Goal: Task Accomplishment & Management: Use online tool/utility

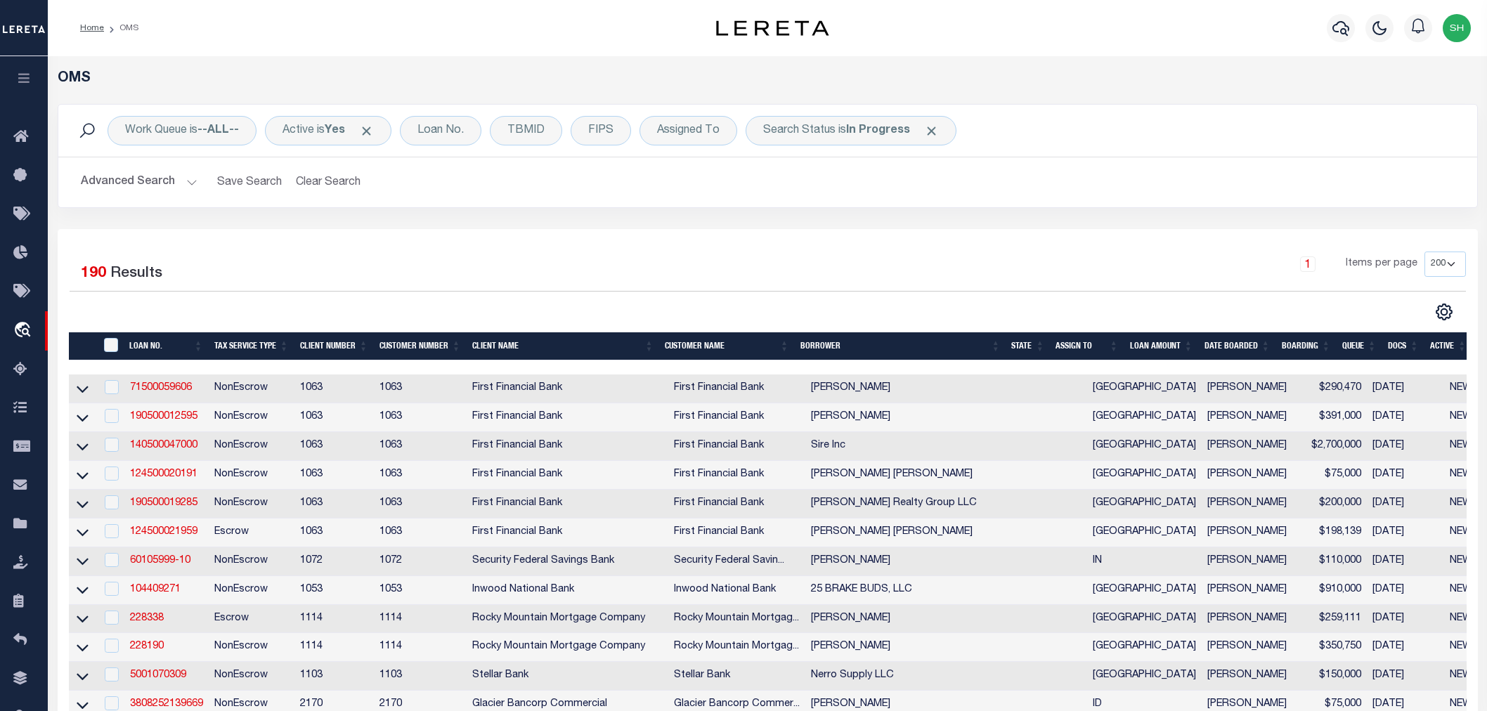
select select "200"
click at [761, 264] on div "1 Items per page 10 25 50 100 200" at bounding box center [945, 270] width 1042 height 37
click at [782, 261] on div "1 Items per page 10 25 50 100 200" at bounding box center [945, 270] width 1042 height 37
click at [957, 277] on div "1 Items per page 10 25 50 100 200" at bounding box center [945, 270] width 1042 height 37
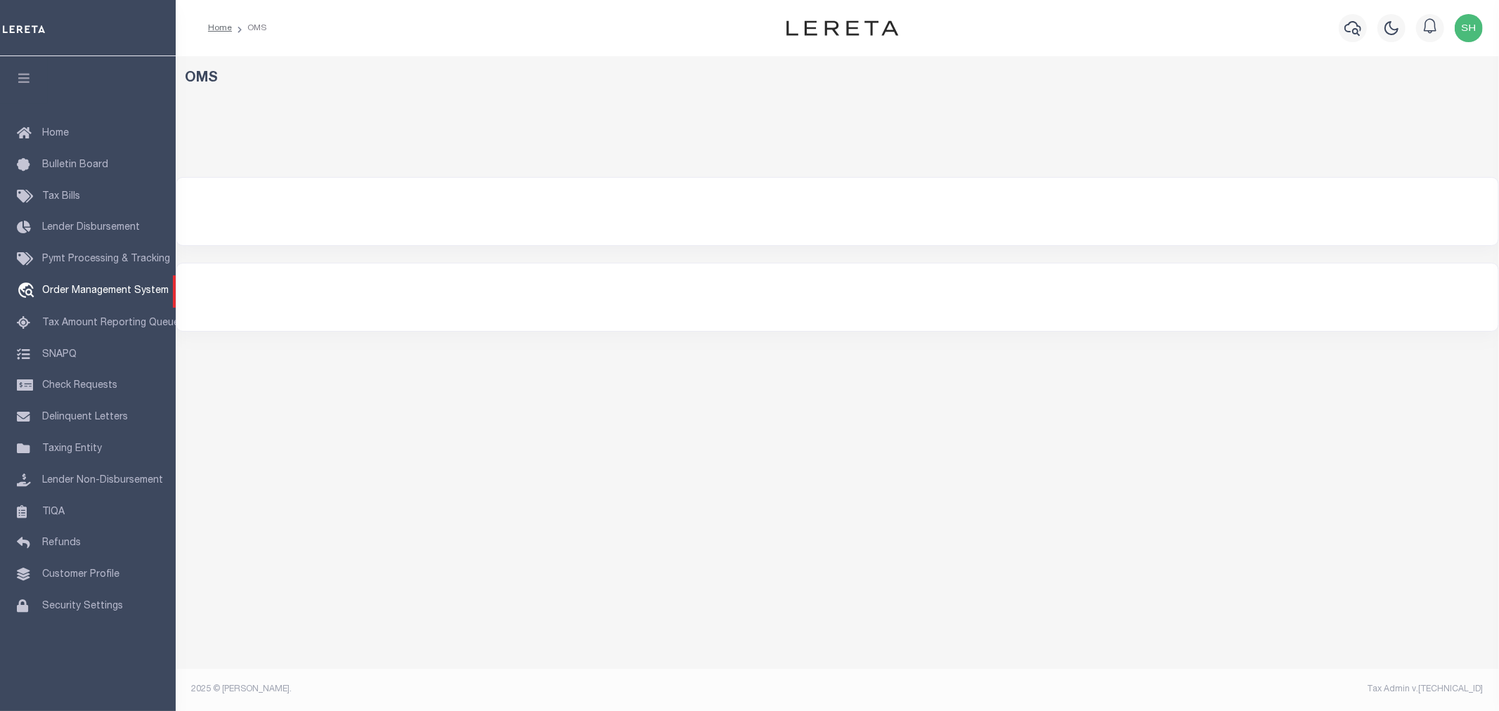
select select "200"
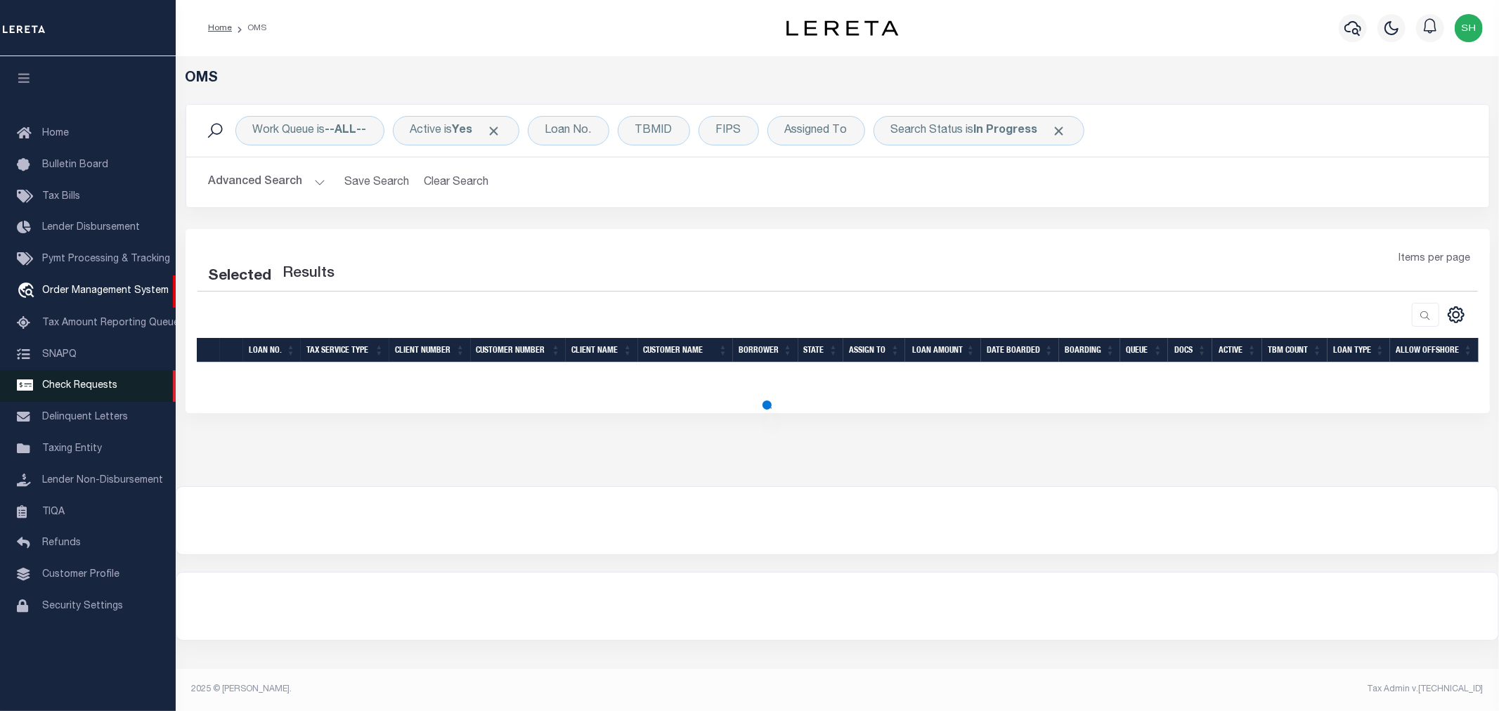
select select "200"
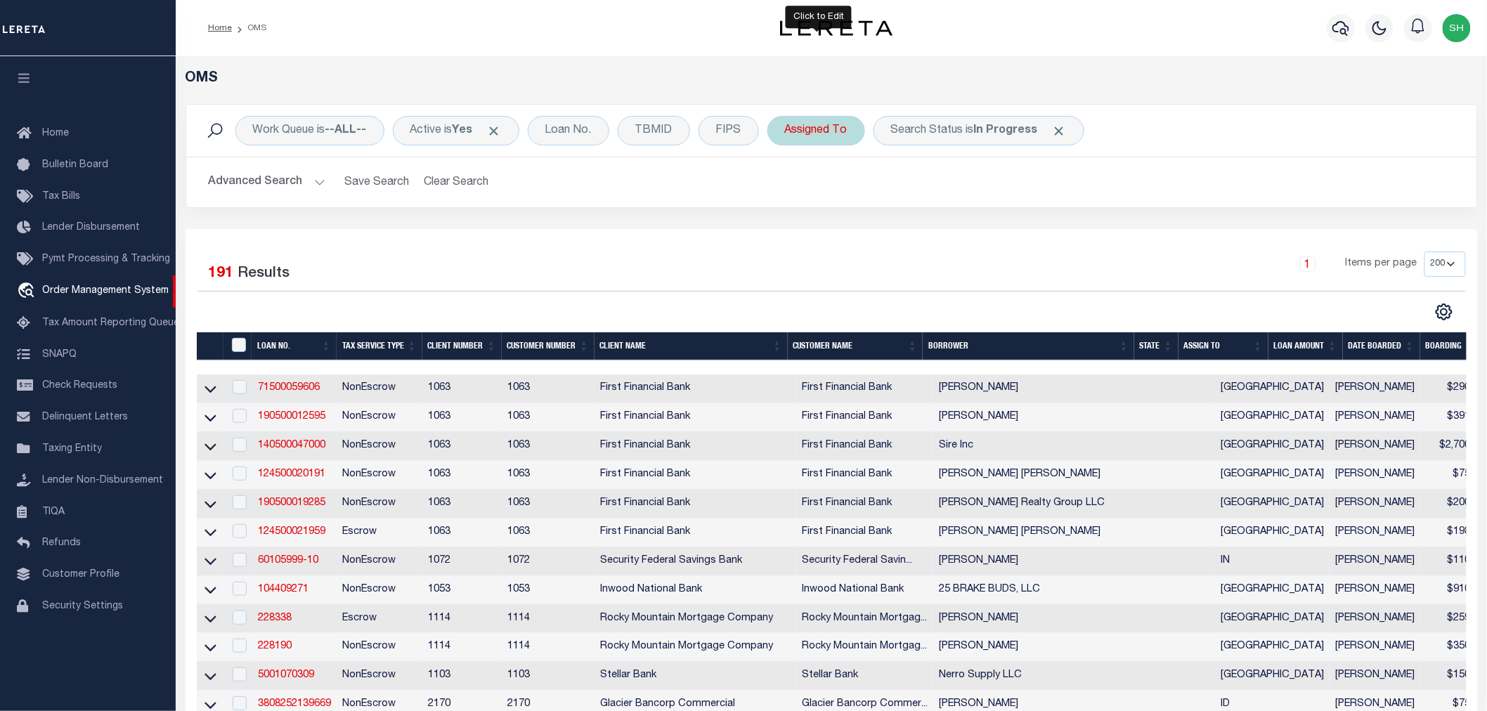
click at [810, 124] on div "Assigned To" at bounding box center [816, 131] width 98 height 30
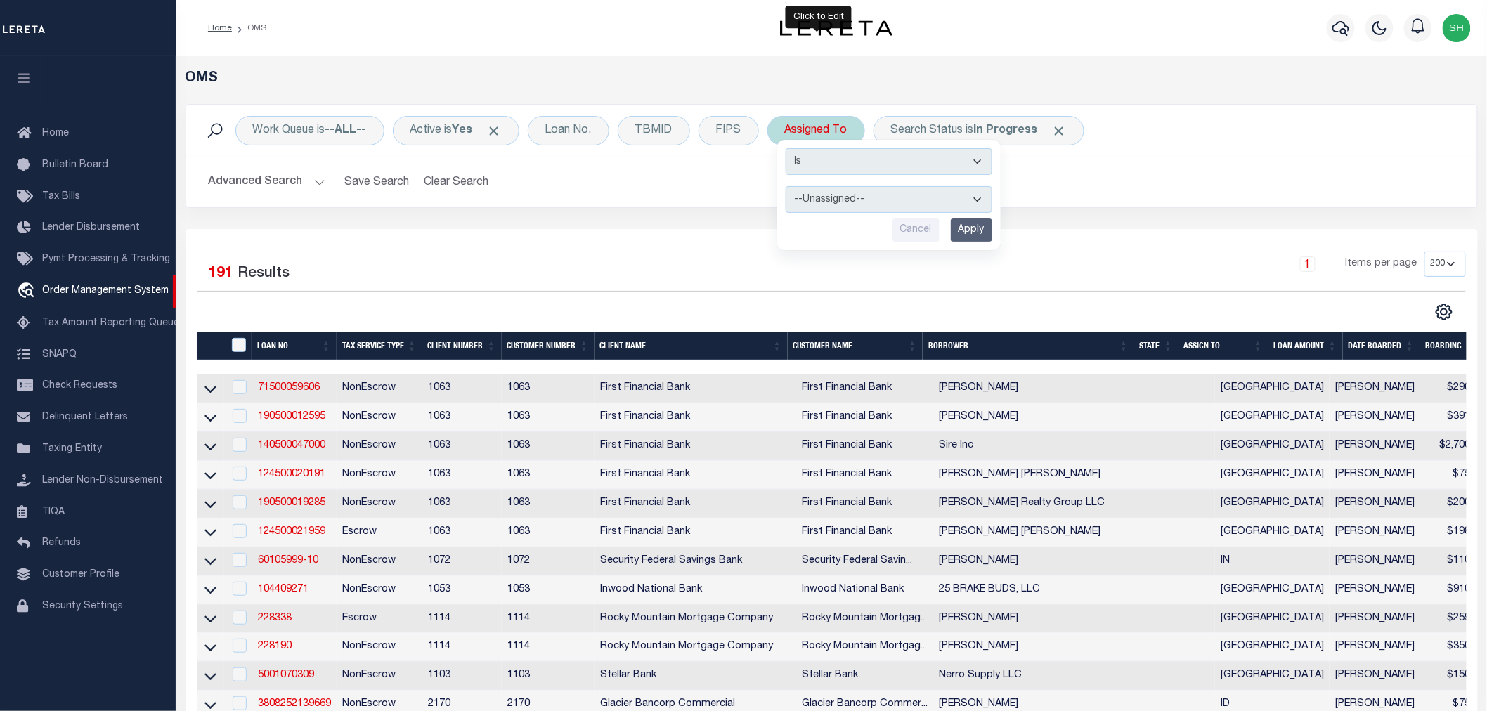
click at [825, 195] on select "--Unassigned-- [PERSON_NAME] [PERSON_NAME] [PERSON_NAME] [PERSON_NAME], [PERSON…" at bounding box center [889, 199] width 207 height 27
select select "[PERSON_NAME]"
click at [787, 186] on select "--Unassigned-- [PERSON_NAME] [PERSON_NAME] [PERSON_NAME] [PERSON_NAME], [PERSON…" at bounding box center [889, 199] width 207 height 27
click at [960, 233] on input "Apply" at bounding box center [971, 230] width 41 height 23
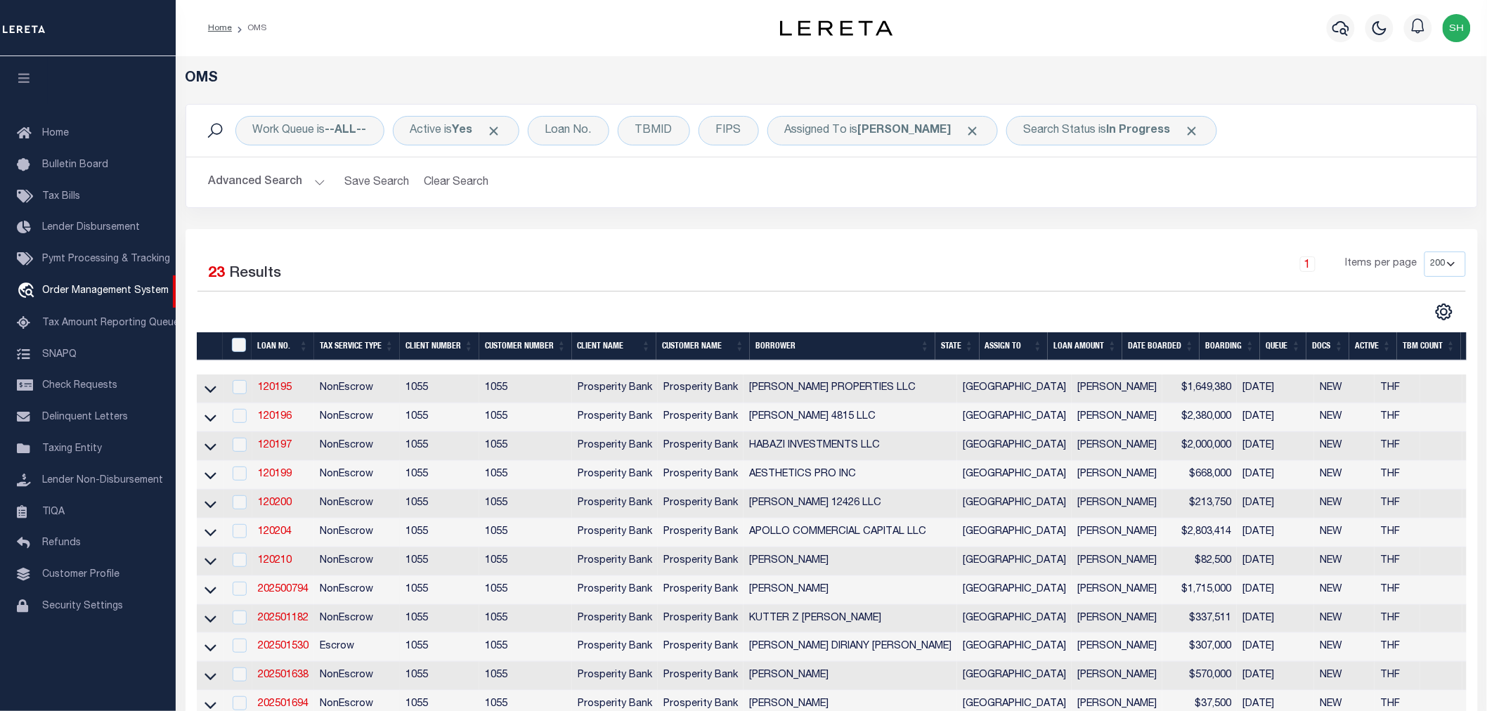
click at [980, 246] on div "Selected 23 Results 1 Items per page 10 25 50 100 200" at bounding box center [832, 638] width 1292 height 818
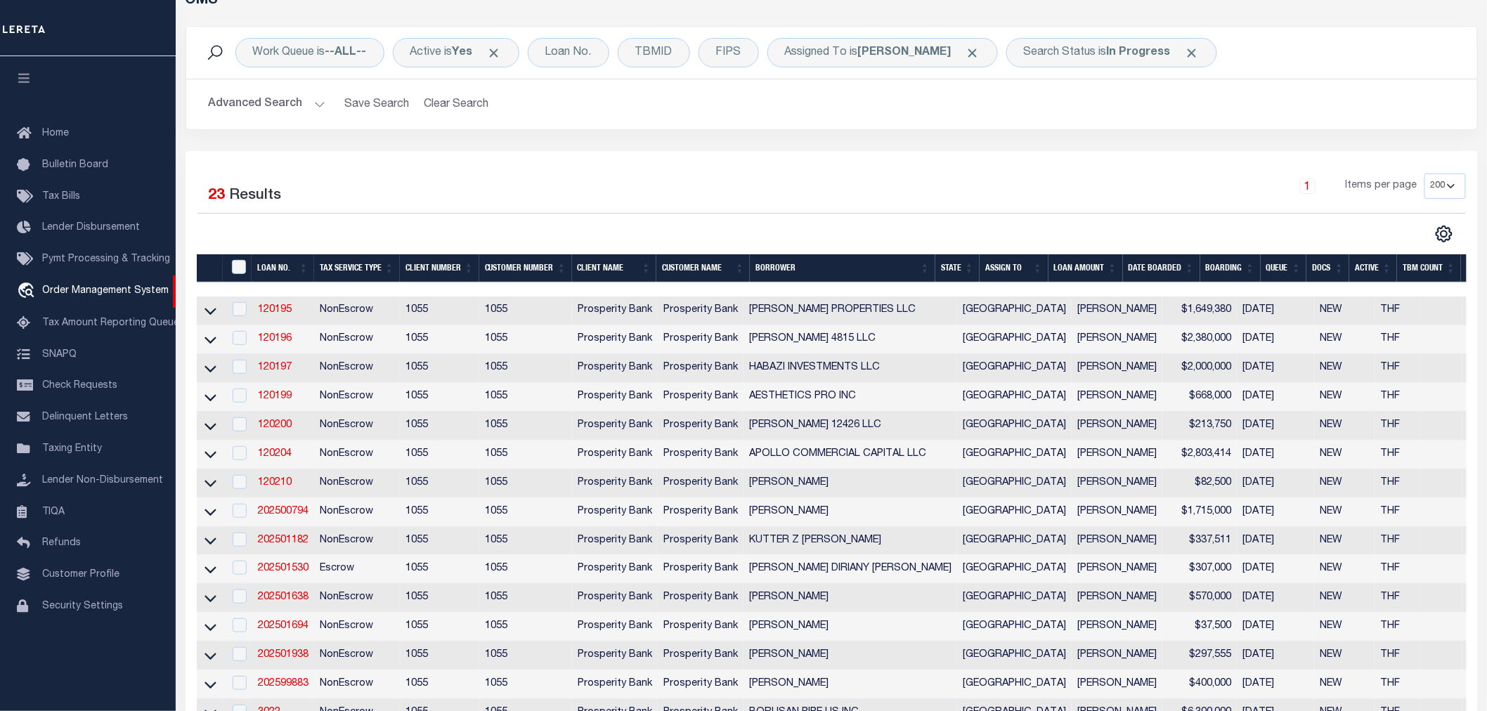
scroll to position [156, 0]
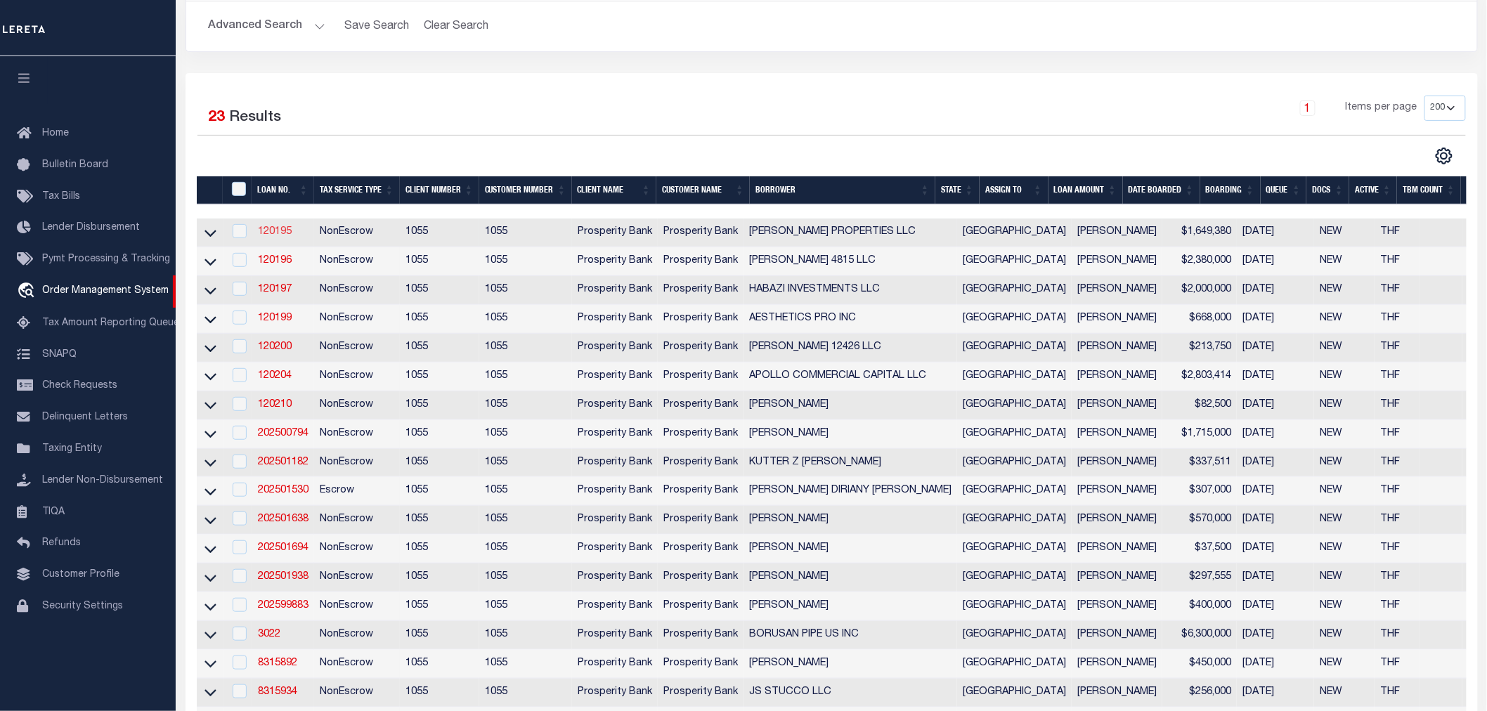
click at [269, 233] on link "120195" at bounding box center [275, 232] width 34 height 10
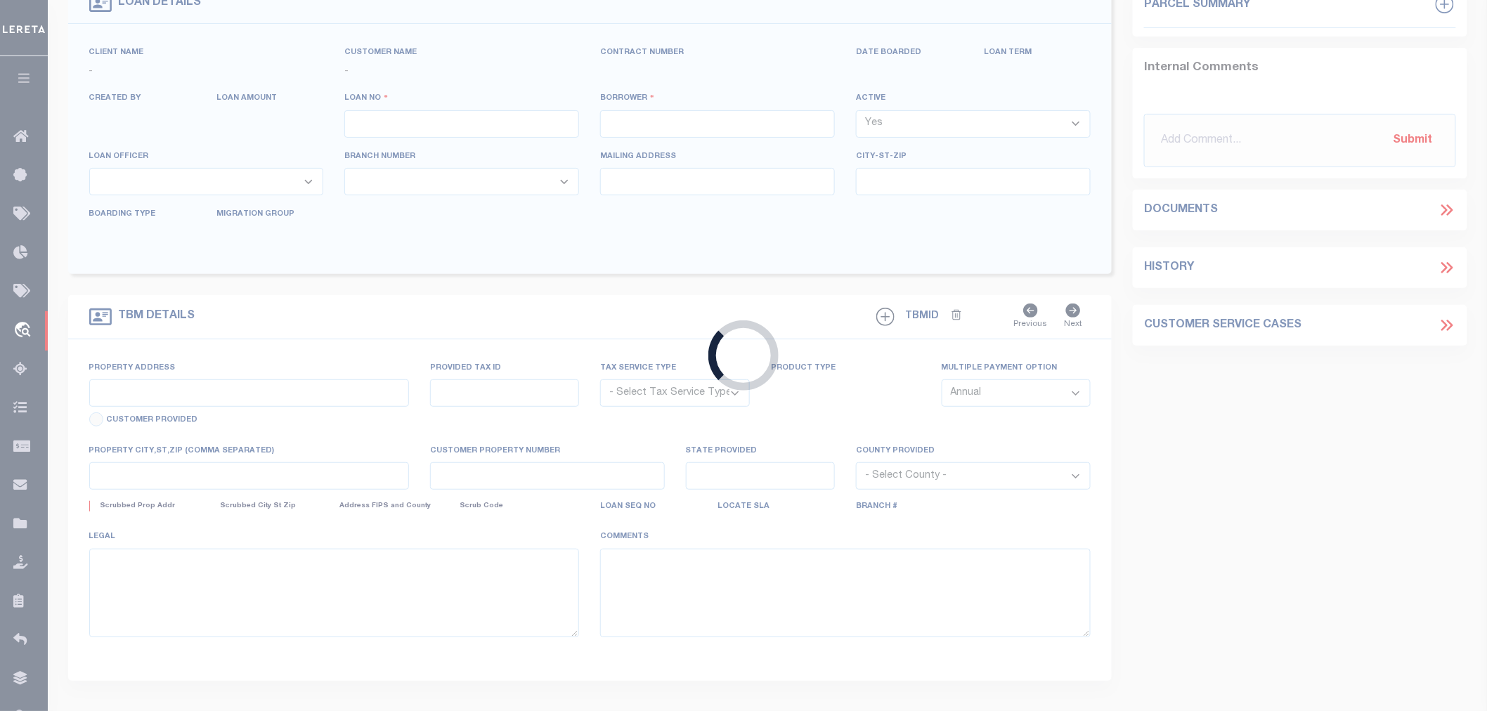
type input "120195"
type input "FLECK PROPERTIES LLC"
select select
type input "2308 W LOOP 250 N"
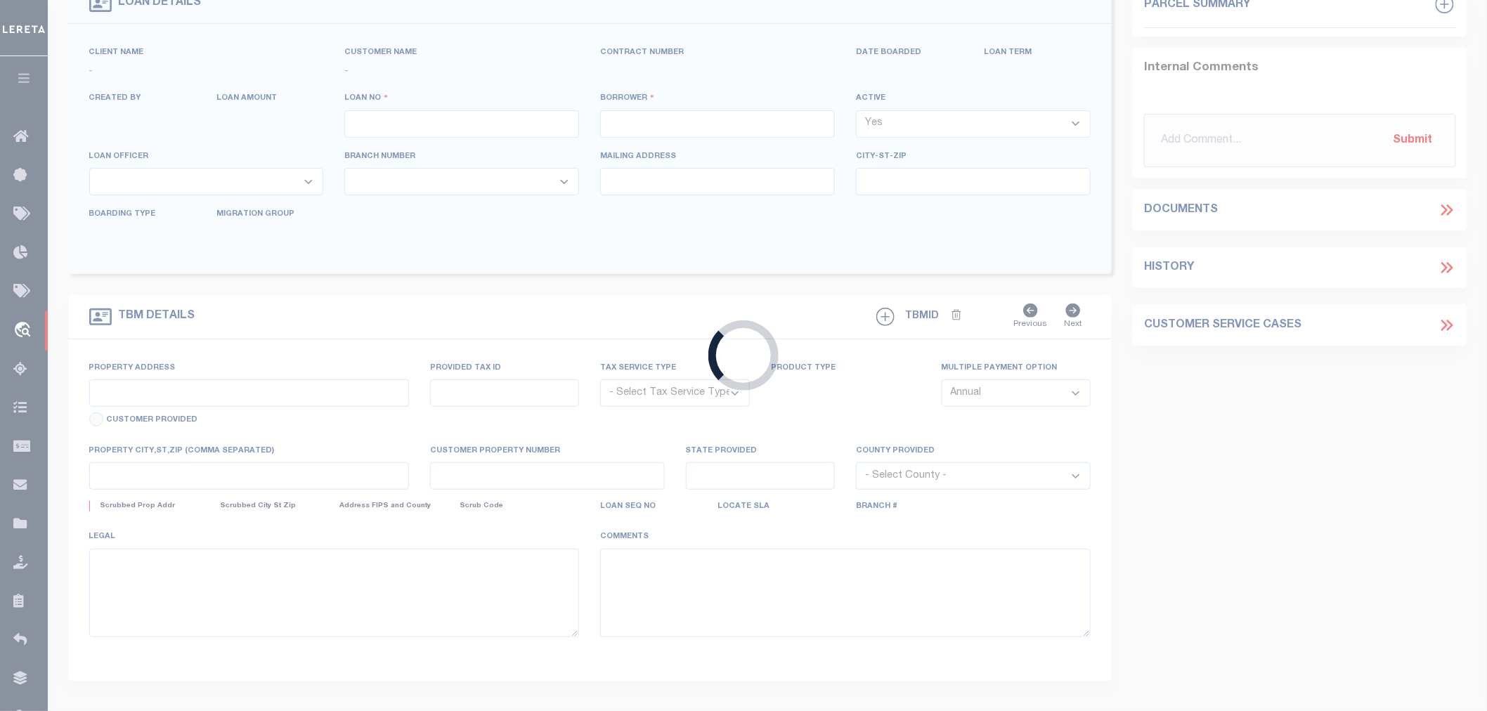
type input "MIDLAND TX 79705-3101"
select select "400"
select select "NonEscrow"
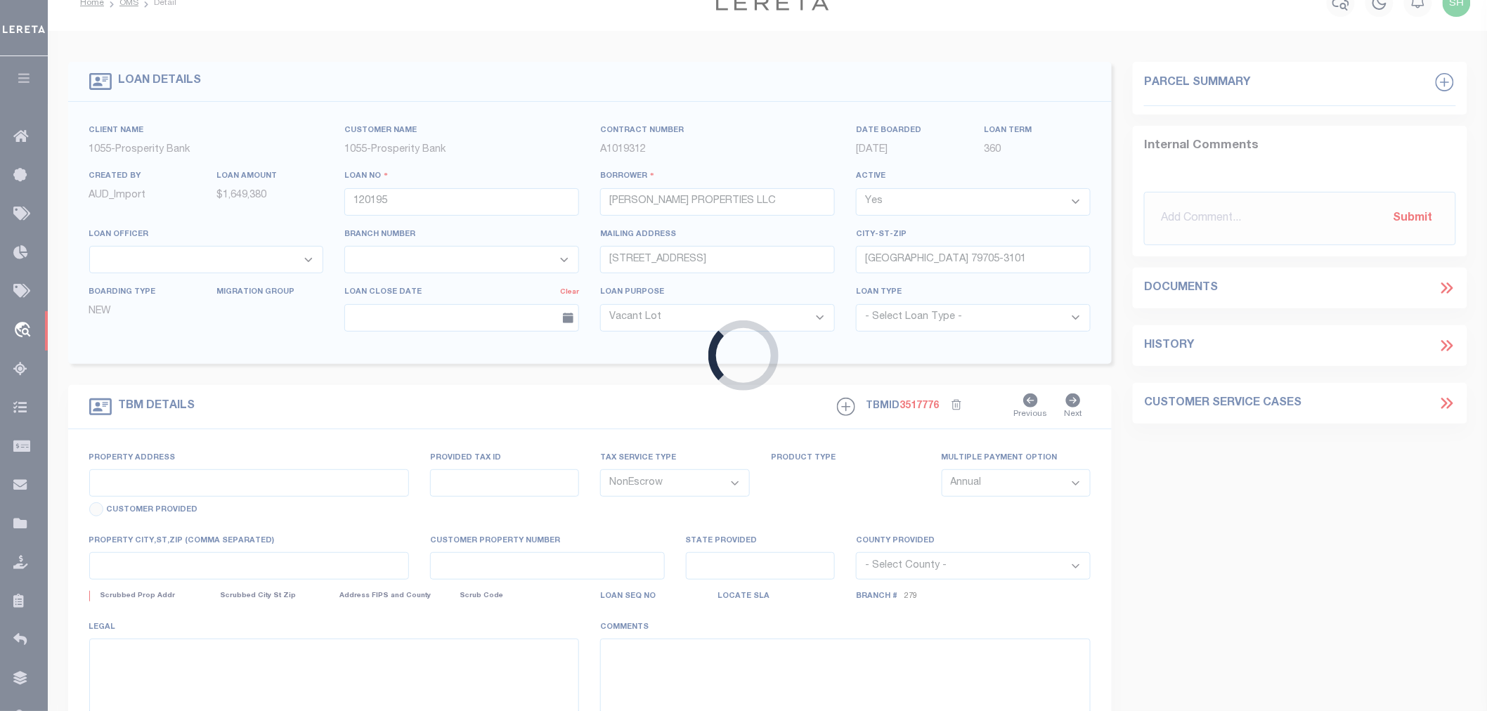
scroll to position [3, 0]
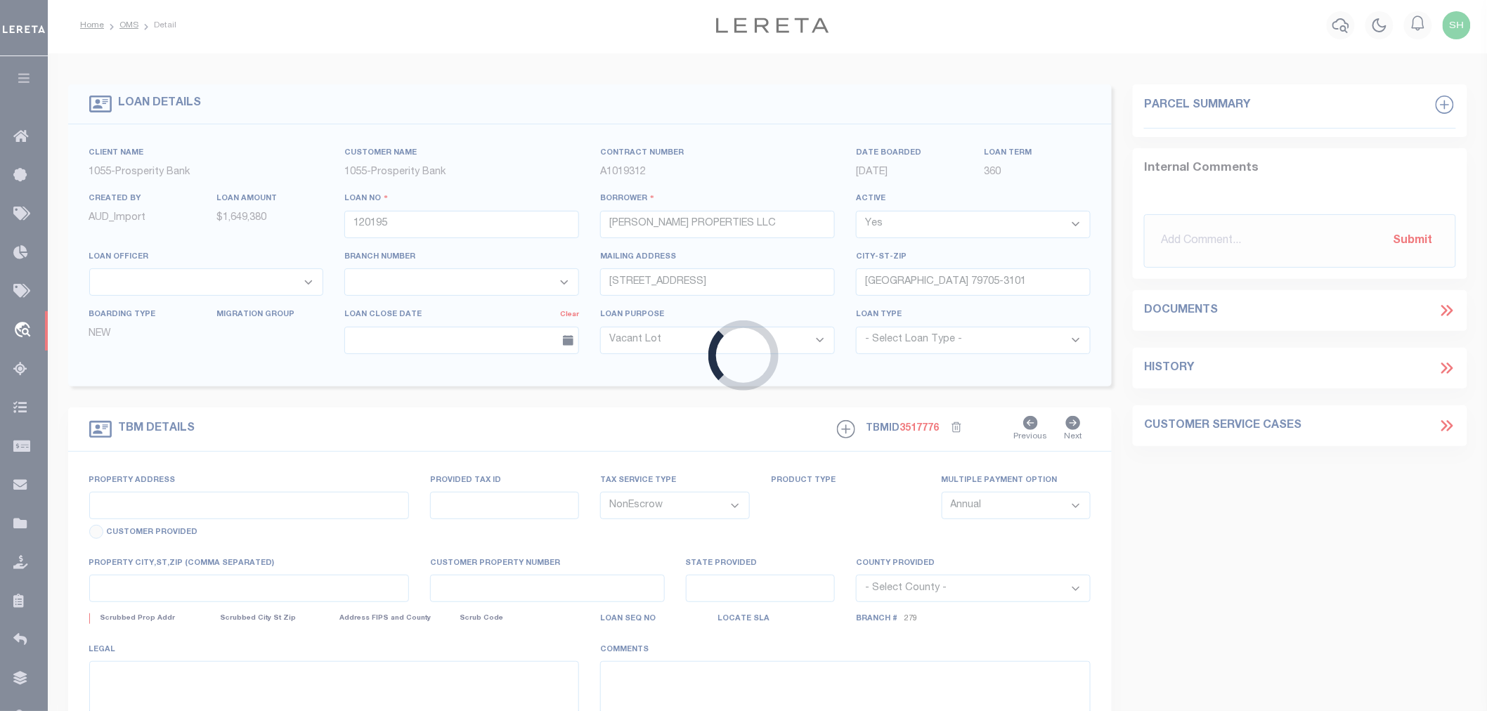
type input "2325 E SOUTHLAKE BLVD SUITE 100"
type input "06997031"
select select
type input "SOUTHLAKE, TX 76092"
type input "[GEOGRAPHIC_DATA]"
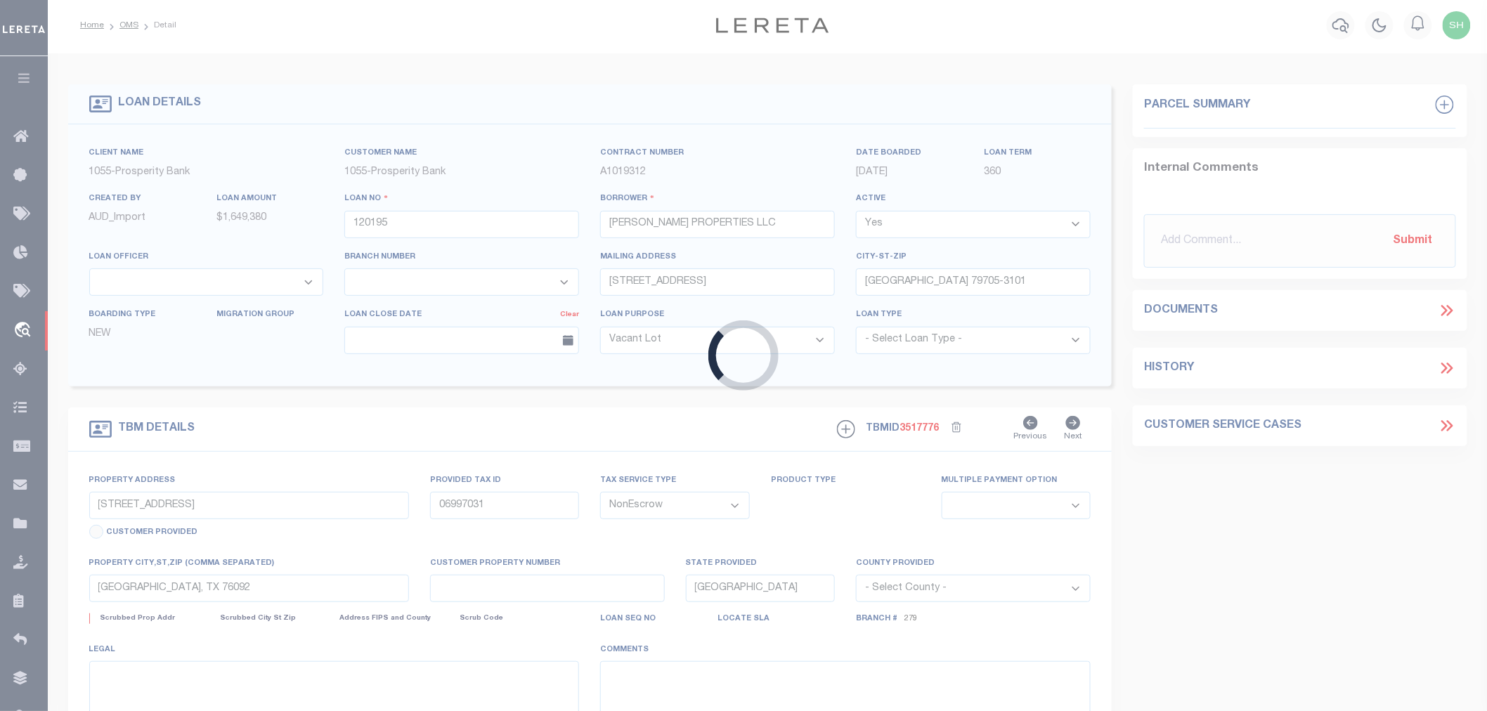
select select
type textarea "LOT 1 BLOCK 1 PERRY/ALLEN ADDITION"
select select "10513"
select select "14717"
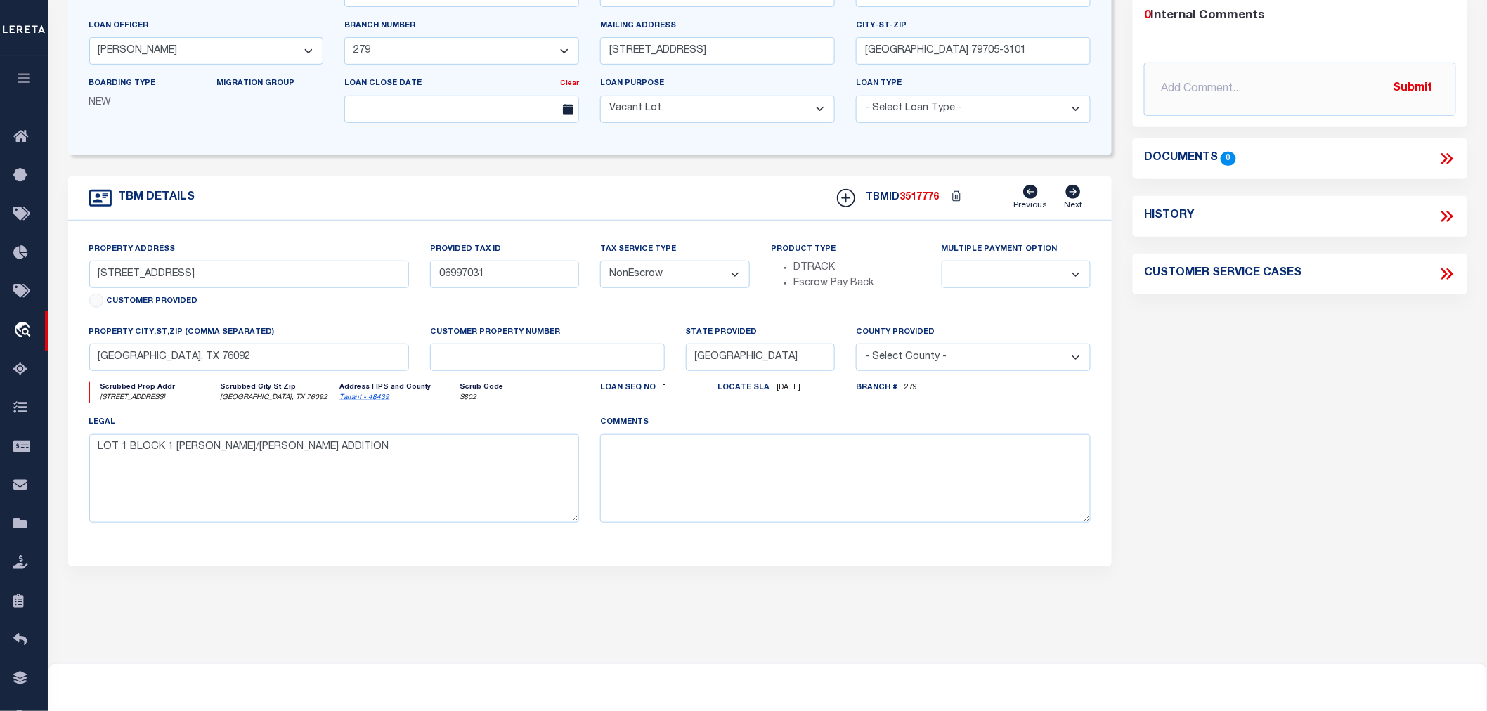
scroll to position [0, 0]
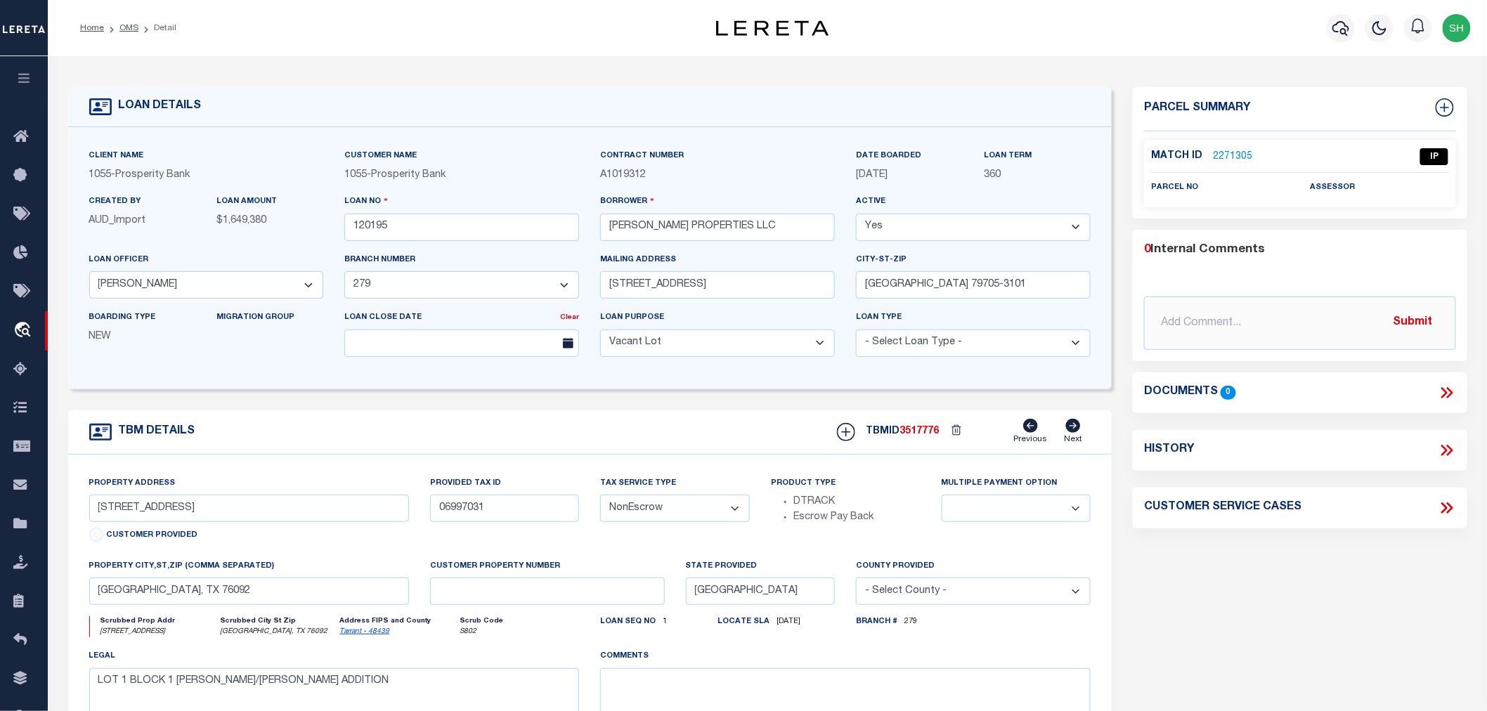
click at [1228, 155] on link "2271305" at bounding box center [1232, 157] width 39 height 15
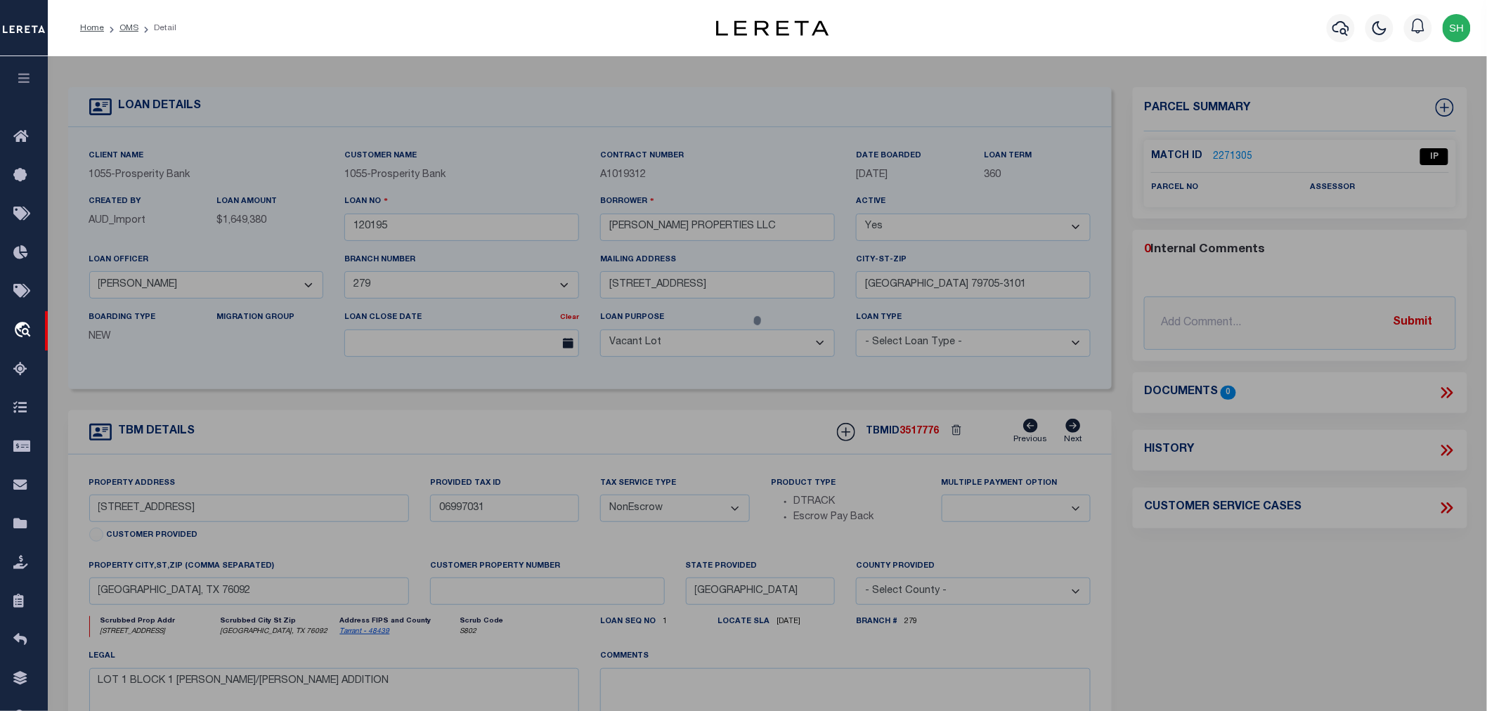
checkbox input "false"
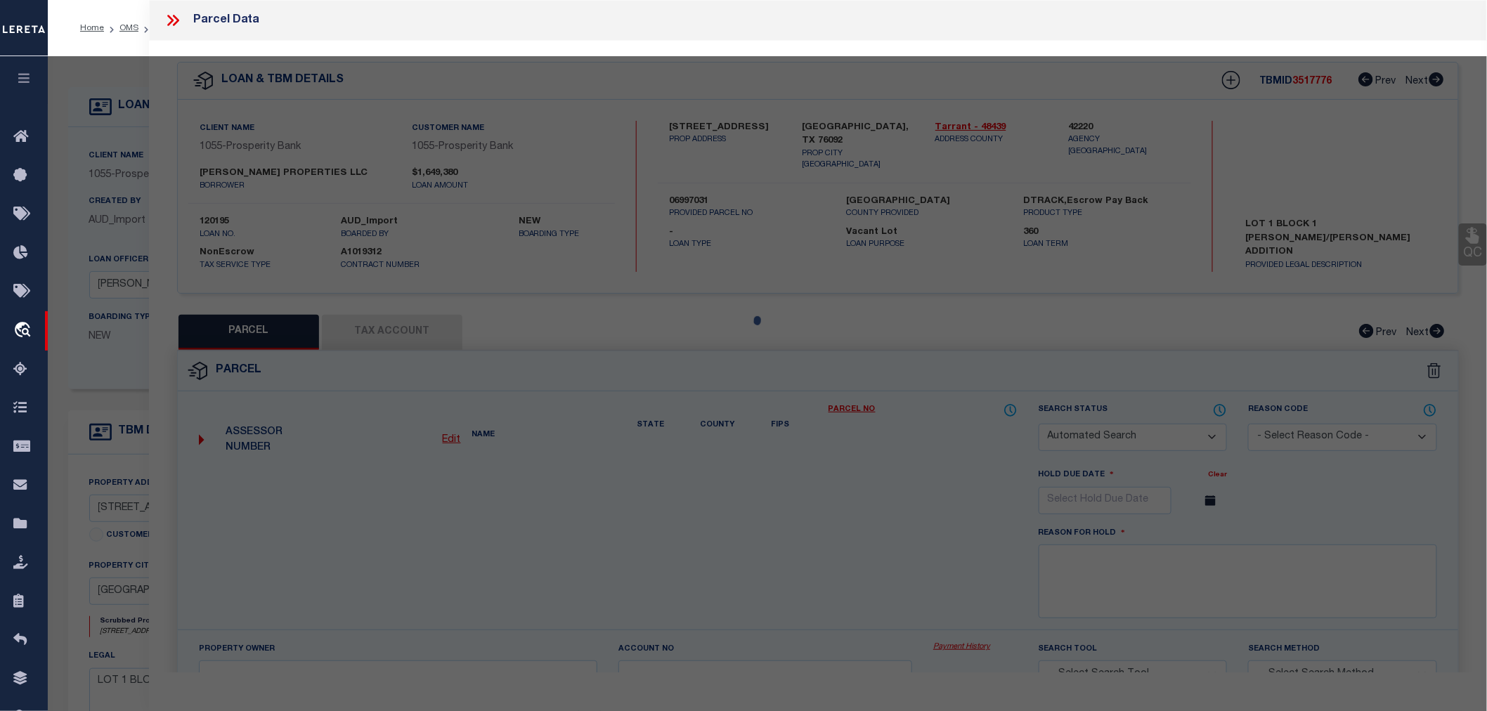
select select "IP"
checkbox input "false"
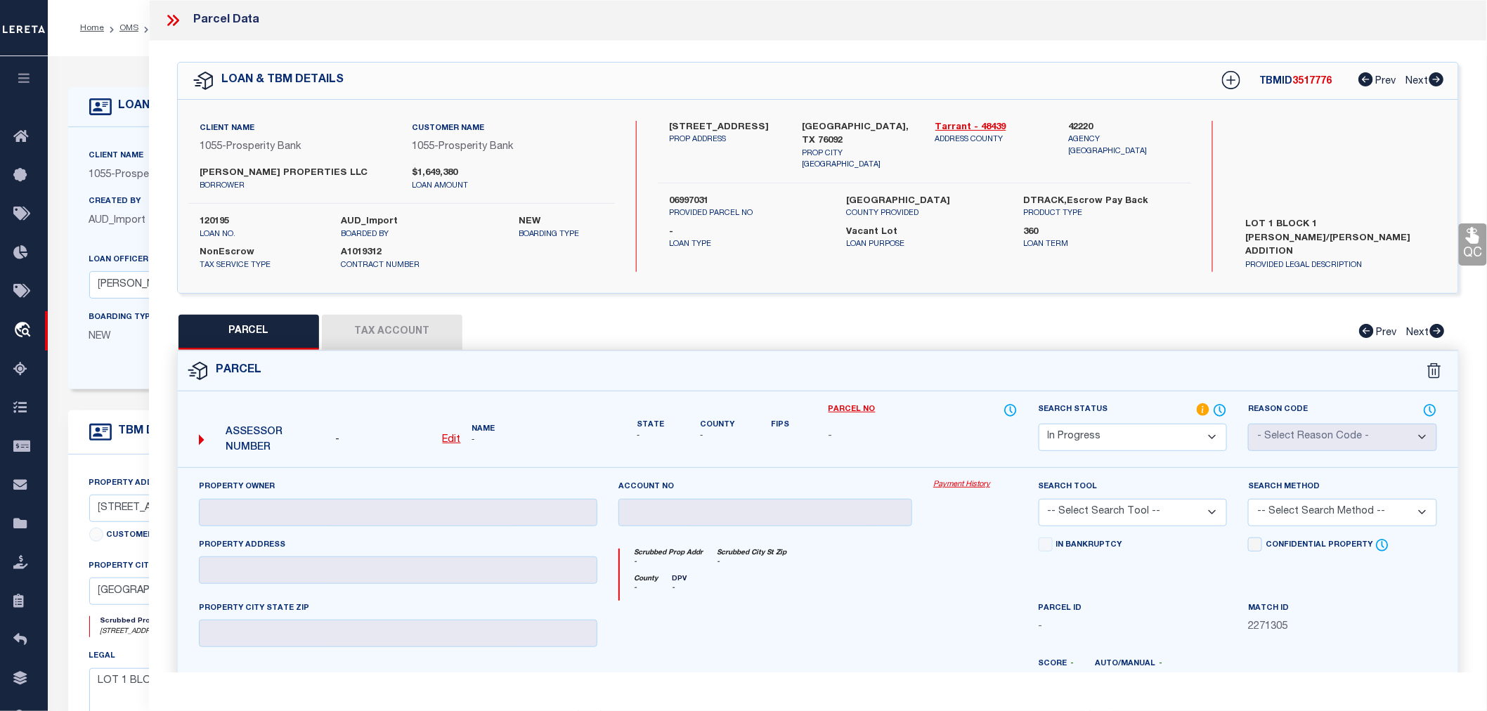
drag, startPoint x: 668, startPoint y: 121, endPoint x: 694, endPoint y: 136, distance: 29.9
click at [694, 136] on div "2325 E SOUTHLAKE BLVD SUITE 100 PROP ADDRESS" at bounding box center [725, 146] width 133 height 51
copy label "2325 E SOUTHLAKE BLVD"
click at [1080, 124] on label "42220" at bounding box center [1124, 128] width 112 height 14
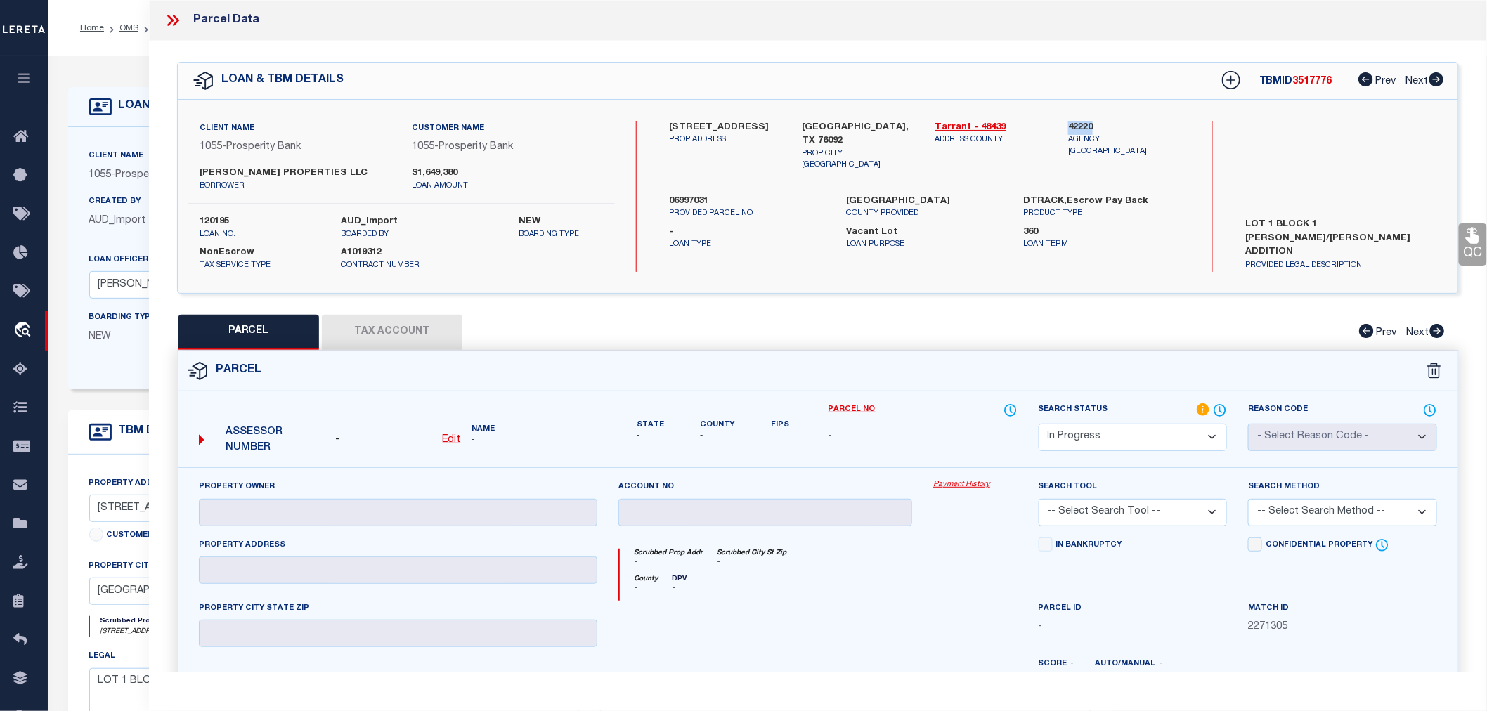
copy label "42220"
click at [450, 436] on u "Edit" at bounding box center [452, 440] width 18 height 10
select select "IP"
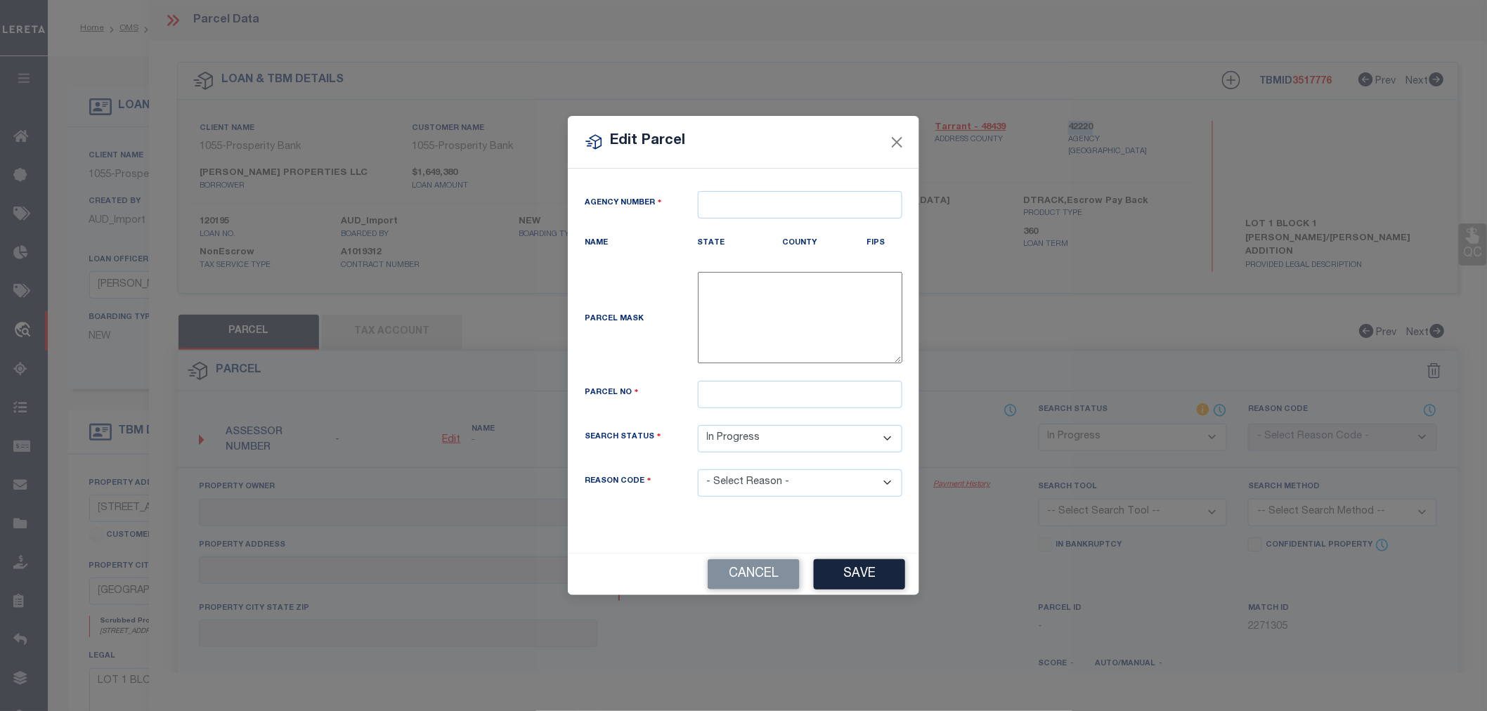
type textarea "-"
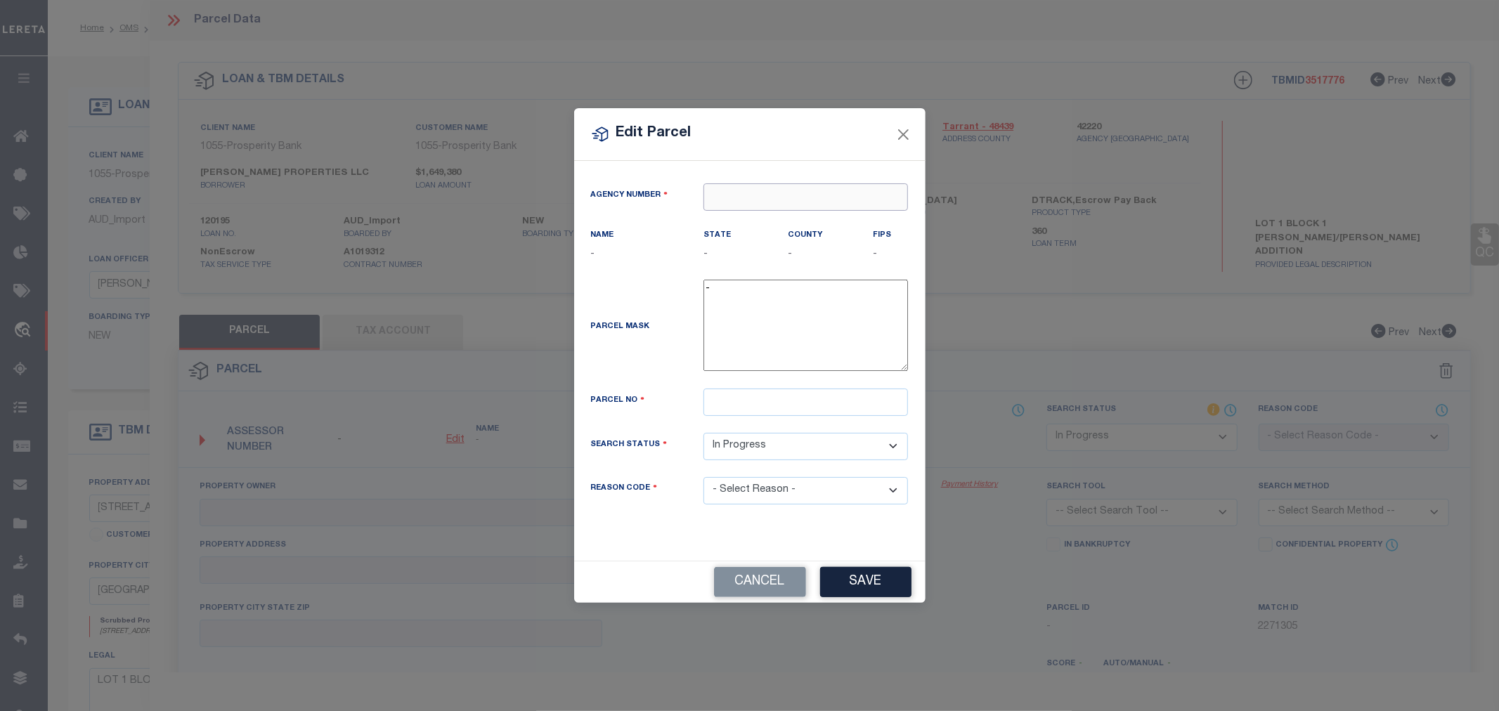
click at [750, 195] on input "text" at bounding box center [806, 196] width 205 height 27
paste input "42220"
click at [761, 222] on div "422200000 : TARRANT COUNTY" at bounding box center [805, 232] width 203 height 40
type input "422200000"
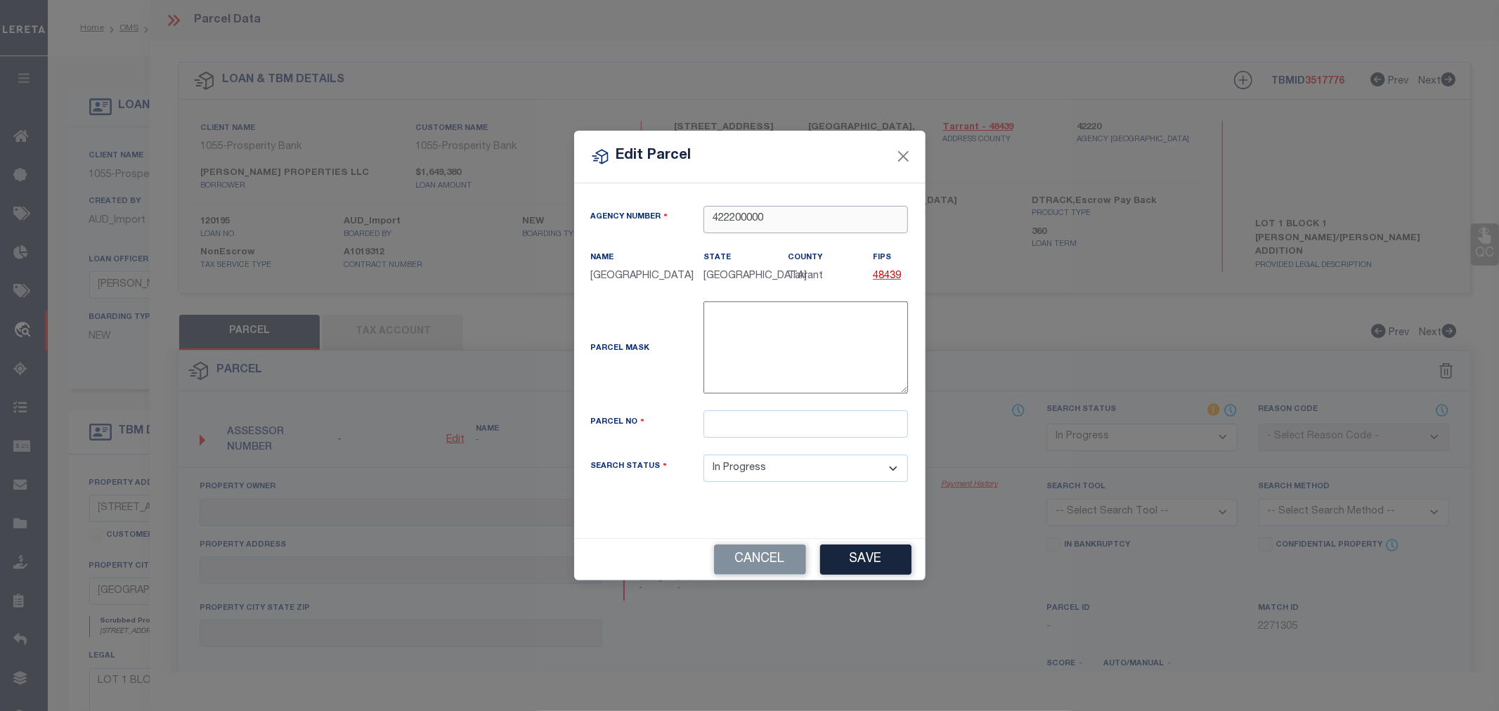
type input "422200000"
click at [734, 437] on input "text" at bounding box center [806, 423] width 205 height 27
paste input "06997031"
type input "06997031"
click at [862, 561] on button "Save" at bounding box center [865, 560] width 91 height 30
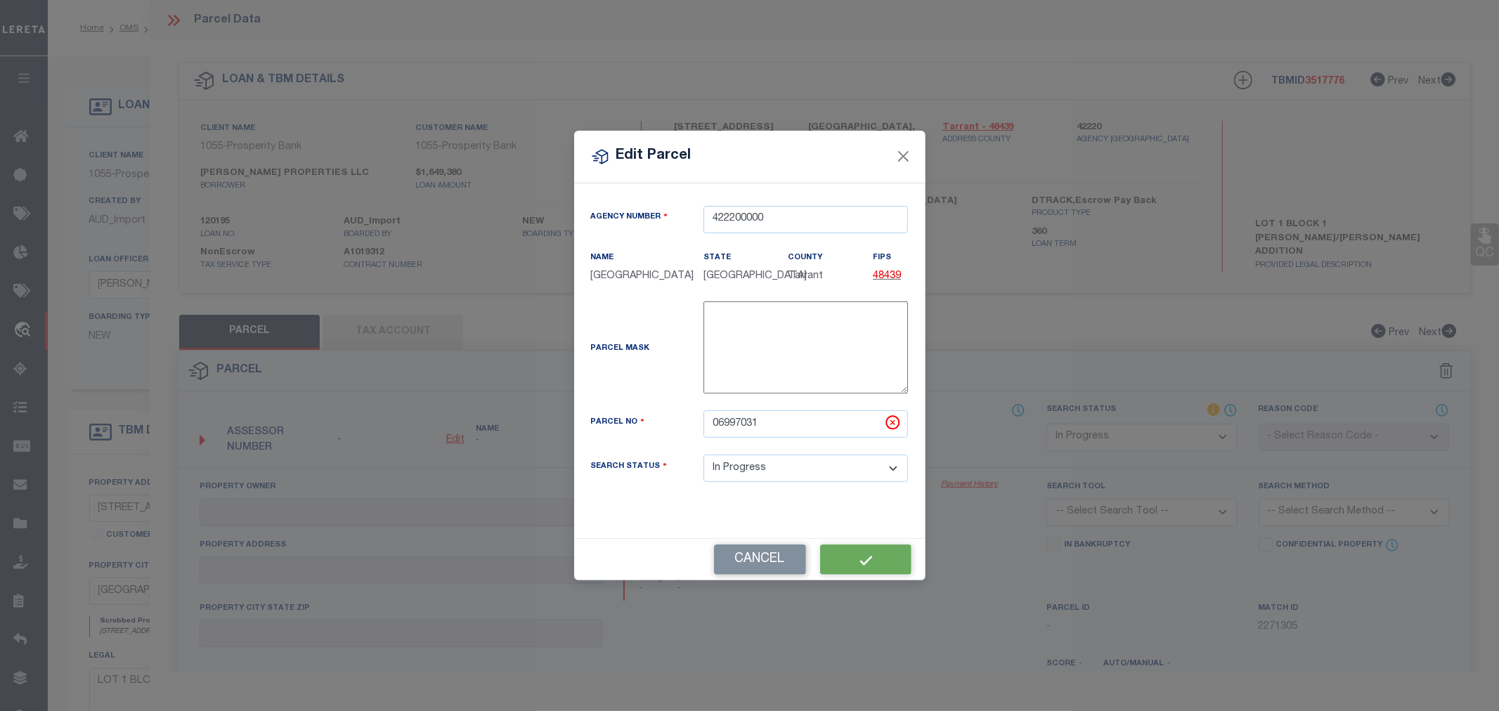
select select "IP"
checkbox input "false"
type input "COZ LLC"
type input "32204----1----1"
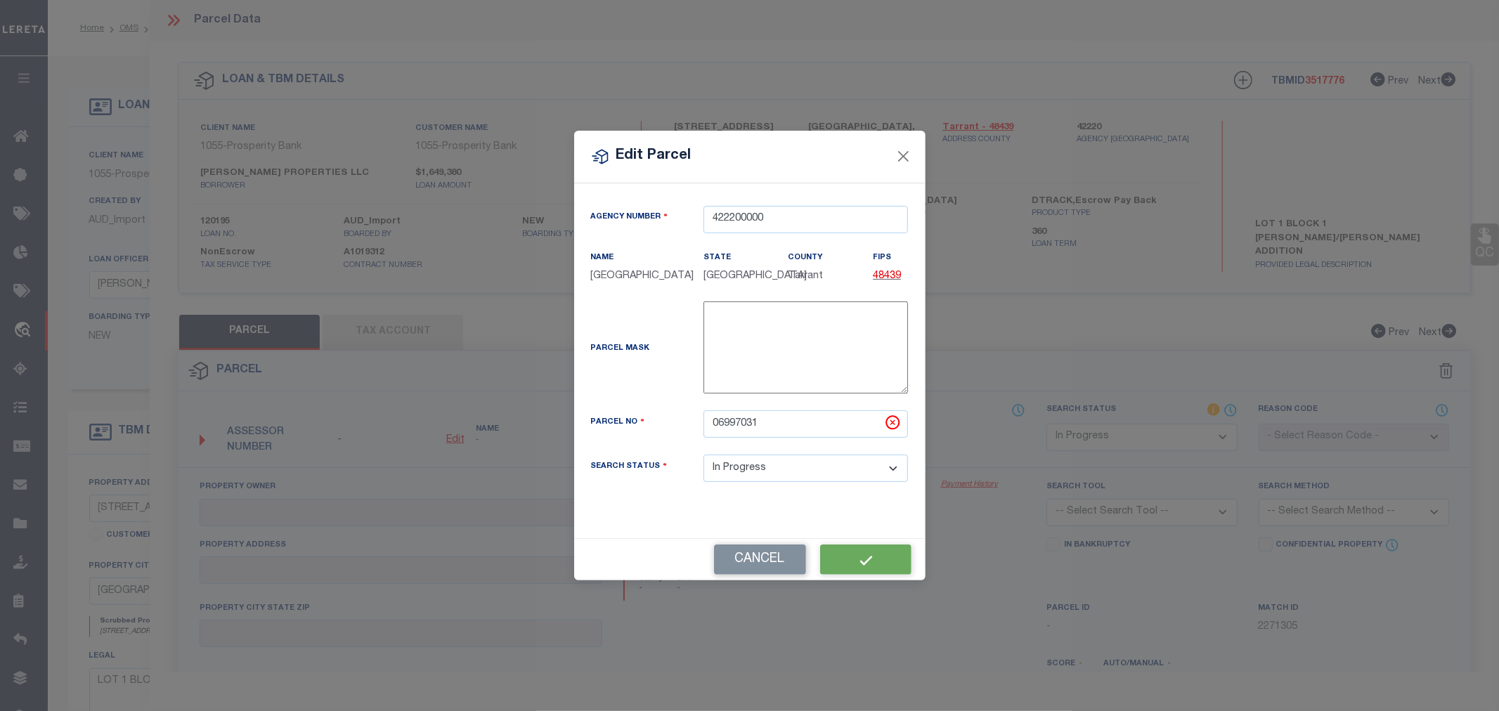
type input "2325 E SOUTHLAKE BLVD"
type input "SOUTHLAKE TX"
type textarea "PERRY/ALLEN ADDITION BLOCK 1 LOT 1"
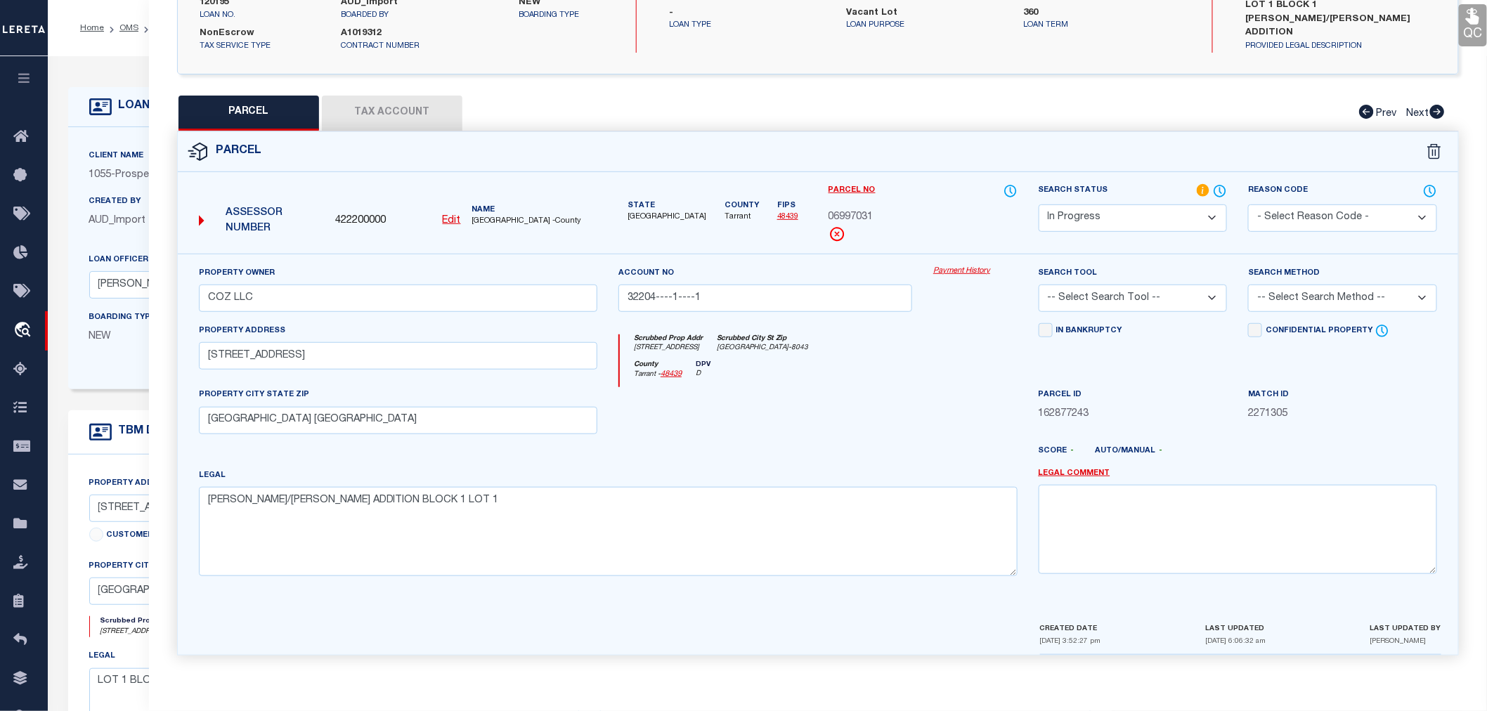
scroll to position [78, 0]
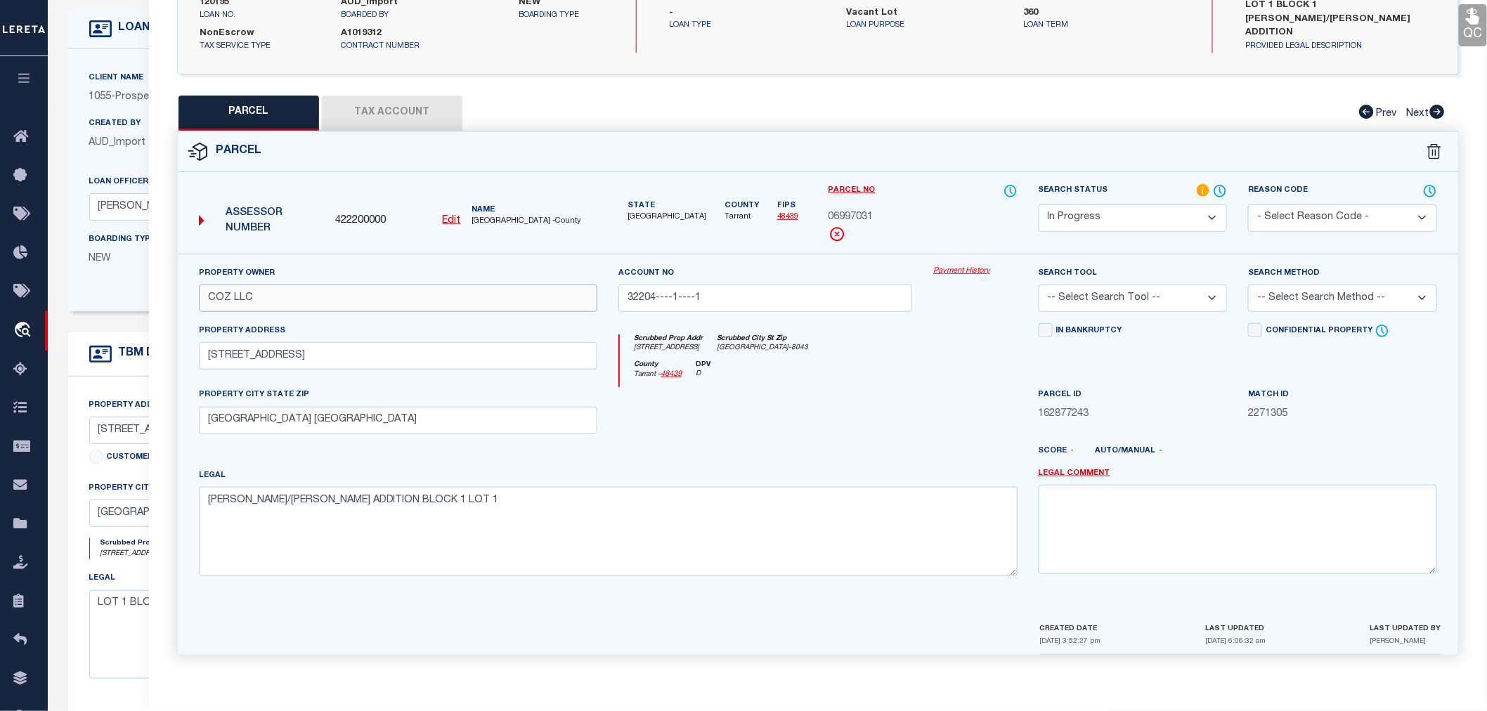
drag, startPoint x: 254, startPoint y: 306, endPoint x: 201, endPoint y: 305, distance: 52.7
click at [201, 305] on input "COZ LLC" at bounding box center [398, 298] width 398 height 27
paste input "LEE BRUCKNER"
type input "LEE BRUCKNER LLC"
drag, startPoint x: 294, startPoint y: 423, endPoint x: 197, endPoint y: 429, distance: 96.5
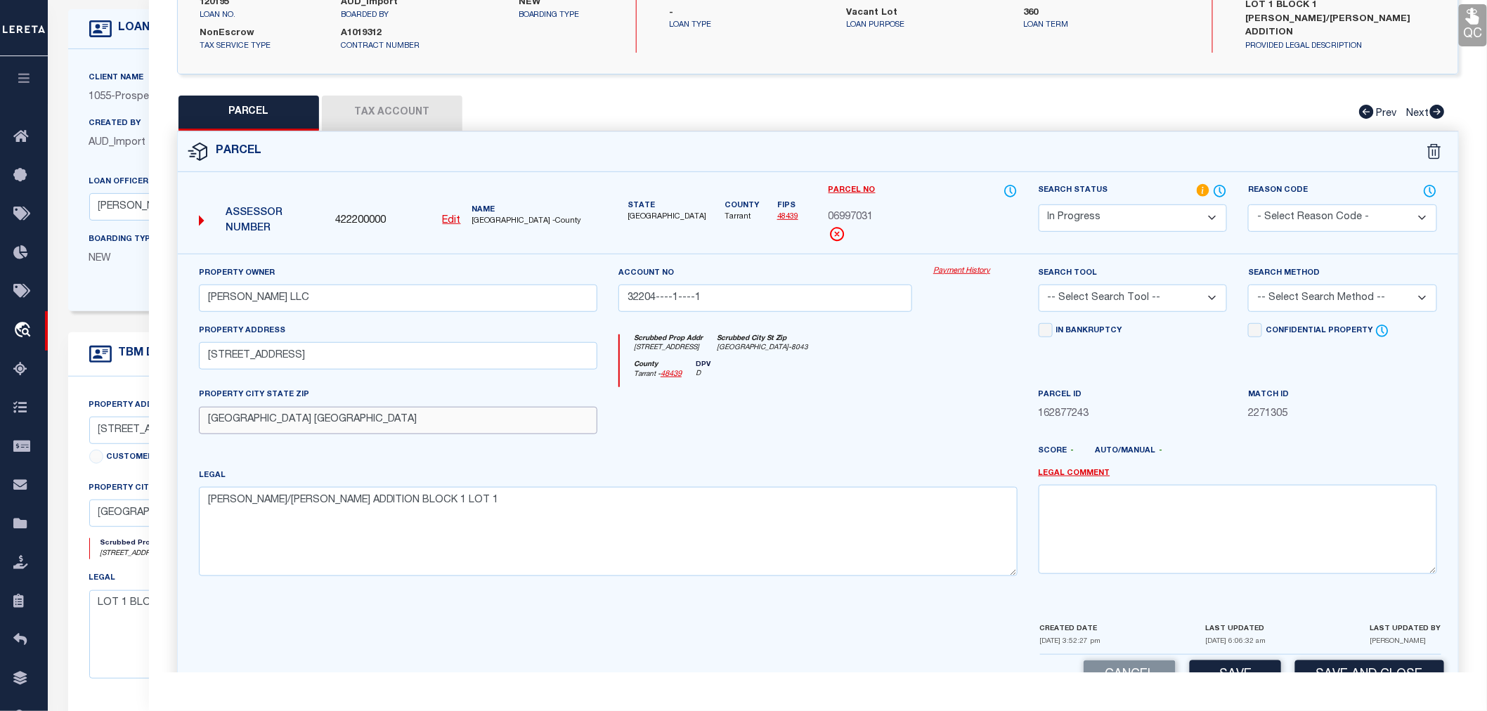
click at [197, 429] on div "PROPERTY CITY STATE ZIP SOUTHLAKE TX" at bounding box center [398, 410] width 420 height 46
click at [1073, 303] on select "-- Select Search Tool -- 3rd Party Website Agency File Agency Website ATLS CNV-…" at bounding box center [1133, 298] width 189 height 27
select select "AGW"
click at [1039, 285] on select "-- Select Search Tool -- 3rd Party Website Agency File Agency Website ATLS CNV-…" at bounding box center [1133, 298] width 189 height 27
click at [1299, 289] on select "-- Select Search Method -- Property Address Legal Liability Info Provided" at bounding box center [1342, 298] width 189 height 27
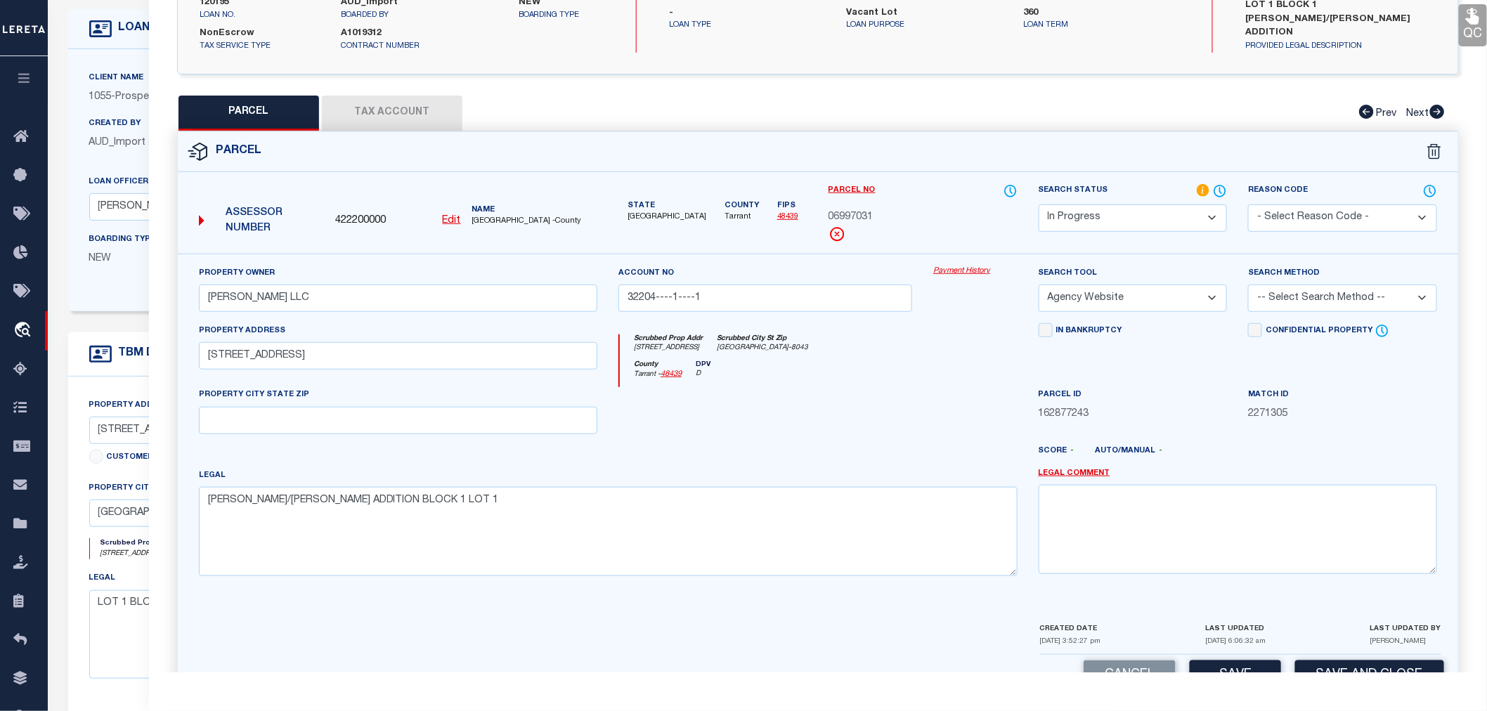
select select "LEG"
click at [1248, 285] on select "-- Select Search Method -- Property Address Legal Liability Info Provided" at bounding box center [1342, 298] width 189 height 27
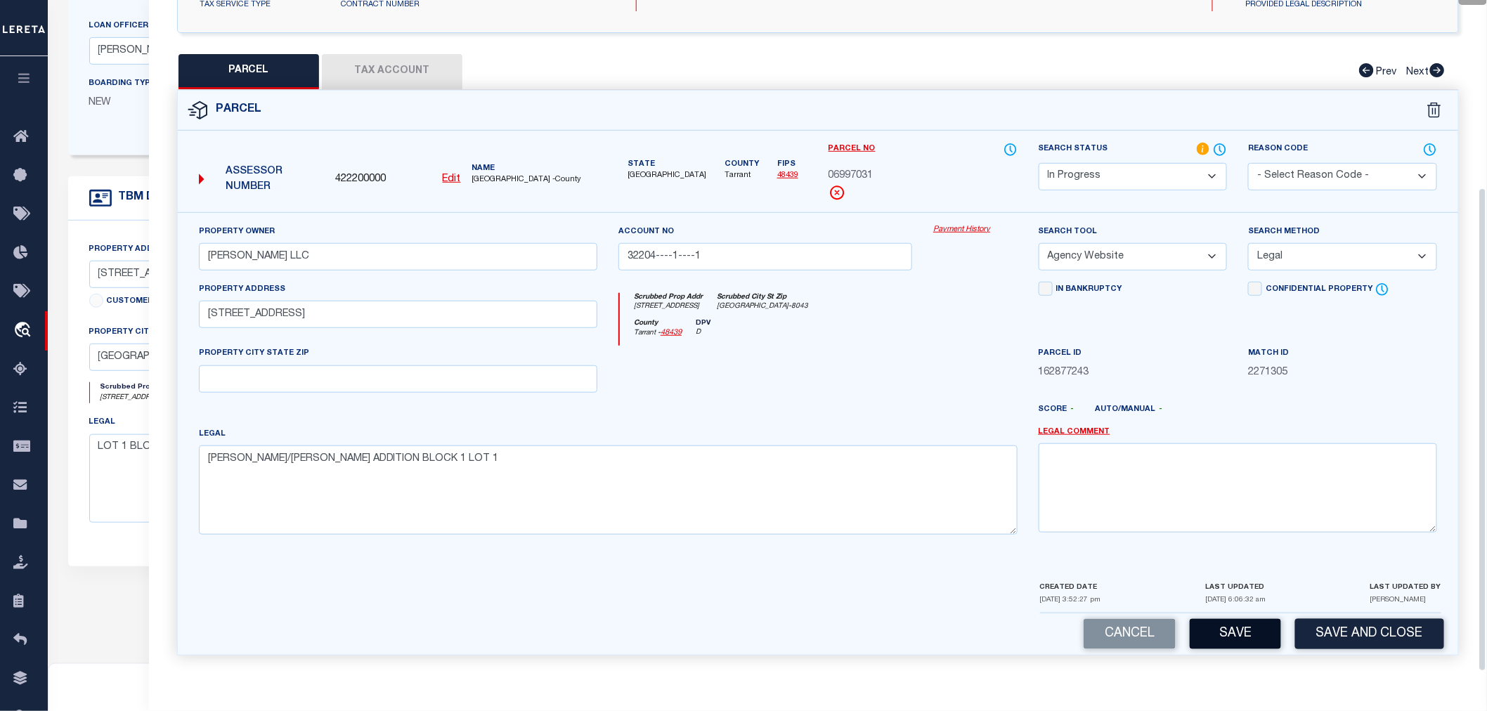
click at [1255, 630] on button "Save" at bounding box center [1235, 634] width 91 height 30
select select "AS"
select select
checkbox input "false"
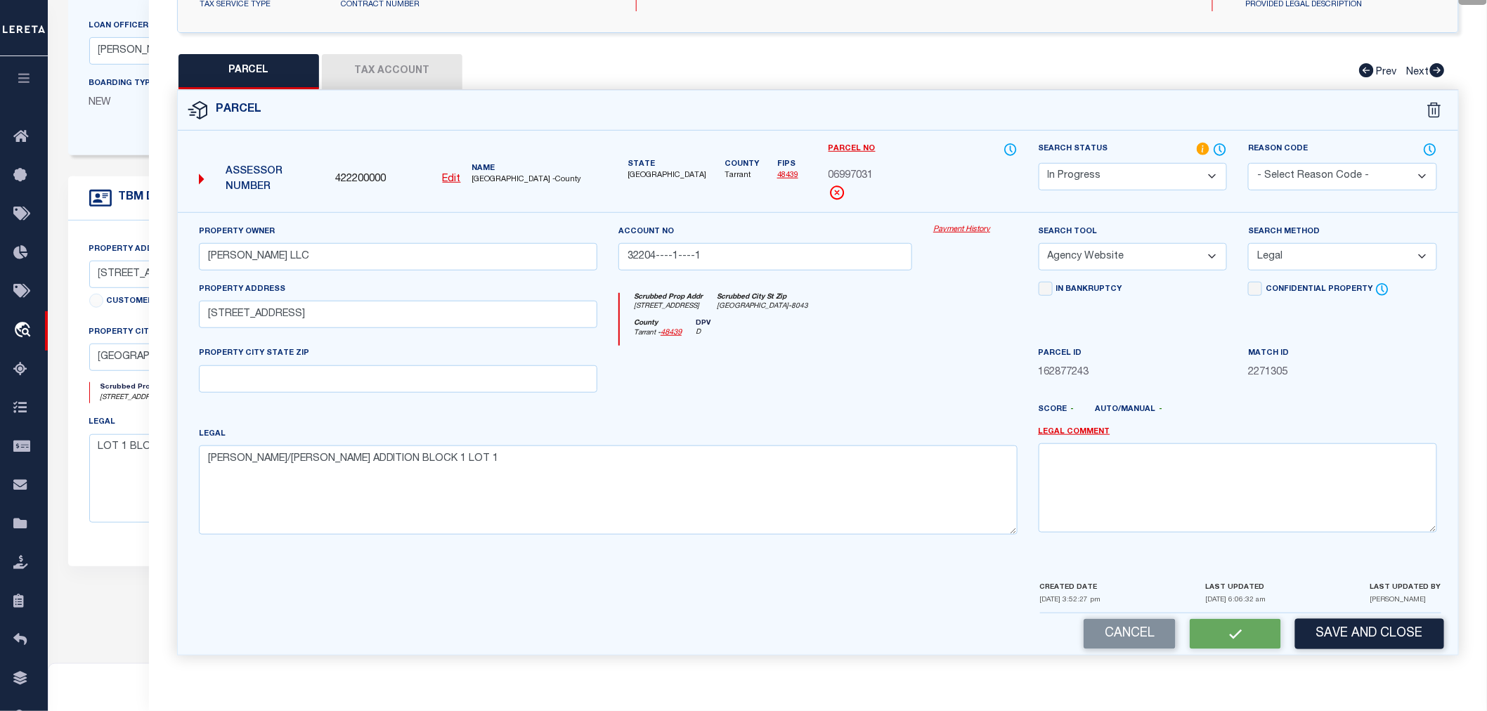
checkbox input "false"
select select "IP"
type input "LEE BRUCKNER LLC"
type input "32204----1----1"
select select "AGW"
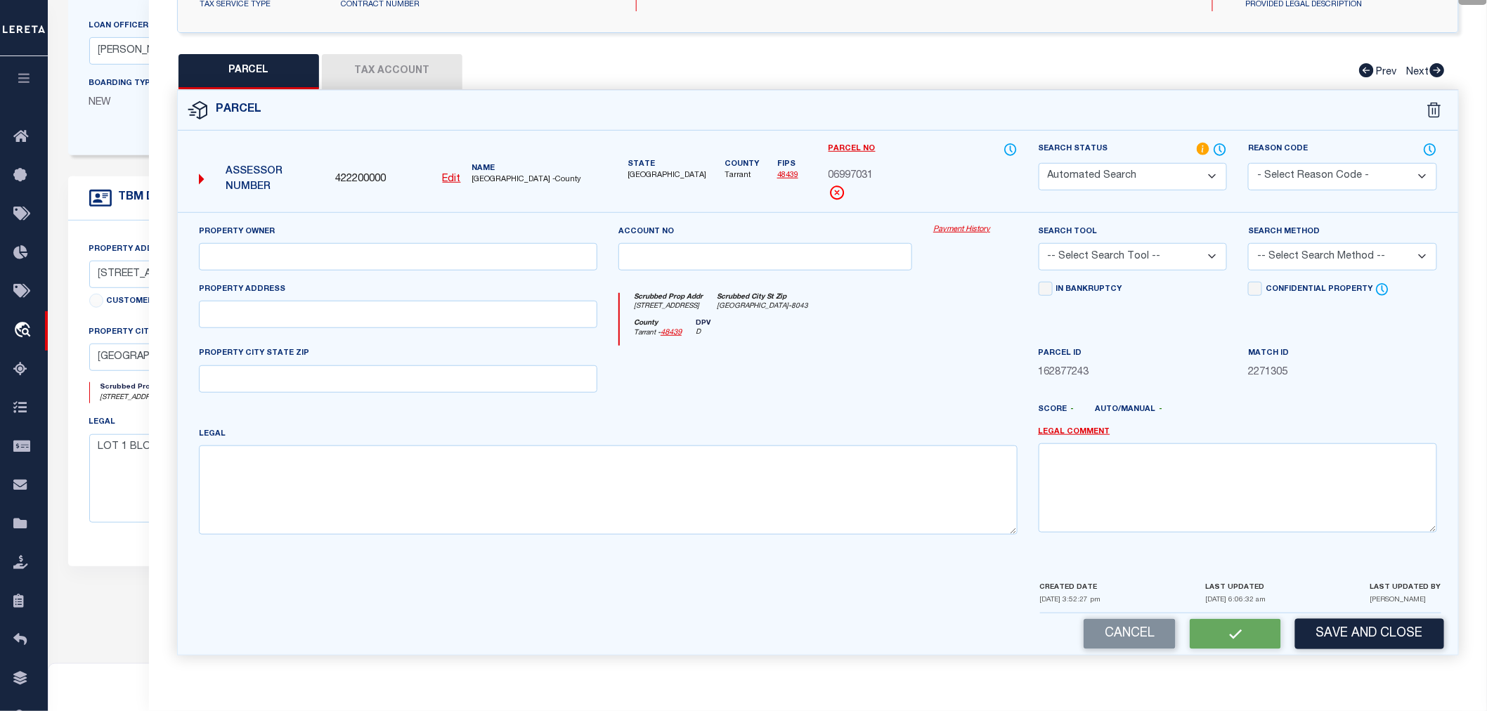
select select "LEG"
type input "2325 E SOUTHLAKE BLVD"
type textarea "PERRY/ALLEN ADDITION BLOCK 1 LOT 1"
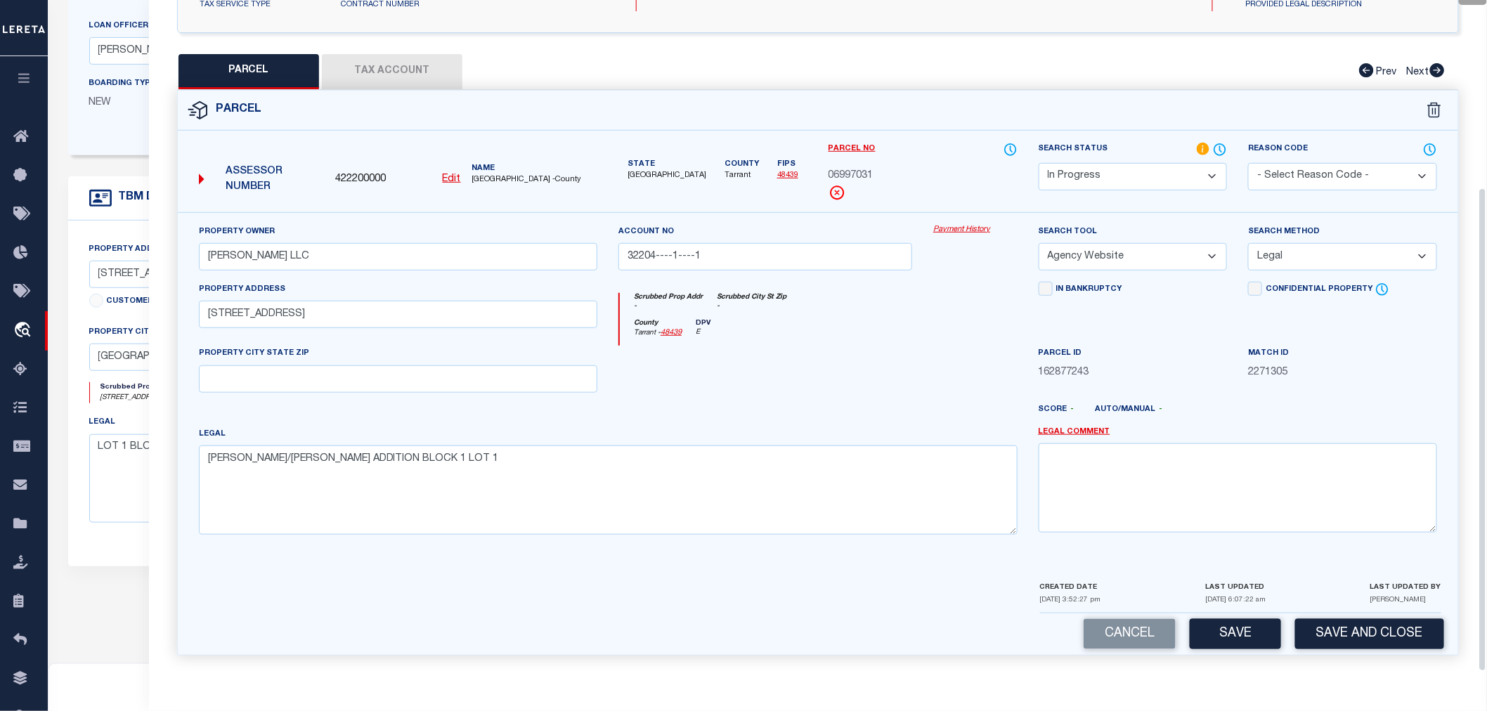
click at [408, 70] on button "Tax Account" at bounding box center [392, 71] width 141 height 35
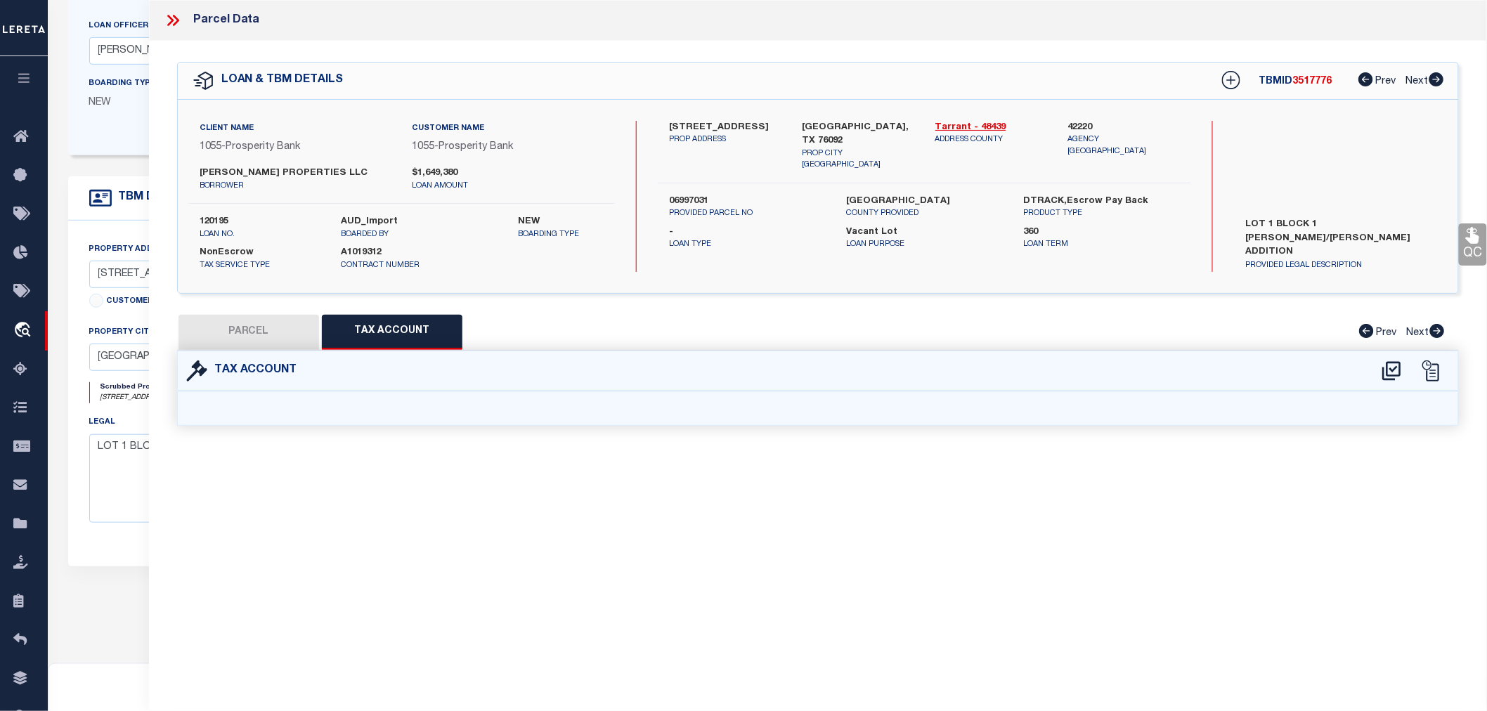
scroll to position [0, 0]
select select "100"
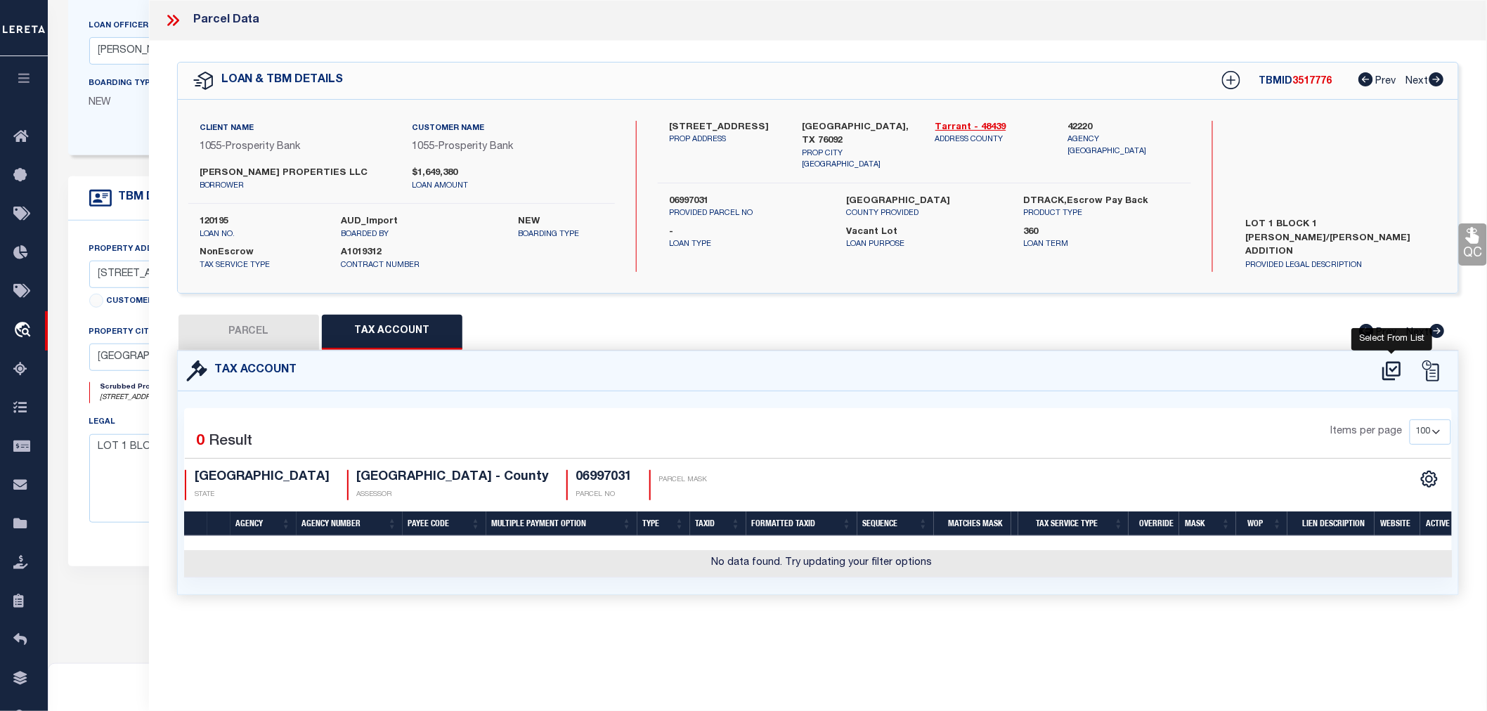
click at [1394, 371] on icon at bounding box center [1391, 371] width 23 height 22
select select "100"
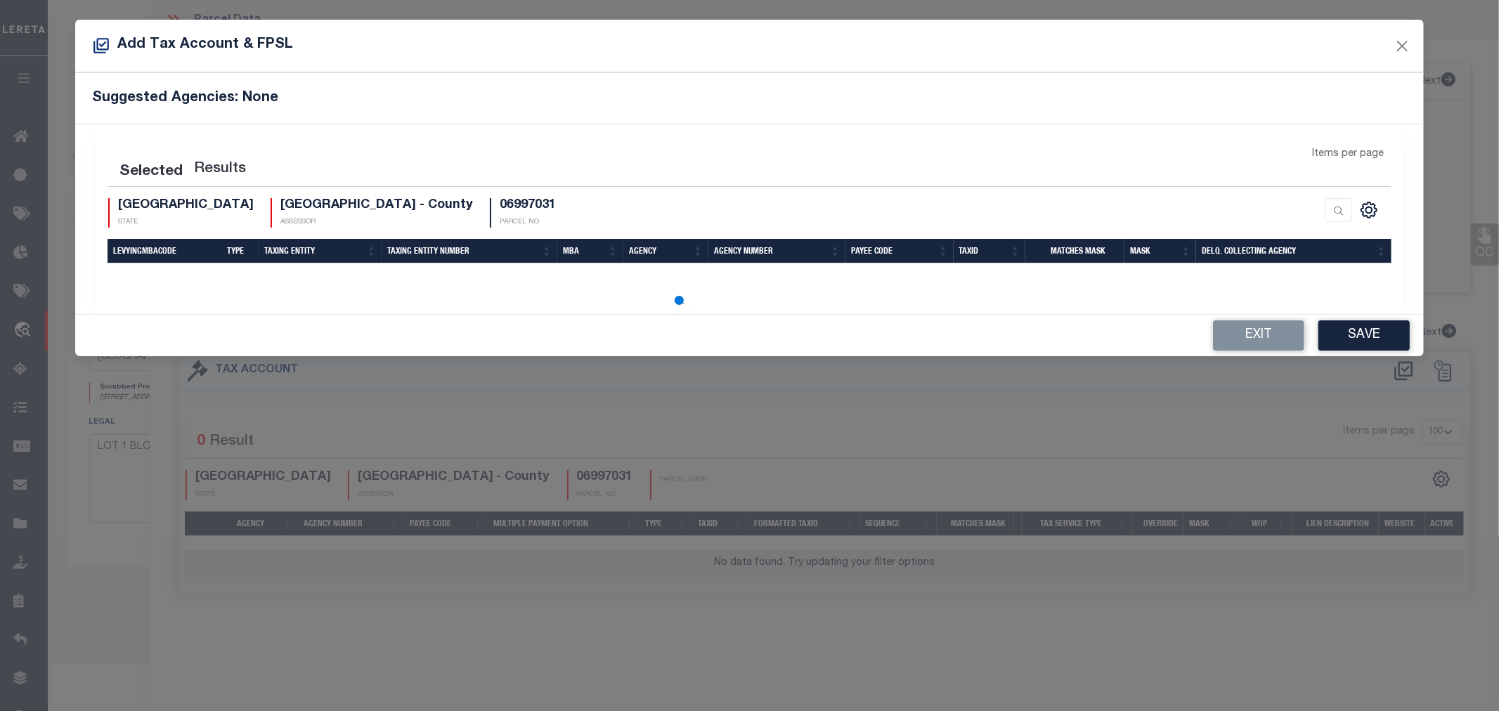
select select "100"
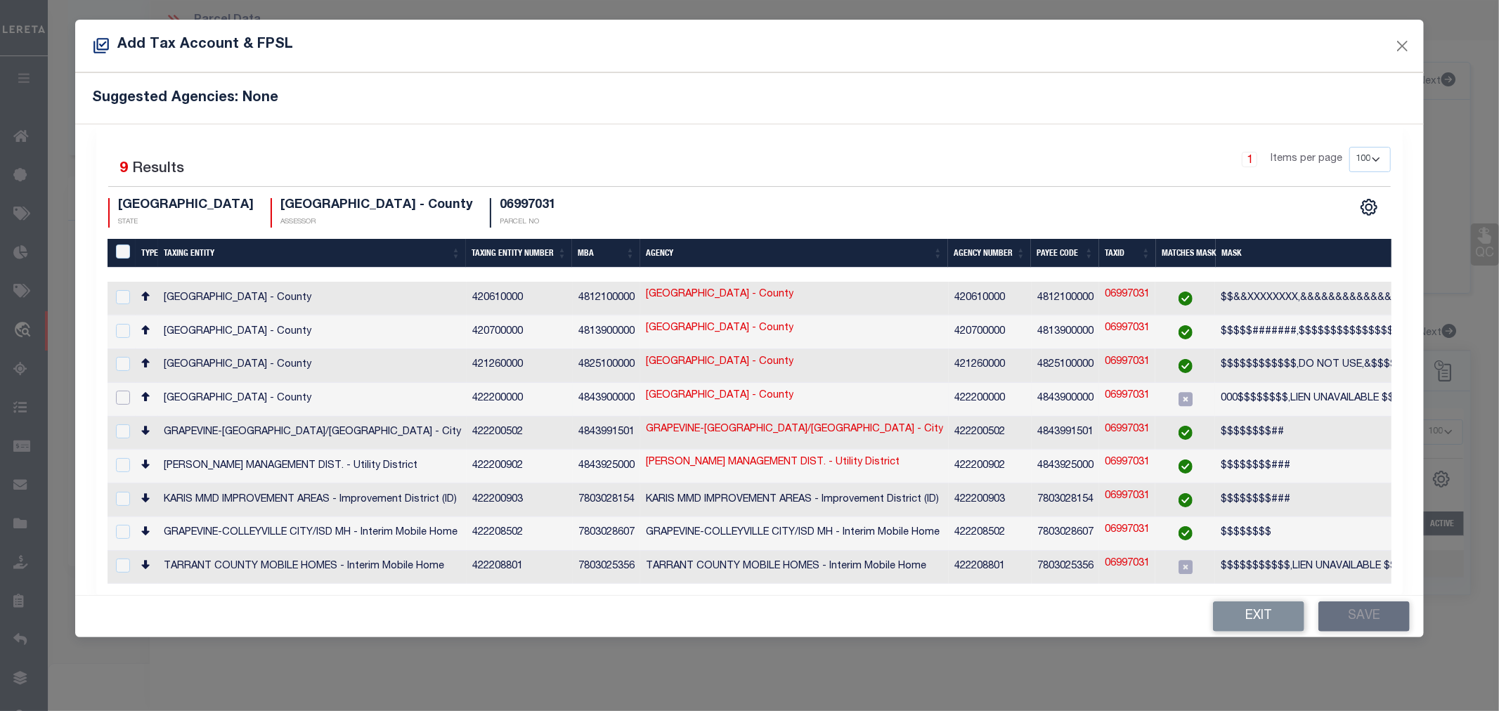
click at [120, 391] on input "checkbox" at bounding box center [123, 398] width 14 height 14
checkbox input "true"
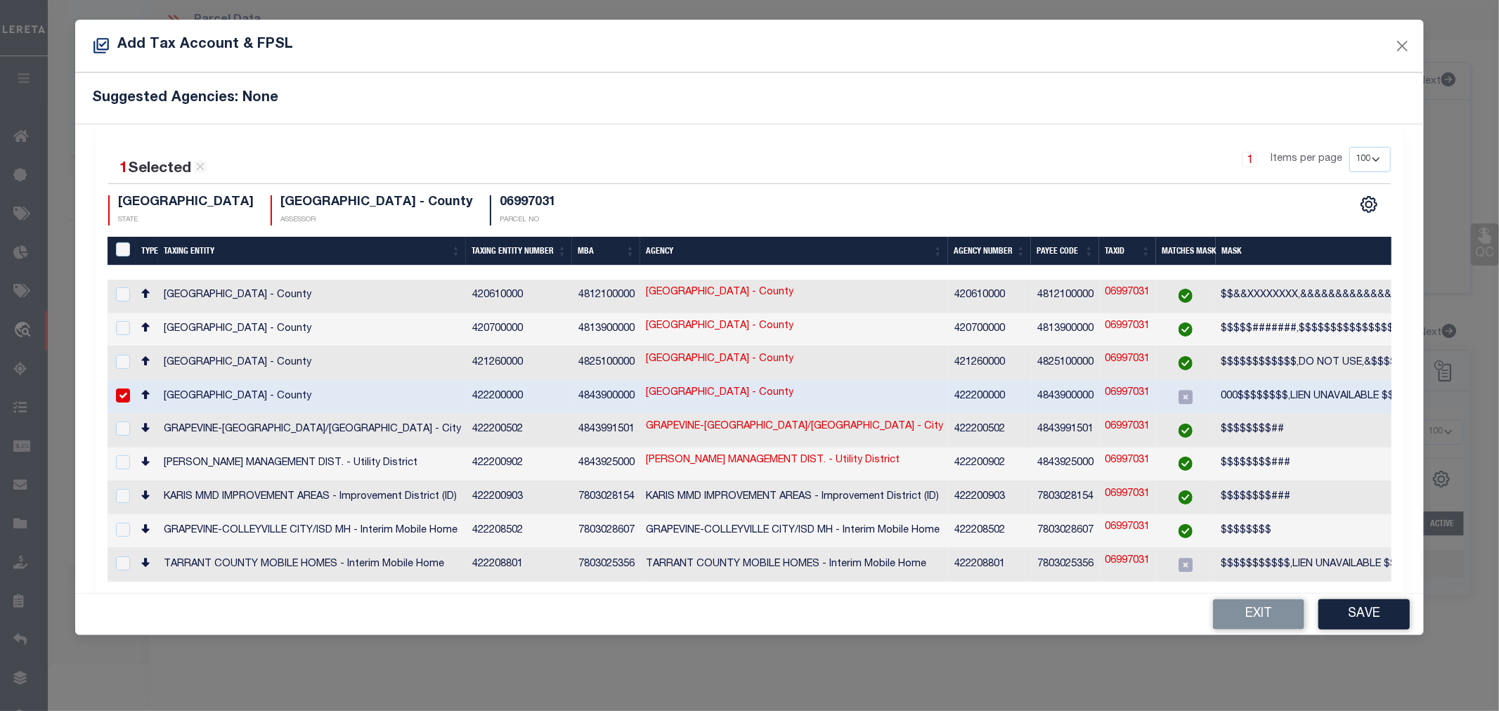
click at [1119, 387] on link "06997031" at bounding box center [1127, 393] width 45 height 15
type input "06997031"
type textarea "000$$$$$$$$,LIEN UNAVAILABLE $$$$$$,$$$$$$$$$$$"
checkbox input "false"
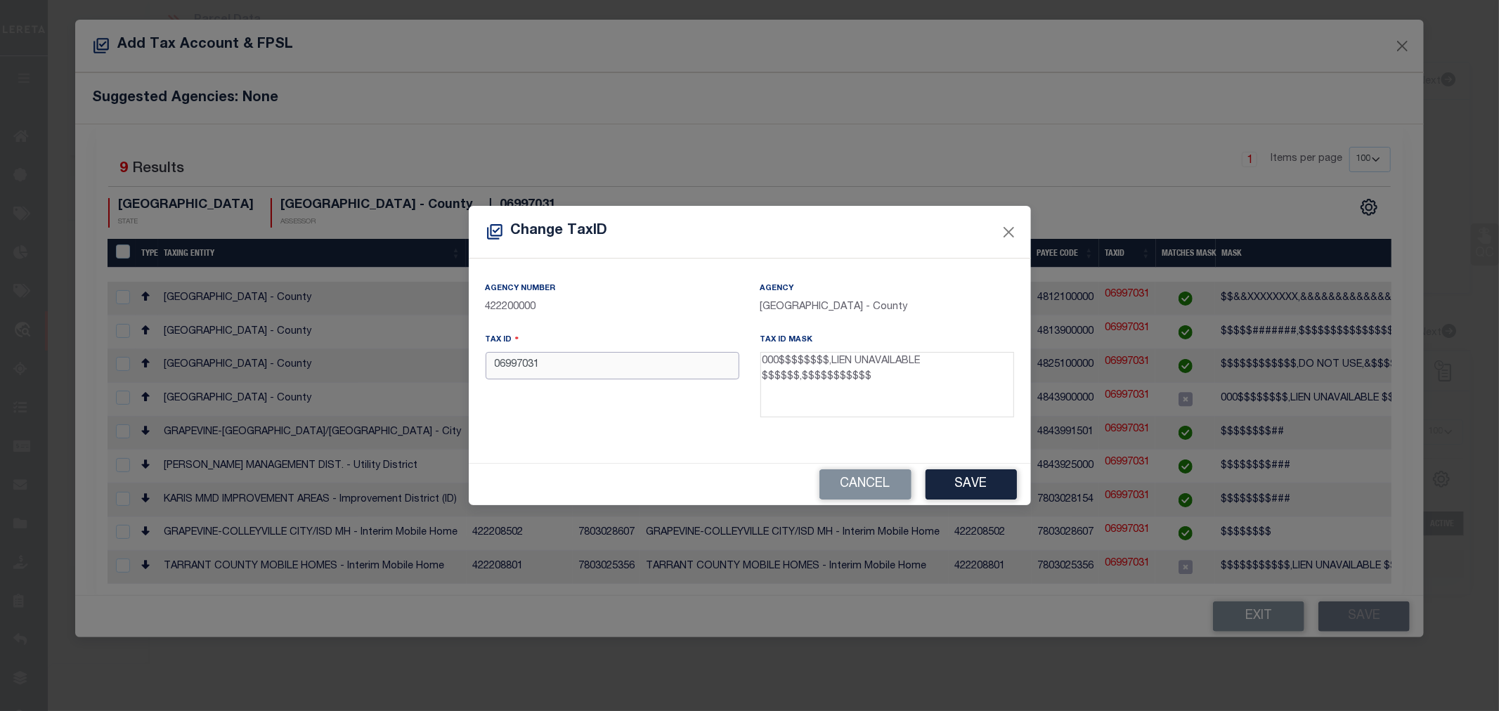
click at [512, 370] on input "06997031" at bounding box center [613, 365] width 254 height 27
click at [500, 371] on input "06997031" at bounding box center [613, 365] width 254 height 27
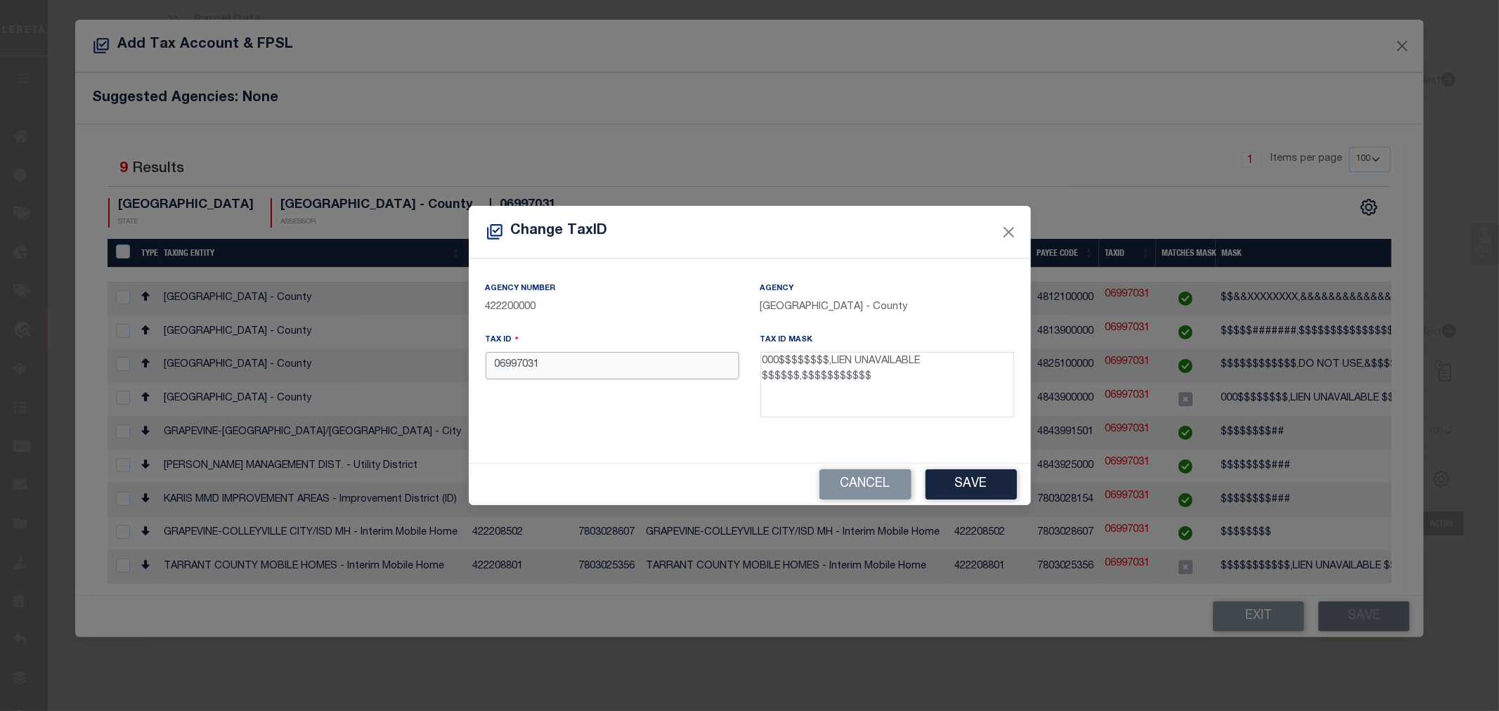
paste input "000"
type input "00006997031"
click at [978, 485] on button "Save" at bounding box center [971, 484] width 91 height 30
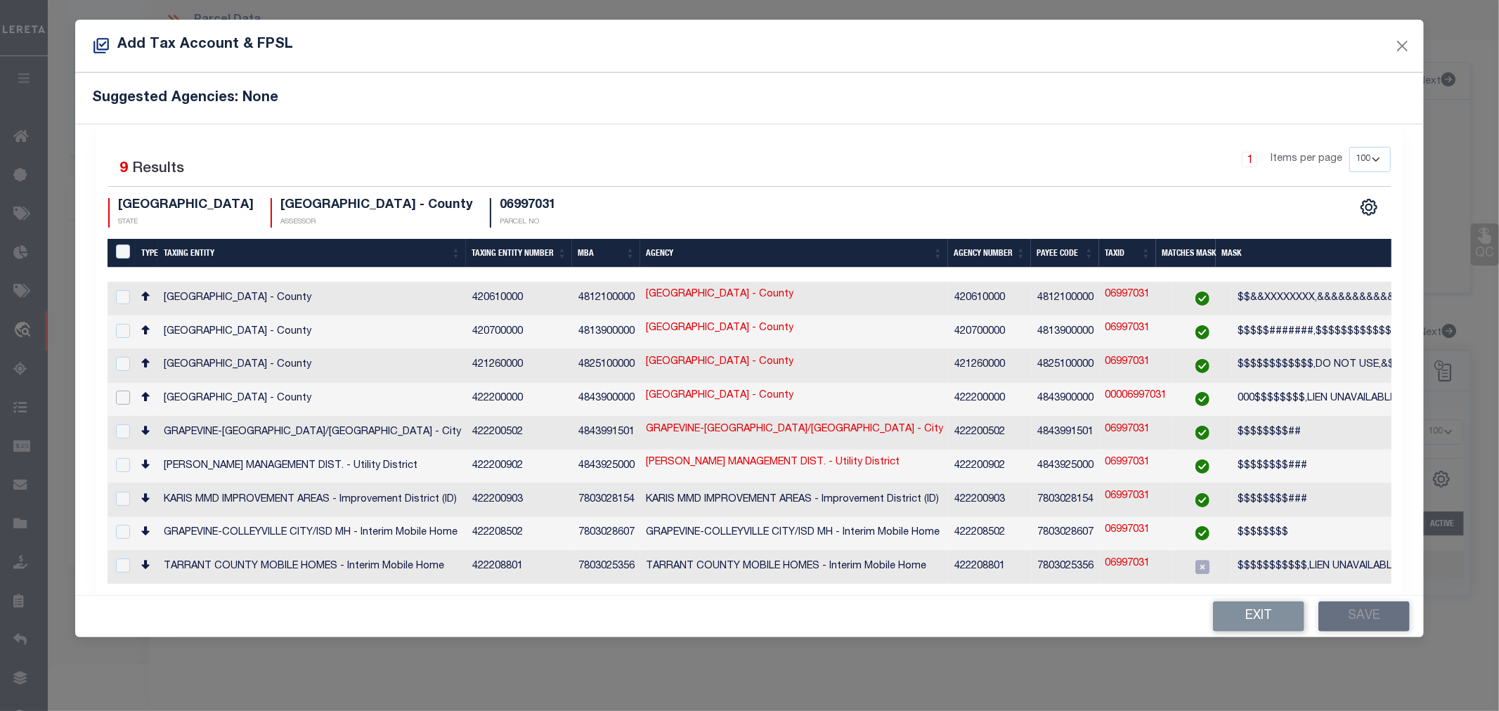
click at [116, 392] on input "checkbox" at bounding box center [123, 398] width 14 height 14
checkbox input "true"
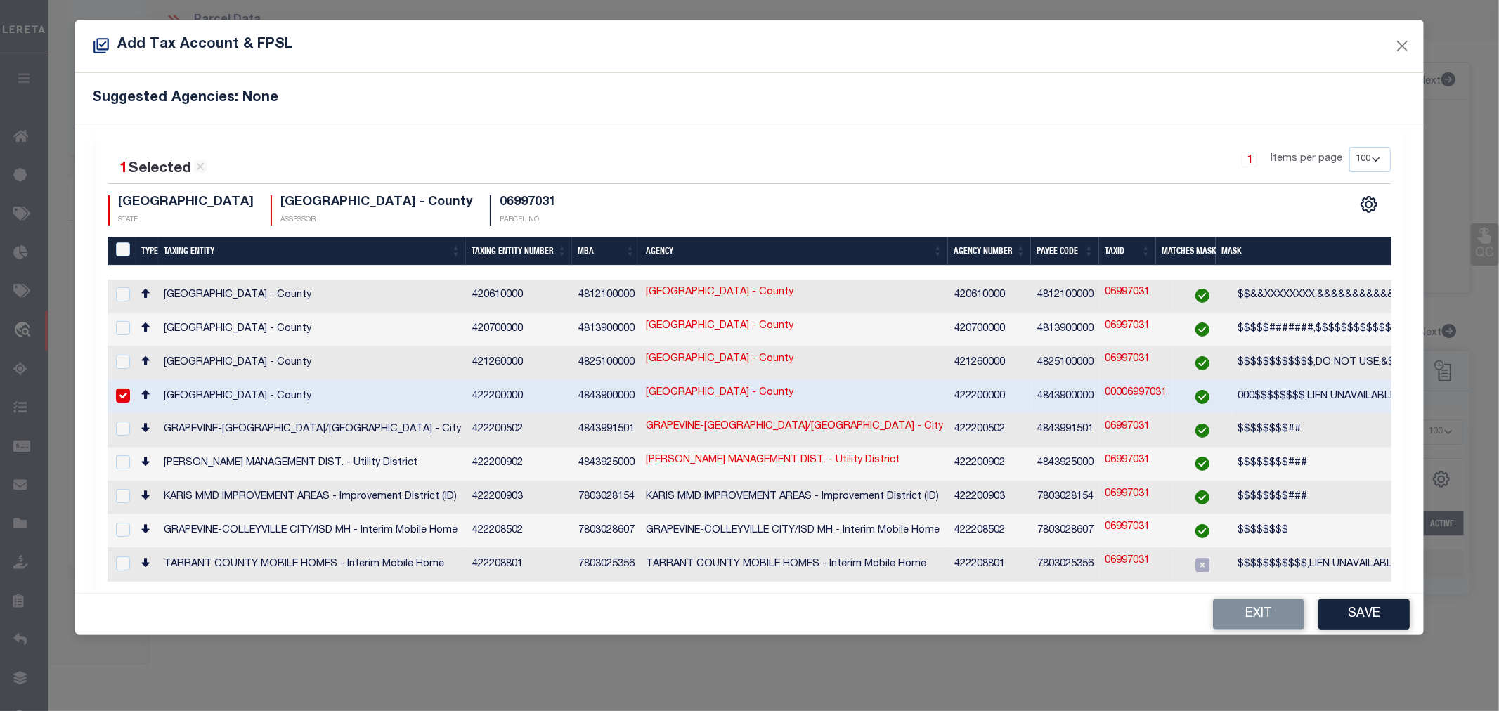
click at [1266, 602] on button "Exit" at bounding box center [1258, 615] width 91 height 30
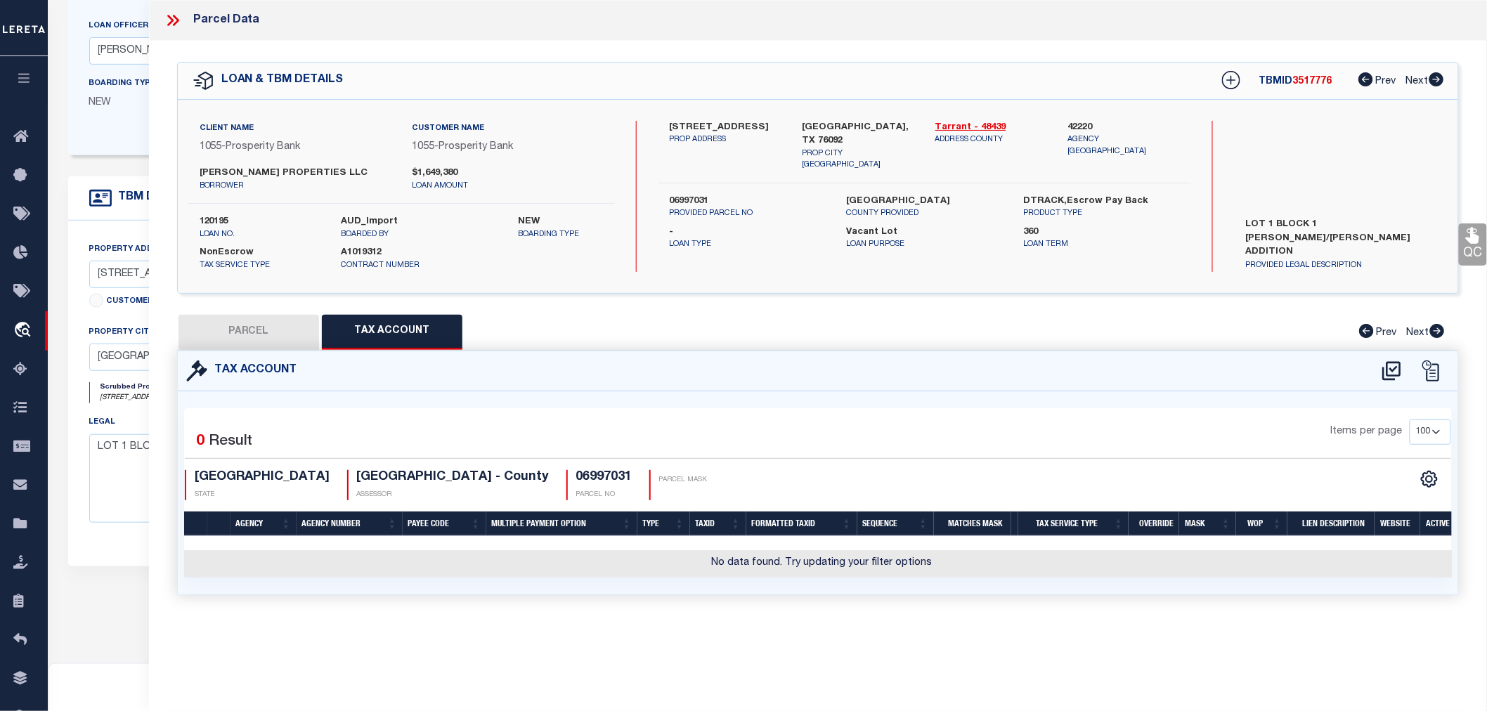
click at [228, 332] on button "PARCEL" at bounding box center [249, 332] width 141 height 35
select select "AS"
select select
checkbox input "false"
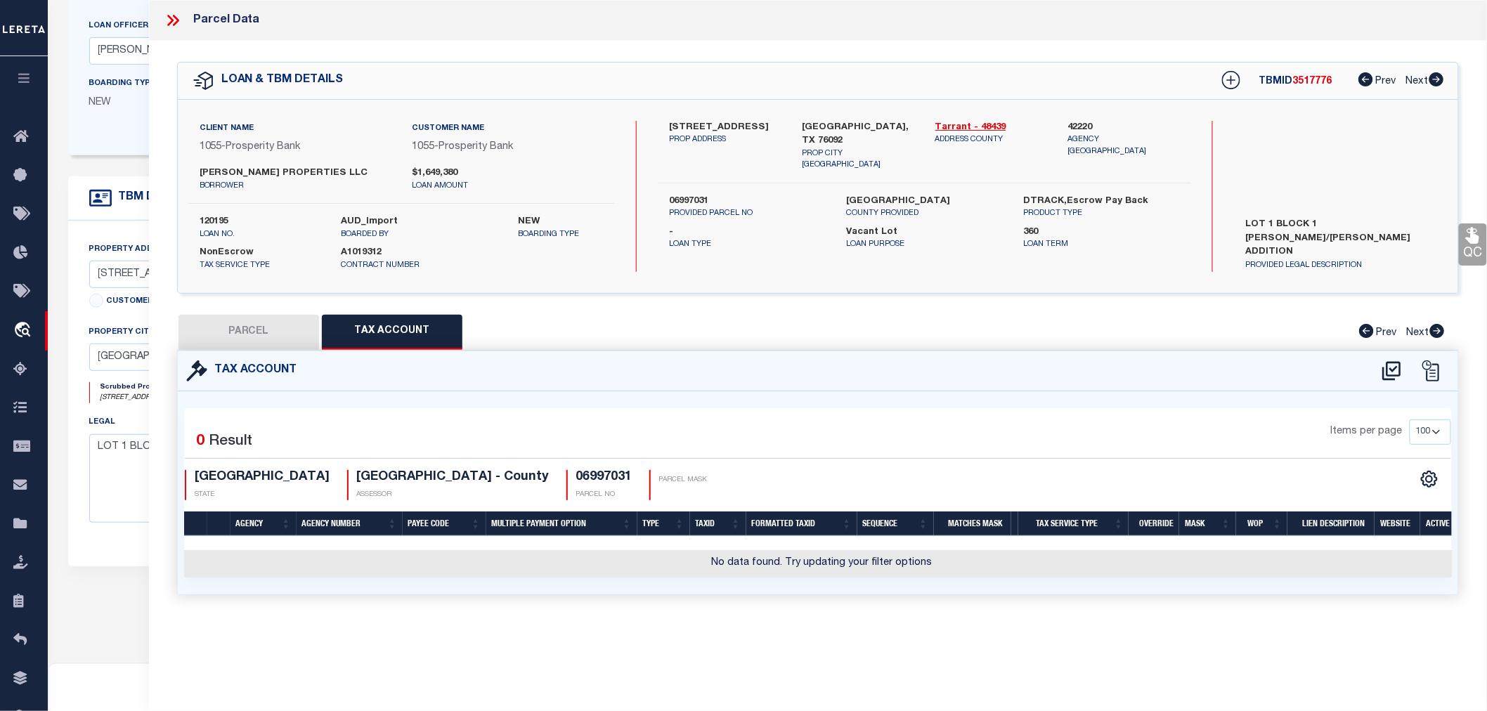
checkbox input "false"
select select "IP"
type input "LEE BRUCKNER LLC"
type input "32204----1----1"
select select "AGW"
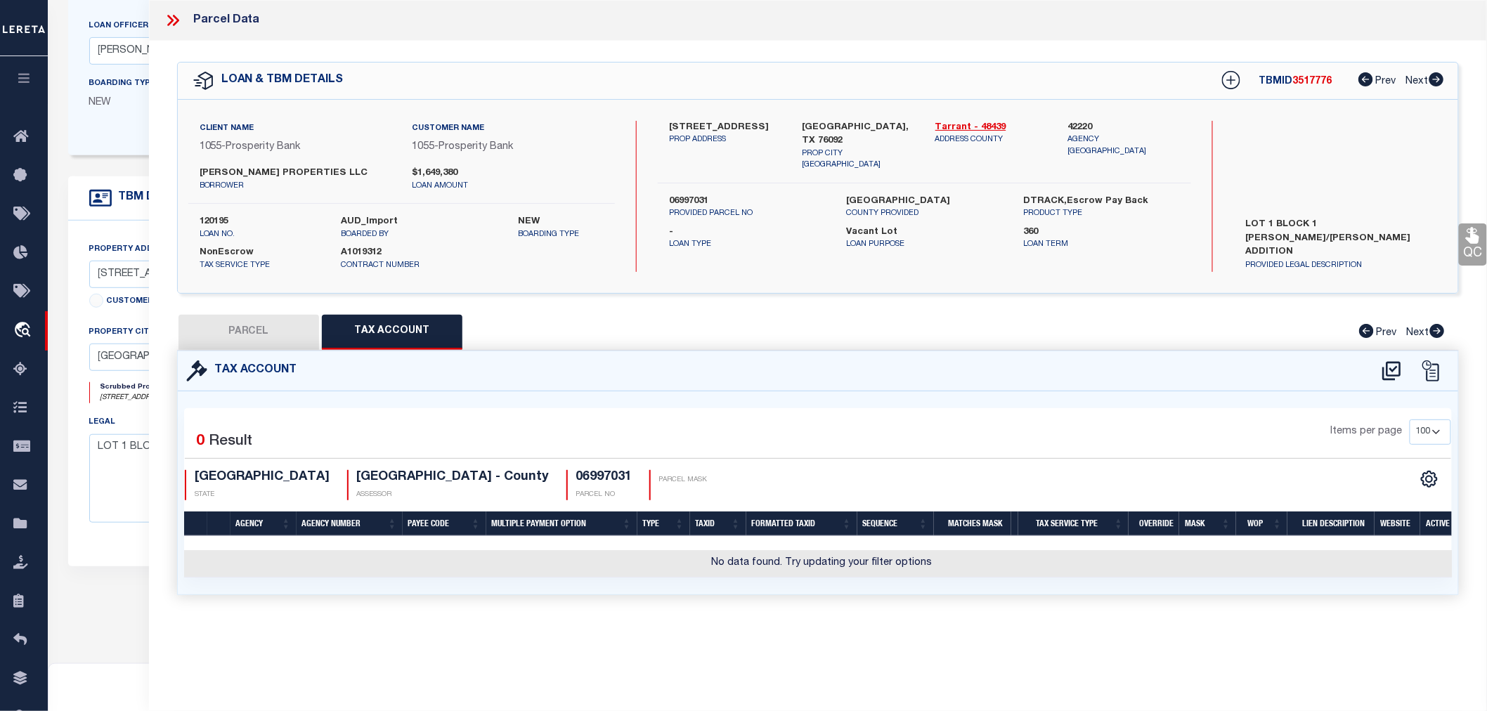
select select "LEG"
type input "2325 E SOUTHLAKE BLVD"
type textarea "PERRY/ALLEN ADDITION BLOCK 1 LOT 1"
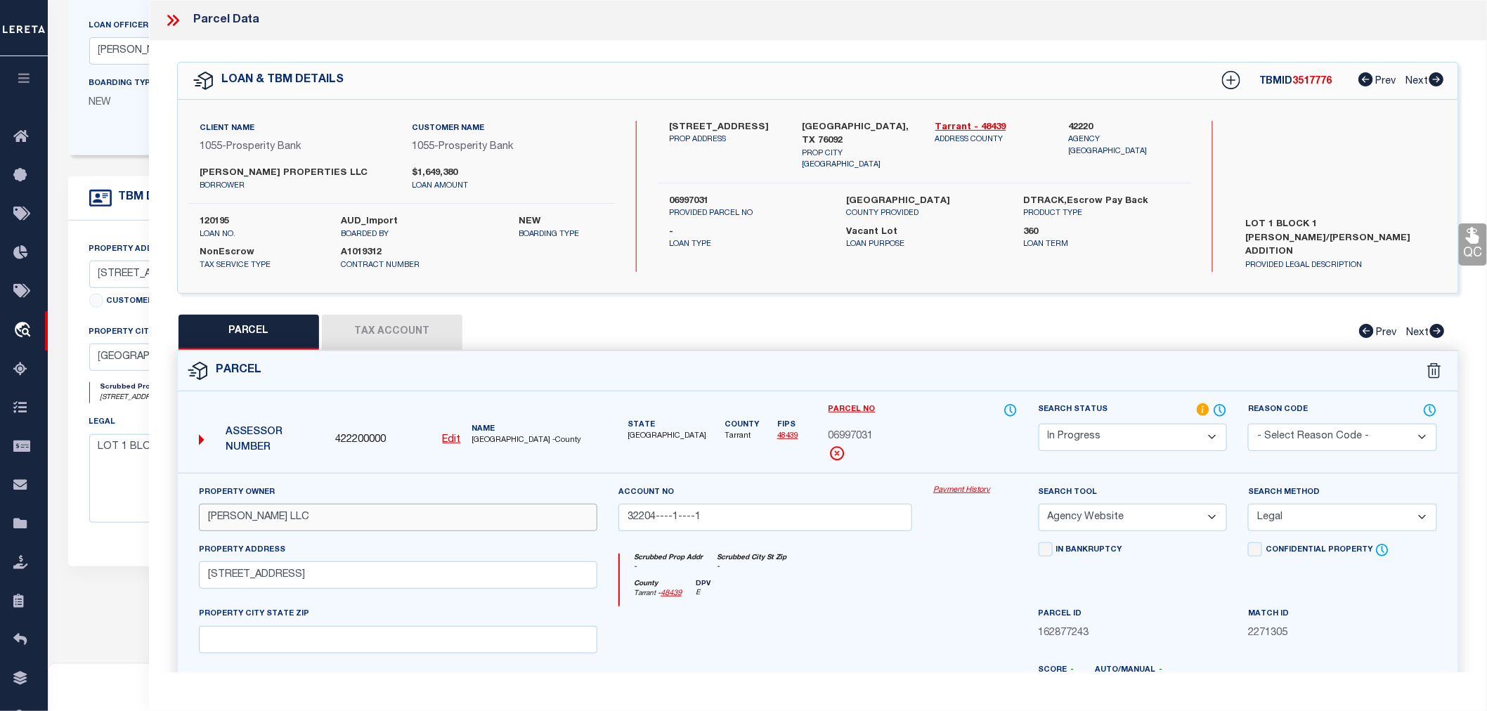
drag, startPoint x: 205, startPoint y: 514, endPoint x: 284, endPoint y: 521, distance: 79.0
click at [284, 521] on input "LEE BRUCKNER LLC" at bounding box center [398, 517] width 398 height 27
click at [399, 337] on button "Tax Account" at bounding box center [392, 332] width 141 height 35
select select "100"
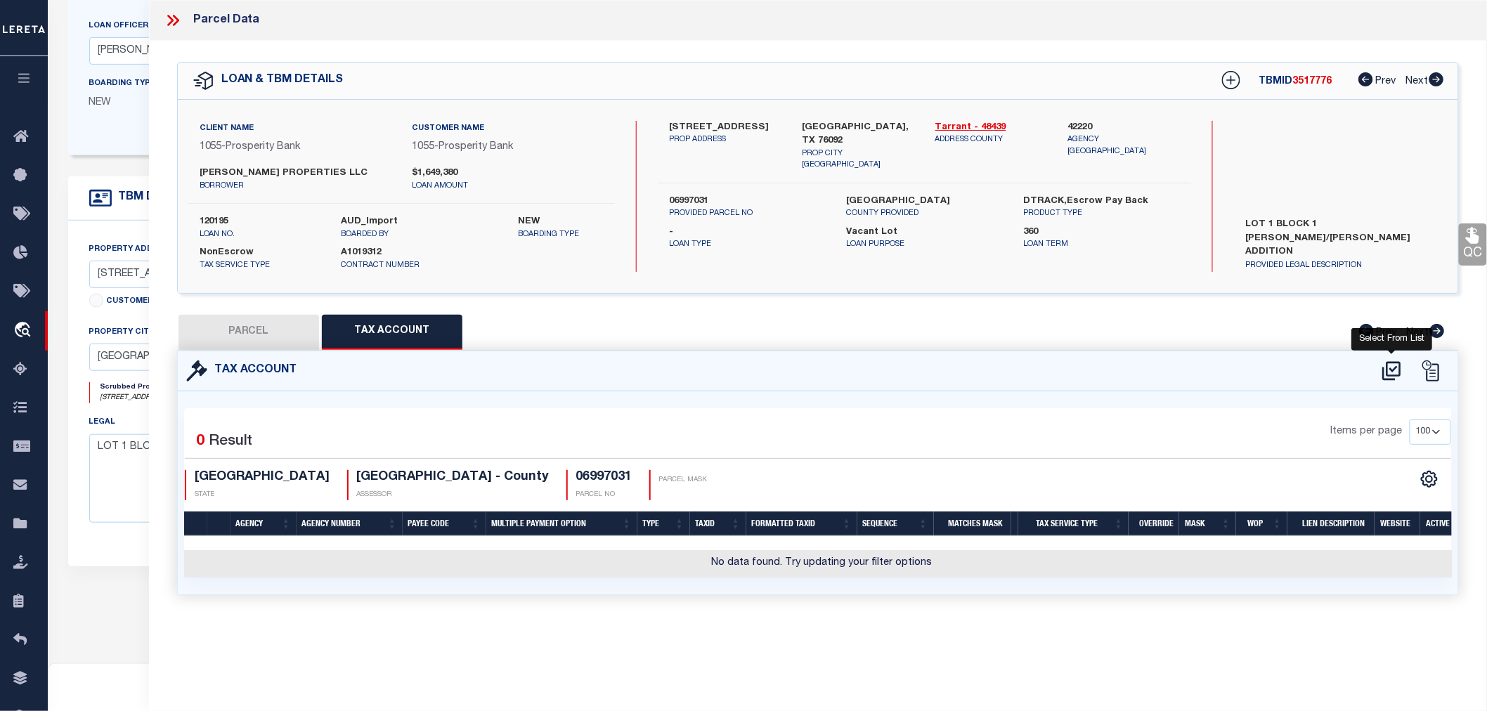
click at [1387, 368] on icon at bounding box center [1391, 370] width 18 height 19
select select "100"
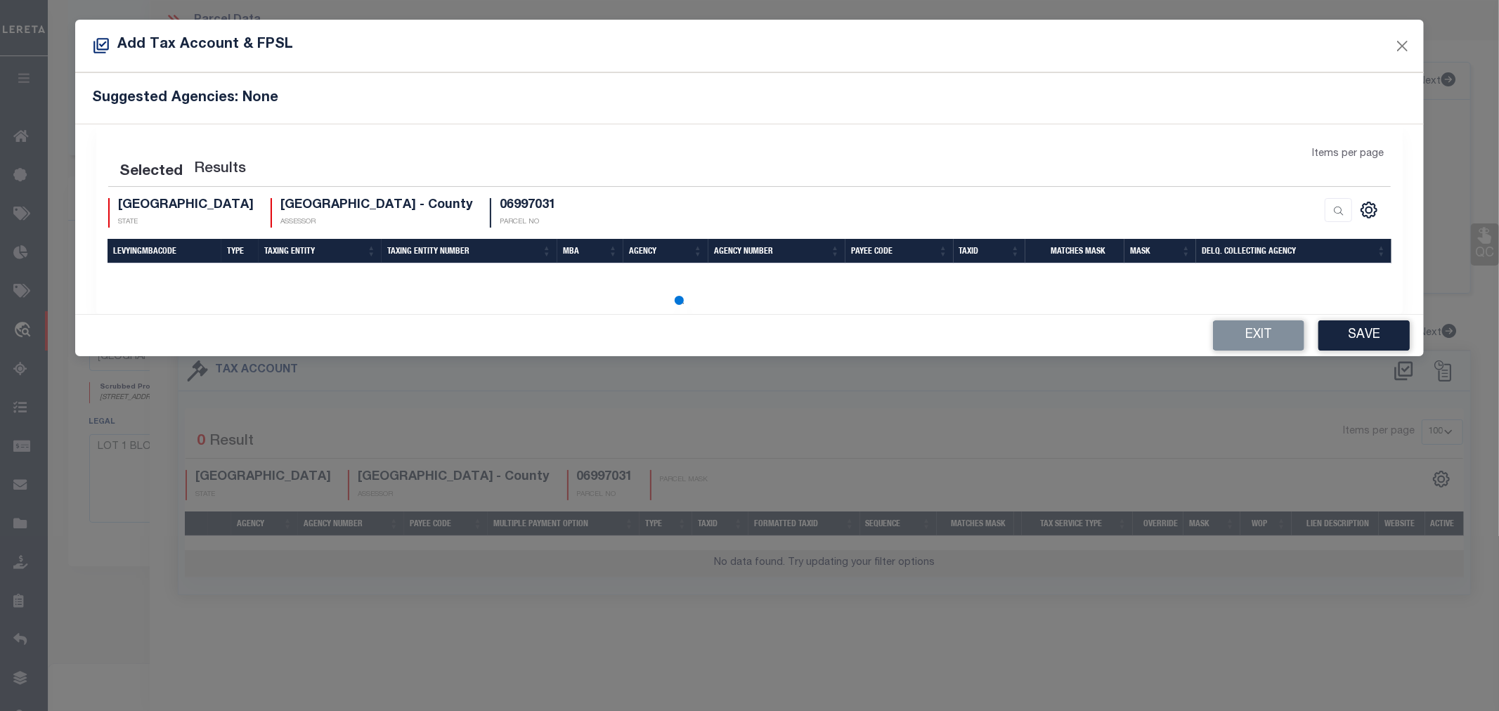
select select "100"
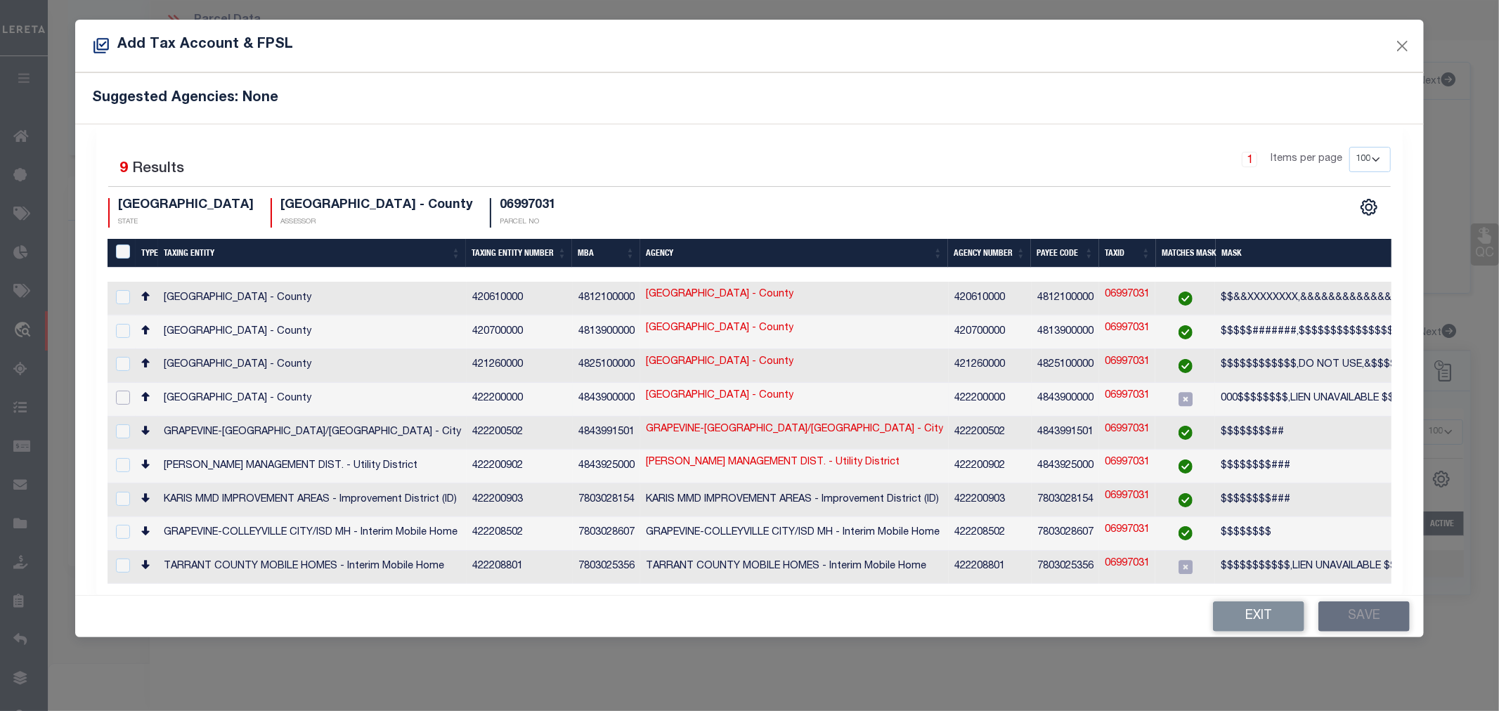
click at [124, 392] on input "checkbox" at bounding box center [123, 398] width 14 height 14
checkbox input "true"
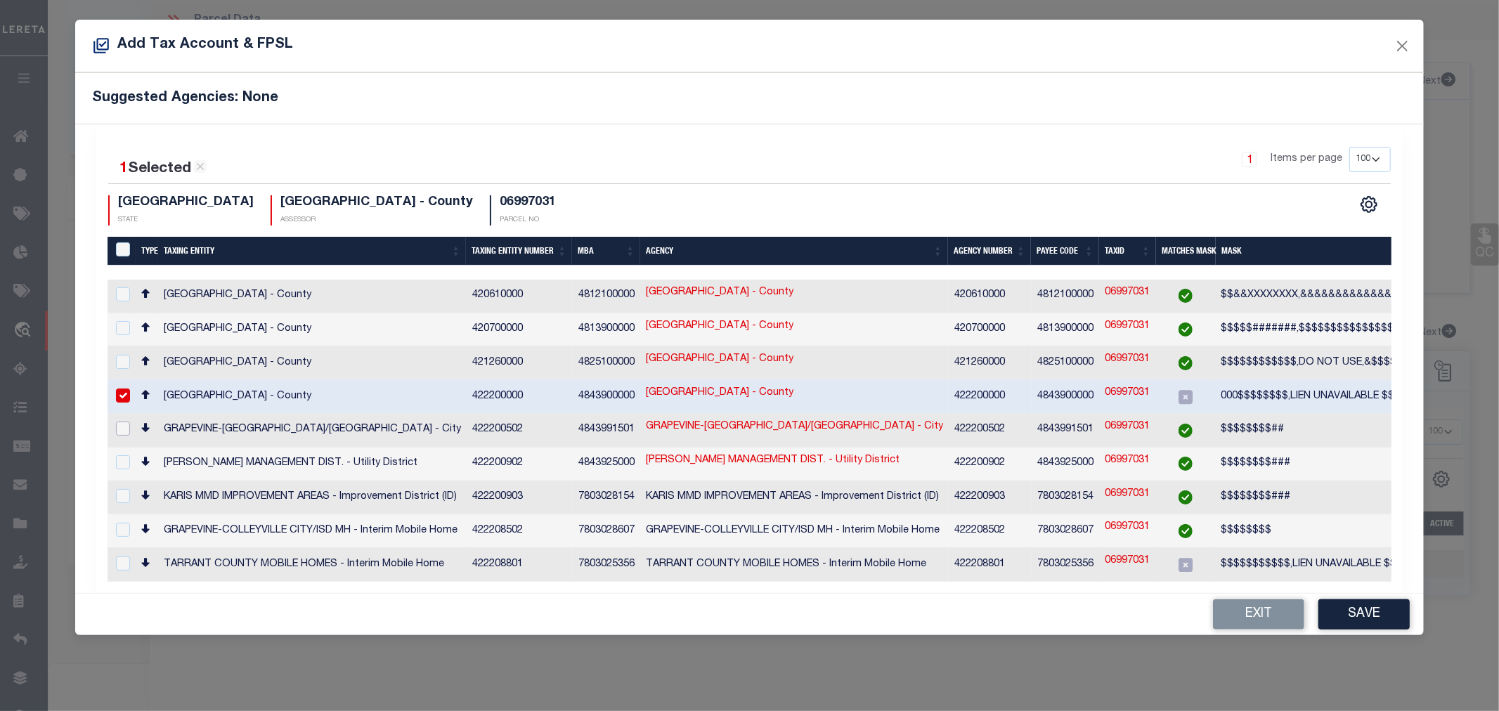
click at [117, 425] on input "checkbox" at bounding box center [123, 429] width 14 height 14
checkbox input "true"
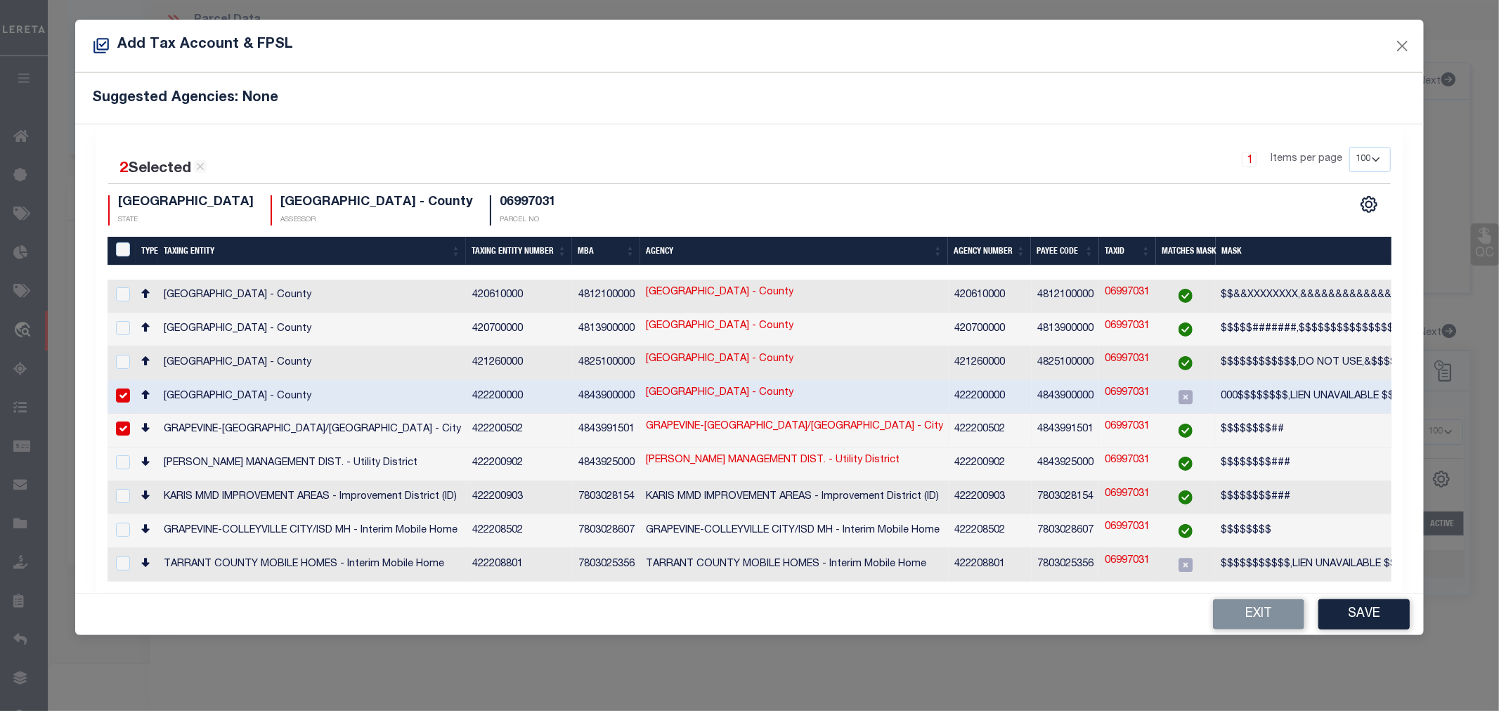
click at [1137, 389] on link "06997031" at bounding box center [1127, 393] width 45 height 15
checkbox input "false"
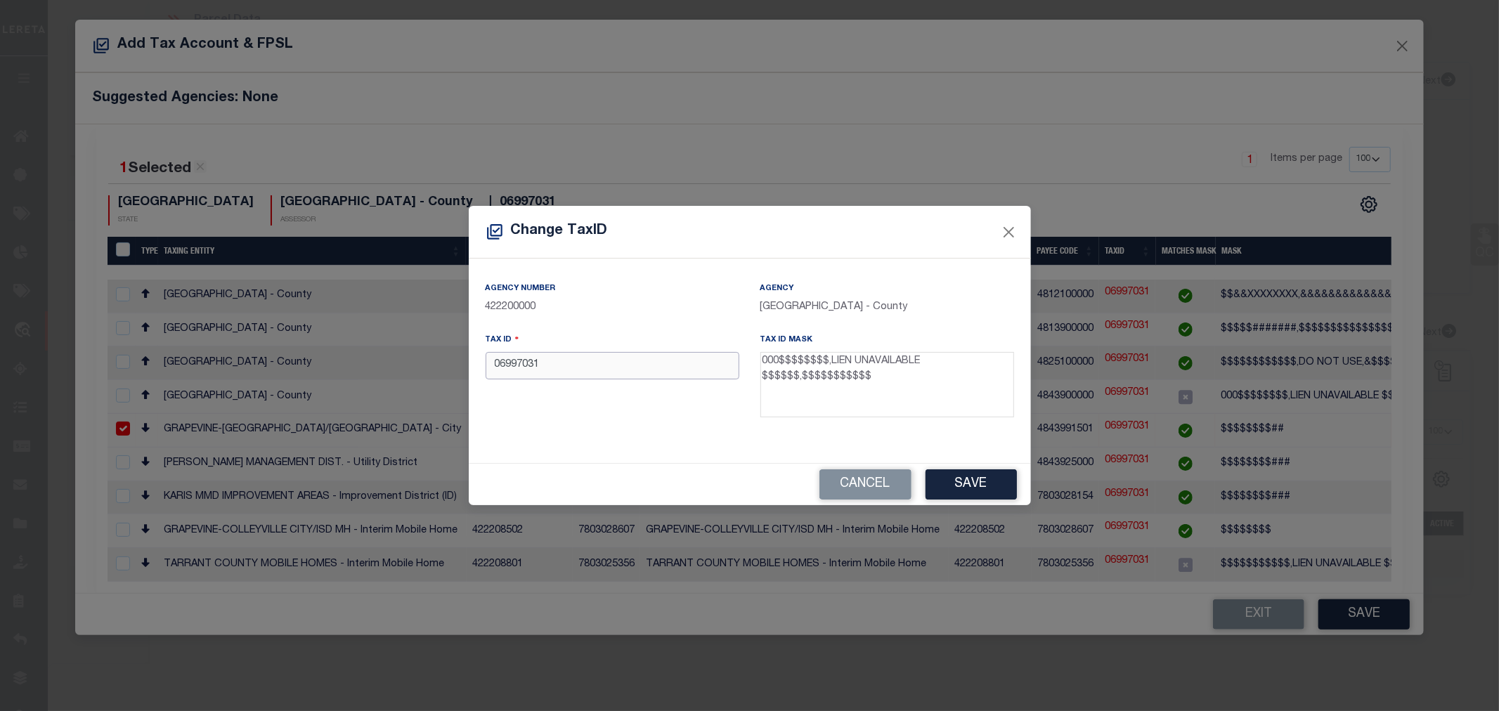
click at [511, 369] on input "06997031" at bounding box center [613, 365] width 254 height 27
paste input "000"
type input "00006997031"
click at [961, 492] on button "Save" at bounding box center [971, 484] width 91 height 30
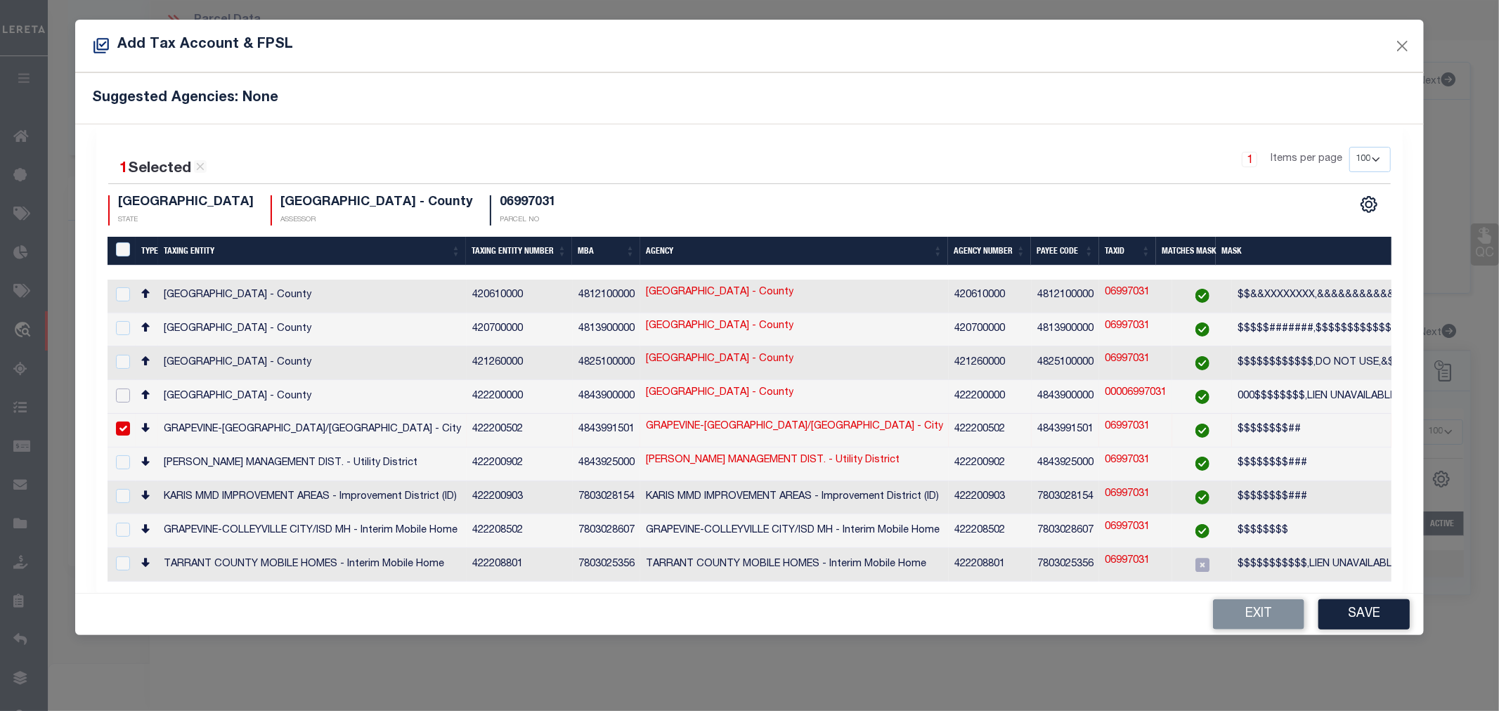
click at [125, 390] on input "checkbox" at bounding box center [123, 396] width 14 height 14
checkbox input "true"
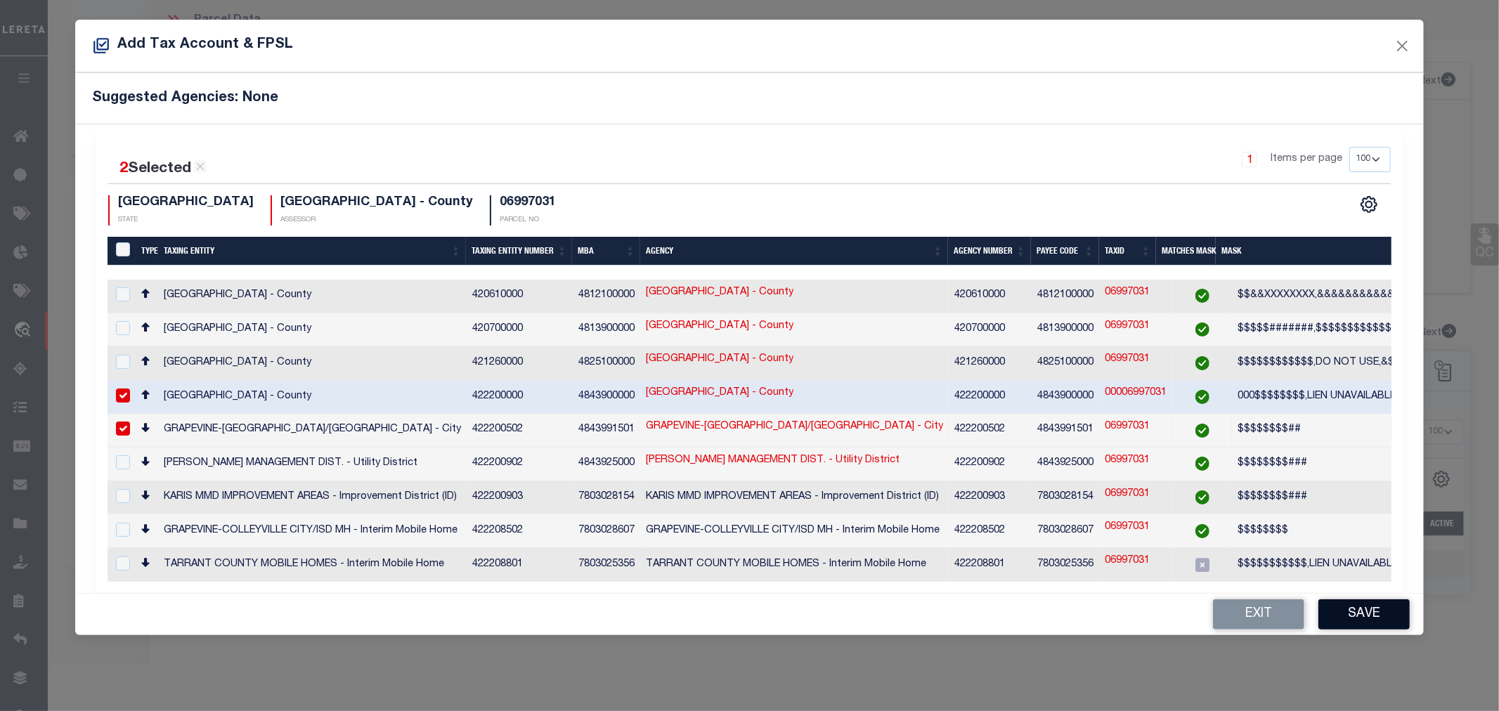
click at [1357, 609] on button "Save" at bounding box center [1363, 615] width 91 height 30
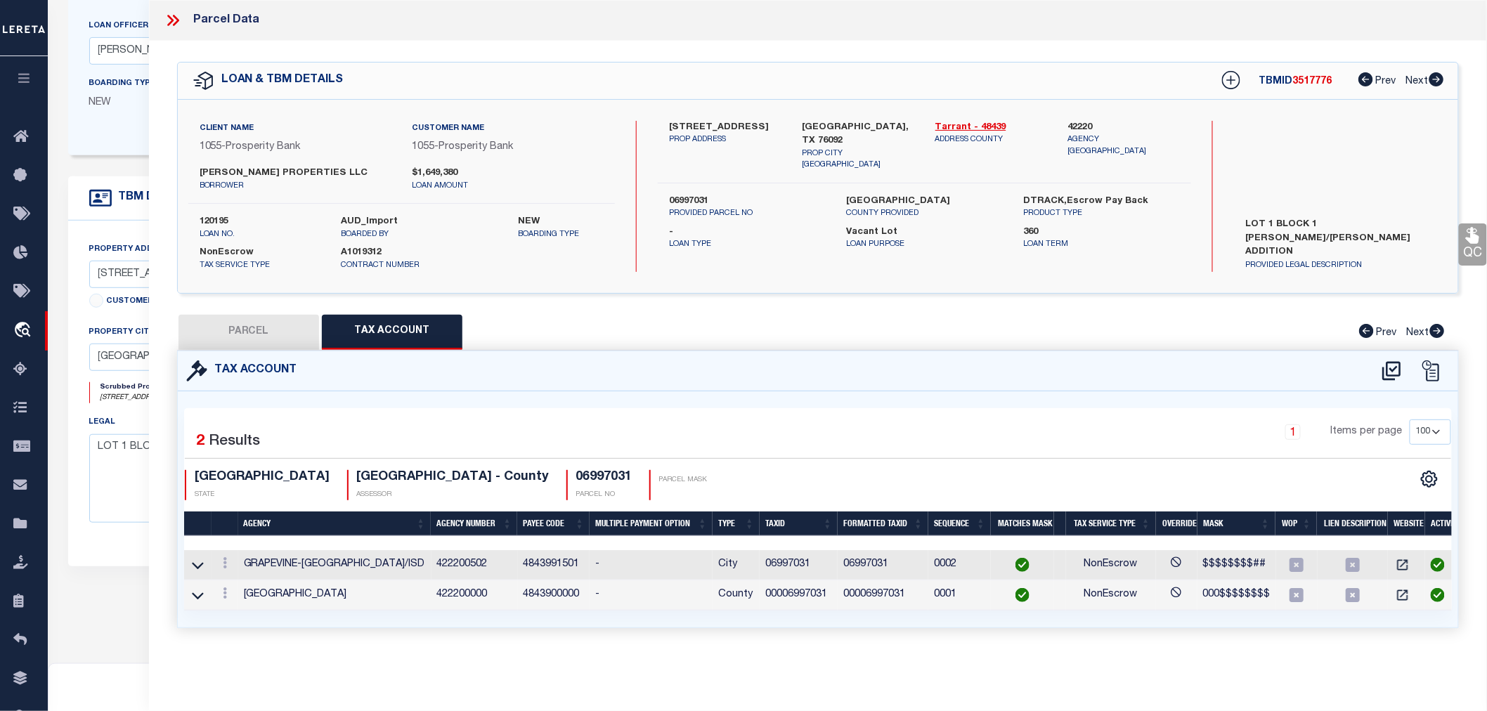
click at [232, 327] on button "PARCEL" at bounding box center [249, 332] width 141 height 35
select select "AS"
select select
checkbox input "false"
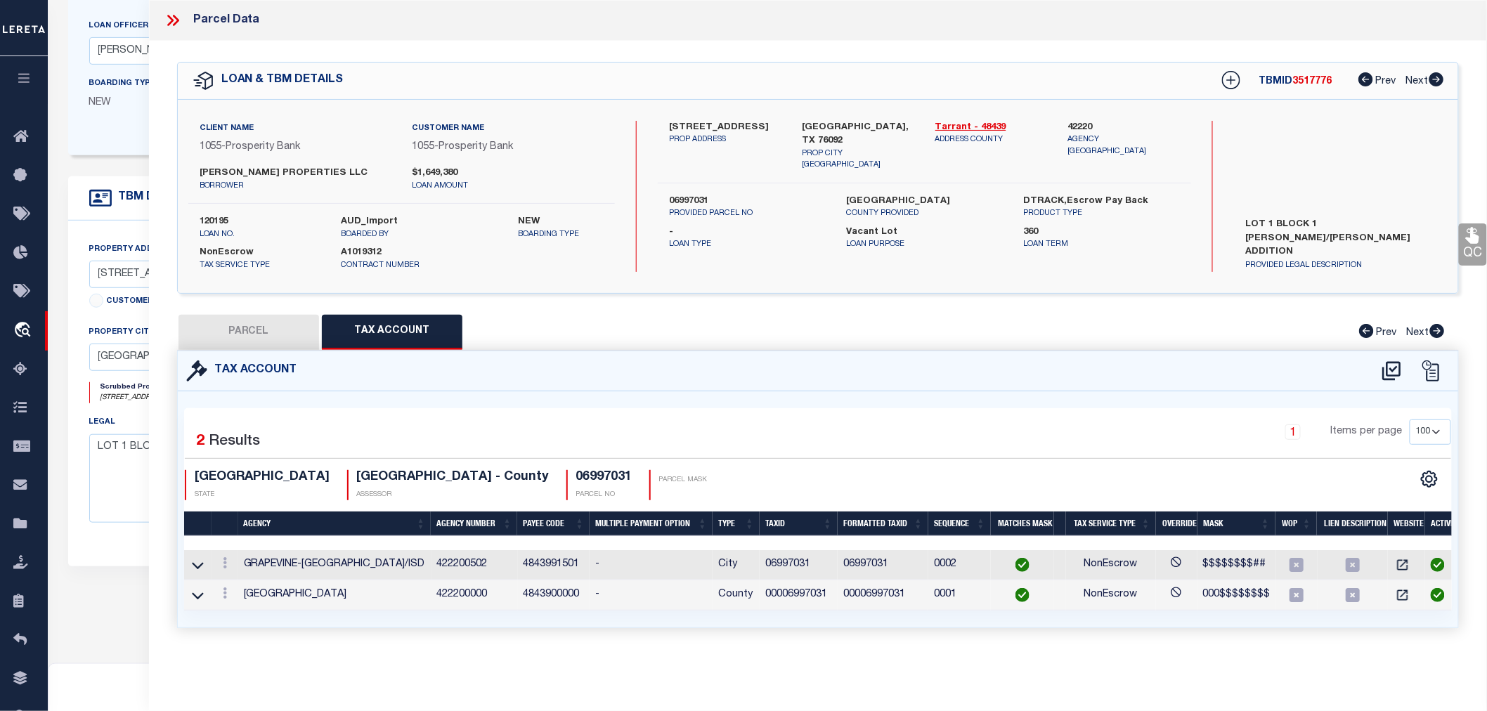
checkbox input "false"
select select "IP"
type input "LEE BRUCKNER LLC"
type input "32204----1----1"
select select "AGW"
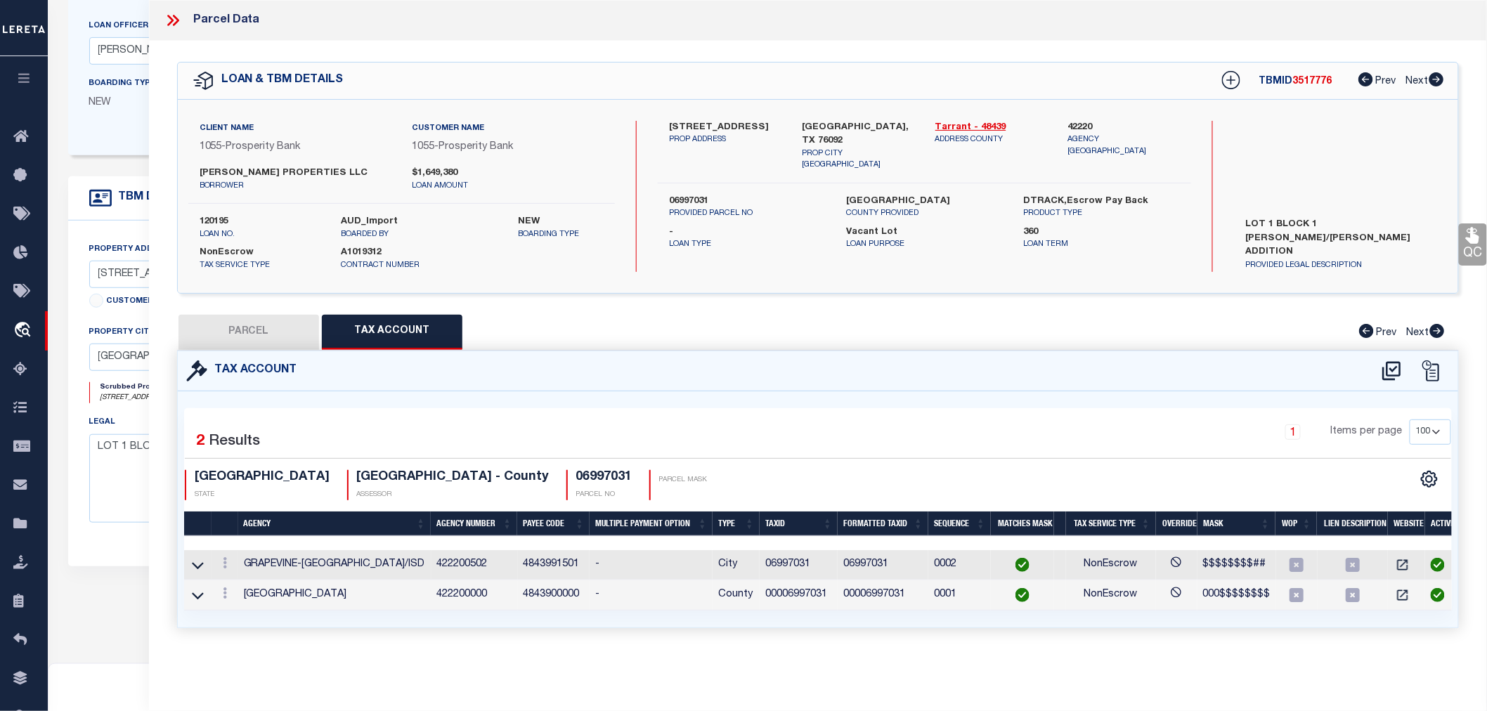
select select "LEG"
type input "2325 E SOUTHLAKE BLVD"
type textarea "PERRY/ALLEN ADDITION BLOCK 1 LOT 1"
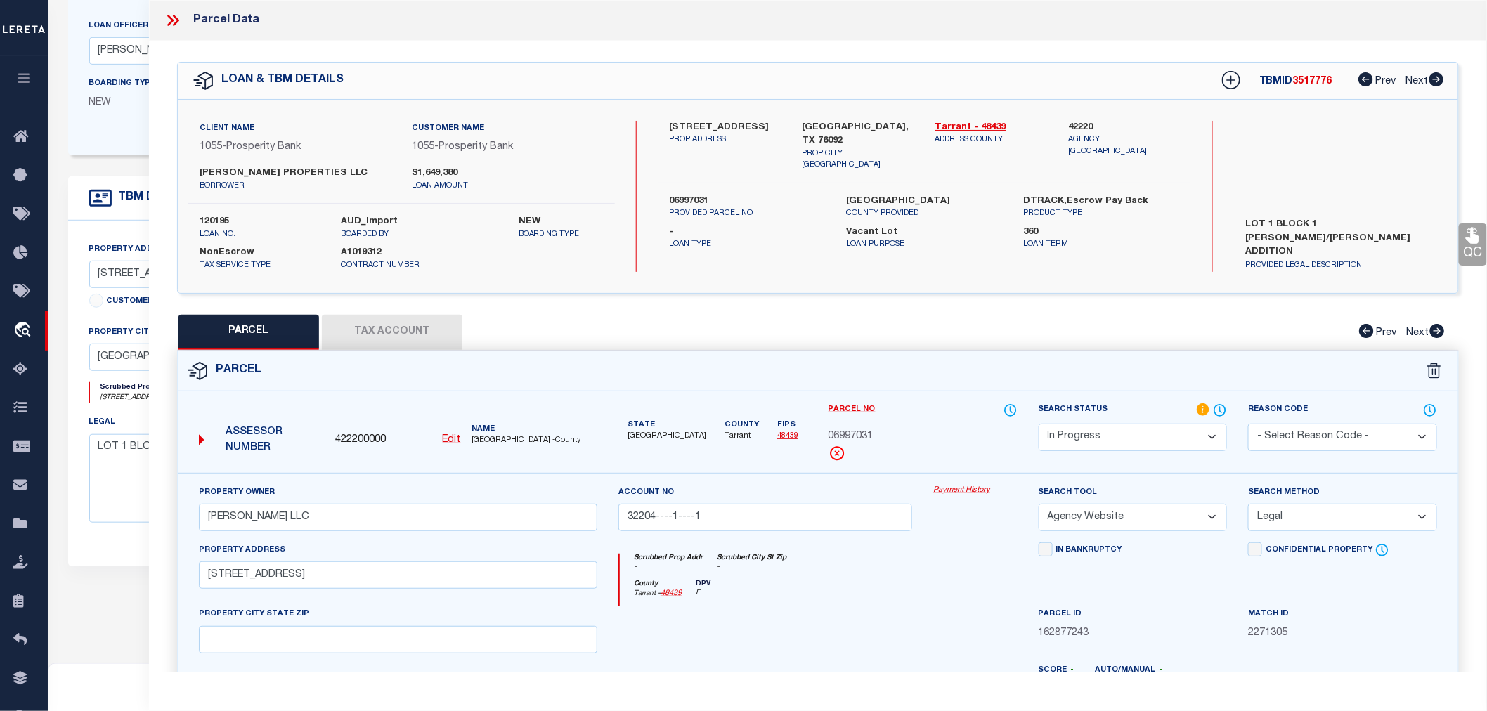
click at [1120, 436] on select "Automated Search Bad Parcel Complete Duplicate Parcel High Dollar Reporting In …" at bounding box center [1133, 437] width 189 height 27
click at [1039, 424] on select "Automated Search Bad Parcel Complete Duplicate Parcel High Dollar Reporting In …" at bounding box center [1133, 437] width 189 height 27
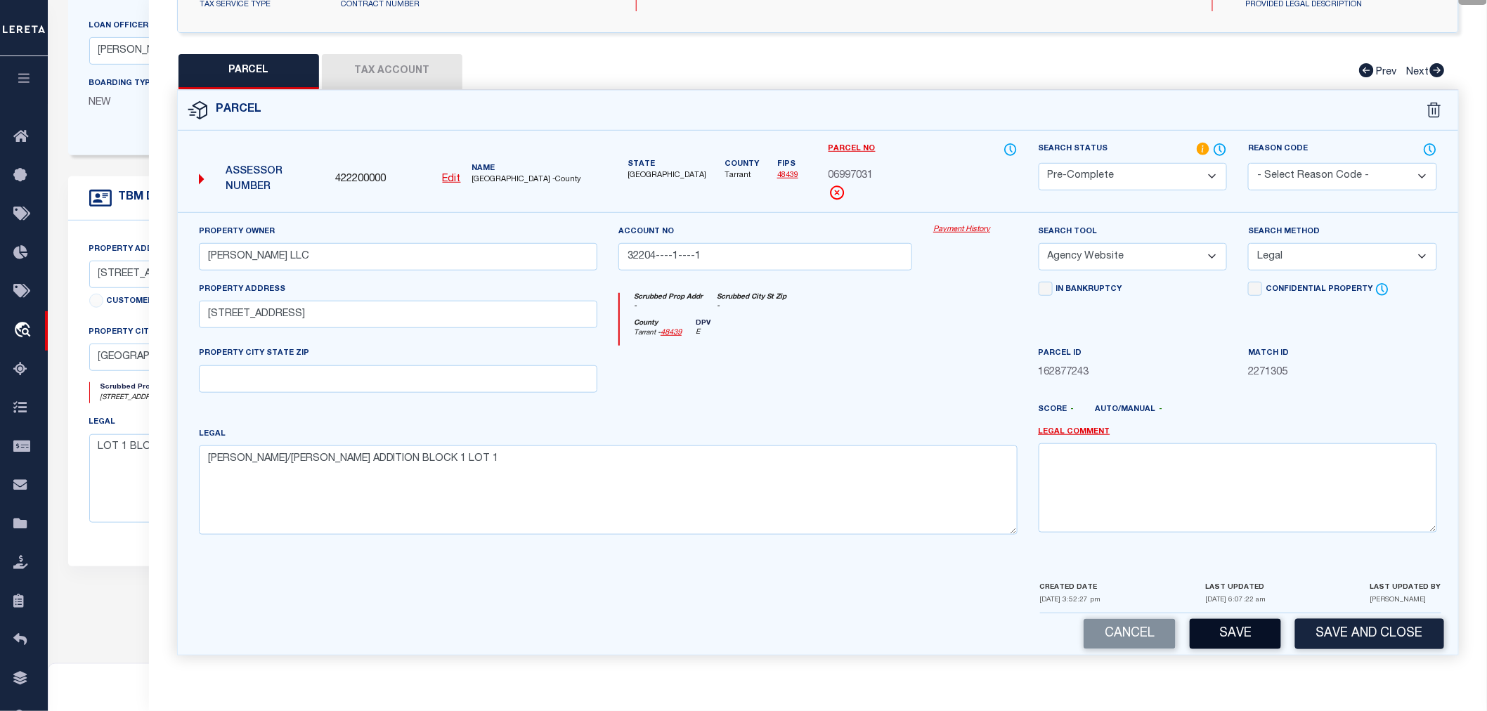
click at [1229, 640] on button "Save" at bounding box center [1235, 634] width 91 height 30
select select "AS"
select select
checkbox input "false"
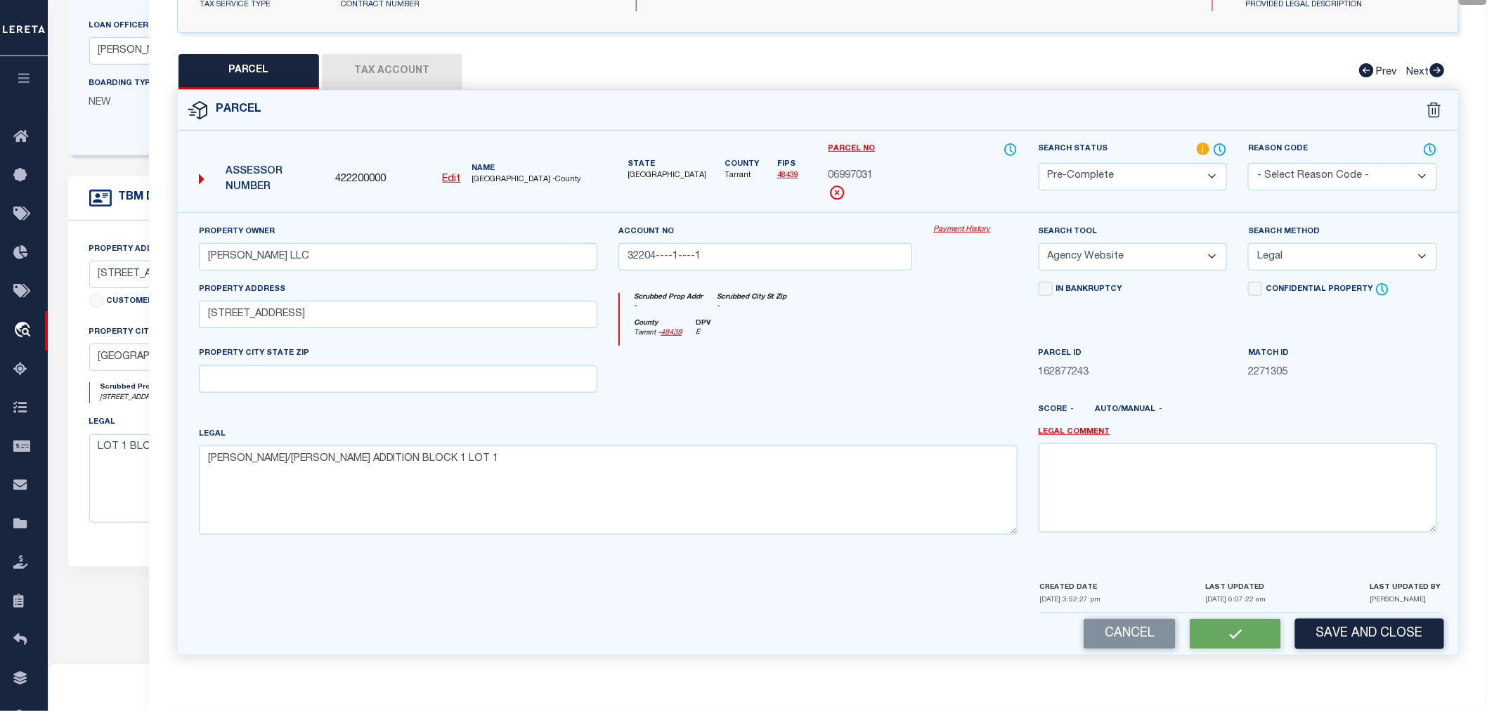
checkbox input "false"
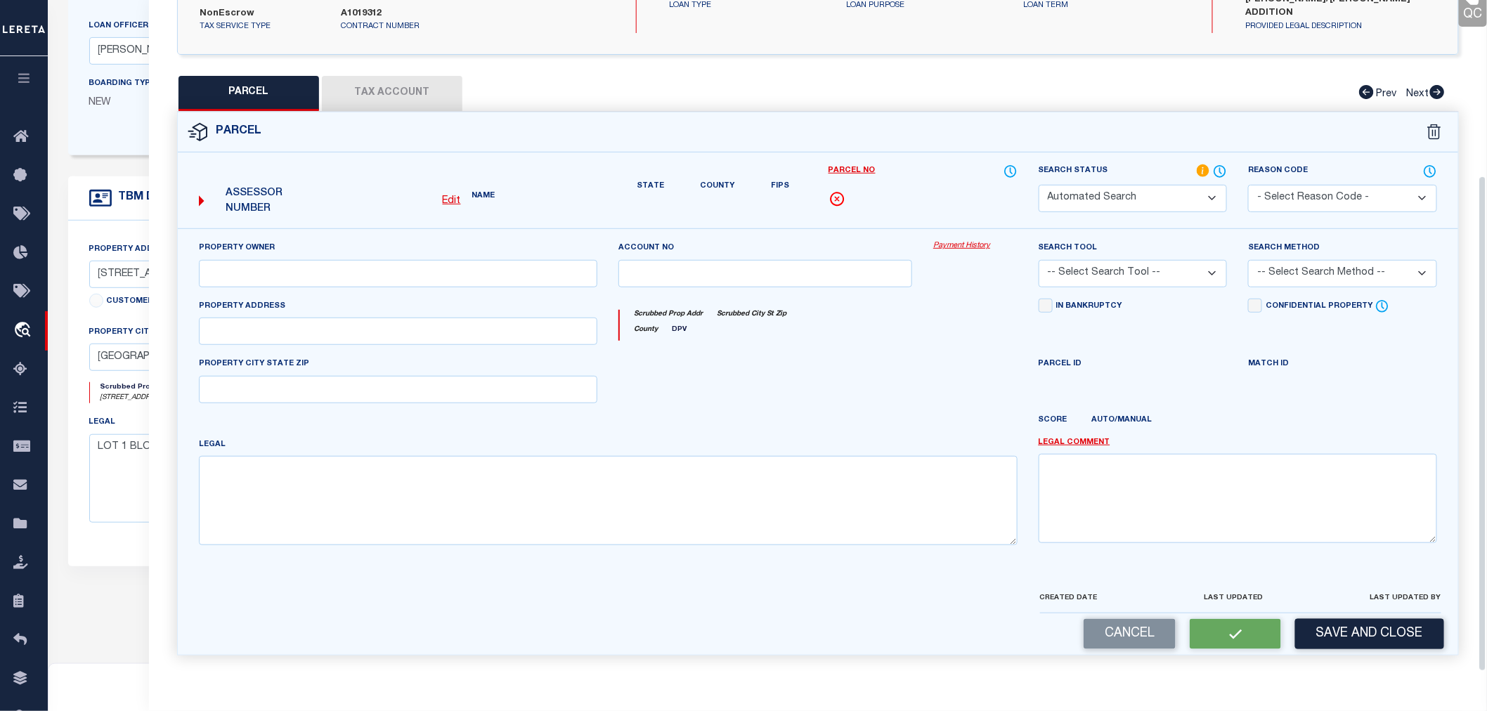
select select "PC"
type input "LEE BRUCKNER LLC"
type input "32204----1----1"
select select "AGW"
select select "LEG"
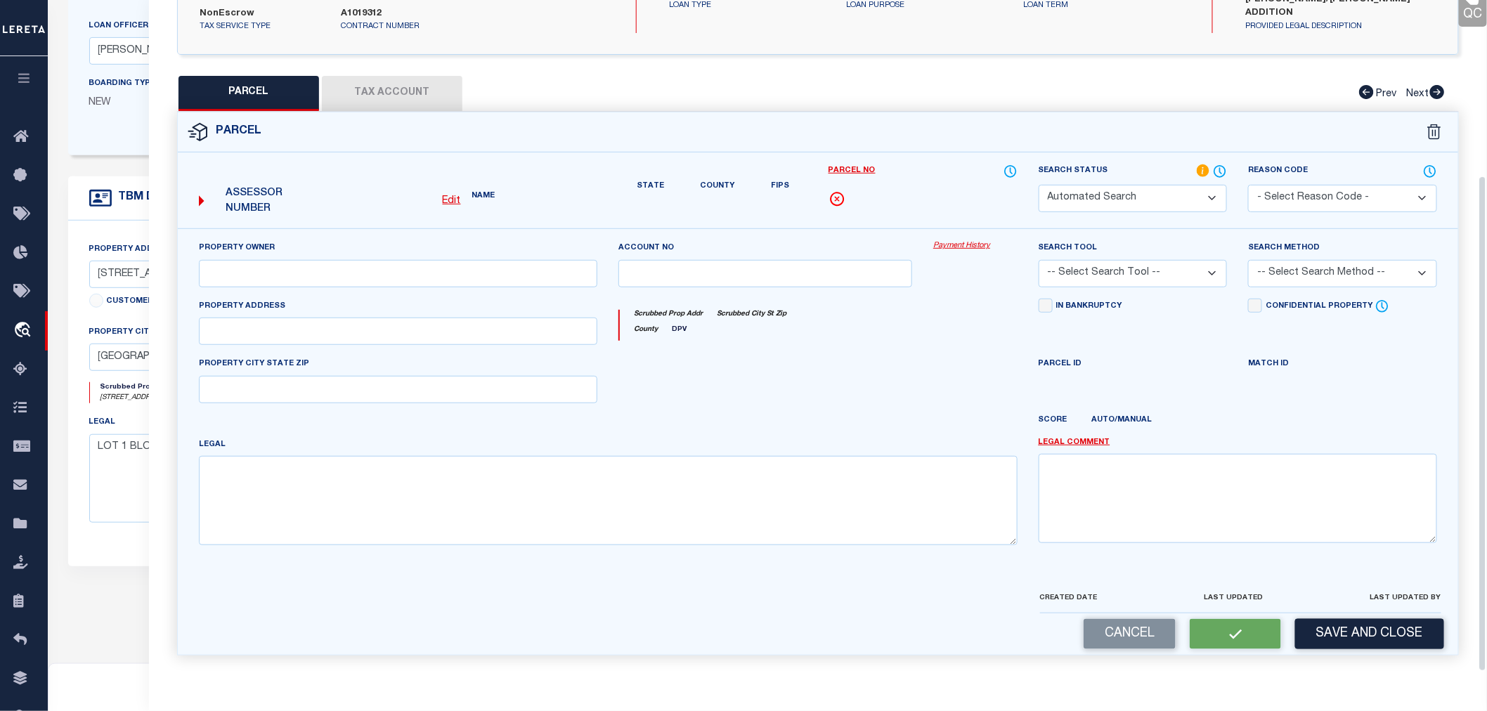
type input "2325 E SOUTHLAKE BLVD"
type textarea "PERRY/ALLEN ADDITION BLOCK 1 LOT 1"
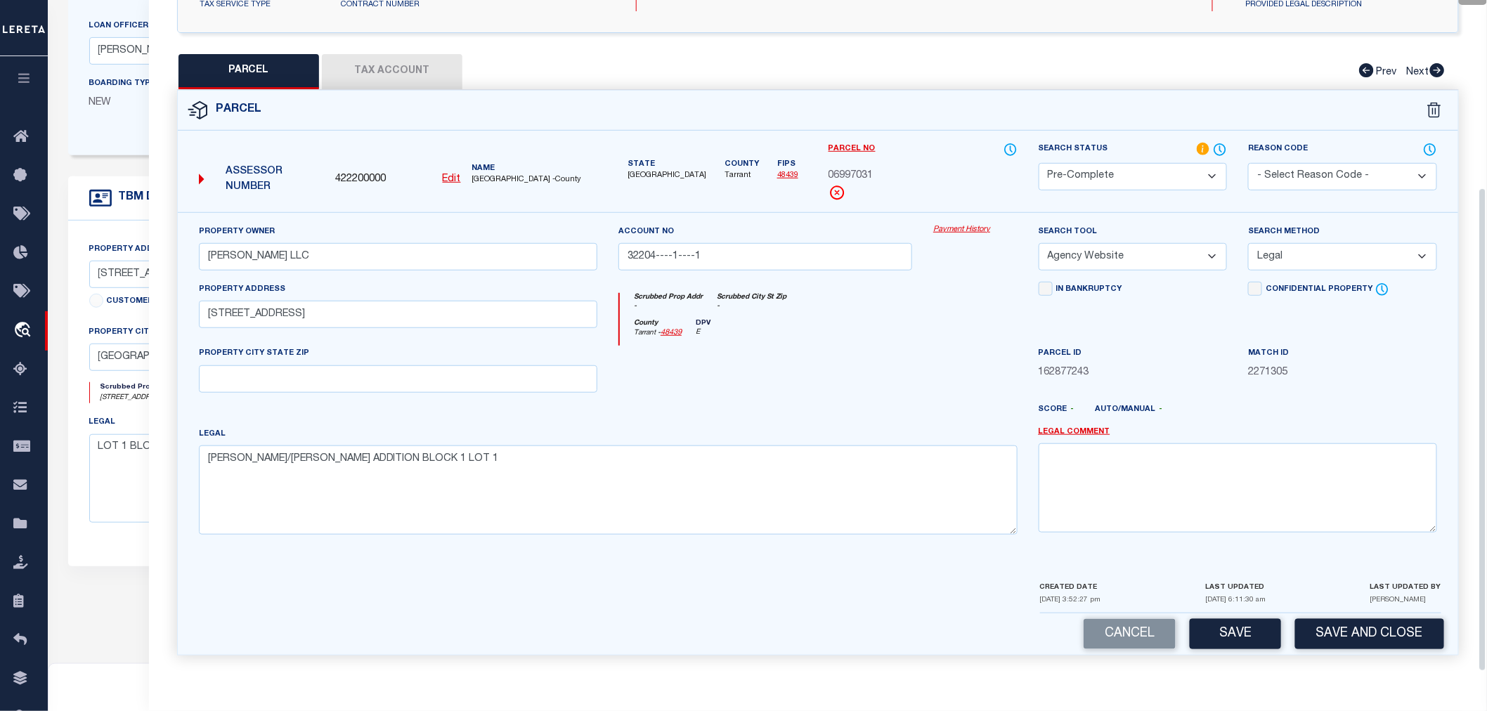
scroll to position [0, 0]
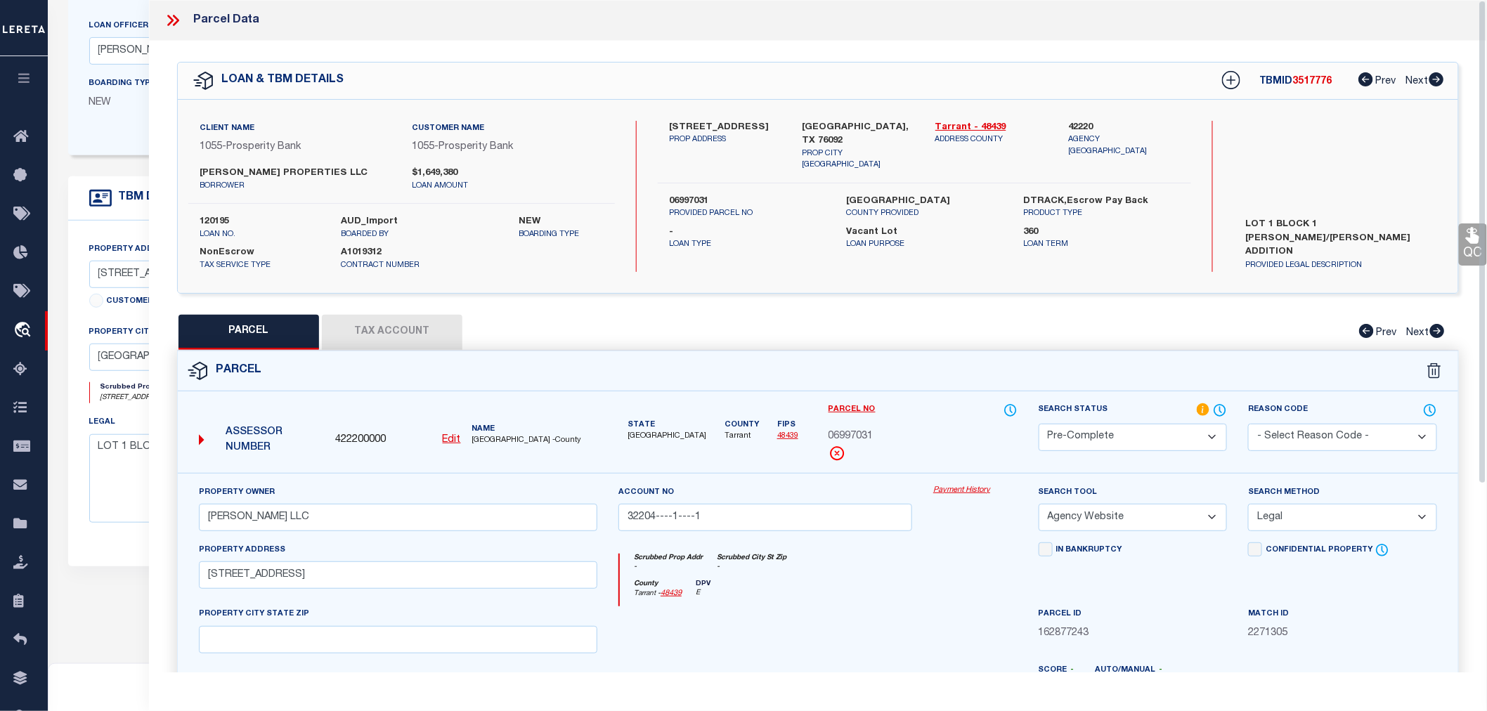
click at [354, 342] on button "Tax Account" at bounding box center [392, 332] width 141 height 35
select select "100"
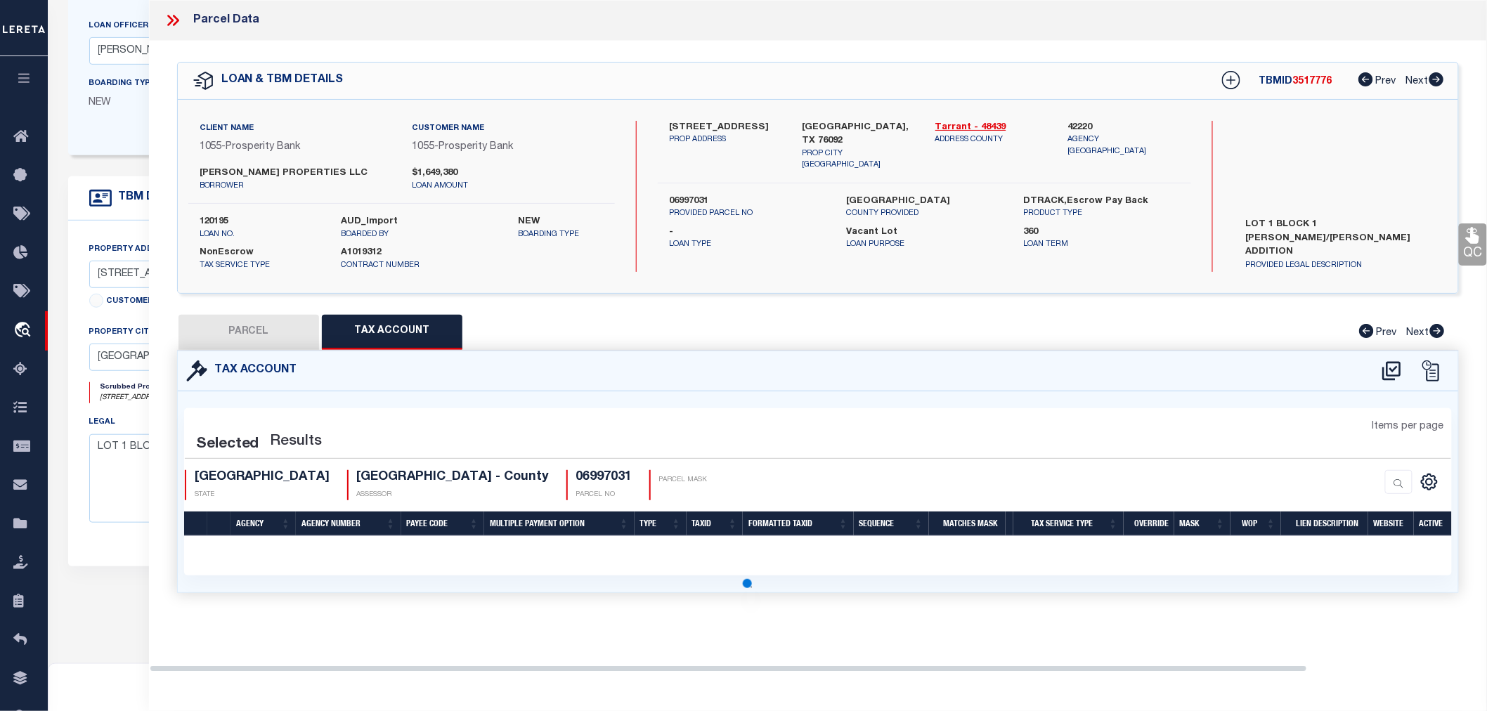
select select "100"
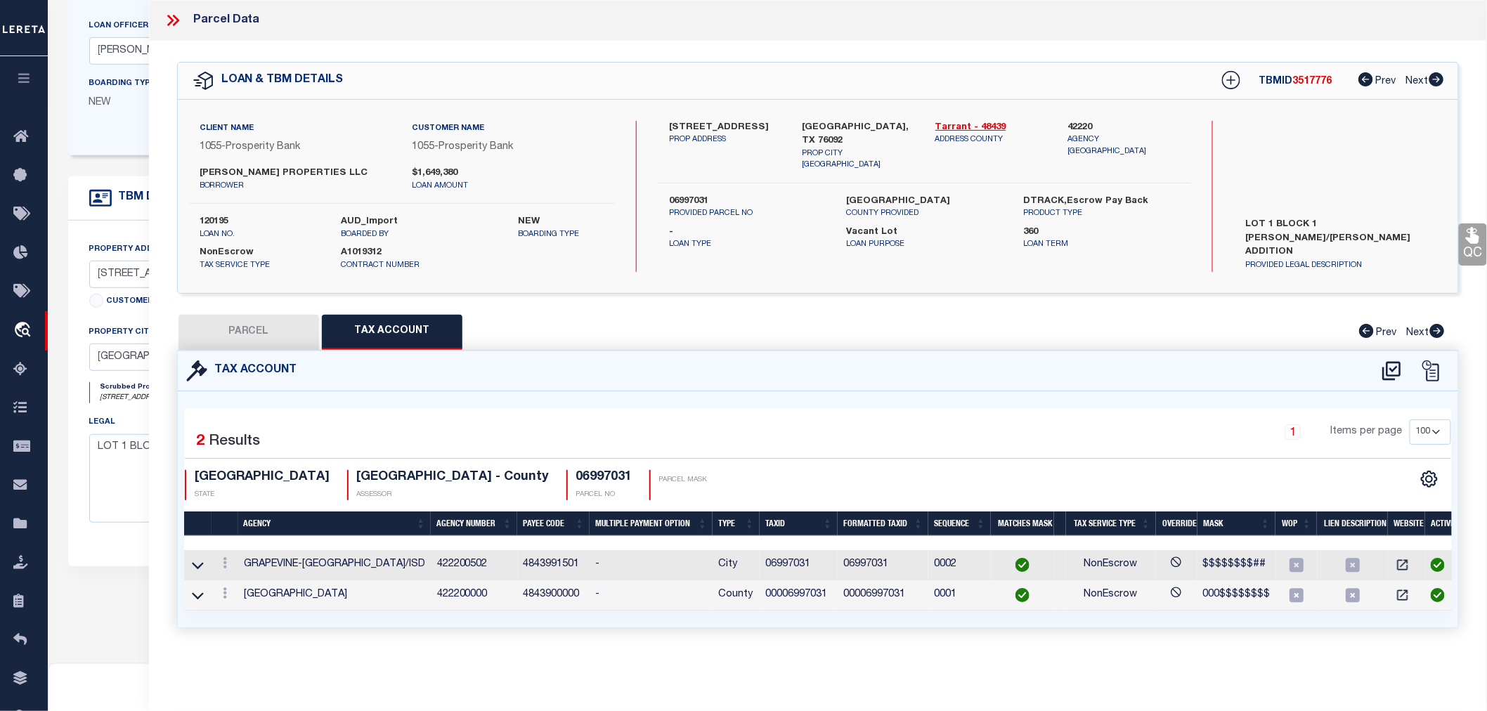
click at [785, 593] on td "00006997031" at bounding box center [799, 596] width 78 height 30
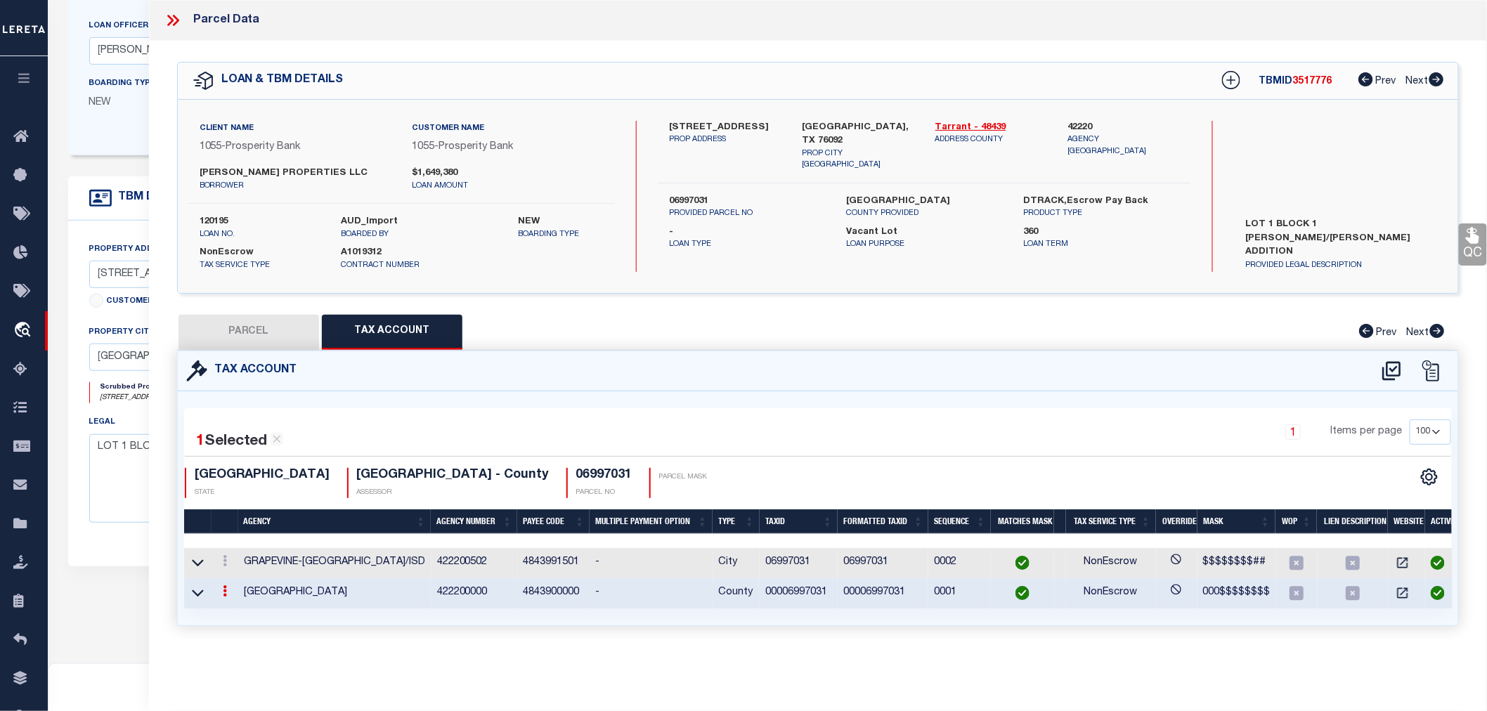
click at [785, 593] on td "00006997031" at bounding box center [799, 593] width 78 height 30
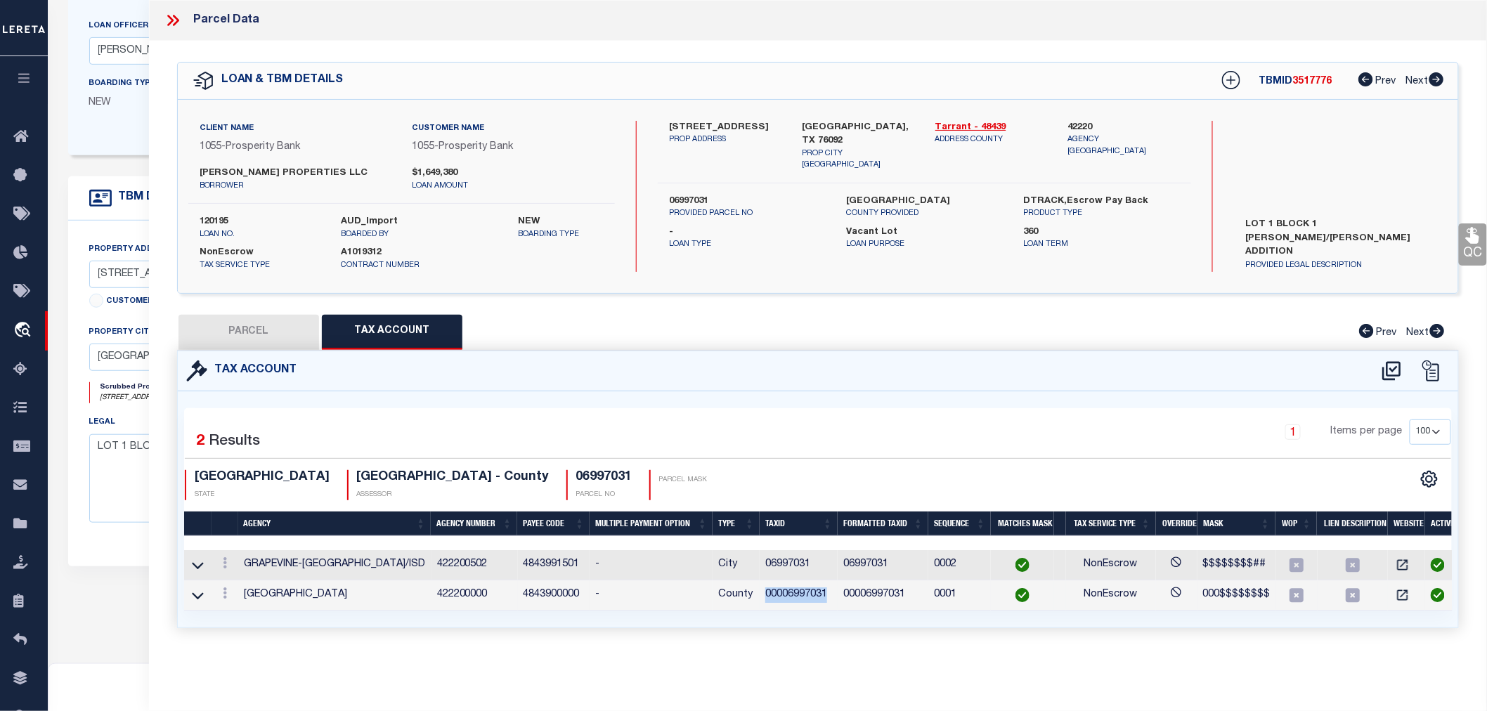
copy td "00006997031"
click at [177, 13] on icon at bounding box center [173, 20] width 18 height 18
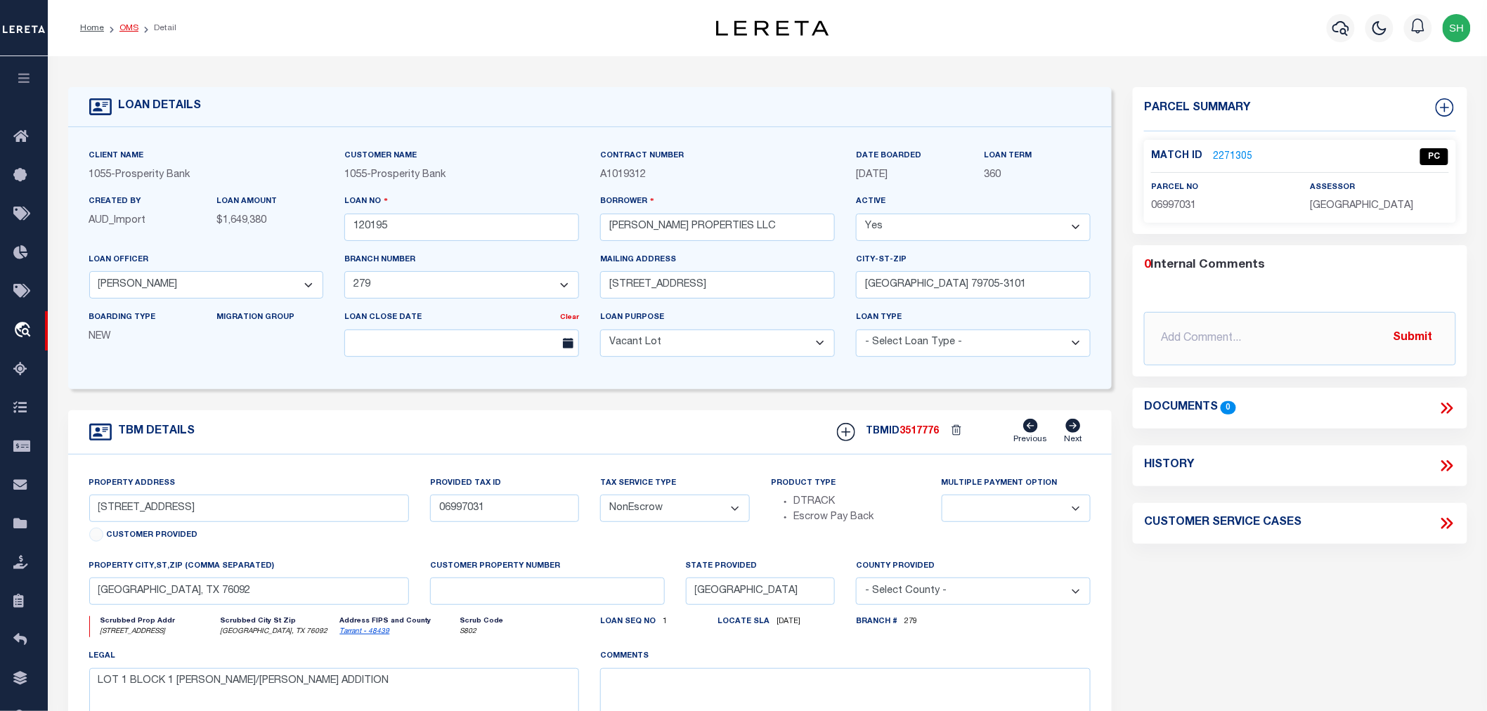
click at [127, 28] on link "OMS" at bounding box center [128, 28] width 19 height 8
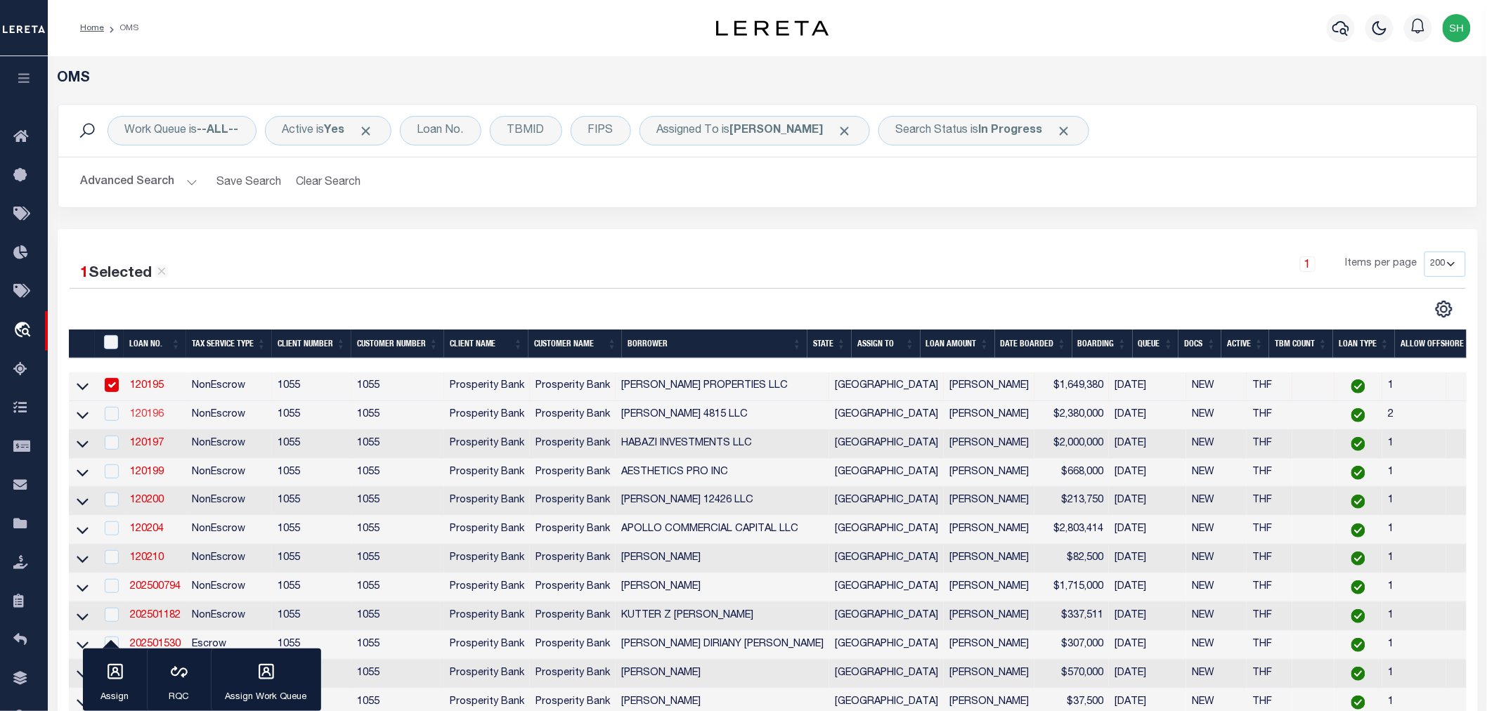
click at [153, 417] on link "120196" at bounding box center [147, 415] width 34 height 10
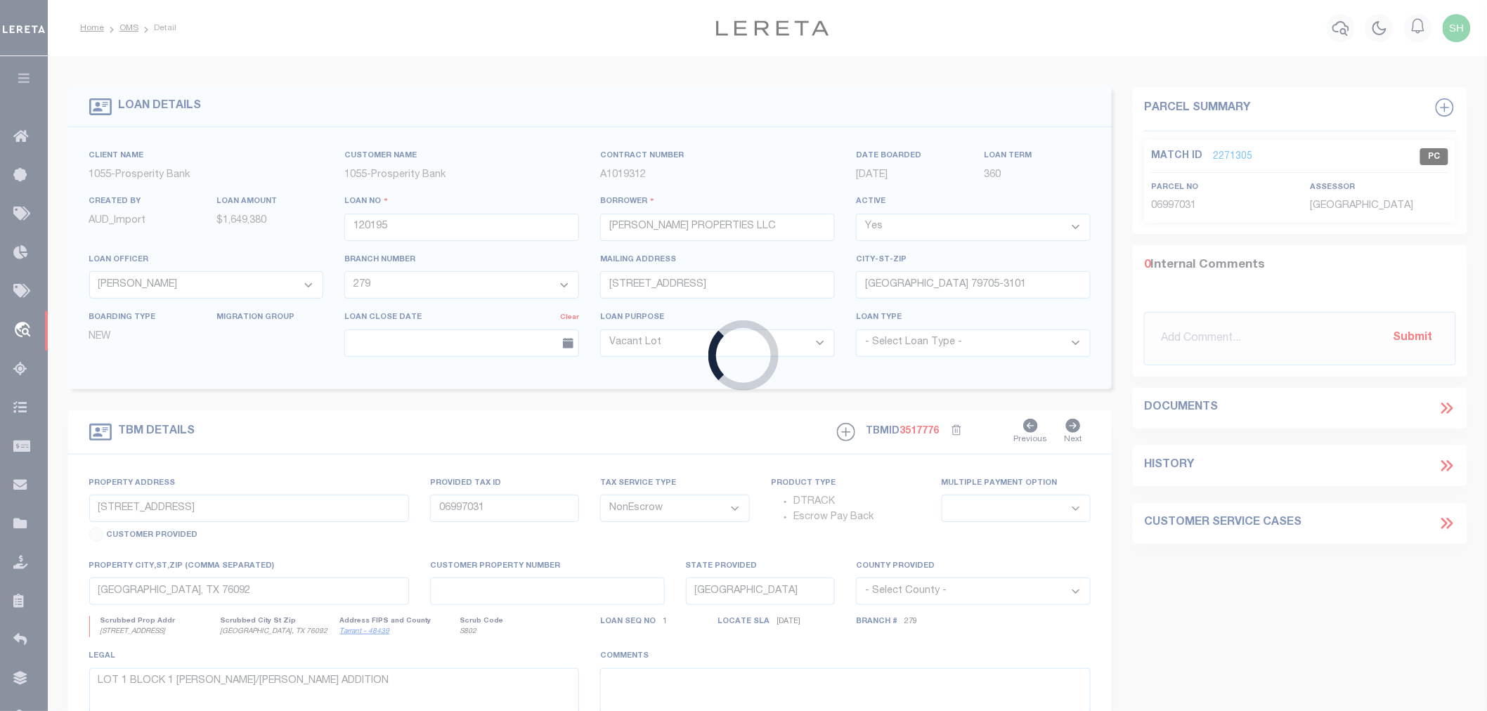
type input "120196"
type input "[PERSON_NAME] 4815 LLC"
select select "10375"
select select "4080"
type input "5210 SPRUCE ST"
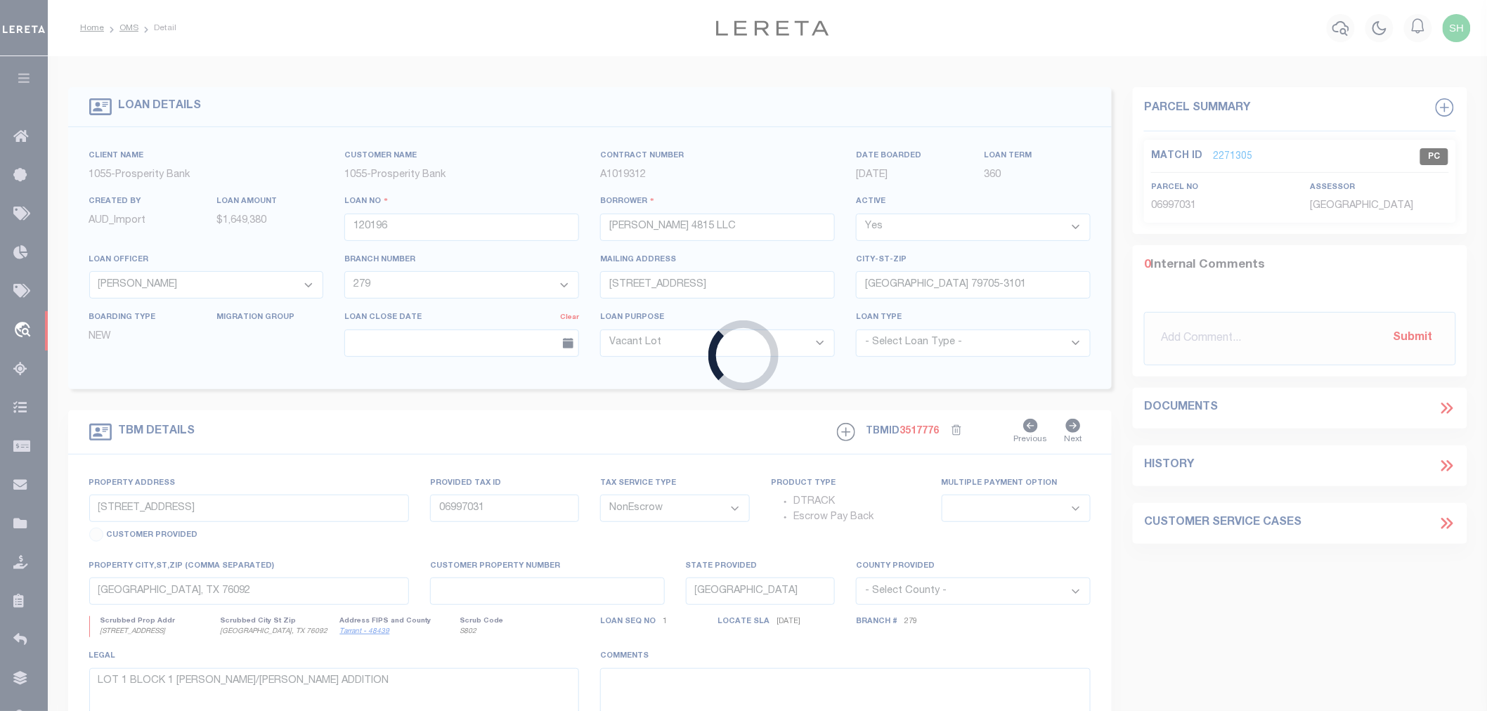
type input "BELLAIRE TX 77401"
select select
select select "4080"
type input "4813 MILAM ST"
select select
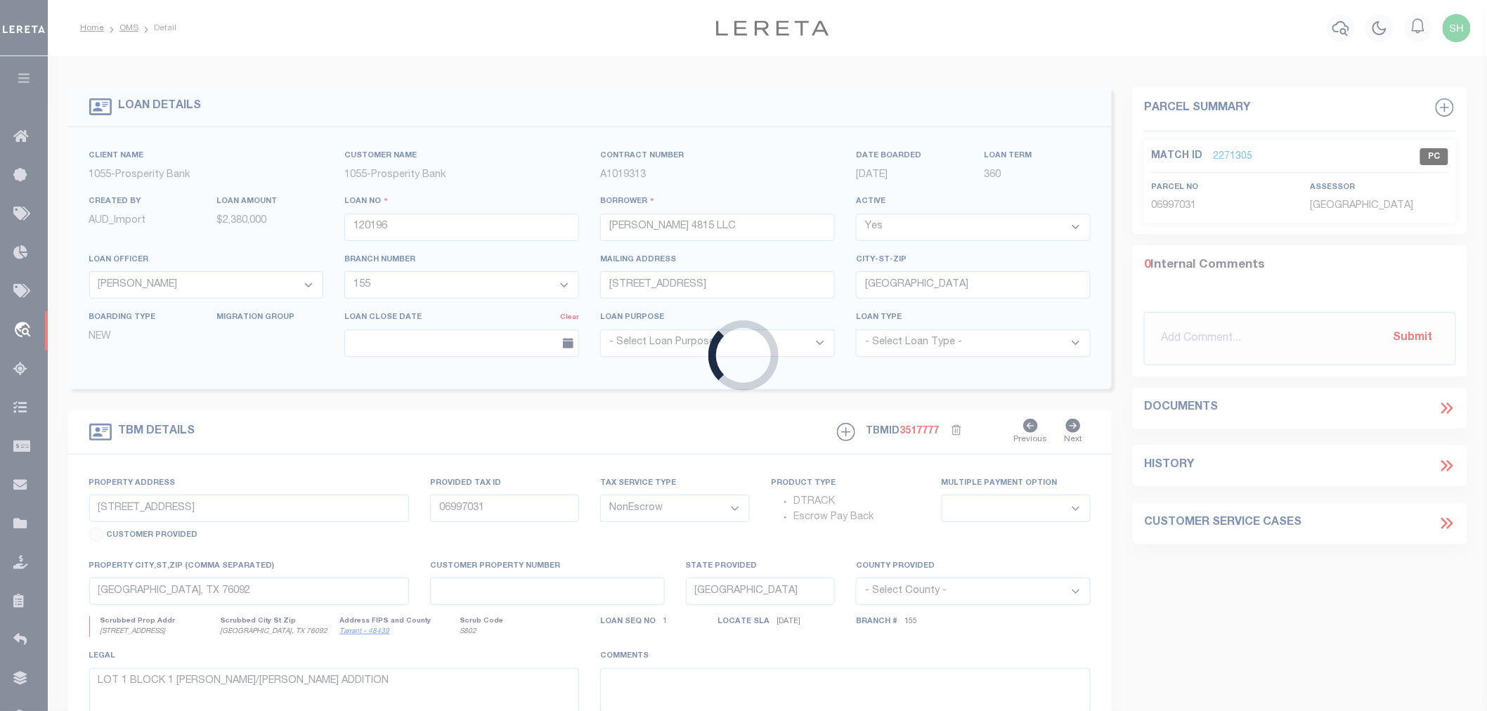
type input "HOUSTON, TX 77006"
select select
type textarea "4813 MILAM ST HOUSTON TX 77006 LOT 1 BLOCK 1 MILAM PLACE A SUBDIVISION IN HARRI…"
select select "10375"
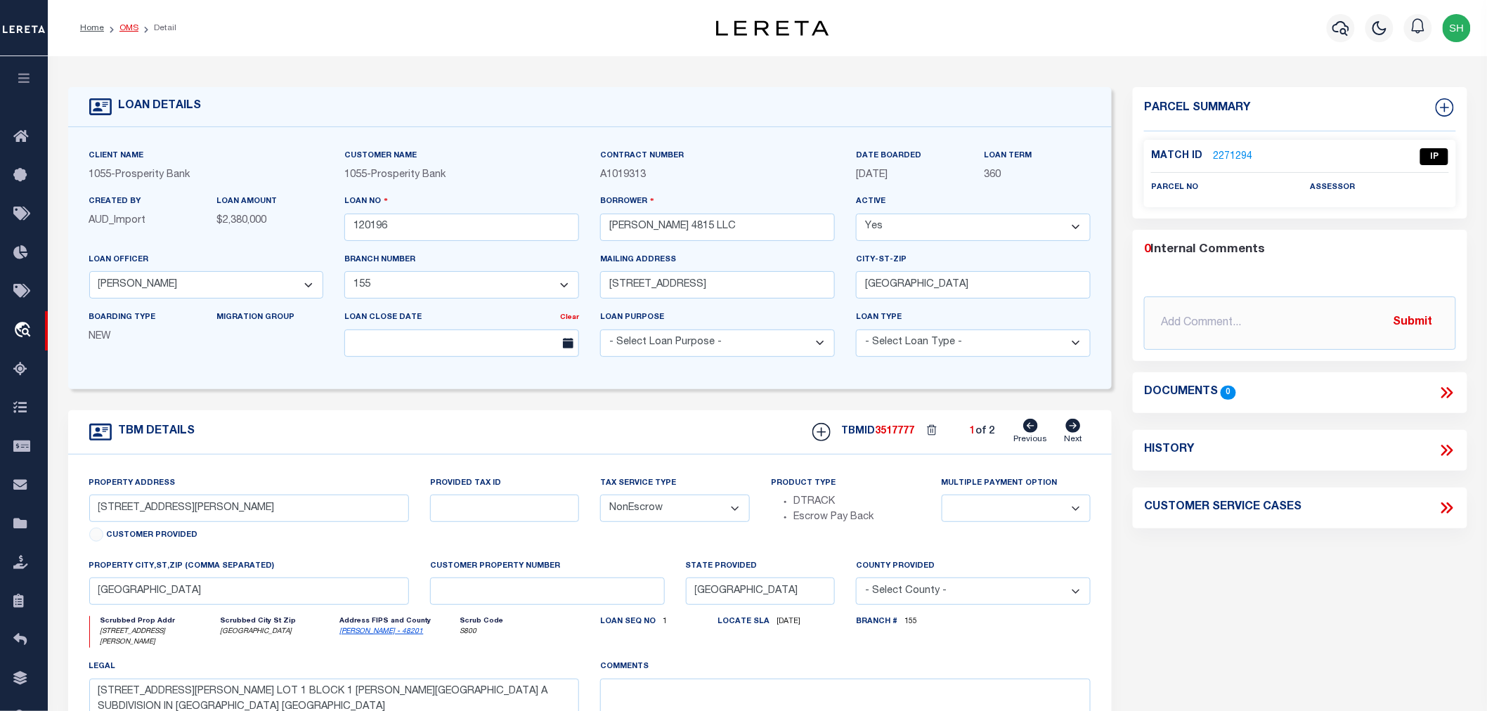
click at [131, 28] on link "OMS" at bounding box center [128, 28] width 19 height 8
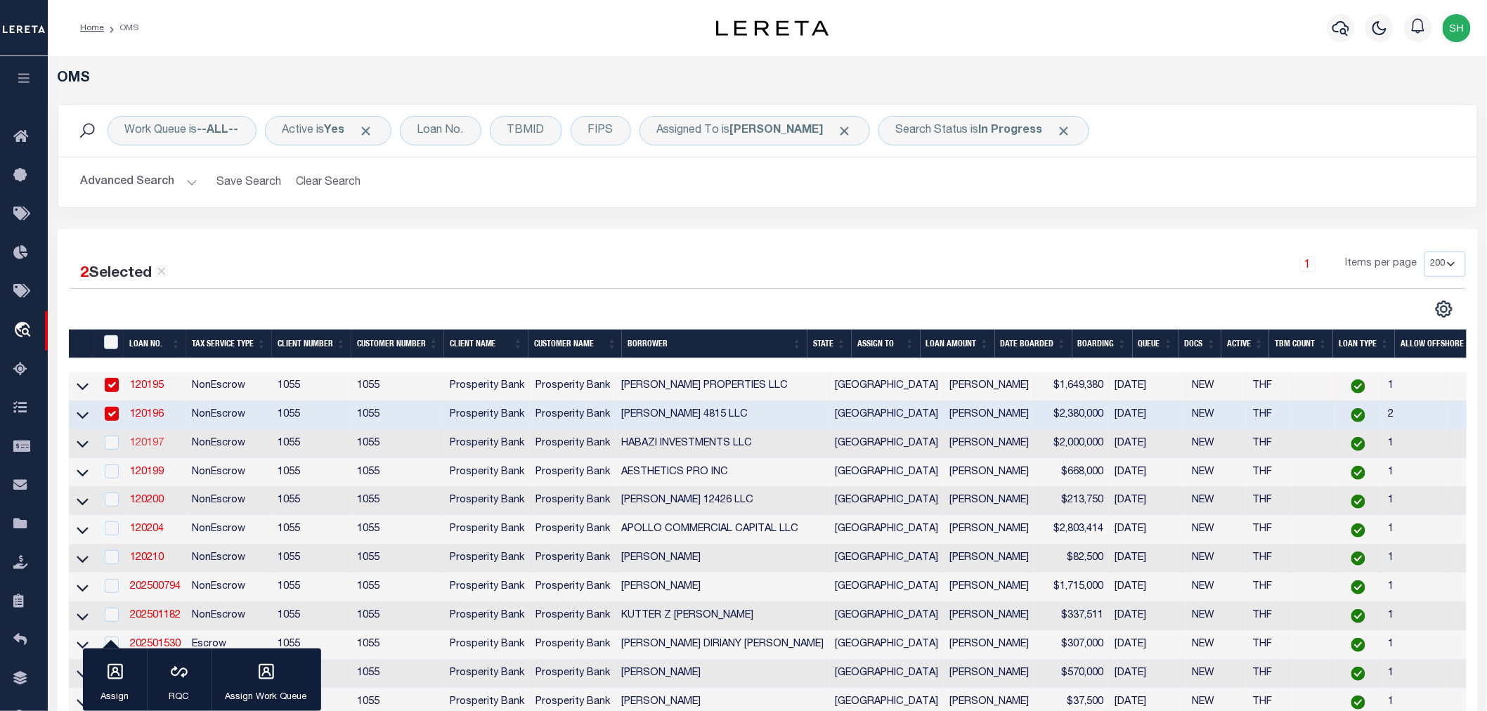
click at [150, 444] on link "120197" at bounding box center [147, 444] width 34 height 10
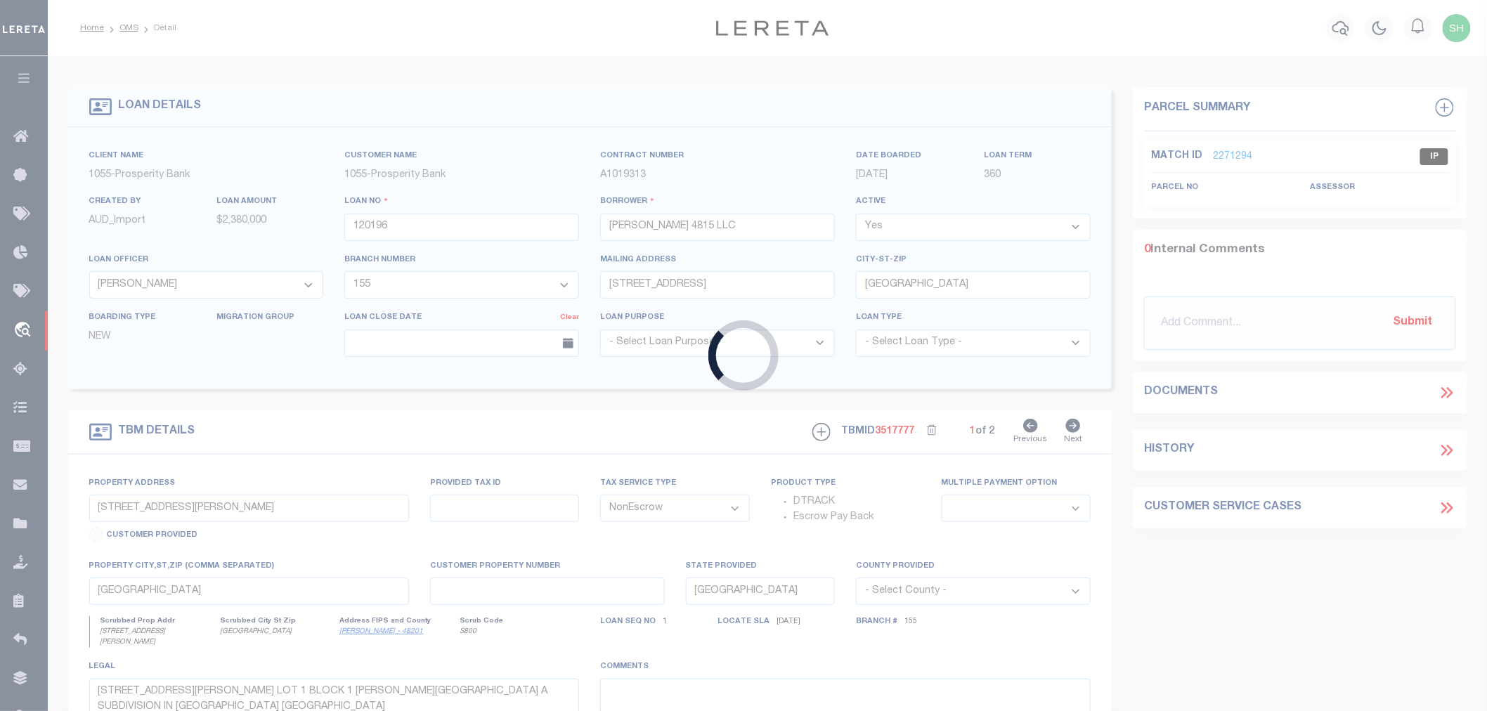
type input "120197"
type input "HABAZI INVESTMENTS LLC"
select select "14673"
select select "4014"
type input "3100 S GESSNER RD STE 115"
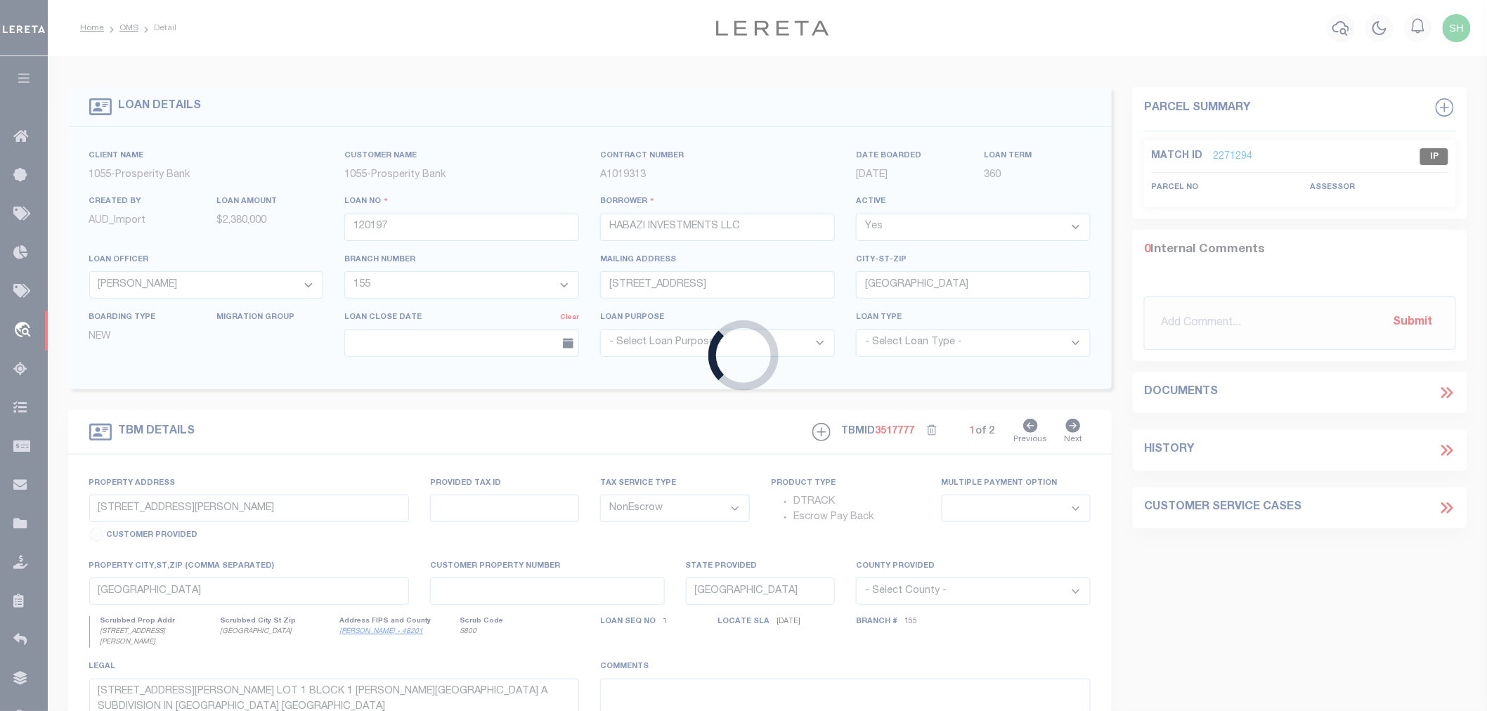
type input "HOUSTON TX 77042"
select select
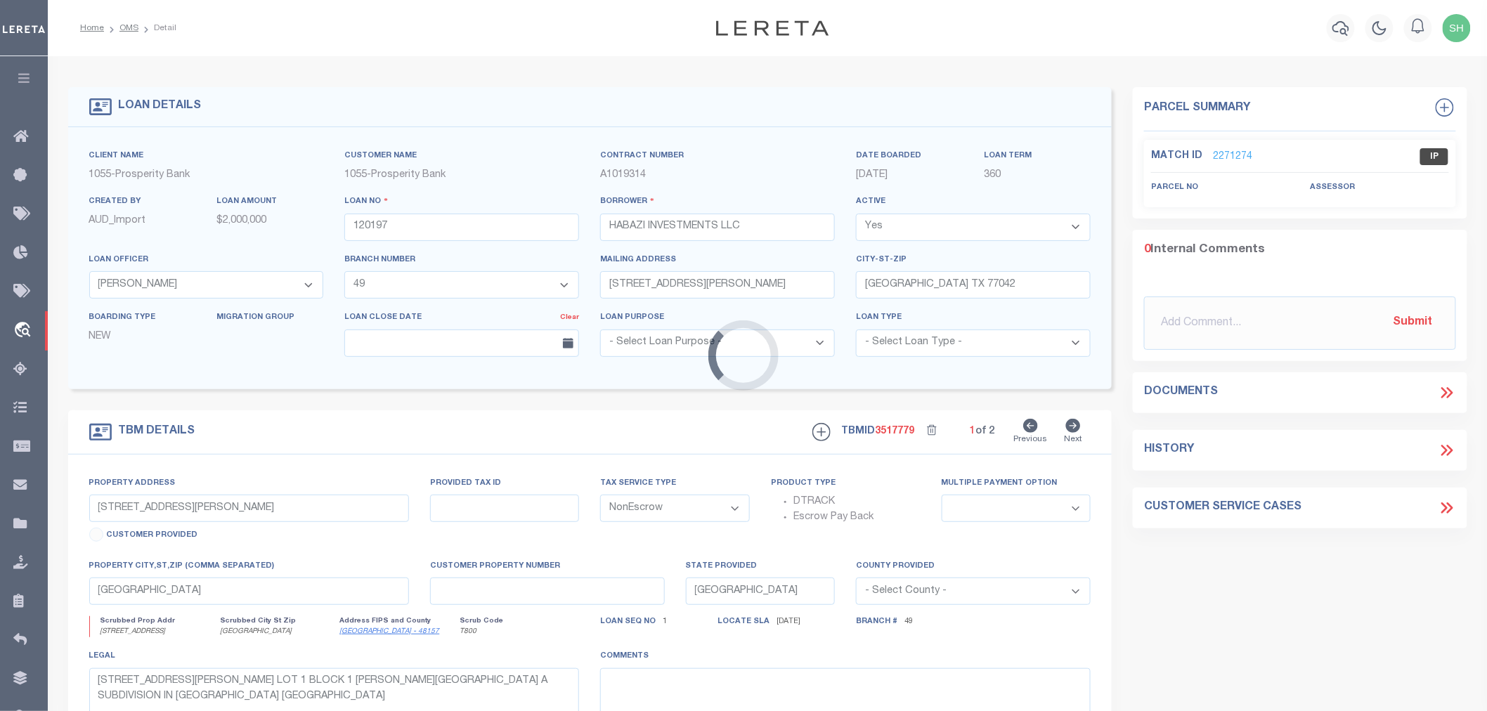
select select "14673"
type input "7015 GRAND MISSION BLVD"
type input "R469153"
select select
type input "RICHMOND, TX 77407"
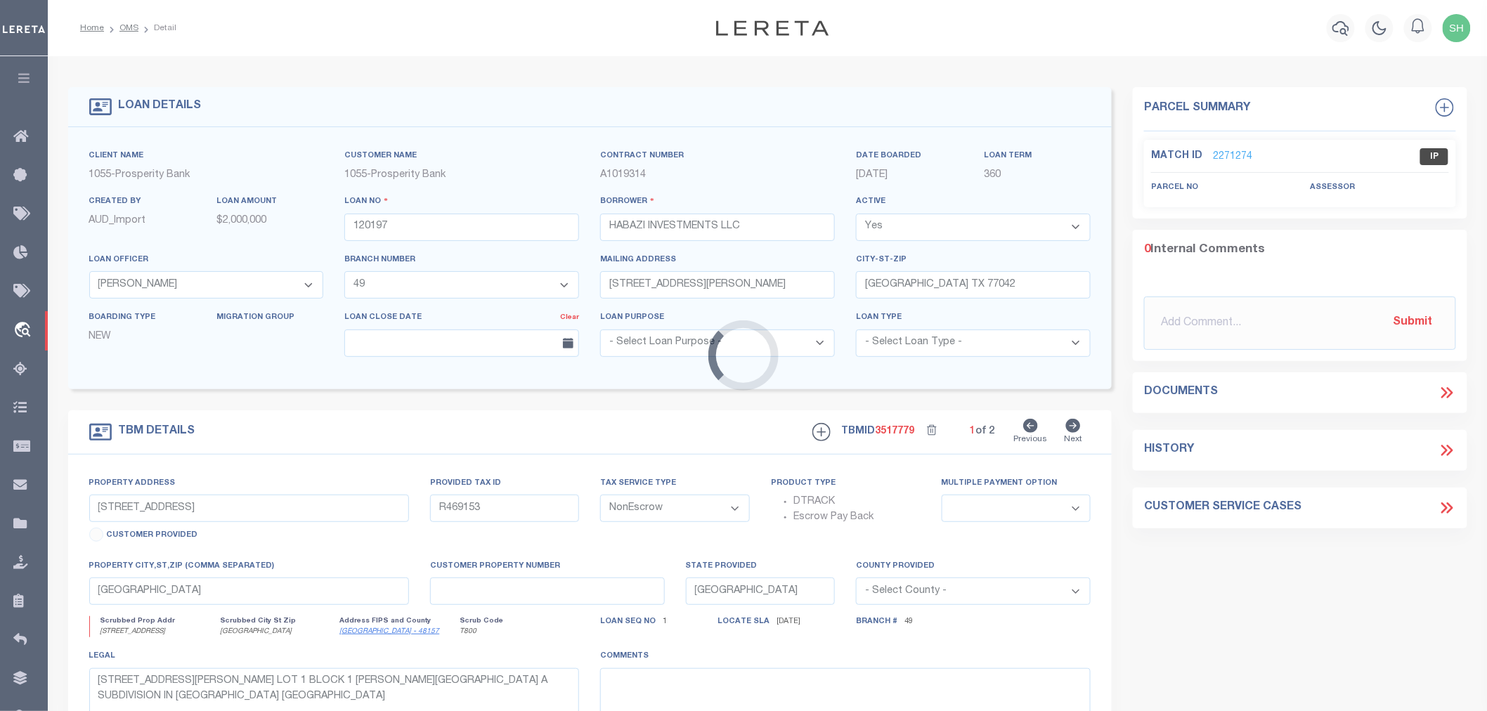
select select
type textarea "UNRESTRICTED RESERVE A IN BLOCK 1 GRAND MISSION"
select select "4014"
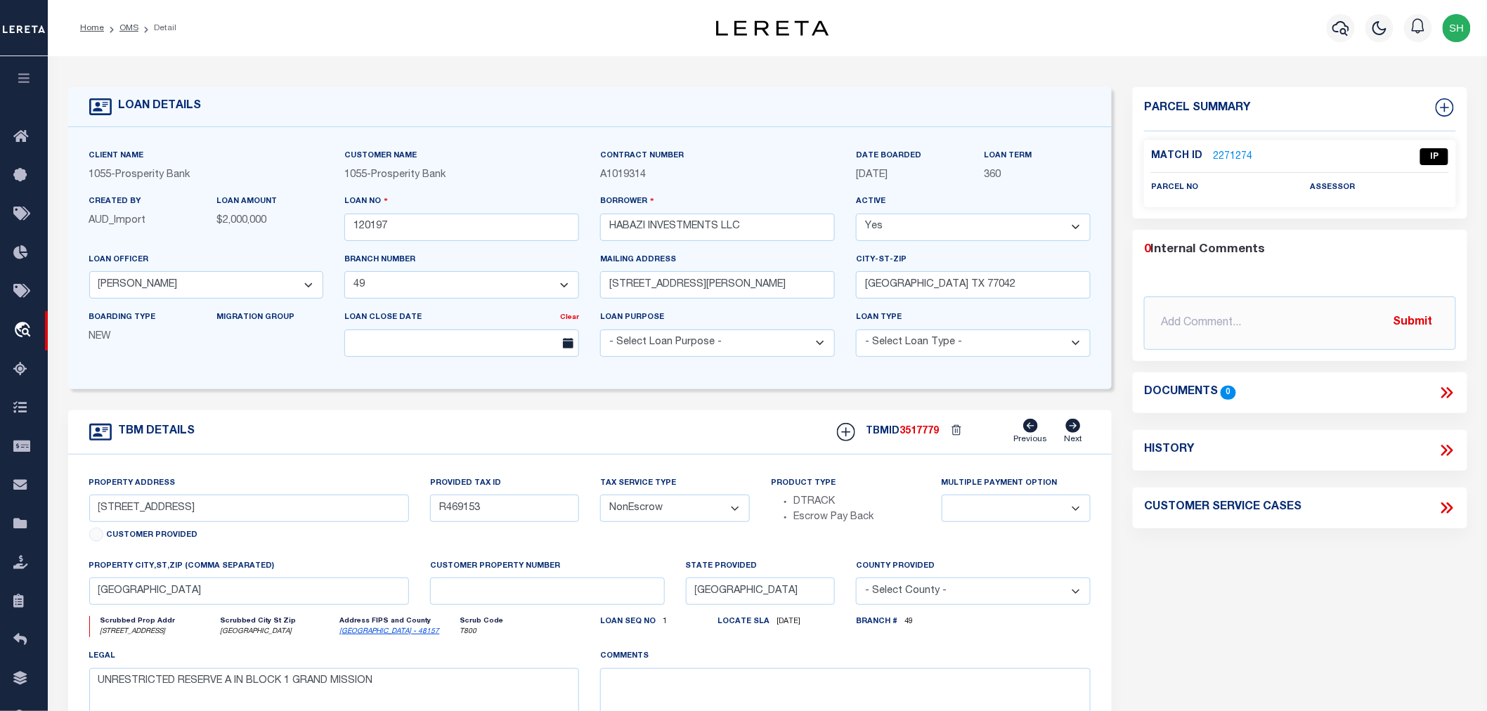
click at [1231, 153] on link "2271274" at bounding box center [1232, 157] width 39 height 15
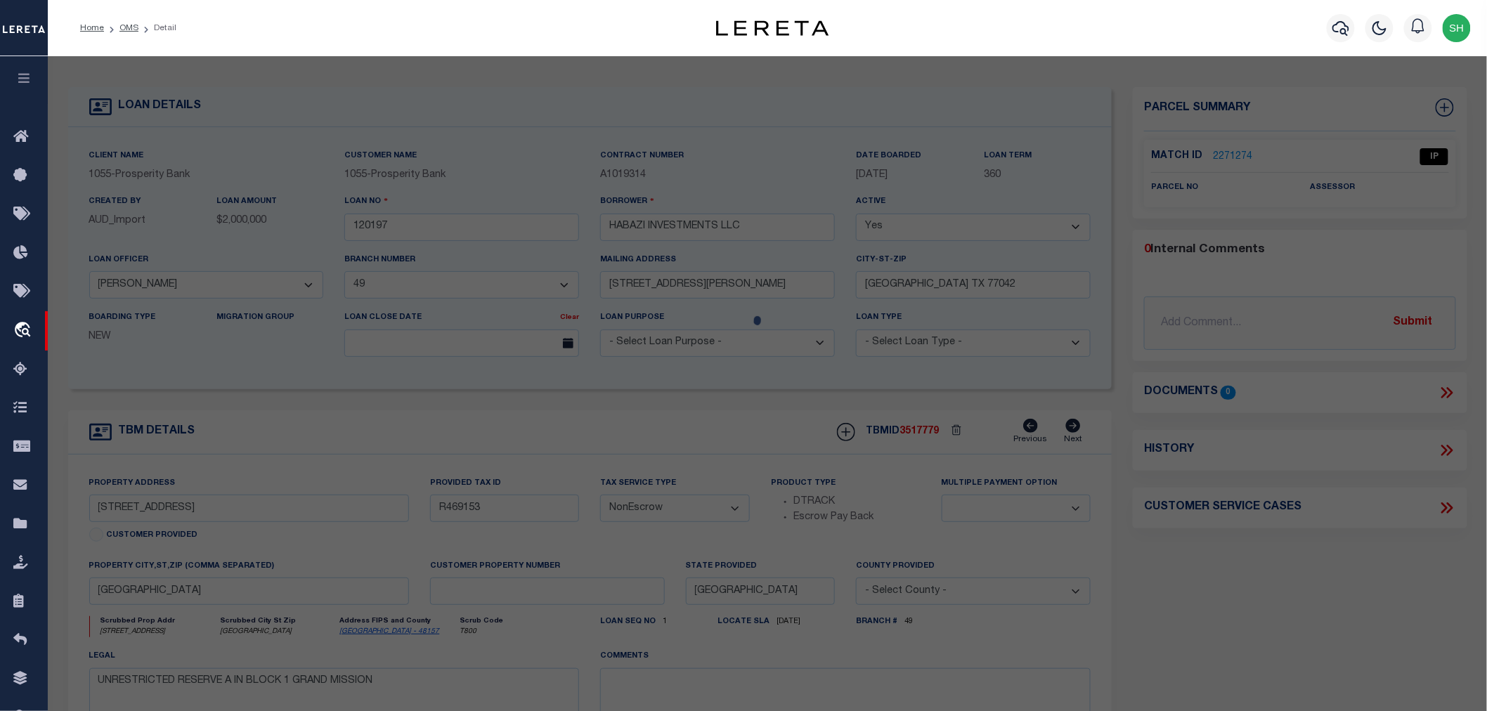
select select "AS"
select select
checkbox input "false"
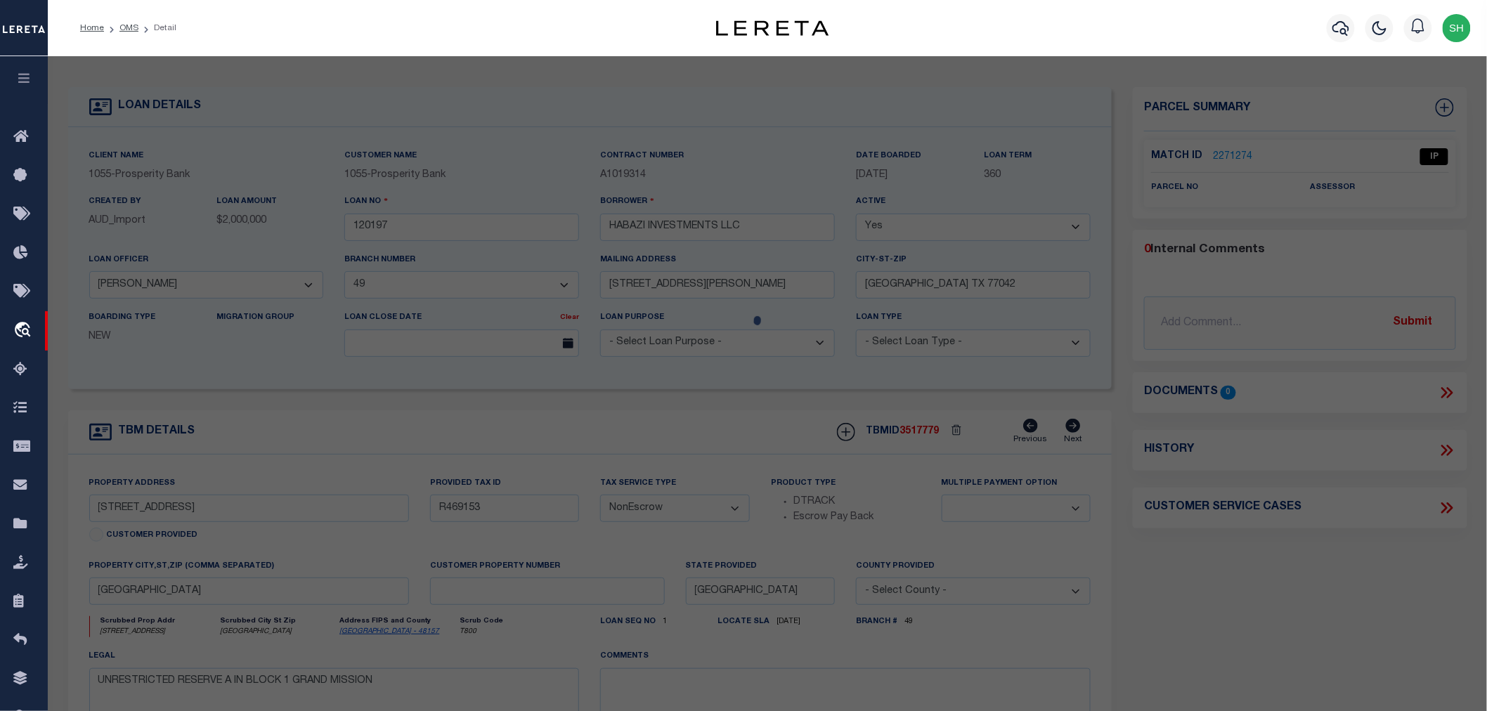
select select "IP"
checkbox input "false"
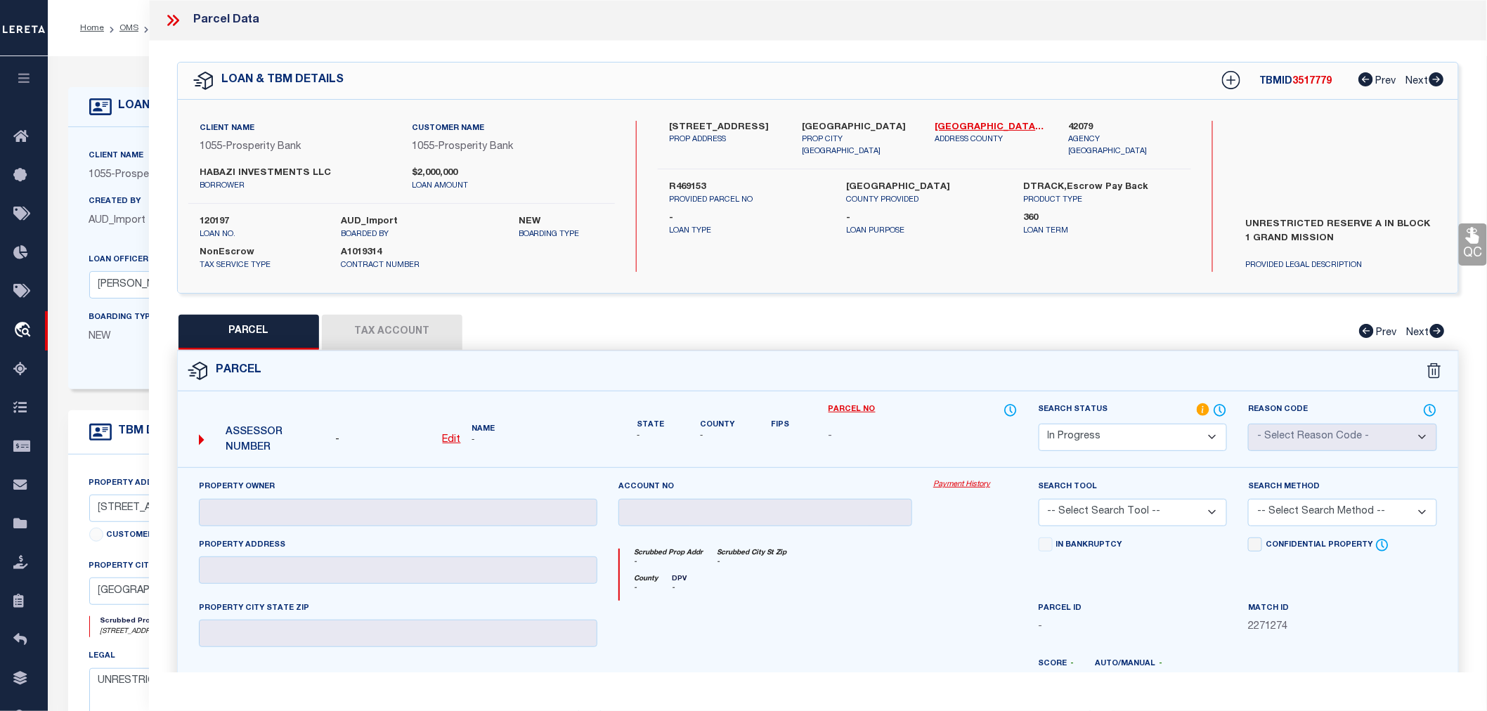
drag, startPoint x: 686, startPoint y: 125, endPoint x: 696, endPoint y: 135, distance: 13.9
click at [696, 135] on div "7015 GRAND MISSION BLVD PROP ADDRESS" at bounding box center [725, 139] width 133 height 37
copy label "7015 GRAND MISSION BLVD"
click at [694, 188] on label "R469153" at bounding box center [747, 188] width 156 height 14
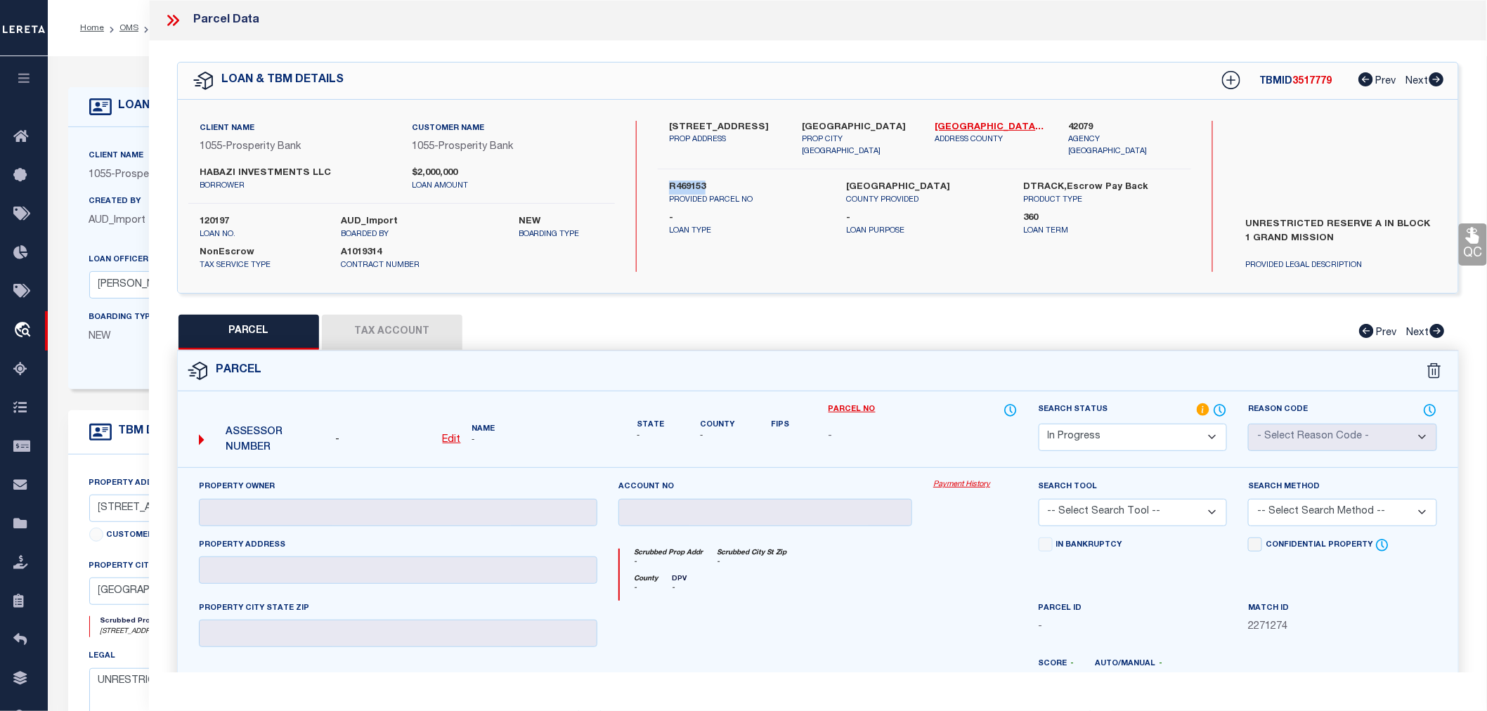
copy label "R469153"
click at [1079, 127] on label "42079" at bounding box center [1124, 128] width 112 height 14
click at [1080, 127] on label "42079" at bounding box center [1124, 128] width 112 height 14
copy label "42079"
click at [459, 440] on u "Edit" at bounding box center [452, 440] width 18 height 10
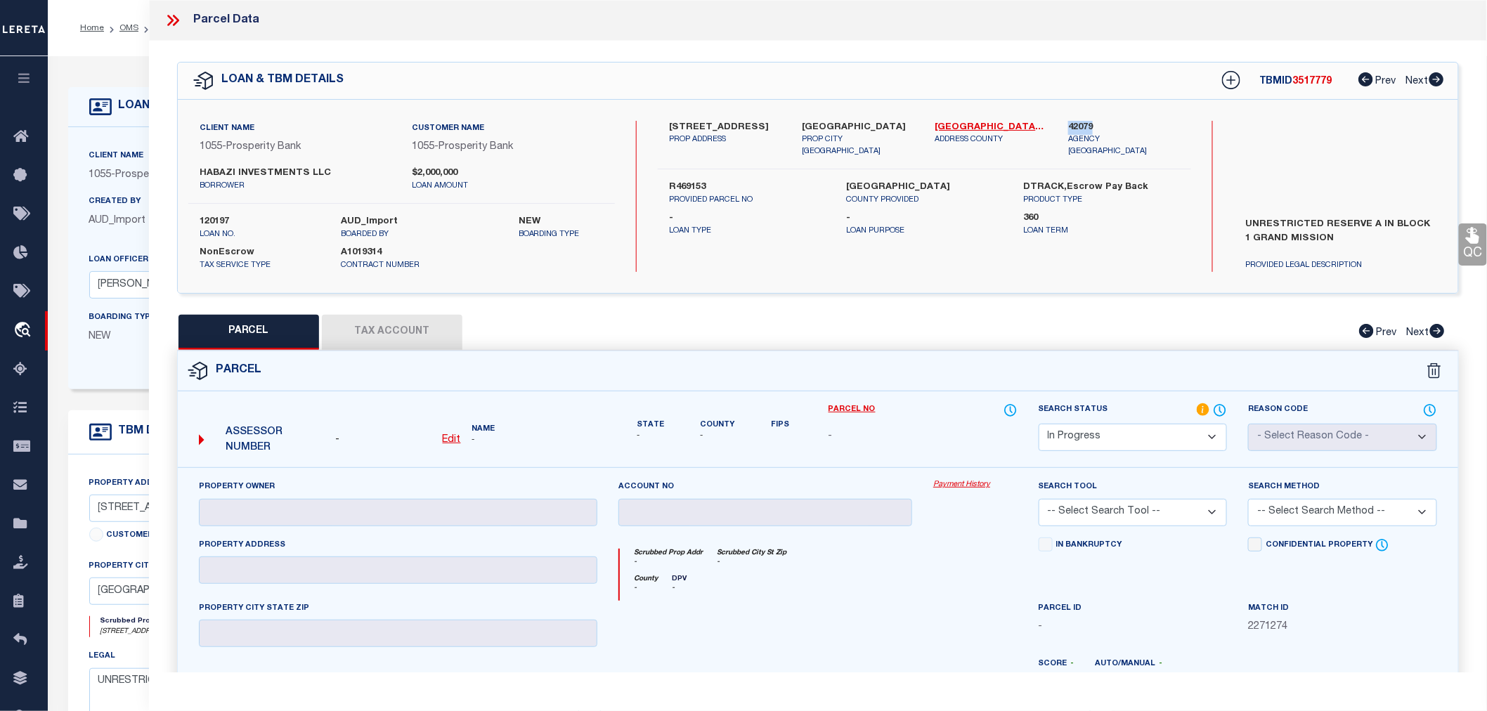
select select "IP"
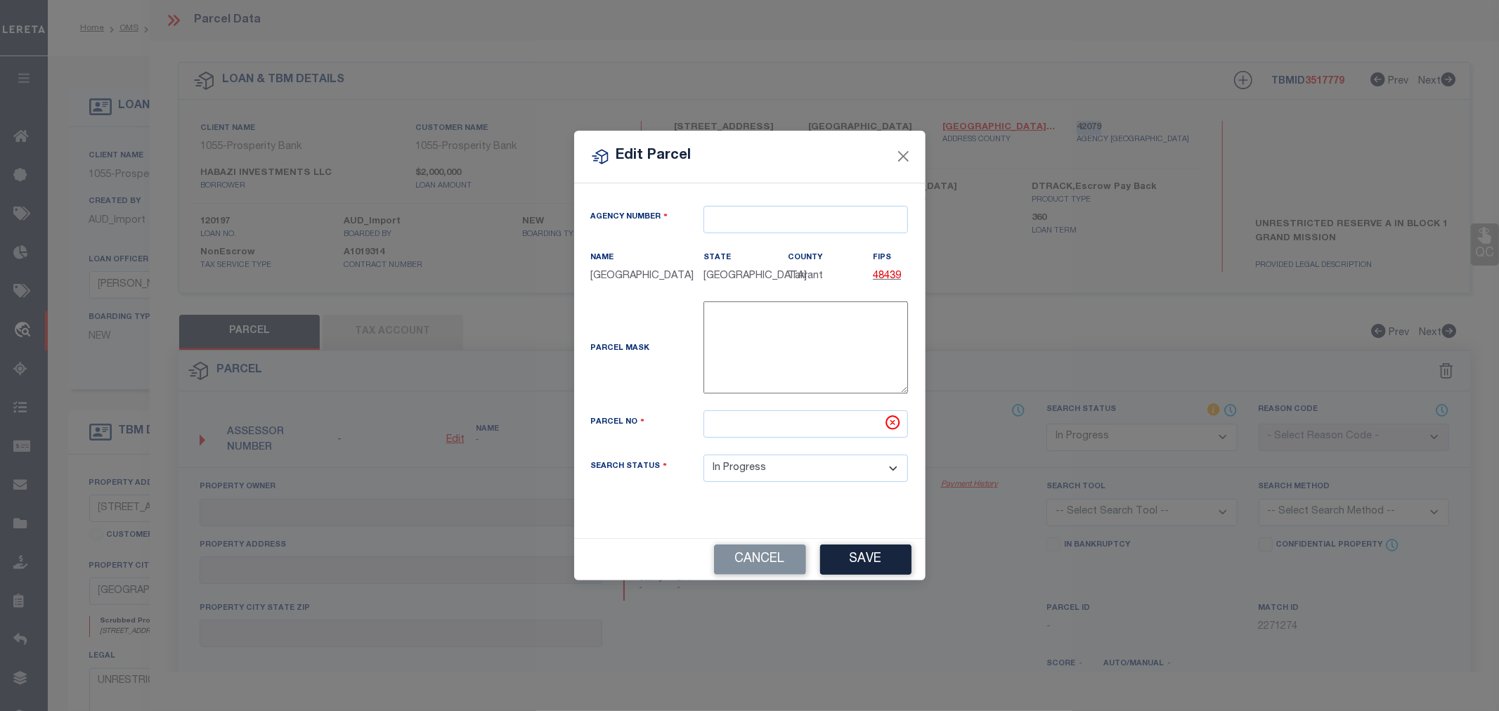
type textarea "-"
click at [725, 220] on input "text" at bounding box center [806, 219] width 205 height 27
paste input "42079"
click at [771, 240] on div "420790000 : FORT BEND COUNTY" at bounding box center [808, 254] width 209 height 40
type input "420790000"
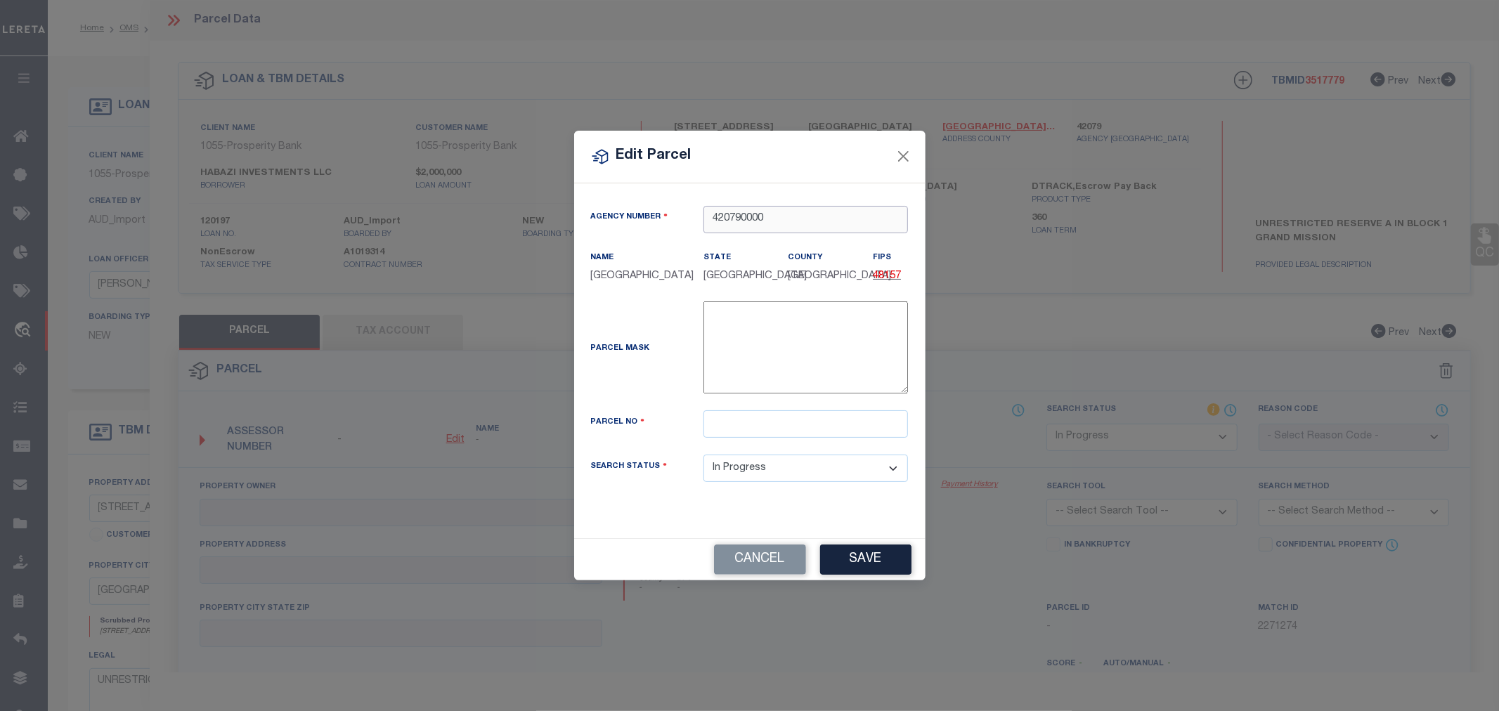
type input "420790000"
click at [748, 432] on input "text" at bounding box center [806, 423] width 205 height 27
paste input "R469153"
type input "R469153"
click at [867, 571] on button "Save" at bounding box center [865, 560] width 91 height 30
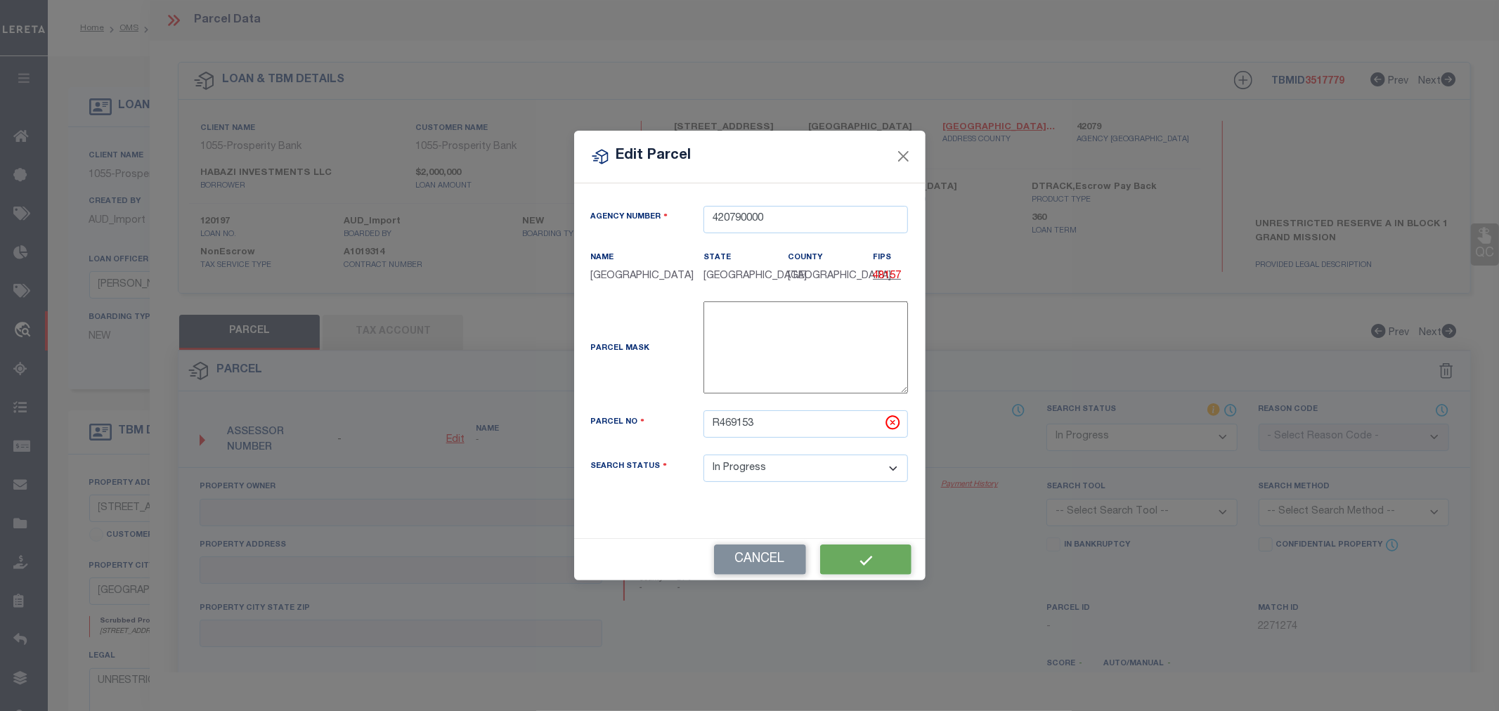
select select "IP"
checkbox input "false"
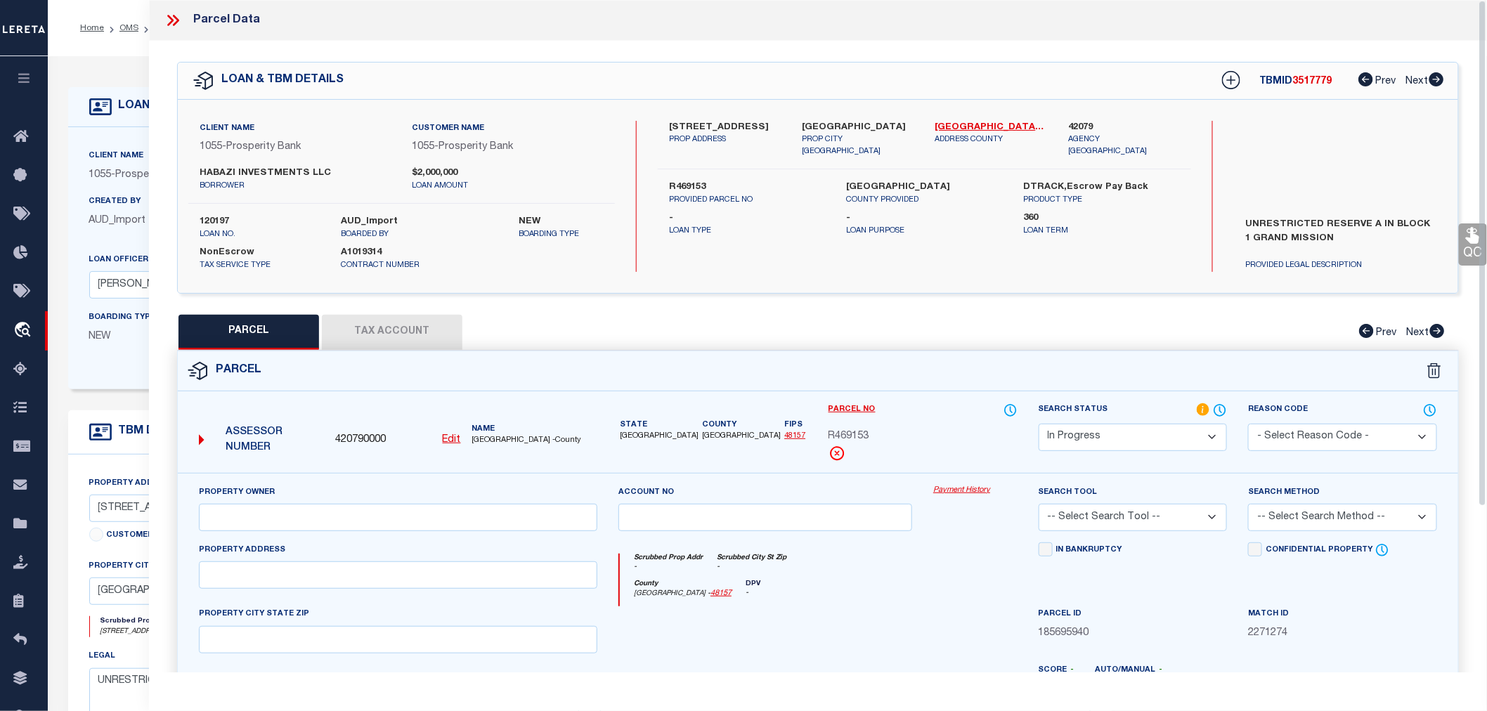
click at [405, 329] on button "Tax Account" at bounding box center [392, 332] width 141 height 35
select select "100"
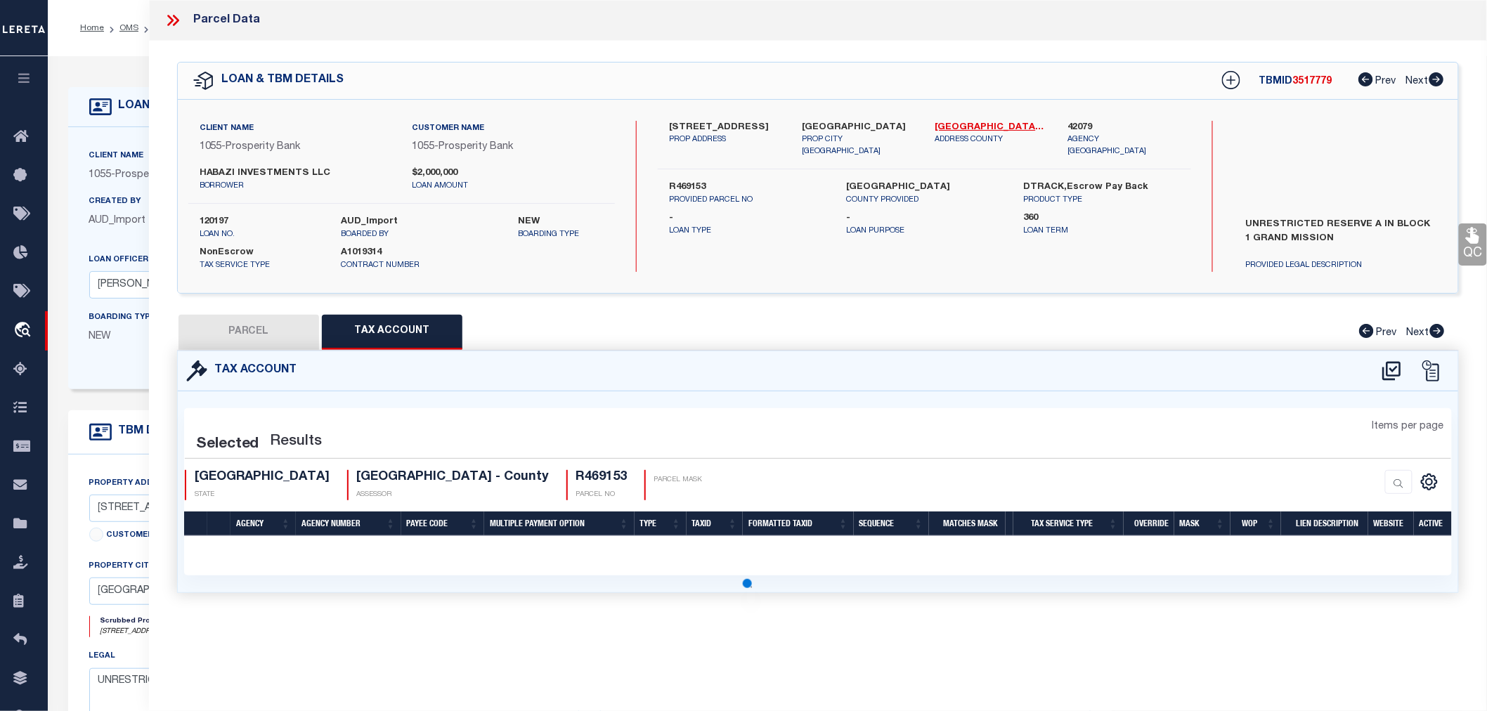
select select "100"
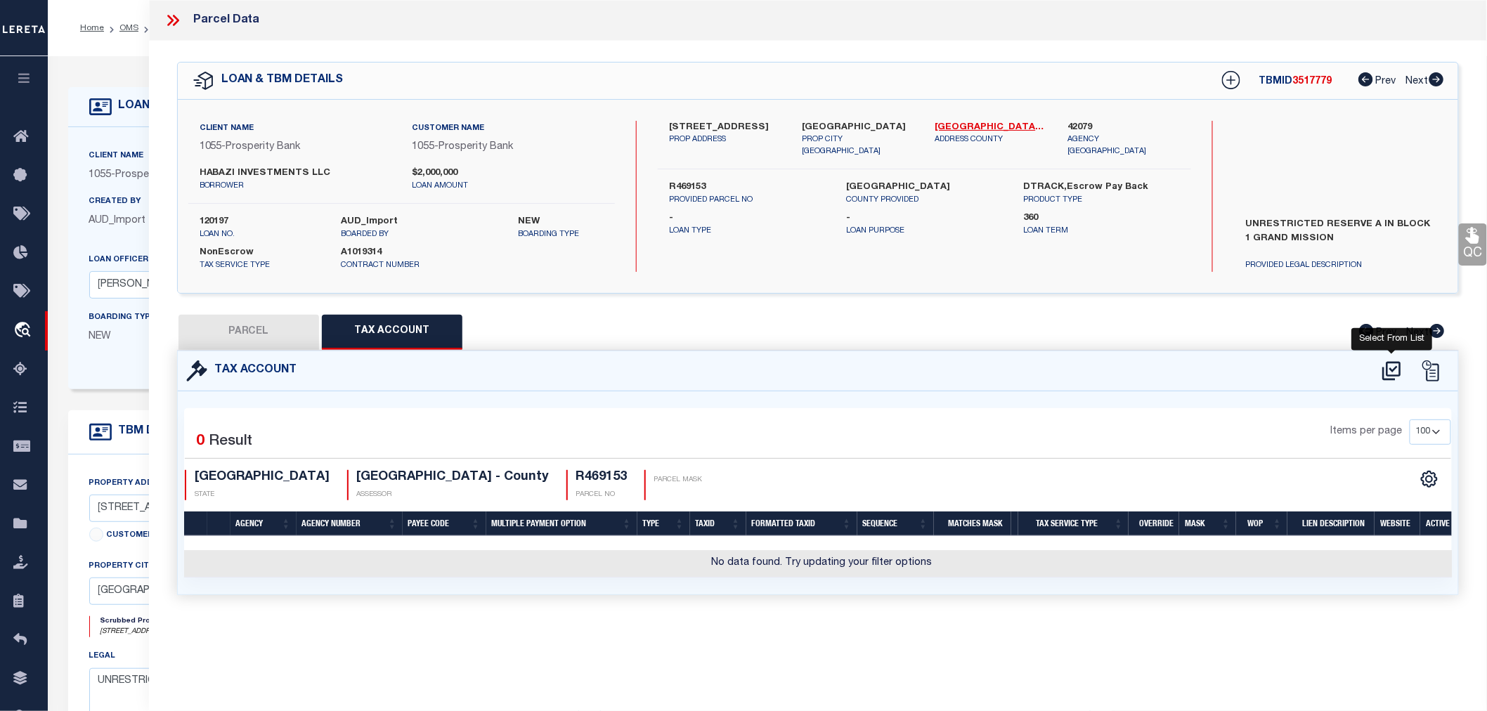
click at [1394, 365] on icon at bounding box center [1391, 371] width 23 height 22
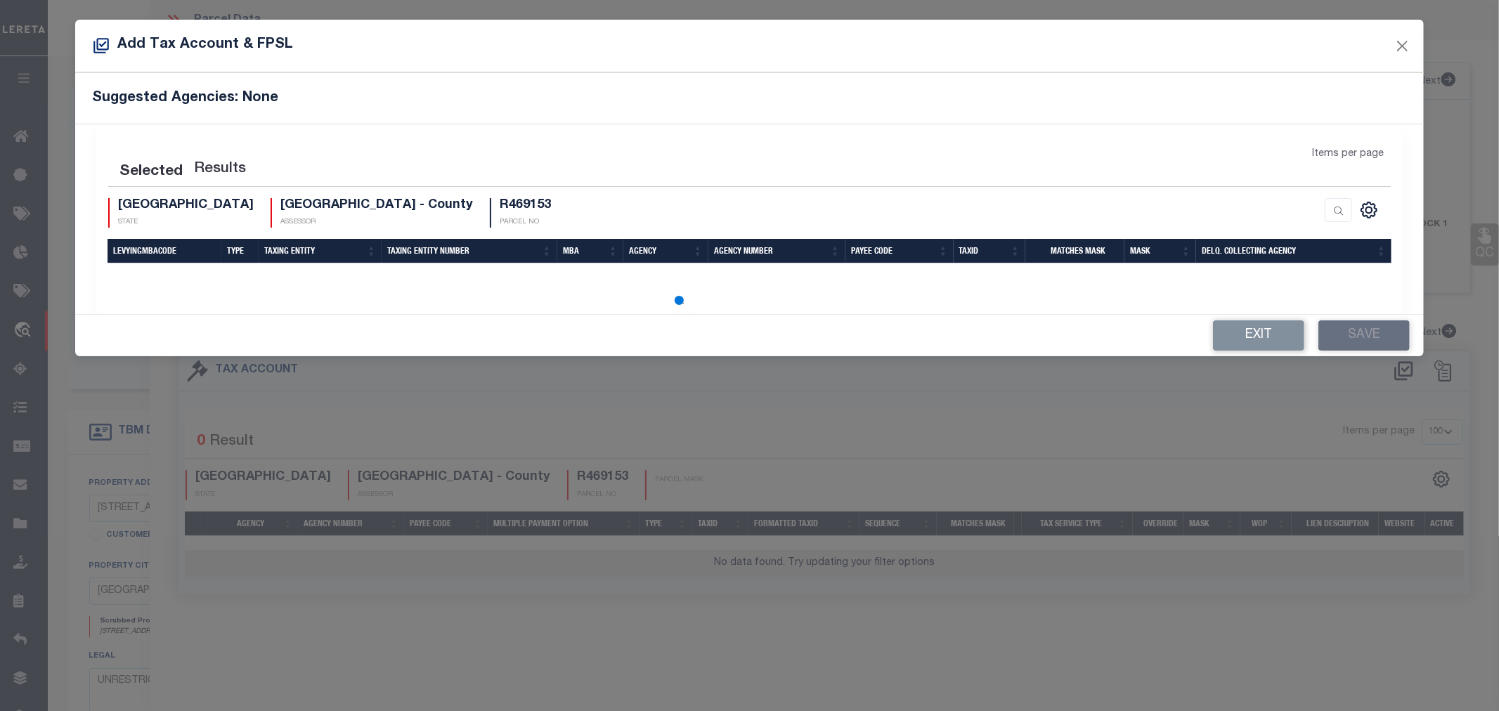
select select "100"
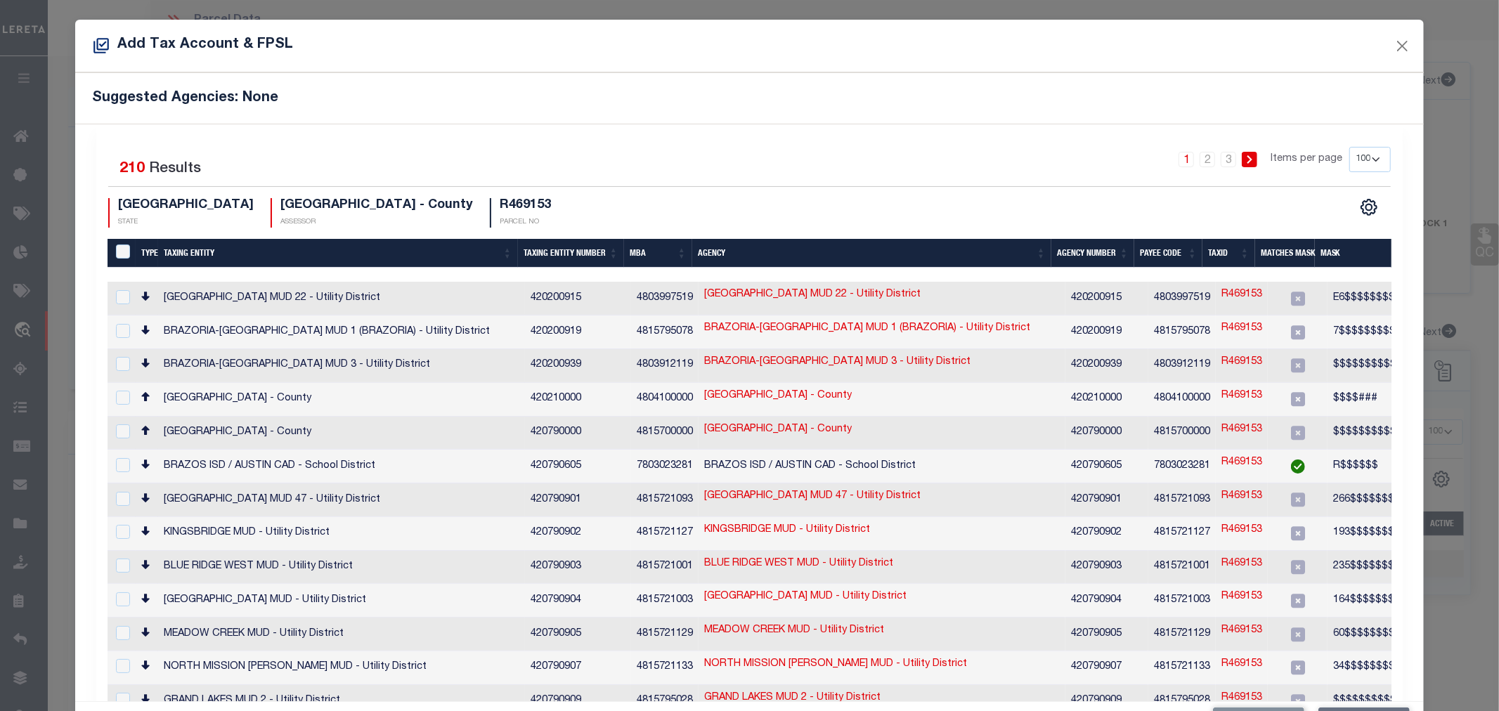
click at [500, 202] on h4 "R469153" at bounding box center [525, 205] width 51 height 15
copy h4 "R469153"
drag, startPoint x: 443, startPoint y: 188, endPoint x: 436, endPoint y: 204, distance: 17.6
click at [443, 188] on div "Selected 210 Results 1 2 3 Items per page 10 25 50 100 200 TX STATE FORT BEND C…" at bounding box center [750, 187] width 1306 height 81
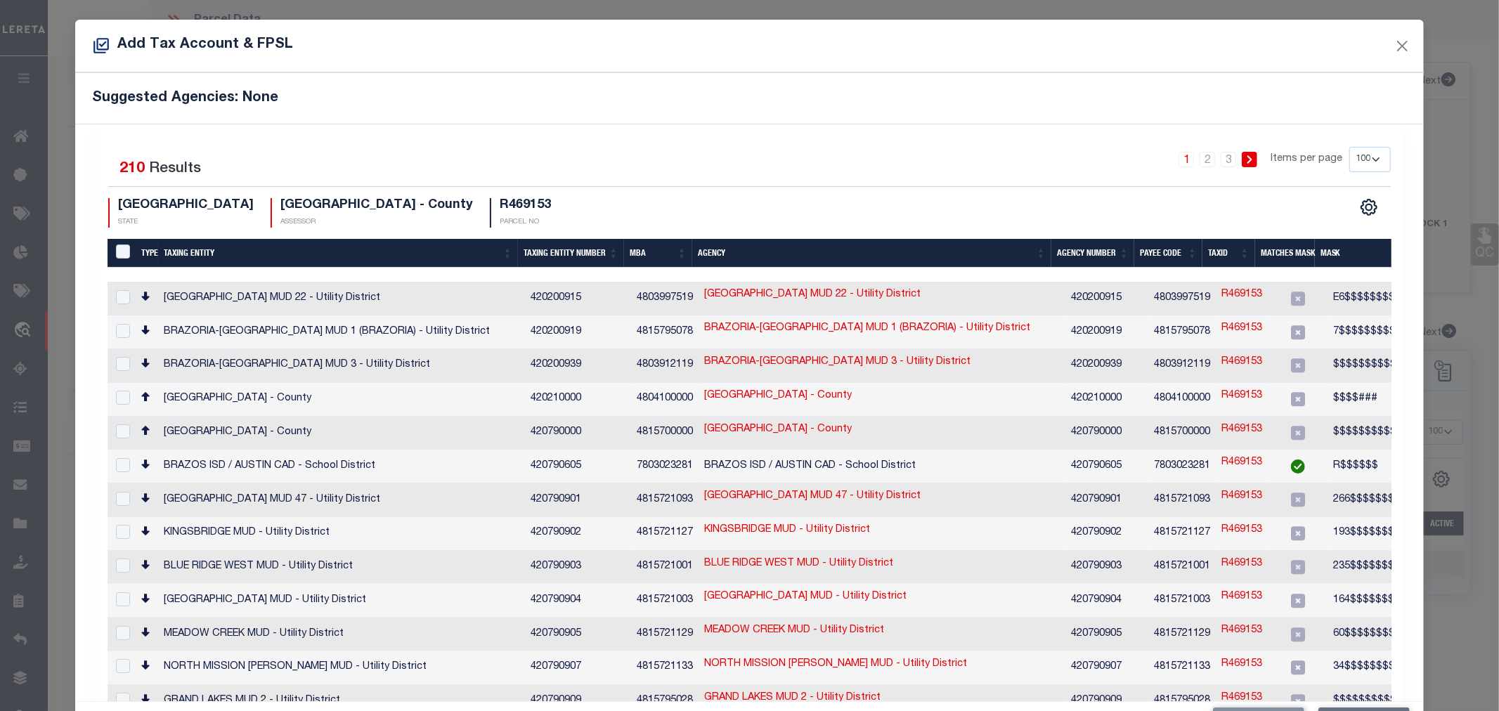
click at [500, 205] on h4 "R469153" at bounding box center [525, 205] width 51 height 15
copy h4 "R469153"
click at [1221, 422] on link "R469153" at bounding box center [1241, 429] width 41 height 15
type input "R469153"
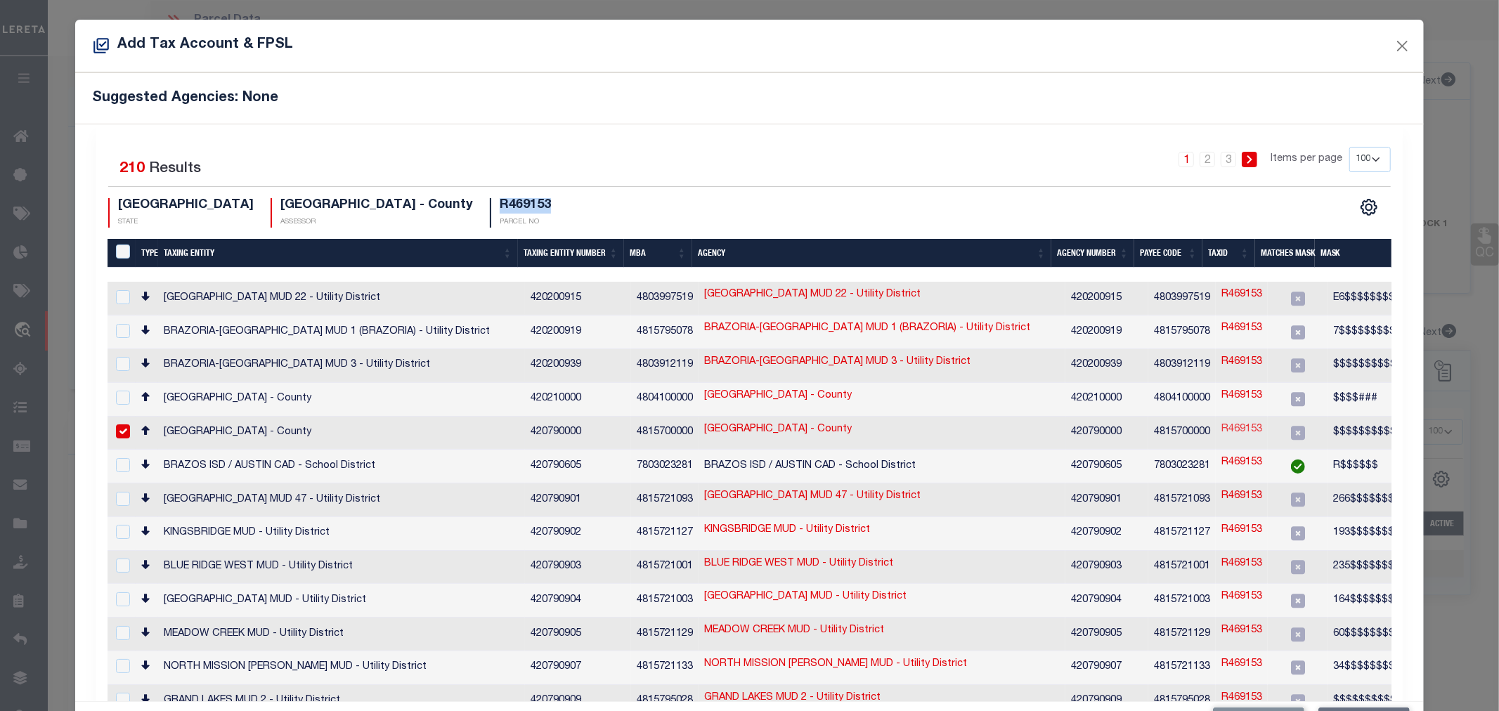
type textarea "$$$$$$$$$$$$$9$$,$$$$$$$$$$$$$,WC$$$$##"
checkbox input "true"
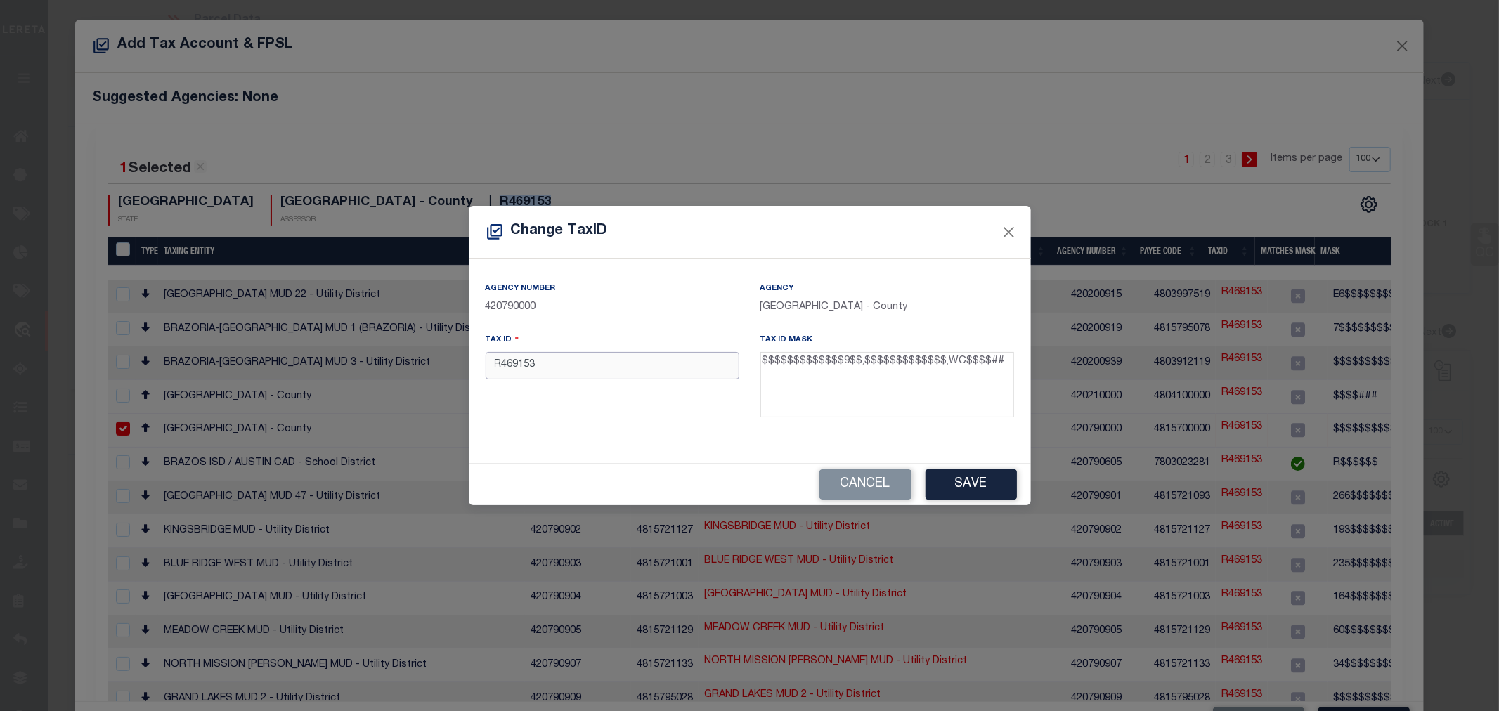
click at [517, 366] on input "R469153" at bounding box center [613, 365] width 254 height 27
paste input "3523-02-001-0014-901"
click at [578, 365] on input "3523-02-001-0014-901" at bounding box center [613, 365] width 254 height 27
click at [536, 361] on input "3523020010014901" at bounding box center [613, 365] width 254 height 27
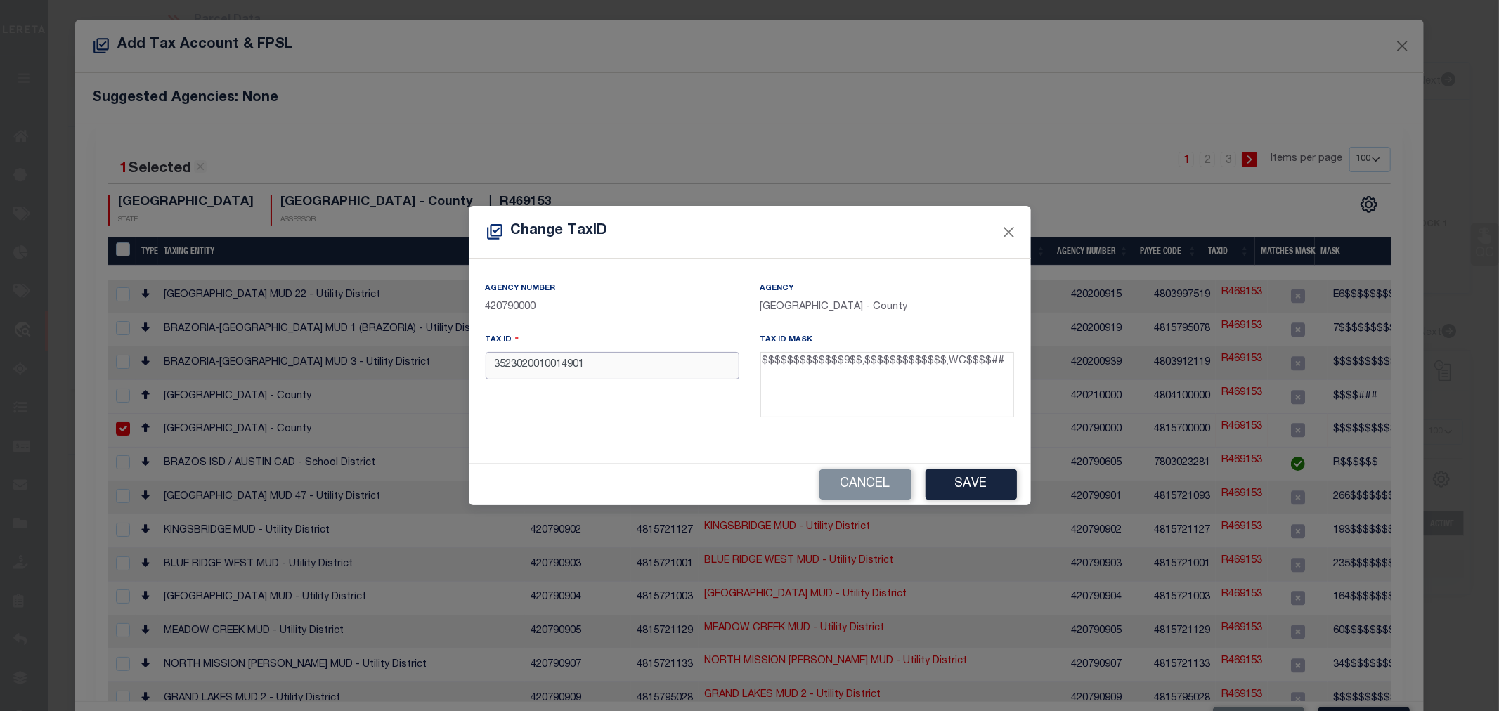
click at [536, 361] on input "3523020010014901" at bounding box center [613, 365] width 254 height 27
type input "3523020010014901"
click at [961, 472] on button "Save" at bounding box center [971, 484] width 91 height 30
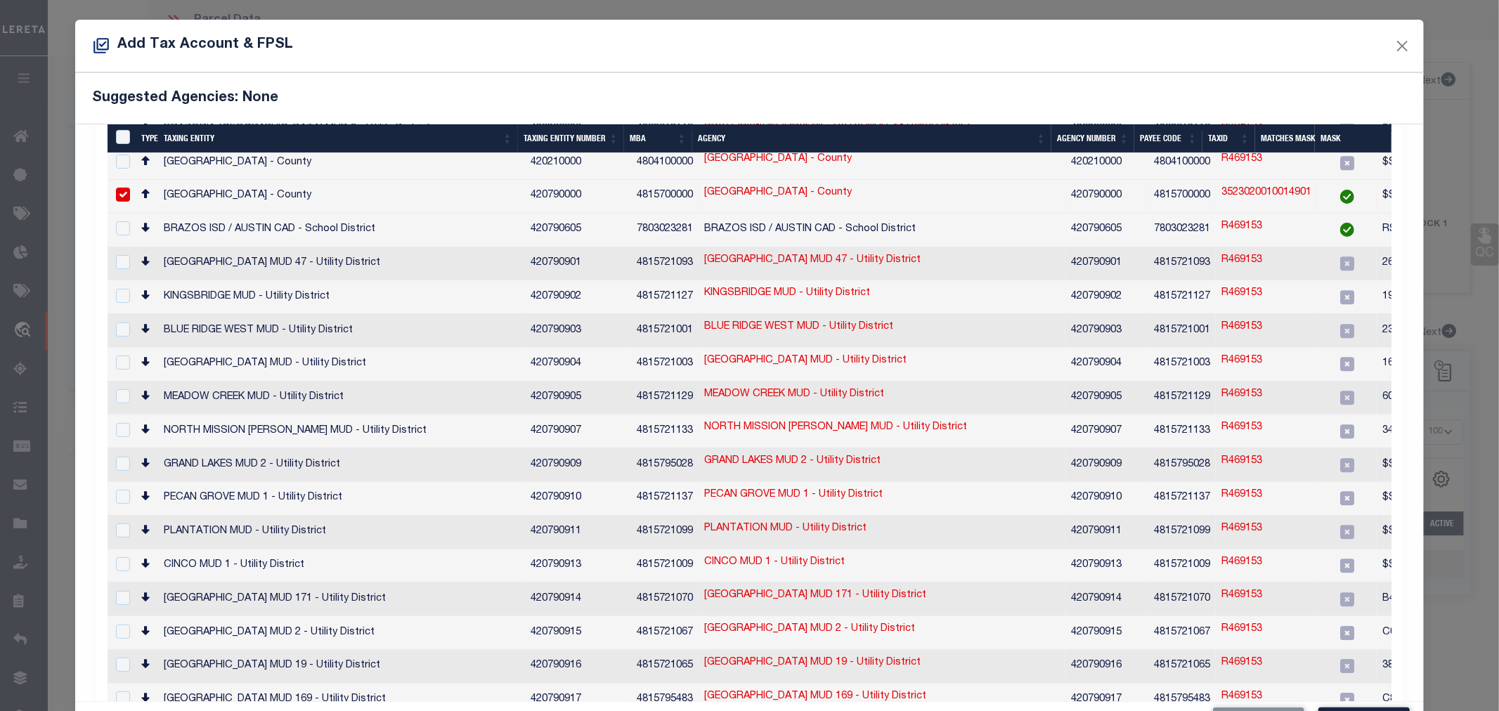
scroll to position [52, 0]
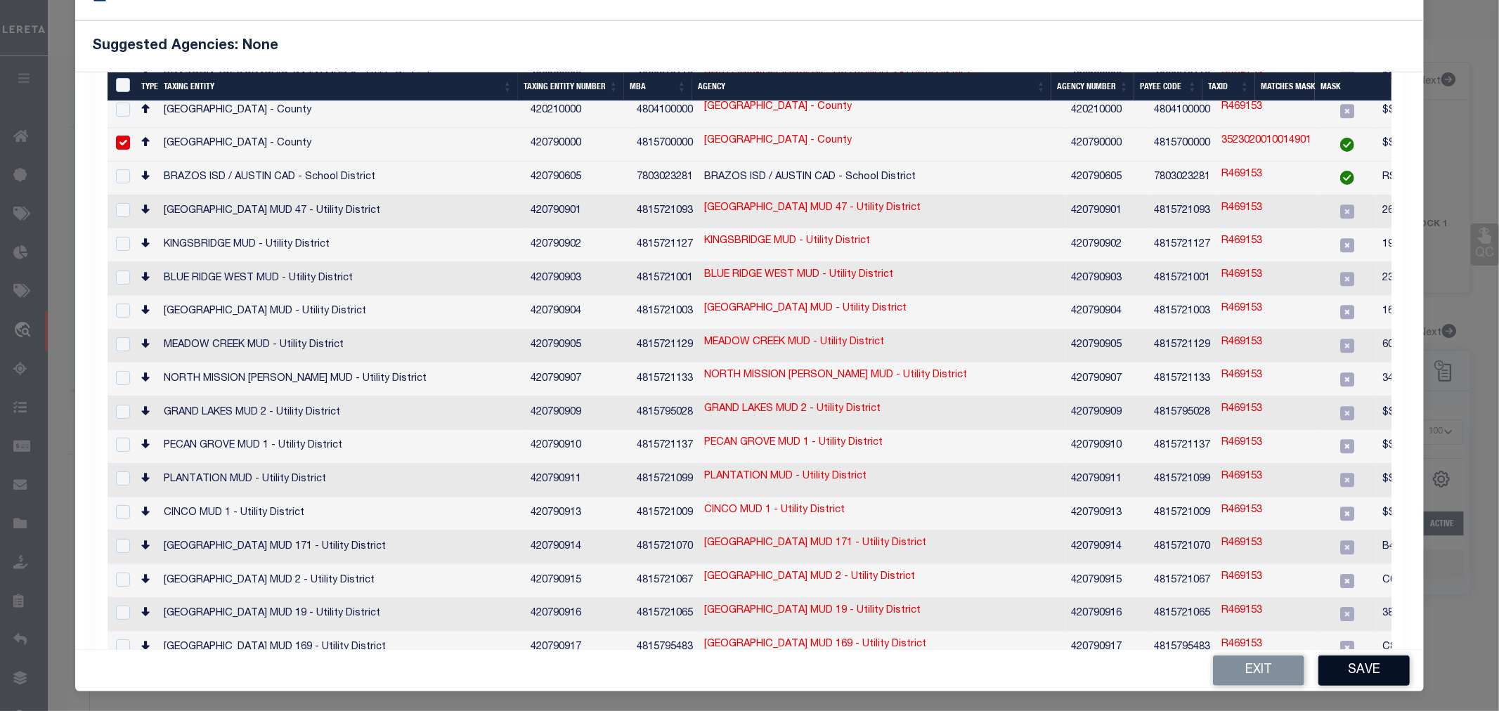
click at [1357, 672] on button "Save" at bounding box center [1363, 671] width 91 height 30
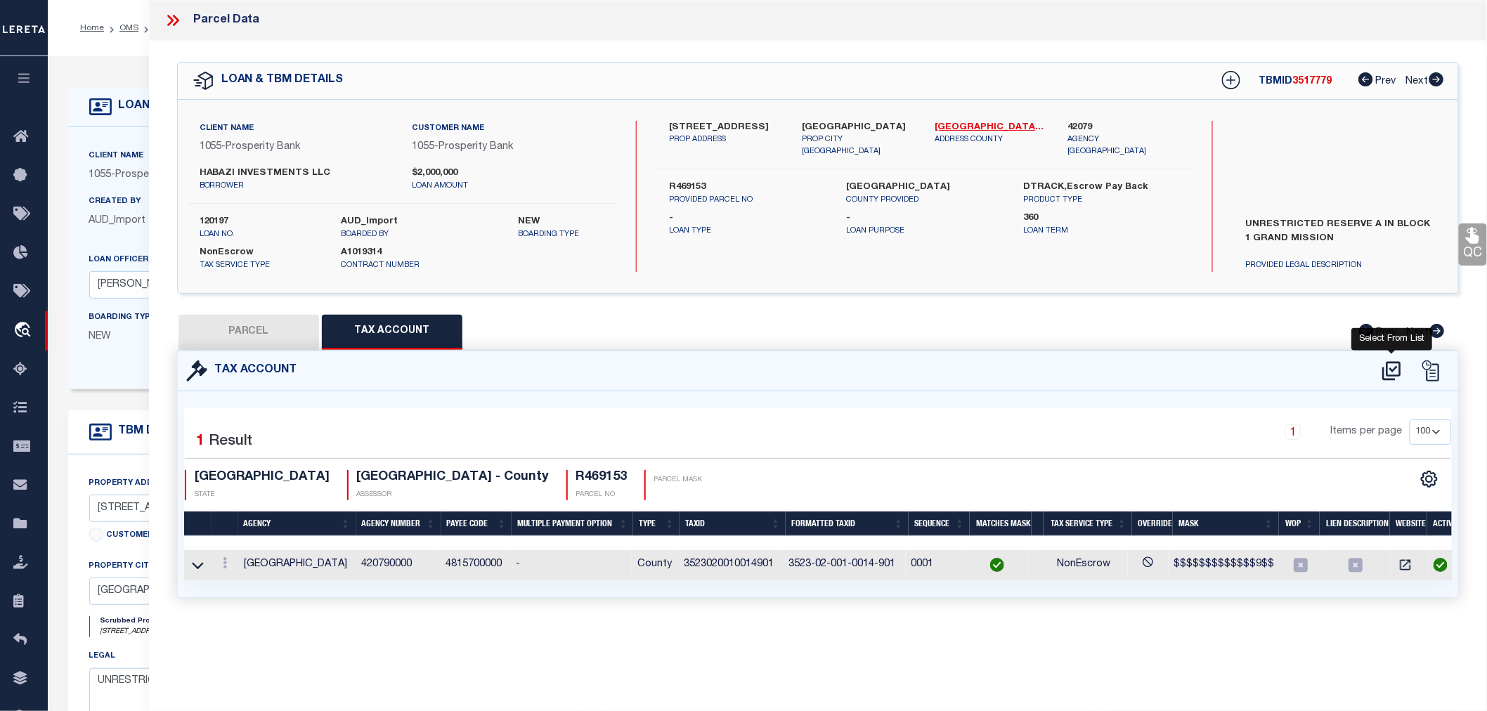
click at [1389, 368] on icon at bounding box center [1391, 371] width 23 height 22
select select "100"
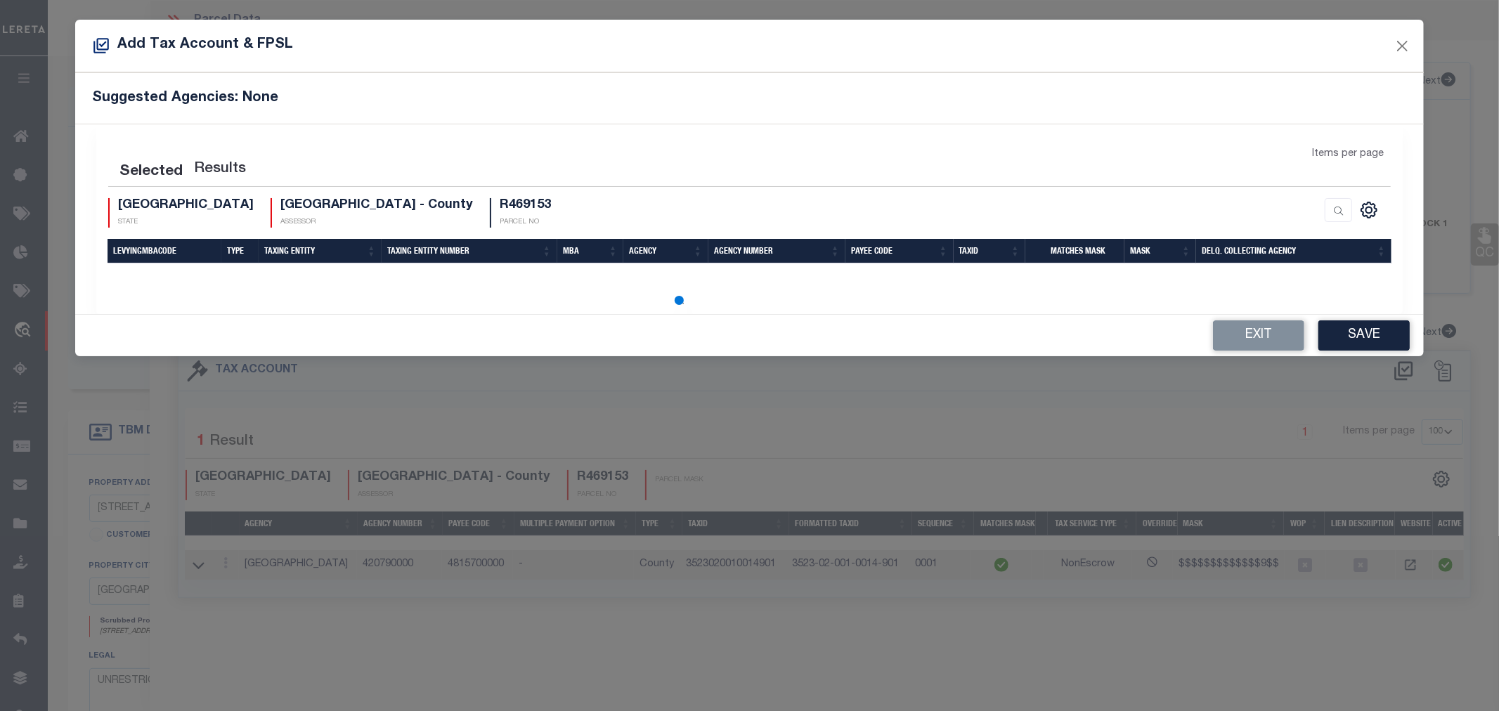
select select "100"
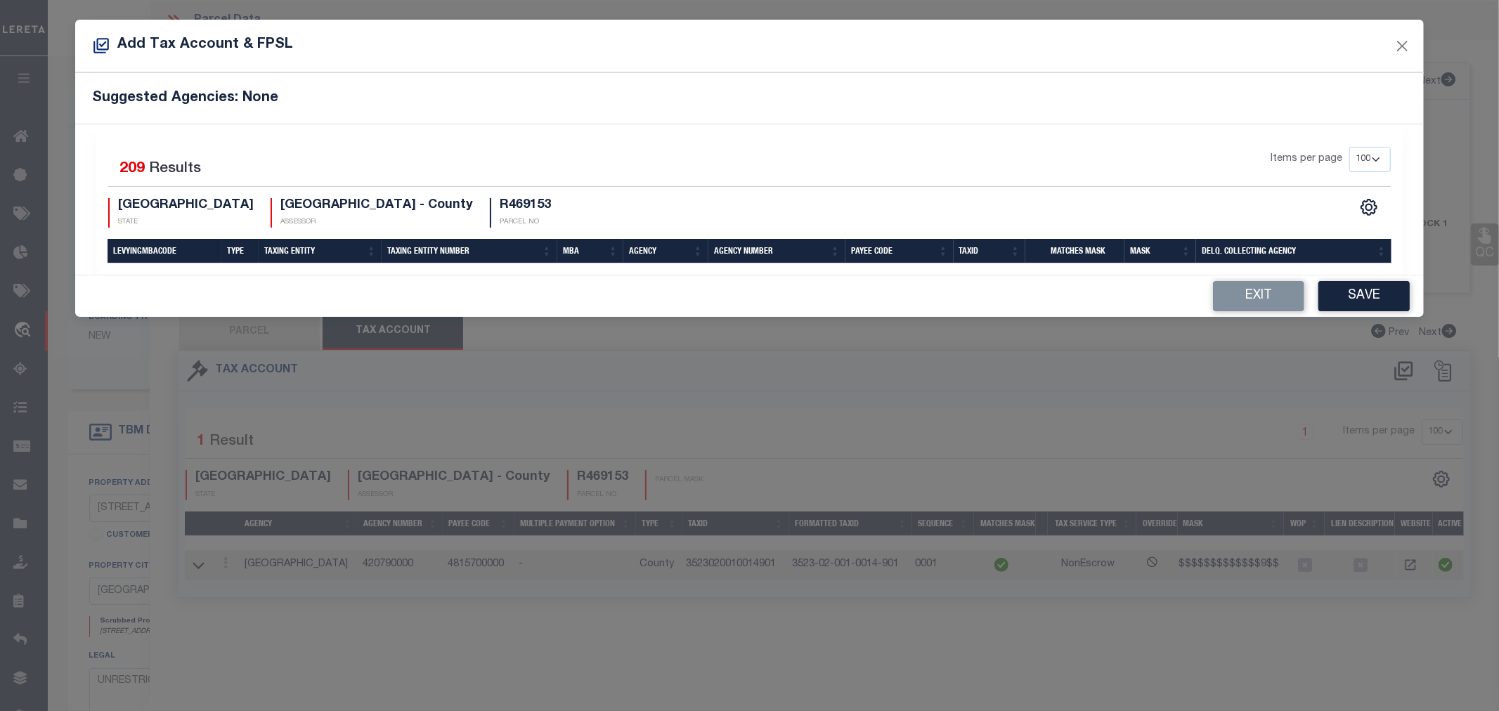
select select "100"
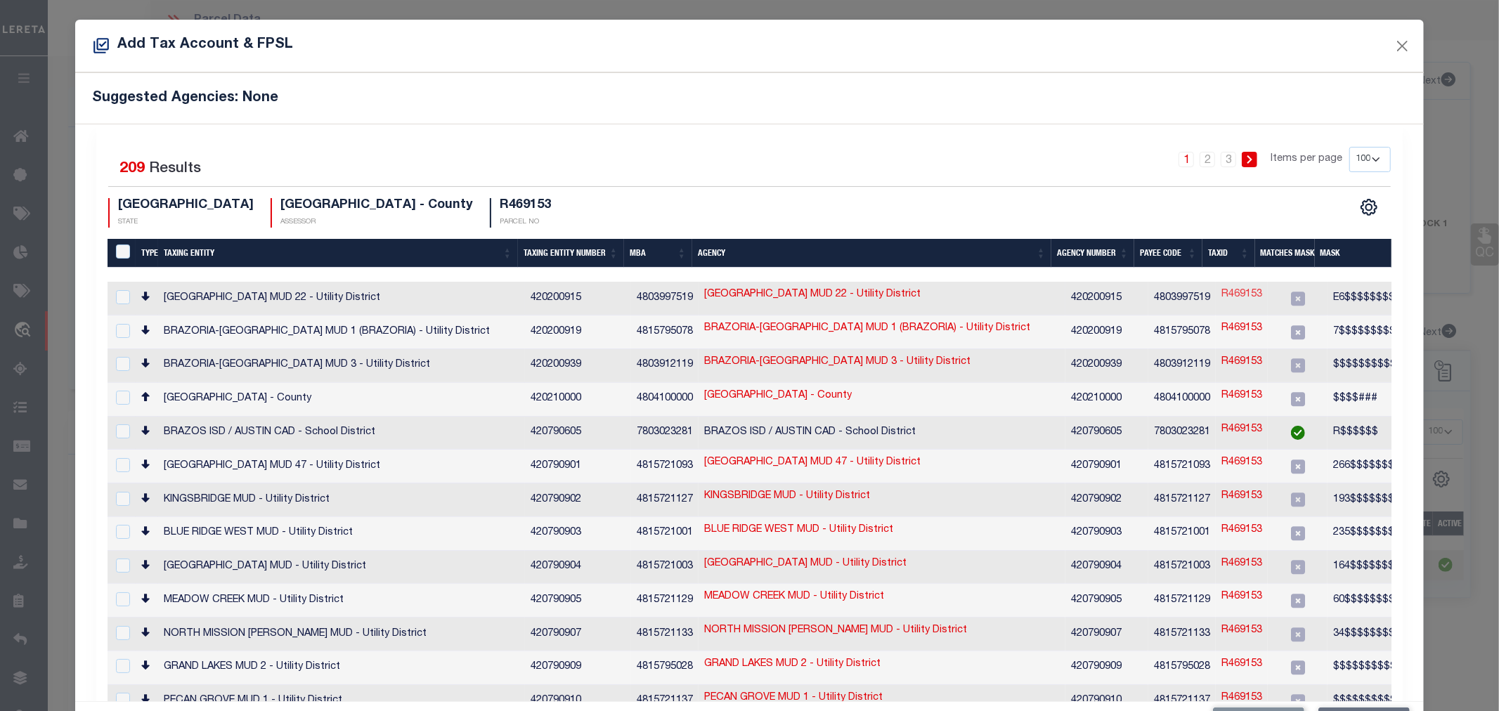
scroll to position [44, 0]
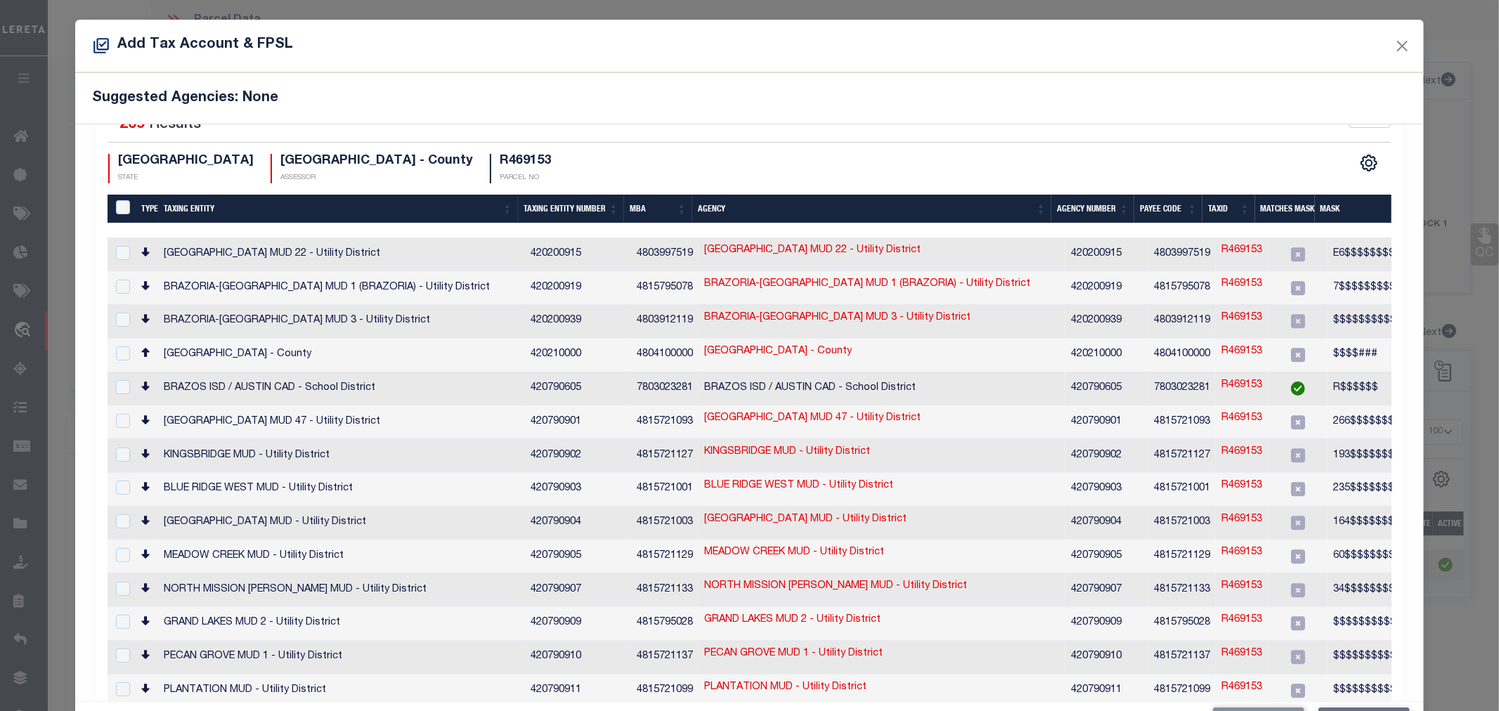
click at [1006, 159] on div "CSV Export Selected Print Show Filter Show Search Columns 0: LevyingMBACode 1: …" at bounding box center [1071, 169] width 642 height 30
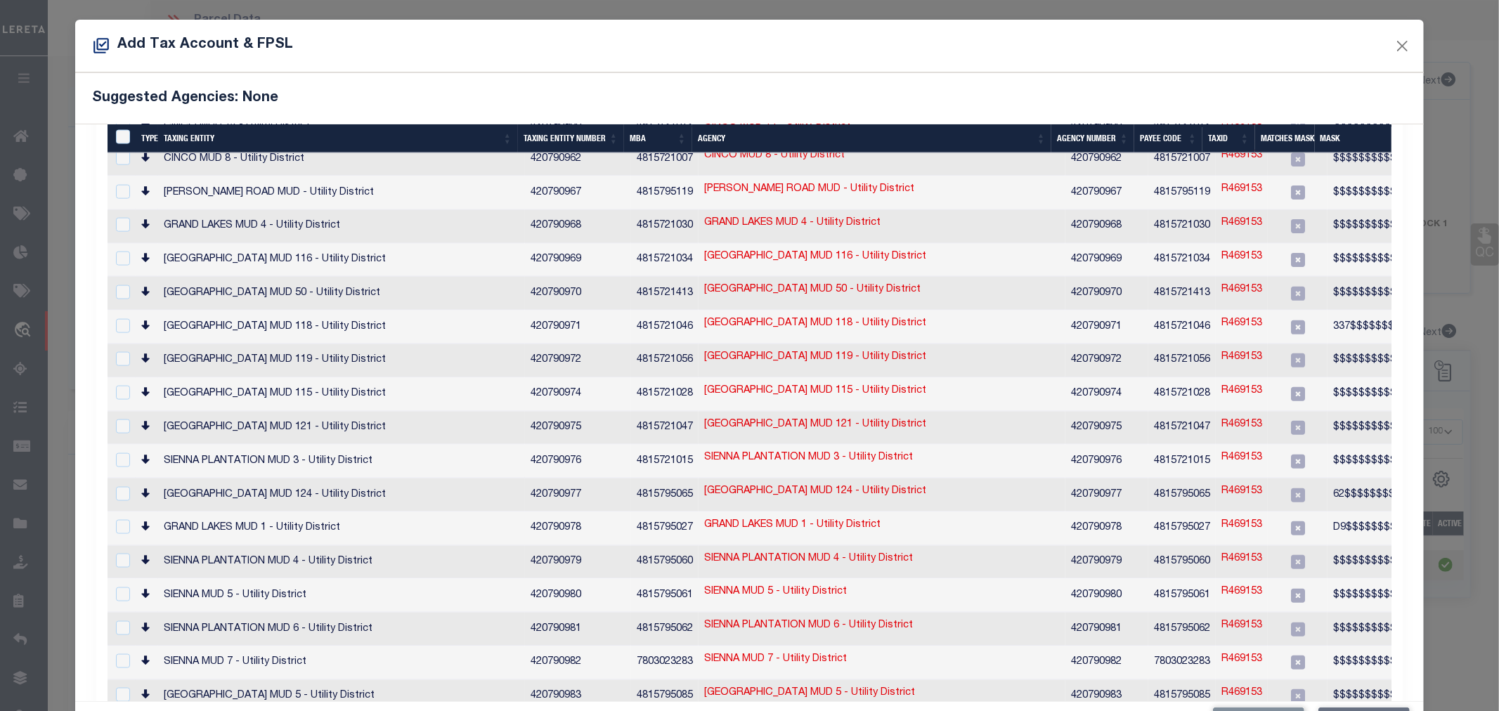
scroll to position [1997, 0]
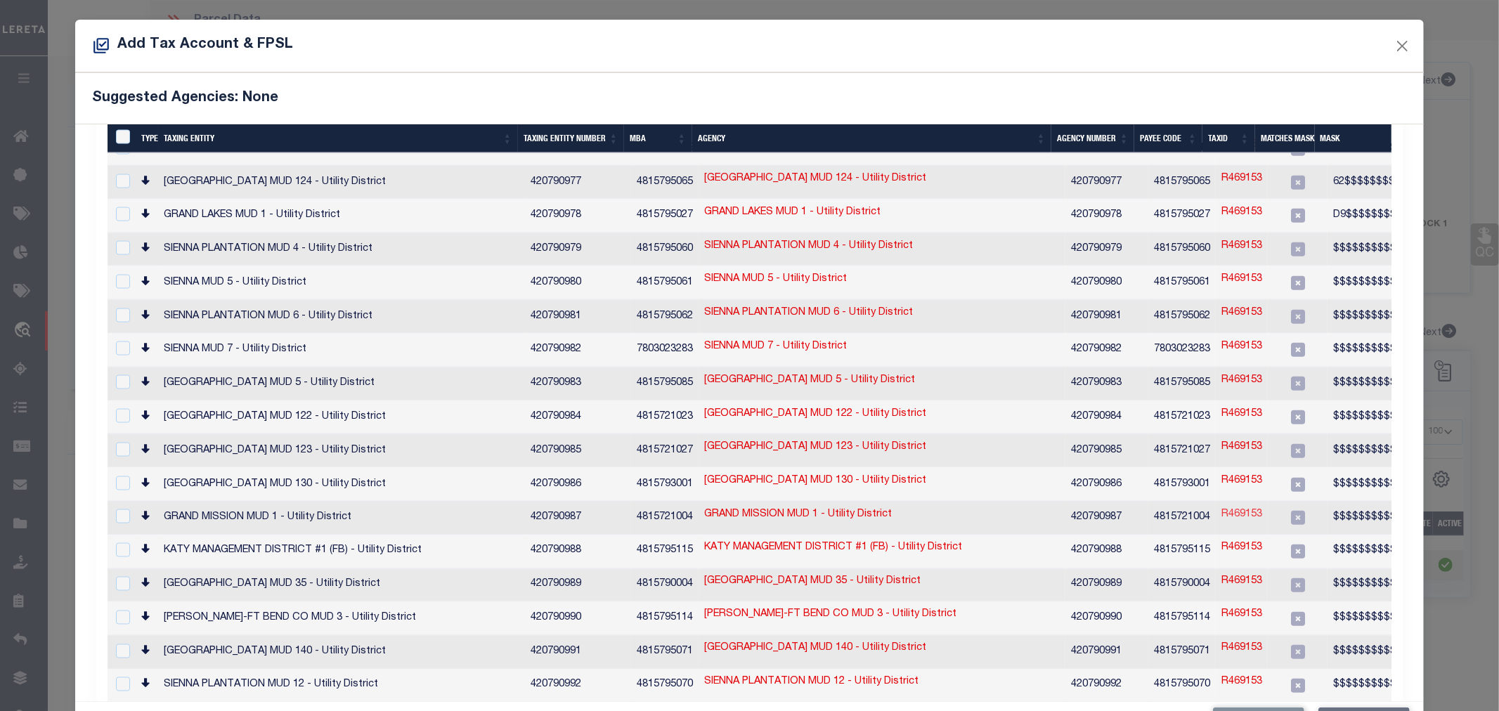
click at [1224, 507] on link "R469153" at bounding box center [1241, 514] width 41 height 15
type textarea "$$$$$$$$$$$$$$$$"
checkbox input "true"
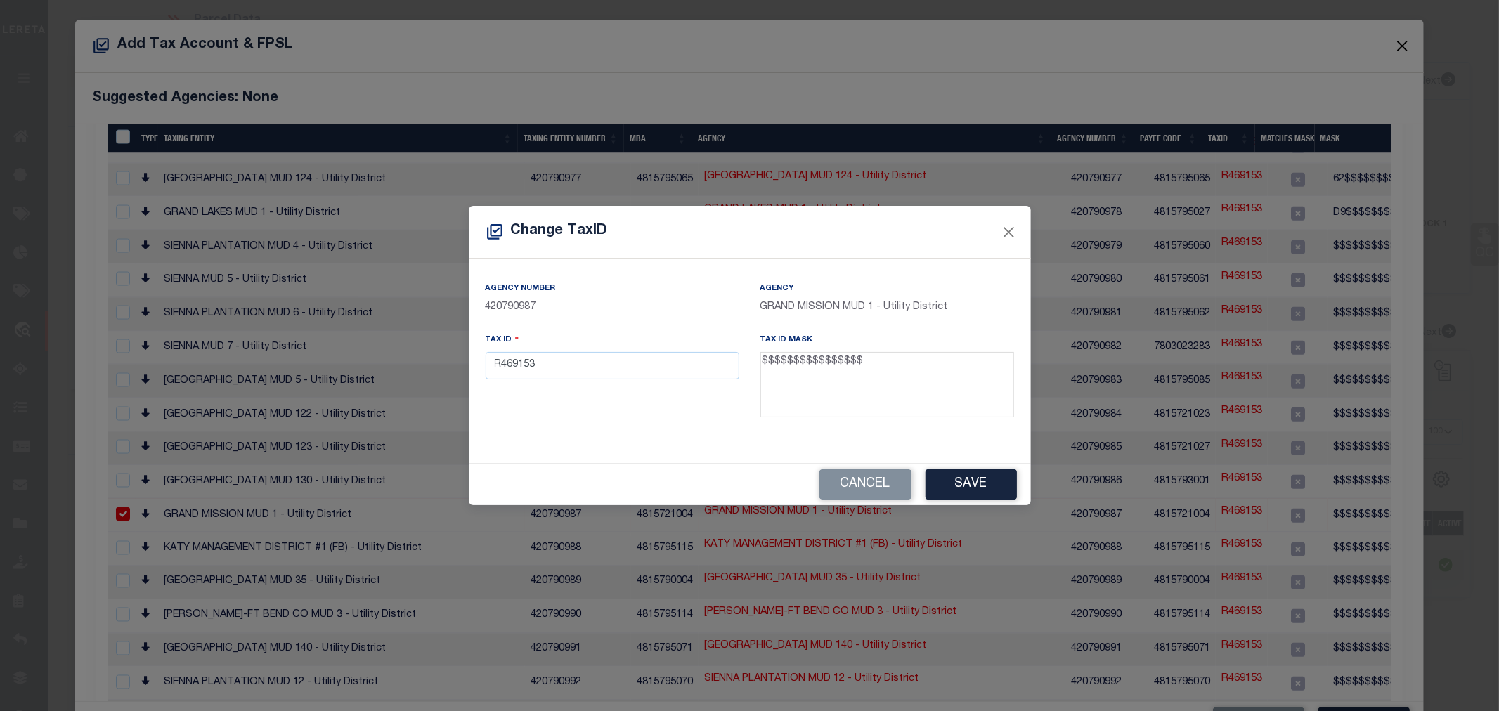
scroll to position [1993, 0]
click at [524, 366] on input "R469153" at bounding box center [613, 365] width 254 height 27
paste input "3523-02-001-0014-901"
click at [584, 365] on input "3523-02-001-0014-901" at bounding box center [613, 365] width 254 height 27
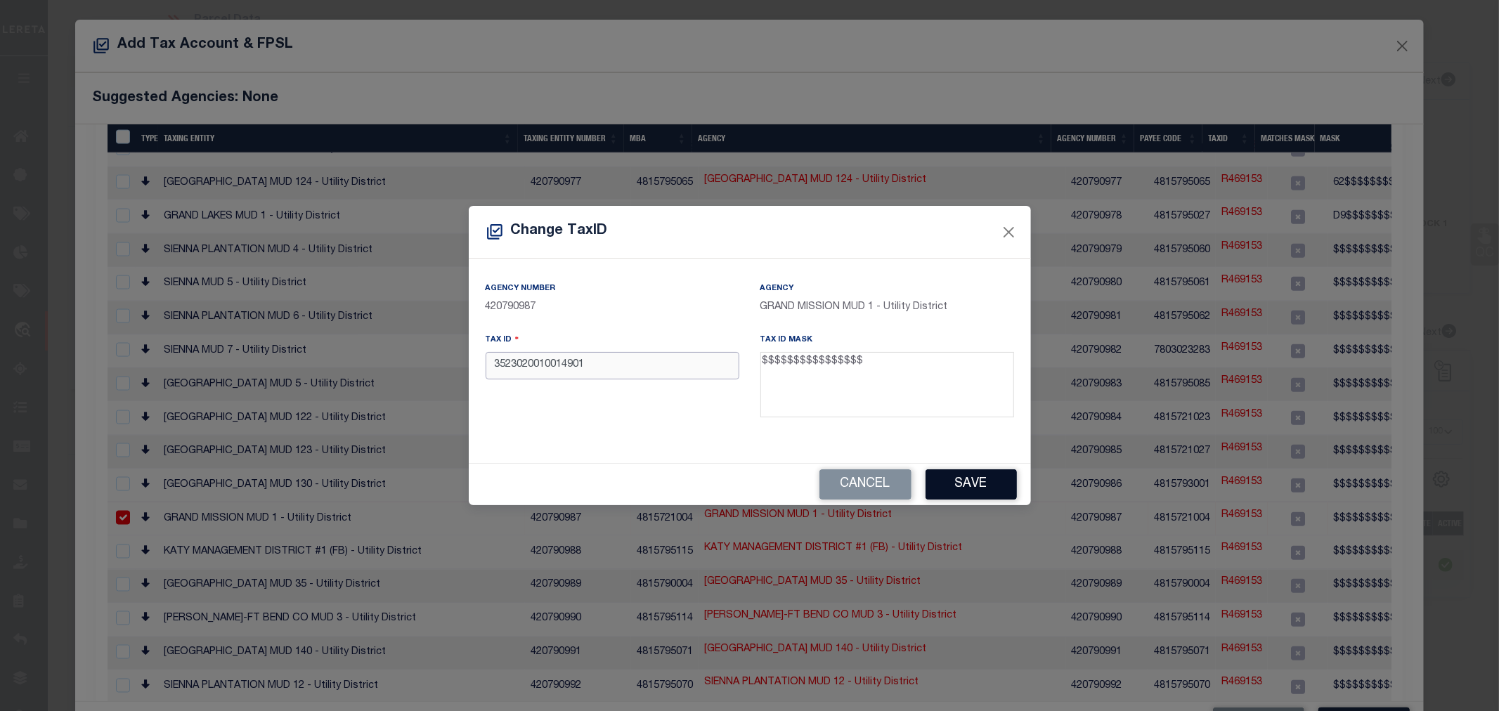
type input "3523020010014901"
click at [958, 474] on button "Save" at bounding box center [971, 484] width 91 height 30
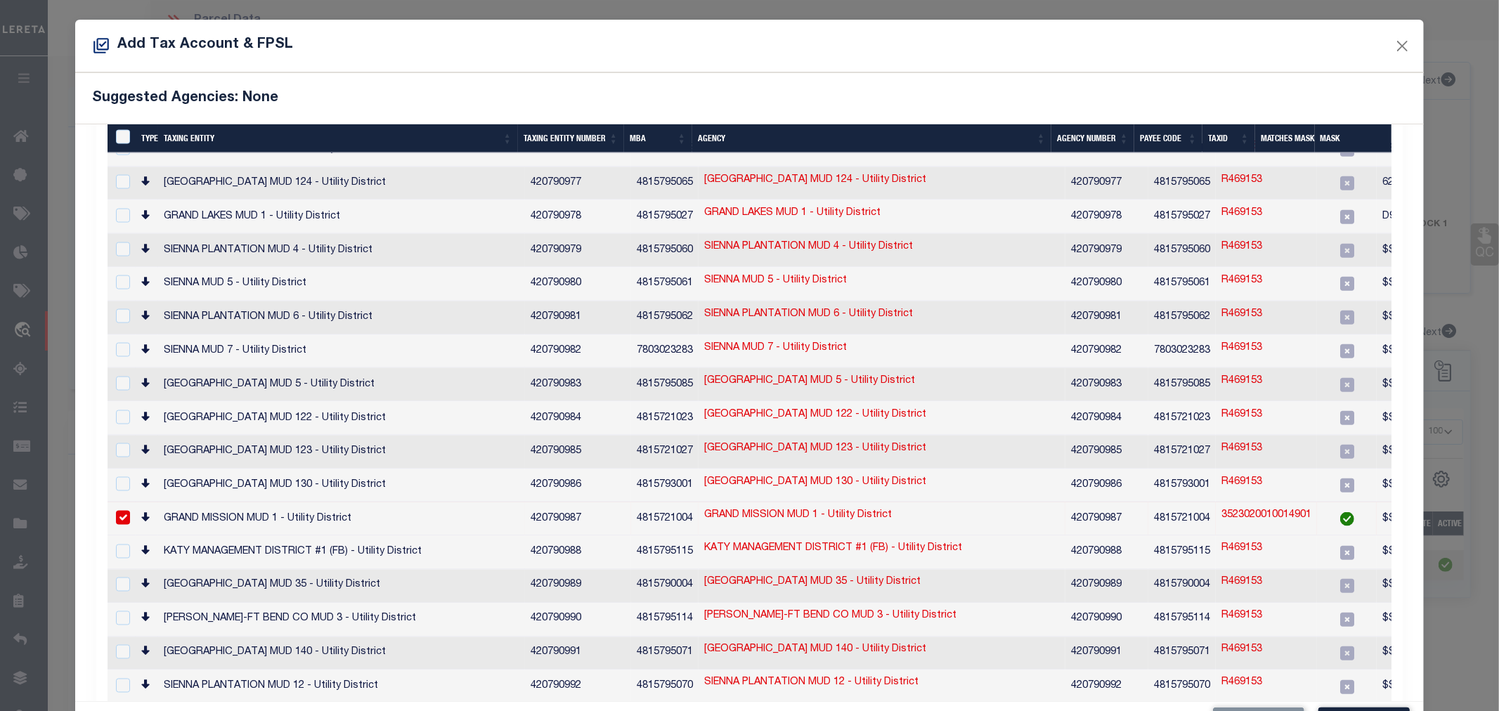
scroll to position [52, 0]
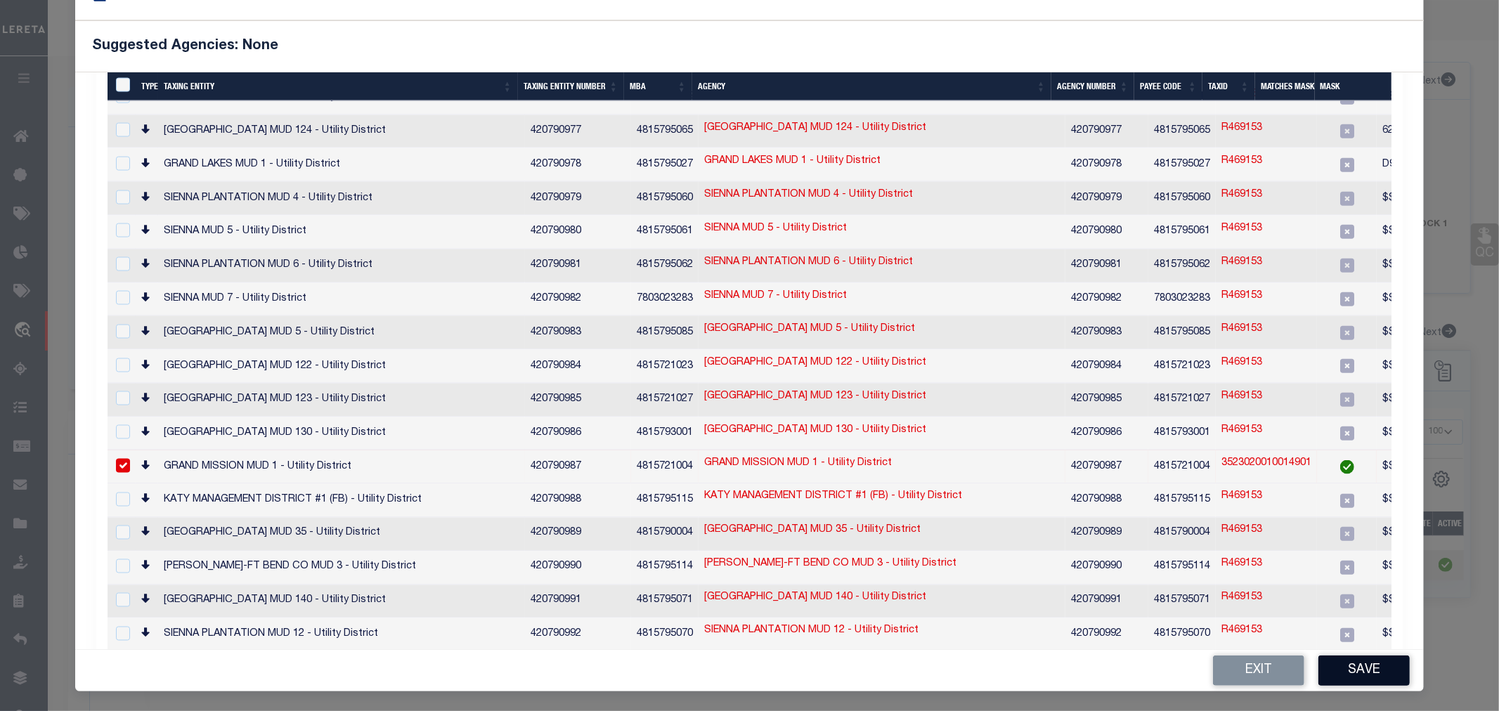
click at [1346, 670] on button "Save" at bounding box center [1363, 671] width 91 height 30
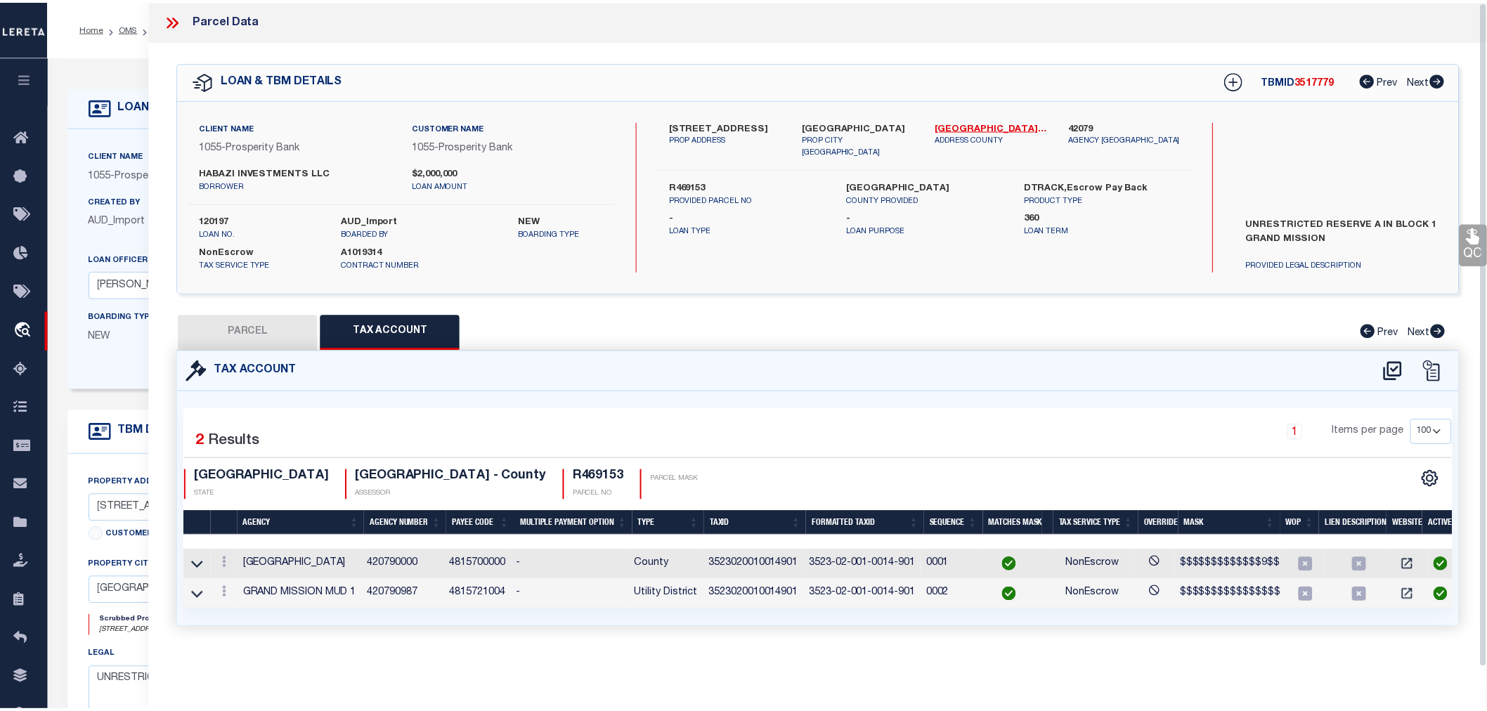
scroll to position [0, 0]
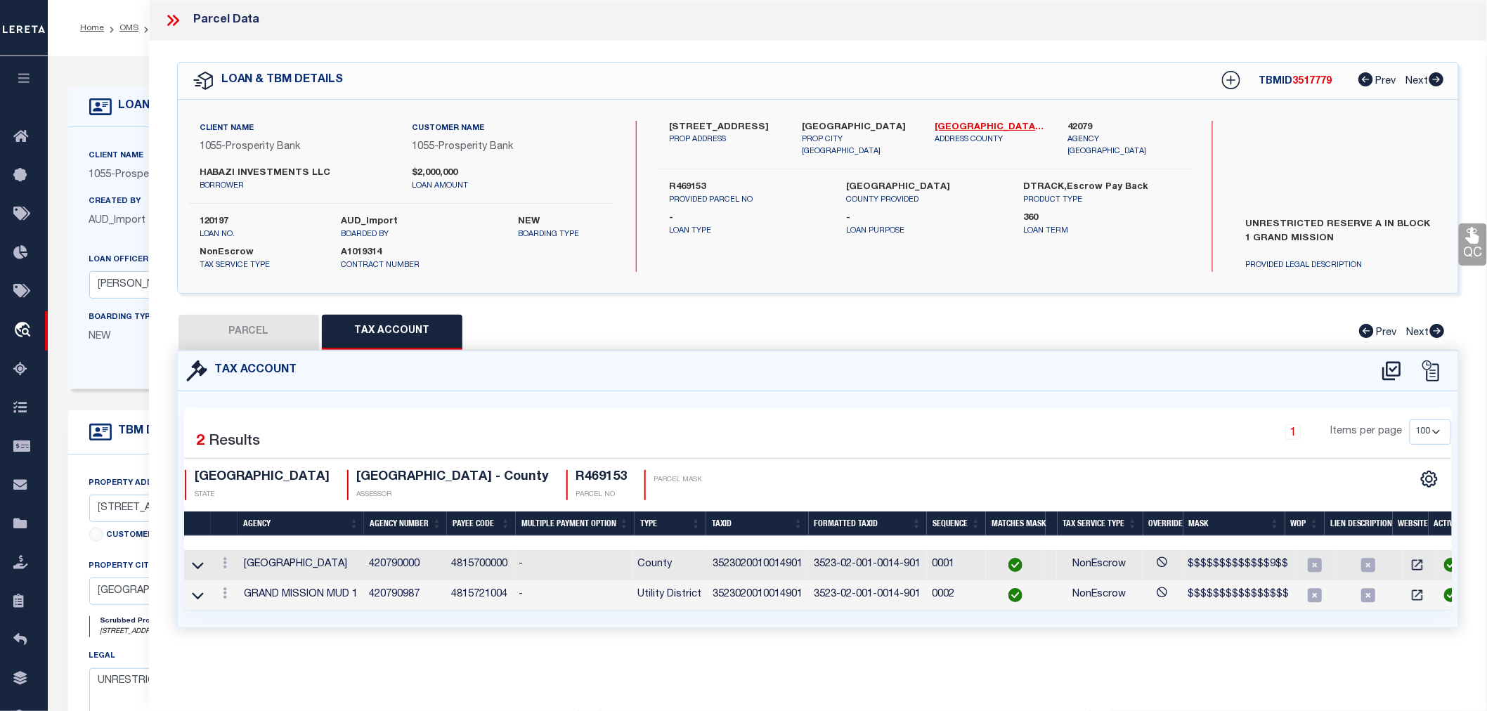
click at [293, 318] on button "PARCEL" at bounding box center [249, 332] width 141 height 35
select select "AS"
checkbox input "false"
select select "IP"
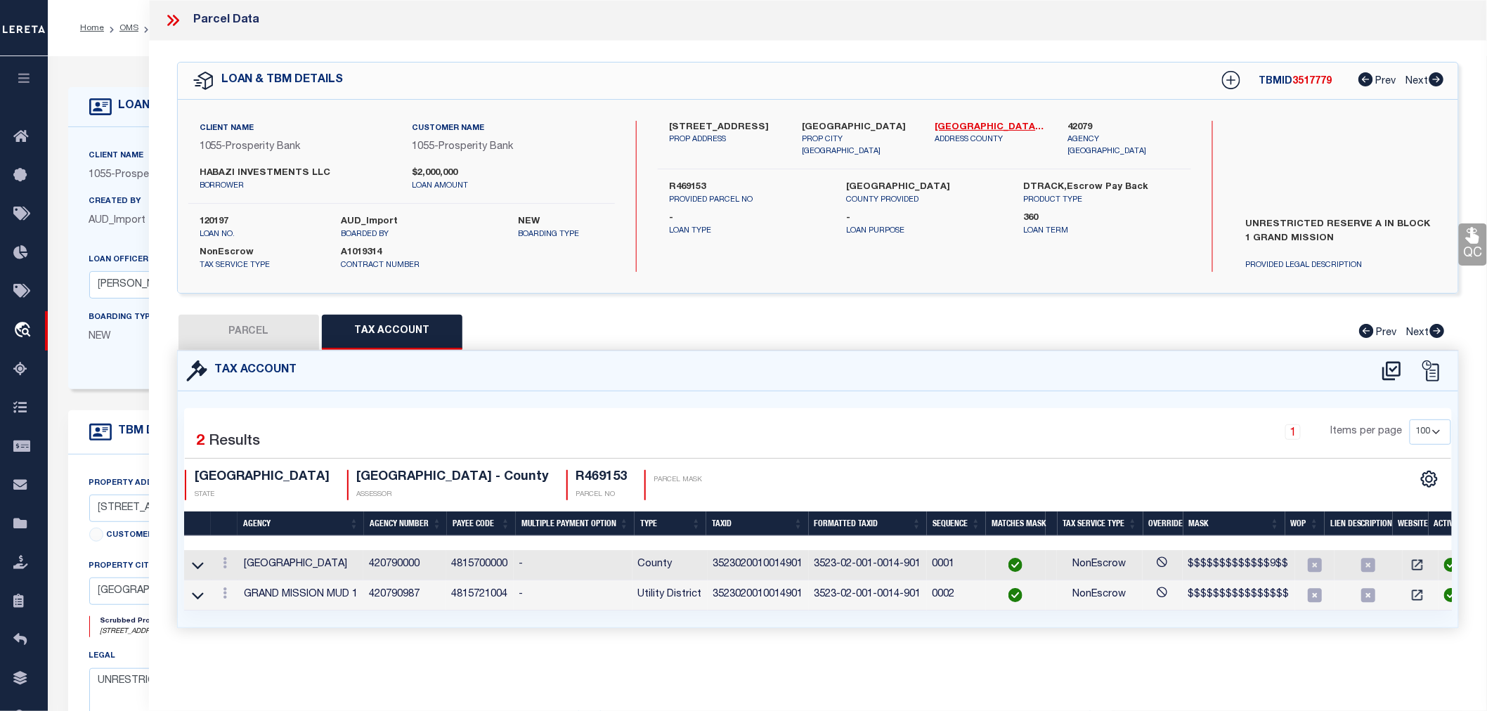
checkbox input "false"
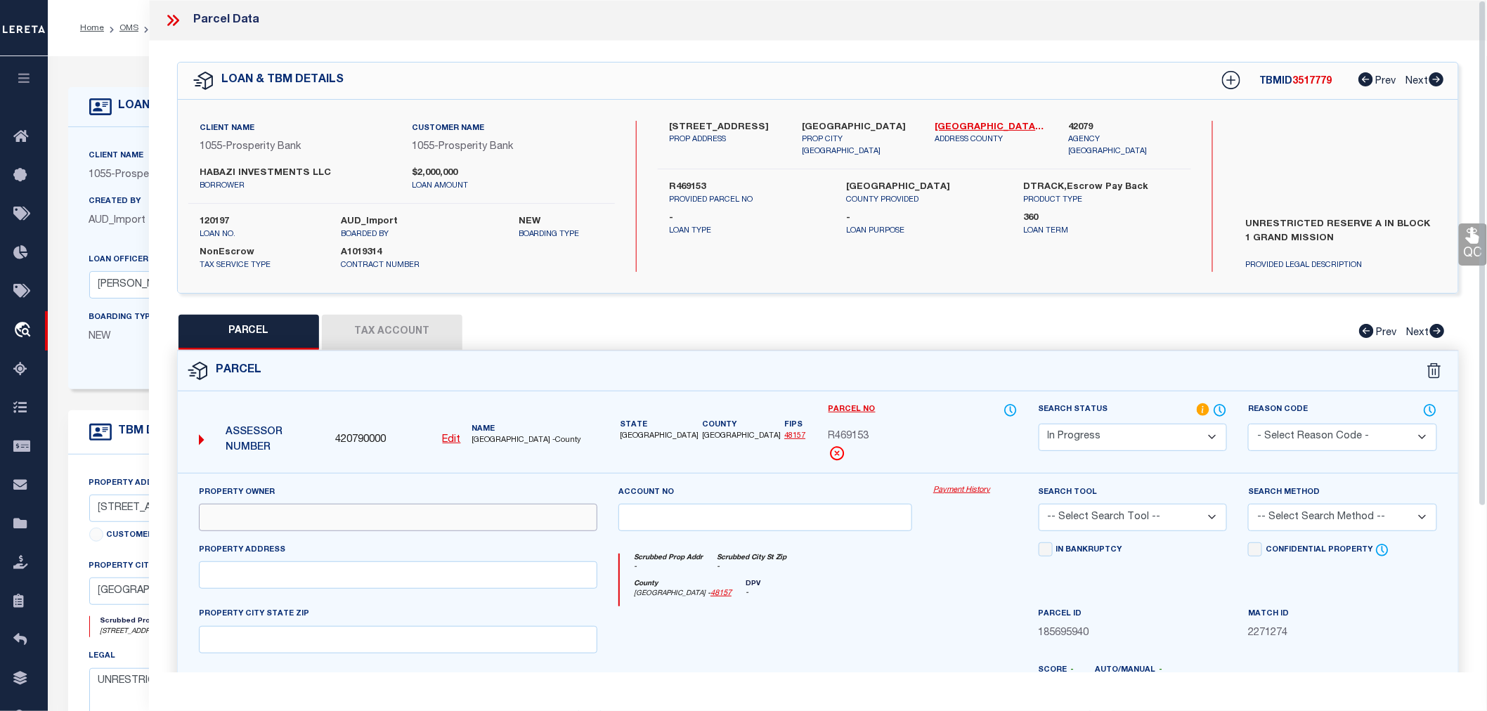
click at [220, 523] on input "text" at bounding box center [398, 517] width 398 height 27
paste input "Habazi Investments LLC"
type input "Habazi Investments LLC"
click at [257, 575] on input "text" at bounding box center [398, 575] width 398 height 27
paste input "Grand Mission BLVD, Richmond, TX 77407"
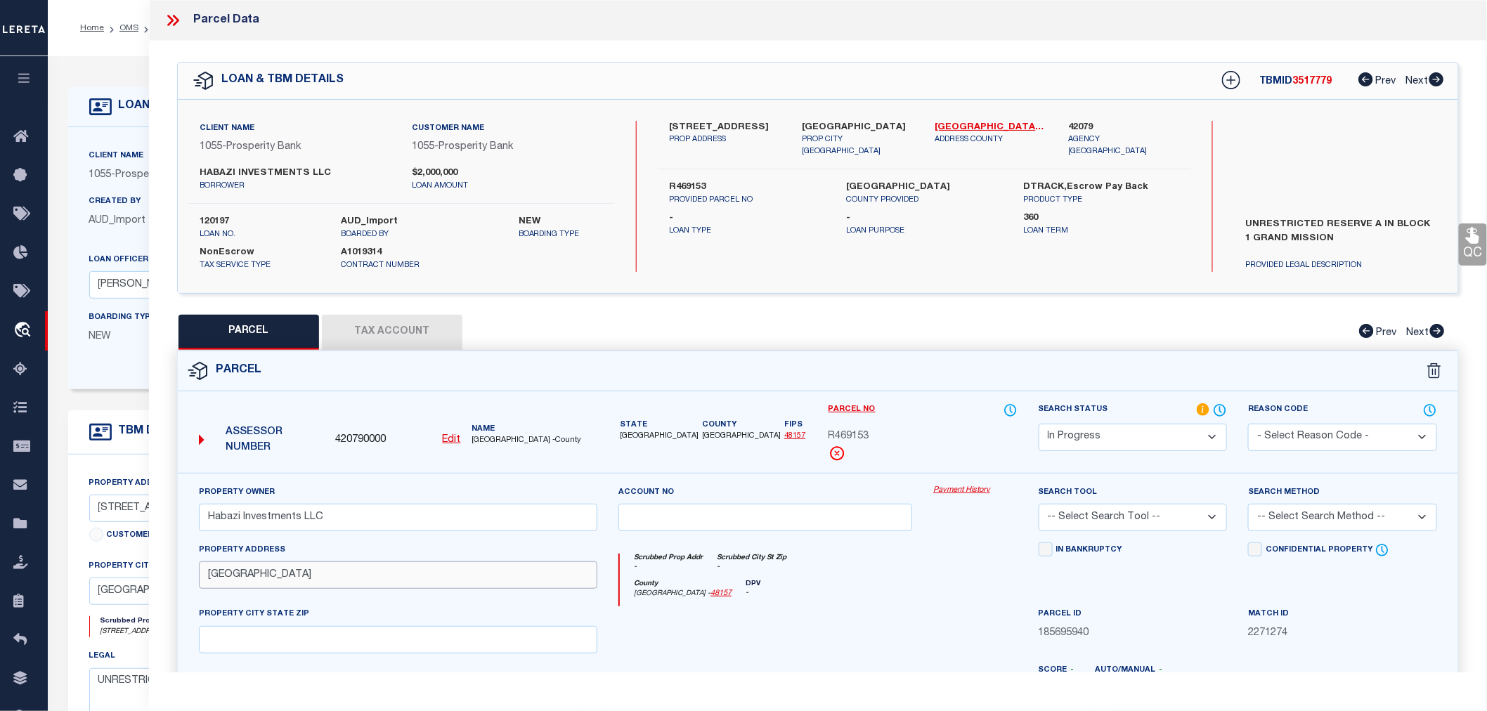
drag, startPoint x: 311, startPoint y: 573, endPoint x: 425, endPoint y: 571, distance: 114.6
click at [425, 571] on input "Grand Mission BLVD, Richmond, TX 77407" at bounding box center [398, 575] width 398 height 27
type input "Grand Mission BLVD,"
click at [228, 642] on input "text" at bounding box center [398, 639] width 398 height 27
paste input "Richmond, TX 77407"
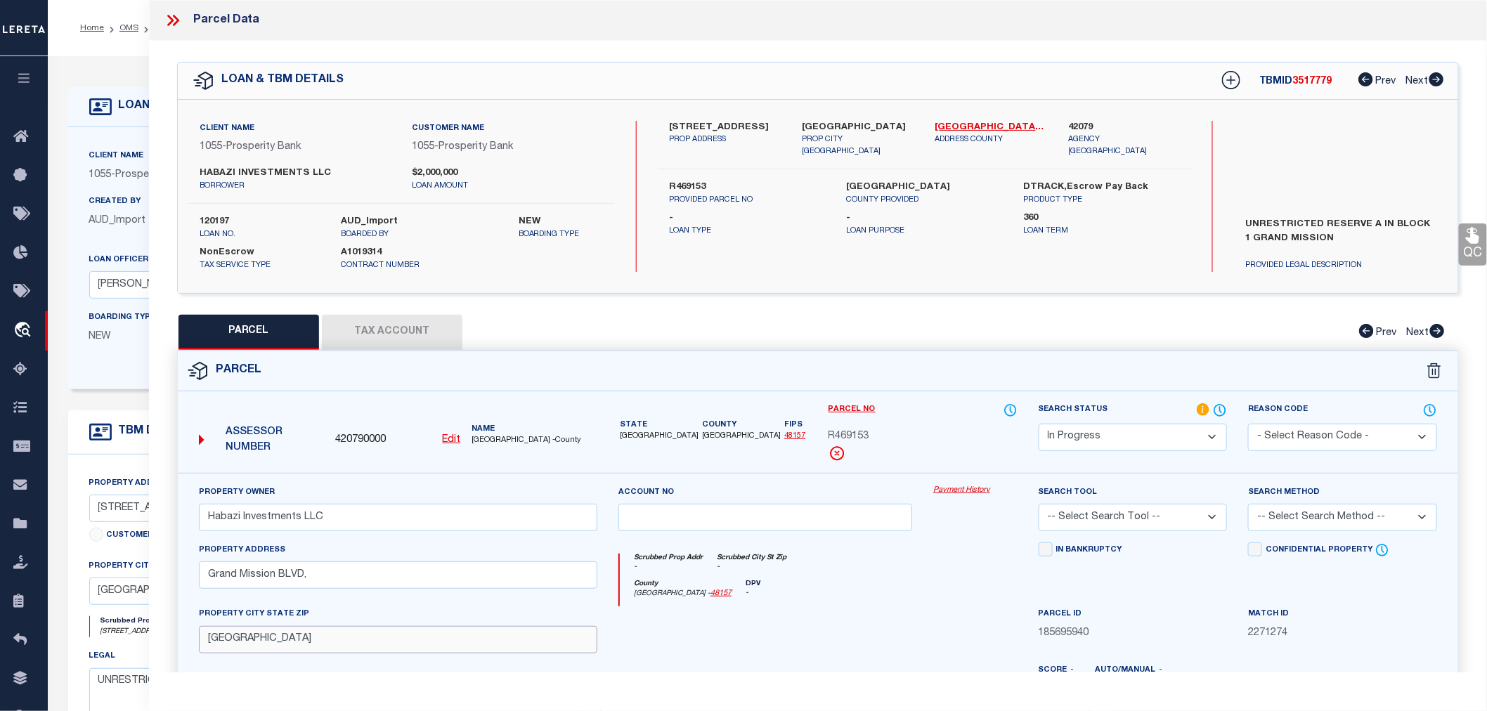
type input "Richmond, TX 77407"
click at [324, 579] on input "Grand Mission BLVD," at bounding box center [398, 575] width 398 height 27
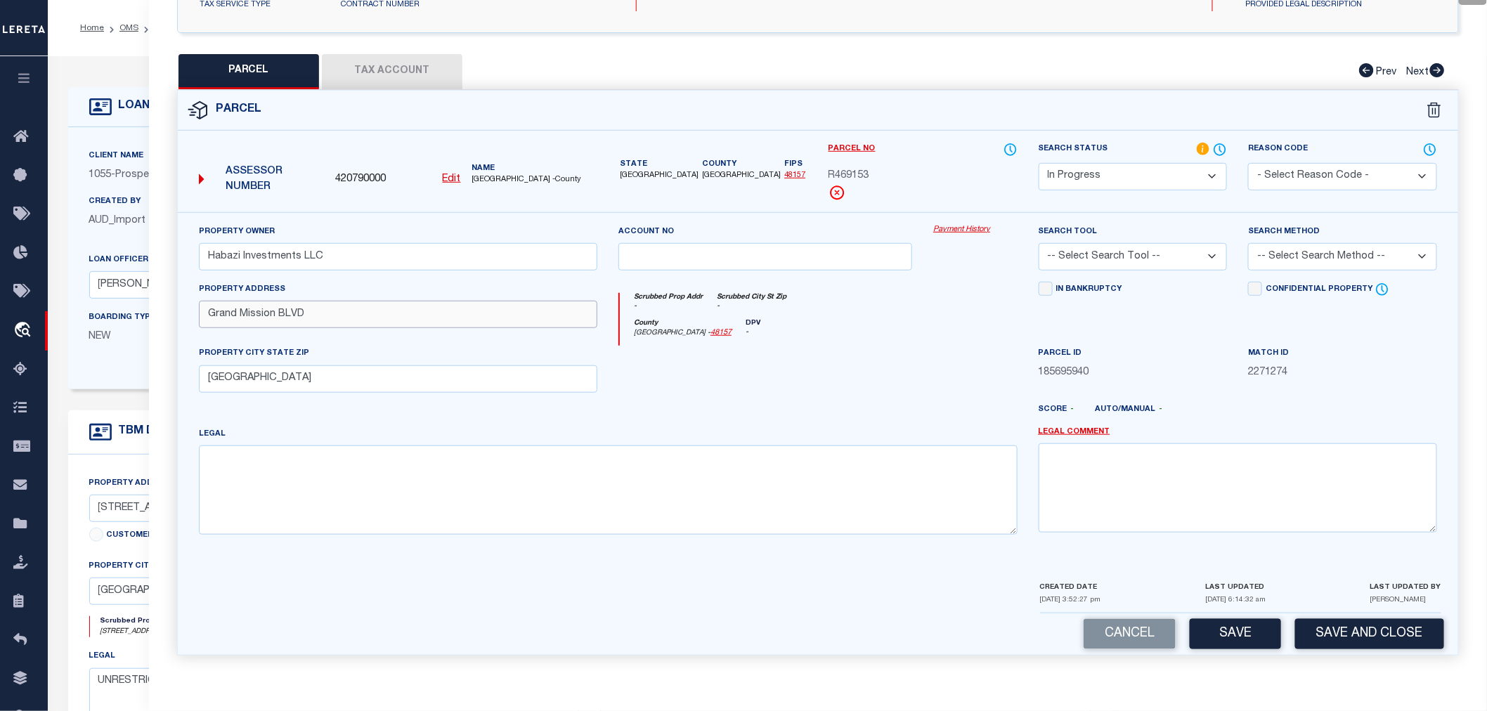
type input "Grand Mission BLVD"
click at [297, 477] on textarea at bounding box center [608, 490] width 819 height 89
paste textarea "GRAND MISSION SEC 2, BLOCK 1, ACRES 1.2643, Unrestricted Reserve "A""
click at [1089, 257] on select "-- Select Search Tool -- 3rd Party Website Agency File Agency Website ATLS CNV-…" at bounding box center [1133, 256] width 189 height 27
click at [1039, 243] on select "-- Select Search Tool -- 3rd Party Website Agency File Agency Website ATLS CNV-…" at bounding box center [1133, 256] width 189 height 27
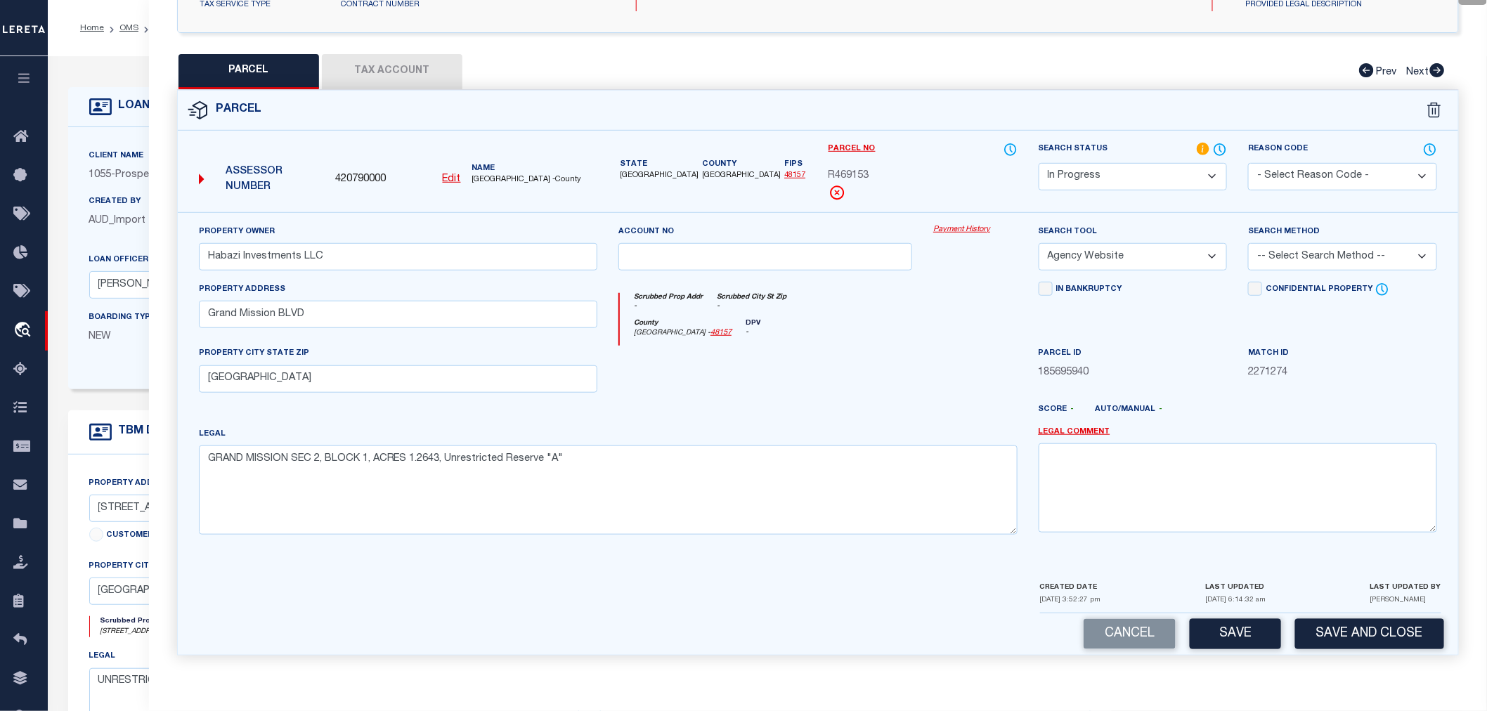
click at [1273, 261] on select "-- Select Search Method -- Property Address Legal Liability Info Provided" at bounding box center [1342, 256] width 189 height 27
click at [1248, 243] on select "-- Select Search Method -- Property Address Legal Liability Info Provided" at bounding box center [1342, 256] width 189 height 27
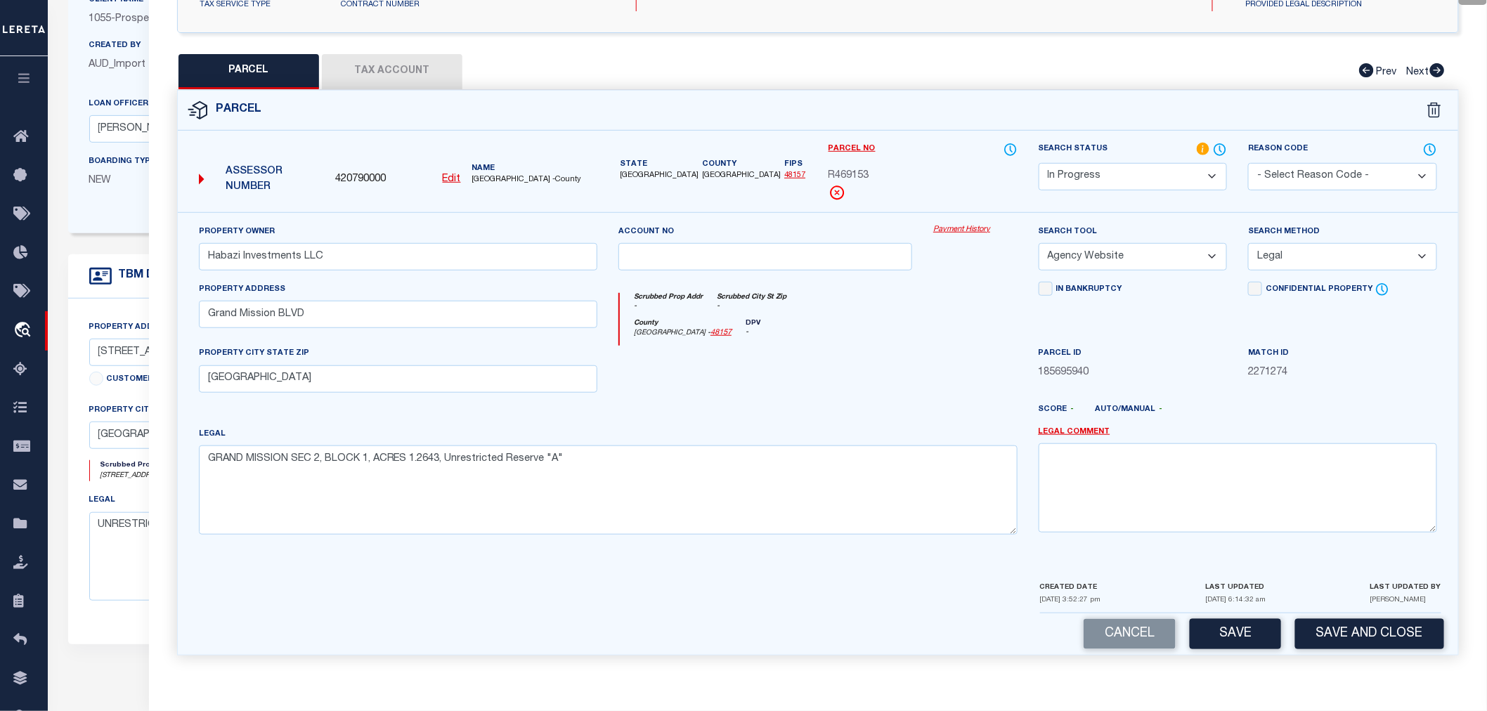
click at [1100, 164] on select "Automated Search Bad Parcel Complete Duplicate Parcel High Dollar Reporting In …" at bounding box center [1133, 176] width 189 height 27
click at [1039, 163] on select "Automated Search Bad Parcel Complete Duplicate Parcel High Dollar Reporting In …" at bounding box center [1133, 176] width 189 height 27
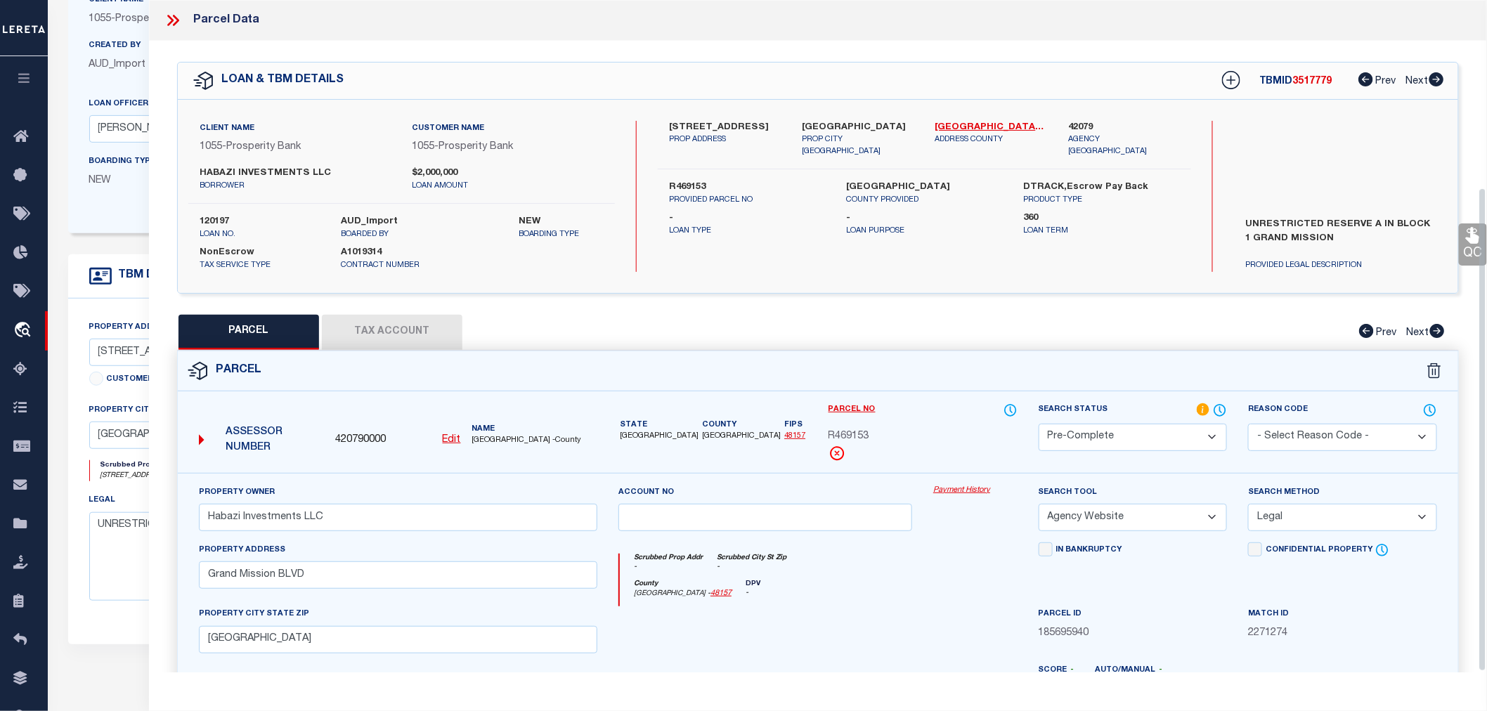
scroll to position [261, 0]
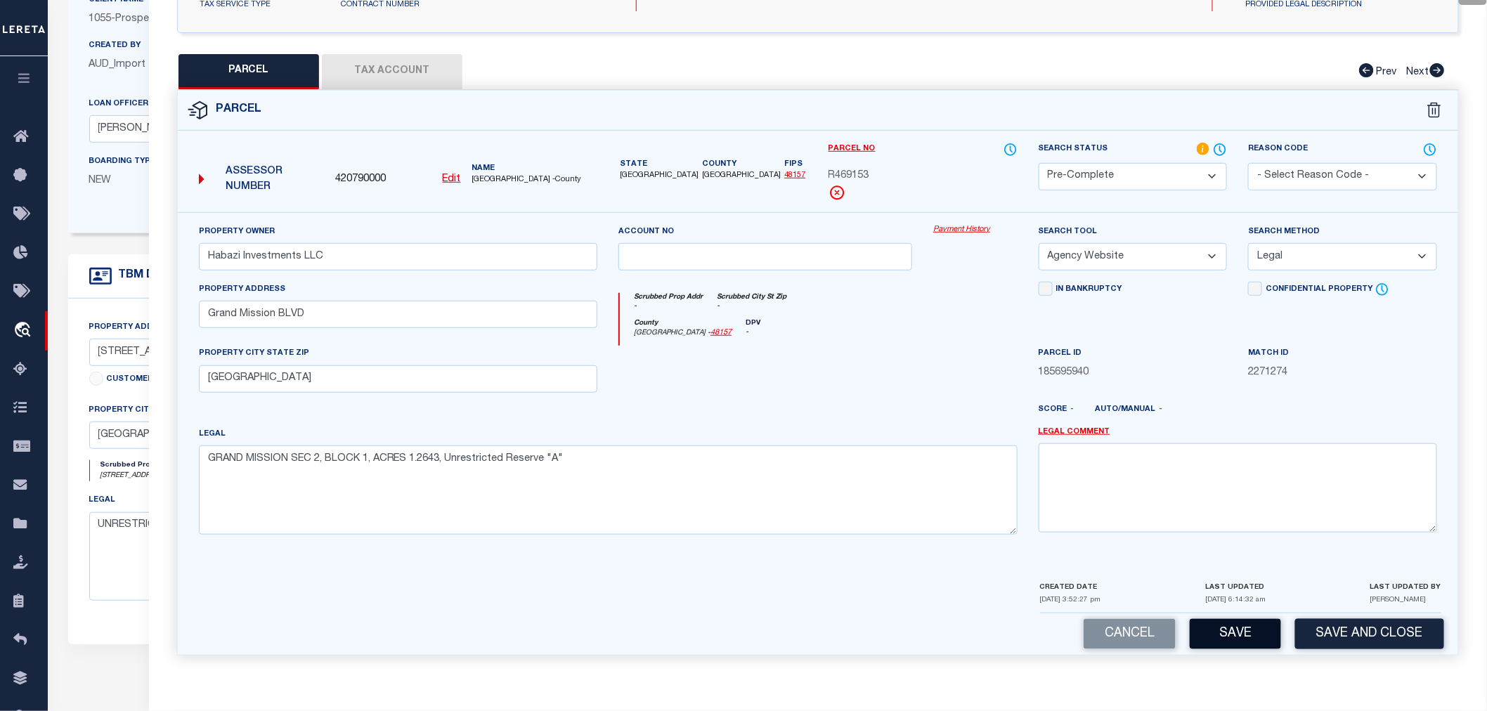
click at [1231, 634] on button "Save" at bounding box center [1235, 634] width 91 height 30
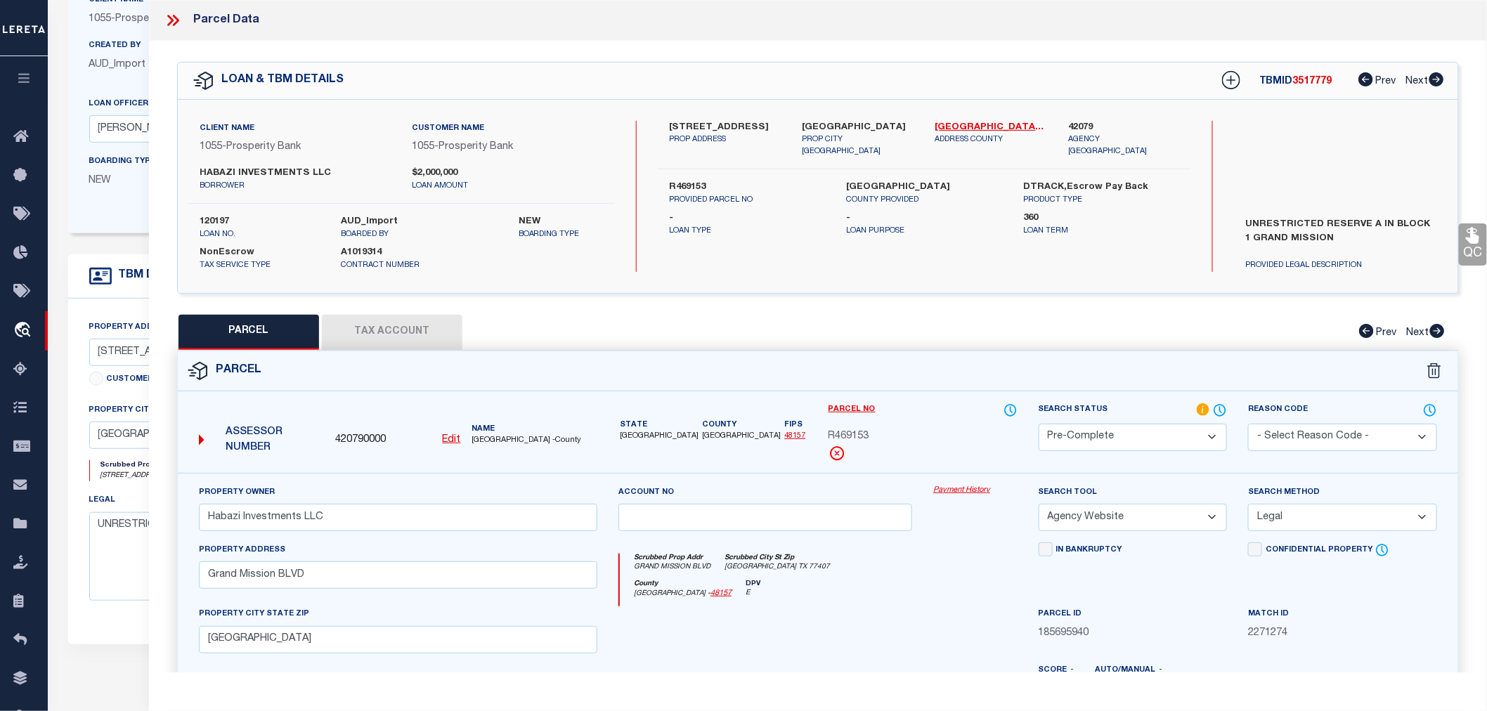
click at [398, 318] on button "Tax Account" at bounding box center [392, 332] width 141 height 35
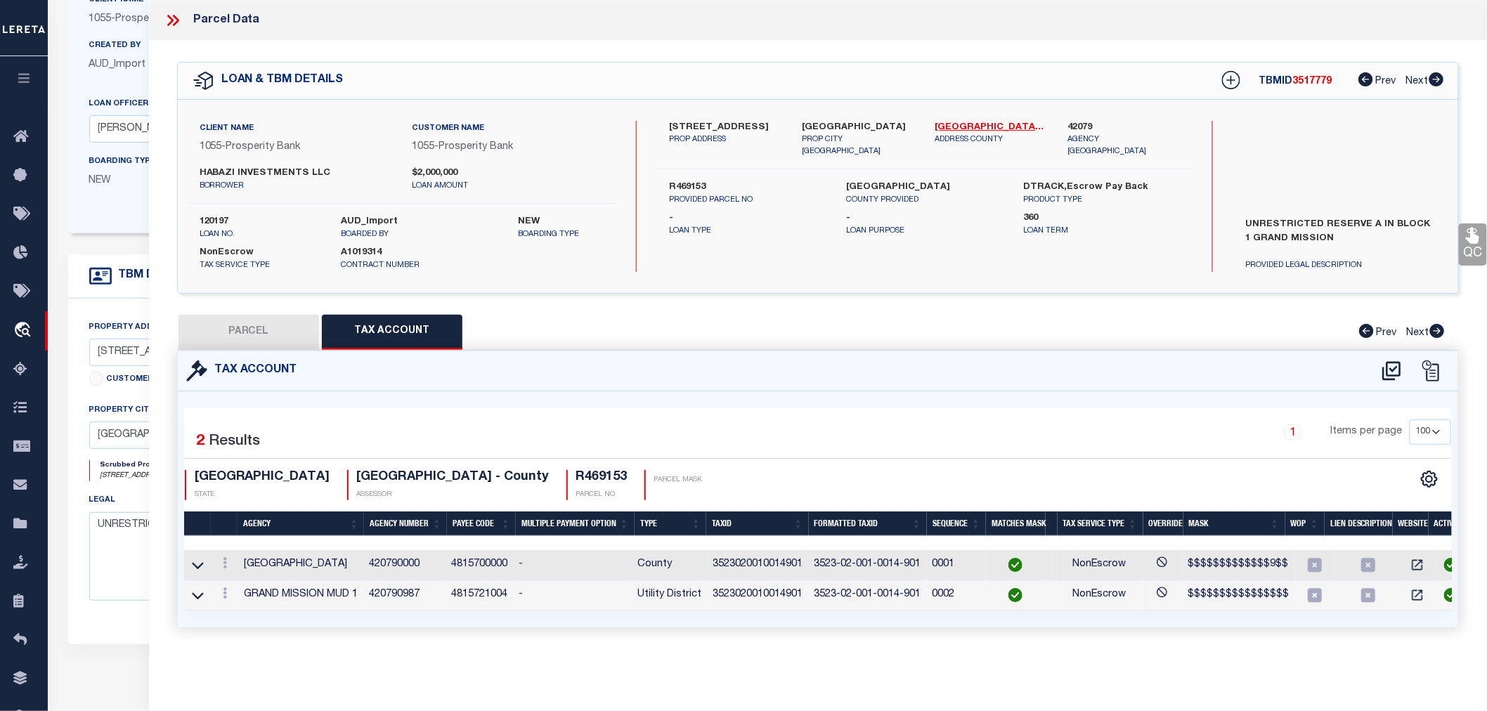
click at [746, 564] on td "3523020010014901" at bounding box center [758, 565] width 101 height 30
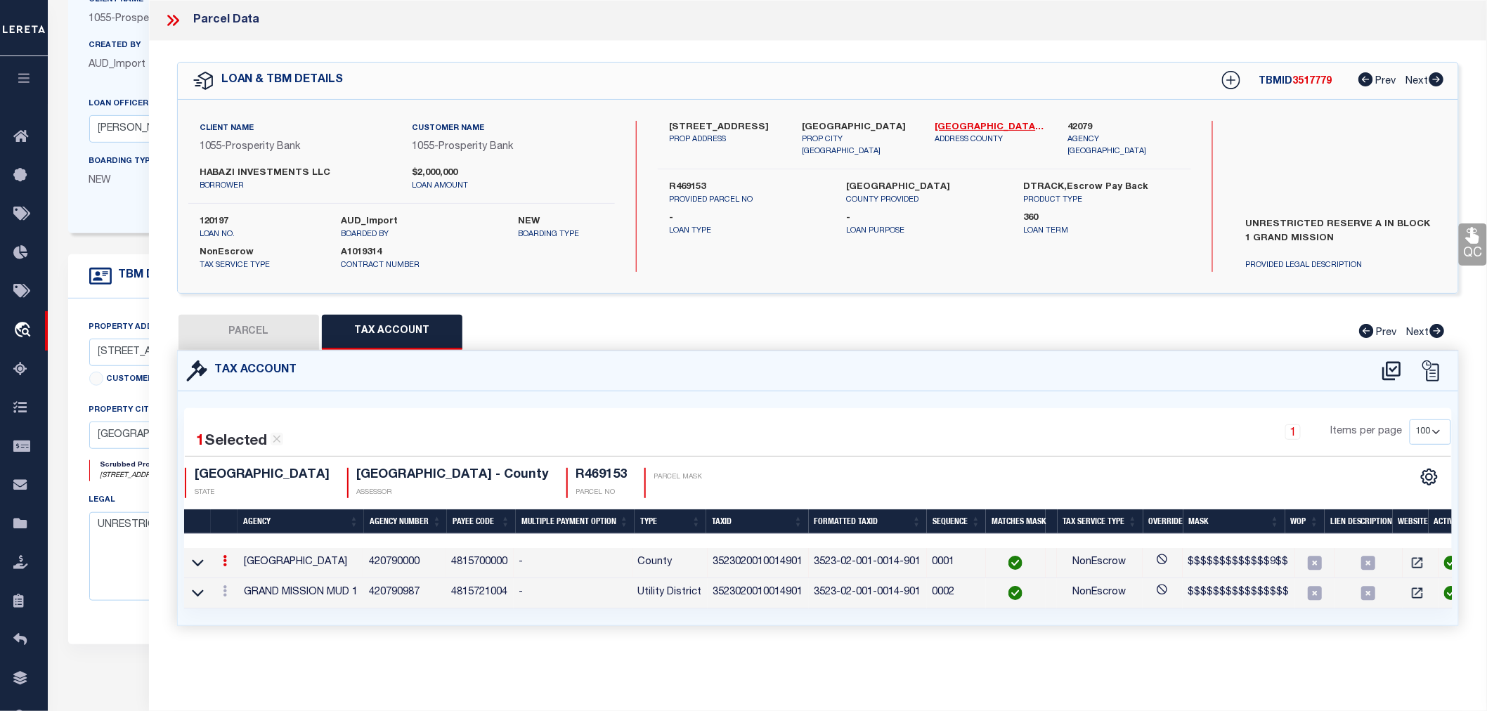
click at [746, 564] on td "3523020010014901" at bounding box center [758, 563] width 101 height 30
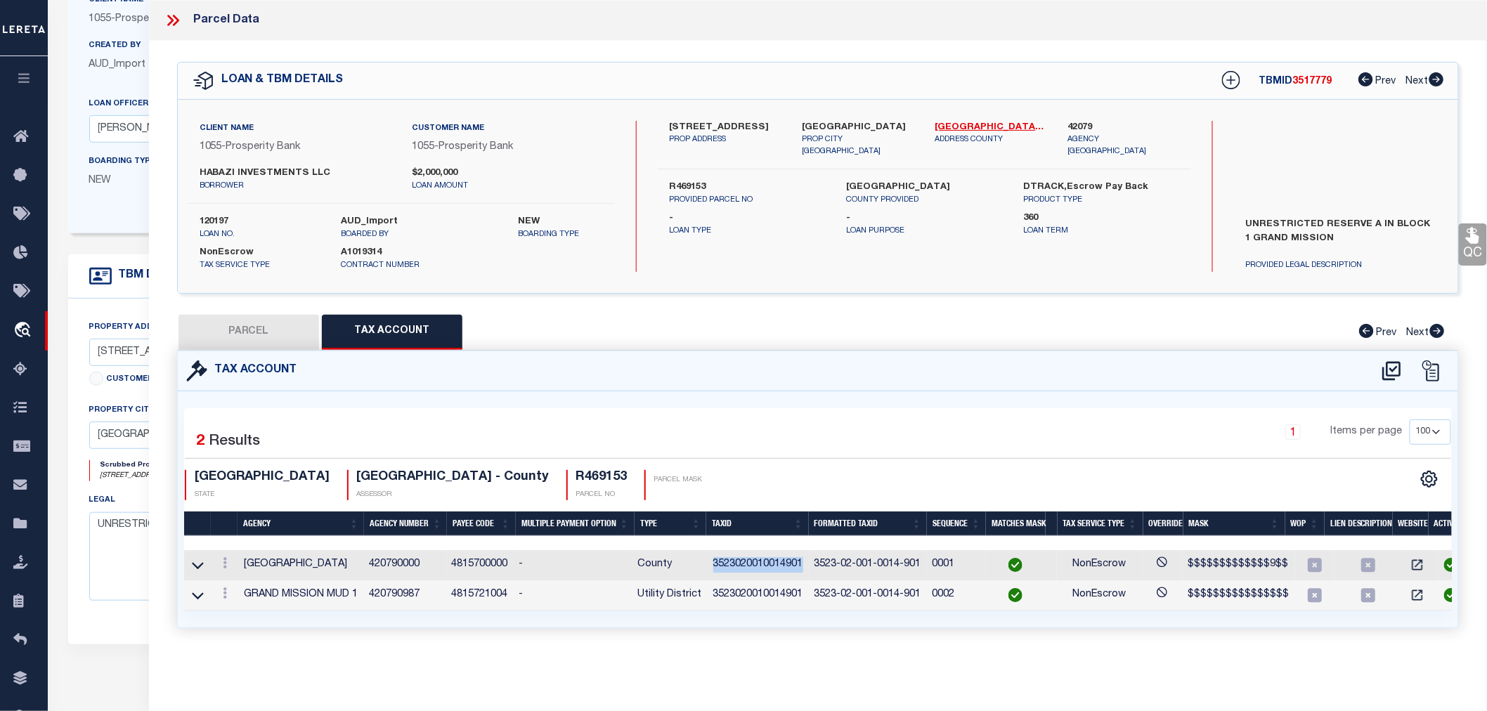
copy td "3523020010014901"
click at [267, 340] on button "PARCEL" at bounding box center [249, 332] width 141 height 35
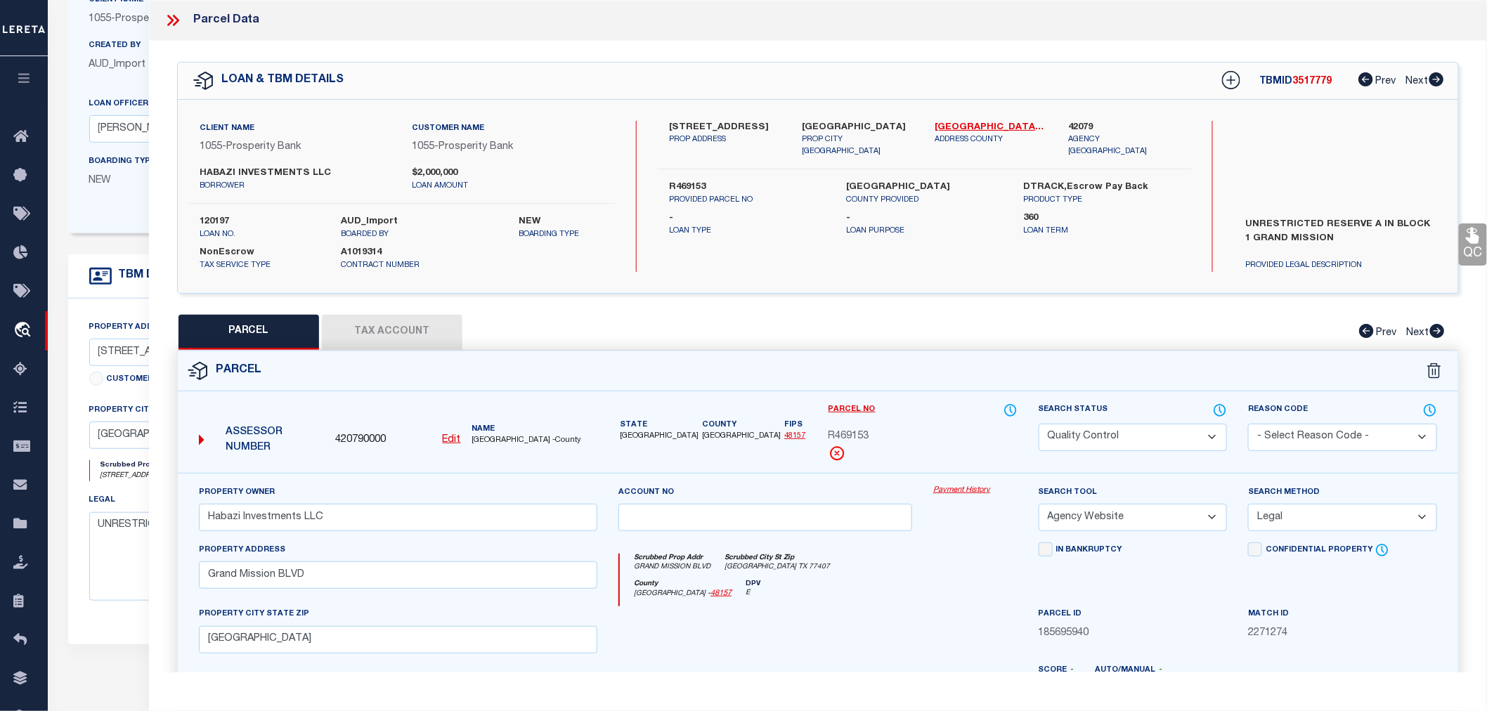
click at [171, 26] on icon at bounding box center [173, 20] width 18 height 18
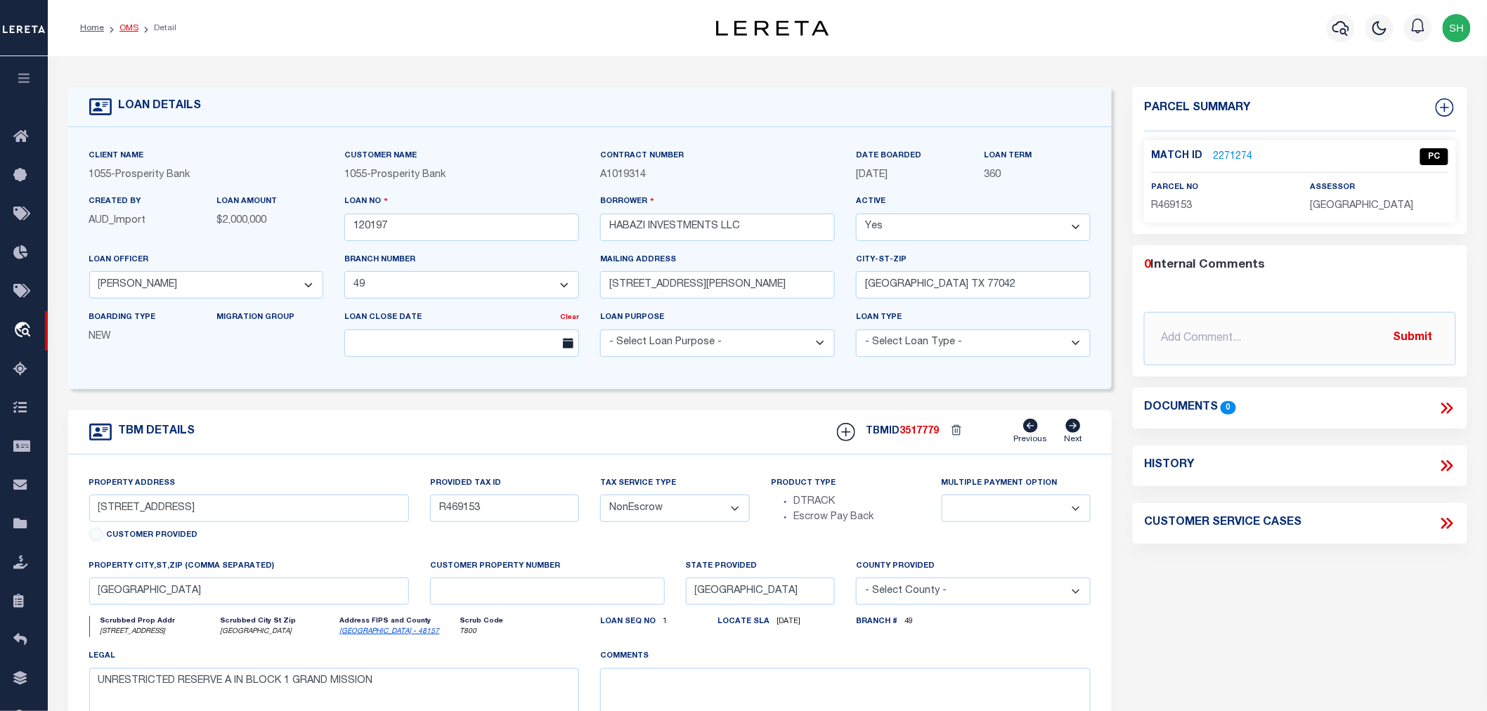
click at [131, 26] on link "OMS" at bounding box center [128, 28] width 19 height 8
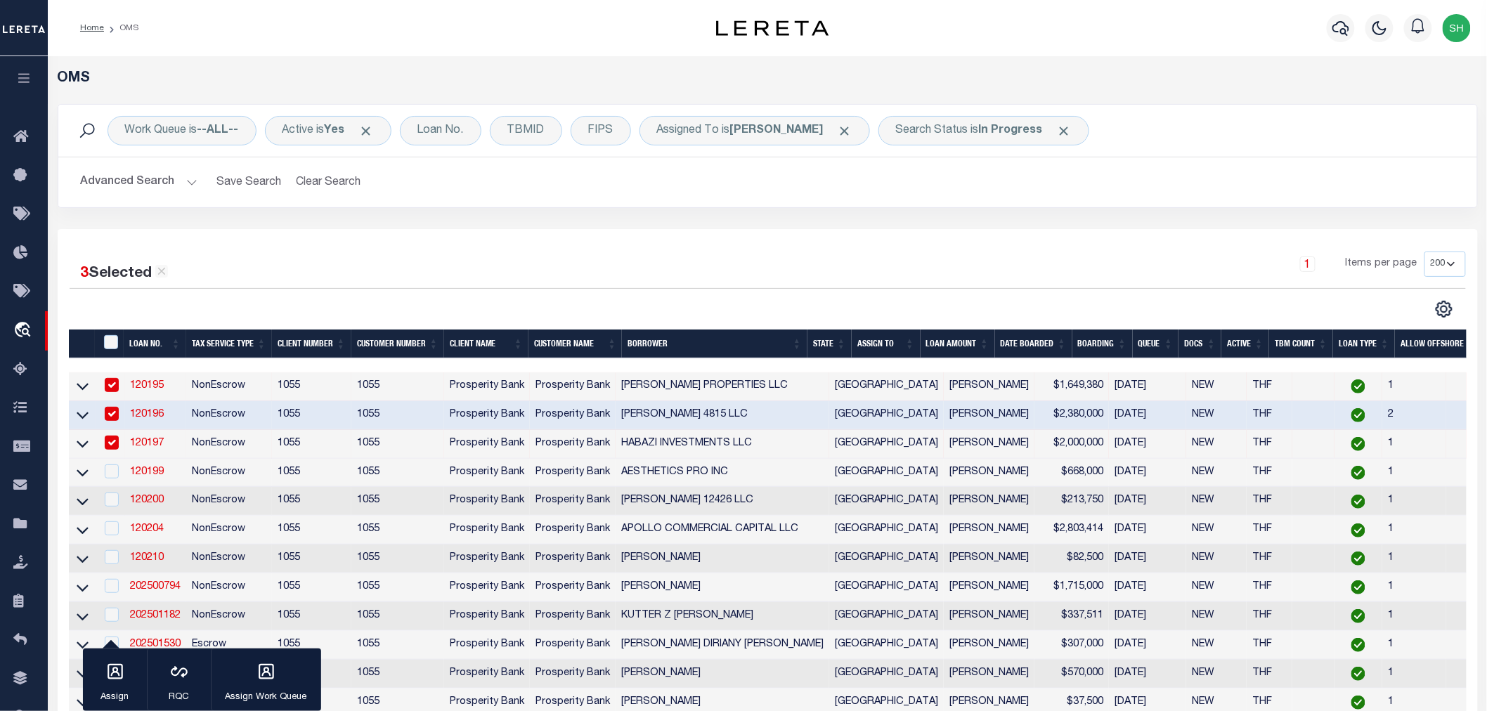
click at [546, 269] on div "1 Items per page 10 25 50 100 200" at bounding box center [945, 270] width 1042 height 37
click at [144, 474] on link "120199" at bounding box center [147, 472] width 34 height 10
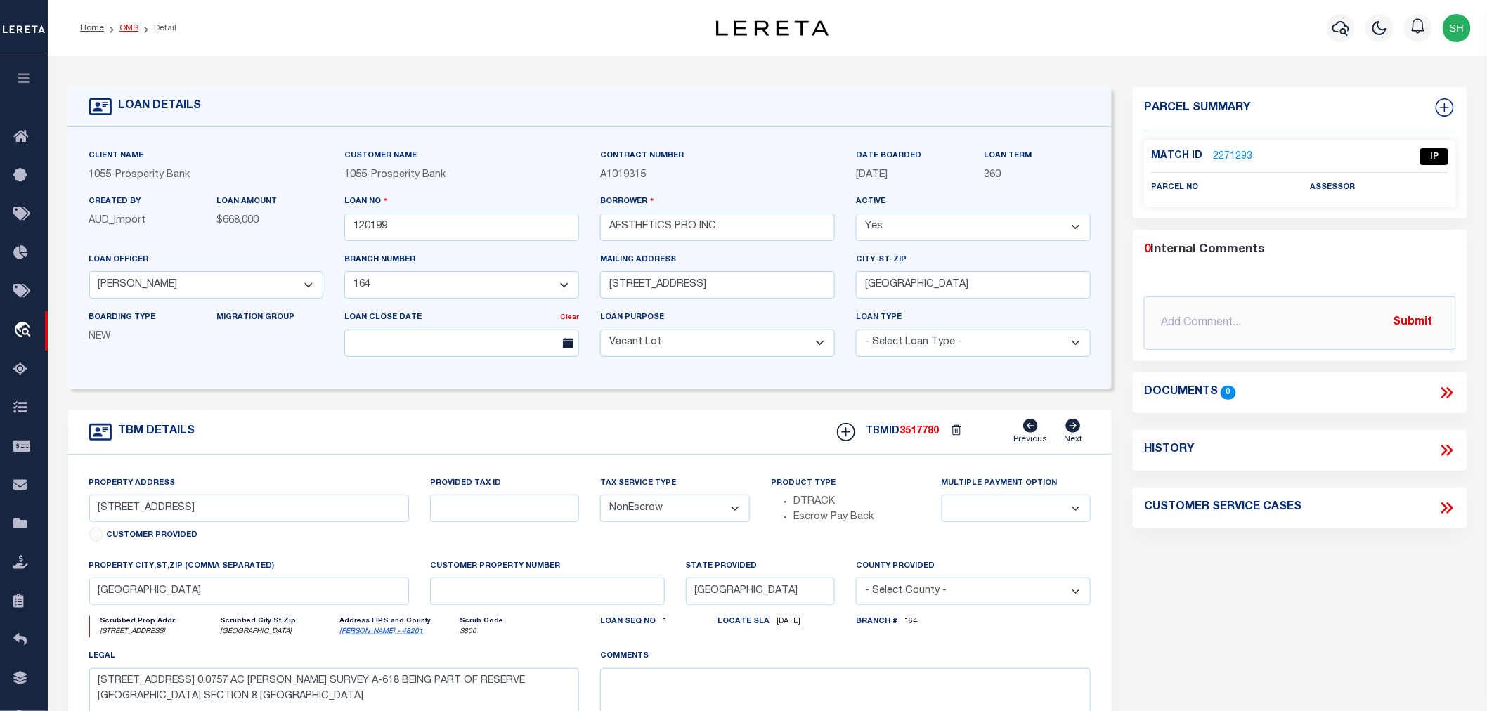
click at [127, 27] on link "OMS" at bounding box center [128, 28] width 19 height 8
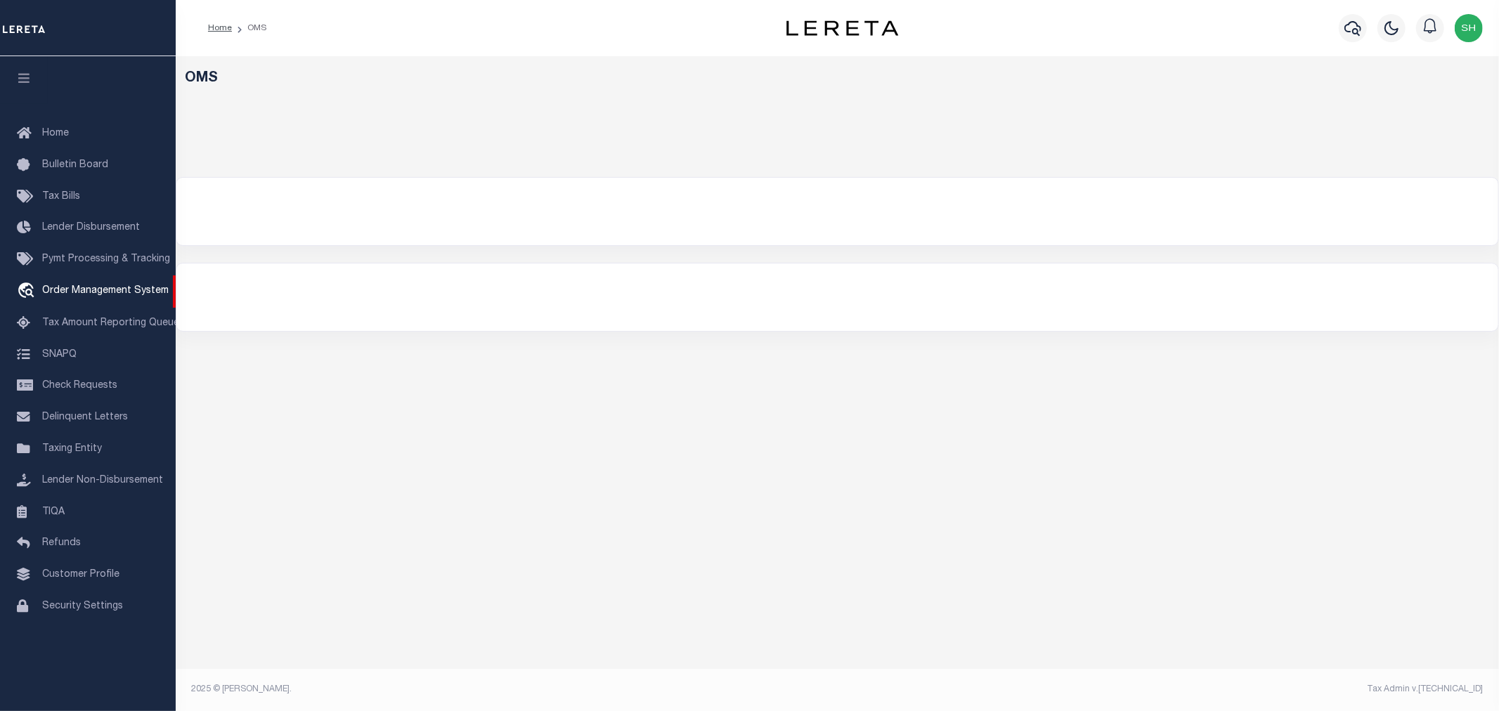
select select "200"
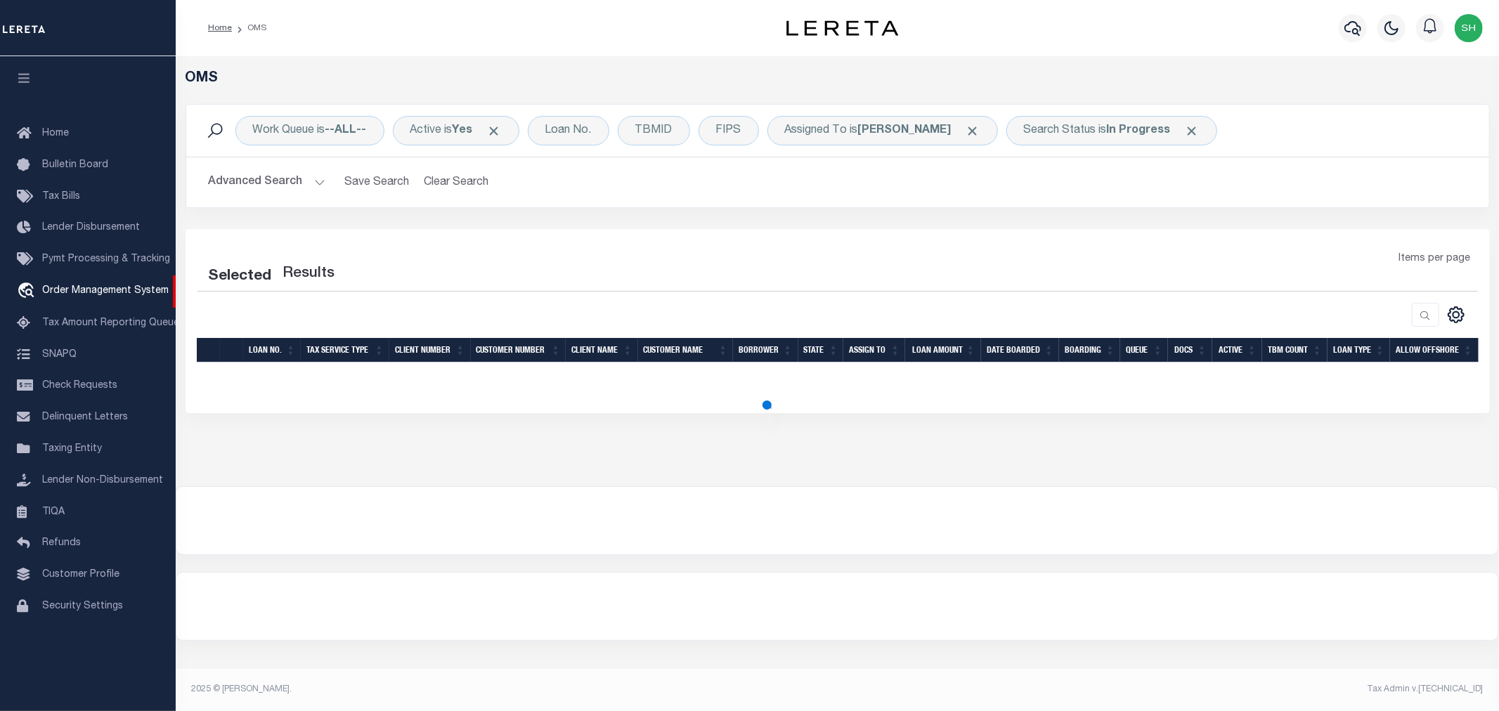
select select "200"
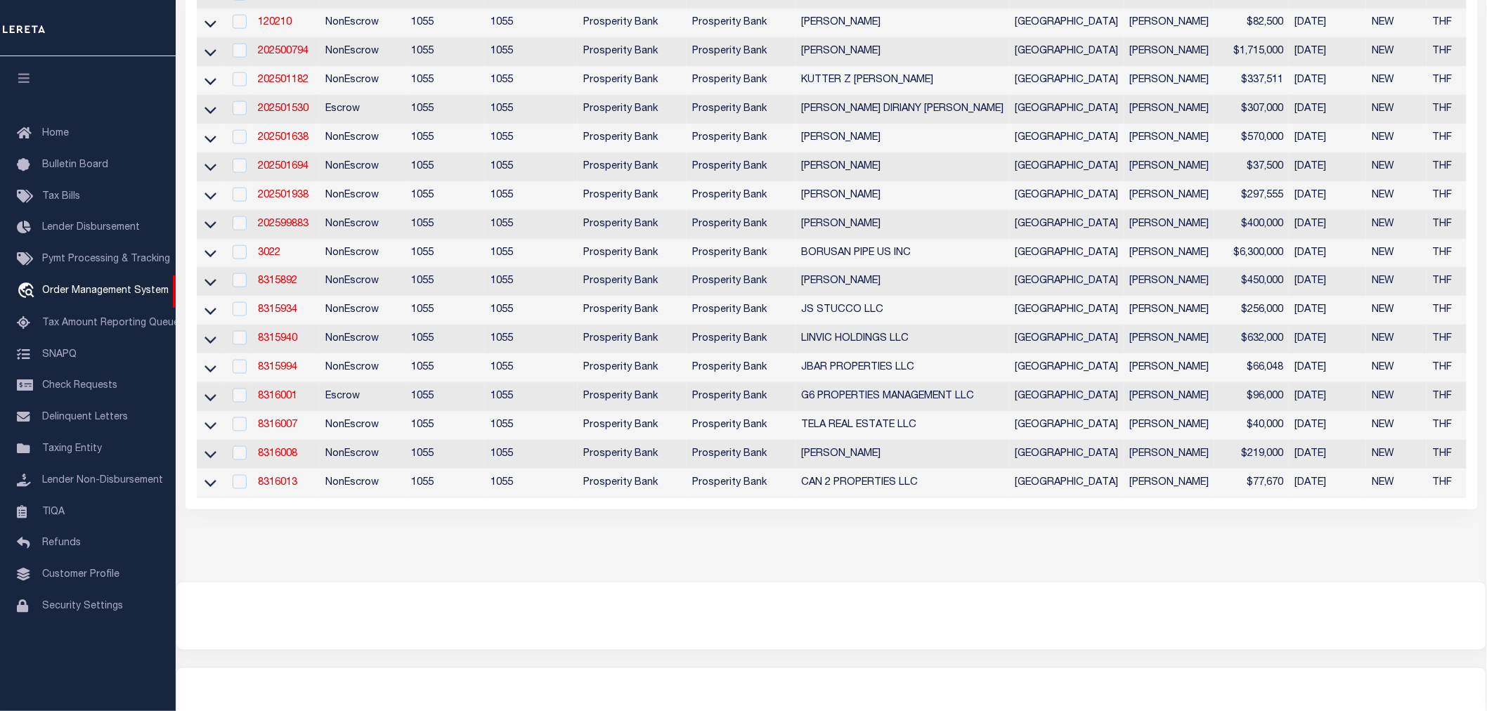
scroll to position [671, 0]
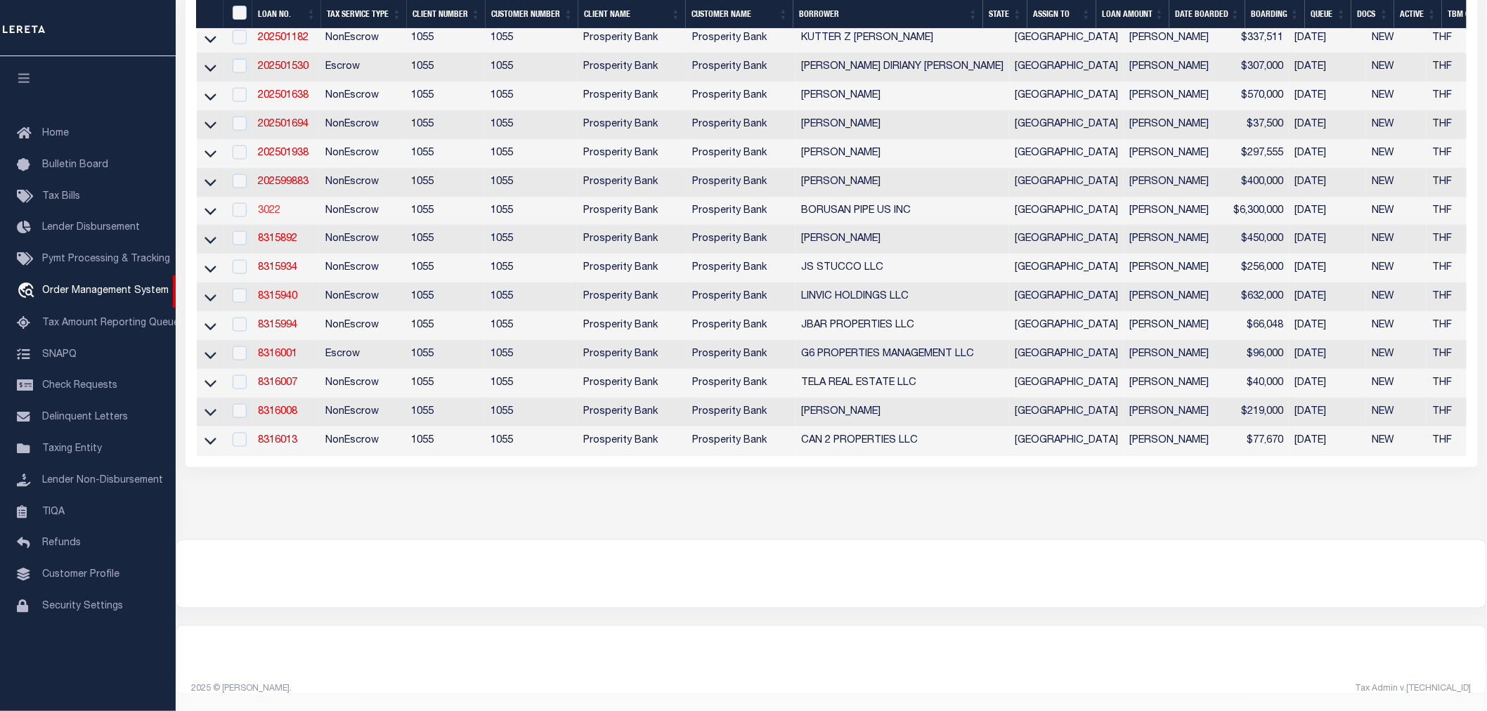
click at [263, 206] on link "3022" at bounding box center [269, 211] width 22 height 10
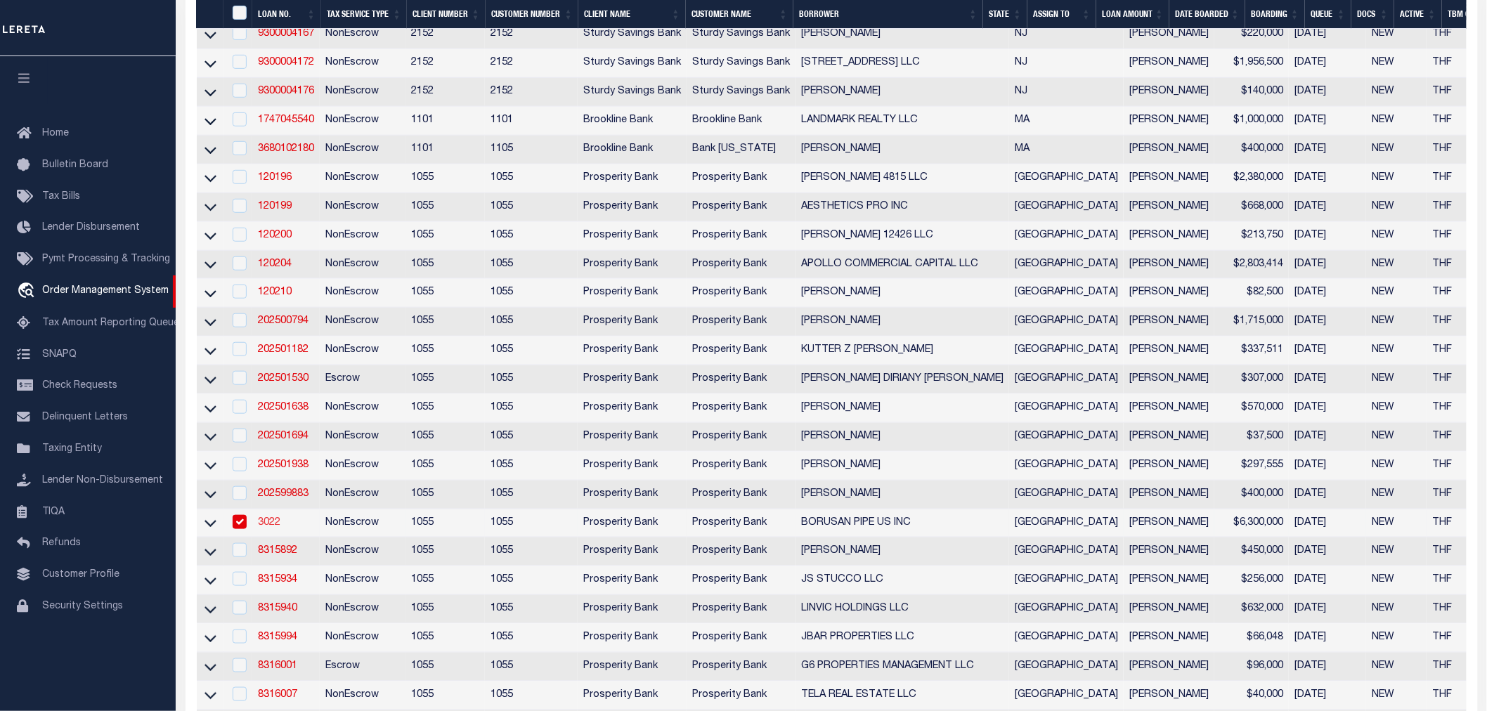
type input "3022"
type input "BORUSAN PIPE US INC"
select select
type input "4949 BORUSAN ROAD"
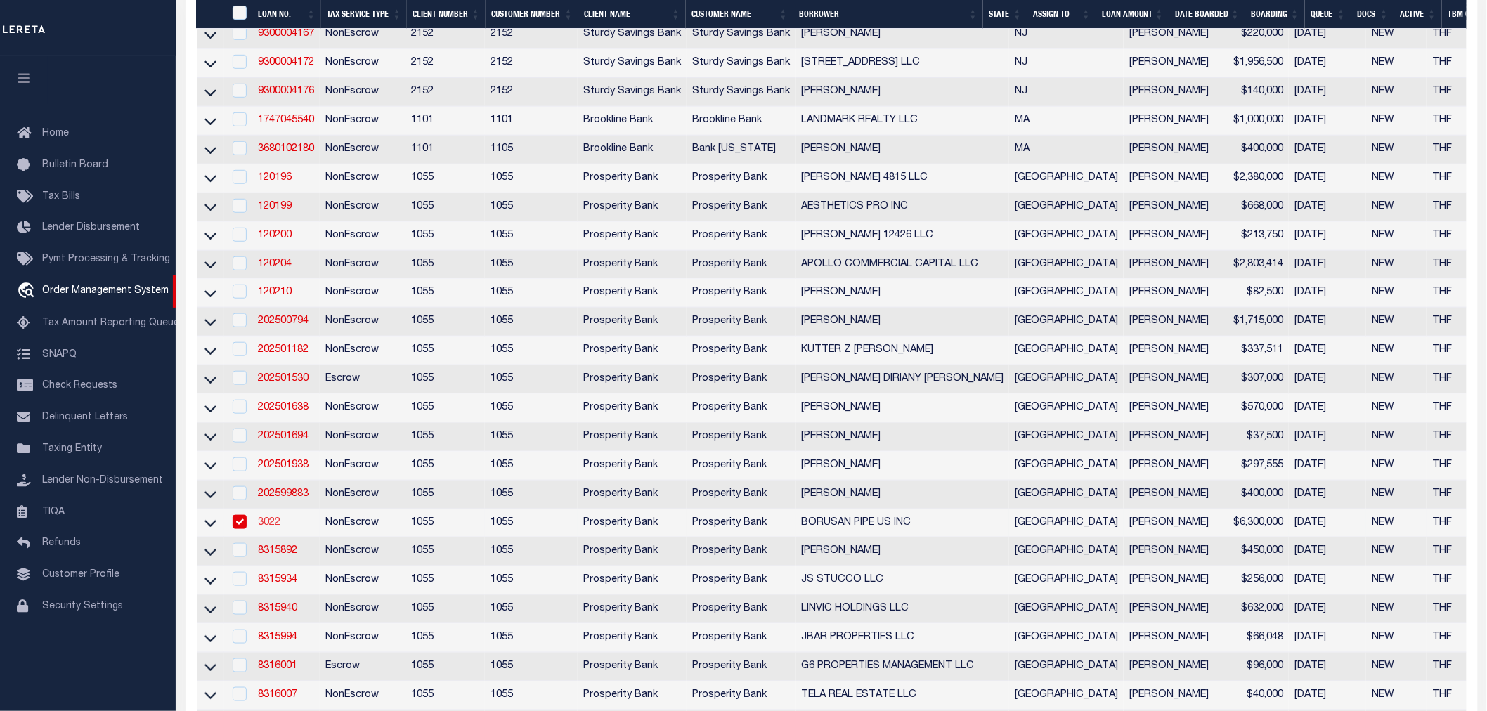
type input "BAYTOWN TX 77523"
select select
select select "NonEscrow"
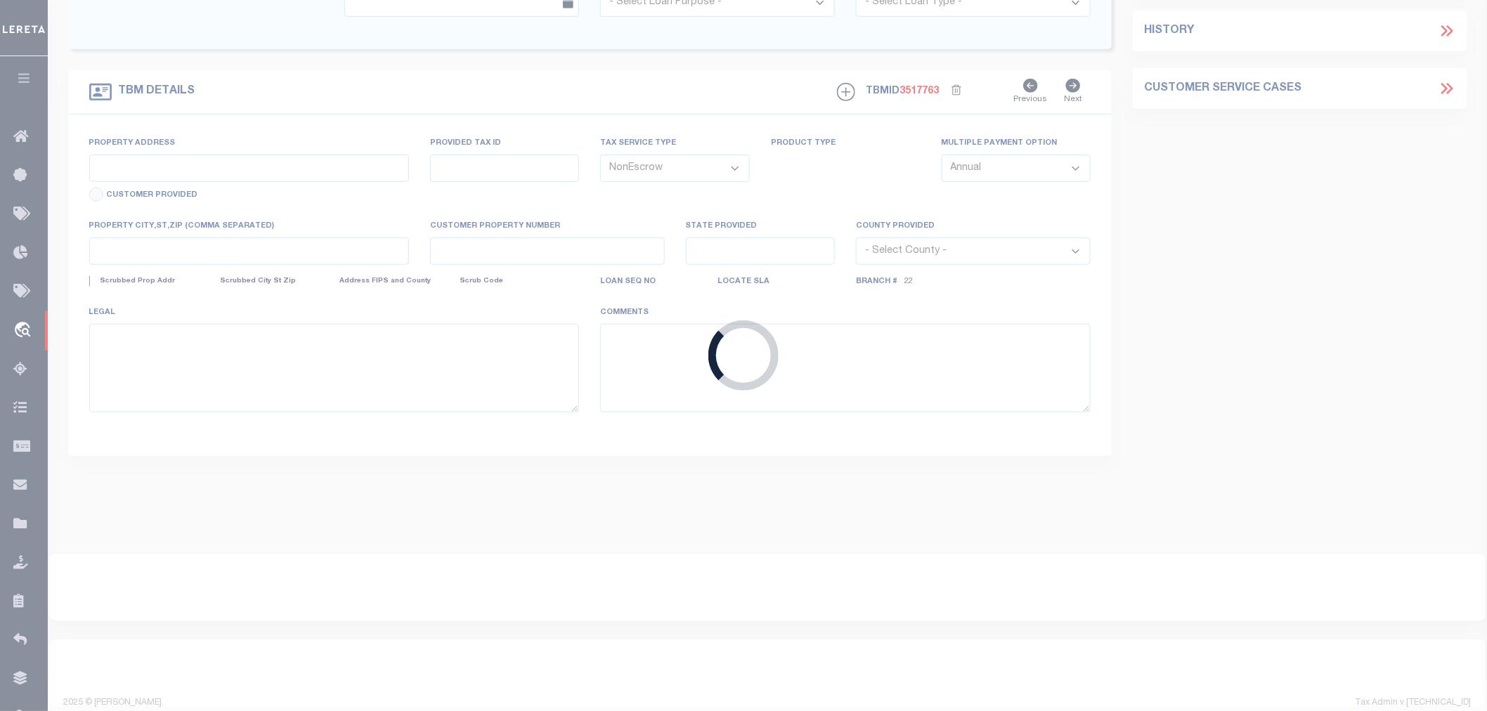
scroll to position [162, 0]
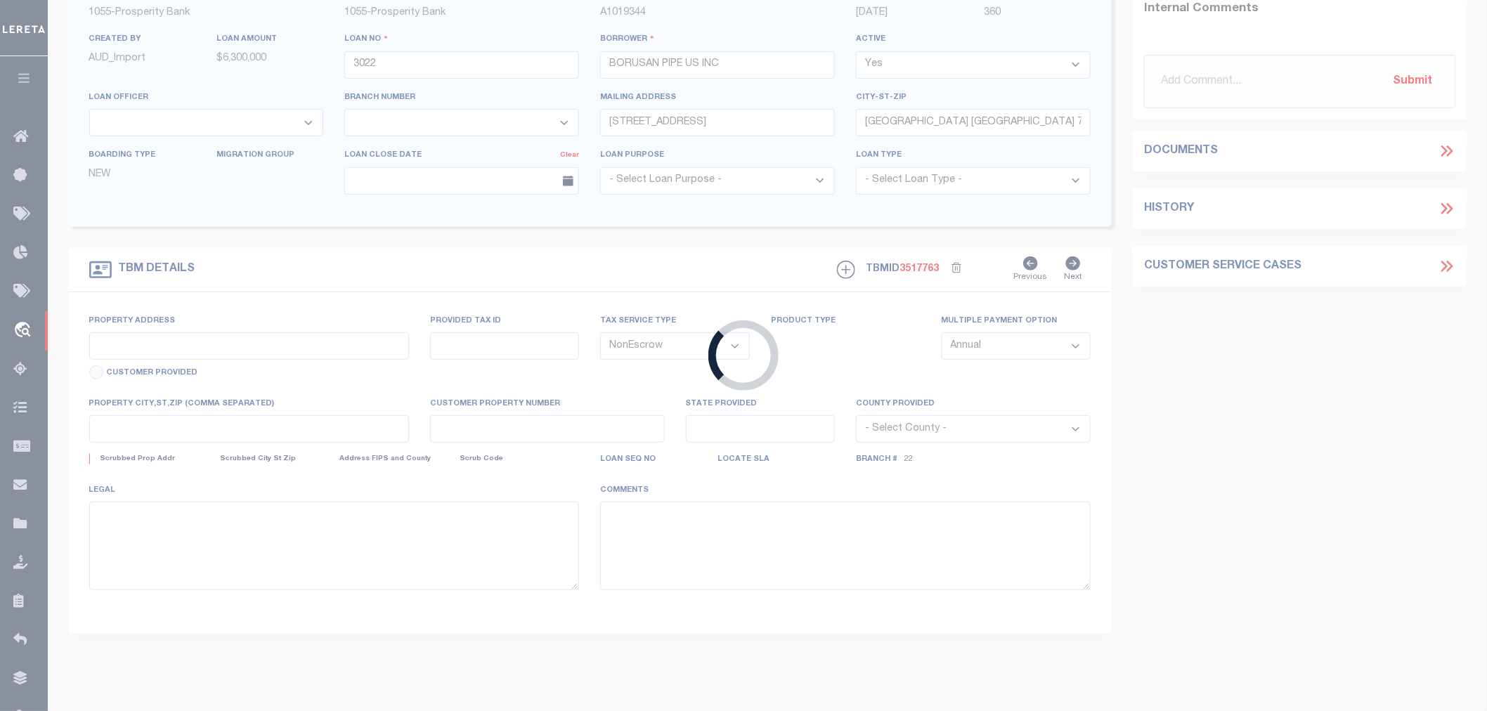
type input "4949 BORUSAN ROAD"
type input "53056"
select select
type input "BAYTOWN, TX 77523"
type input "[GEOGRAPHIC_DATA]"
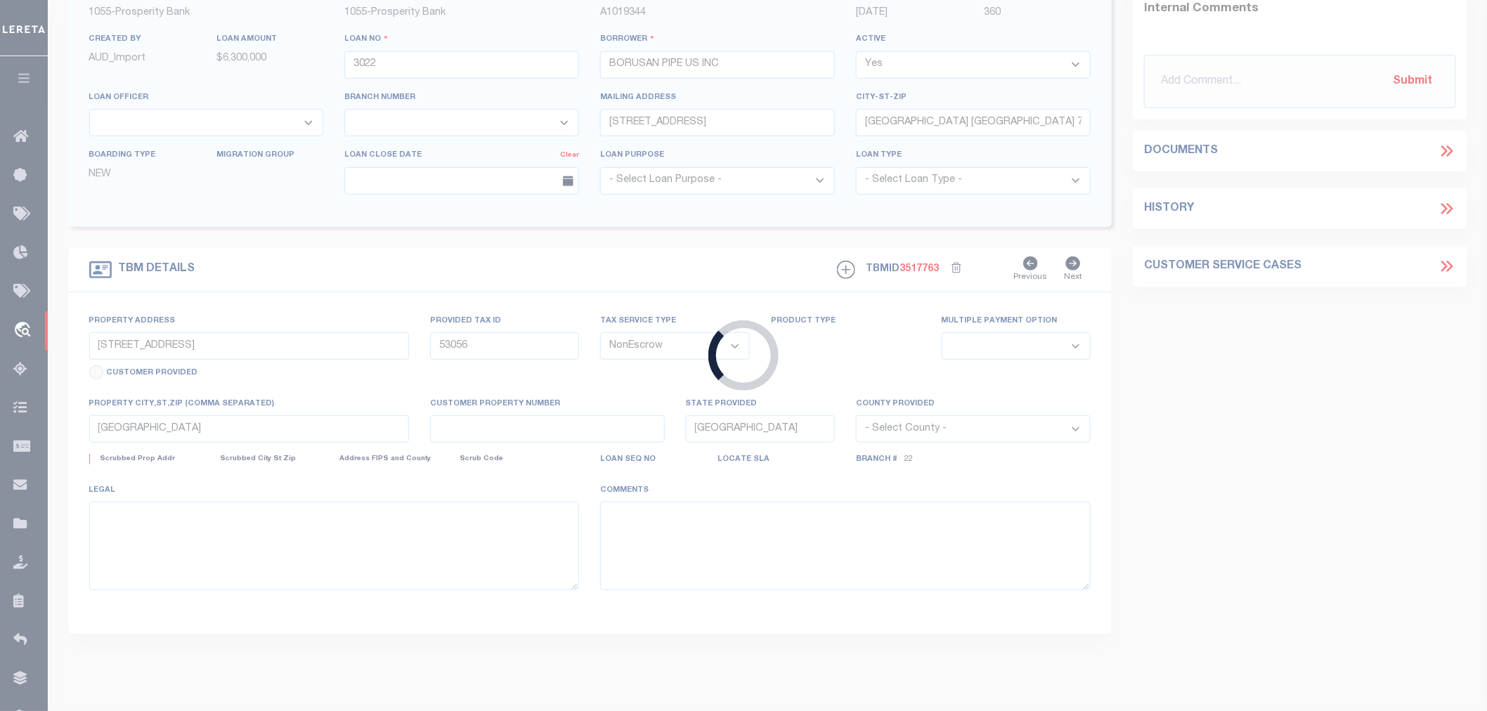
select select
type textarea "15 TR 0-3-9-5 J 1JAMS IMPS IMPS 45.06 AC."
select select "10670"
select select "4052"
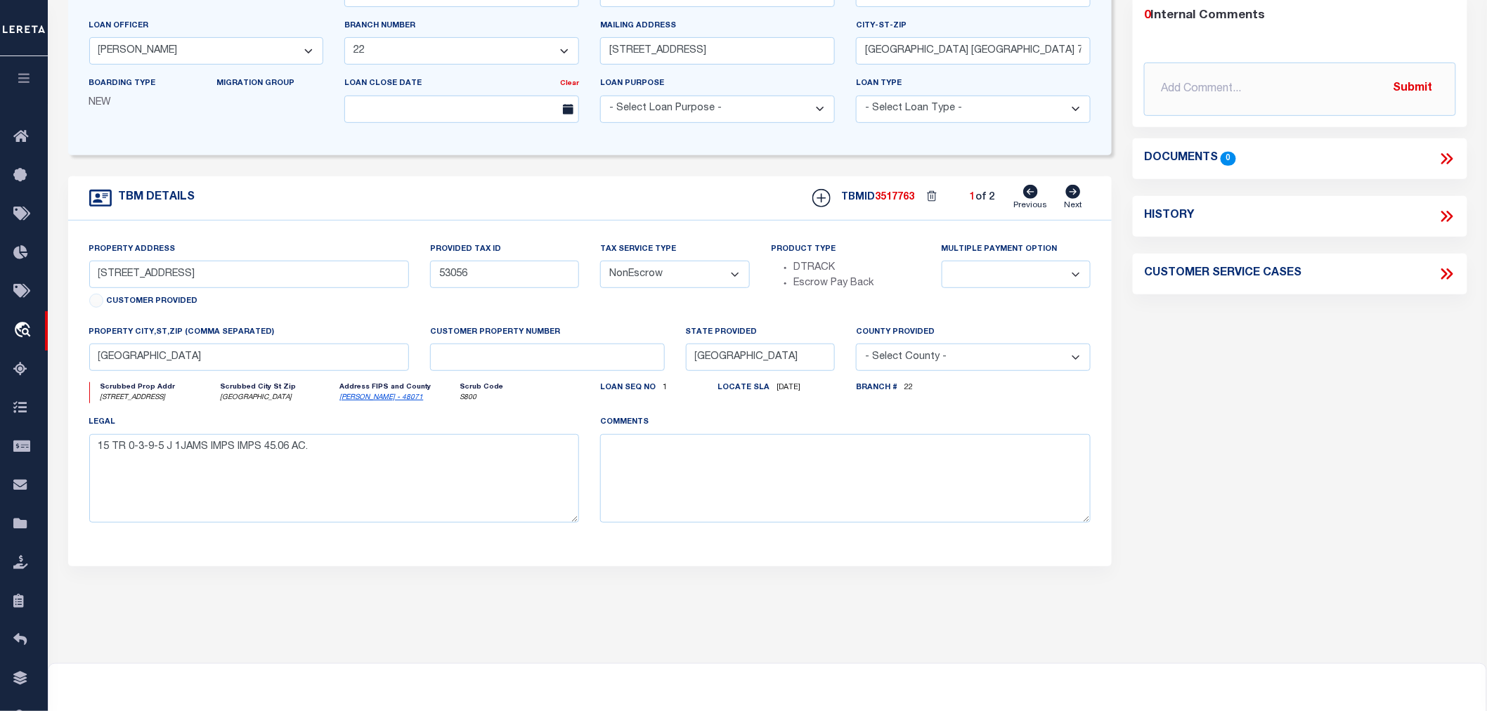
scroll to position [78, 0]
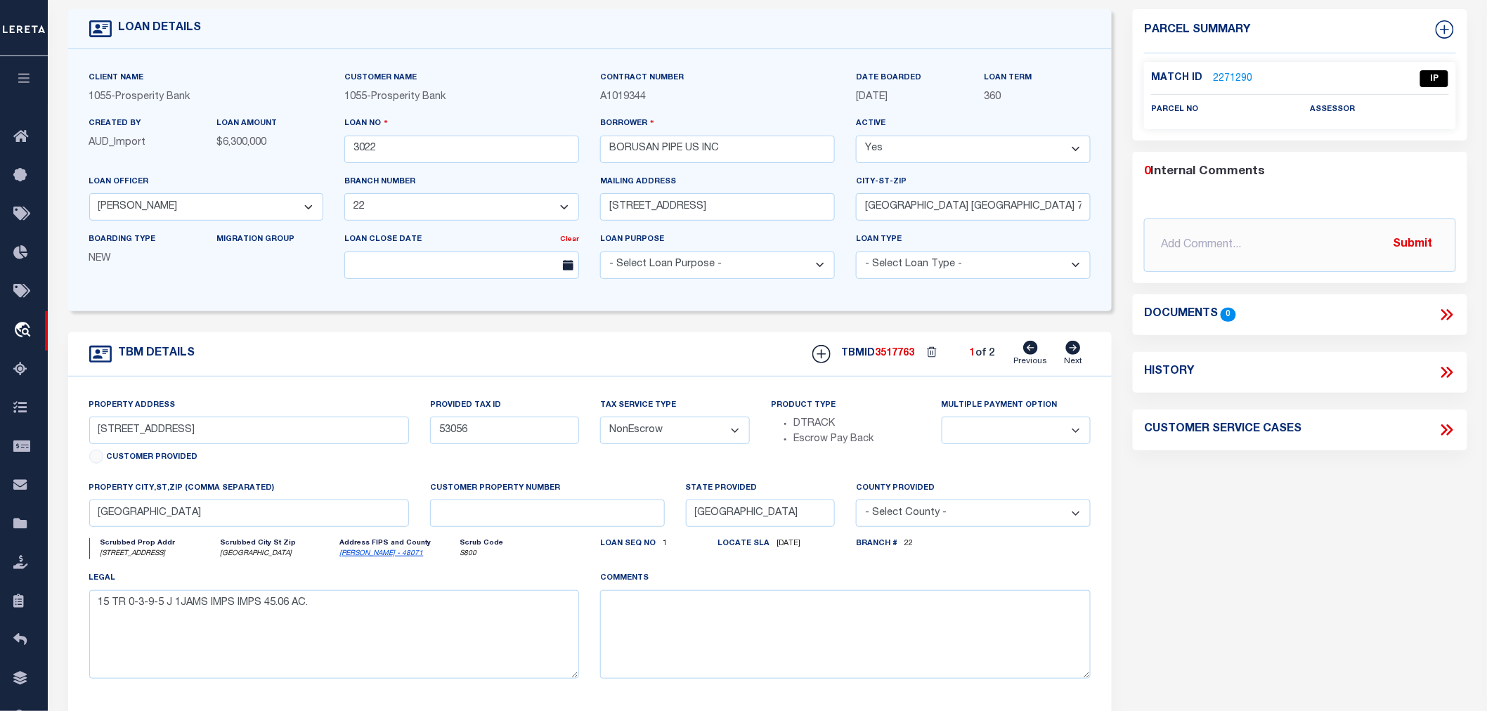
click at [1231, 74] on link "2271290" at bounding box center [1232, 79] width 39 height 15
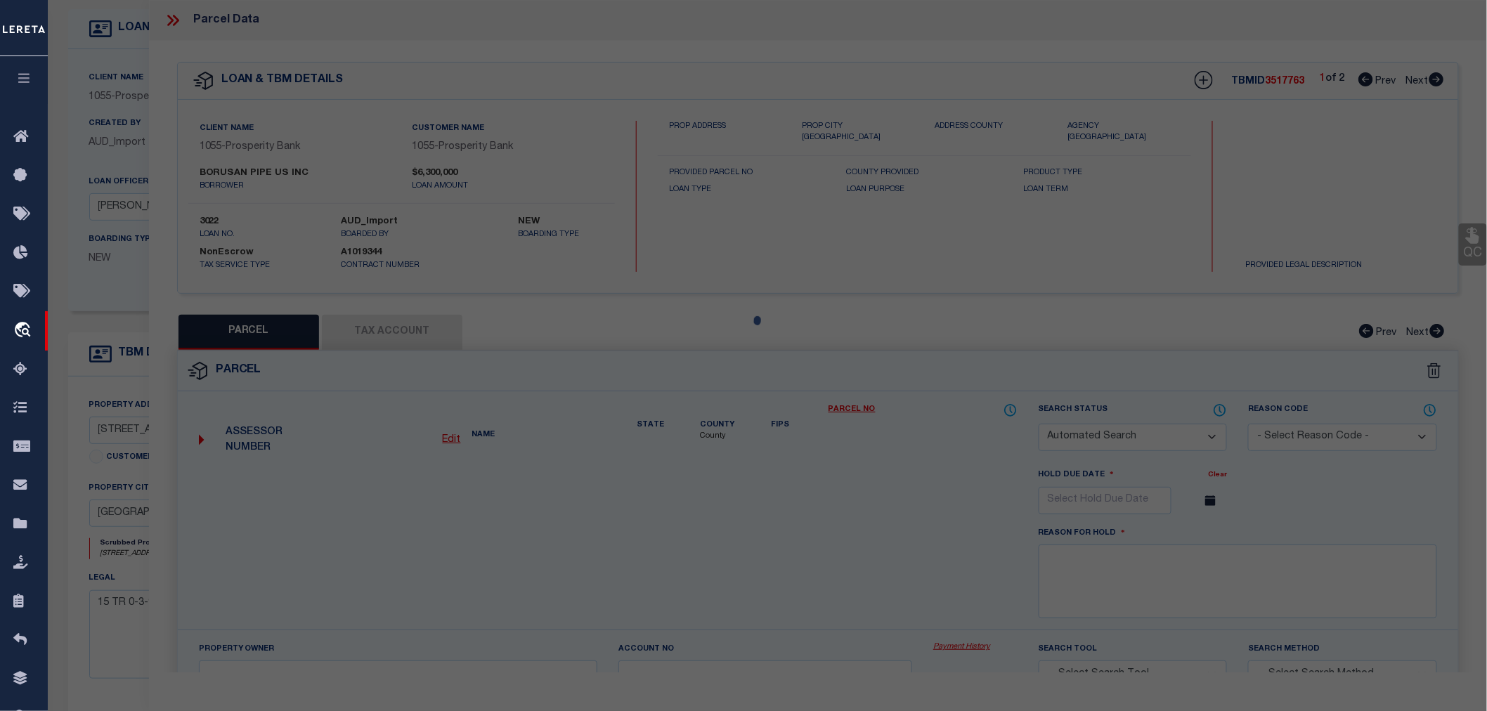
checkbox input "false"
select select "IP"
checkbox input "false"
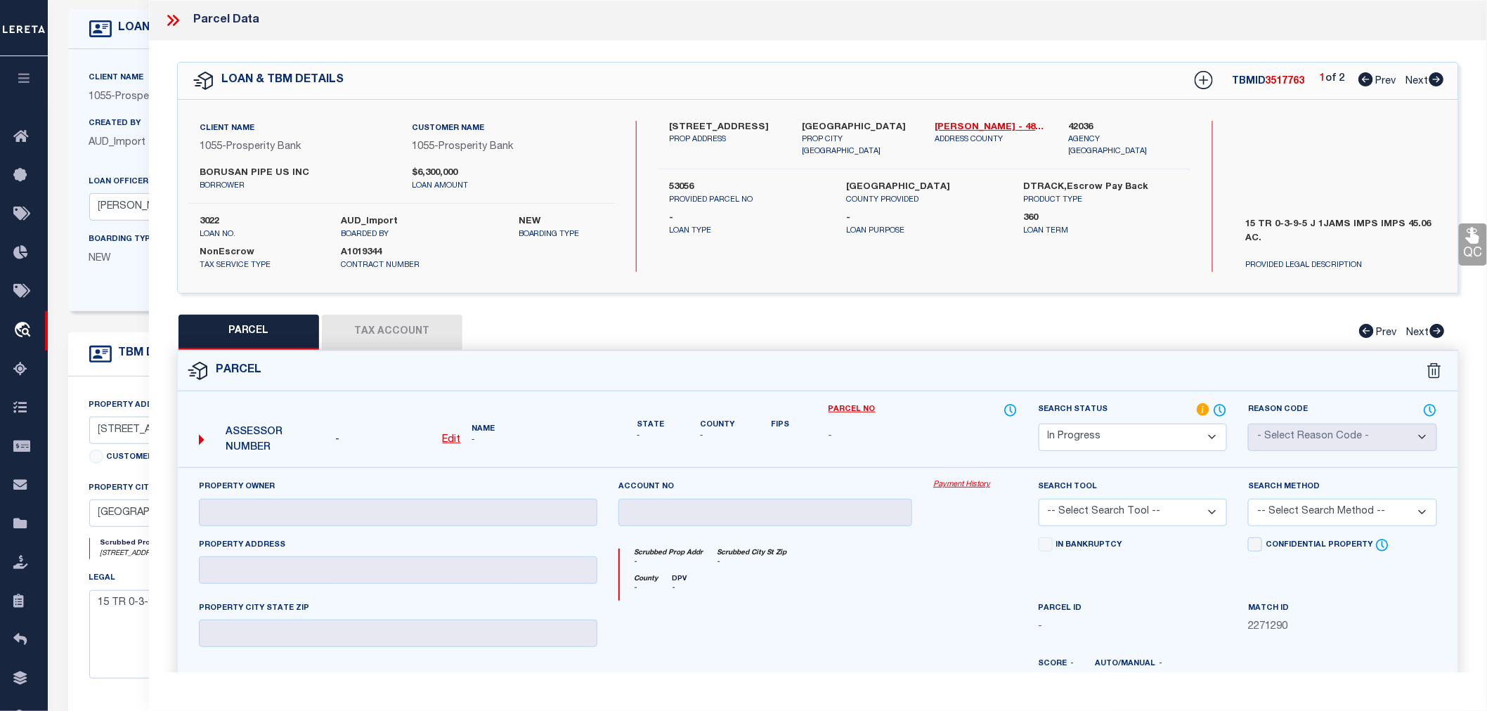
click at [1435, 79] on icon at bounding box center [1437, 79] width 15 height 14
select select "AS"
checkbox input "false"
select select "IP"
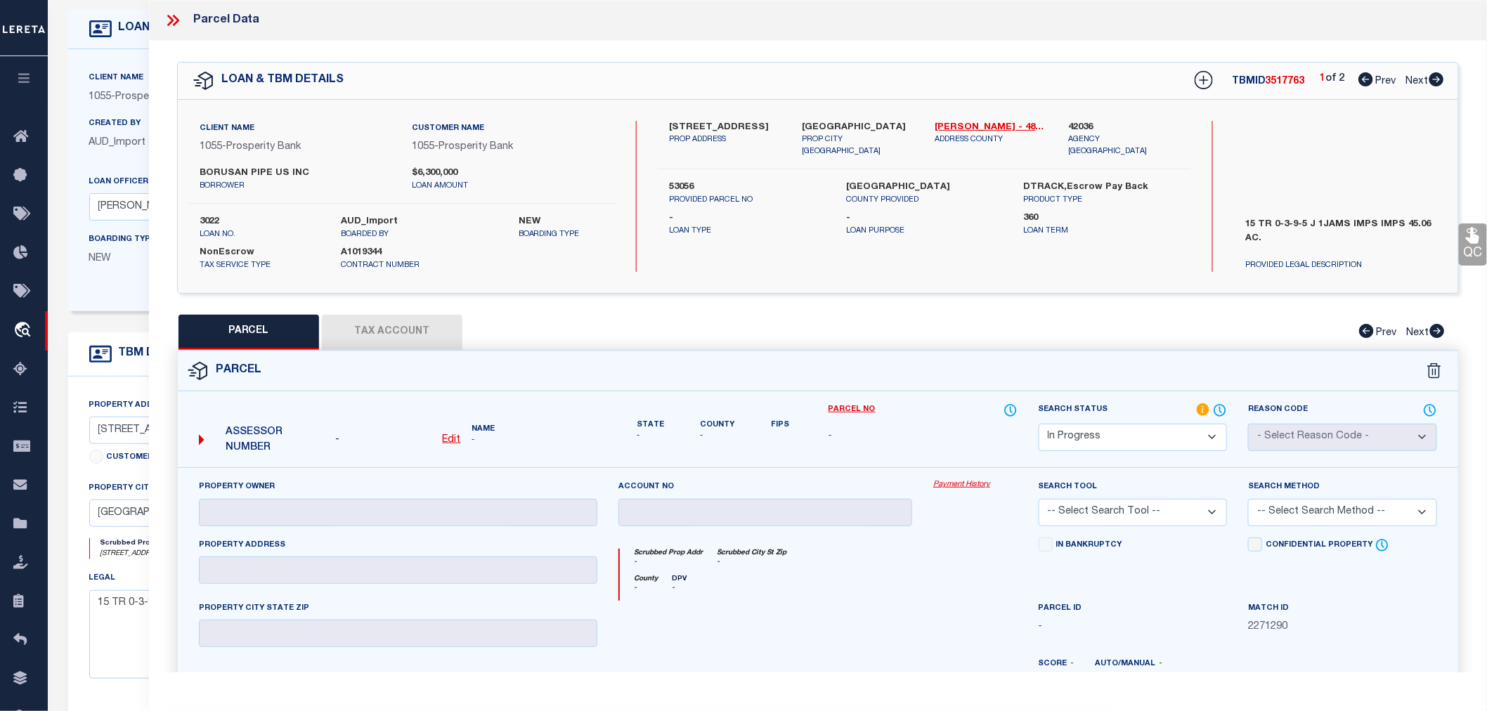
checkbox input "false"
click at [1366, 75] on icon at bounding box center [1366, 79] width 15 height 14
select select "AS"
checkbox input "false"
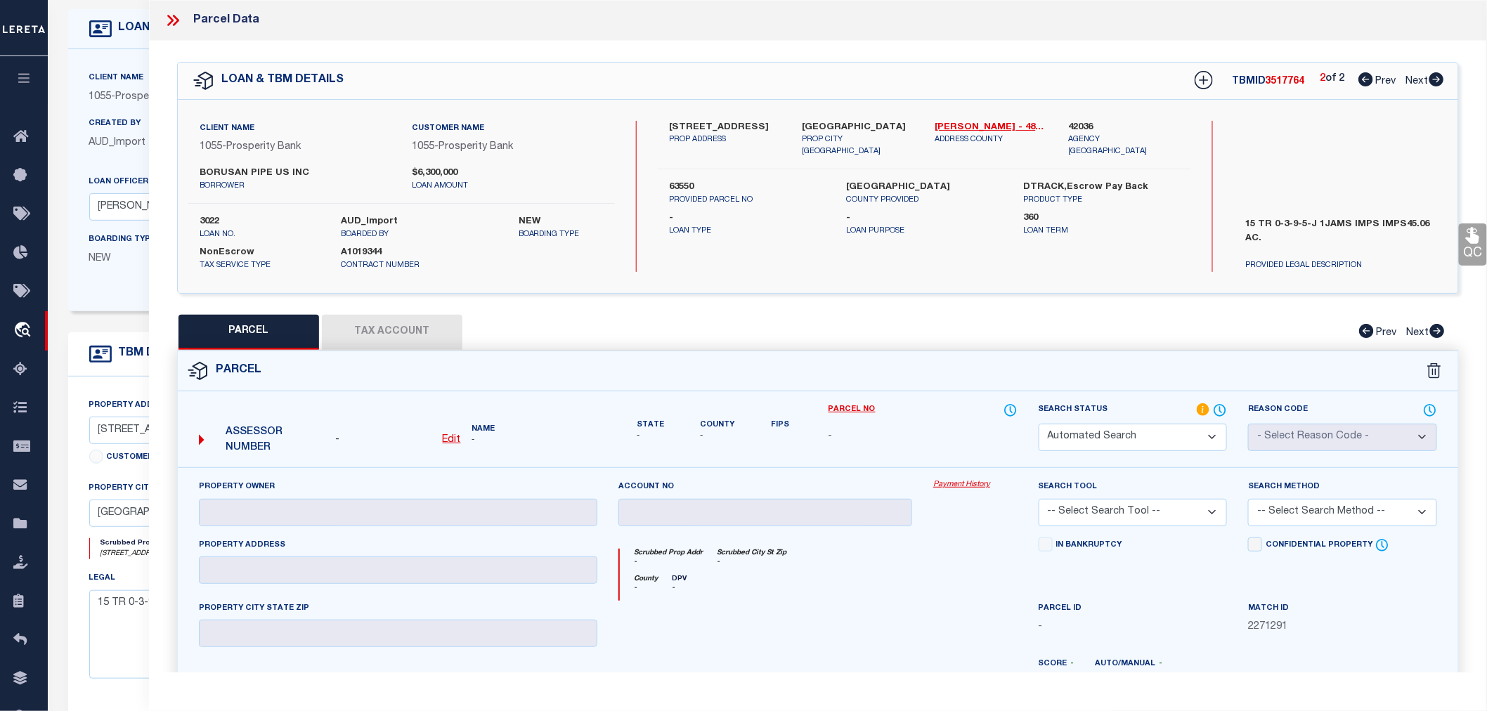
select select "IP"
checkbox input "false"
click at [1437, 74] on icon at bounding box center [1437, 79] width 15 height 14
select select "AS"
checkbox input "false"
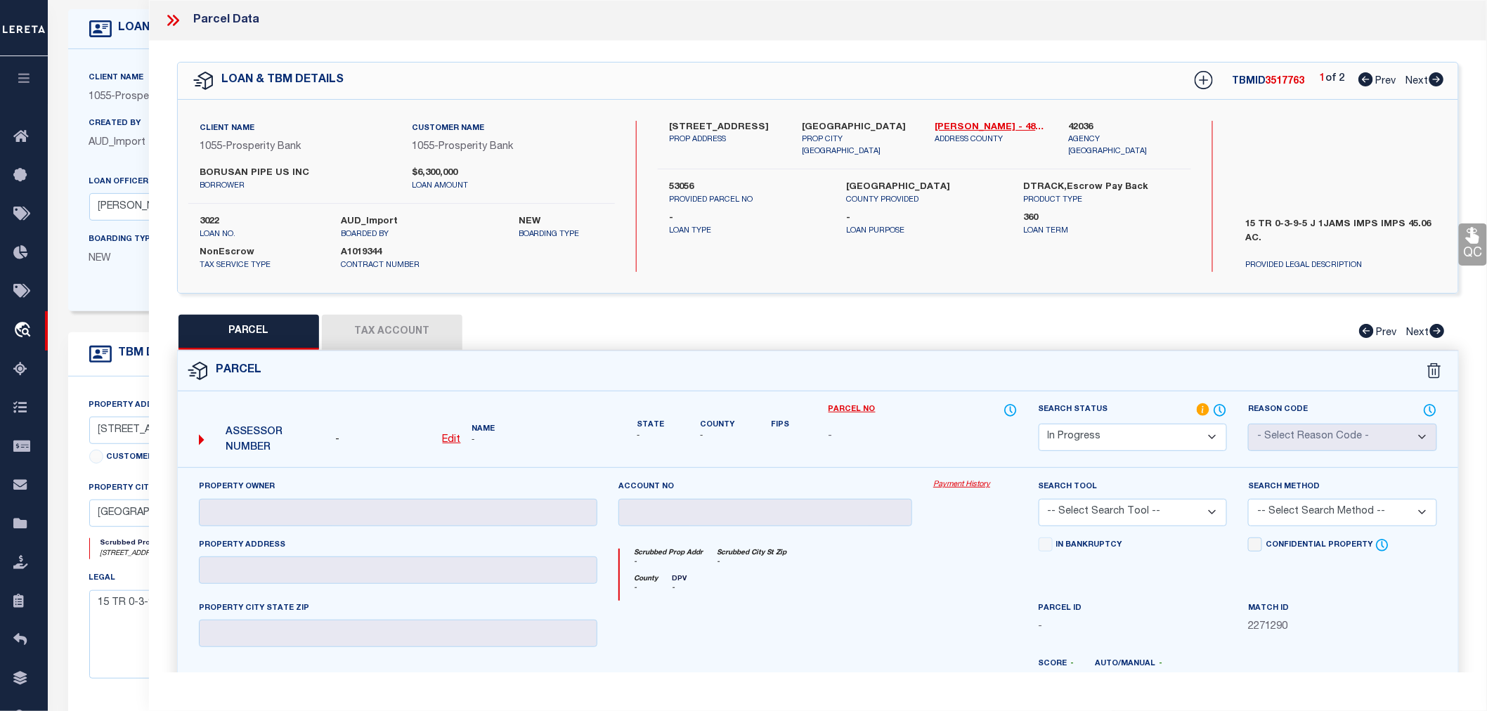
checkbox input "false"
select select "IP"
checkbox input "false"
click at [1360, 79] on icon at bounding box center [1366, 79] width 15 height 14
select select "AS"
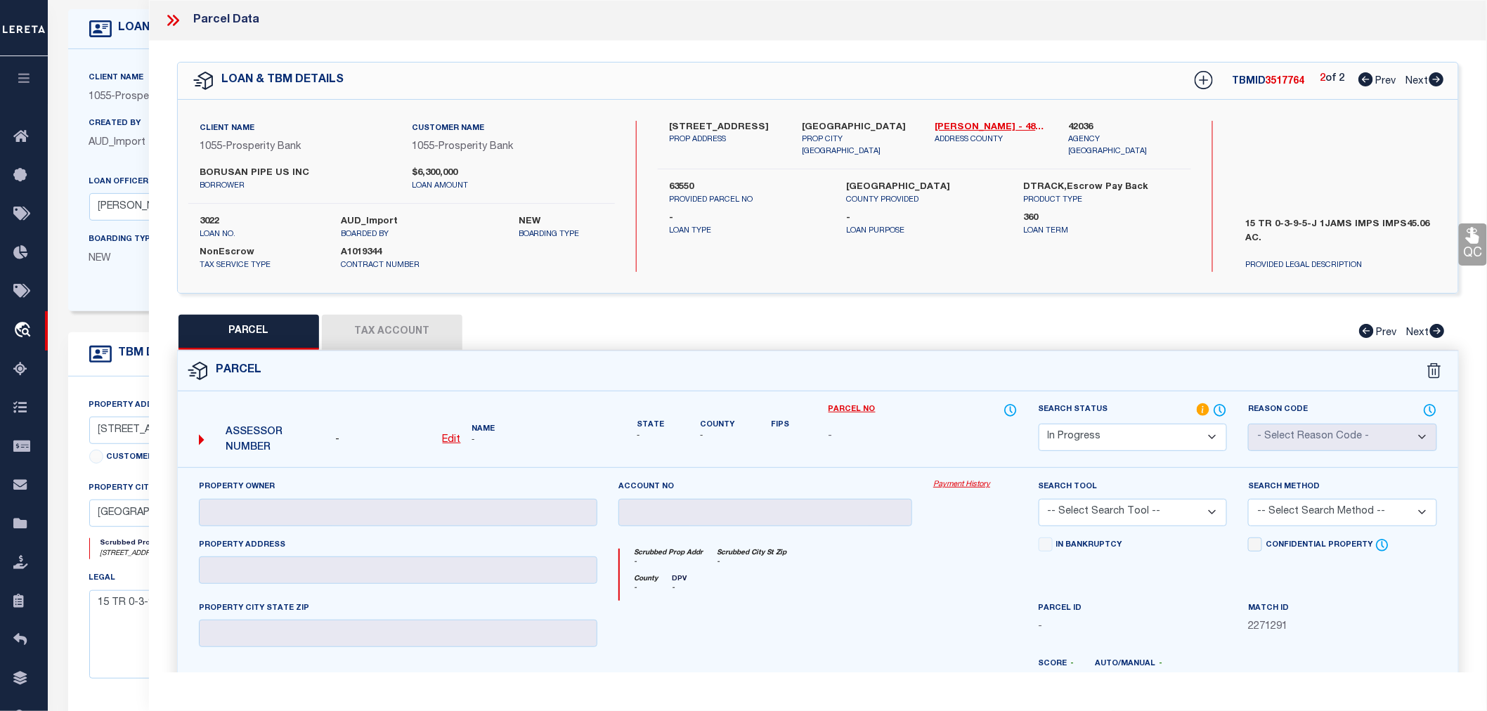
checkbox input "false"
select select "IP"
checkbox input "false"
click at [171, 22] on icon at bounding box center [170, 20] width 6 height 11
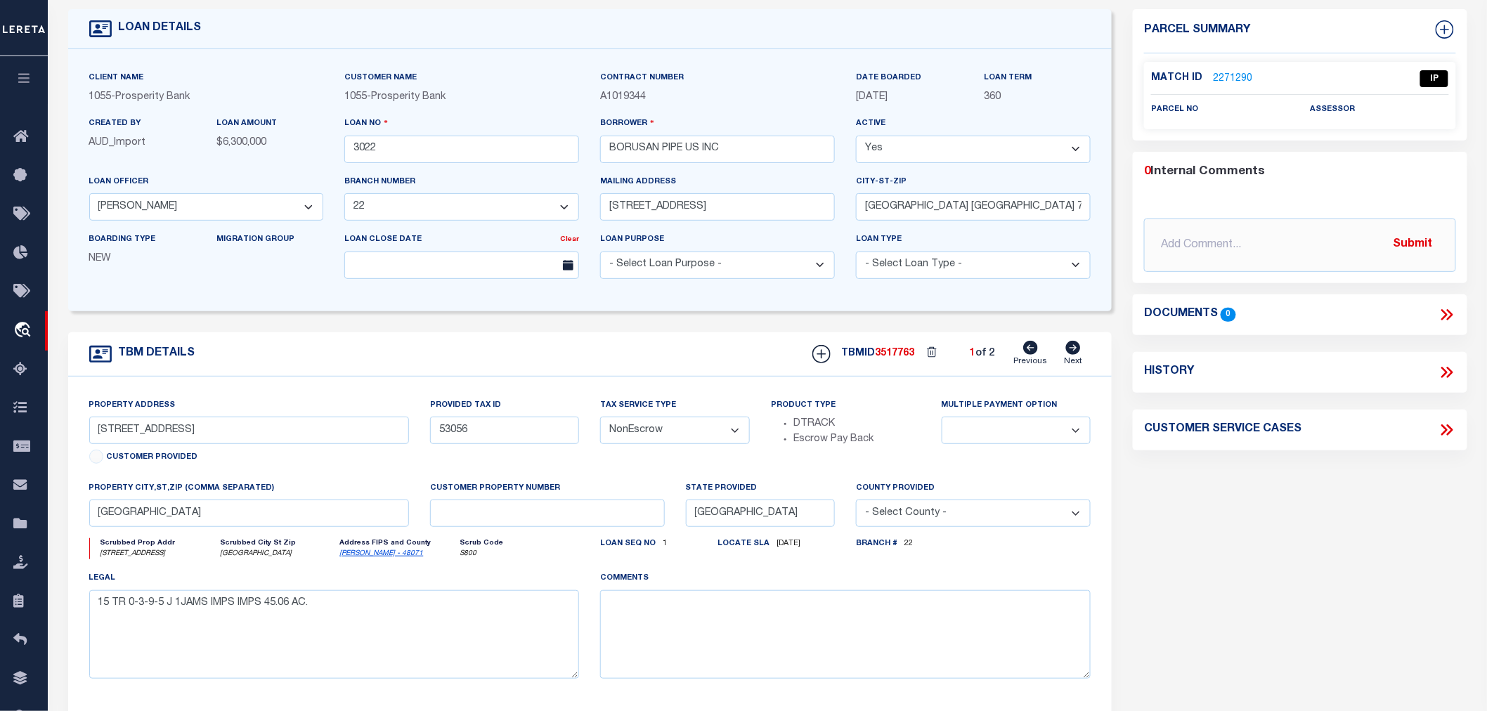
scroll to position [0, 0]
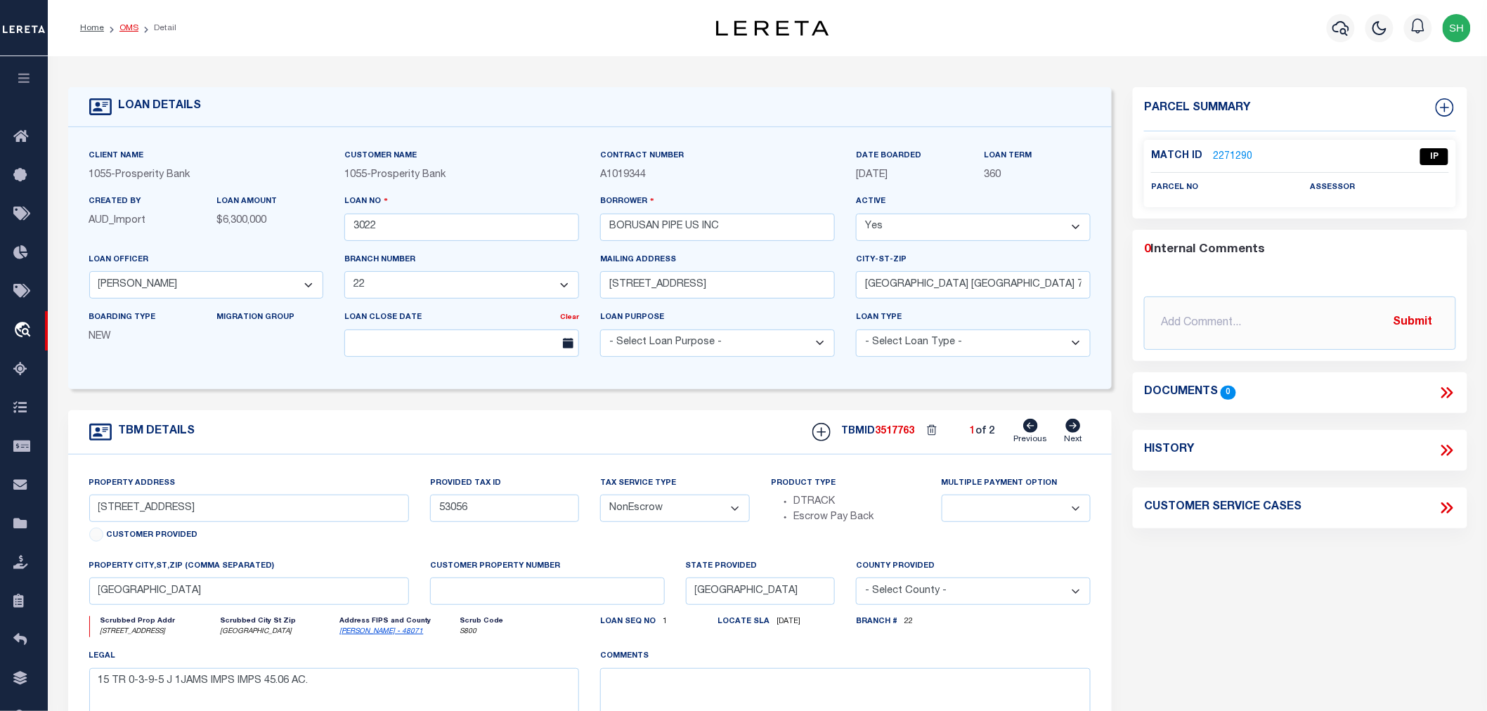
click at [127, 24] on link "OMS" at bounding box center [128, 28] width 19 height 8
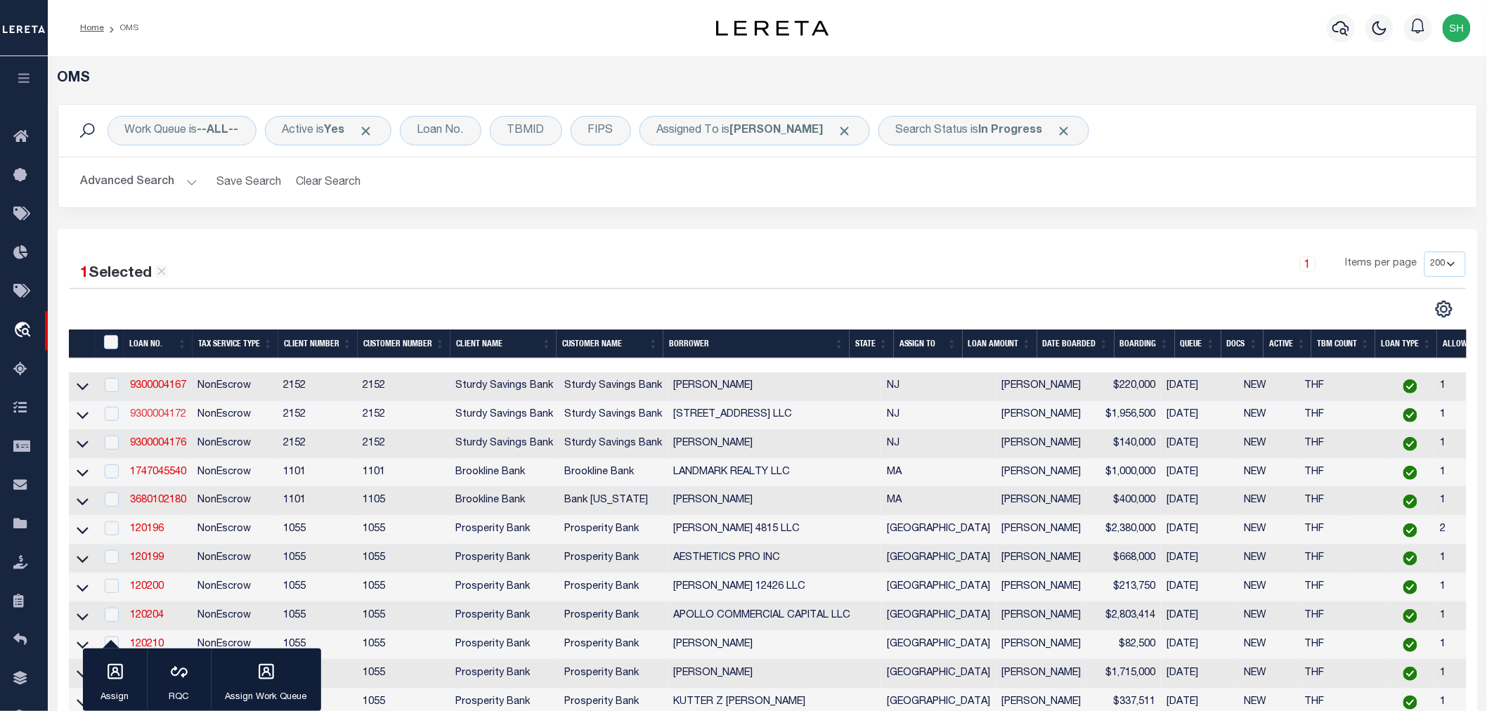
click at [155, 416] on link "9300004172" at bounding box center [158, 415] width 56 height 10
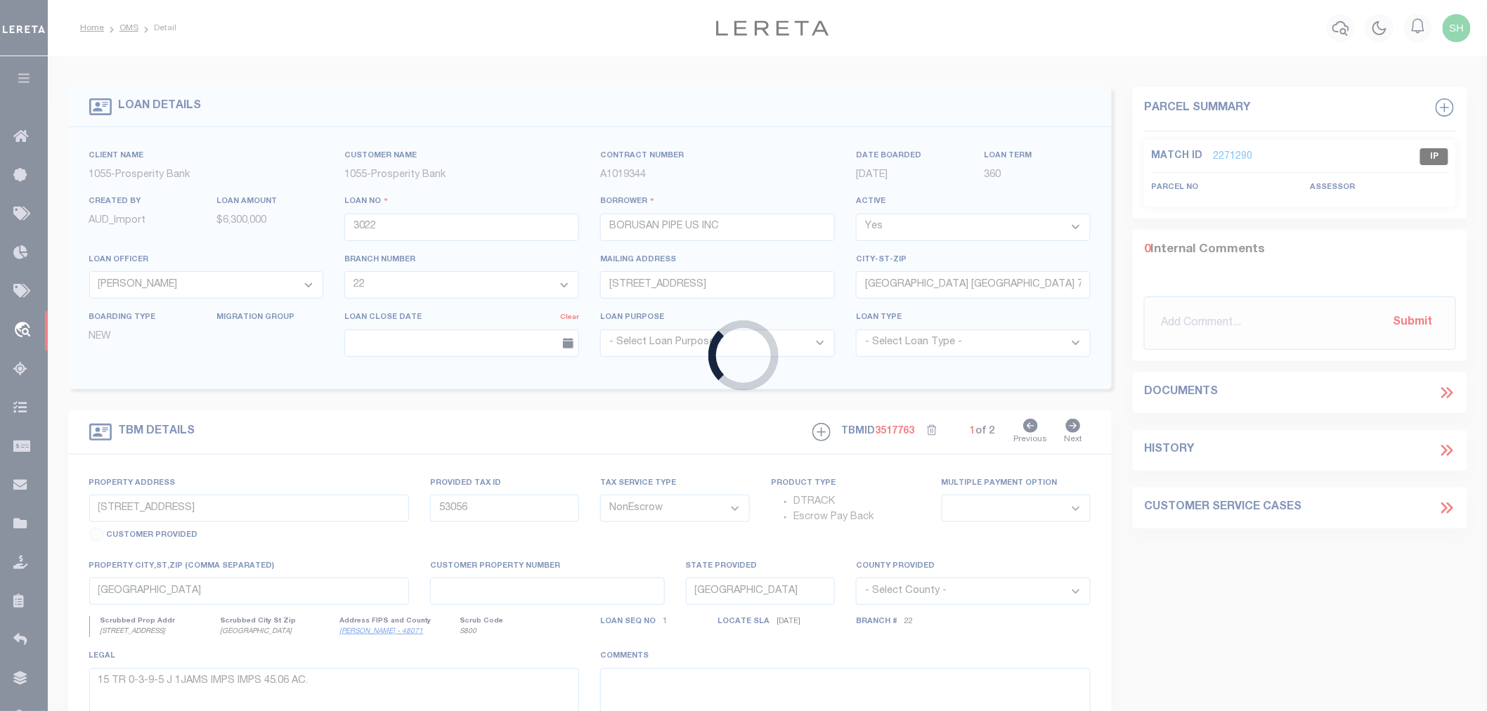
type input "9300004172"
type input "[STREET_ADDRESS] LLC"
select select
select select "100"
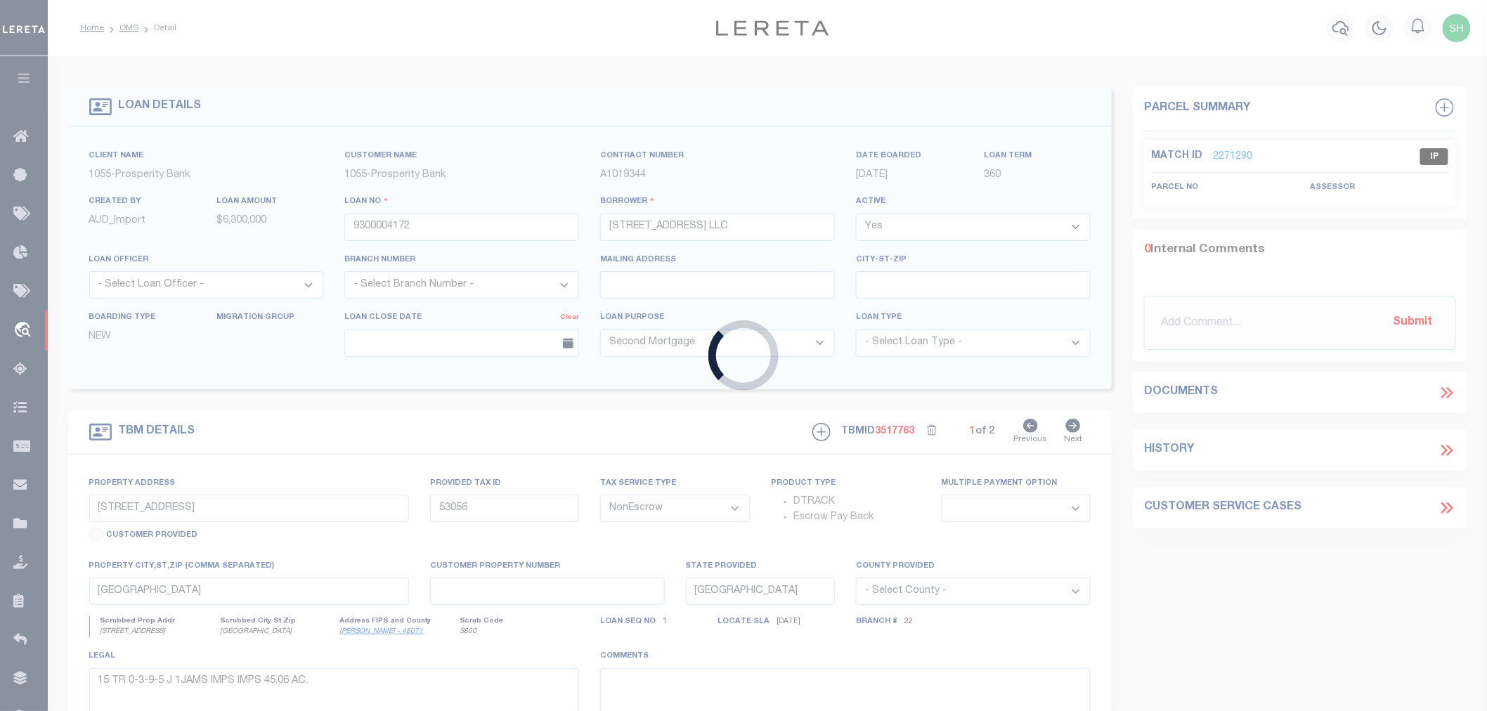
type input "[STREET_ADDRESS]"
select select
type input "Marmora NJ 08223"
type input "NJ"
select select
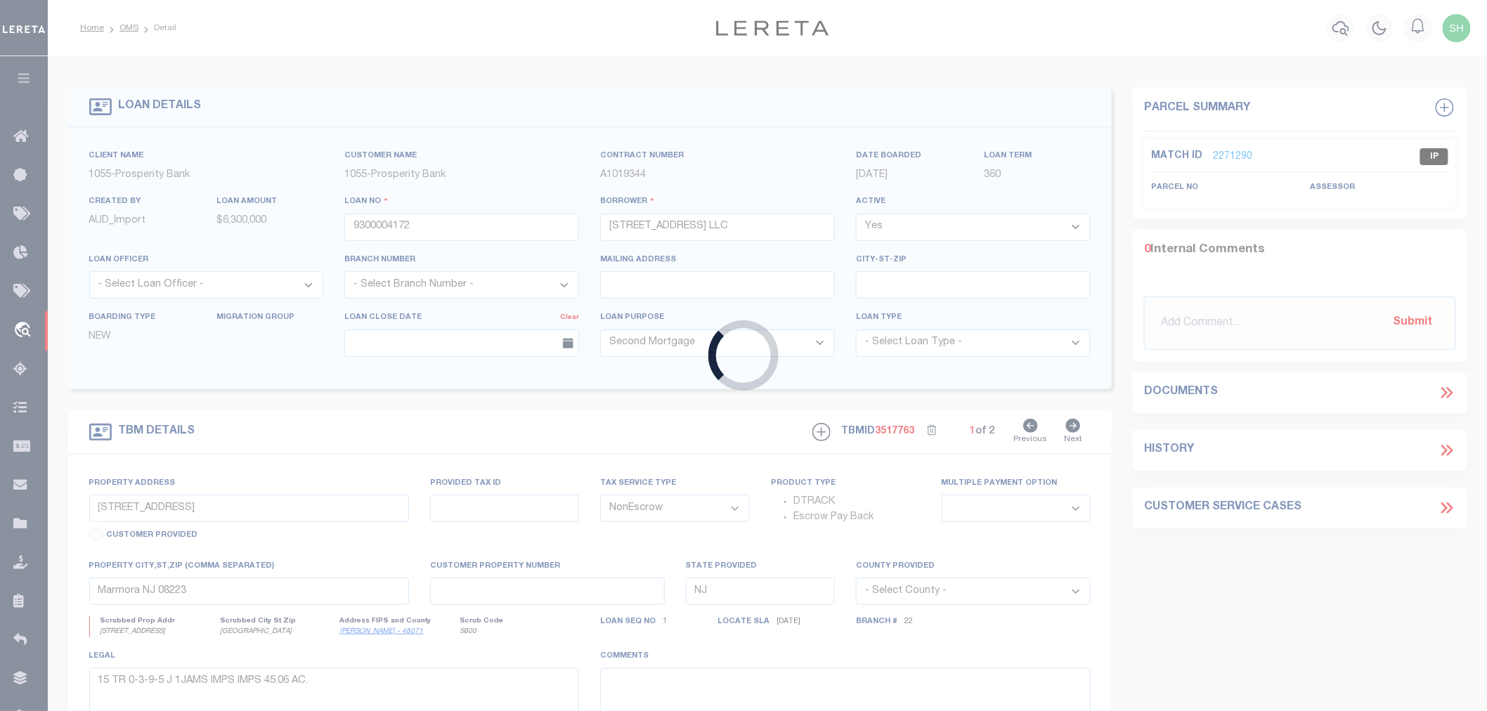
type textarea "Blk 599 Lt 34.02"
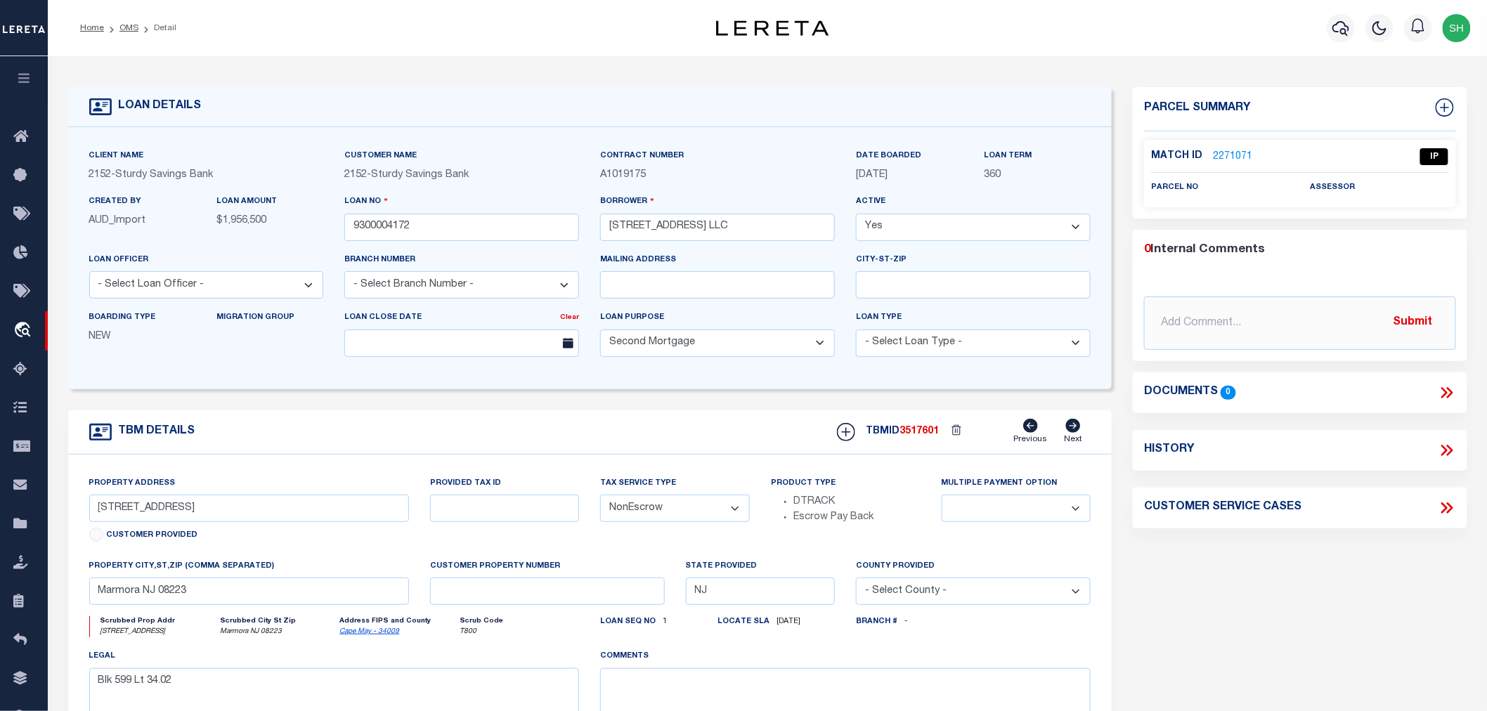
click at [1223, 153] on link "2271071" at bounding box center [1232, 157] width 39 height 15
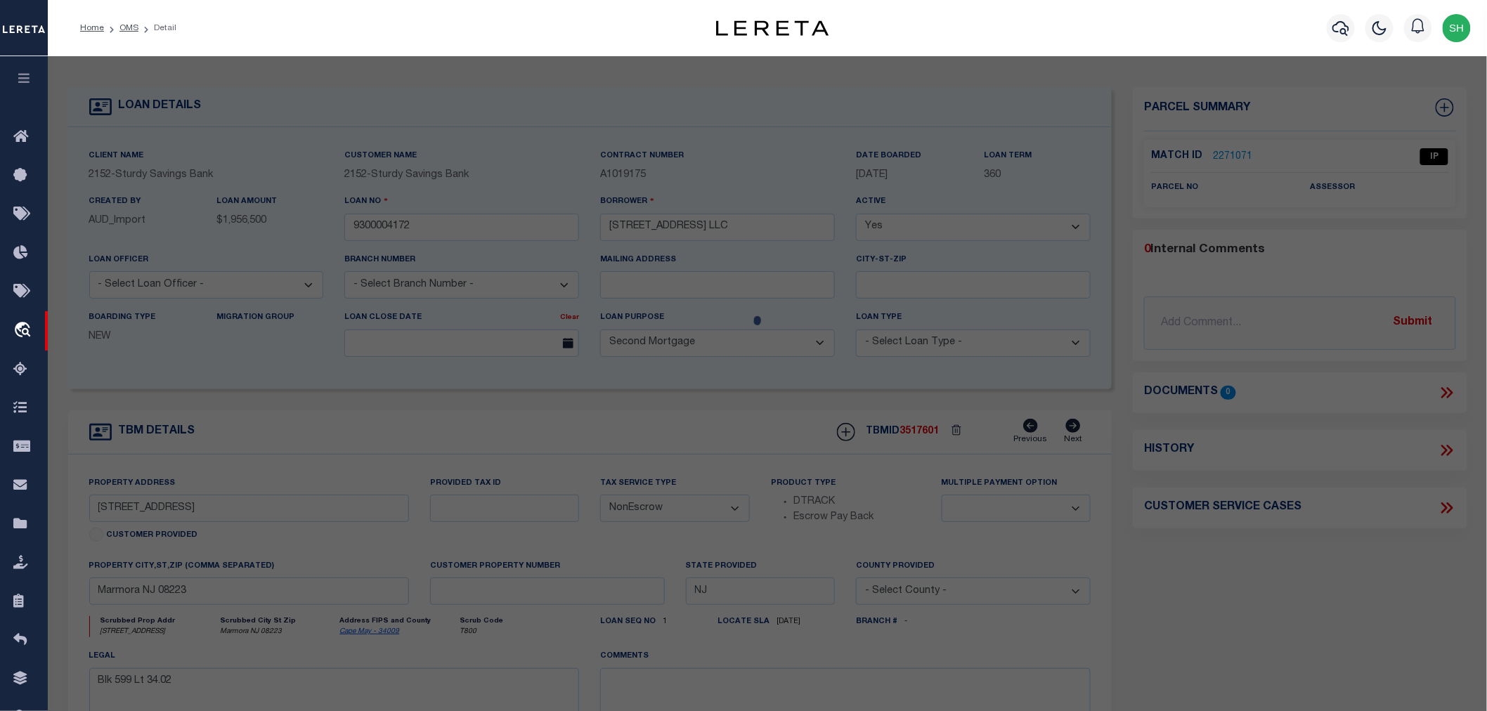
select select "AS"
checkbox input "false"
select select "IP"
checkbox input "false"
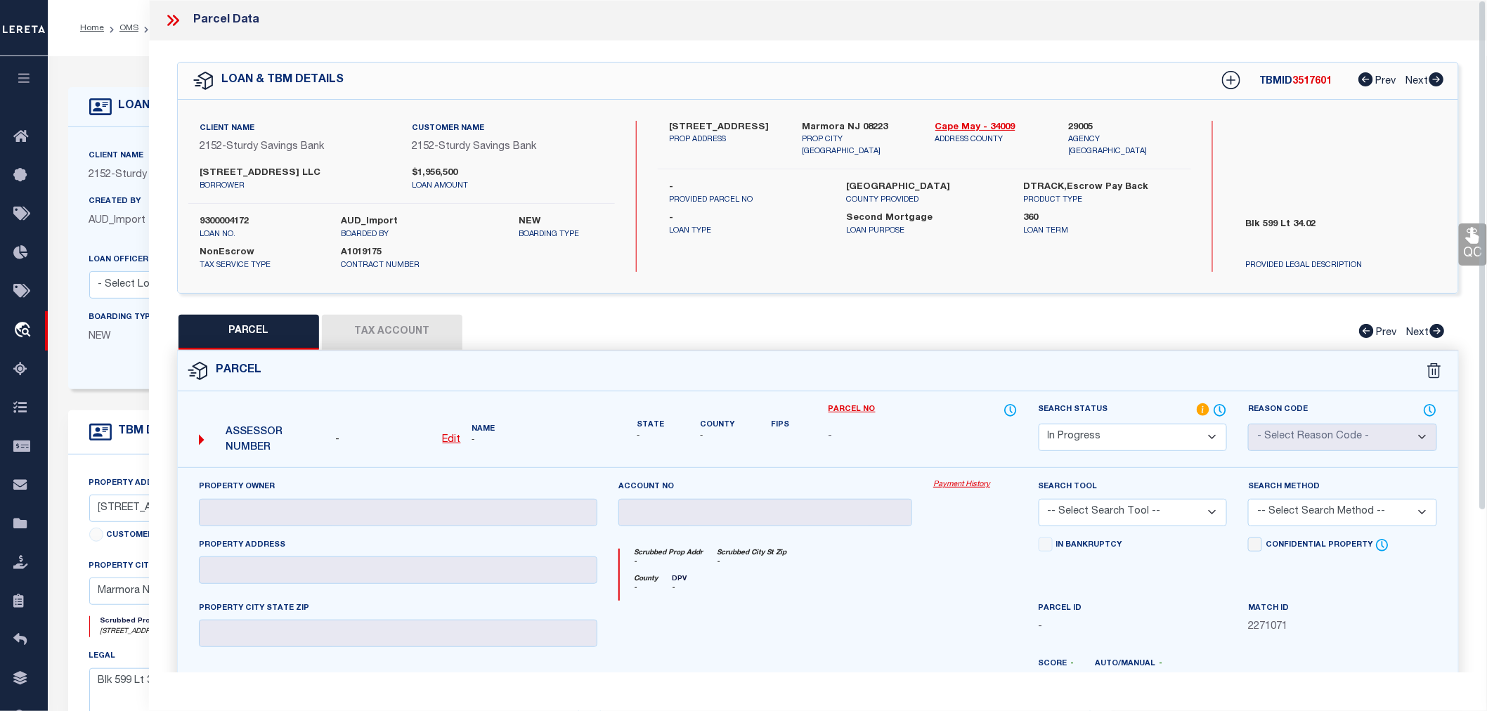
click at [170, 16] on icon at bounding box center [173, 20] width 18 height 18
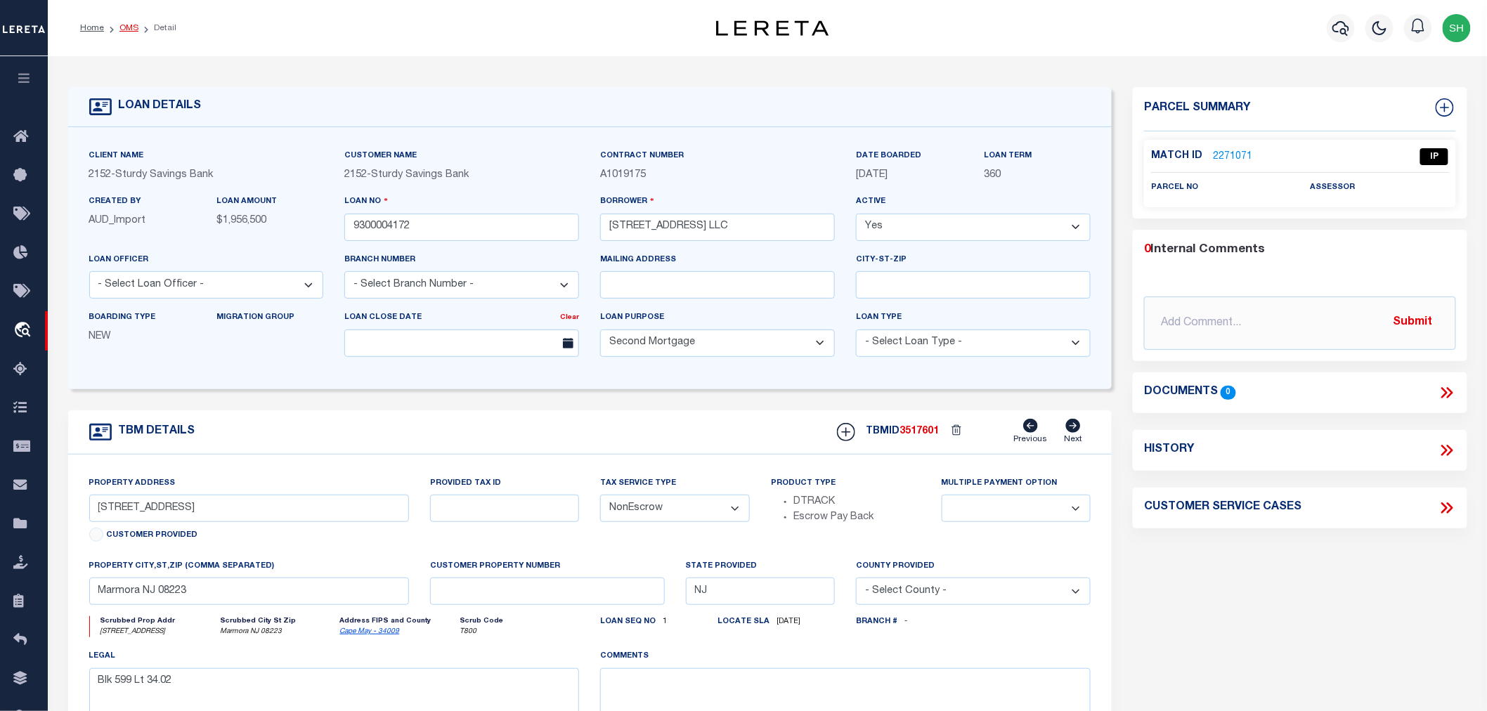
click at [131, 28] on link "OMS" at bounding box center [128, 28] width 19 height 8
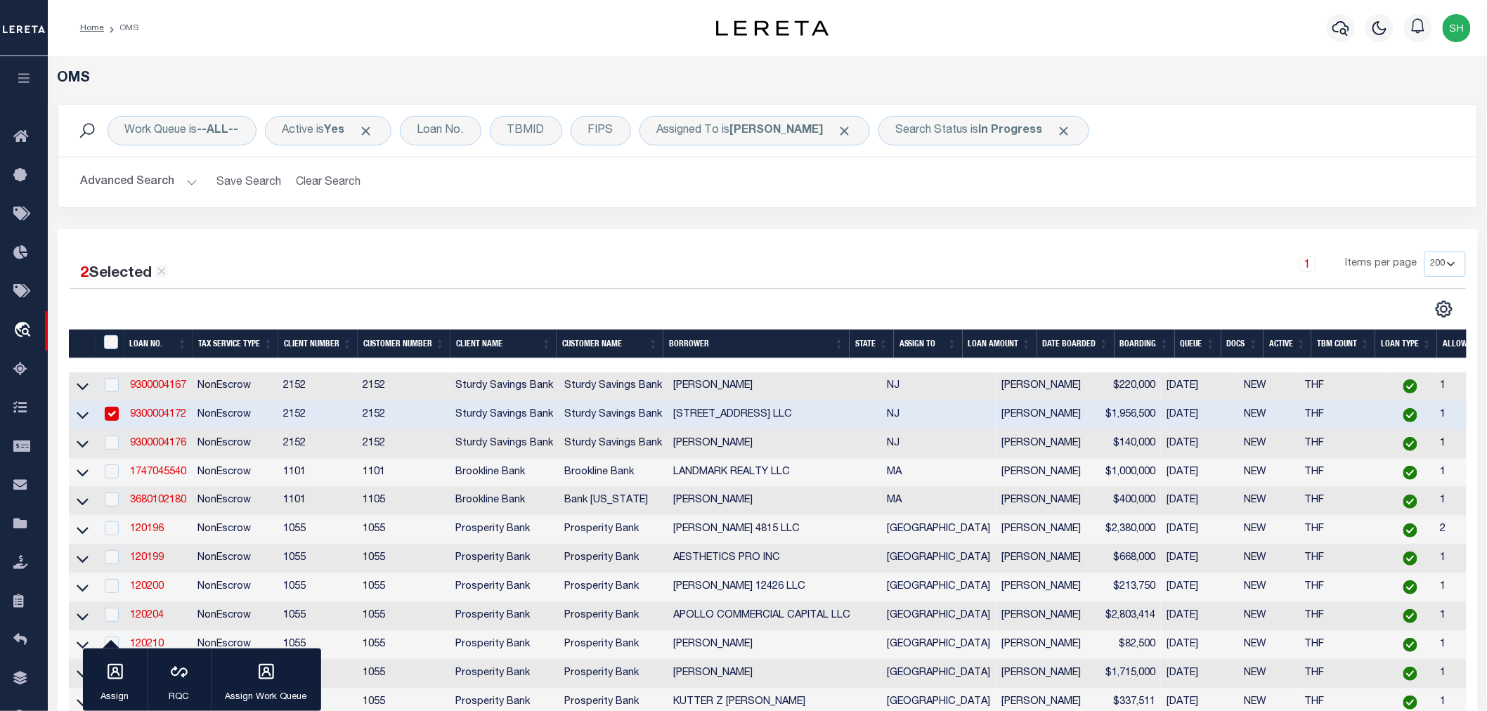
scroll to position [156, 0]
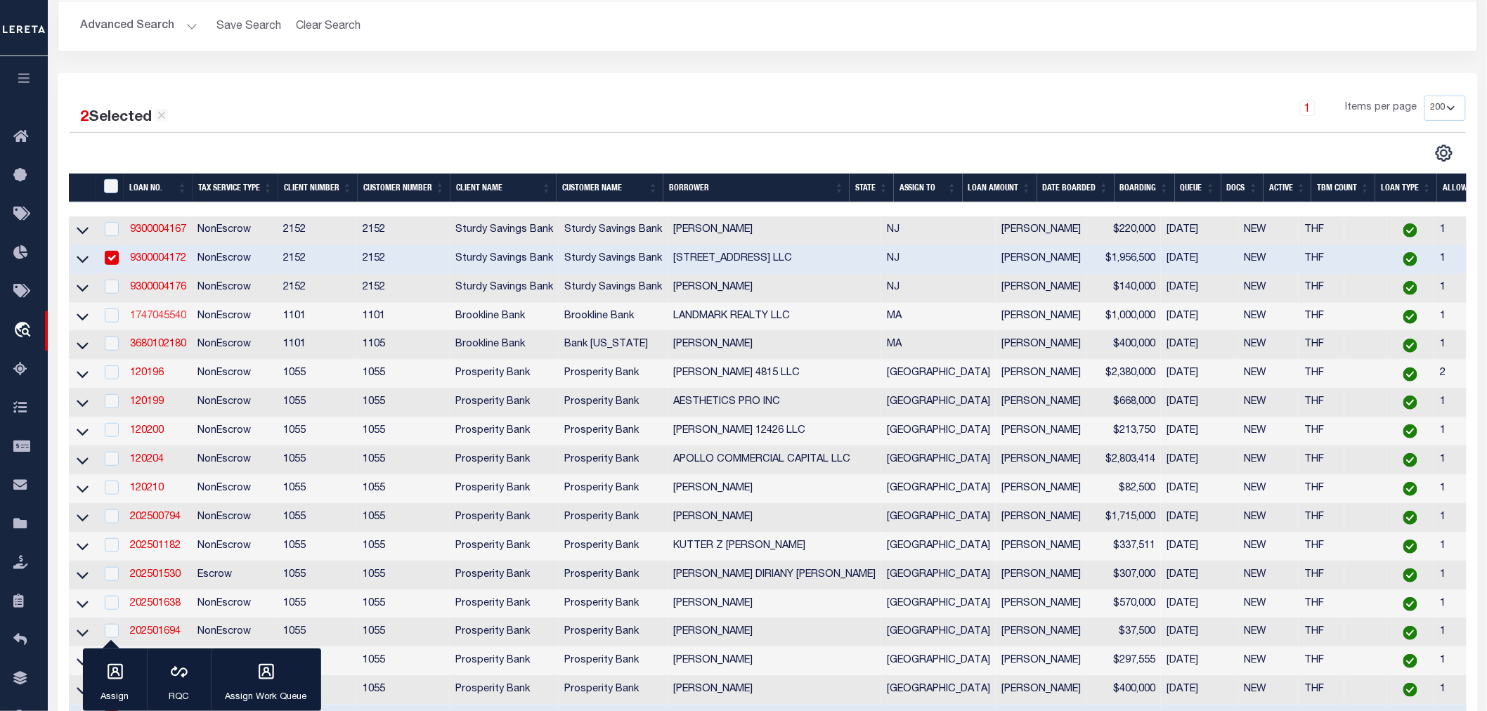
click at [160, 317] on link "1747045540" at bounding box center [158, 316] width 56 height 10
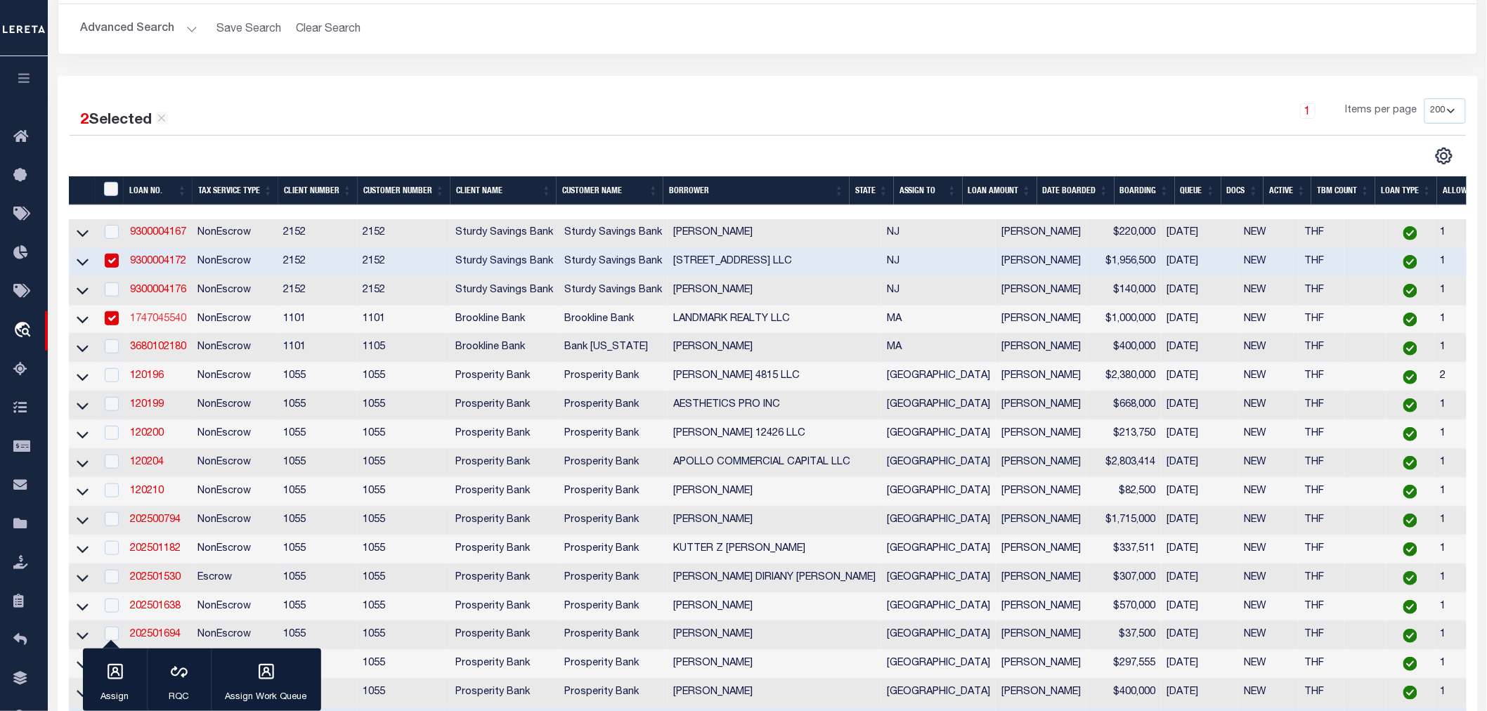
type input "1747045540"
type input "LANDMARK REALTY LLC"
select select
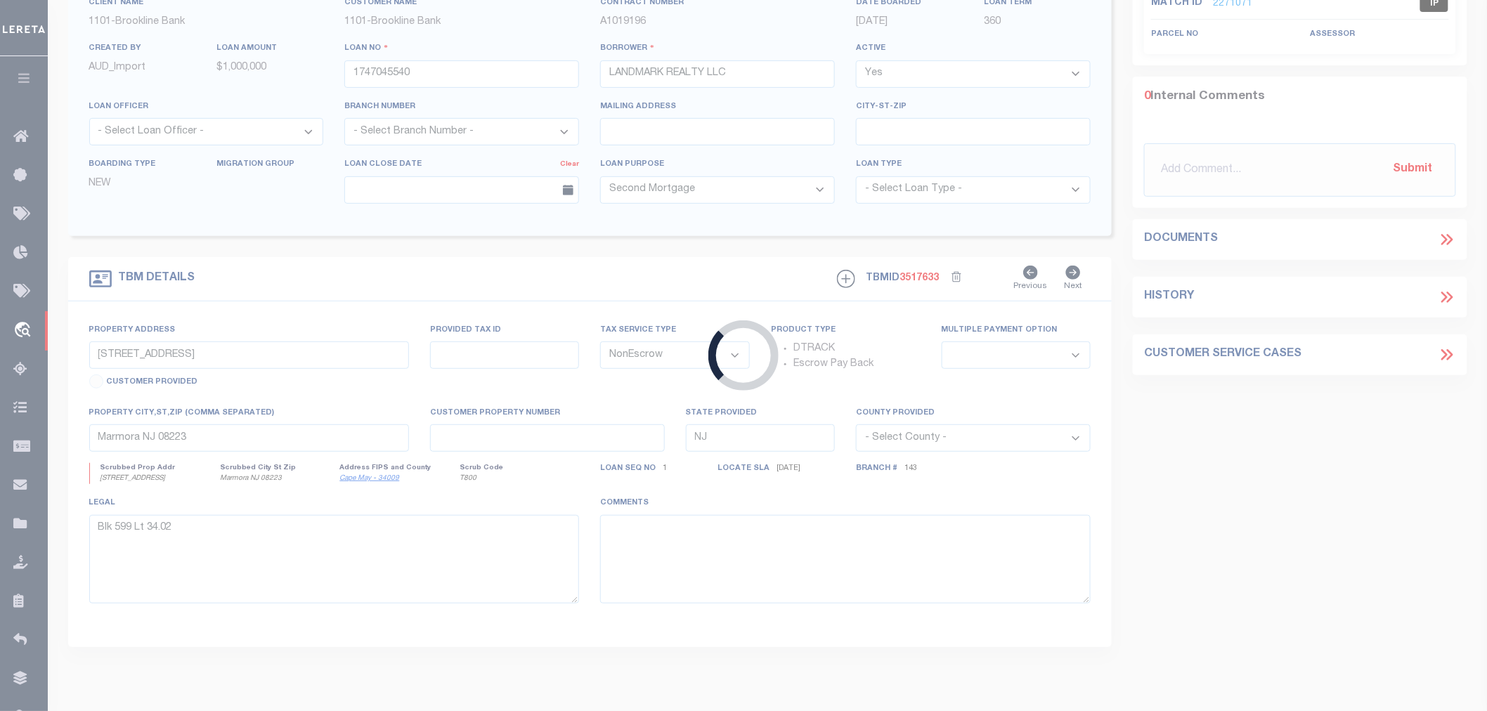
type input "185 PROSPECT ST"
type input "R068 014 0007"
select select
type input "WALTHAM MA 02453"
type input "42702"
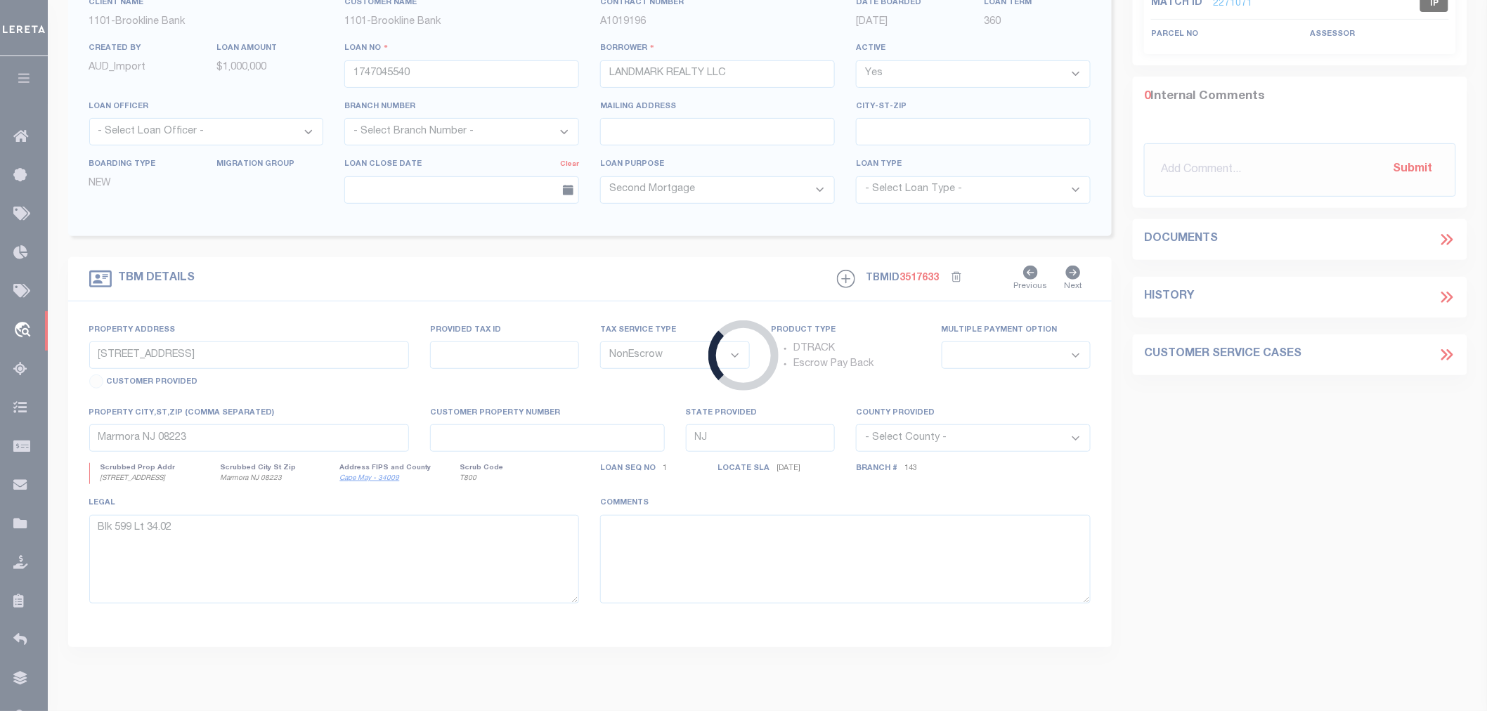
type input "MA"
select select
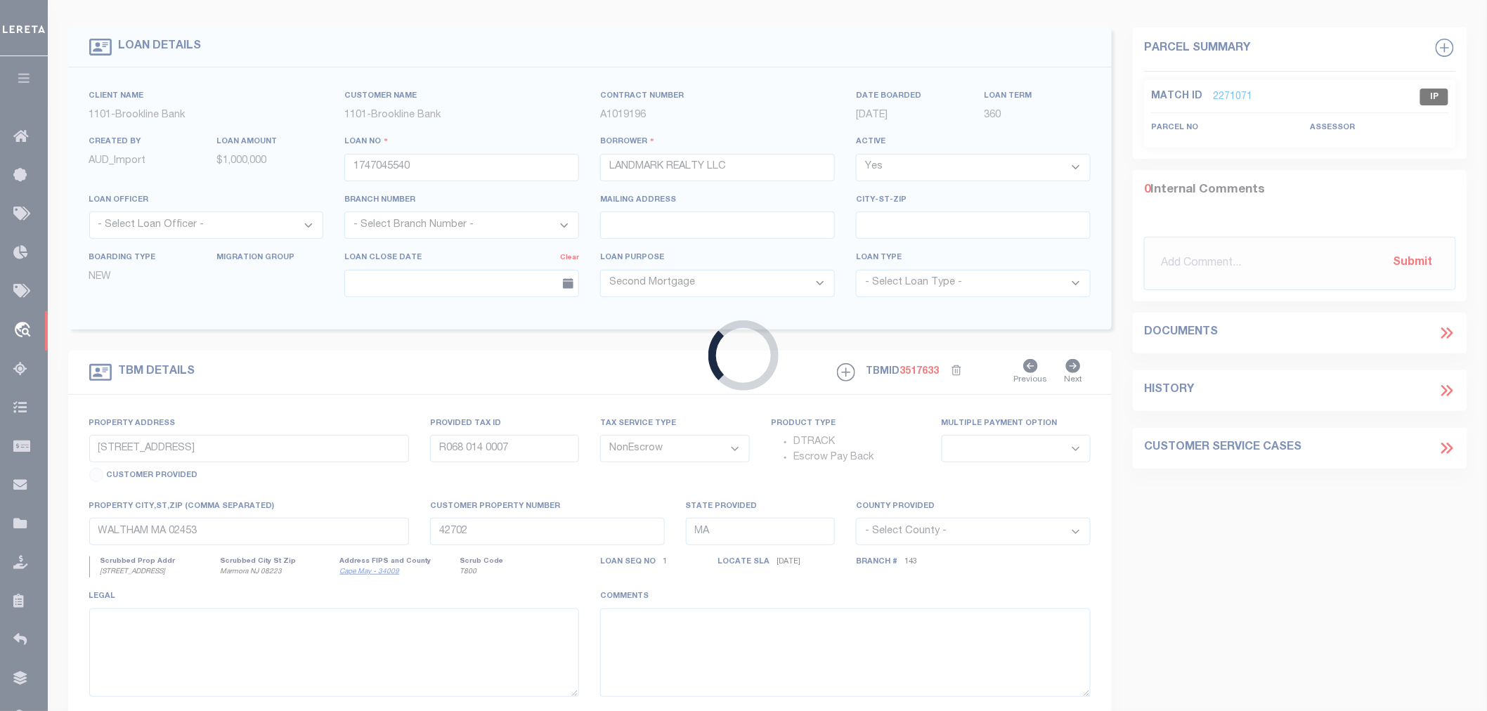
select select "3222"
select select "1512"
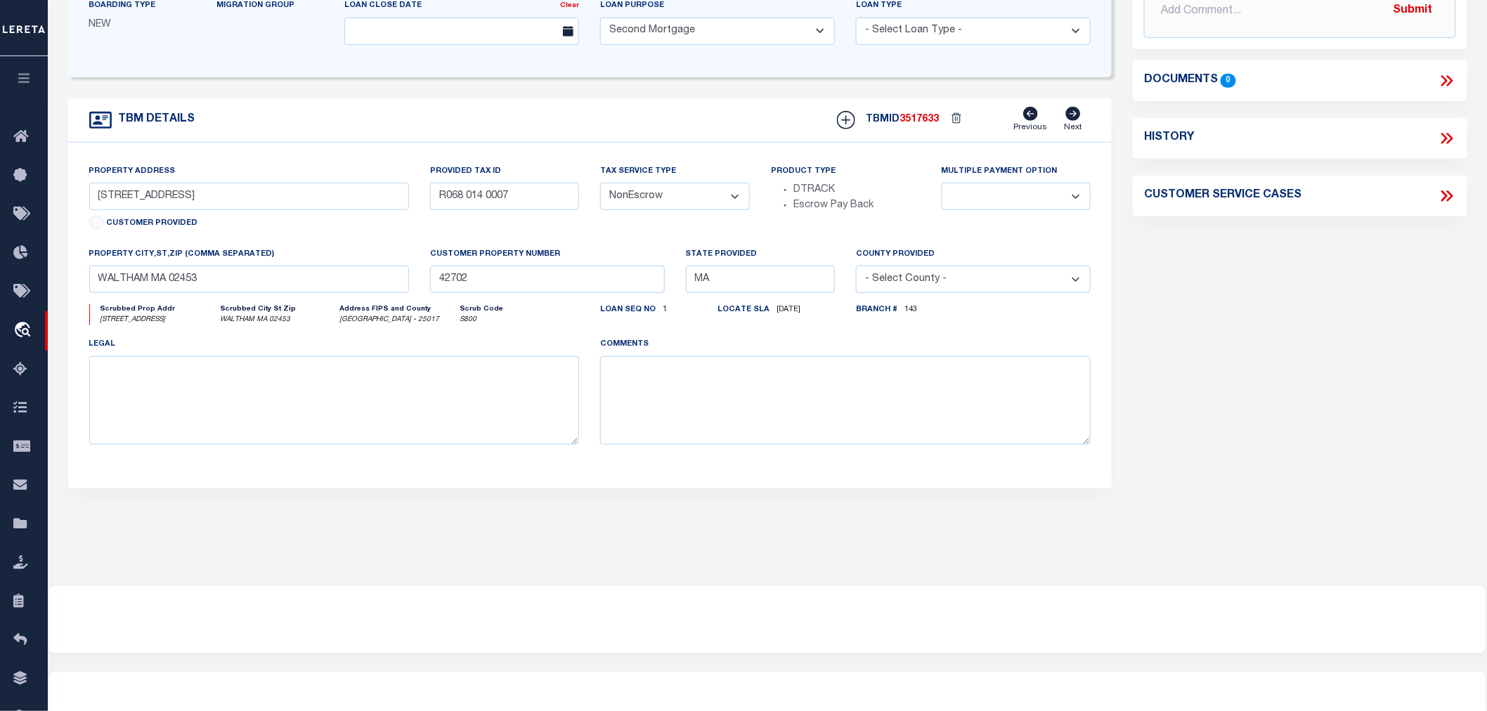
scroll to position [78, 0]
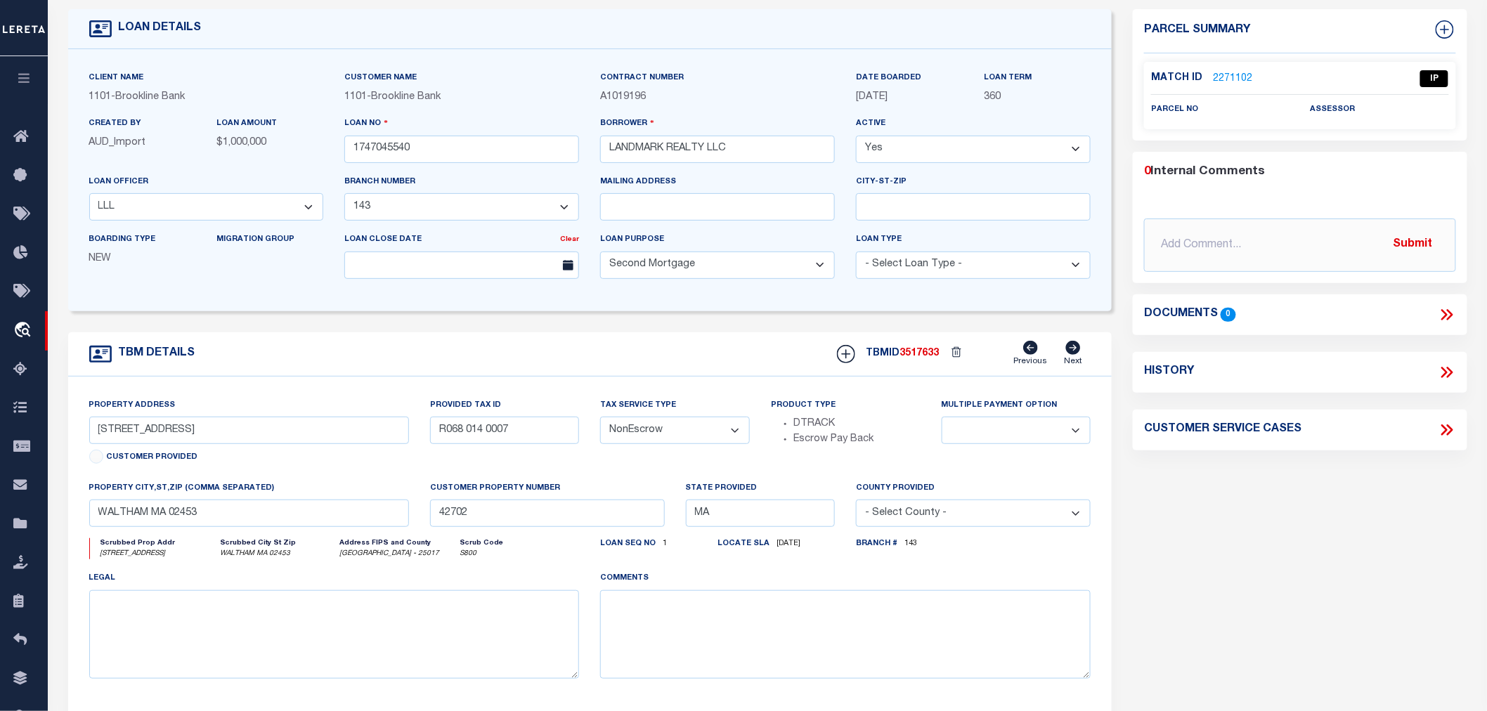
click at [1224, 74] on link "2271102" at bounding box center [1232, 79] width 39 height 15
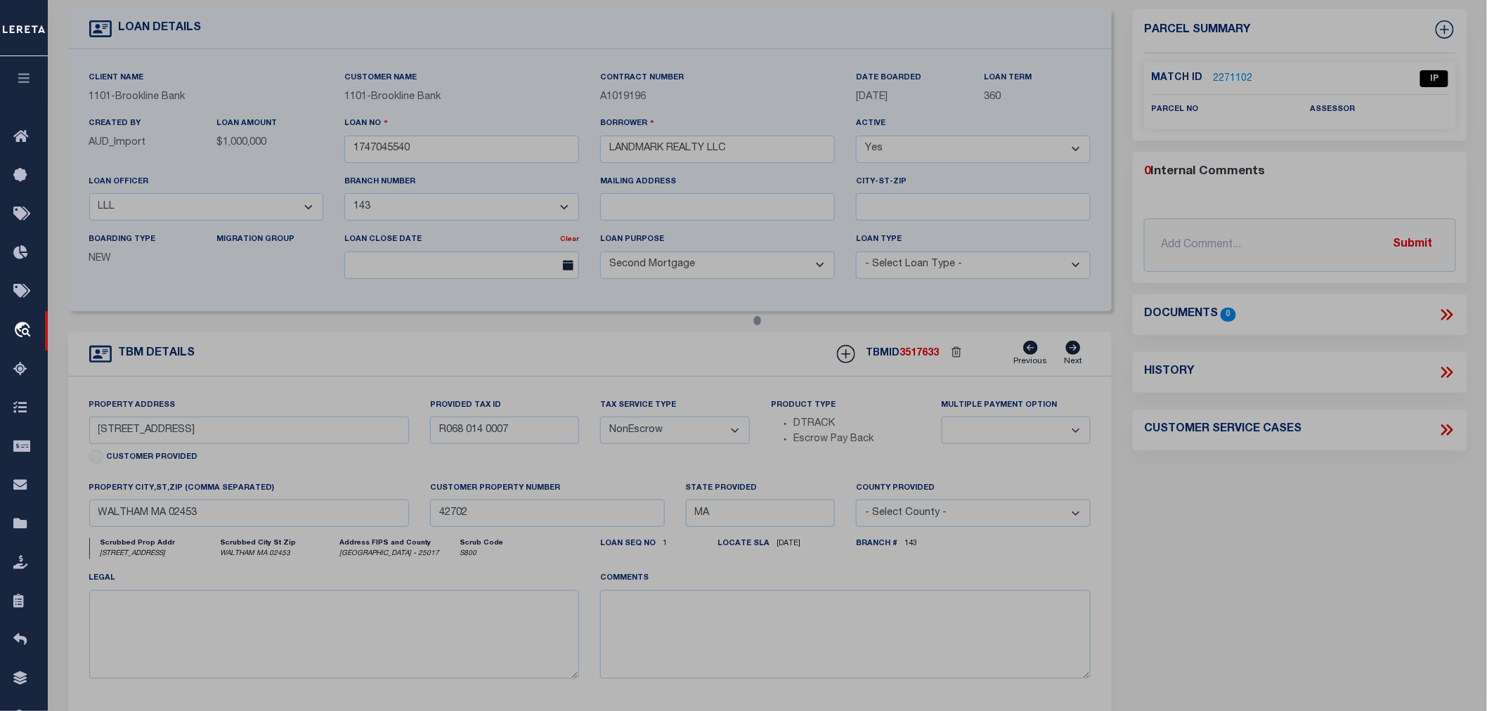
select select "AS"
checkbox input "false"
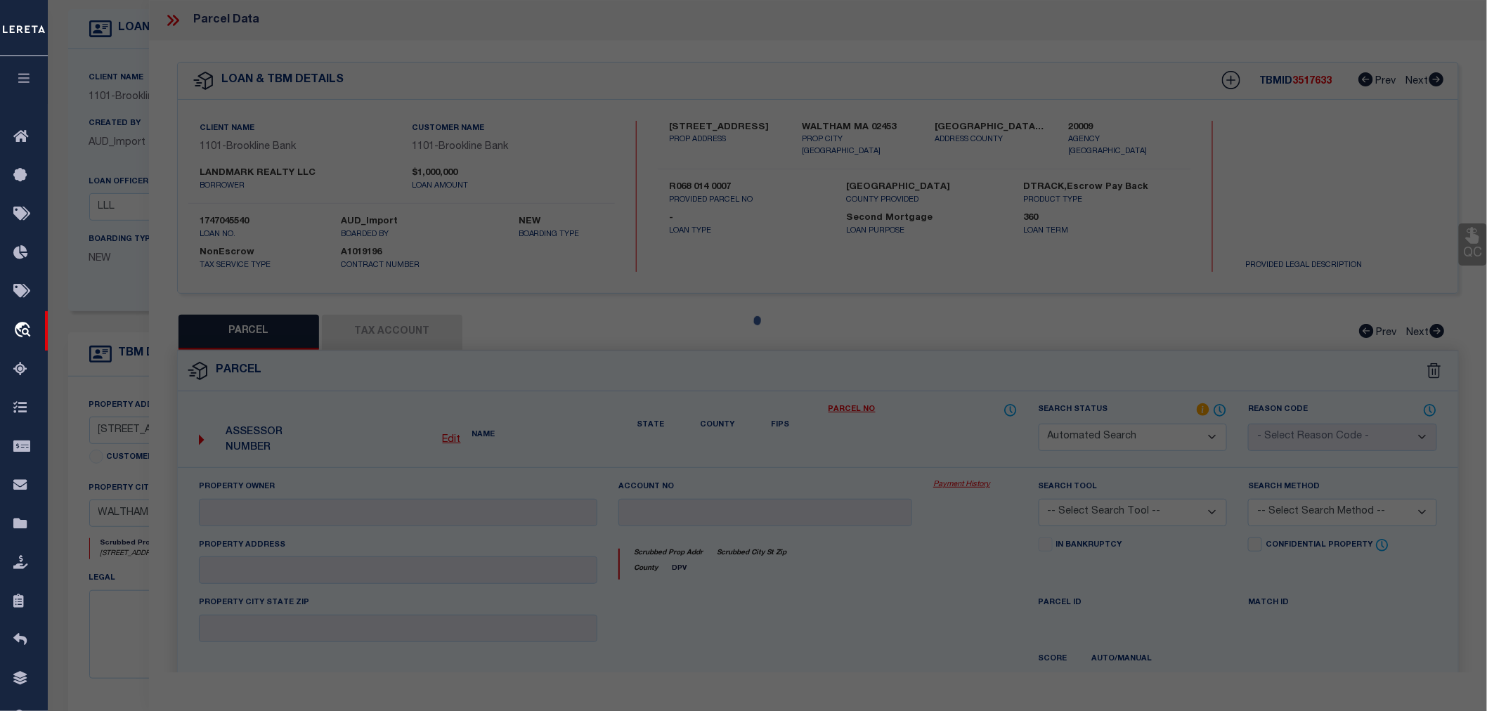
select select "IP"
checkbox input "false"
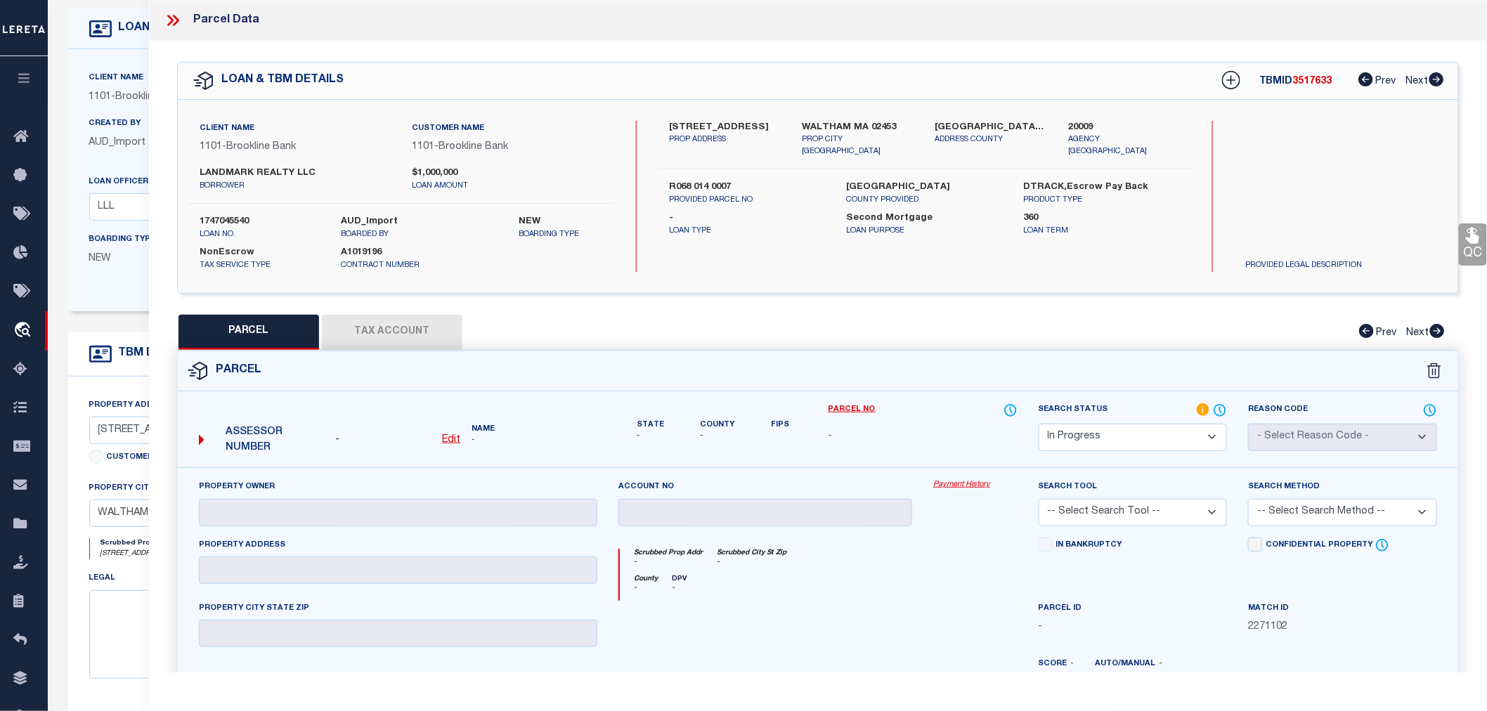
click at [1089, 432] on select "Automated Search Bad Parcel Complete Duplicate Parcel High Dollar Reporting In …" at bounding box center [1133, 437] width 189 height 27
select select "ND"
click at [1039, 424] on select "Automated Search Bad Parcel Complete Duplicate Parcel High Dollar Reporting In …" at bounding box center [1133, 437] width 189 height 27
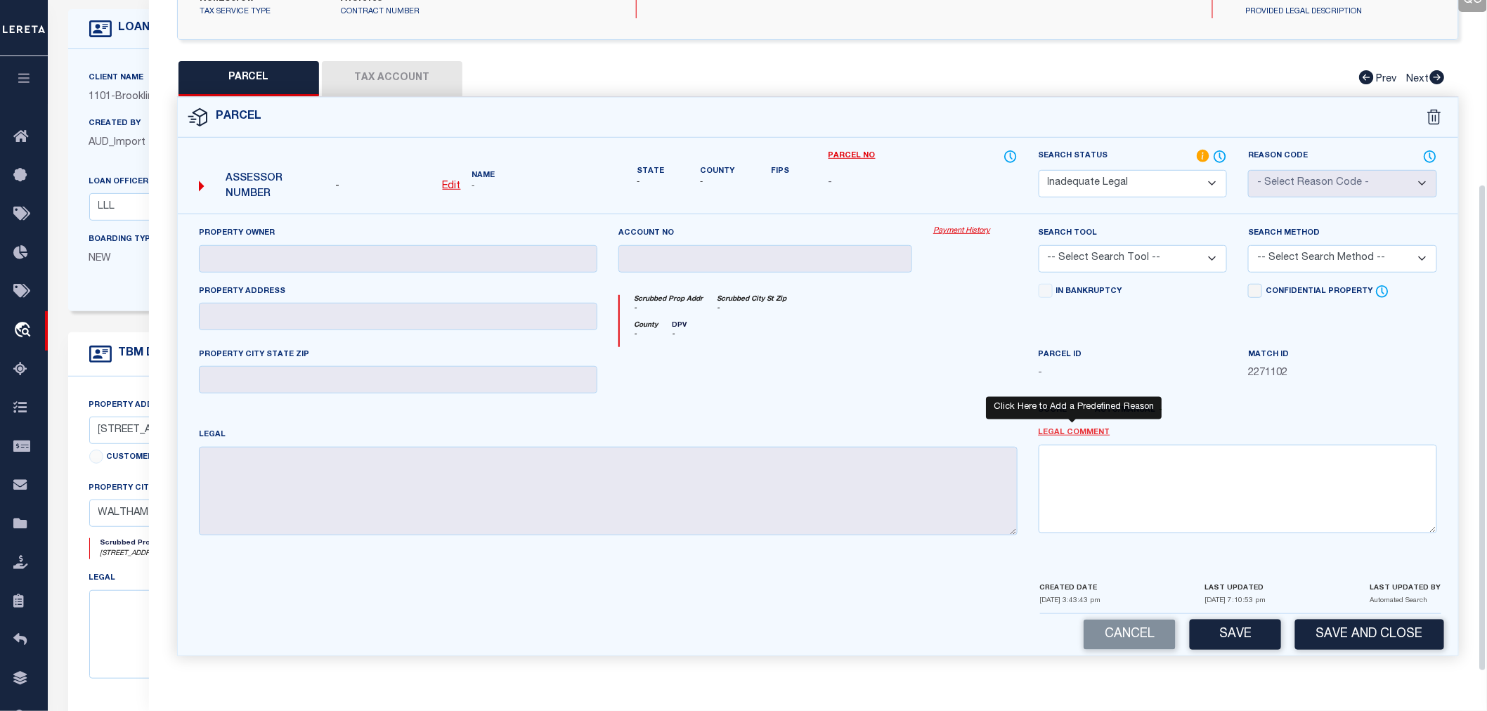
click at [1056, 434] on link "Legal Comment" at bounding box center [1075, 433] width 72 height 12
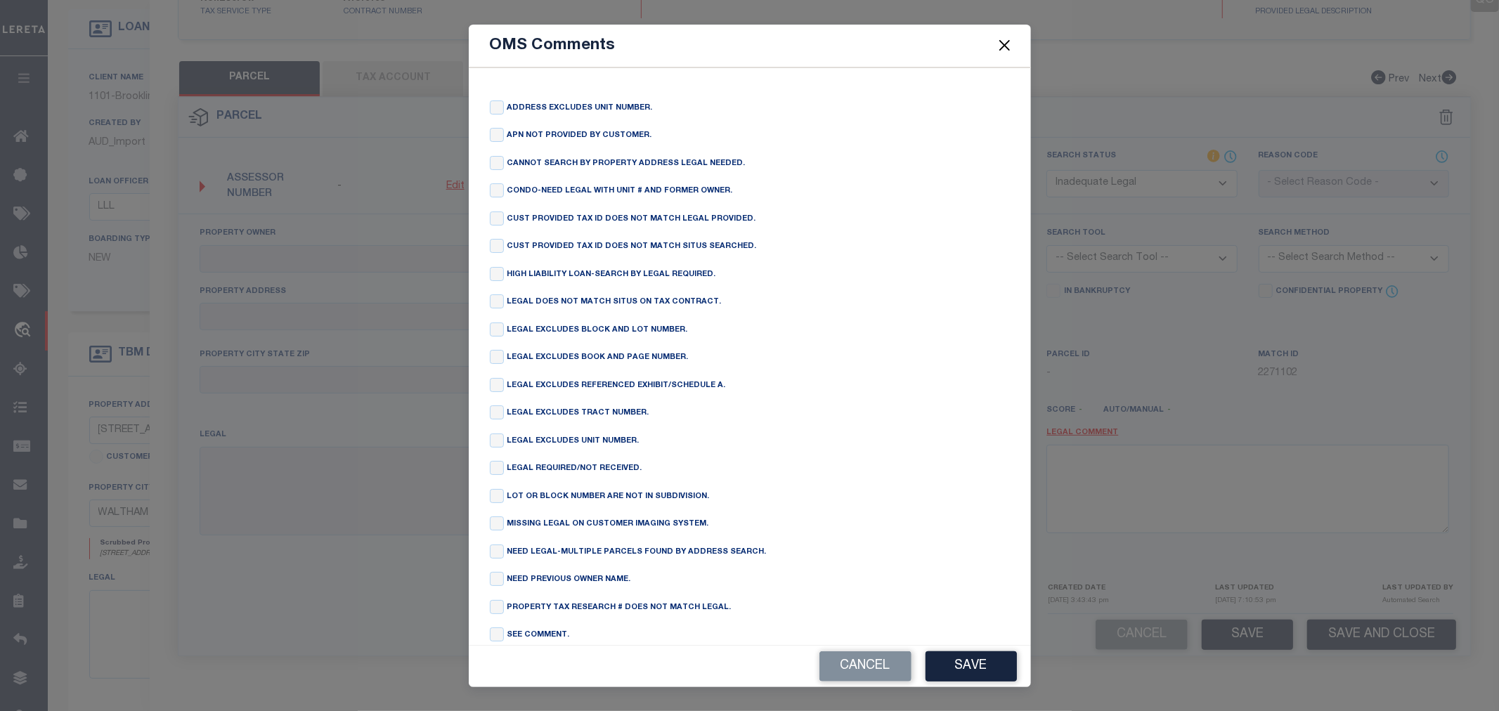
click at [497, 265] on div "ADDRESS EXCLUDES UNIT NUMBER. APN NOT PROVIDED BY CUSTOMER. CANNOT SEARCH BY PR…" at bounding box center [750, 428] width 520 height 655
click at [503, 277] on input "checkbox" at bounding box center [497, 274] width 14 height 14
checkbox input "true"
click at [957, 655] on button "Save" at bounding box center [971, 667] width 91 height 30
type textarea "HIGH LIABILITY LOAN-SEARCH BY LEGAL REQUIRED."
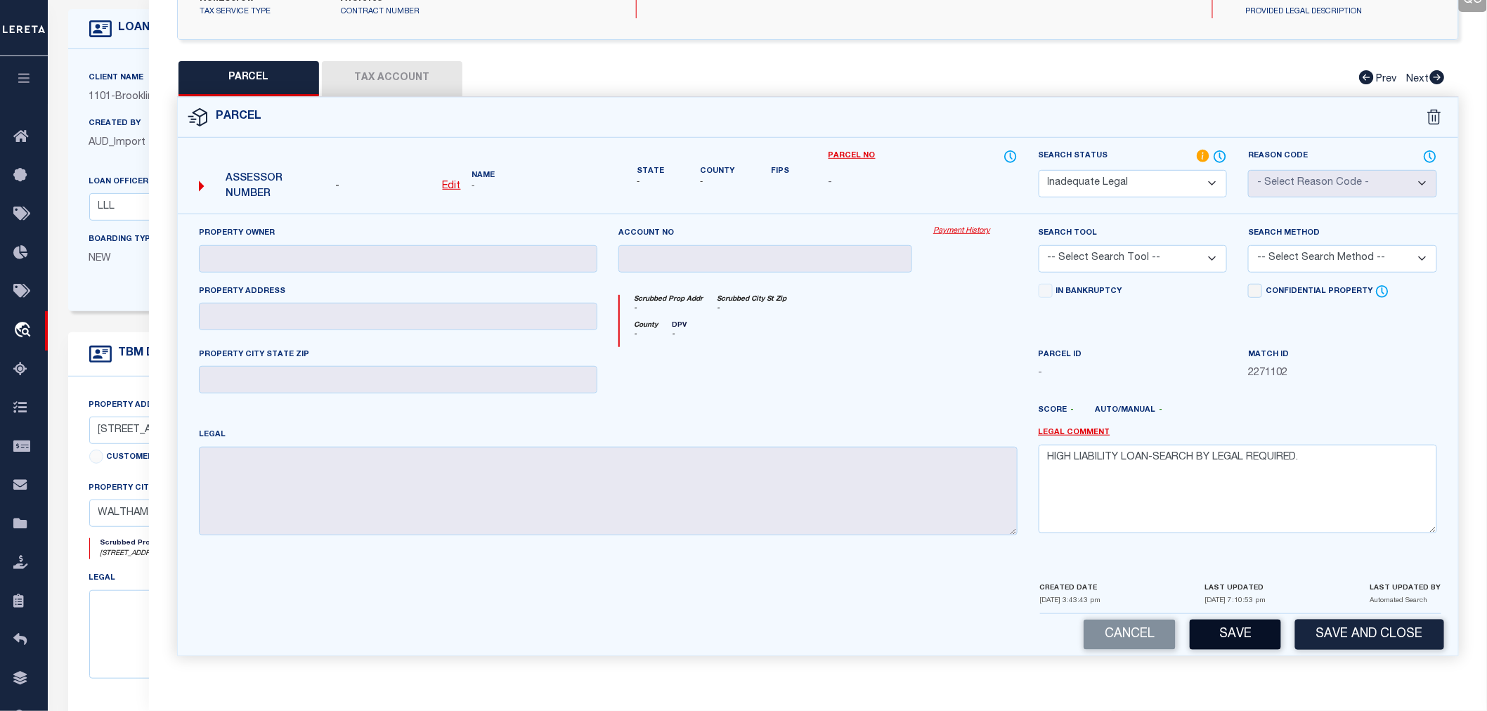
click at [1237, 645] on button "Save" at bounding box center [1235, 635] width 91 height 30
select select "AS"
checkbox input "false"
select select "ND"
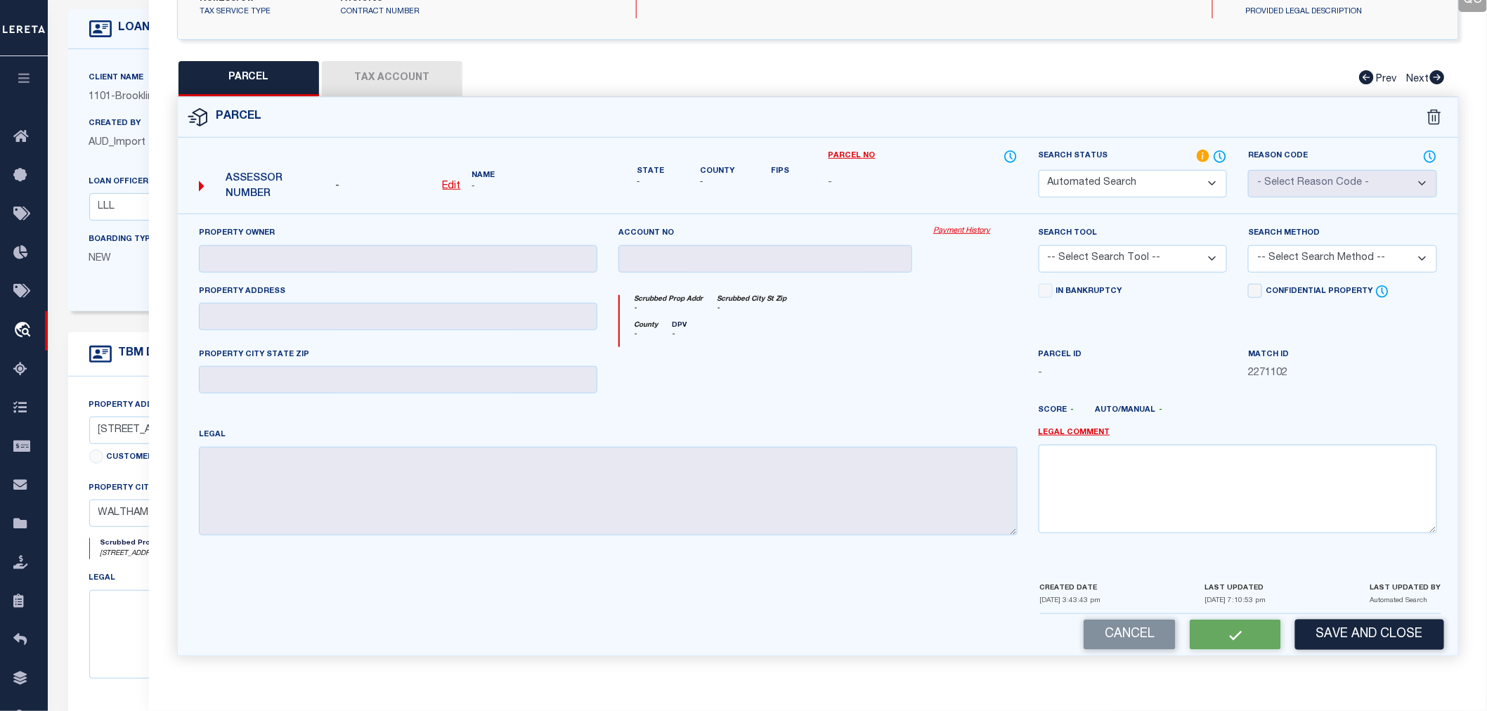
checkbox input "false"
type textarea "HIGH LIABILITY LOAN-SEARCH BY LEGAL REQUIRED."
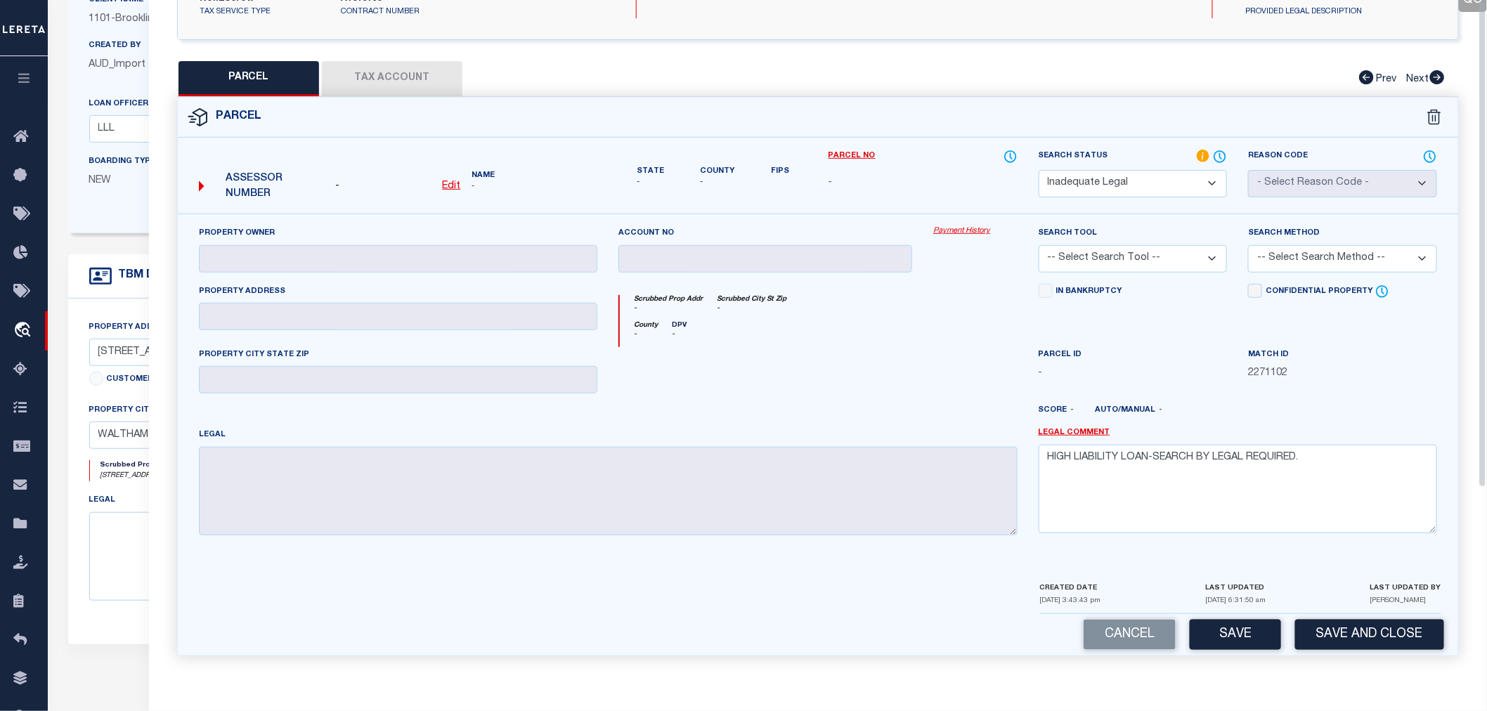
scroll to position [234, 0]
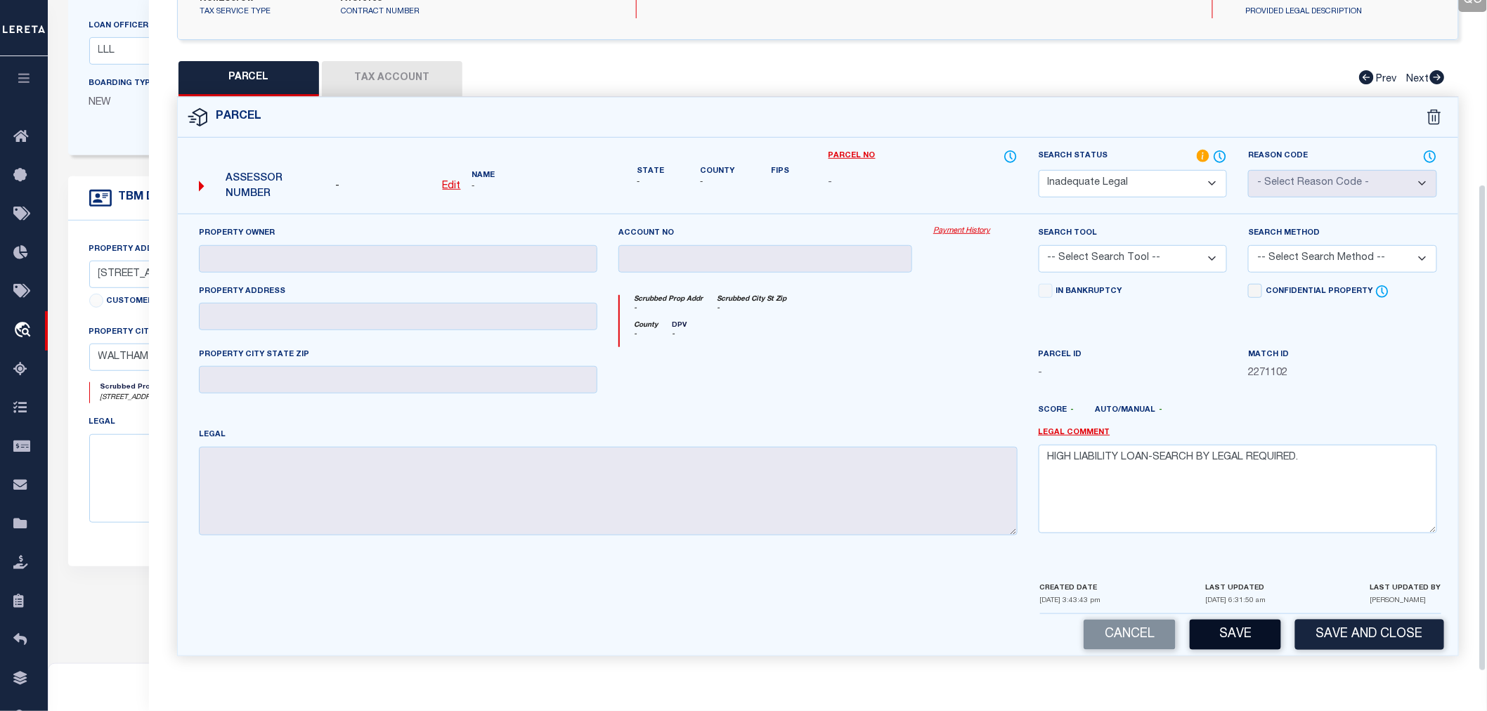
click at [1241, 626] on button "Save" at bounding box center [1235, 635] width 91 height 30
select select "AS"
checkbox input "false"
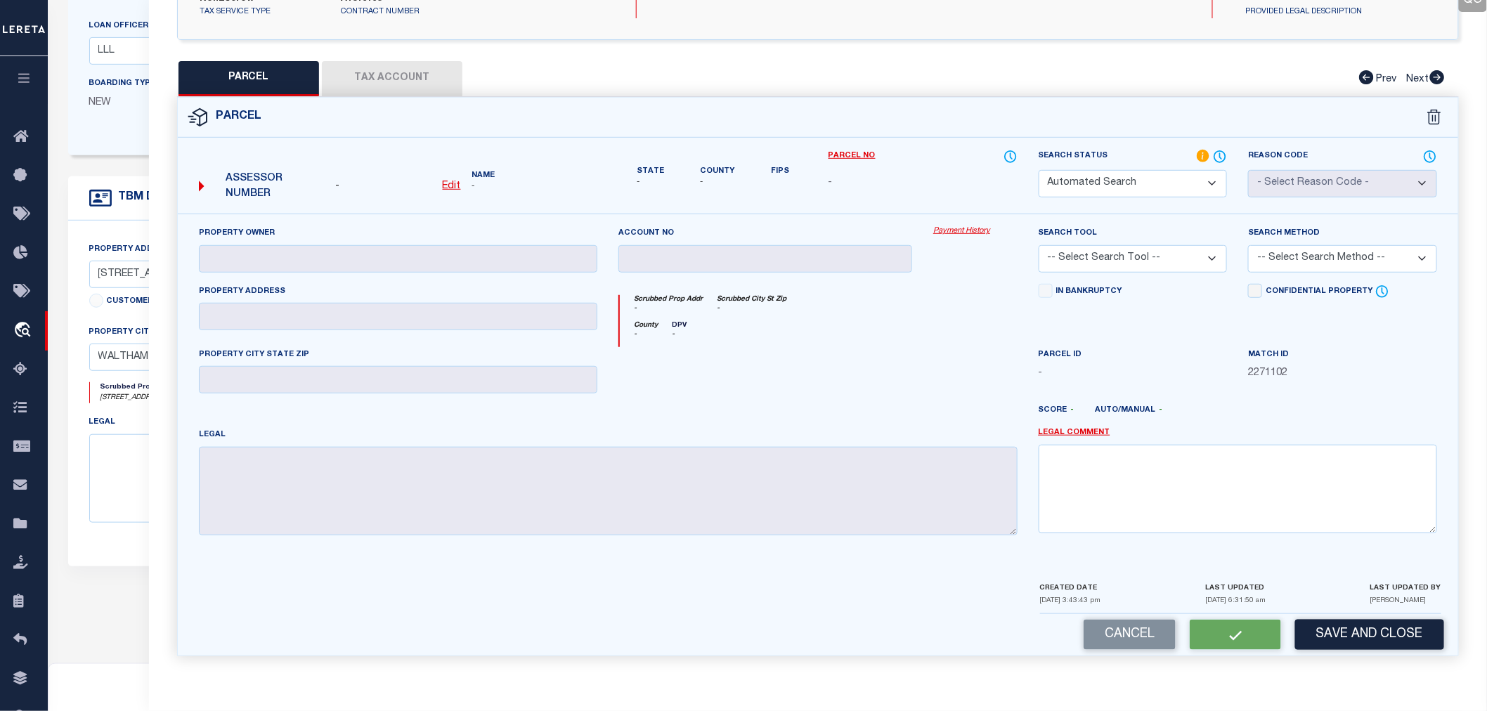
select select "ND"
checkbox input "false"
type textarea "HIGH LIABILITY LOAN-SEARCH BY LEGAL REQUIRED."
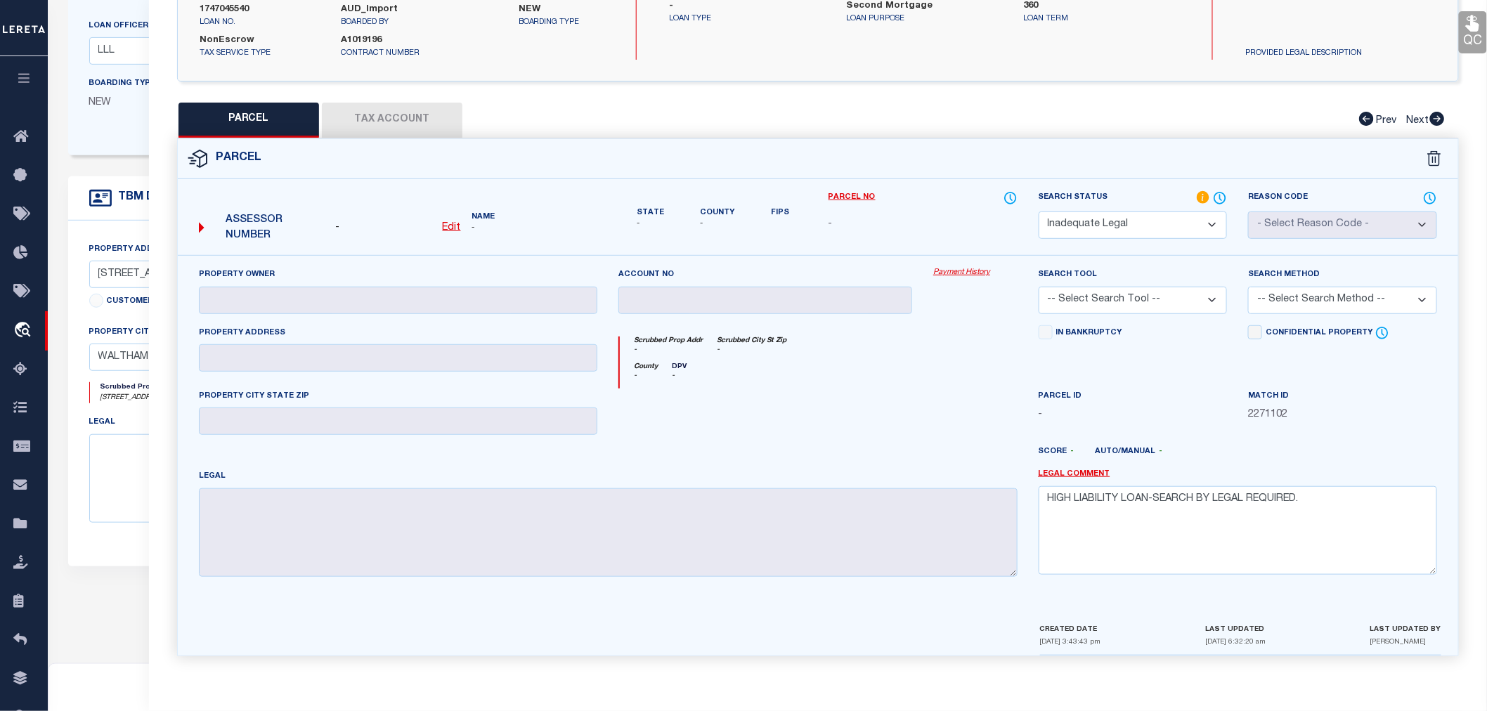
scroll to position [0, 0]
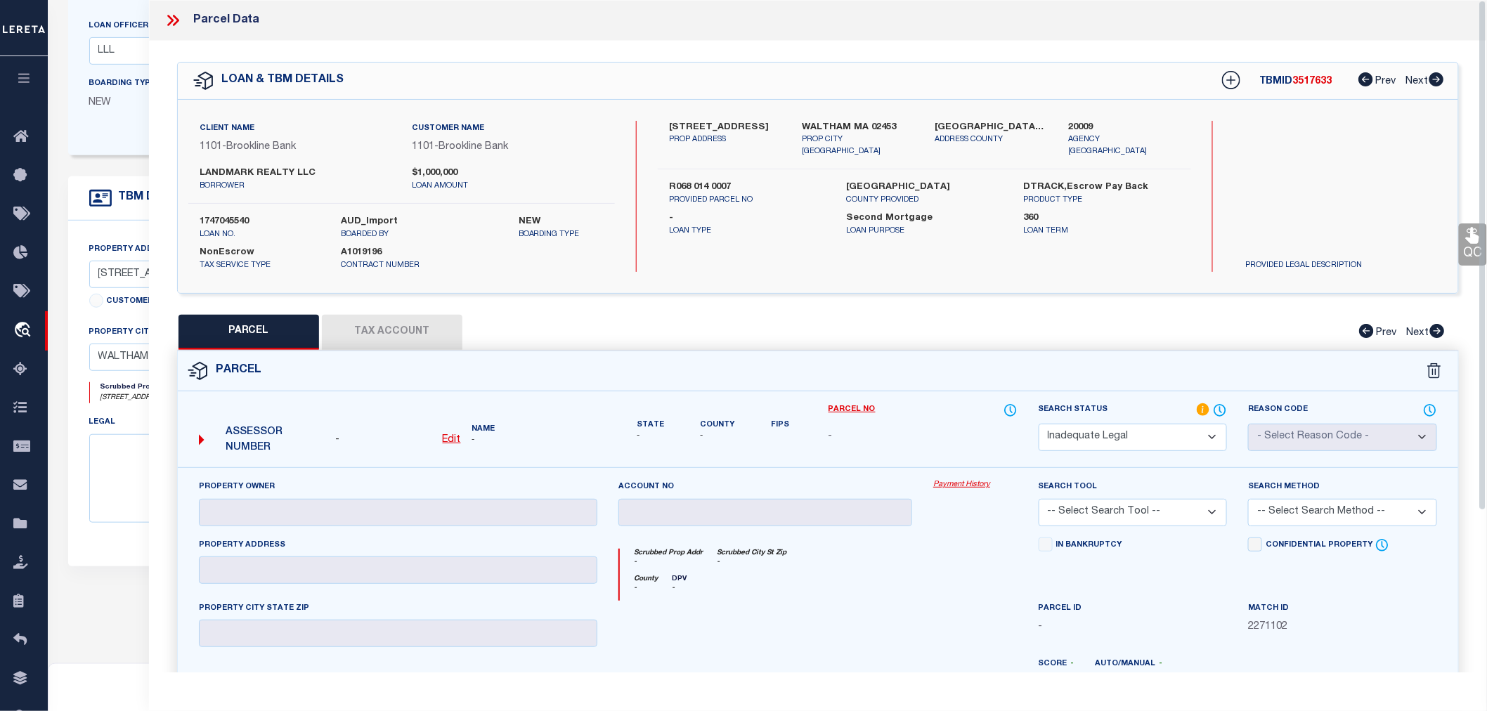
click at [178, 22] on icon at bounding box center [176, 20] width 6 height 11
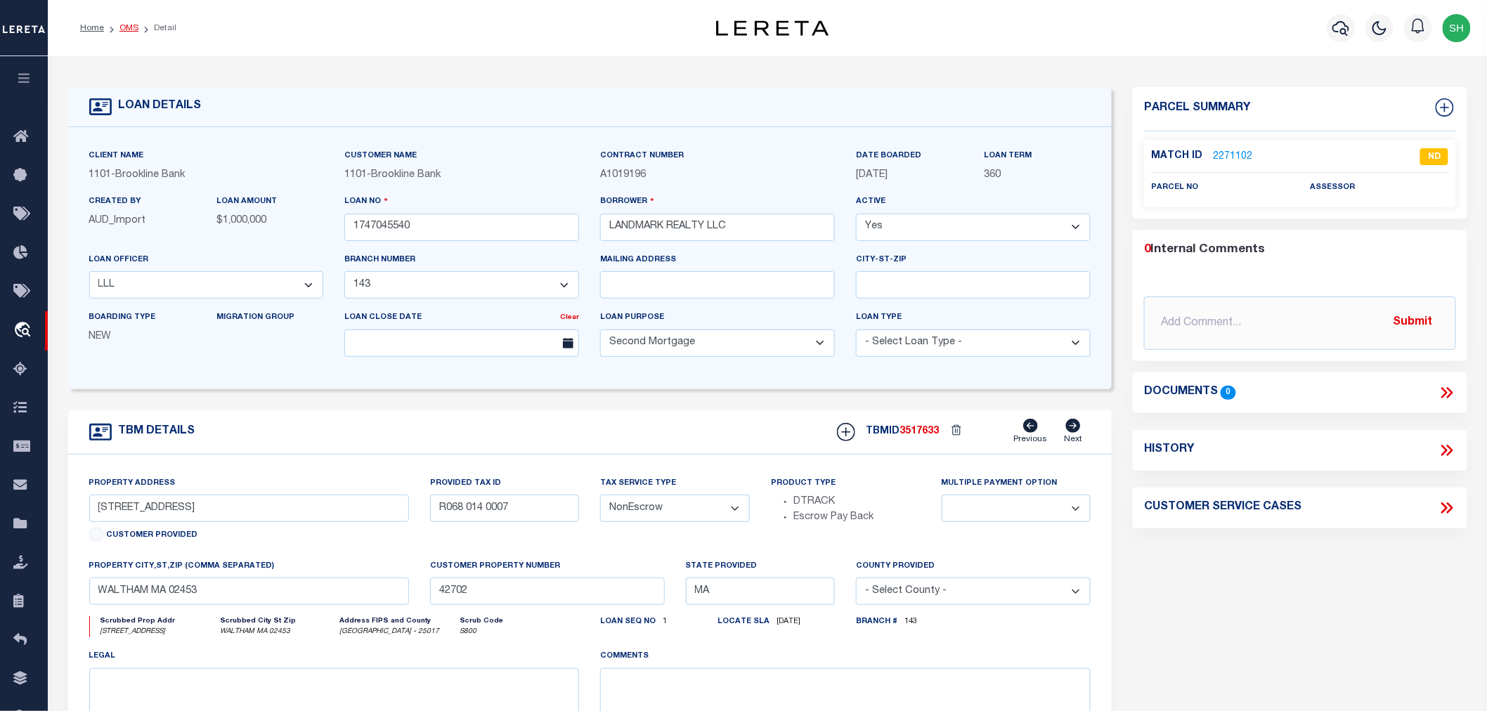
click at [132, 25] on link "OMS" at bounding box center [128, 28] width 19 height 8
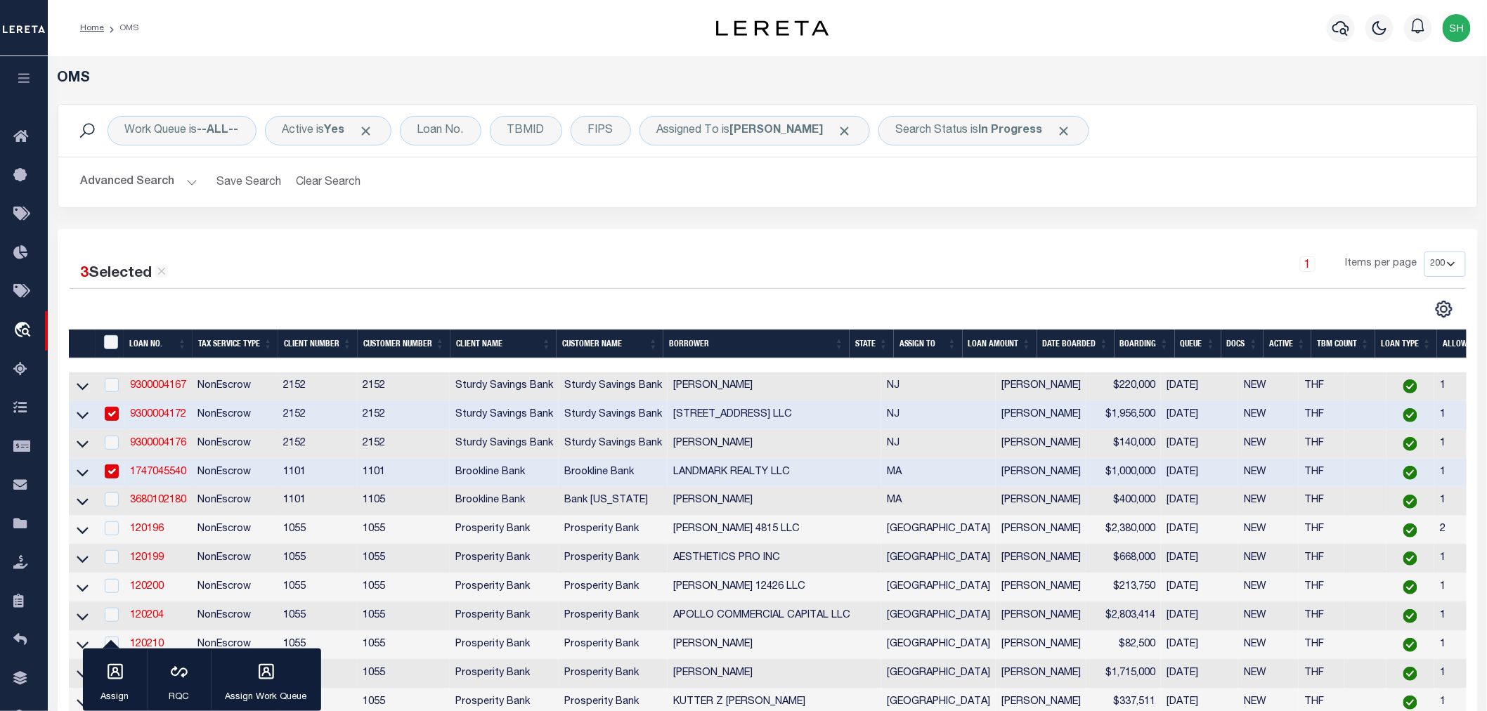
scroll to position [234, 0]
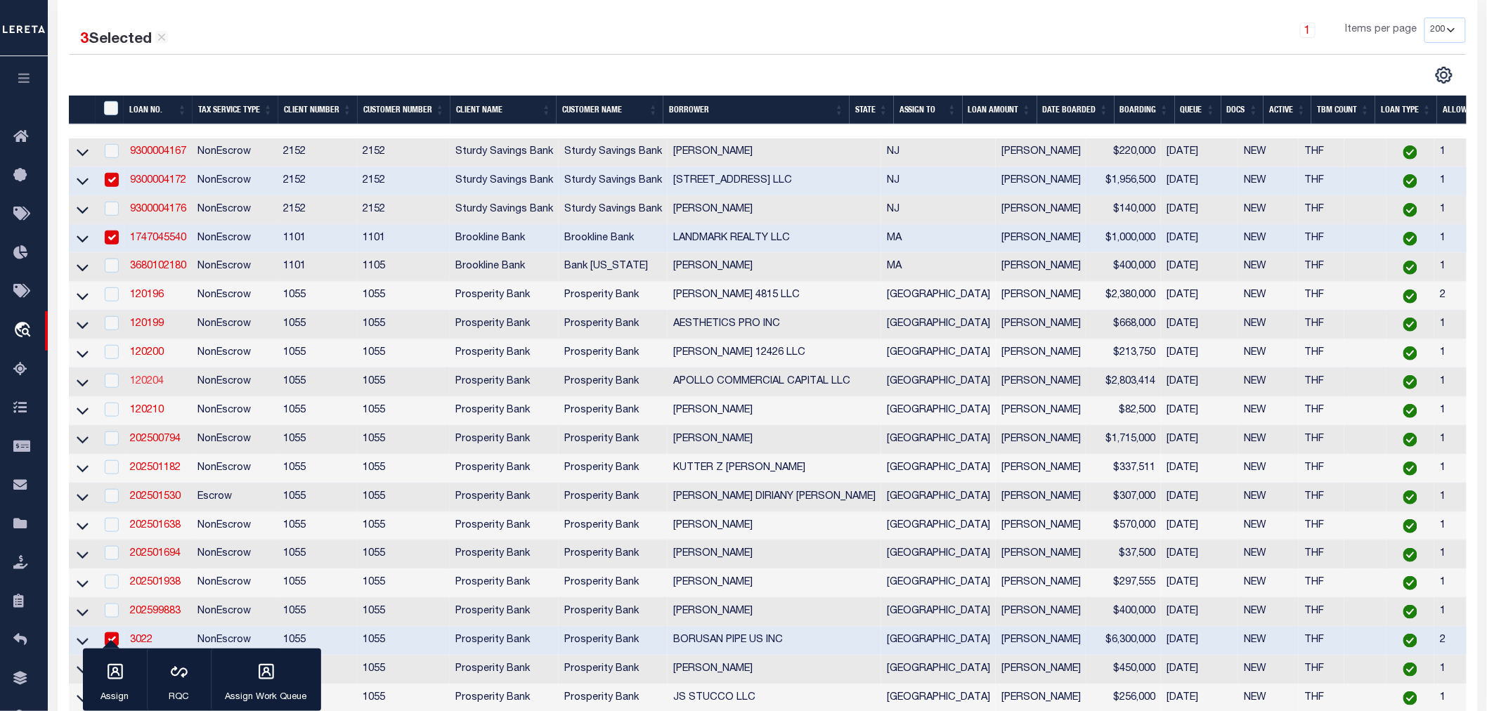
click at [142, 383] on link "120204" at bounding box center [147, 382] width 34 height 10
type input "120204"
type input "APOLLO COMMERCIAL CAPITAL LLC"
select select
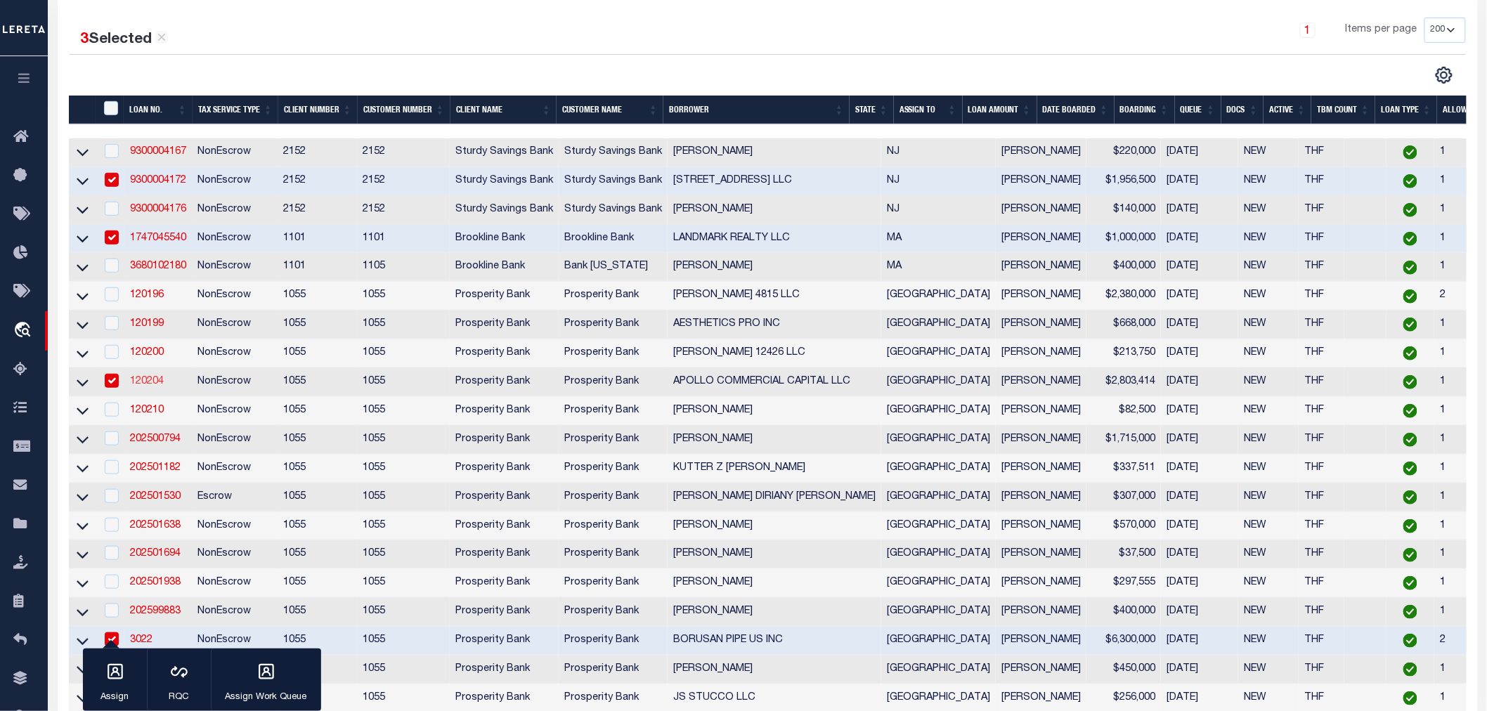
type input "15400 VANTAGE PKWY W"
type input "HOUSTON TX 77032-1924"
select select
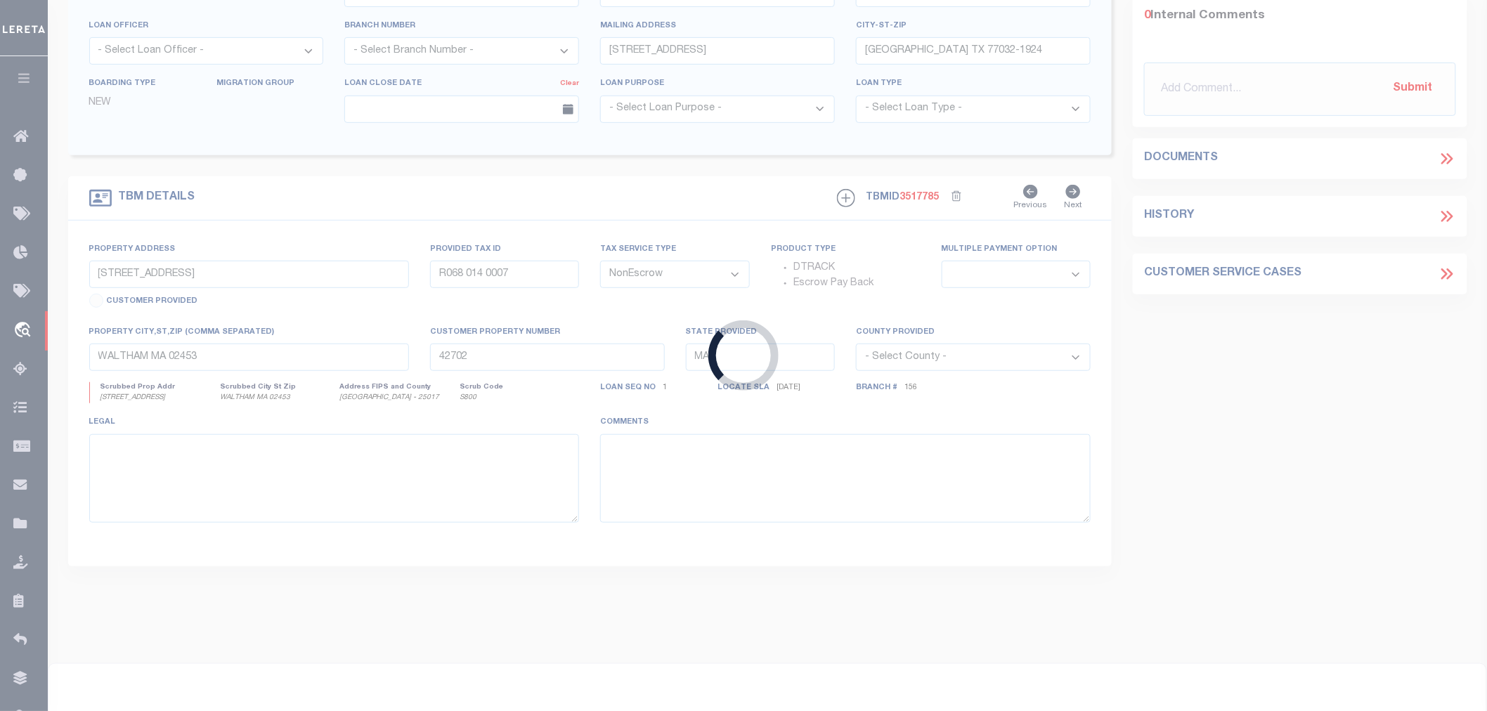
type input "30029 BINFORD PARK RD"
type input "1375070020003"
select select
type input "WALLER, TX 77484"
type input "[GEOGRAPHIC_DATA]"
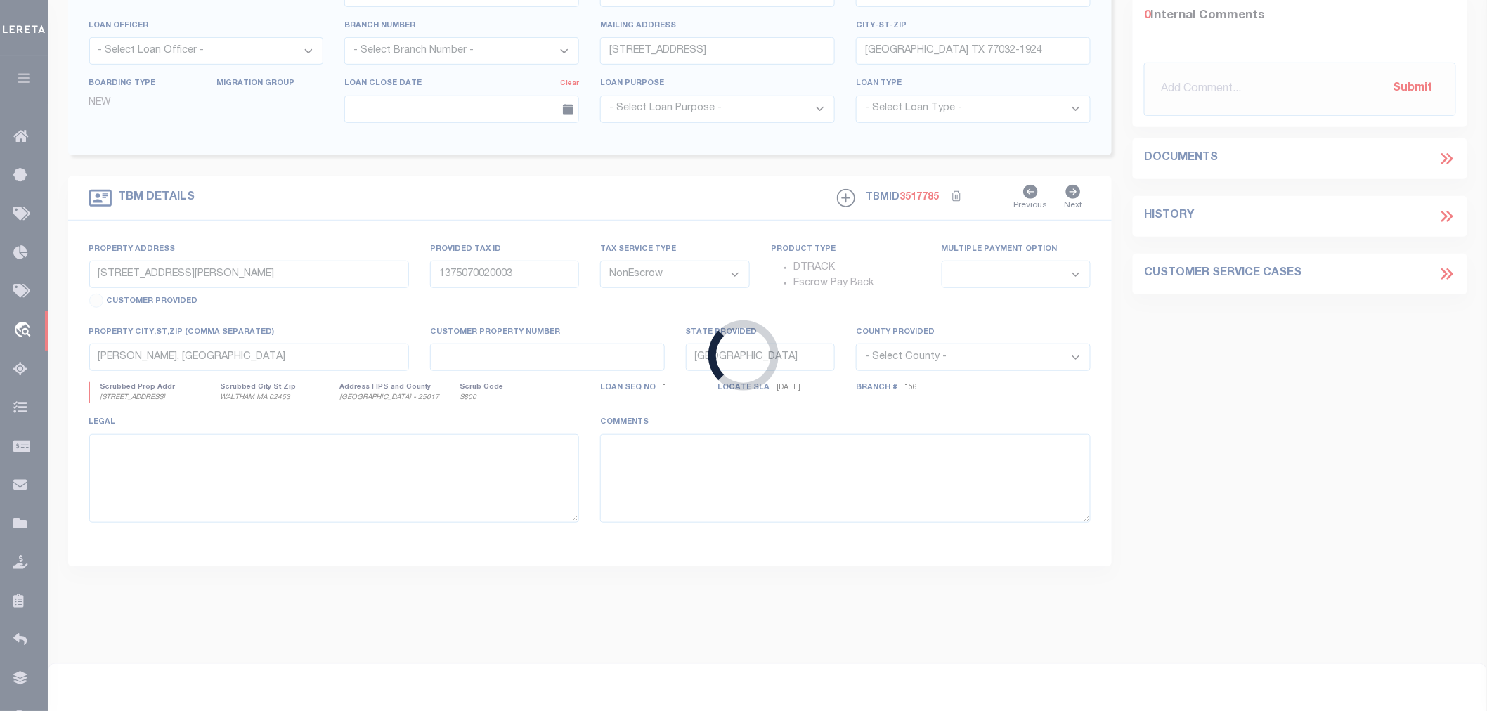
select select
type textarea "RES E BLK 2 BIND RD OFF PK SEC 1 REP NO 1"
select select "10412"
select select "3996"
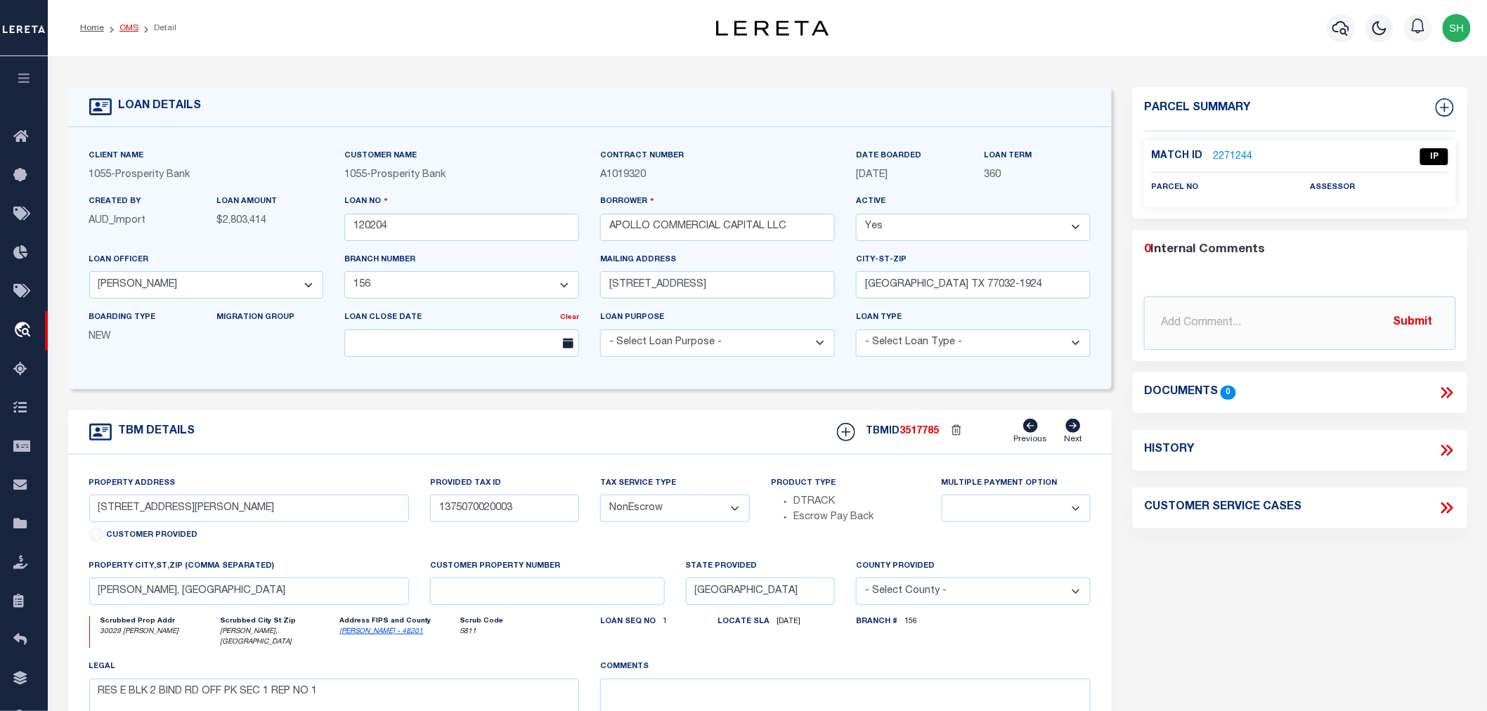
click at [124, 31] on link "OMS" at bounding box center [128, 28] width 19 height 8
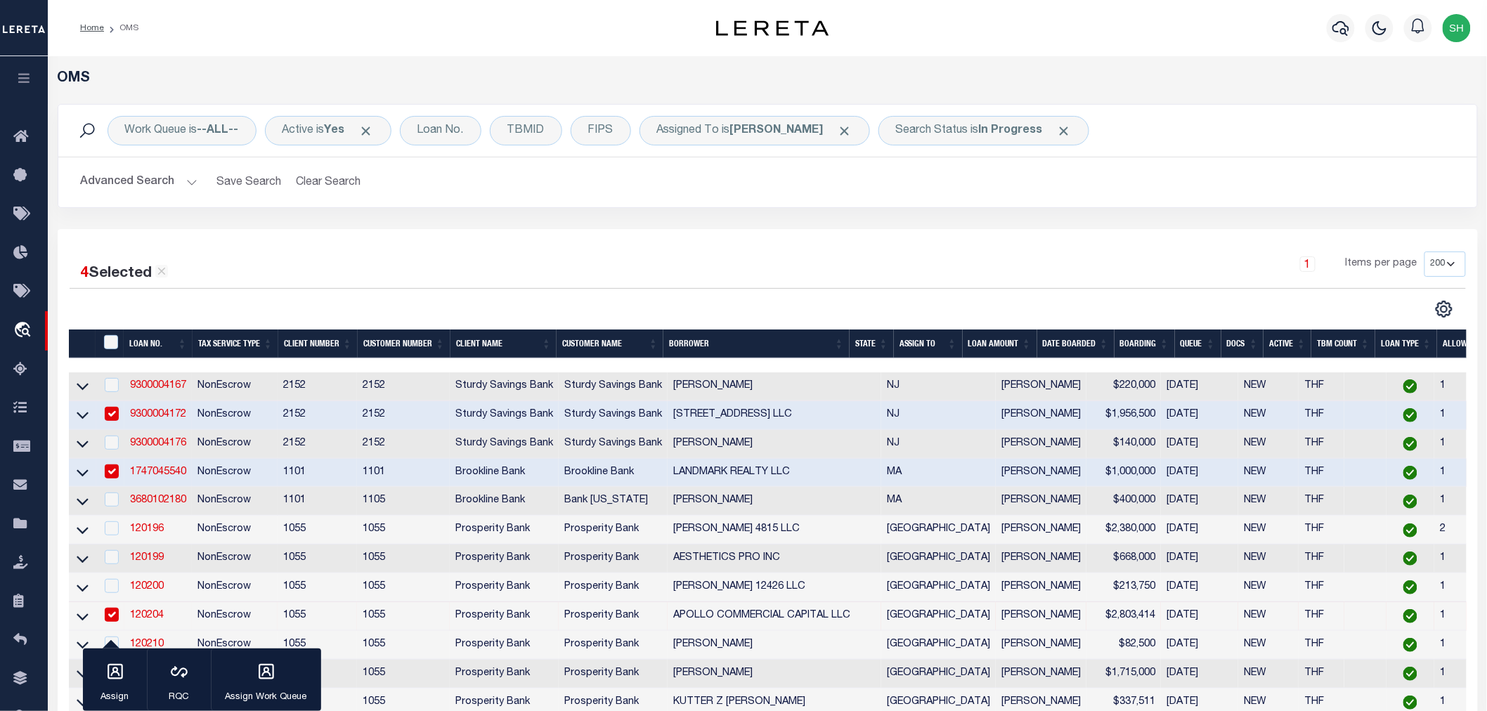
scroll to position [234, 0]
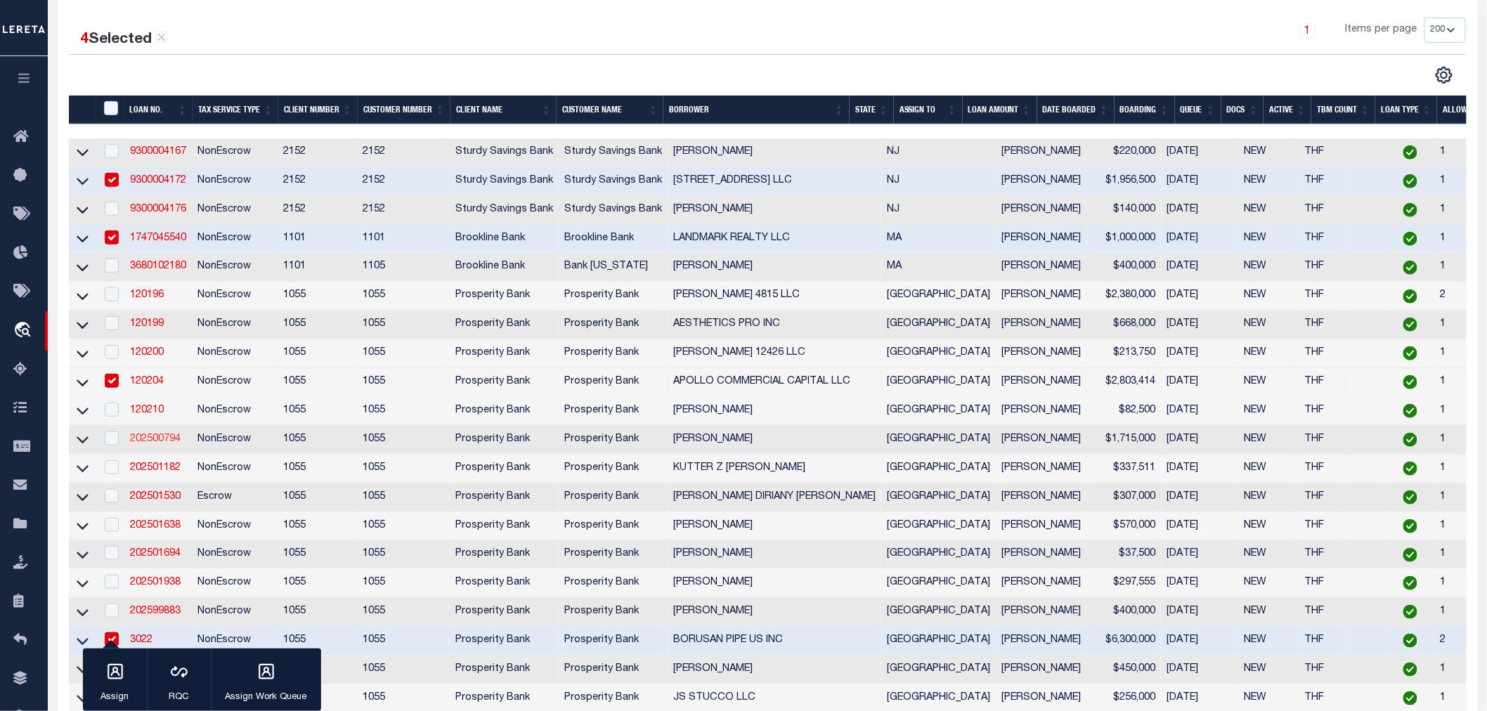
click at [150, 443] on link "202500794" at bounding box center [155, 439] width 51 height 10
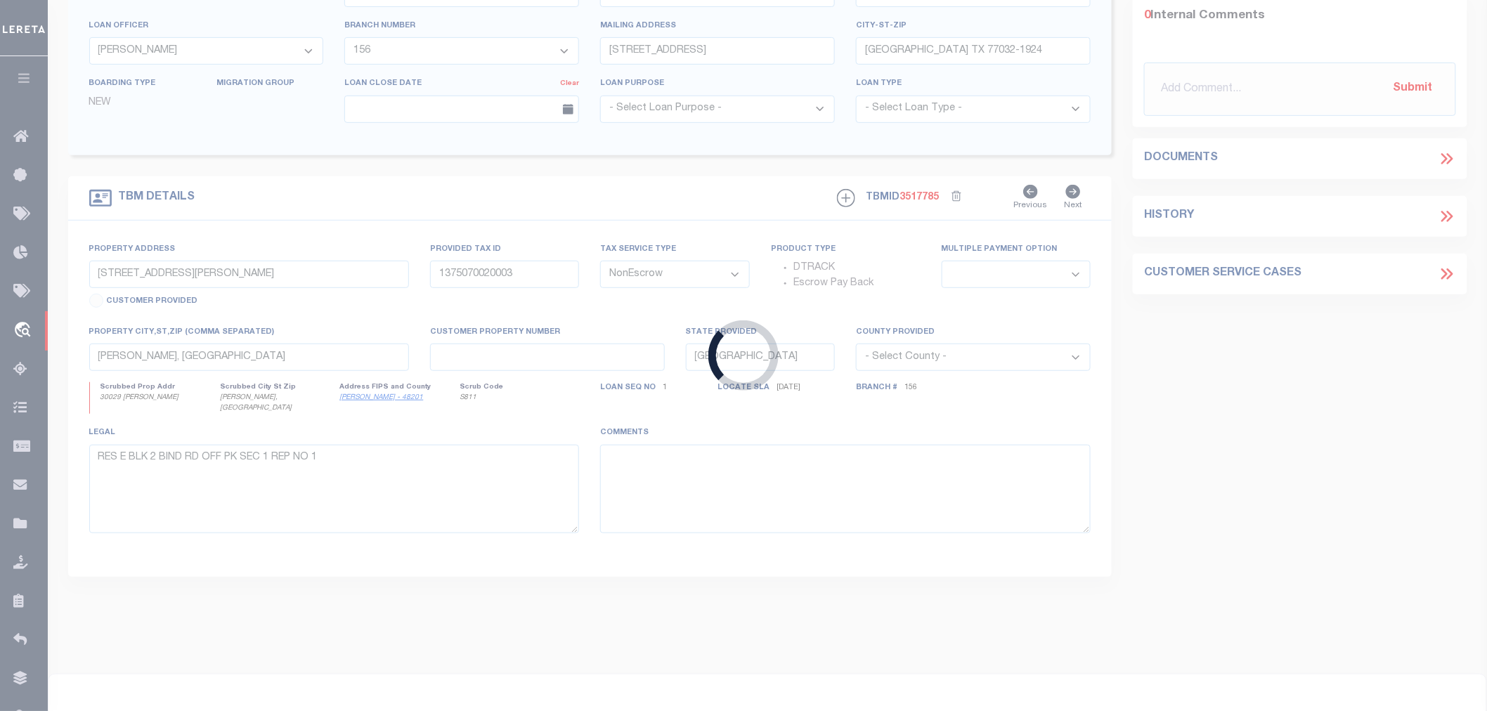
type input "202500794"
type input "[PERSON_NAME]"
select select "10386"
select select "4043"
type input "3004 BROTHERS BLVD"
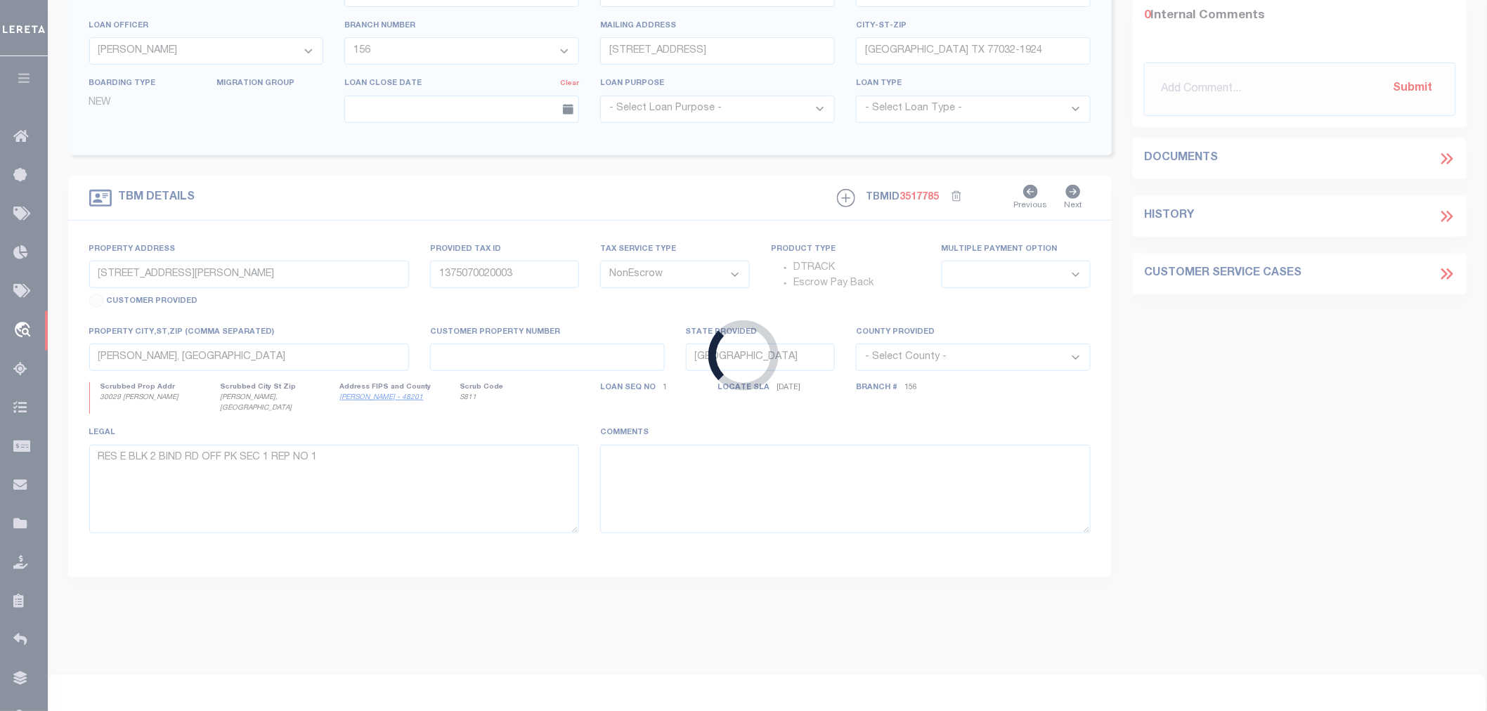
type input "COLLEGE STATION TX 77845"
select select "100"
type input "2000 OAKWOOD TRL"
type input "76244"
select select
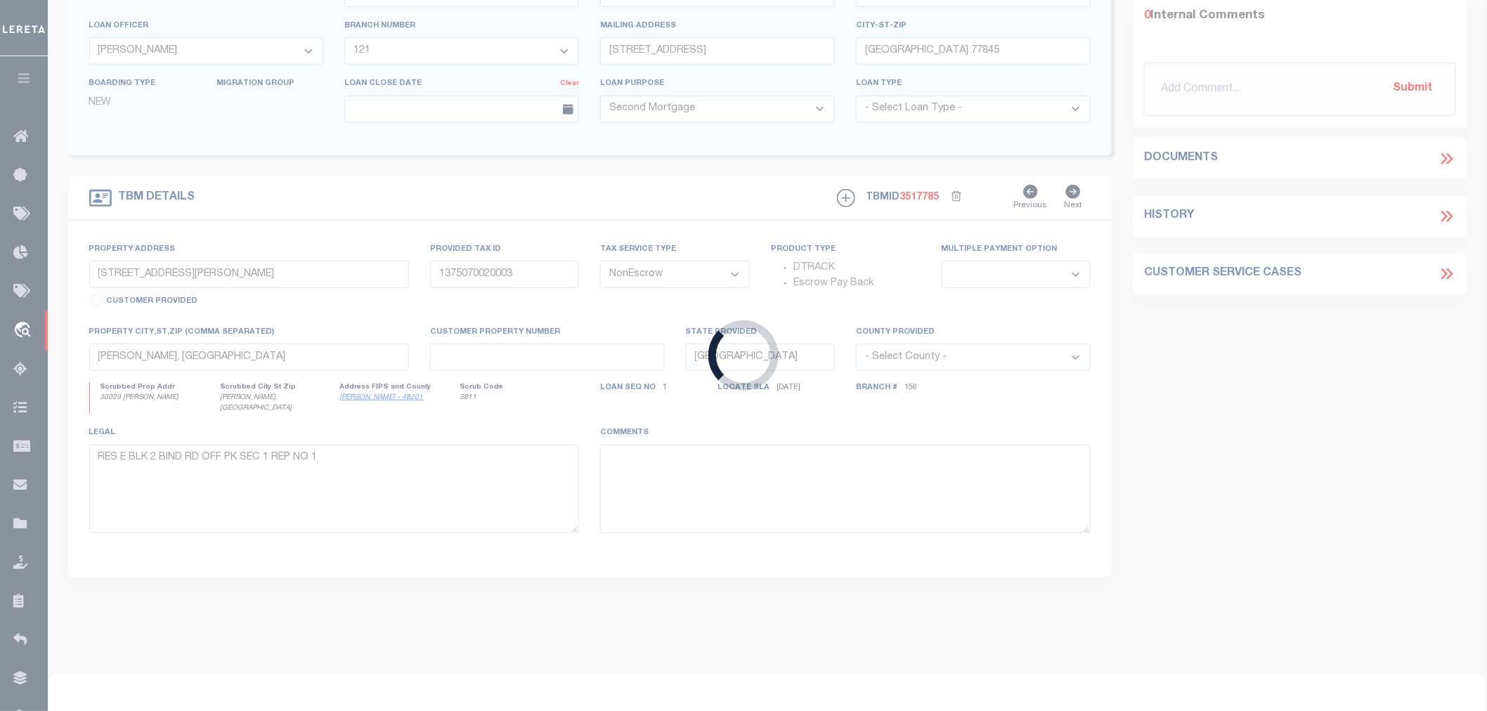
type input "COLLEGE STATION, TX 778455634"
select select
type textarea "LOT 4R RESUB OF SANDSTONE ADDN"
select select "10386"
select select "4043"
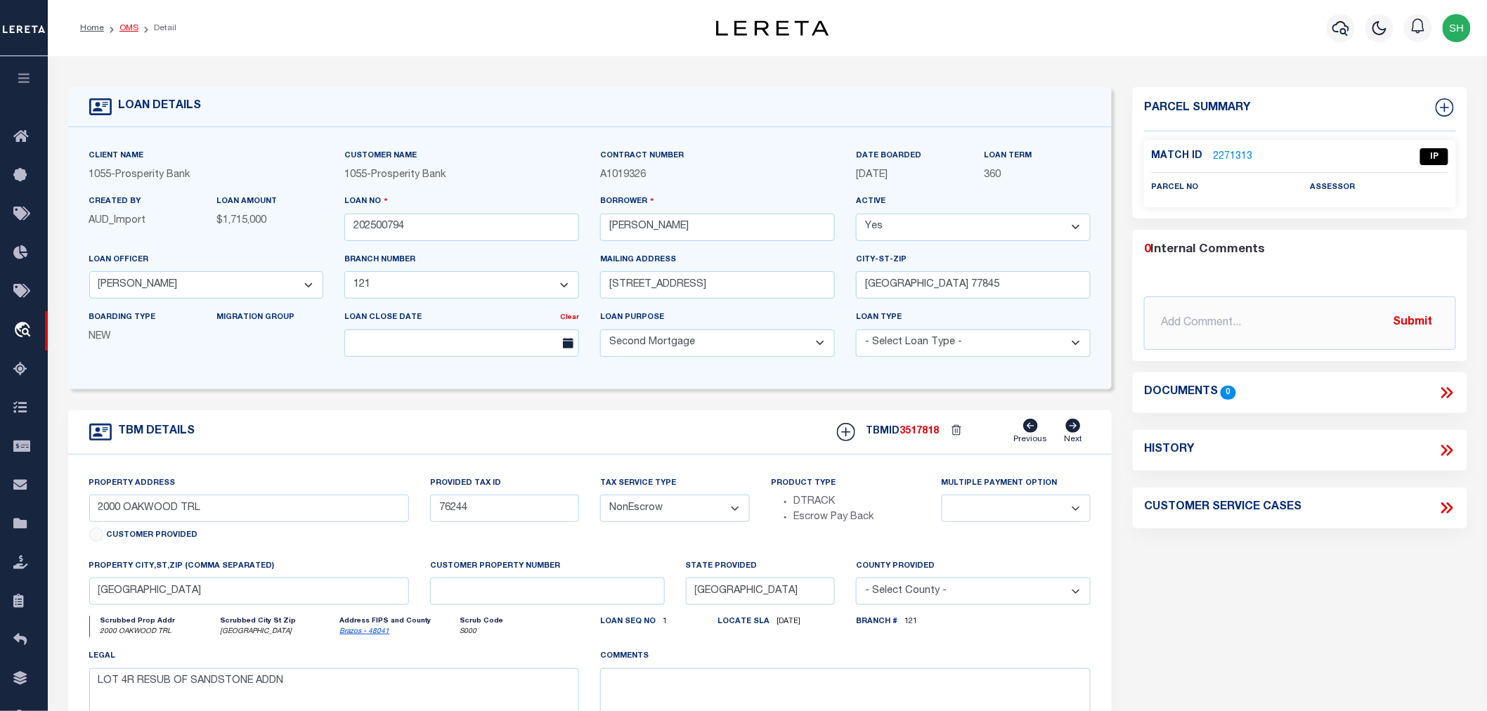
click at [134, 28] on link "OMS" at bounding box center [128, 28] width 19 height 8
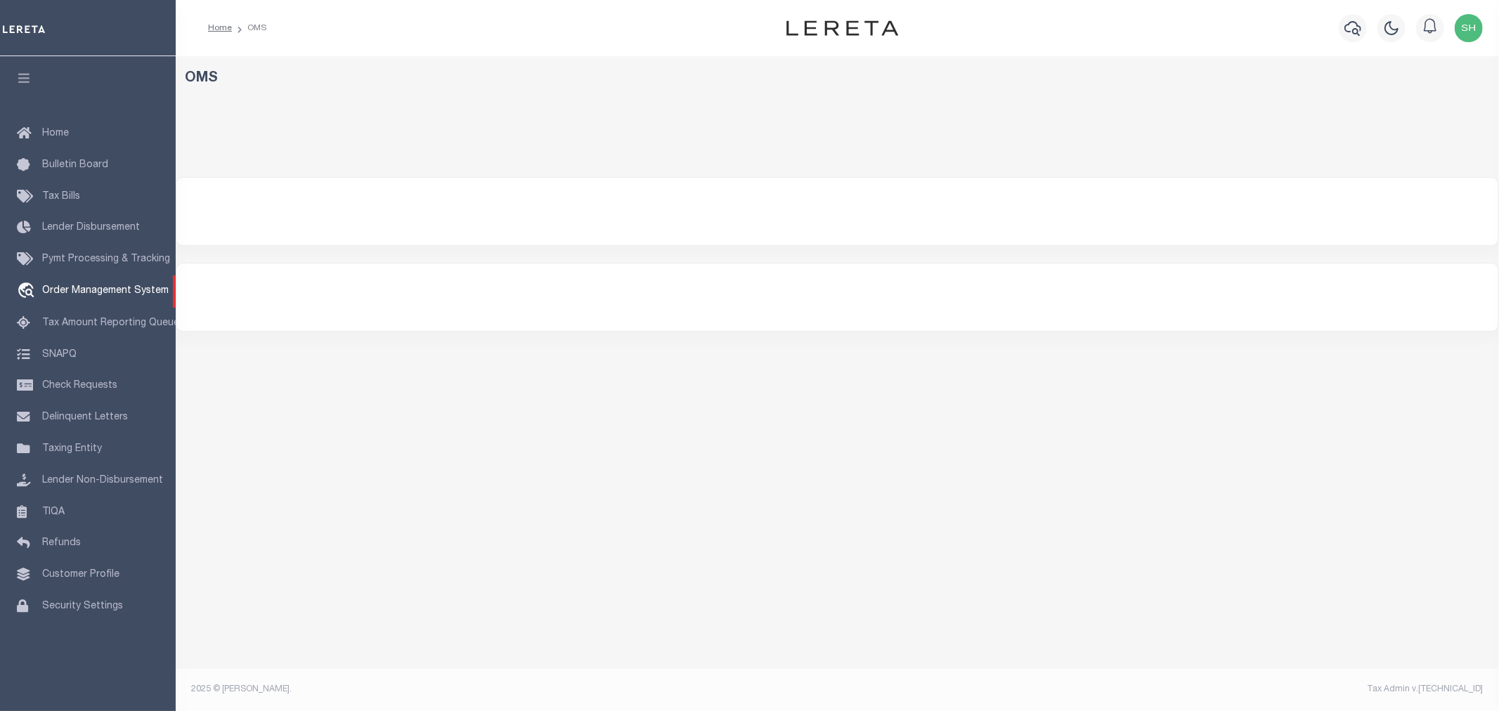
select select "200"
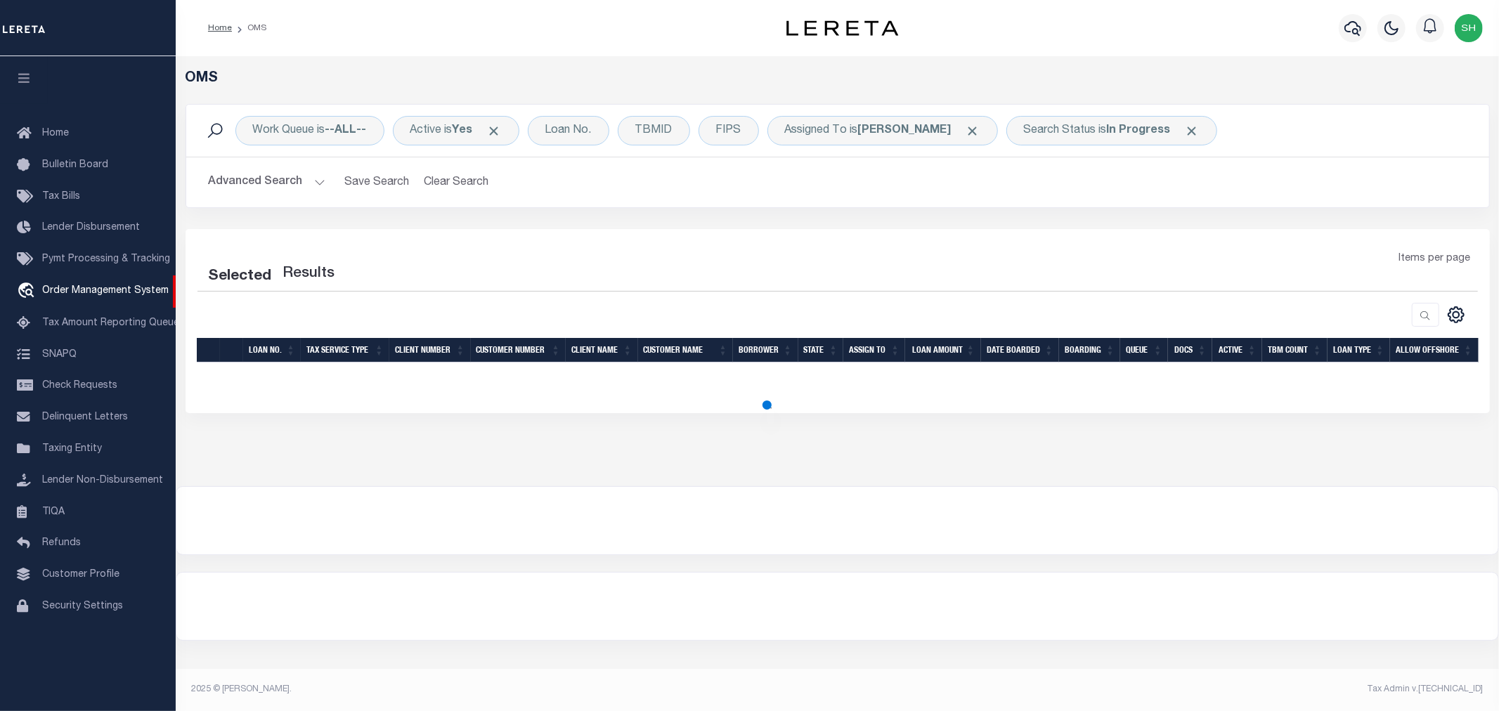
select select "200"
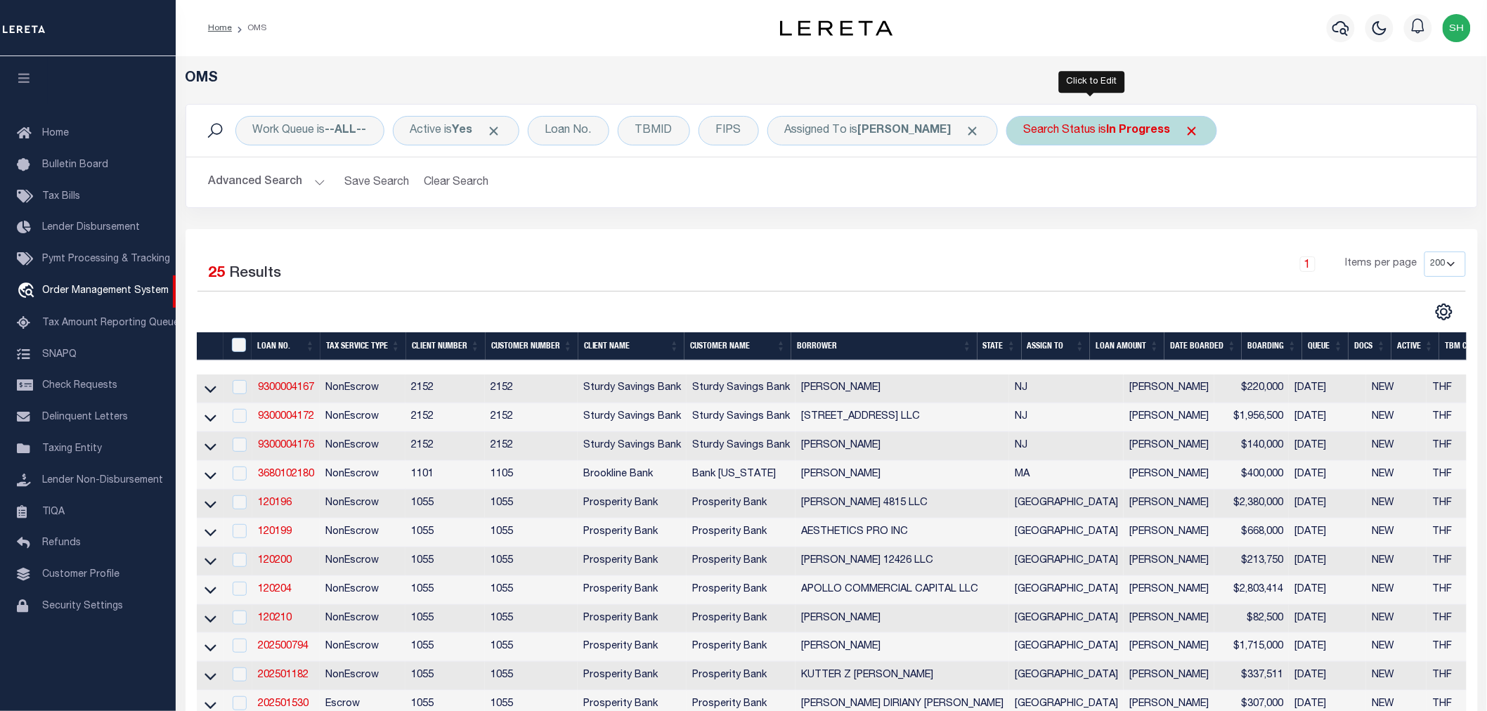
click at [1060, 134] on div "Search Status is In Progress" at bounding box center [1111, 131] width 211 height 30
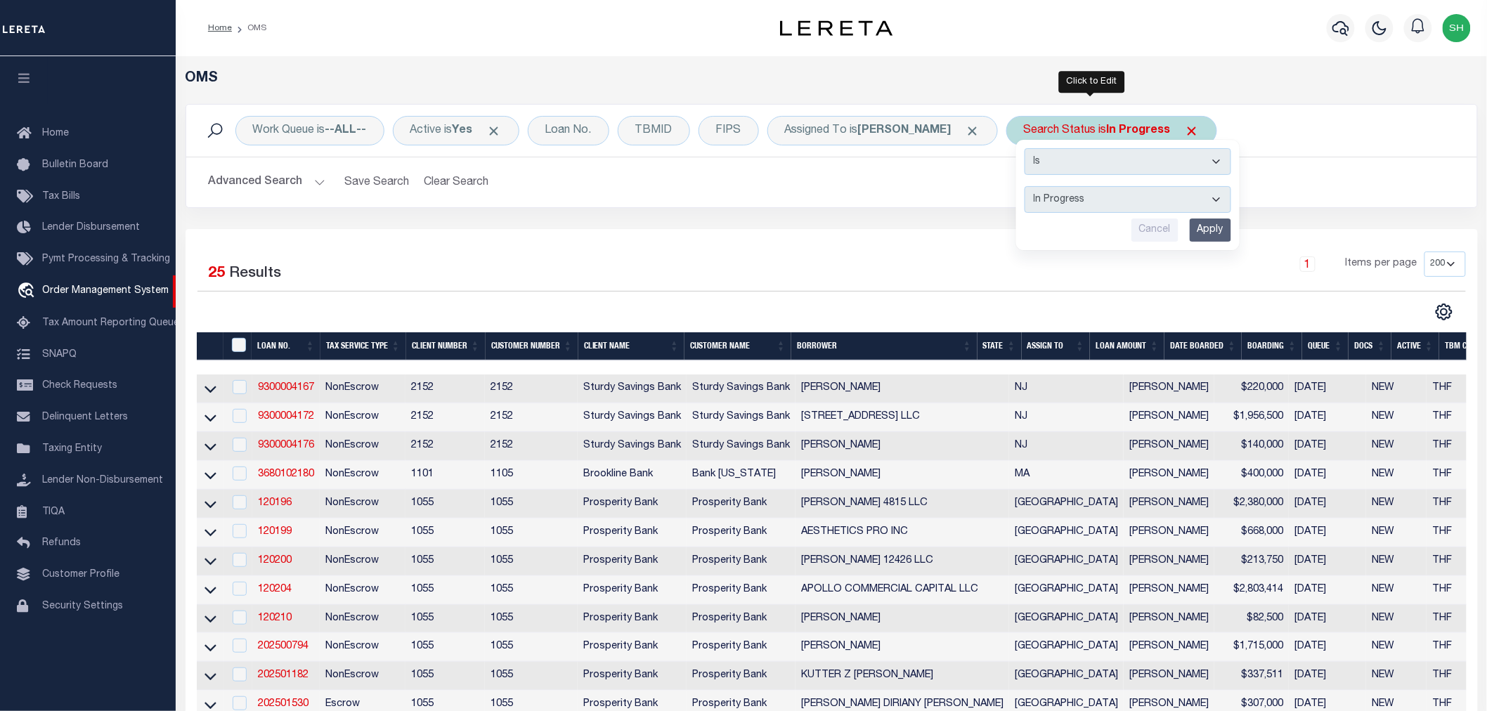
click at [1049, 198] on select "Automated Search Bad Parcel Complete Duplicate Parcel High Dollar Reporting In …" at bounding box center [1128, 199] width 207 height 27
select select "RD"
click at [1025, 186] on select "Automated Search Bad Parcel Complete Duplicate Parcel High Dollar Reporting In …" at bounding box center [1128, 199] width 207 height 27
click at [1190, 226] on input "Apply" at bounding box center [1210, 230] width 41 height 23
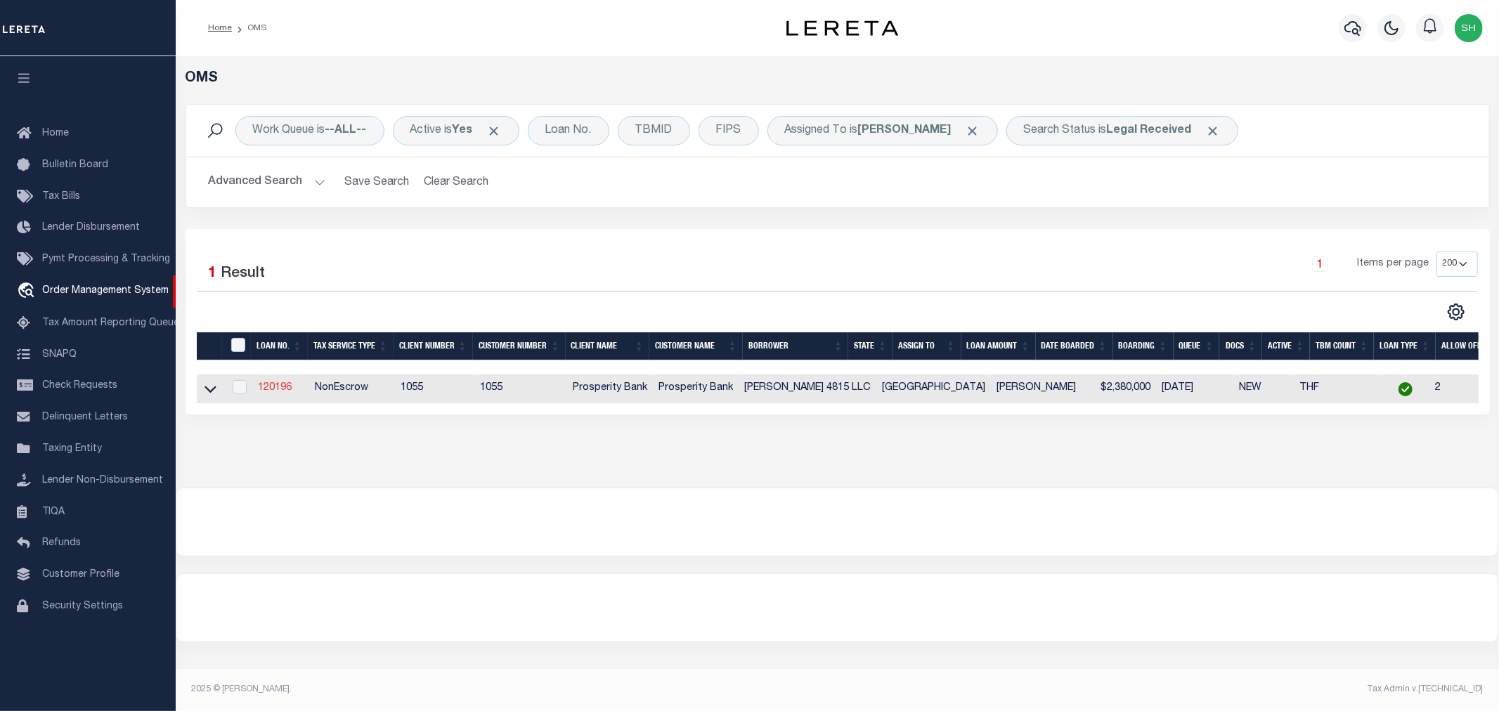
click at [268, 389] on link "120196" at bounding box center [275, 388] width 34 height 10
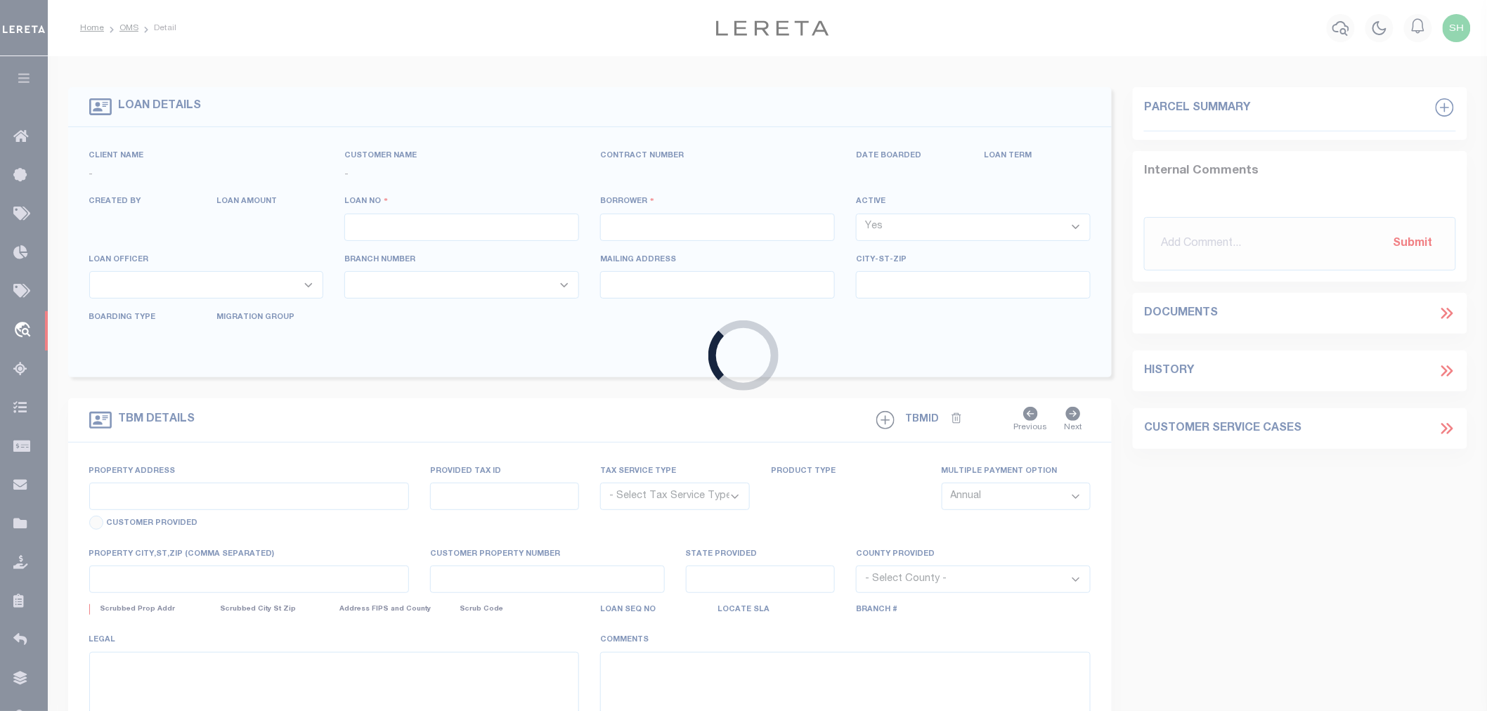
type input "120196"
type input "[PERSON_NAME] 4815 LLC"
select select
type input "5210 SPRUCE ST"
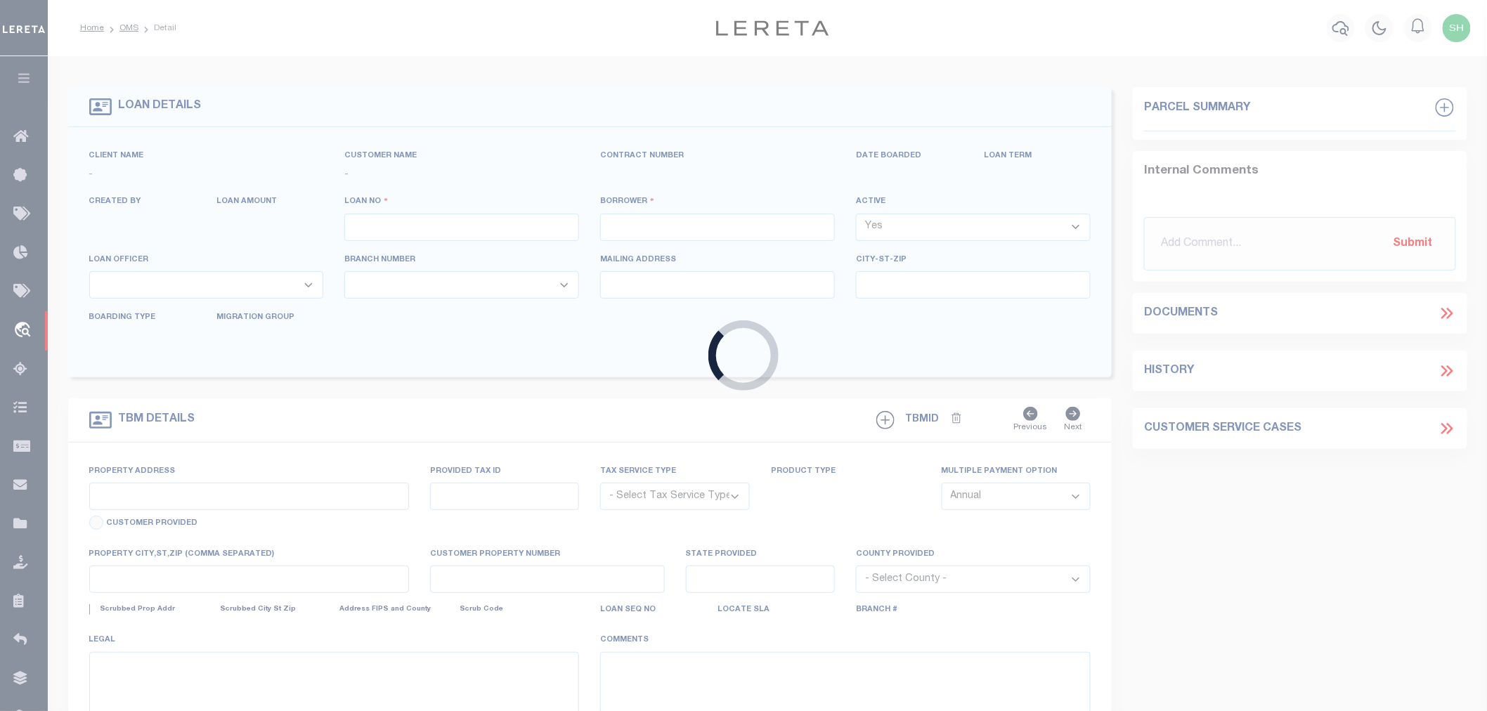
type input "BELLAIRE TX 77401"
select select
select select "NonEscrow"
type input "4813 MILAM ST"
select select
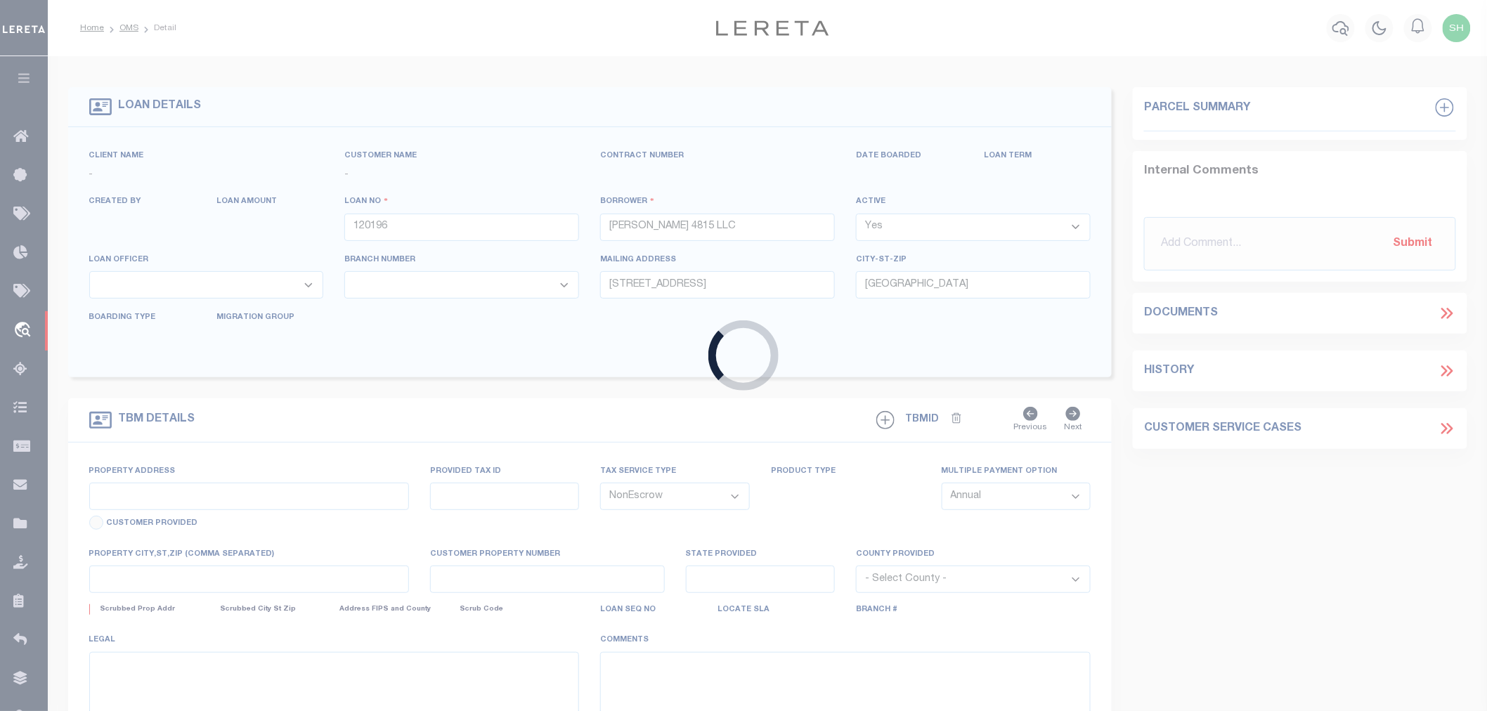
type input "HOUSTON, TX 77006"
type input "[GEOGRAPHIC_DATA]"
select select
type textarea "4813 MILAM ST HOUSTON TX 77006 LOT 1 BLOCK 1 MILAM PLACE A SUBDIVISION IN HARRI…"
select select "10375"
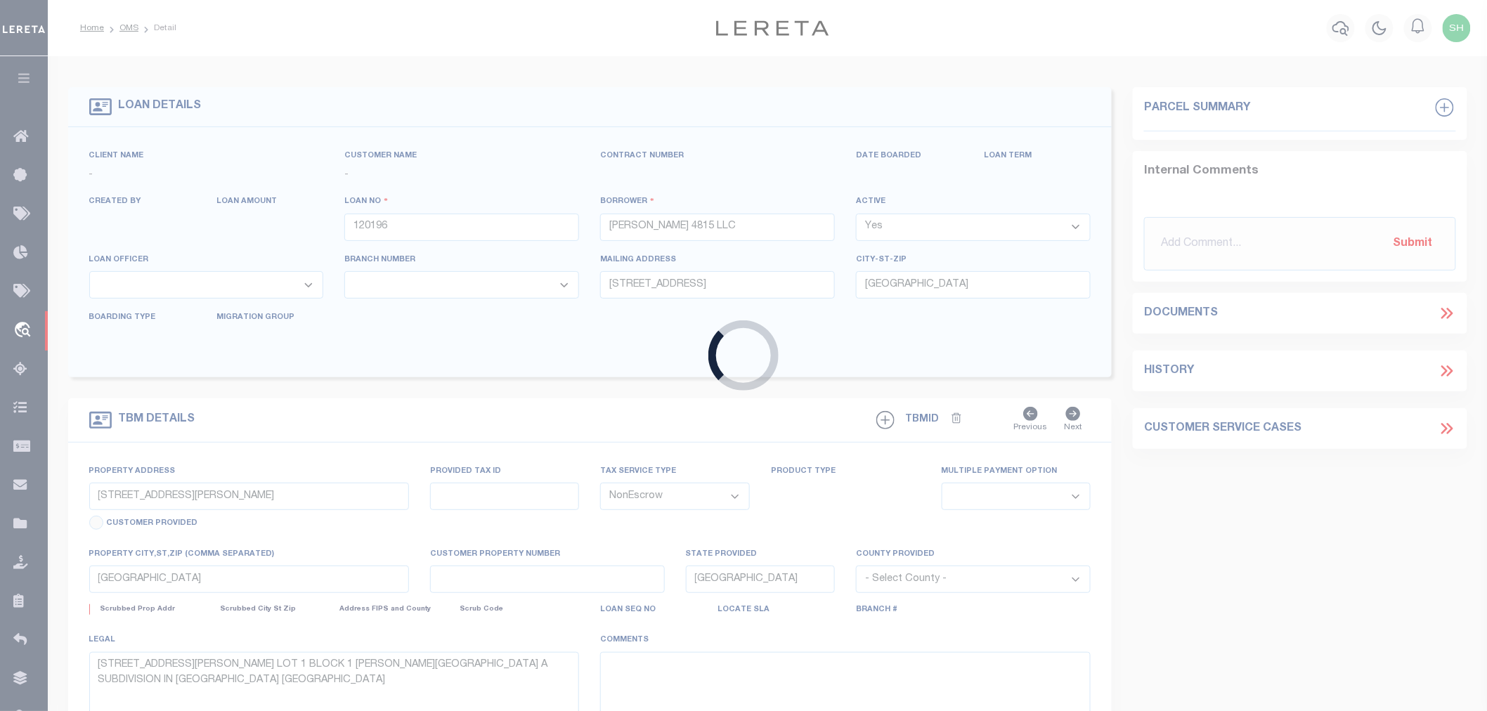
select select "4080"
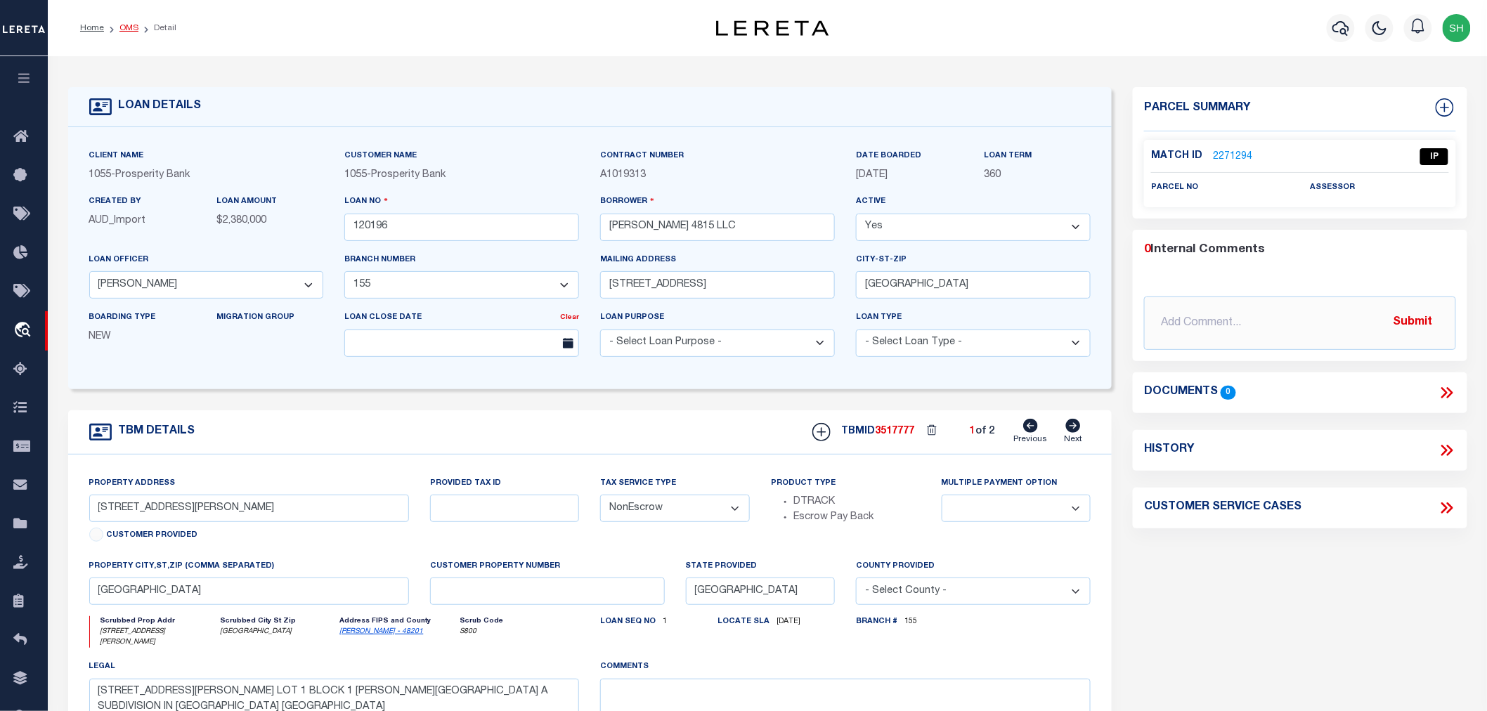
click at [129, 28] on link "OMS" at bounding box center [128, 28] width 19 height 8
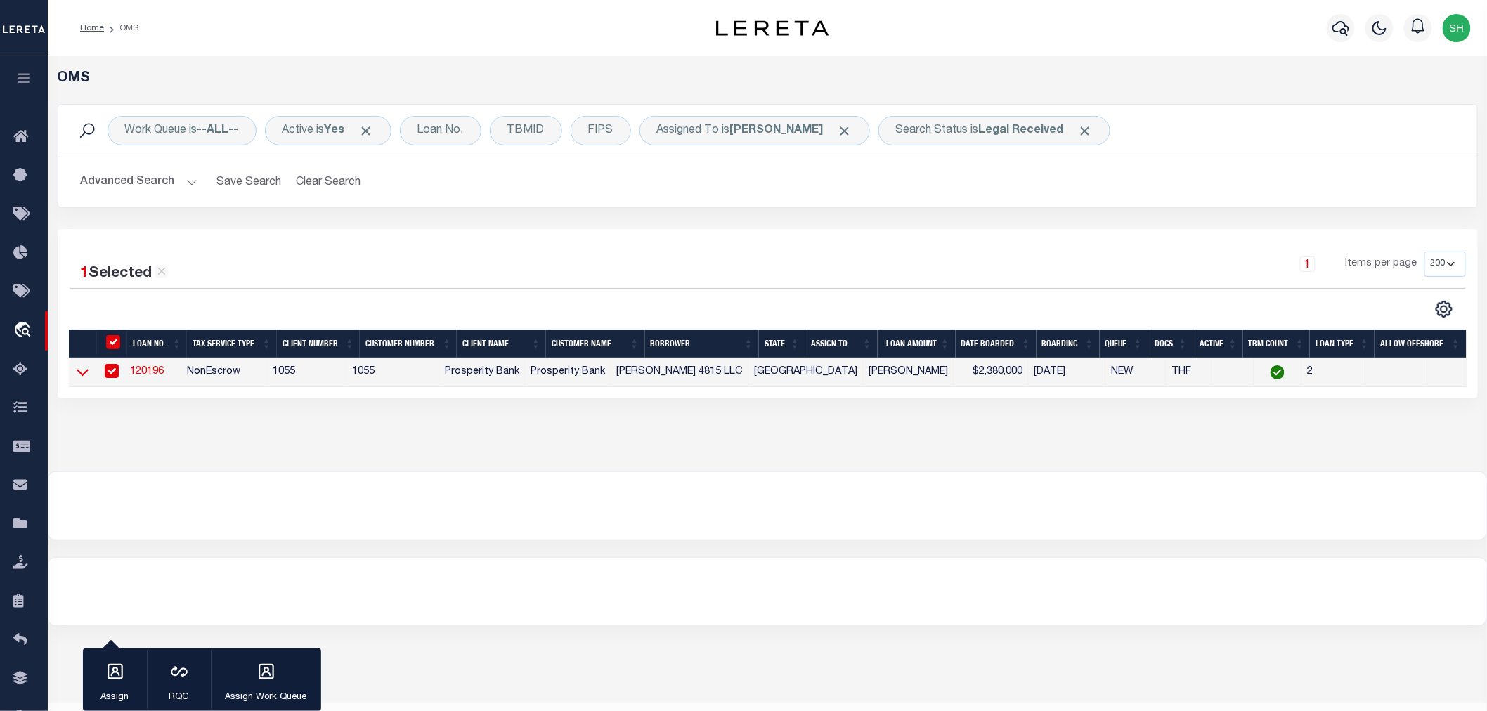
click at [79, 372] on icon at bounding box center [83, 372] width 12 height 15
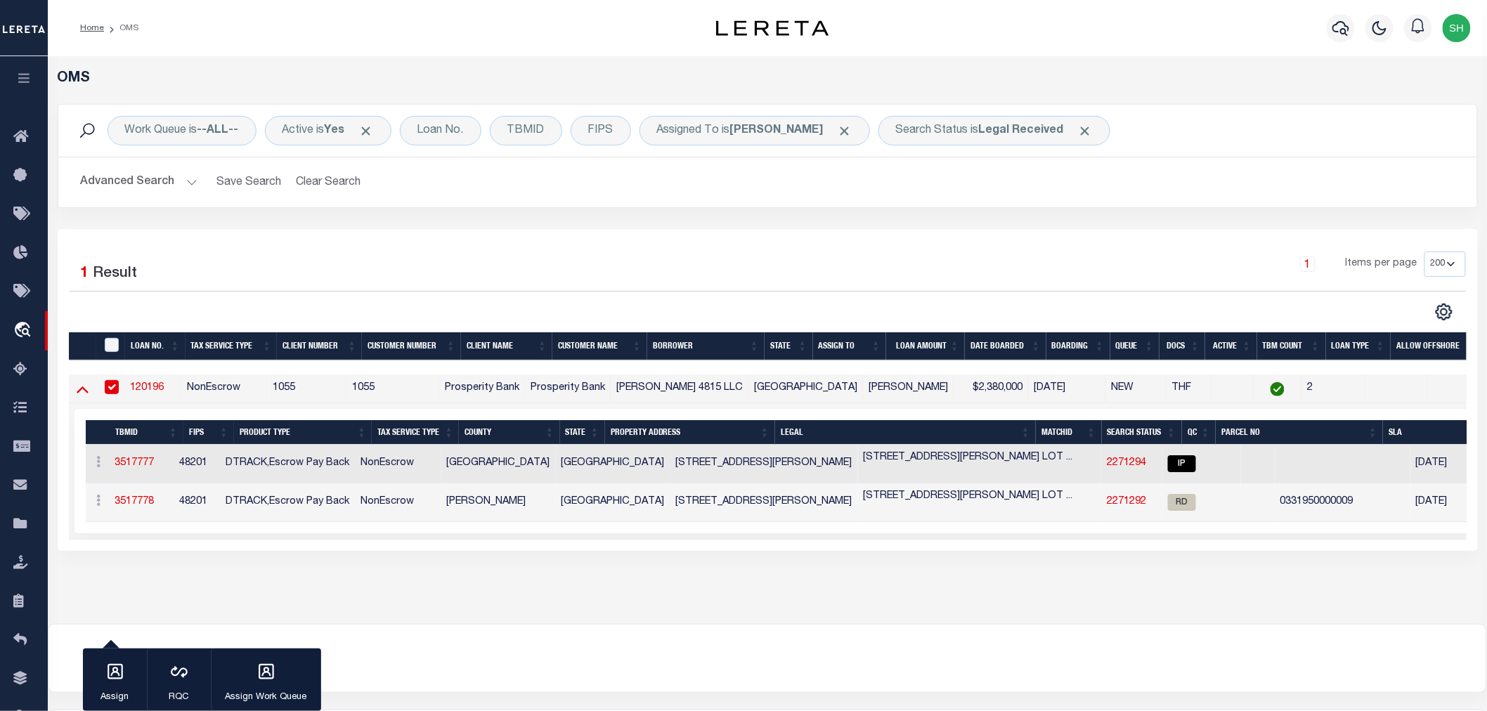
click at [80, 391] on icon at bounding box center [83, 390] width 12 height 7
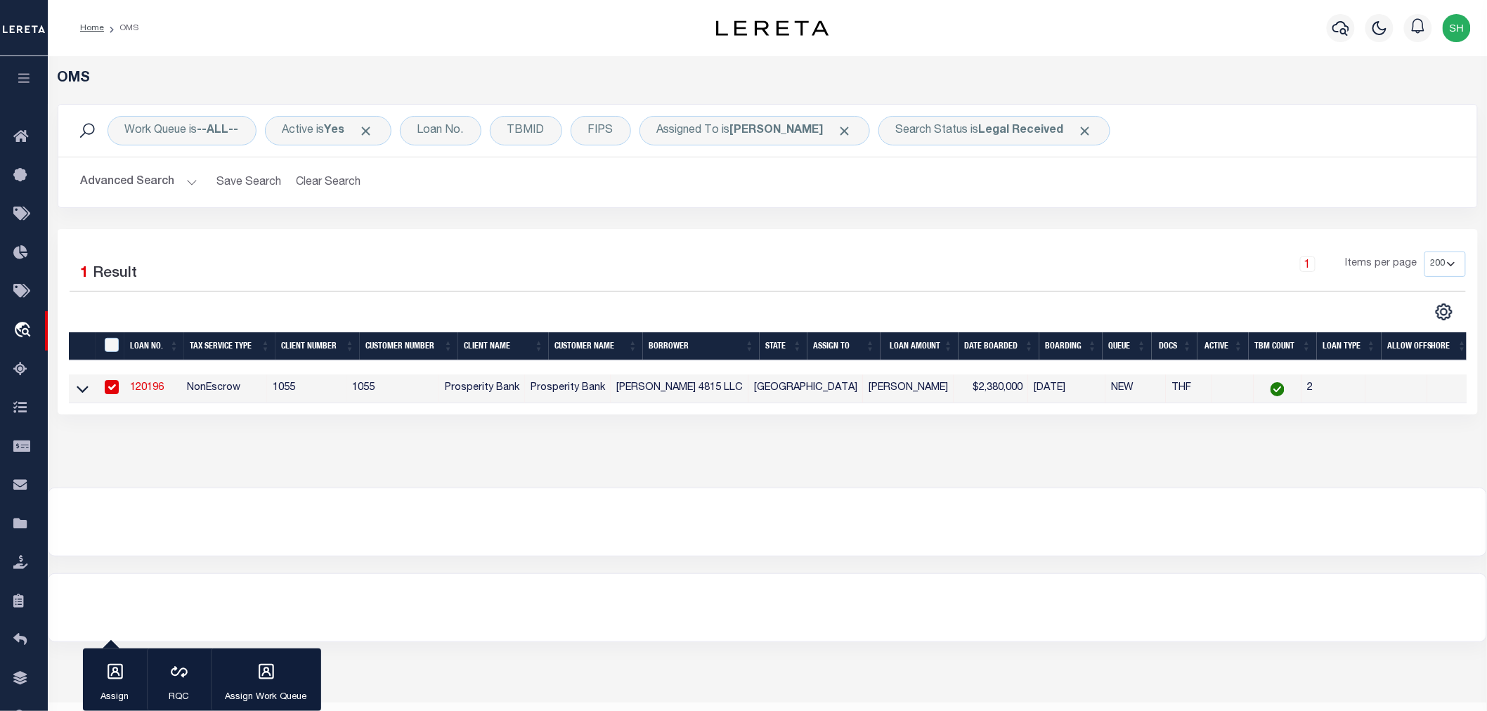
click at [155, 389] on link "120196" at bounding box center [147, 388] width 34 height 10
select select
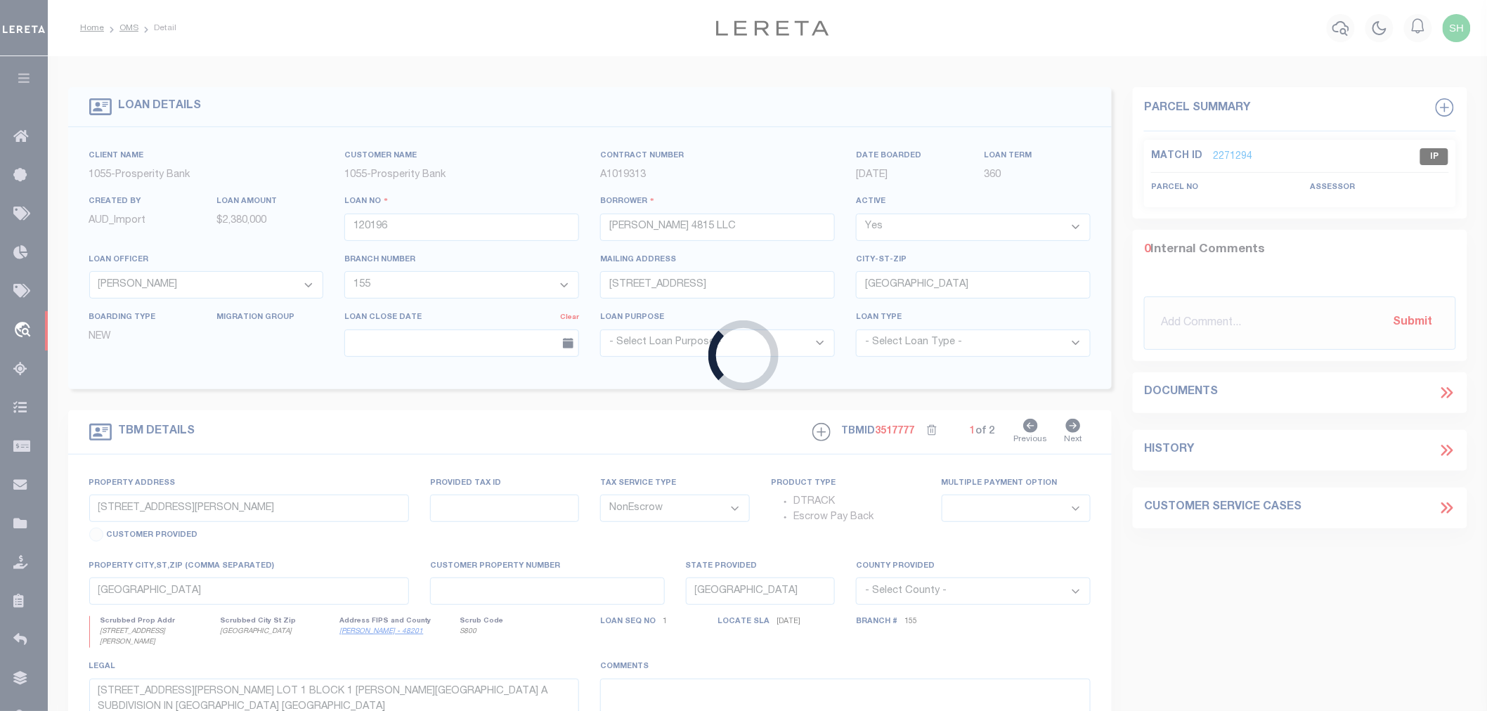
select select
select select "10375"
select select "4080"
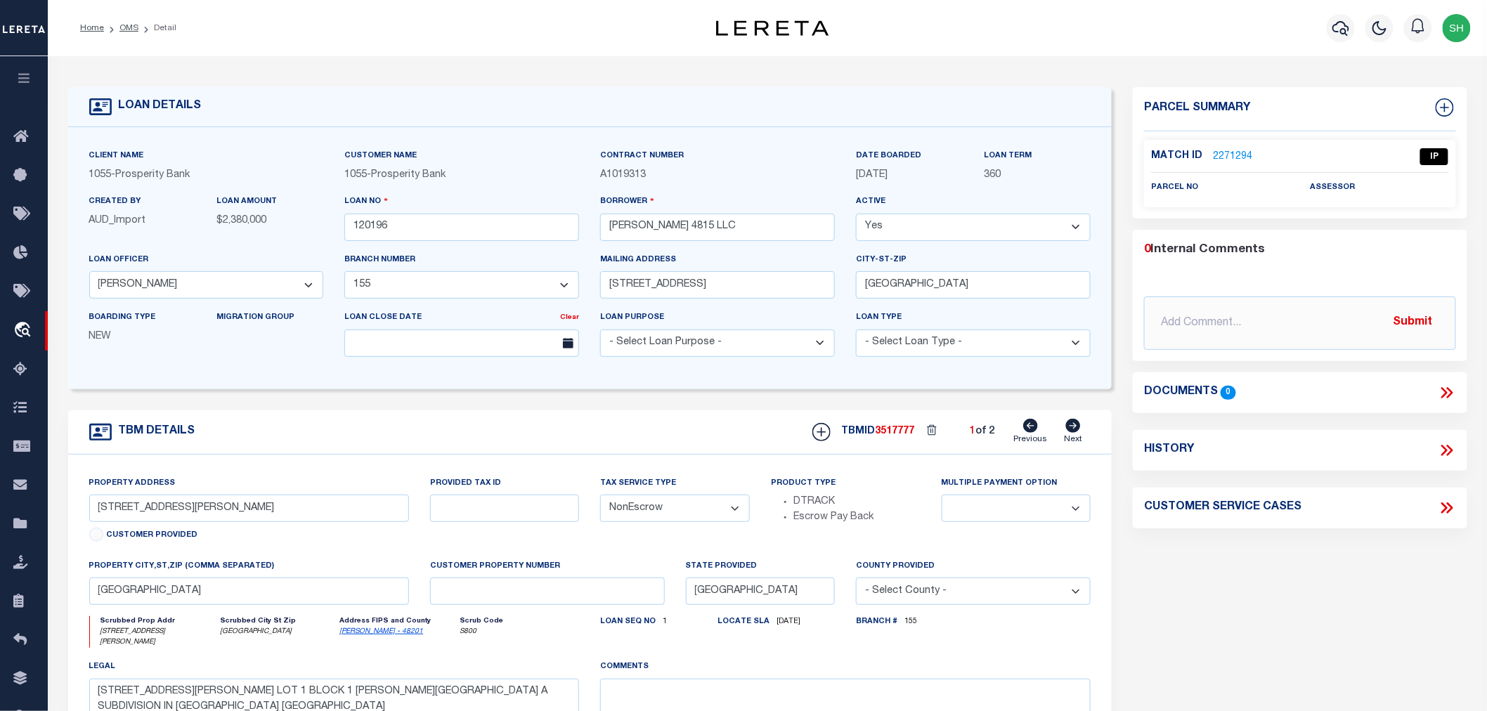
click at [1442, 450] on icon at bounding box center [1447, 450] width 18 height 18
select select "100"
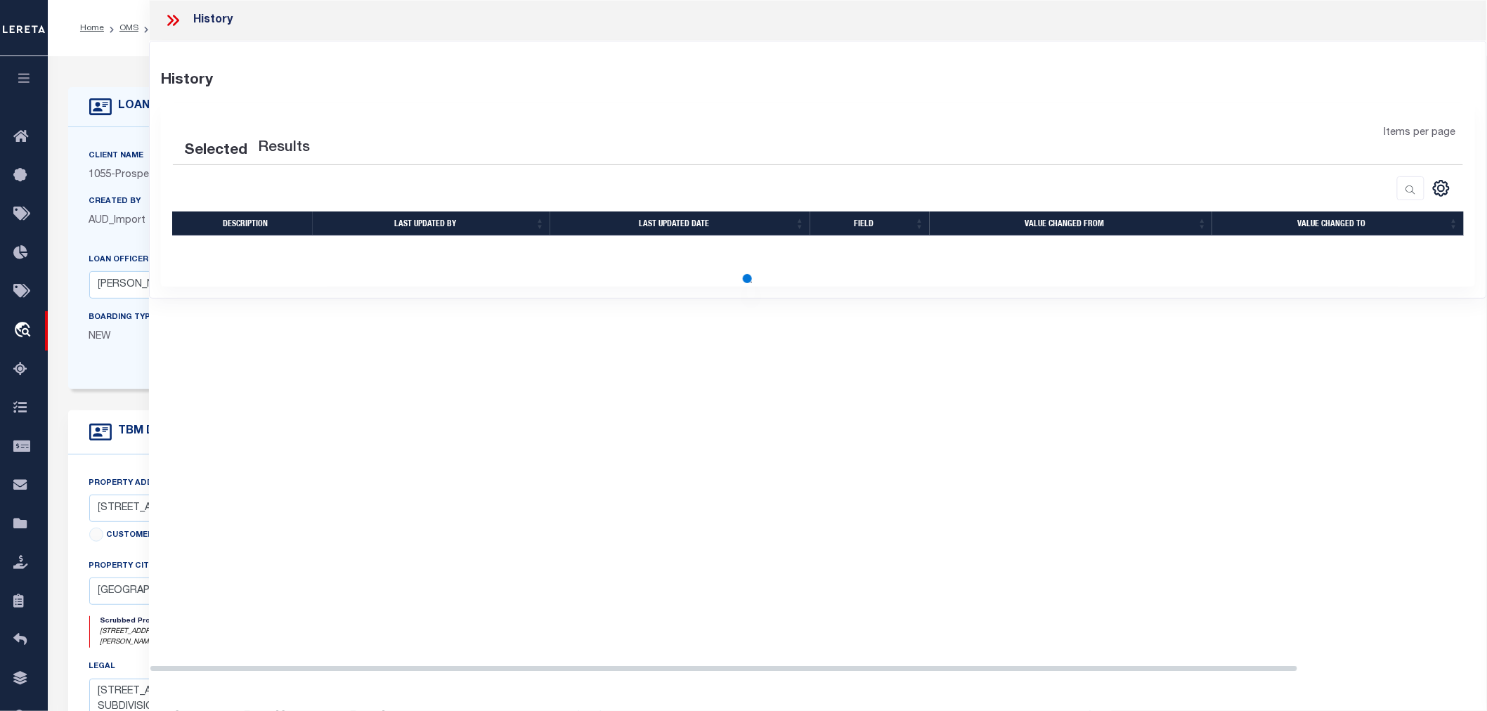
select select "100"
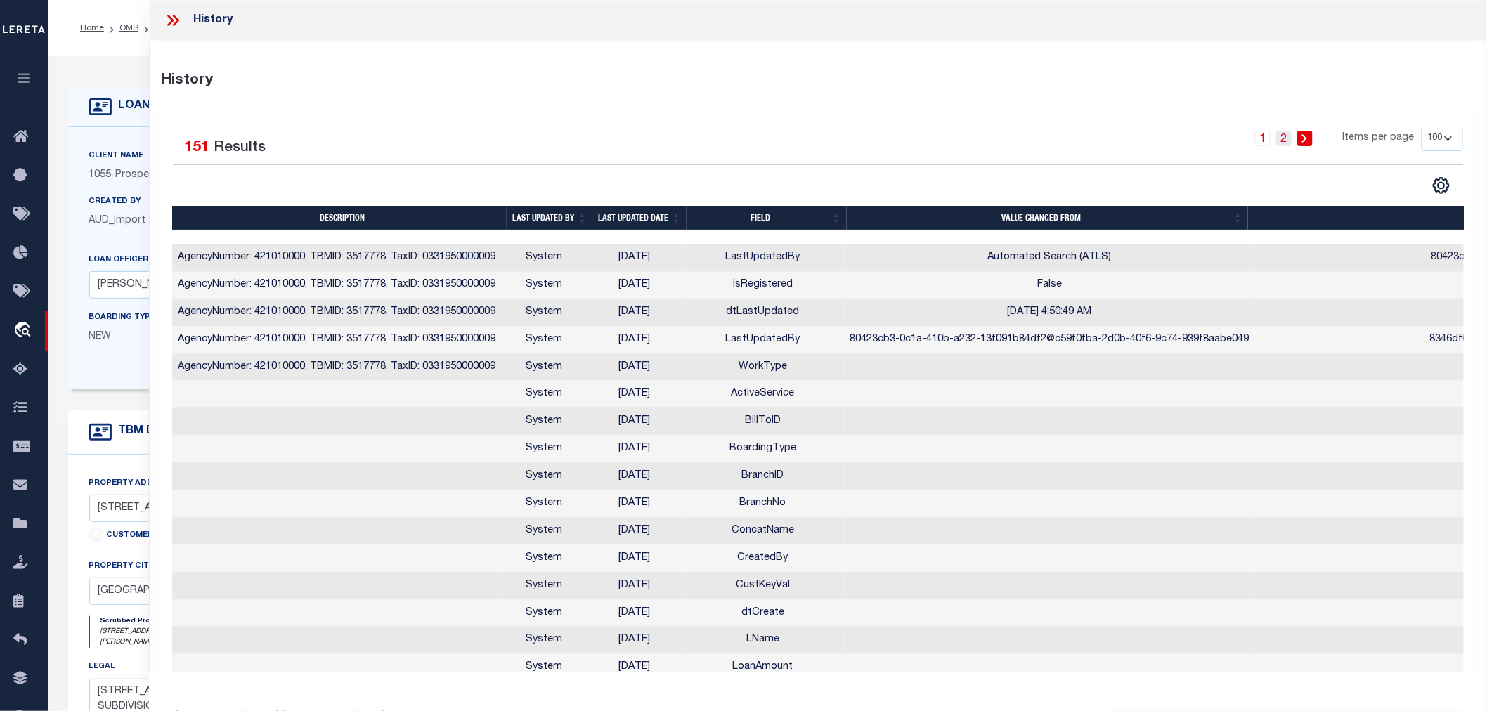
click at [1290, 134] on link "2" at bounding box center [1283, 138] width 15 height 15
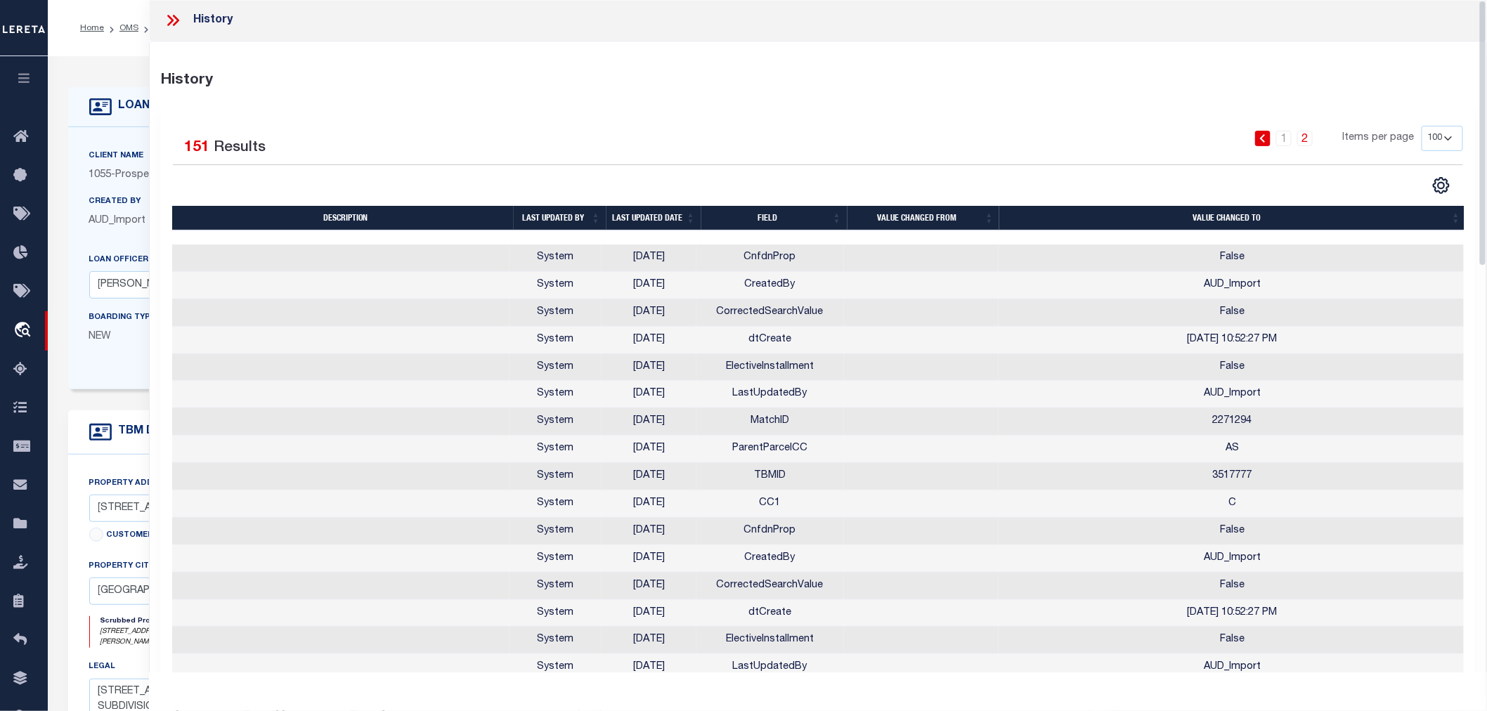
click at [170, 21] on icon at bounding box center [173, 20] width 18 height 18
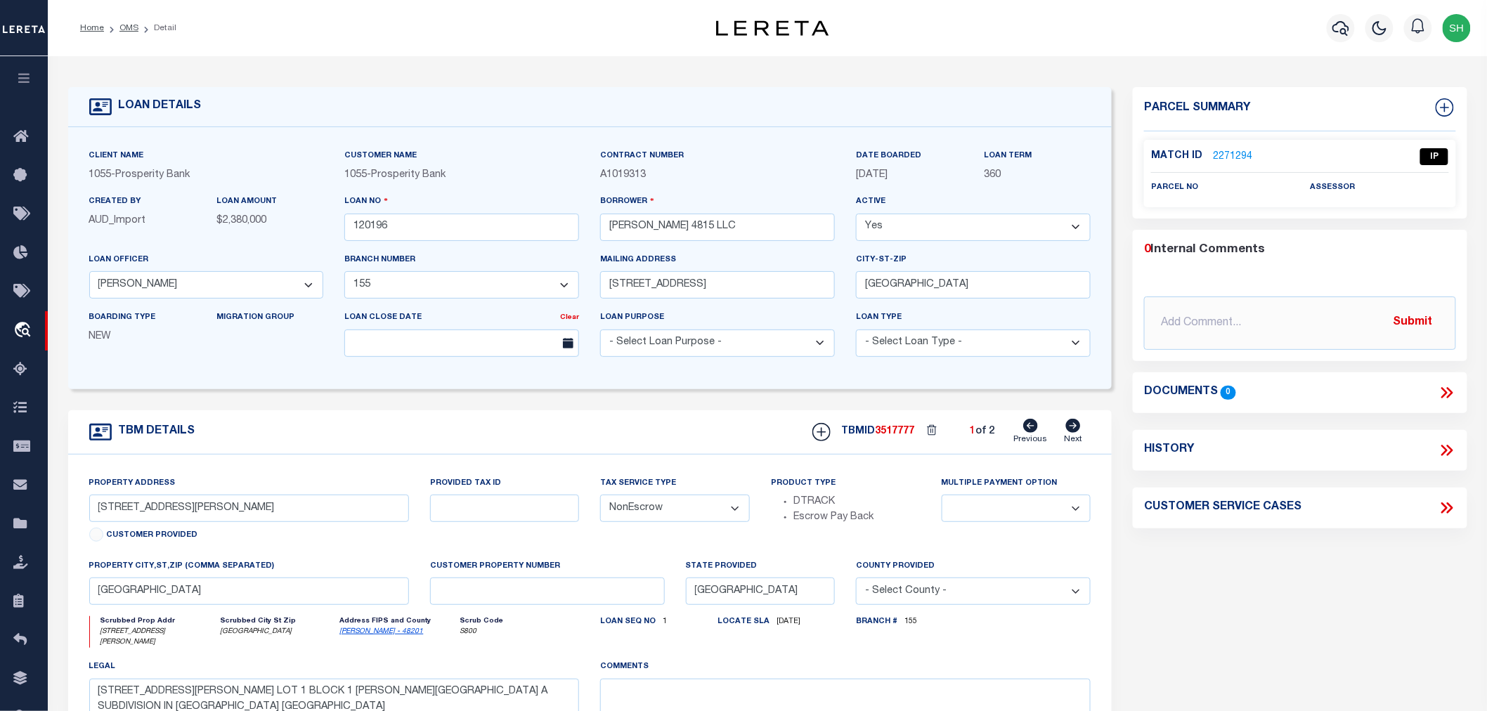
click at [1242, 150] on link "2271294" at bounding box center [1232, 157] width 39 height 15
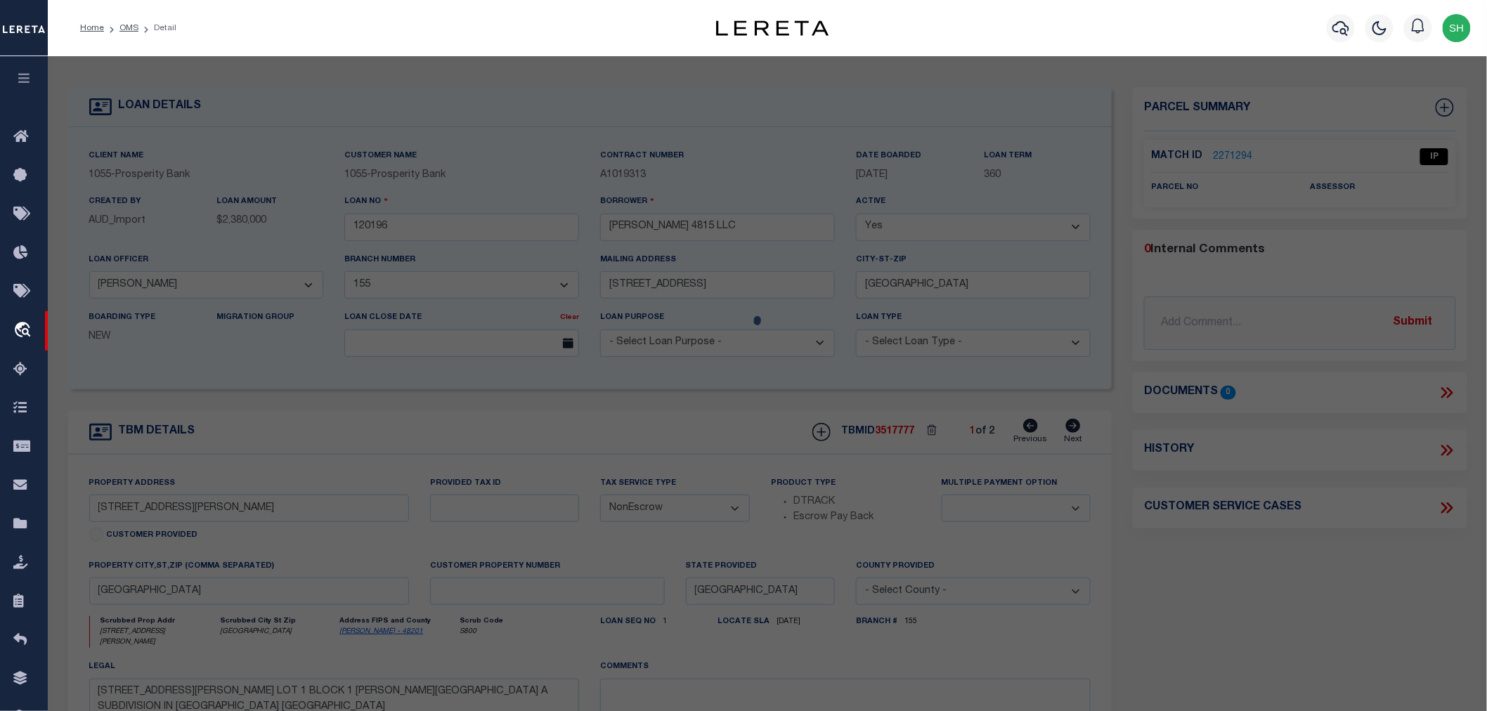
checkbox input "false"
select select "IP"
checkbox input "false"
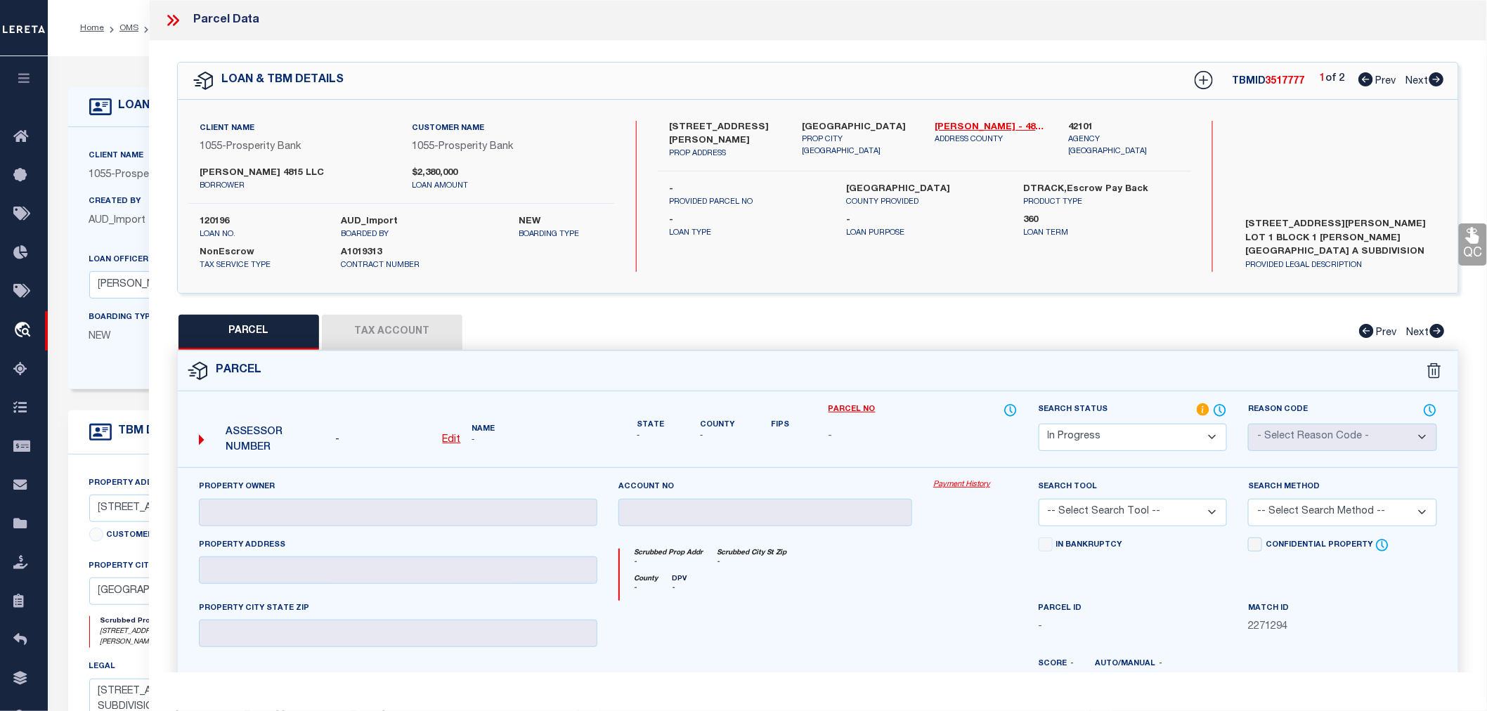
click at [1436, 79] on icon at bounding box center [1437, 79] width 15 height 14
select select "AS"
checkbox input "false"
select select "RD"
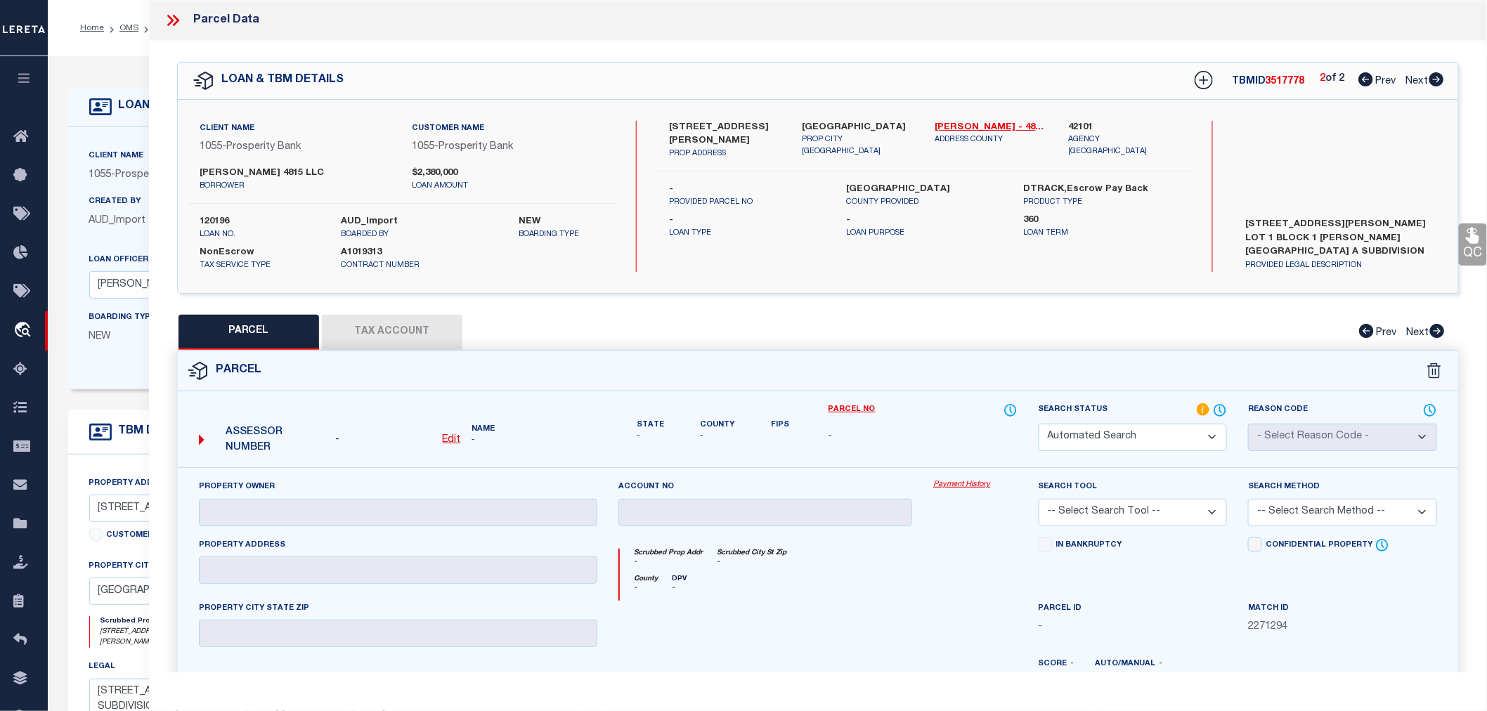
type input "KRAMER M F & T J CALLAWAY TRUST"
select select "ATL"
select select "ADD"
type input "4815 MILAM ST"
checkbox input "false"
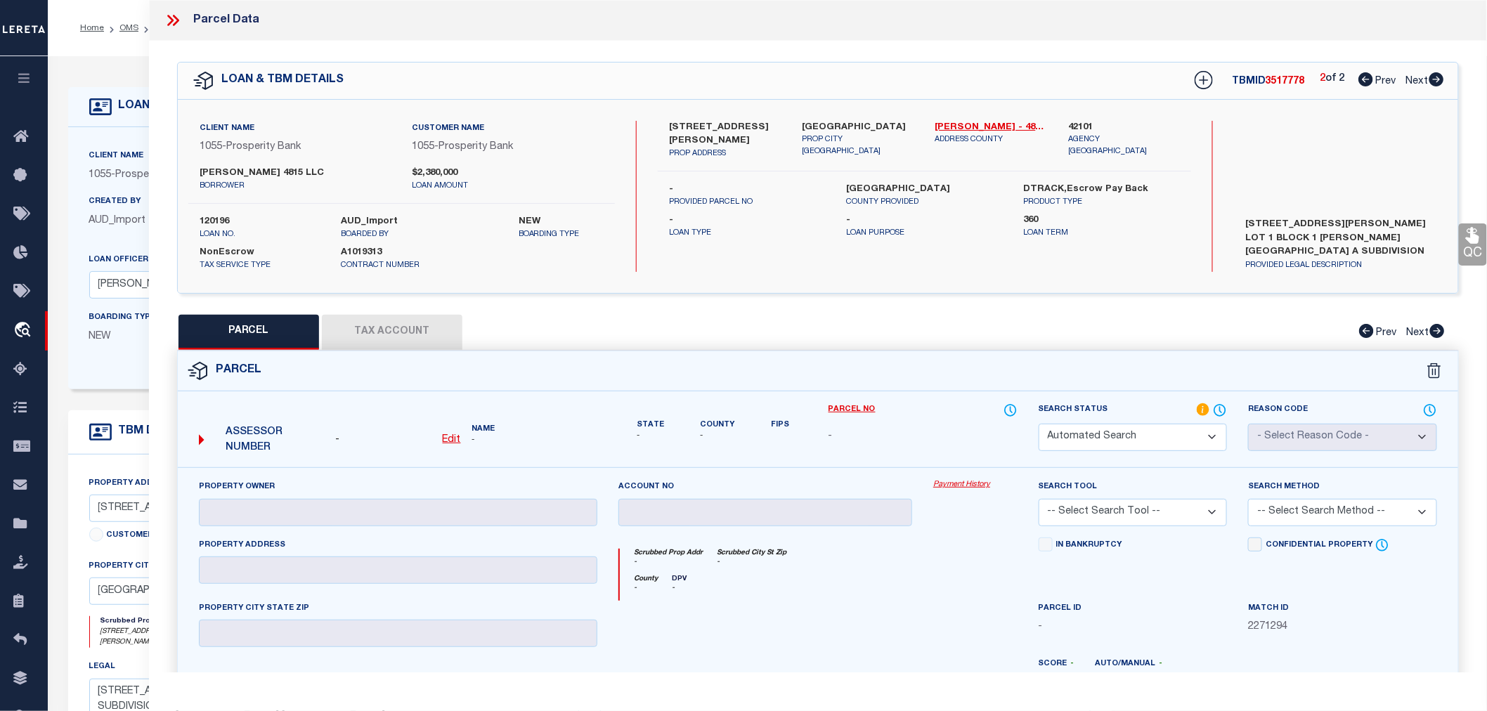
type input "HOUSTON, TX 77006"
type textarea "LTS 9 & 10 BLK 5 SOUTH END VILLA"
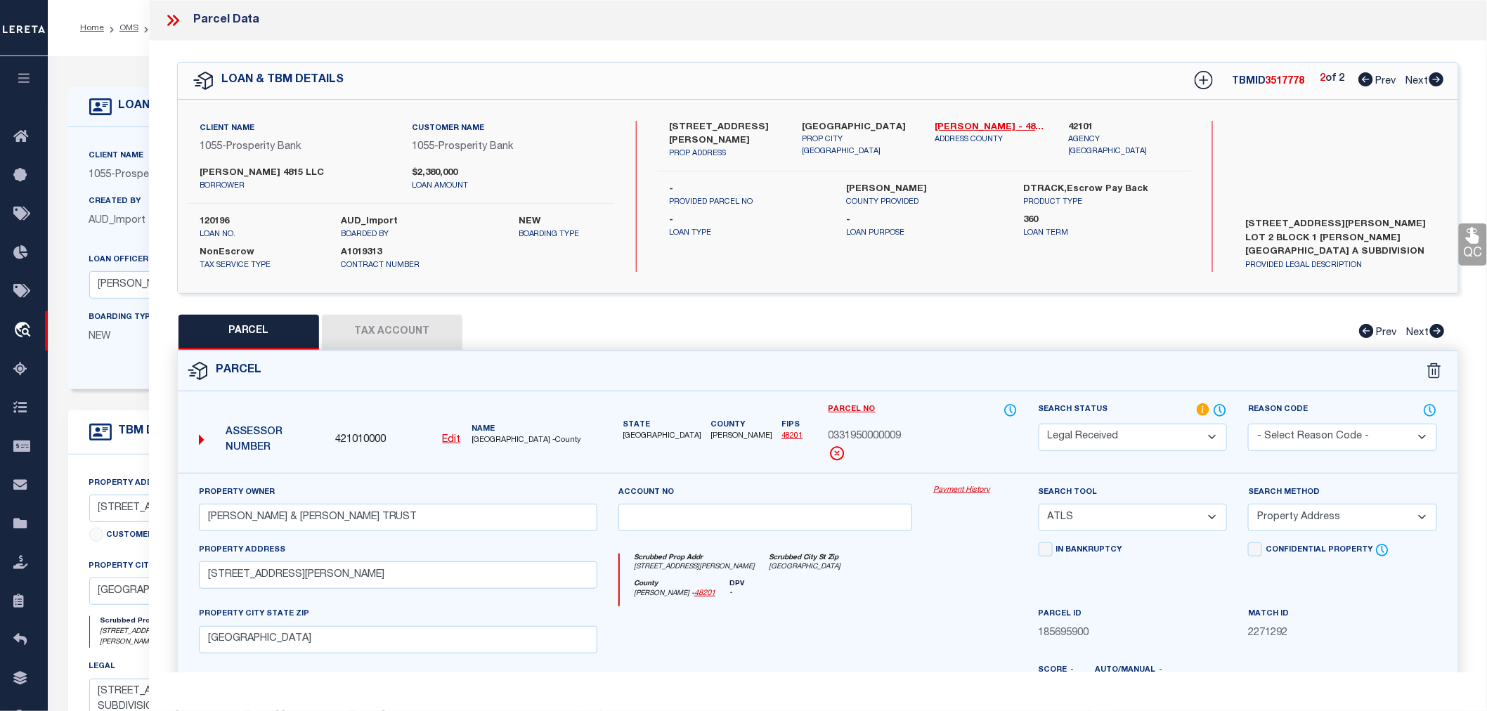
click at [1359, 78] on icon at bounding box center [1366, 79] width 15 height 14
select select "AS"
select select
checkbox input "false"
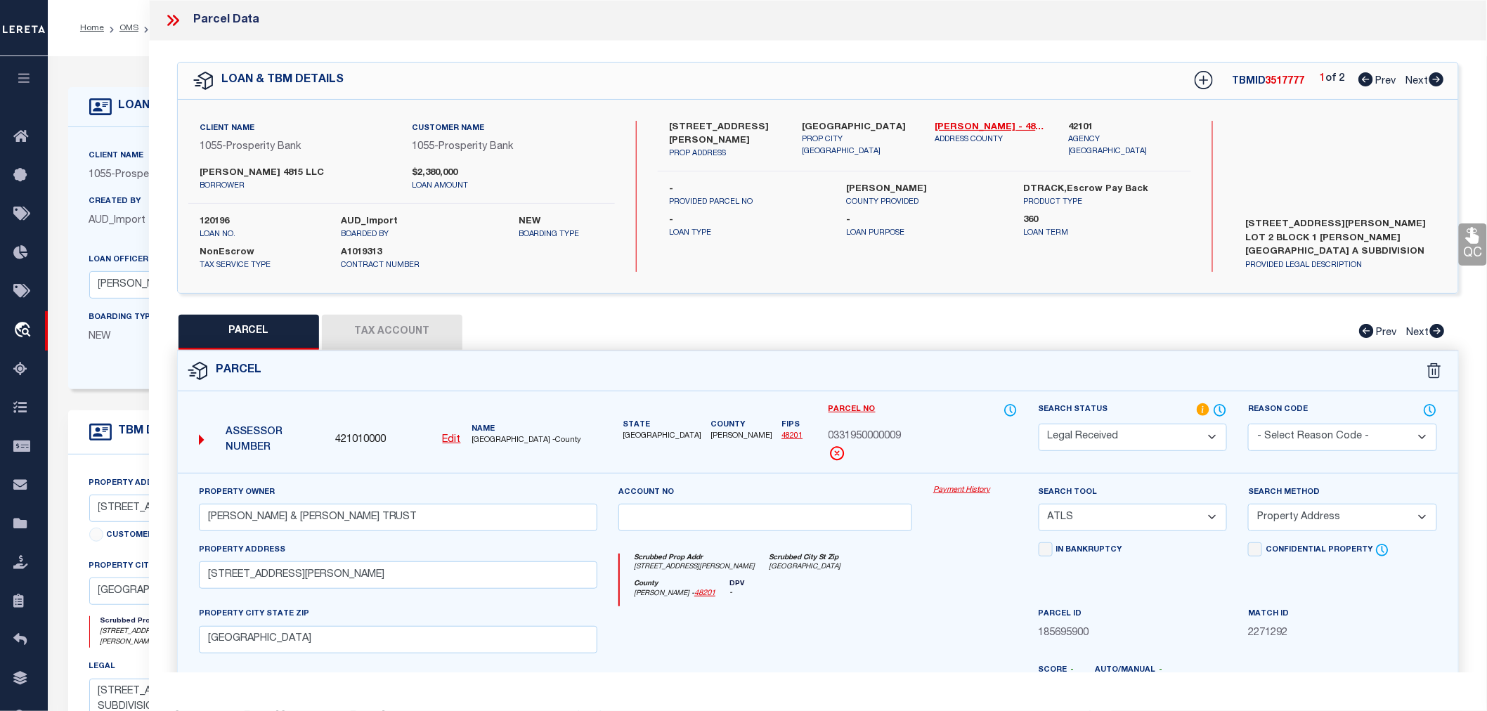
checkbox input "false"
select select "IP"
checkbox input "false"
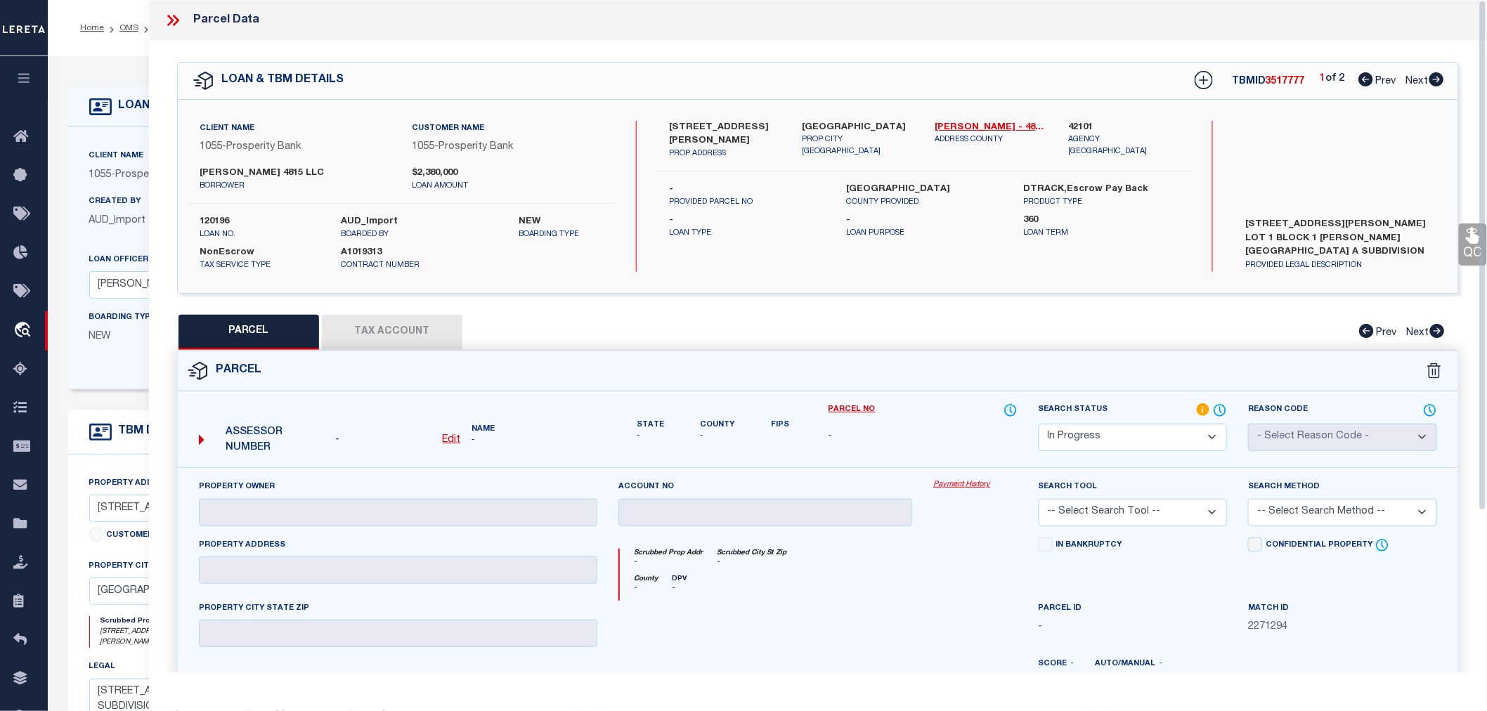
click at [167, 21] on icon at bounding box center [173, 20] width 18 height 18
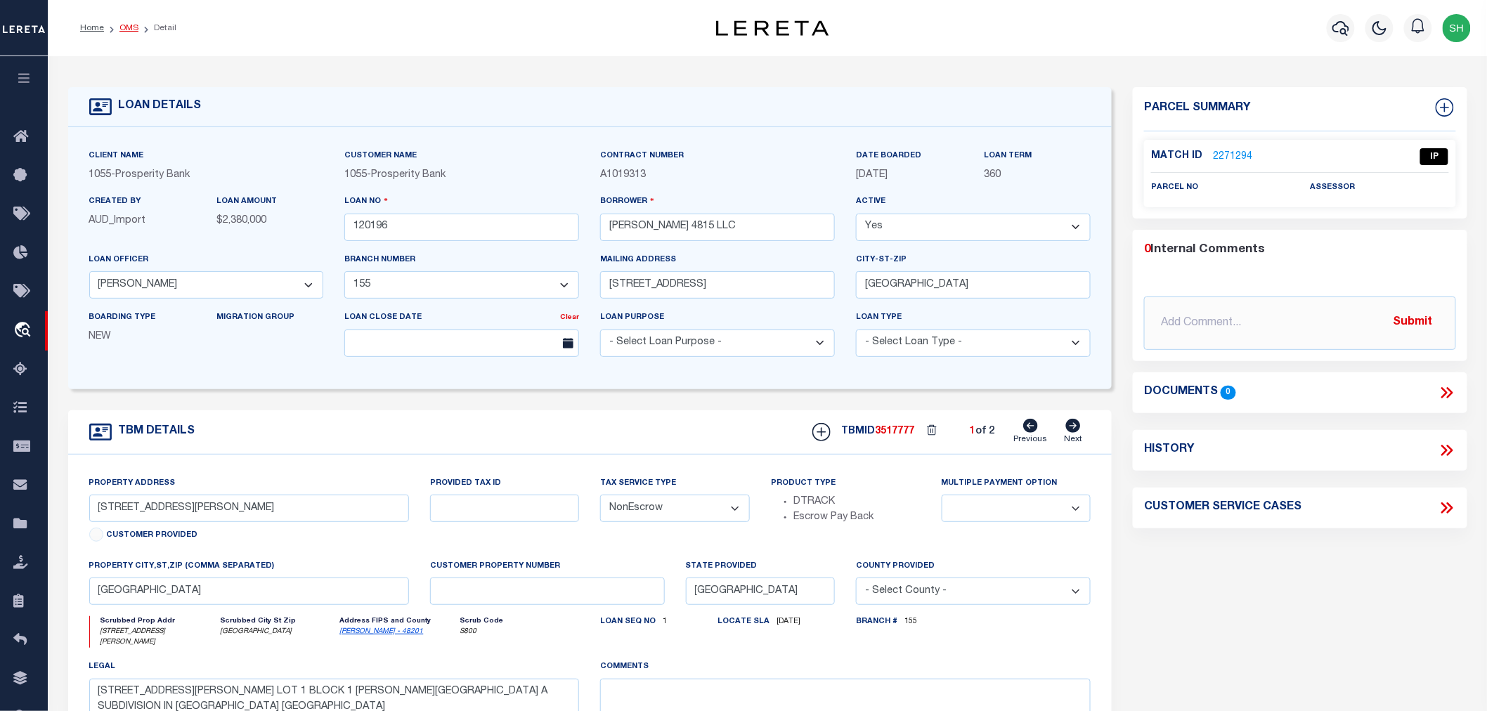
click at [129, 30] on link "OMS" at bounding box center [128, 28] width 19 height 8
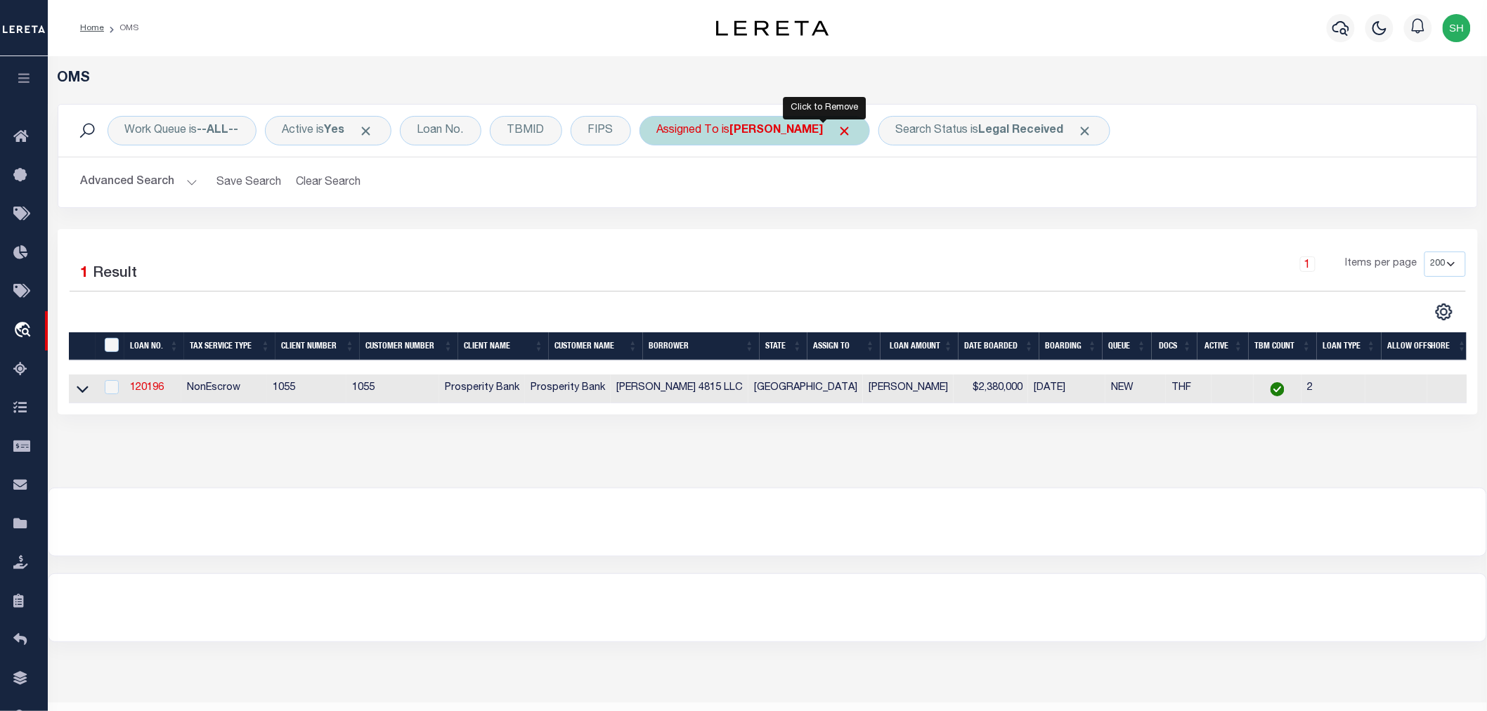
click at [838, 130] on span "Click to Remove" at bounding box center [845, 131] width 15 height 15
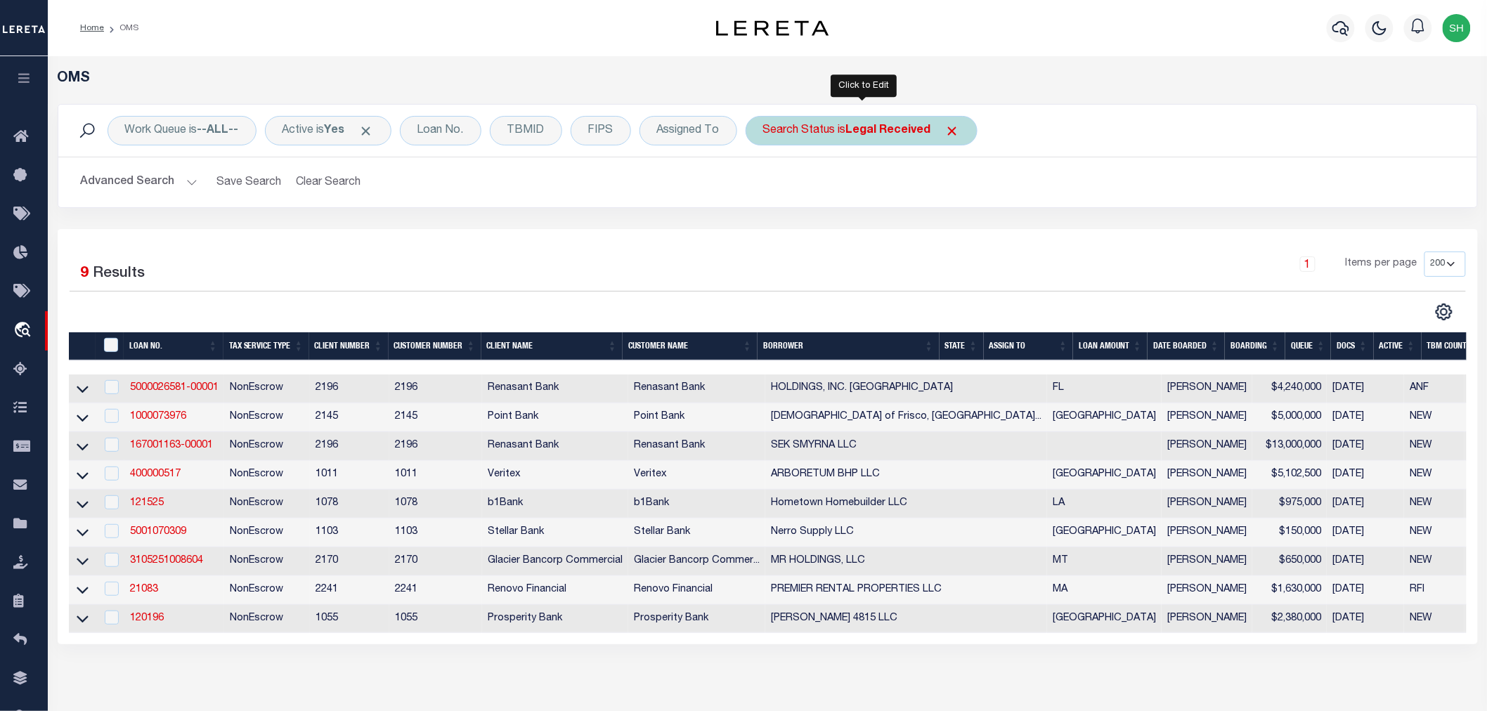
click at [846, 134] on div "Search Status is Legal Received" at bounding box center [862, 131] width 232 height 30
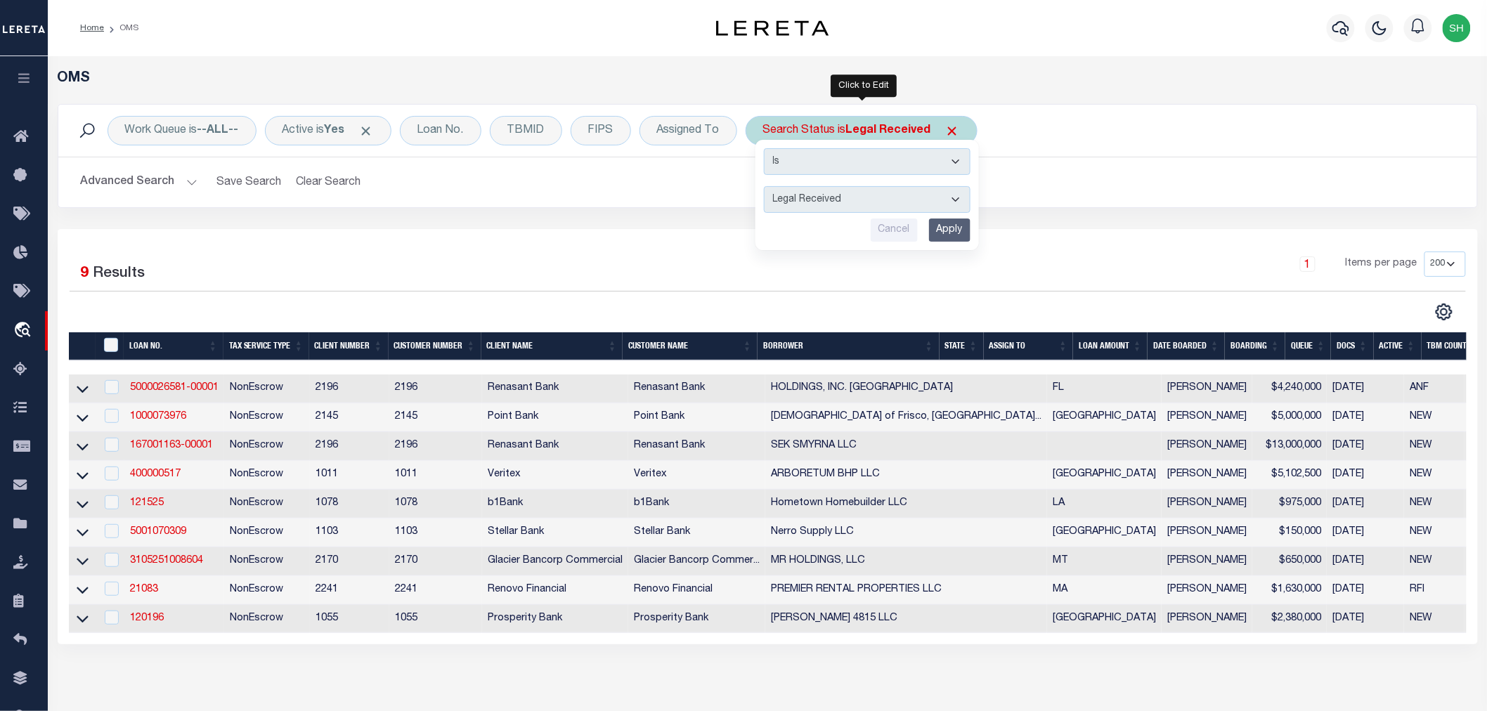
click at [841, 200] on select "Automated Search Bad Parcel Complete Duplicate Parcel High Dollar Reporting In …" at bounding box center [867, 199] width 207 height 27
select select "IP"
click at [765, 186] on select "Automated Search Bad Parcel Complete Duplicate Parcel High Dollar Reporting In …" at bounding box center [867, 199] width 207 height 27
click at [949, 229] on input "Apply" at bounding box center [949, 230] width 41 height 23
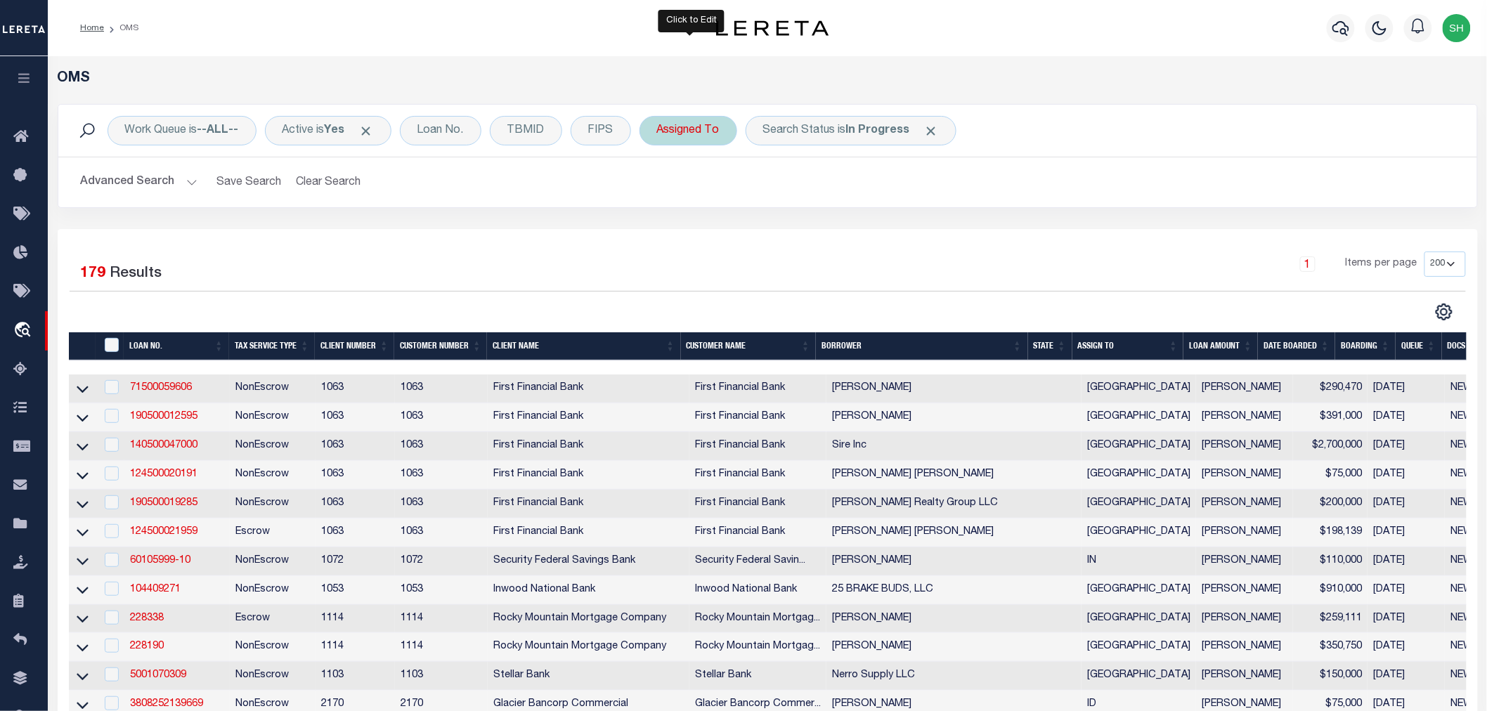
click at [685, 131] on div "Assigned To" at bounding box center [689, 131] width 98 height 30
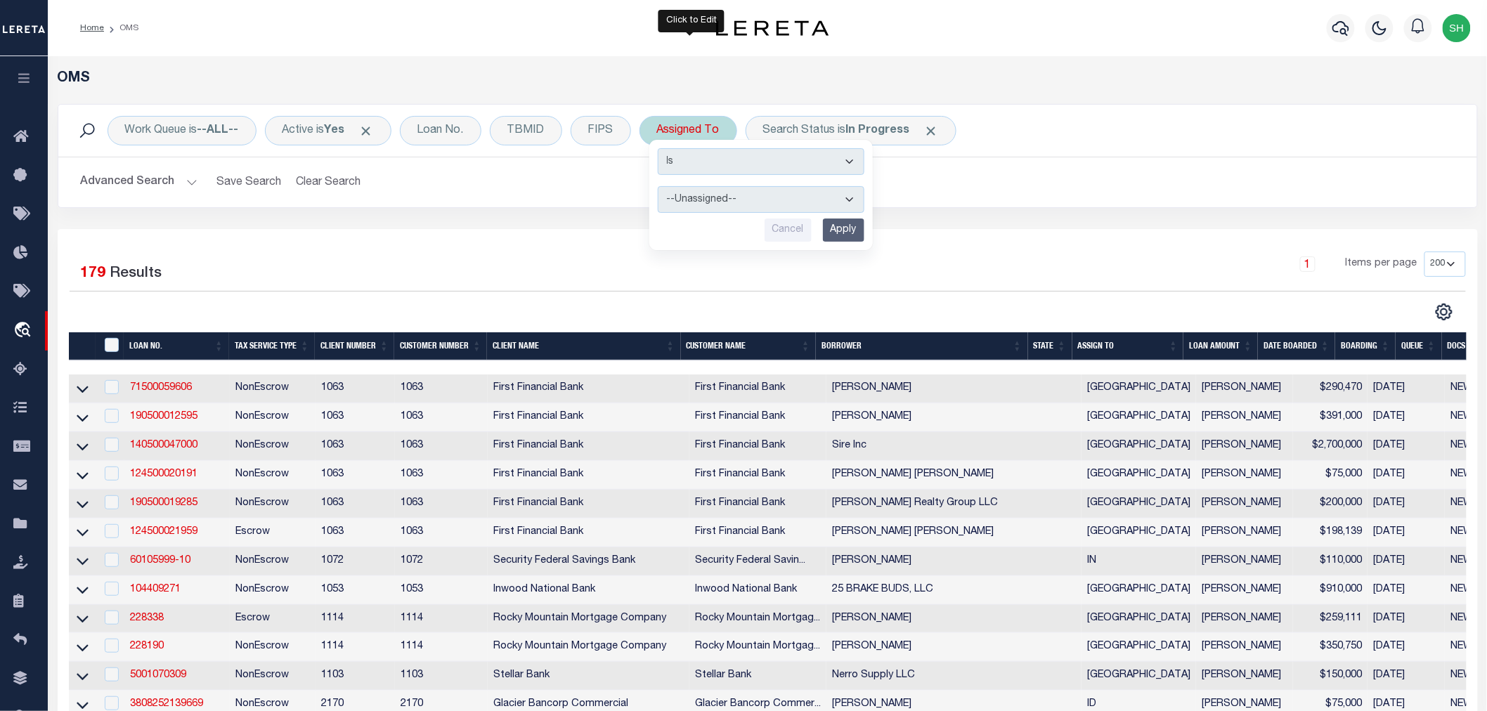
click at [711, 200] on select "--Unassigned-- Abdul Muzain Agustin Fernandez Ahmad Darwish Alberto Estrada All…" at bounding box center [761, 199] width 207 height 27
select select "[PERSON_NAME]"
click at [659, 186] on select "--Unassigned-- Abdul Muzain Agustin Fernandez Ahmad Darwish Alberto Estrada All…" at bounding box center [761, 199] width 207 height 27
click at [855, 227] on input "Apply" at bounding box center [843, 230] width 41 height 23
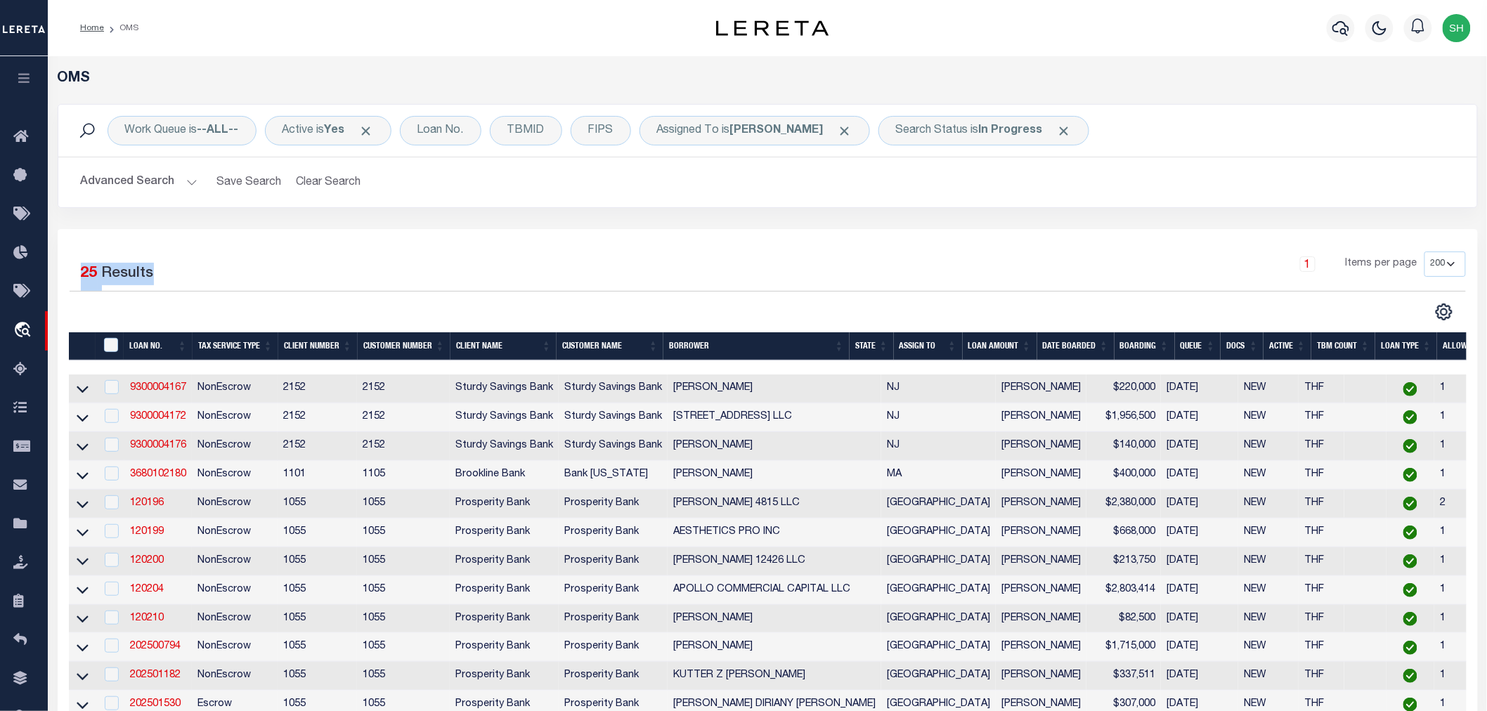
drag, startPoint x: 162, startPoint y: 283, endPoint x: 80, endPoint y: 278, distance: 81.7
click at [80, 278] on div "1 Selected 25 Results" at bounding box center [236, 271] width 333 height 39
click at [181, 271] on div "1 Selected 25 Results" at bounding box center [236, 271] width 333 height 39
drag, startPoint x: 153, startPoint y: 278, endPoint x: 73, endPoint y: 278, distance: 80.1
click at [73, 278] on div "1 Selected 25 Results" at bounding box center [236, 271] width 333 height 39
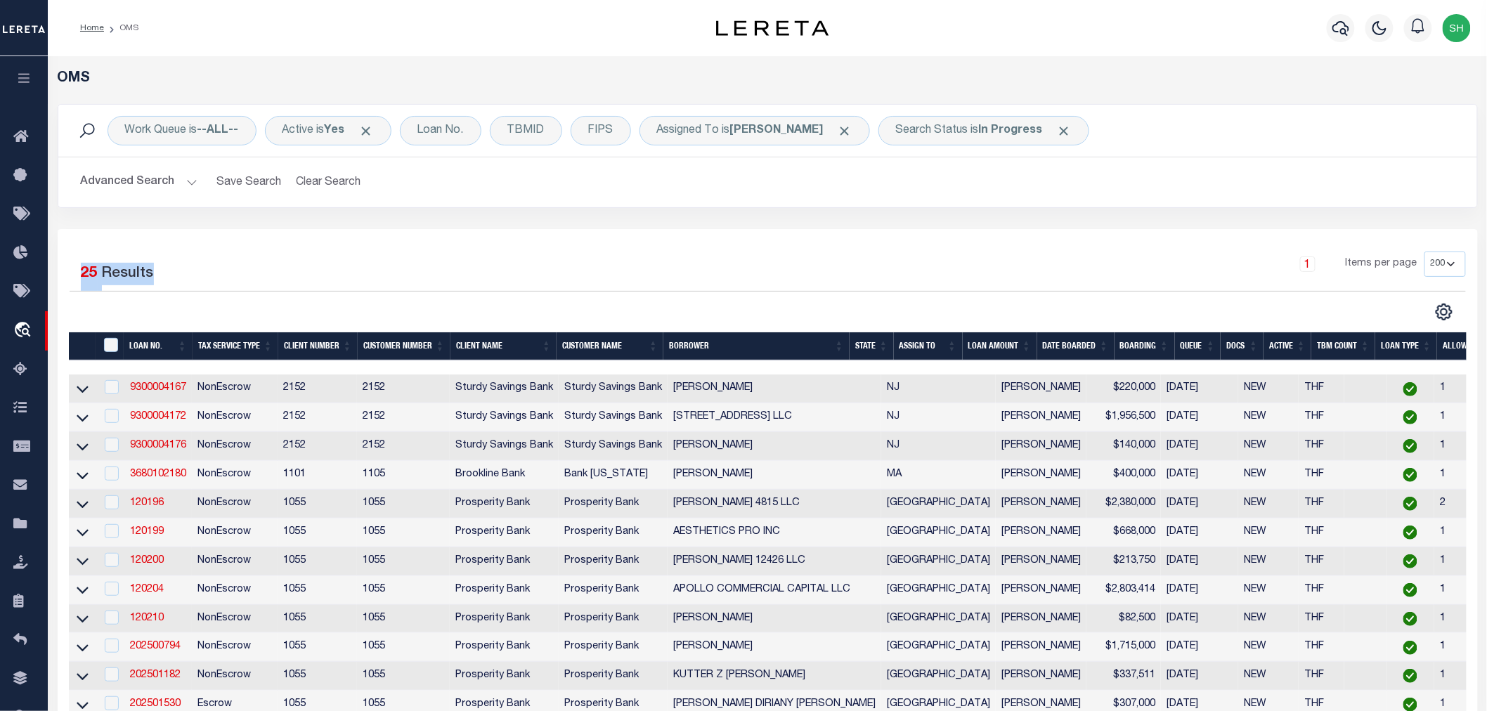
click at [76, 280] on div "1 Selected 25 Results" at bounding box center [236, 271] width 333 height 39
drag, startPoint x: 158, startPoint y: 275, endPoint x: 82, endPoint y: 273, distance: 76.6
click at [82, 273] on div "1 Selected 25 Results" at bounding box center [236, 271] width 333 height 39
click at [169, 276] on div "1 Selected 25 Results" at bounding box center [236, 271] width 333 height 39
click at [630, 263] on div "1 Items per page 10 25 50 100 200" at bounding box center [945, 270] width 1042 height 37
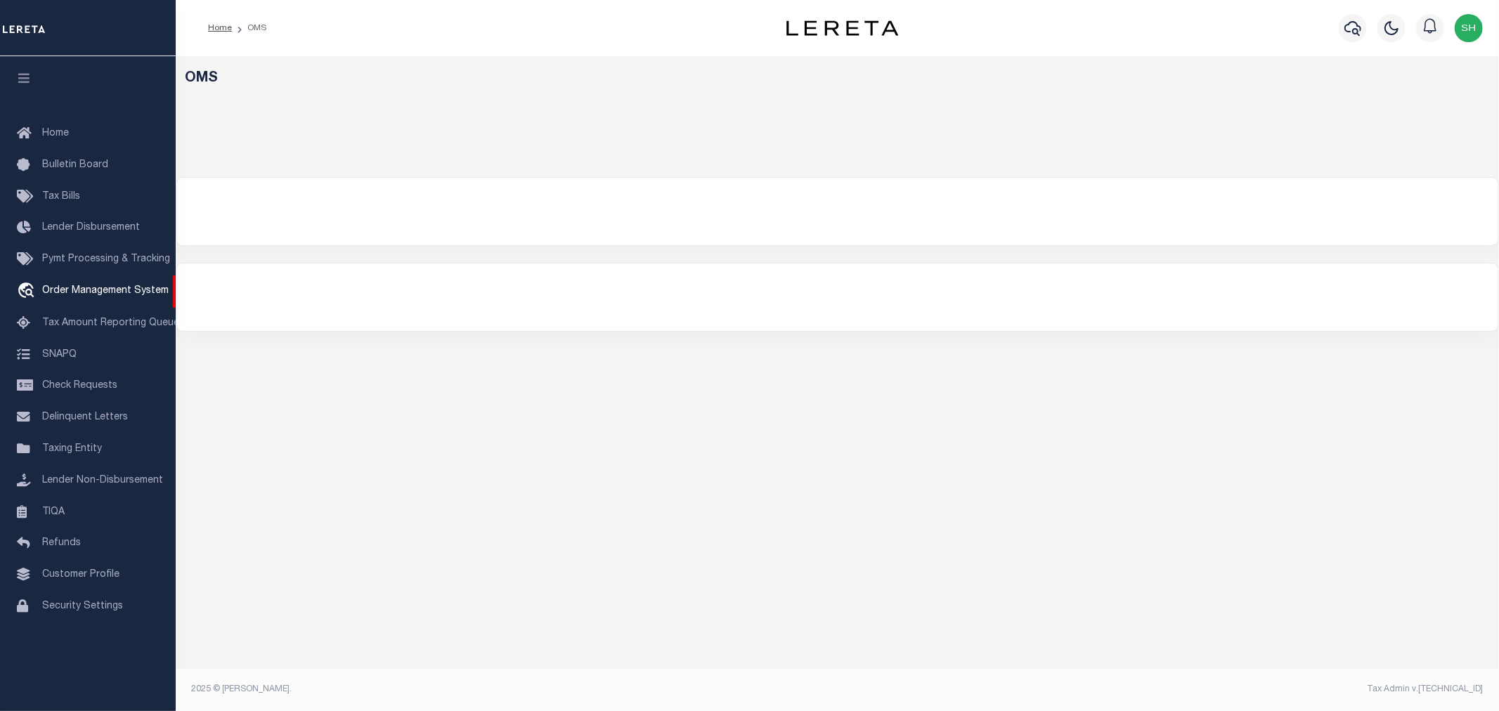
select select "200"
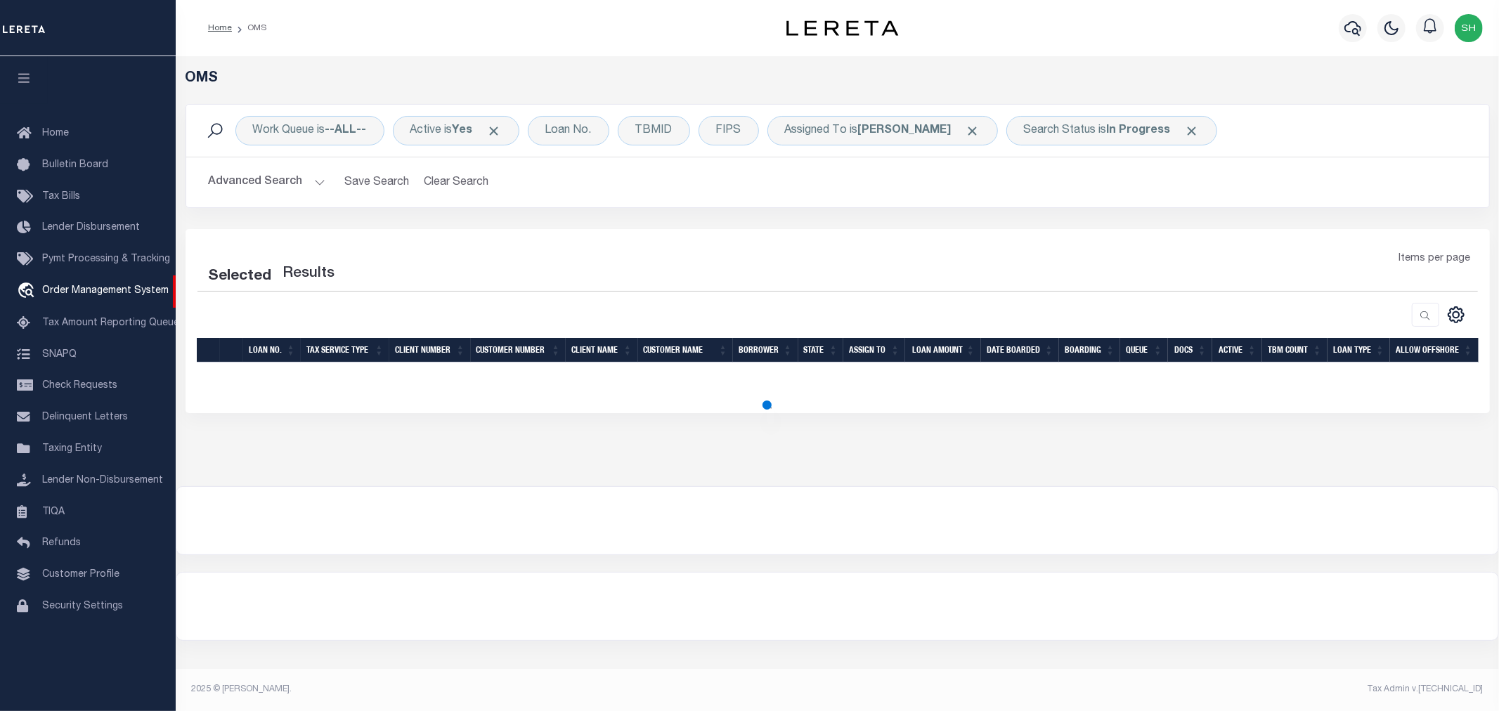
select select "200"
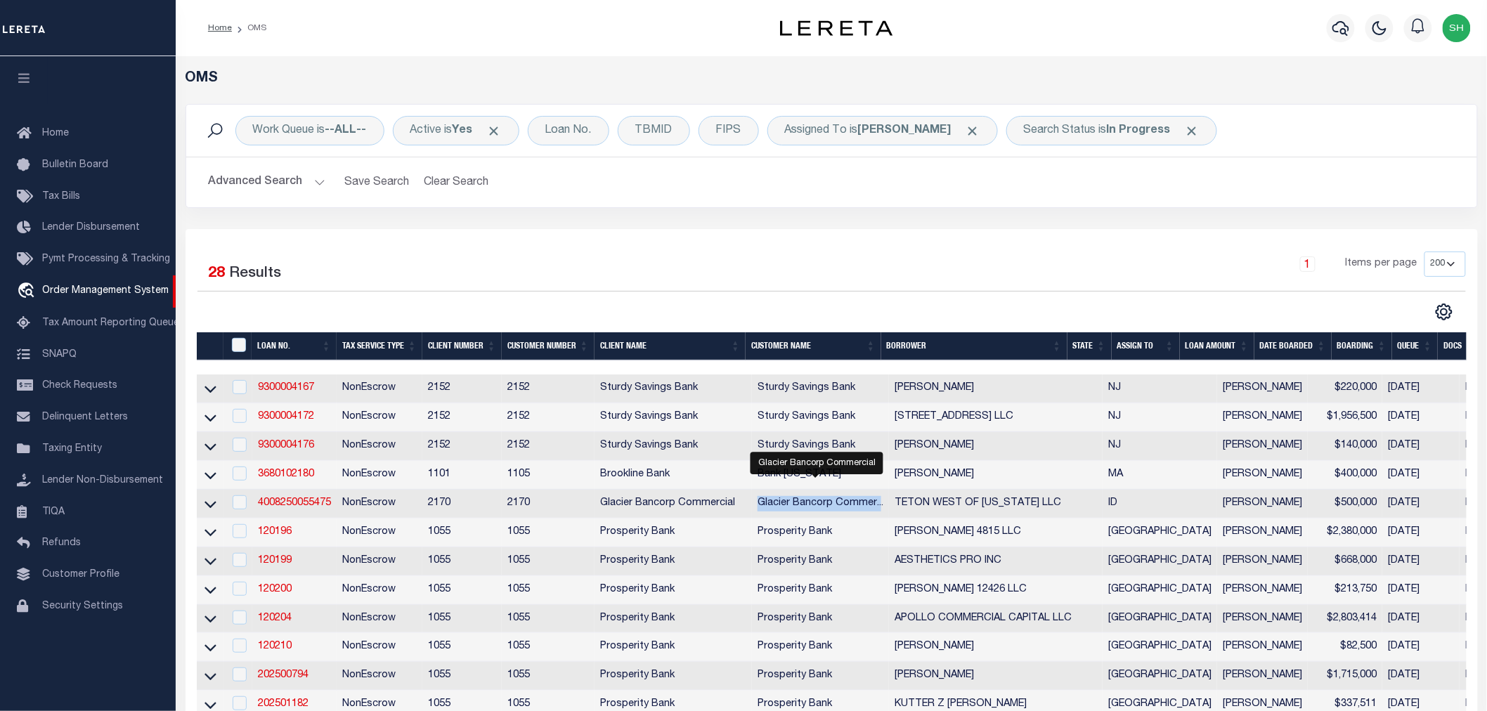
drag, startPoint x: 755, startPoint y: 503, endPoint x: 875, endPoint y: 507, distance: 120.2
click at [875, 507] on span "Glacier Bancorp Commer..." at bounding box center [821, 503] width 126 height 10
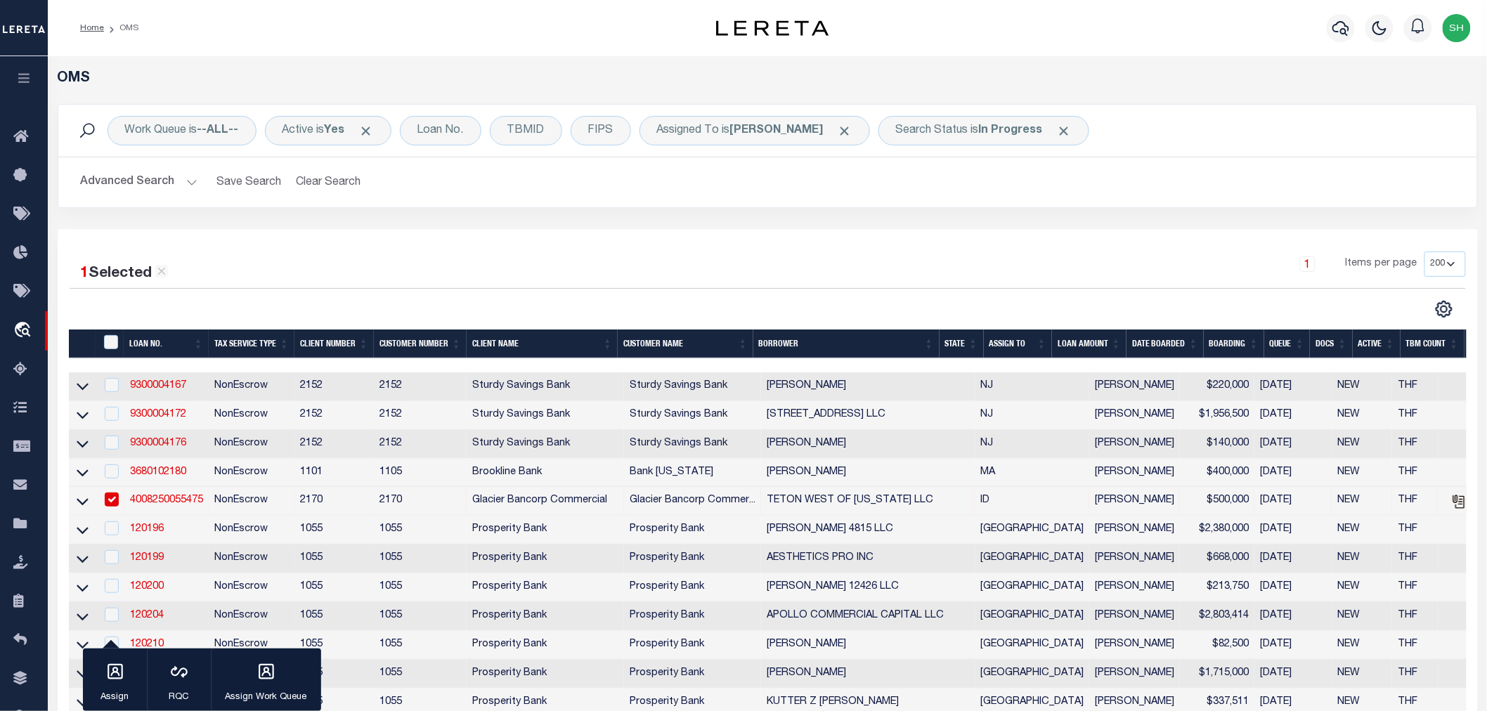
click at [782, 278] on div "1 Items per page 10 25 50 100 200" at bounding box center [945, 270] width 1042 height 37
click at [115, 495] on input "checkbox" at bounding box center [112, 500] width 14 height 14
checkbox input "false"
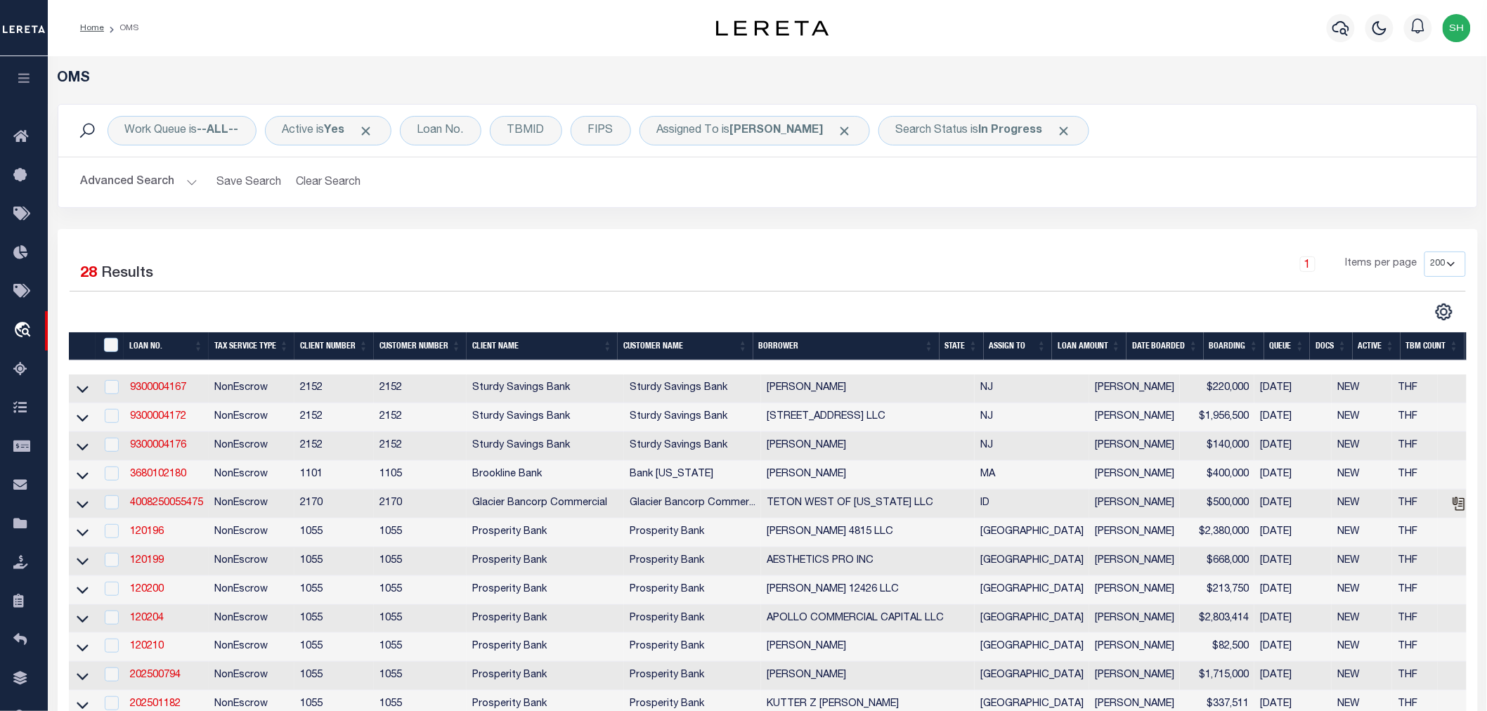
click at [290, 259] on div "1 Selected 28 Results" at bounding box center [236, 271] width 333 height 39
drag, startPoint x: 165, startPoint y: 279, endPoint x: 60, endPoint y: 279, distance: 105.4
click at [60, 279] on div "1 Selected 28 Results" at bounding box center [236, 271] width 354 height 39
click at [183, 267] on div "1 Selected 28 Results" at bounding box center [236, 271] width 333 height 39
drag, startPoint x: 162, startPoint y: 268, endPoint x: 79, endPoint y: 269, distance: 82.9
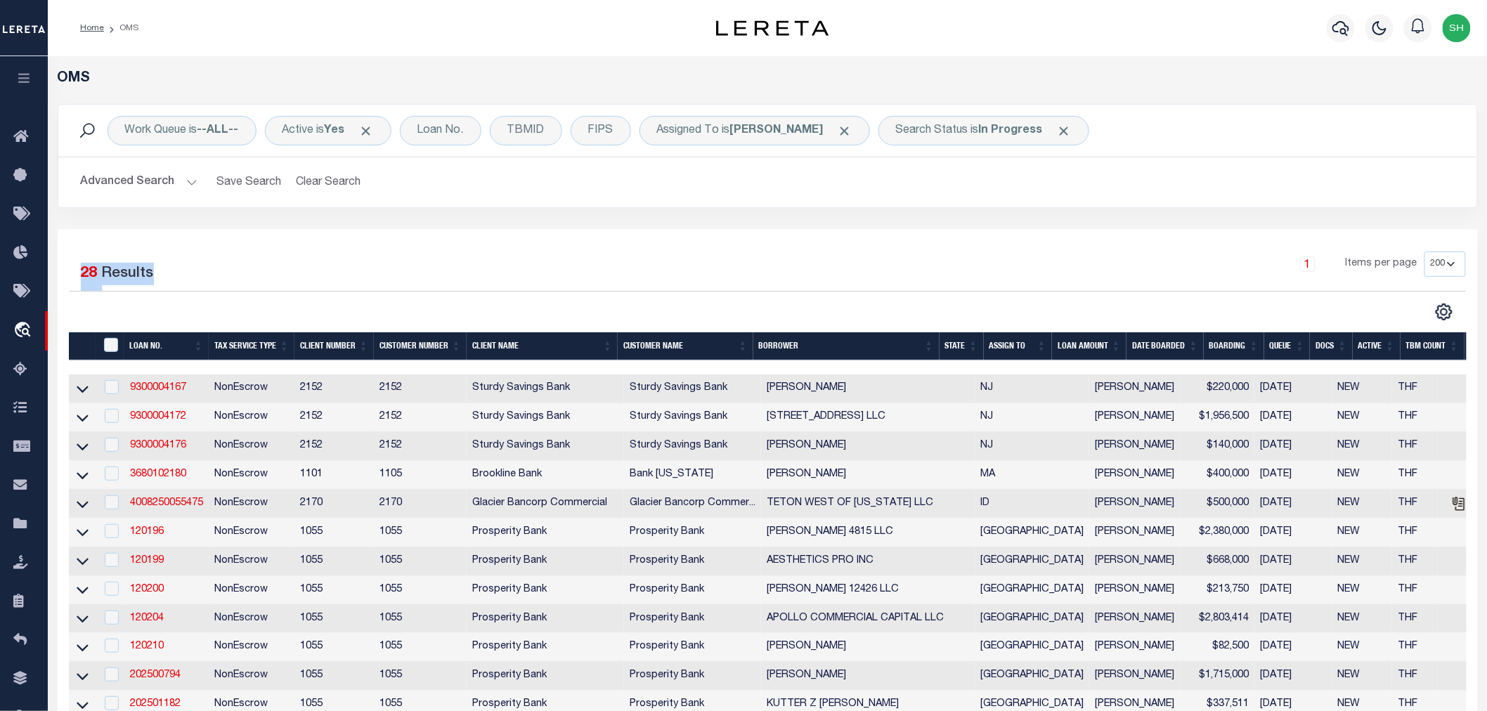
click at [79, 269] on div "1 Selected 28 Results" at bounding box center [236, 271] width 333 height 39
drag, startPoint x: 79, startPoint y: 269, endPoint x: 155, endPoint y: 278, distance: 75.7
click at [155, 278] on div "1 Selected 28 Results" at bounding box center [236, 271] width 333 height 39
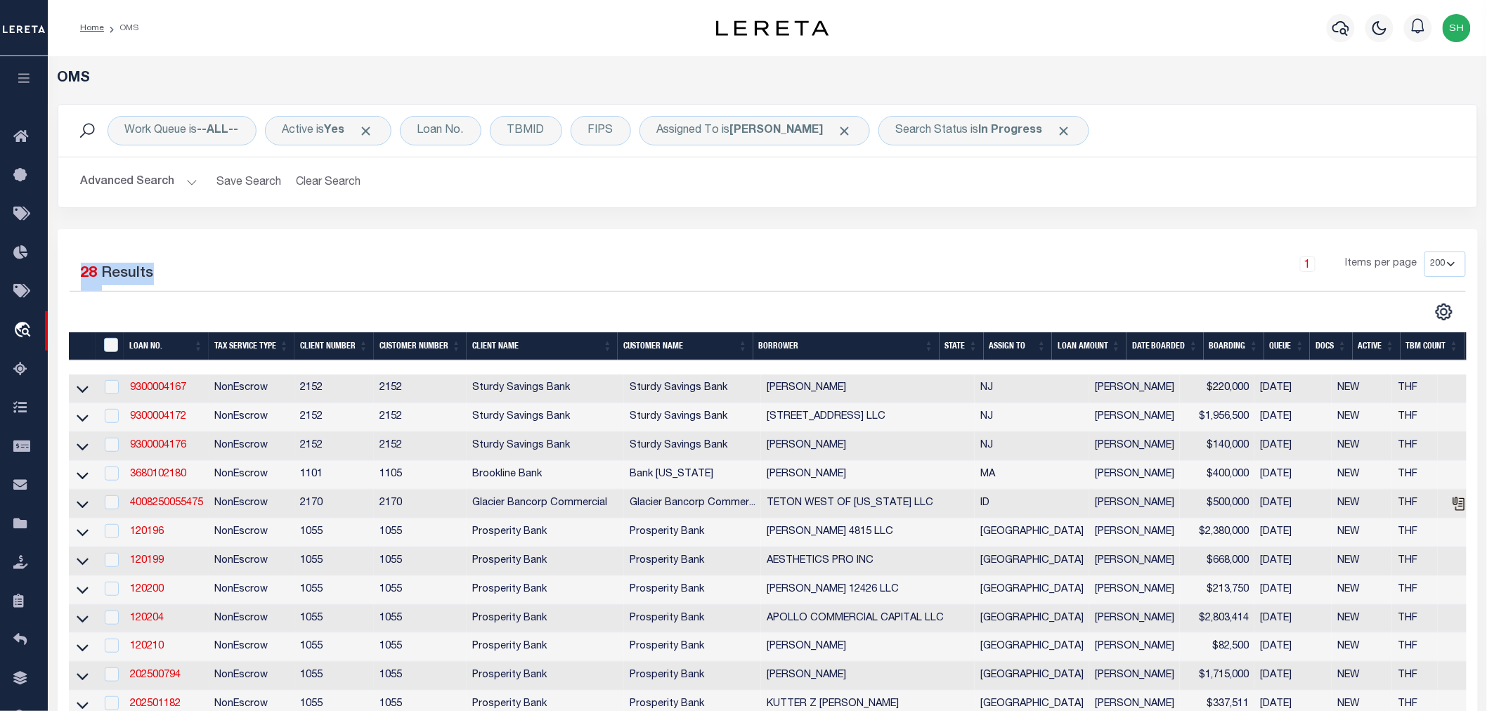
drag, startPoint x: 155, startPoint y: 278, endPoint x: 74, endPoint y: 277, distance: 80.1
click at [74, 277] on div "1 Selected 28 Results" at bounding box center [236, 271] width 333 height 39
click at [876, 272] on div "1 Items per page 10 25 50 100 200" at bounding box center [945, 270] width 1042 height 37
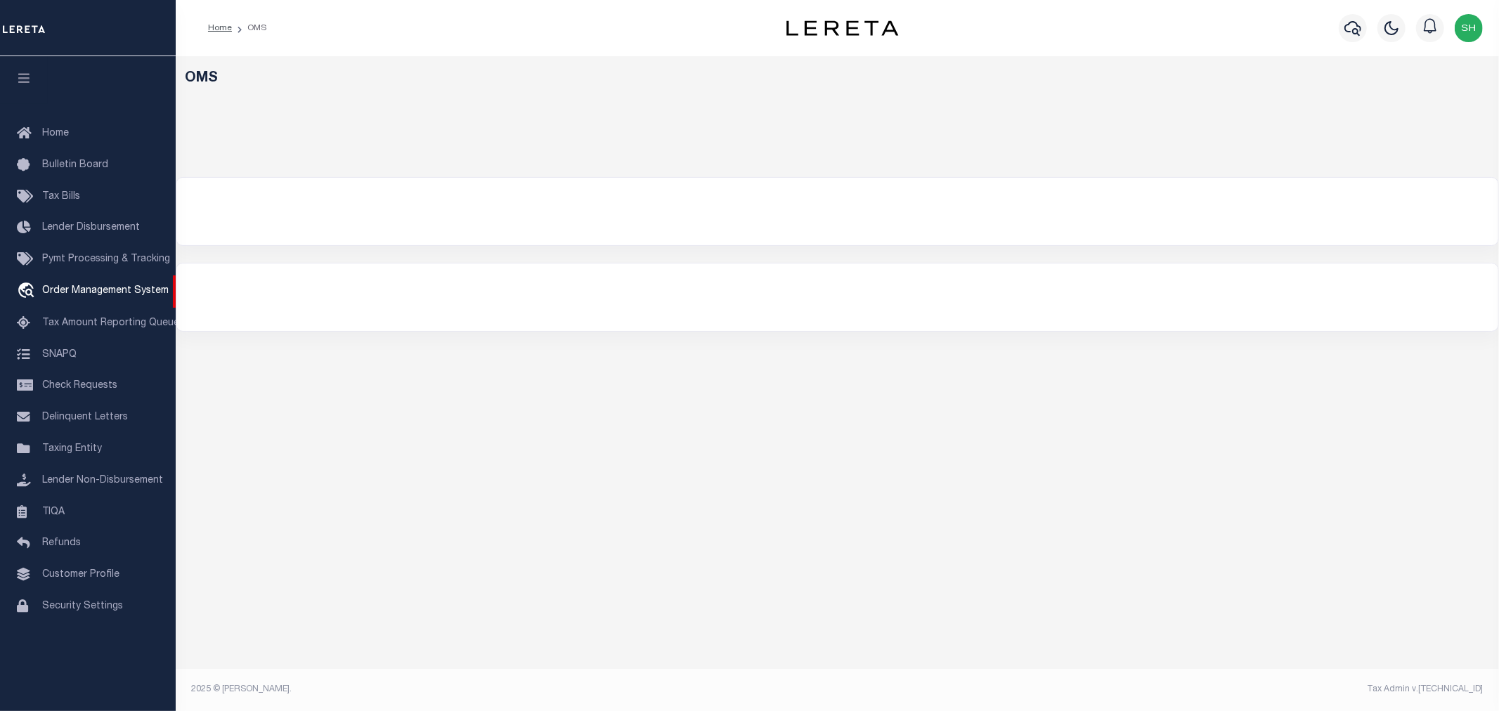
select select "200"
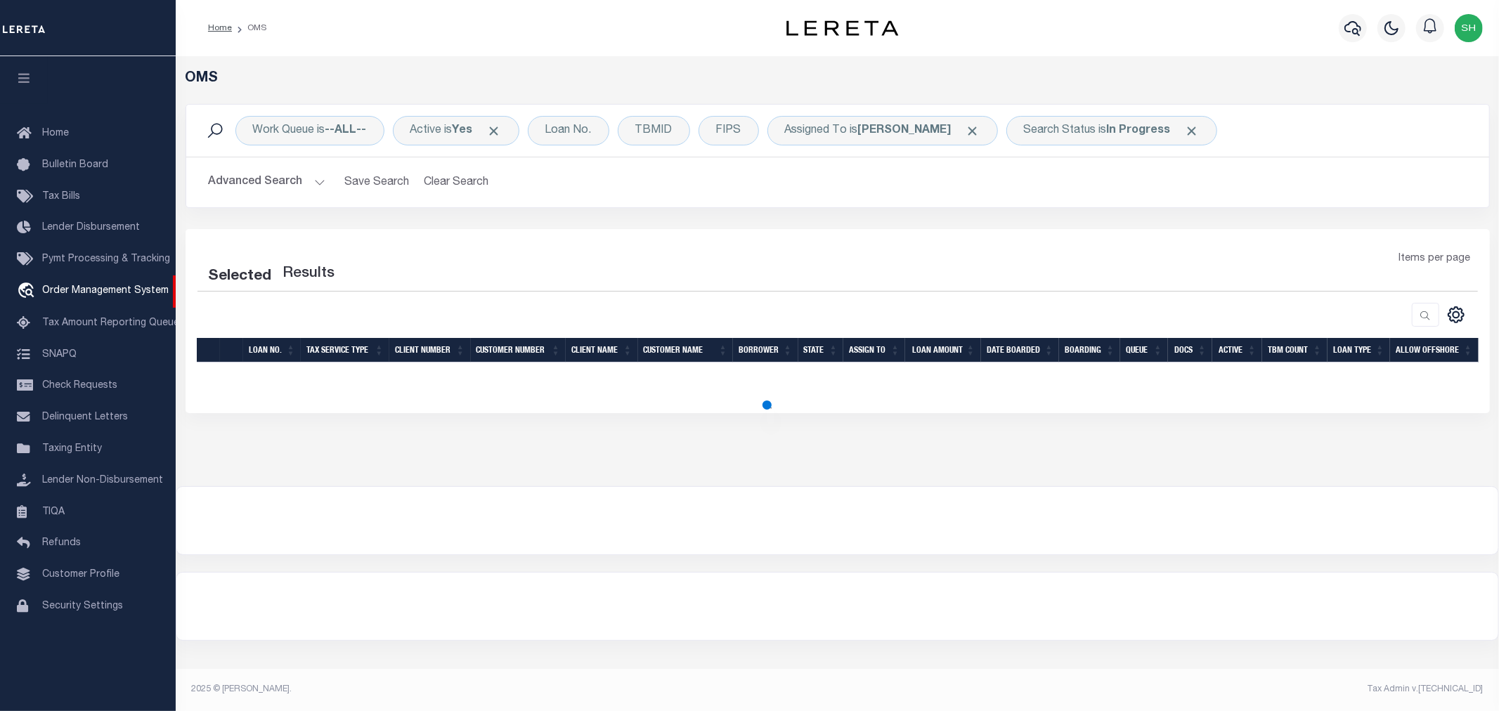
select select "200"
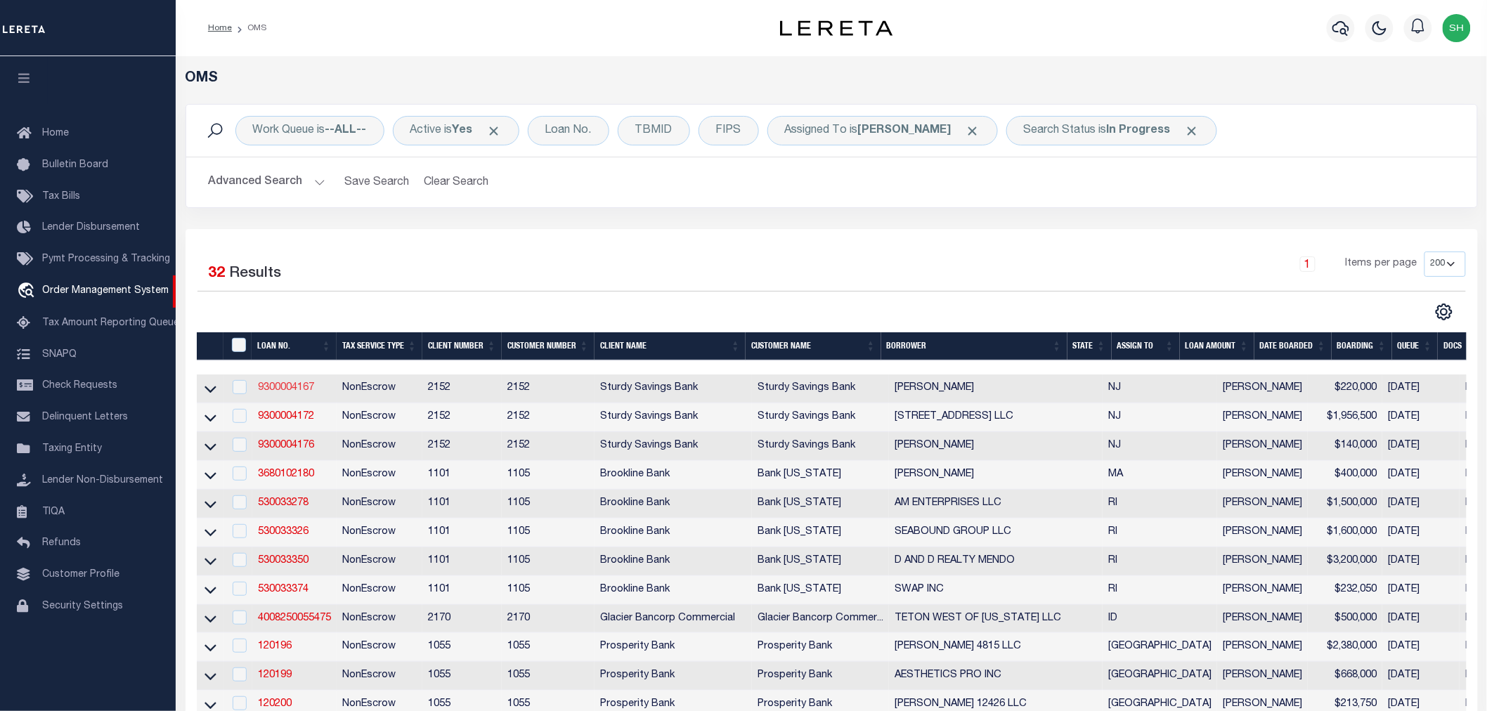
click at [294, 391] on link "9300004167" at bounding box center [286, 388] width 56 height 10
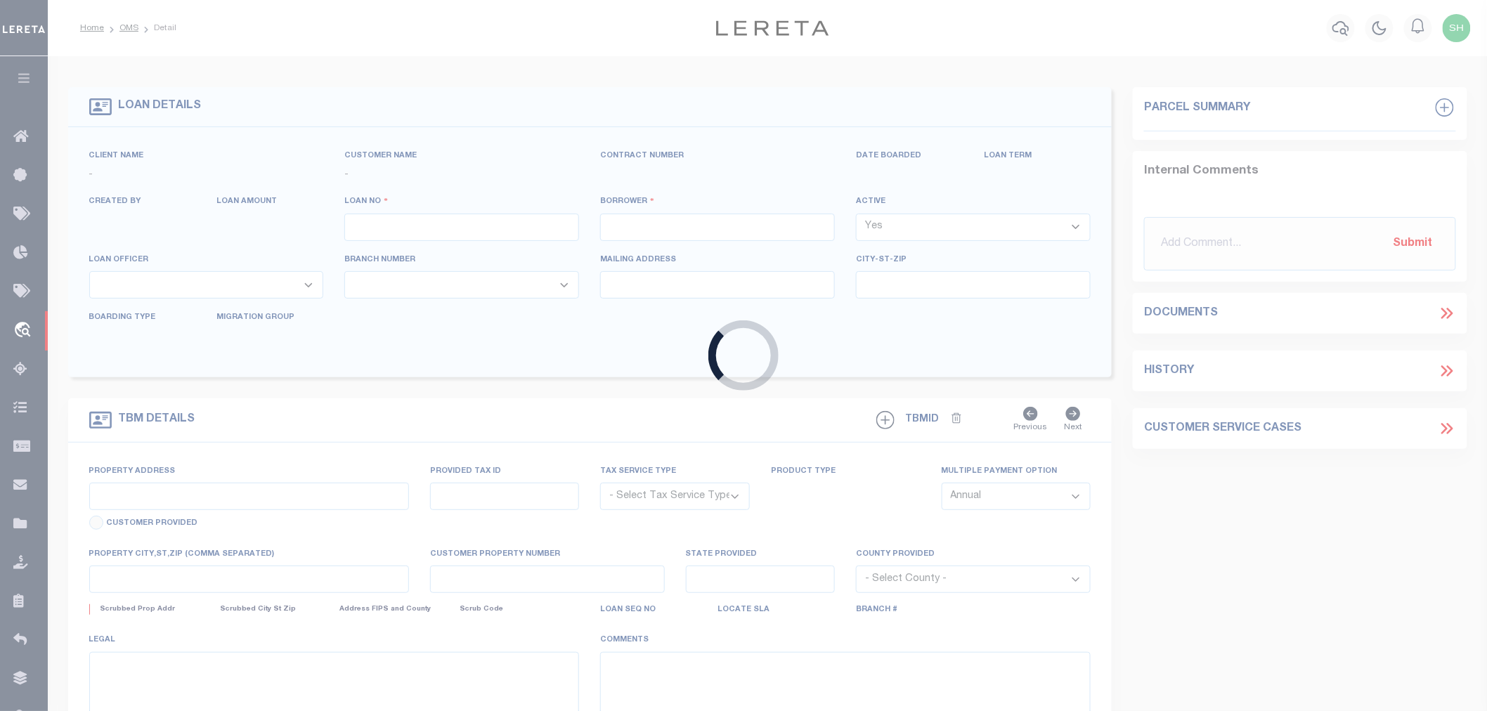
type input "9300004167"
type input "[PERSON_NAME]"
select select
select select "100"
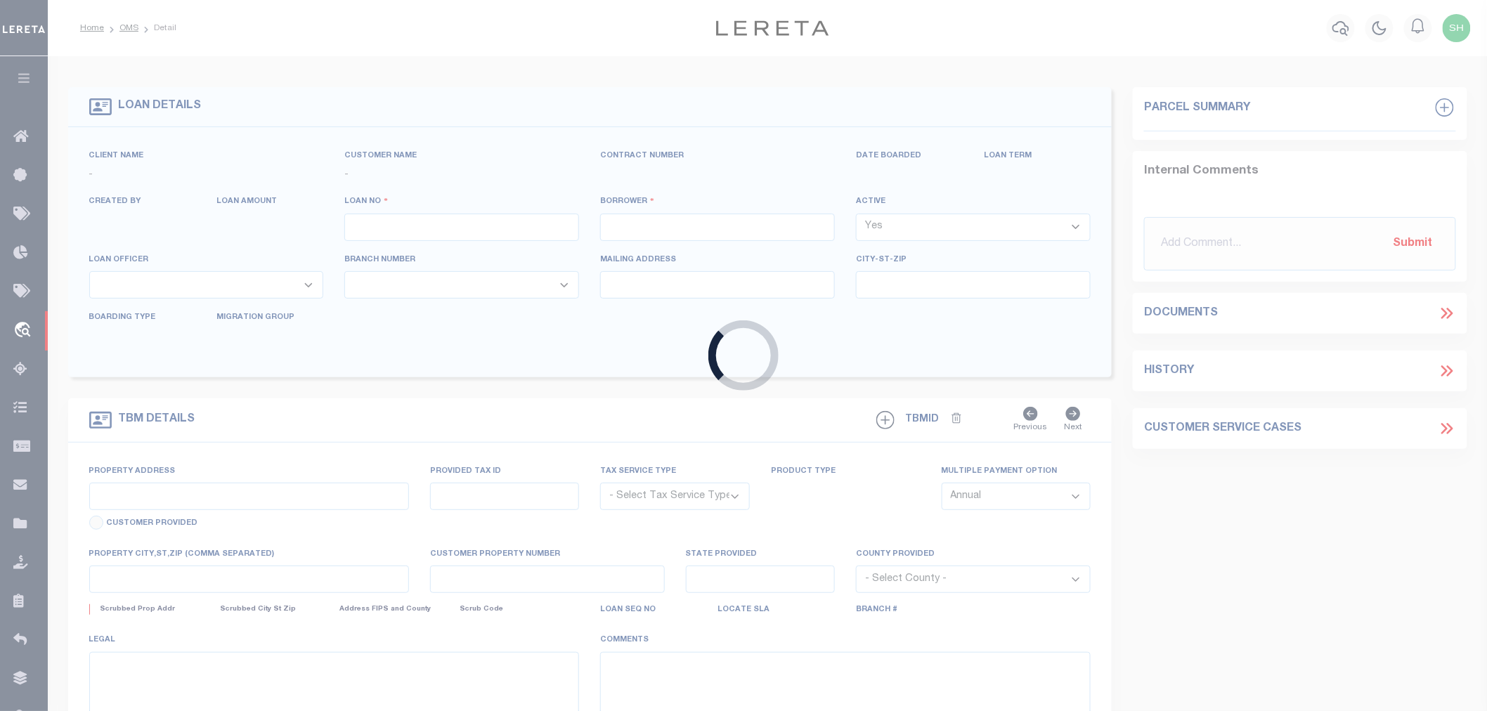
select select "NonEscrow"
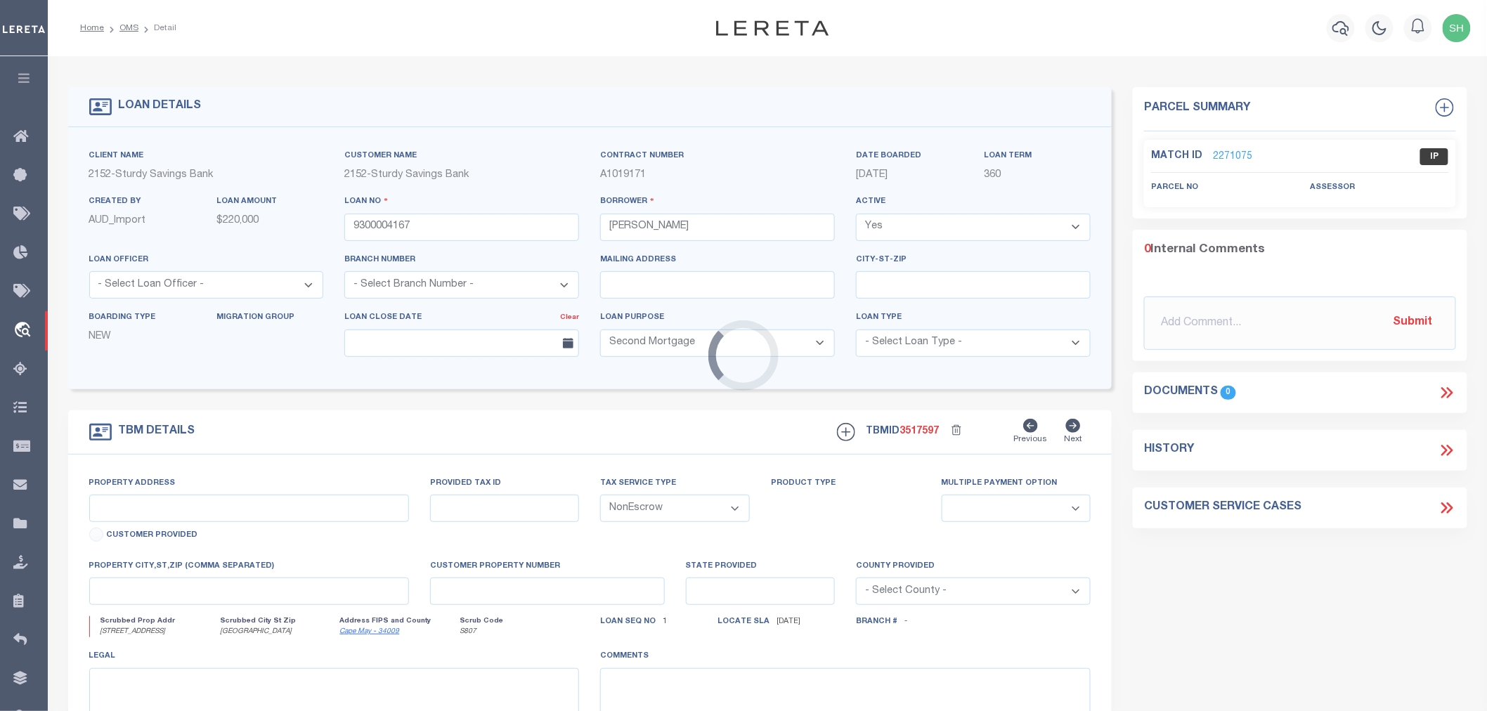
type input "[STREET_ADDRESS]"
select select
type input "[GEOGRAPHIC_DATA]"
type input "NJ"
select select
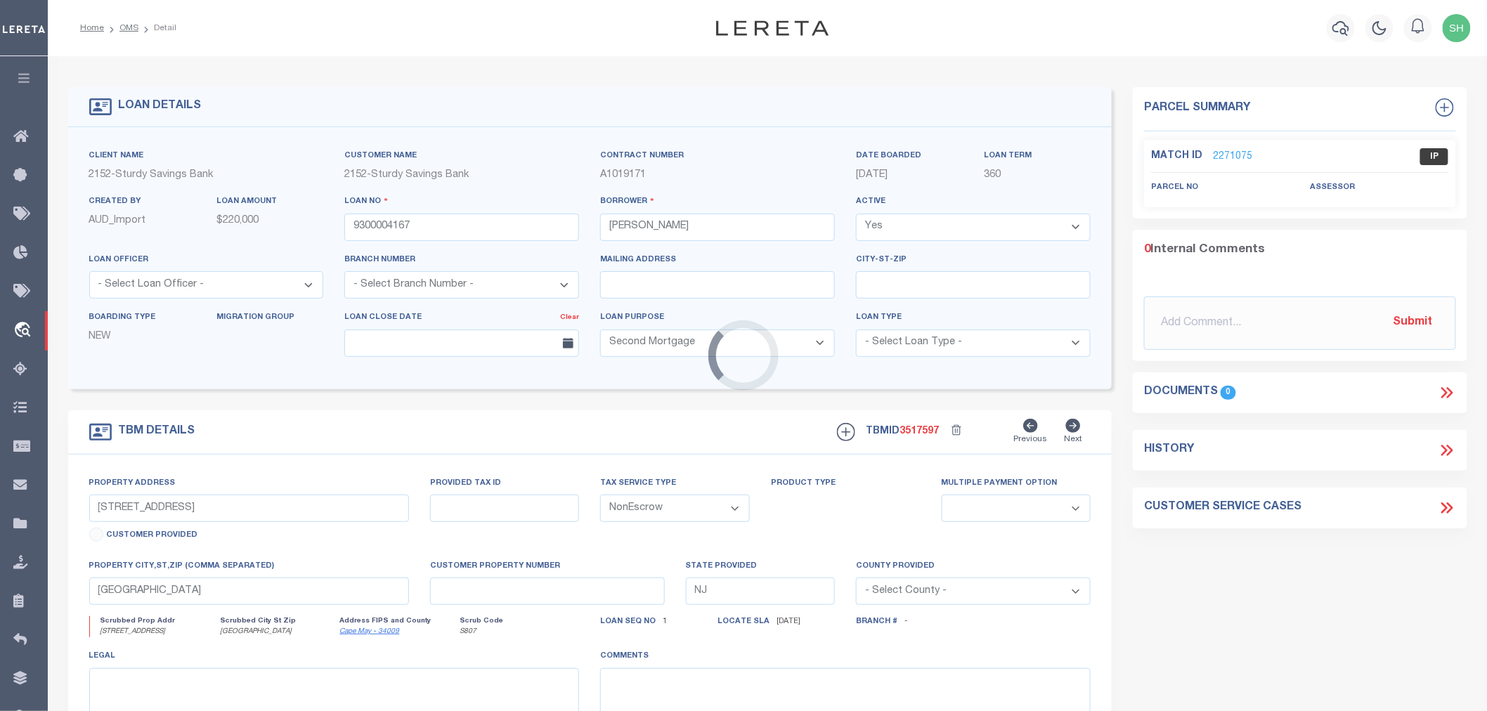
type textarea "Blk 422 Lt 2 C308"
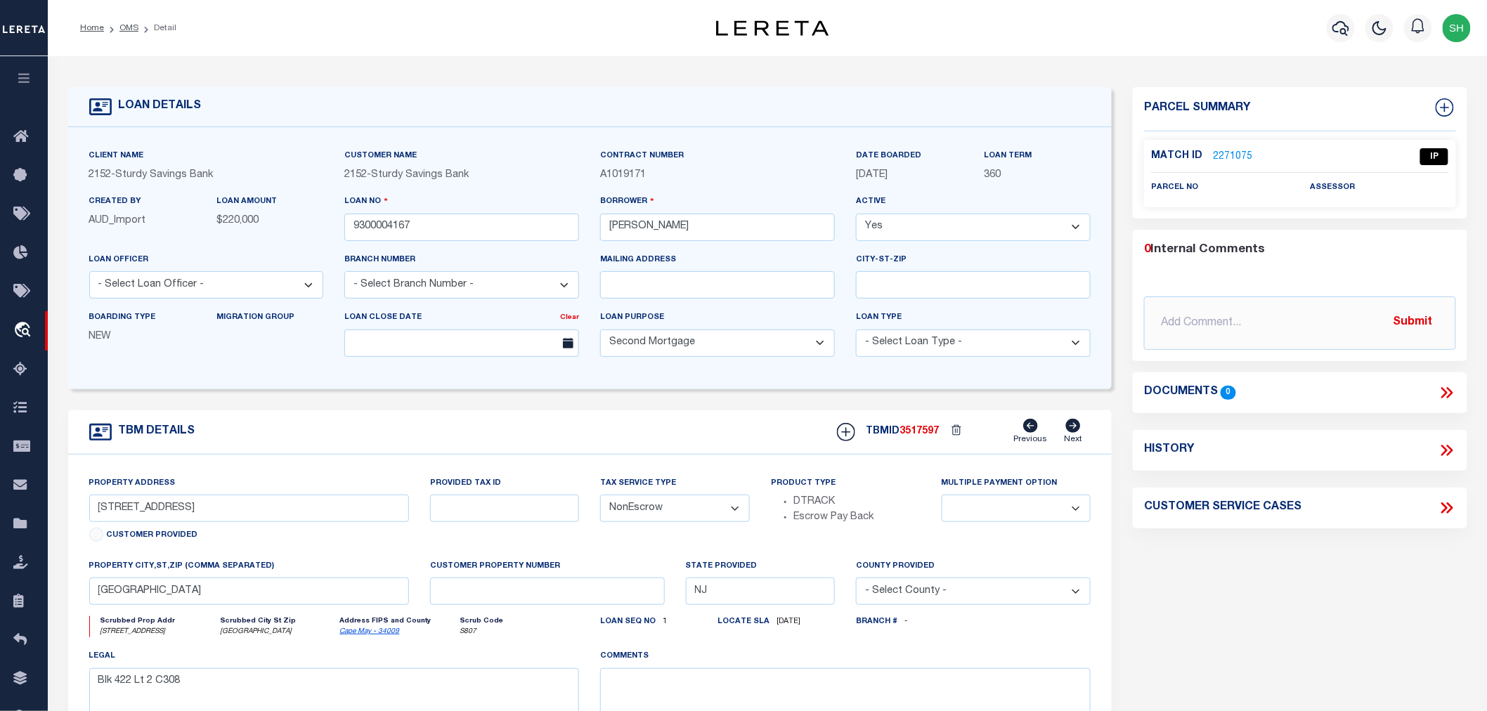
click at [1236, 153] on link "2271075" at bounding box center [1232, 157] width 39 height 15
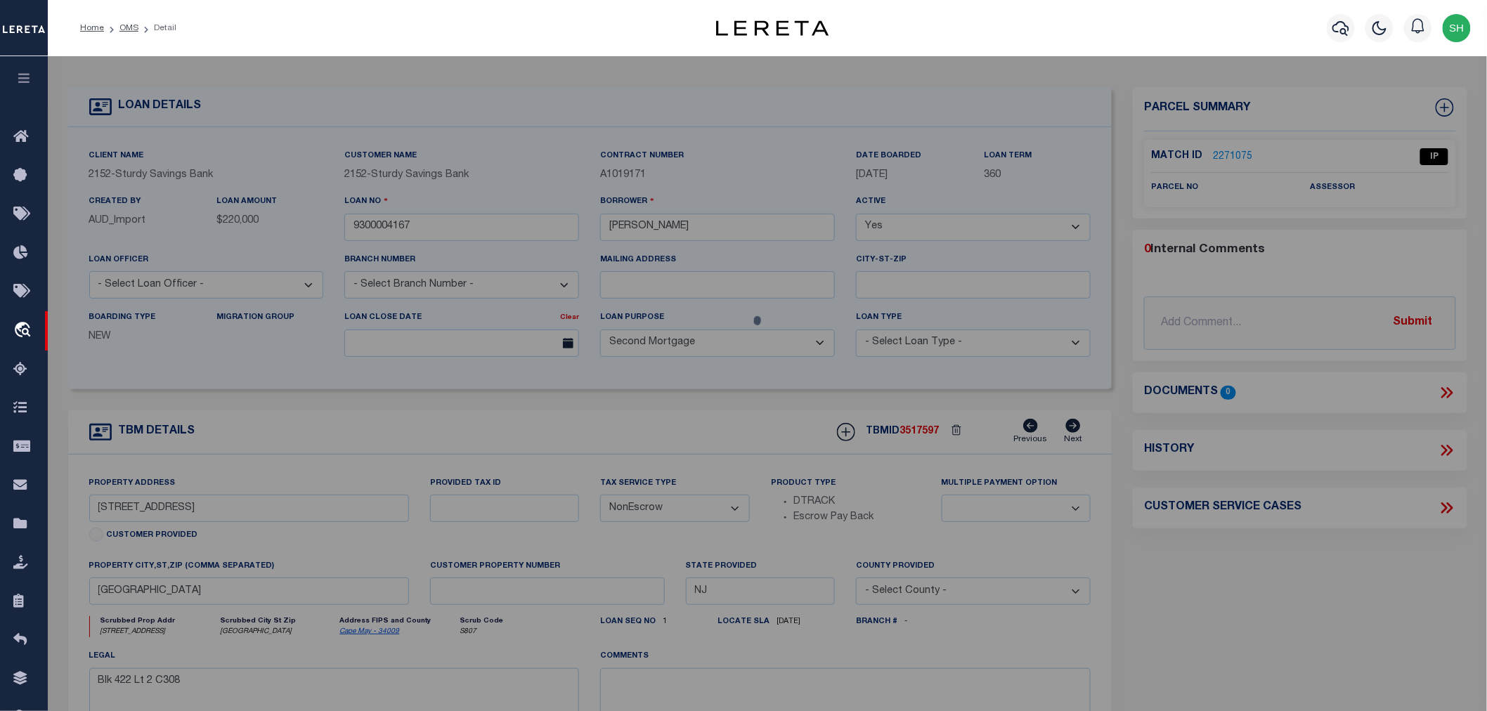
checkbox input "false"
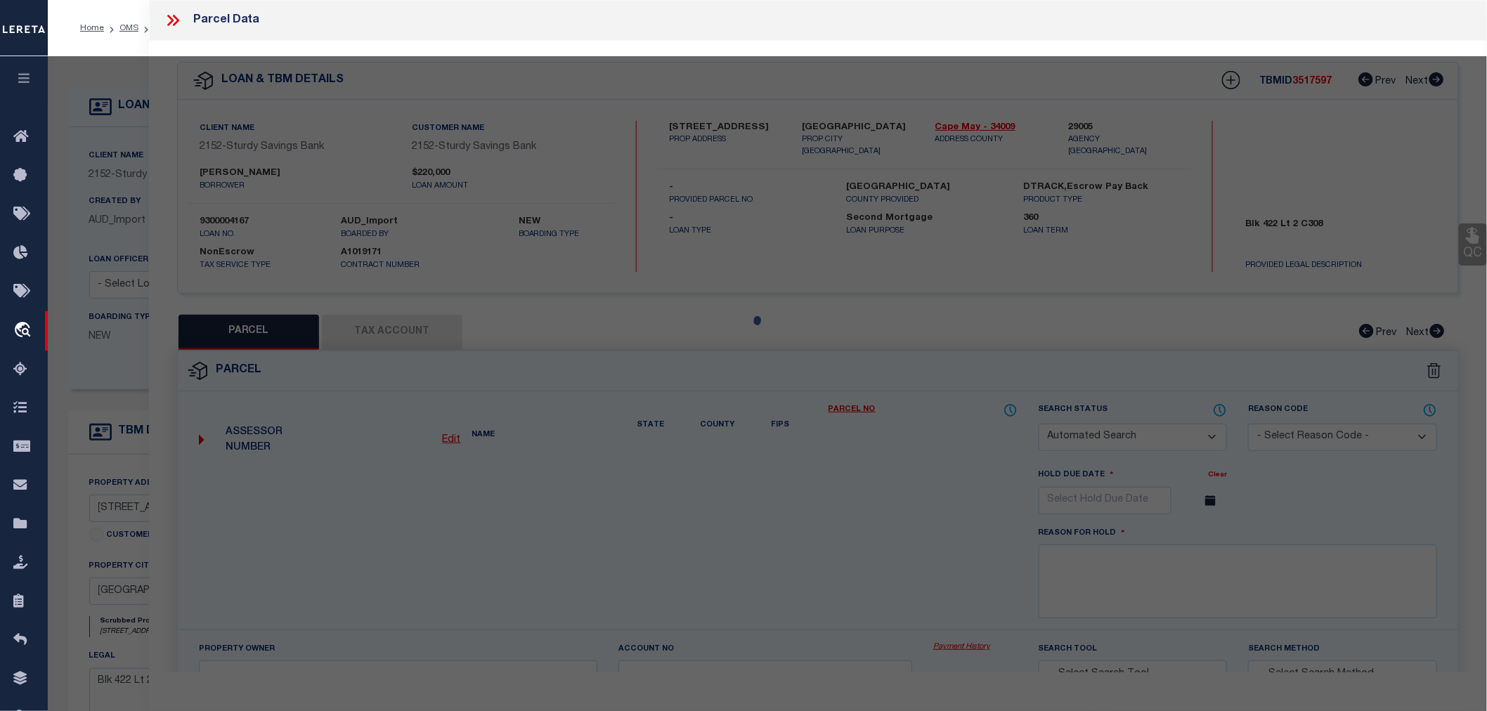
select select "IP"
checkbox input "false"
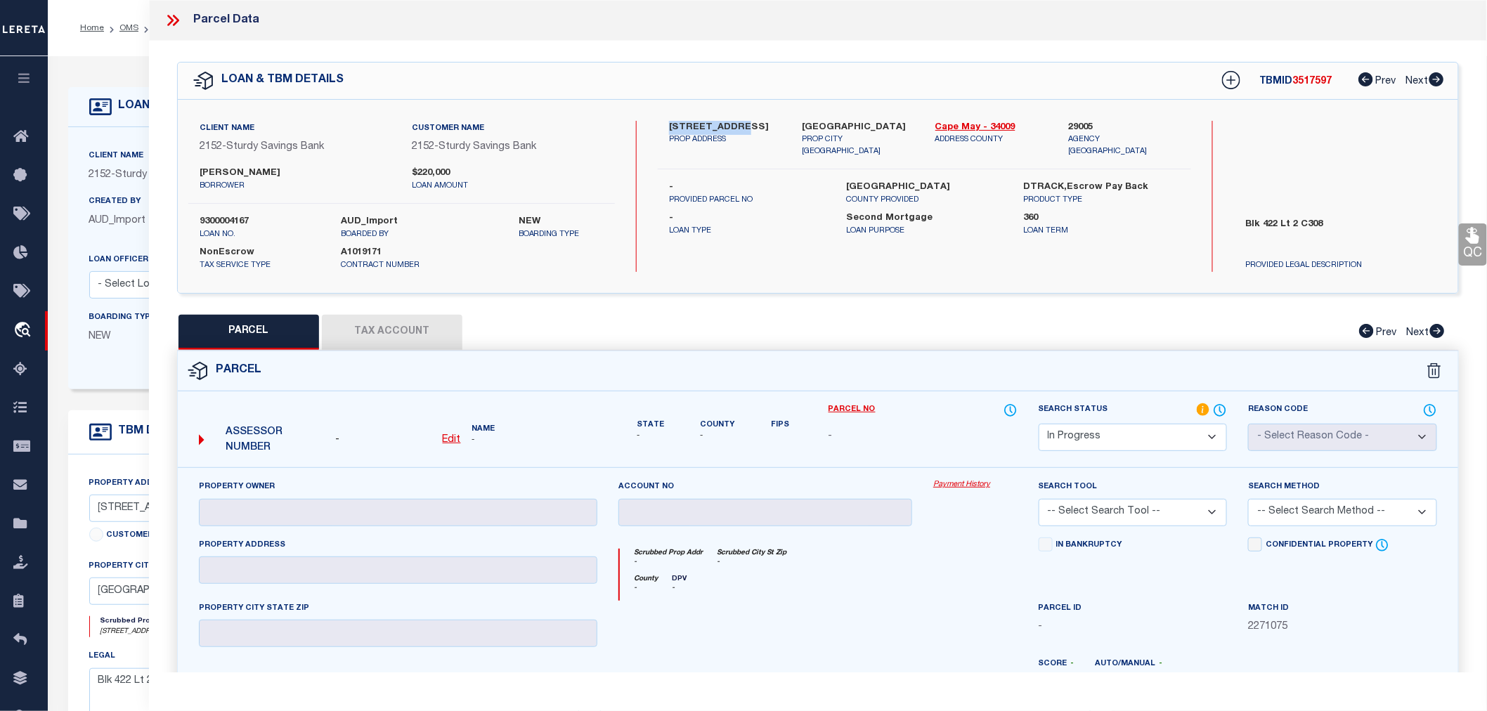
drag, startPoint x: 668, startPoint y: 125, endPoint x: 732, endPoint y: 122, distance: 64.0
click at [732, 122] on div "[STREET_ADDRESS] PROP ADDRESS" at bounding box center [725, 139] width 133 height 37
copy label "[STREET_ADDRESS]"
click at [1075, 115] on div "Client Name 2152 - Sturdy Savings Bank Customer Name 2152 - Sturdy Savings Bank…" at bounding box center [818, 196] width 1281 height 193
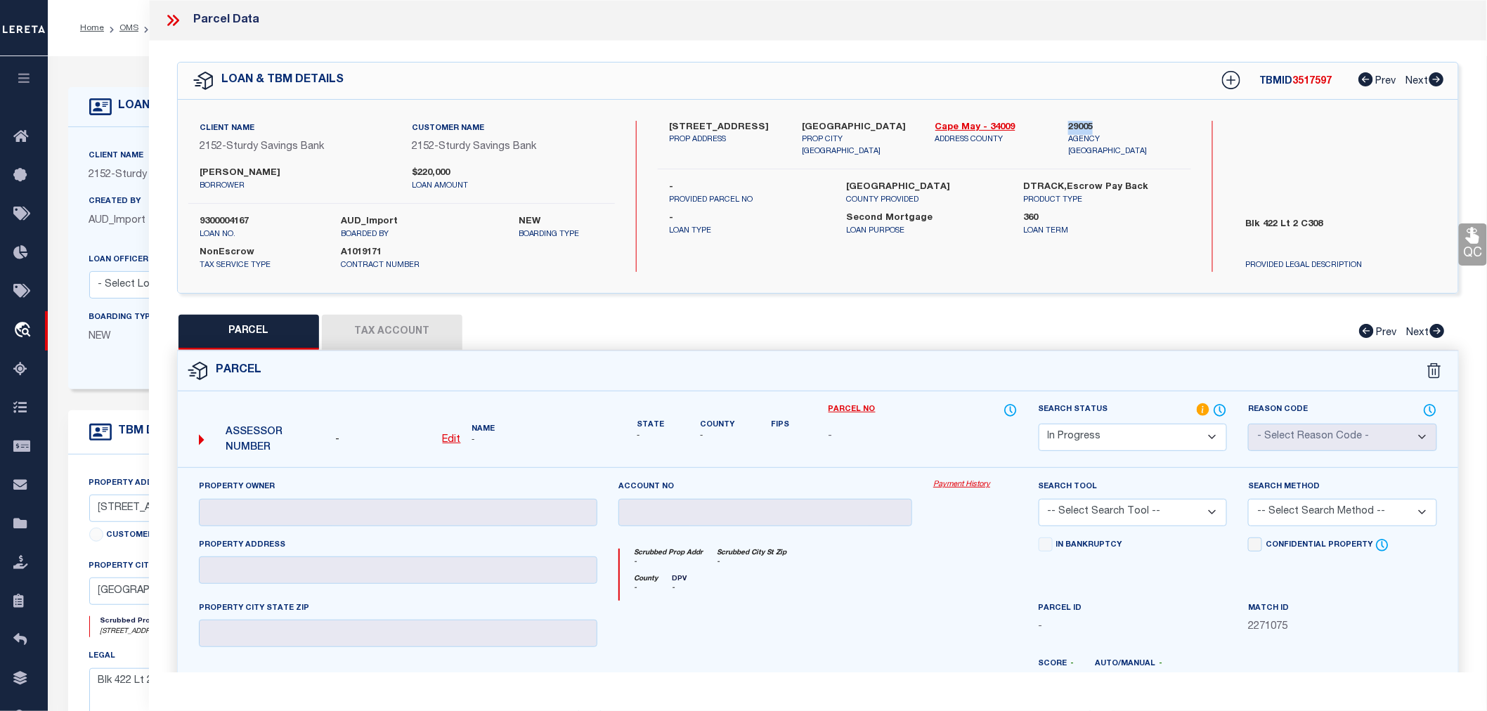
copy label "29005"
click at [448, 439] on u "Edit" at bounding box center [452, 440] width 18 height 10
select select "IP"
type textarea "-"
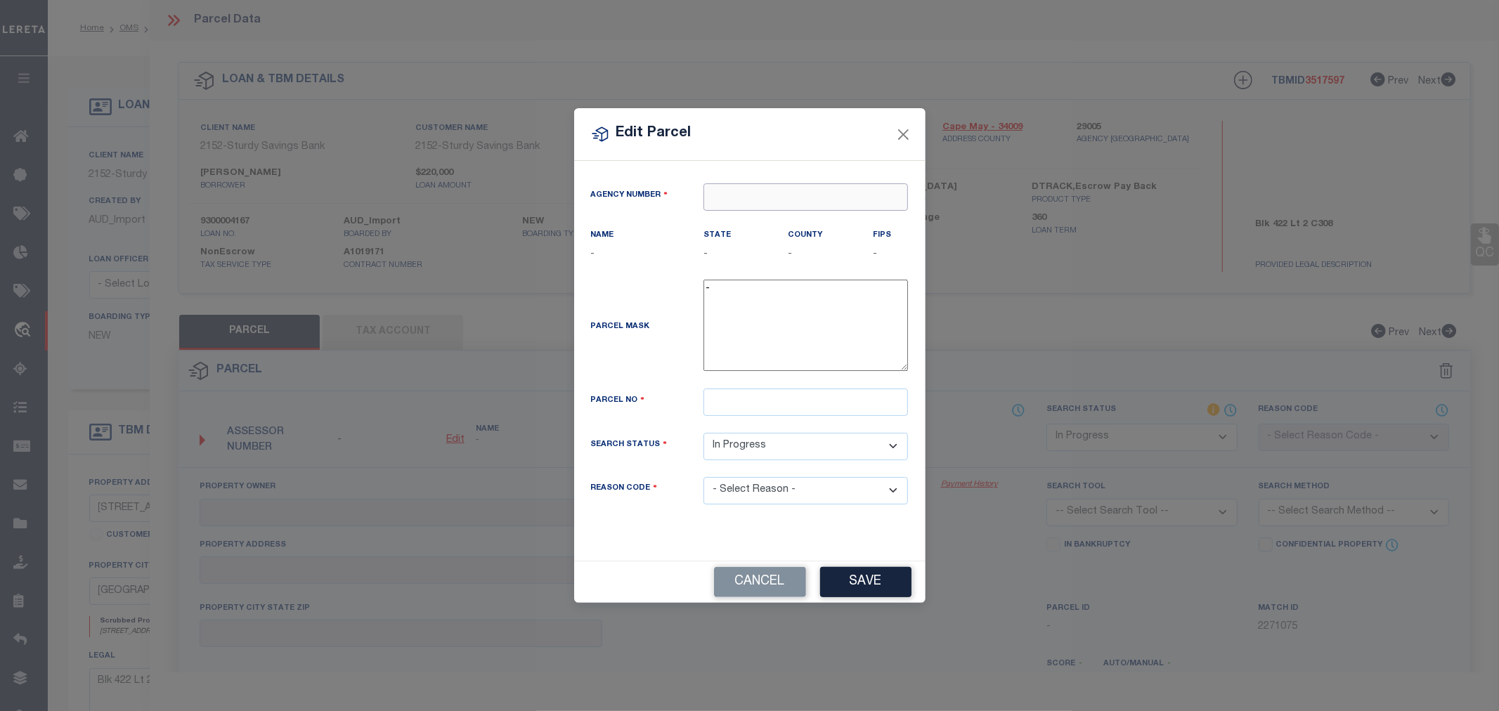
click at [741, 206] on input "text" at bounding box center [806, 196] width 205 height 27
paste input "29005"
click at [769, 215] on div "290050000 : [GEOGRAPHIC_DATA]" at bounding box center [806, 231] width 205 height 40
type input "290050000"
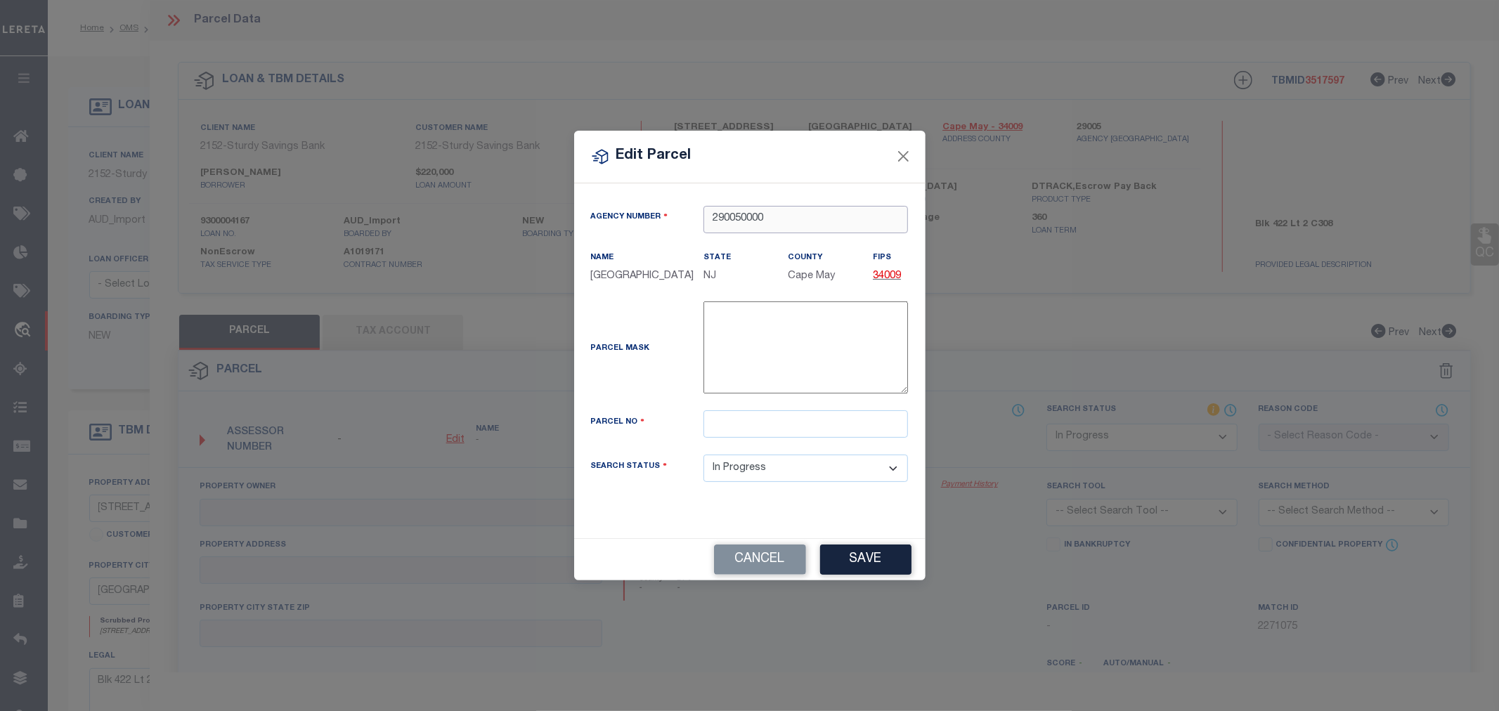
type input "290050000"
click at [715, 425] on input "text" at bounding box center [806, 423] width 205 height 27
click at [805, 432] on input "00422 00002" at bounding box center [806, 423] width 205 height 27
paste input "C0308"
type input "00422 00002 C0308"
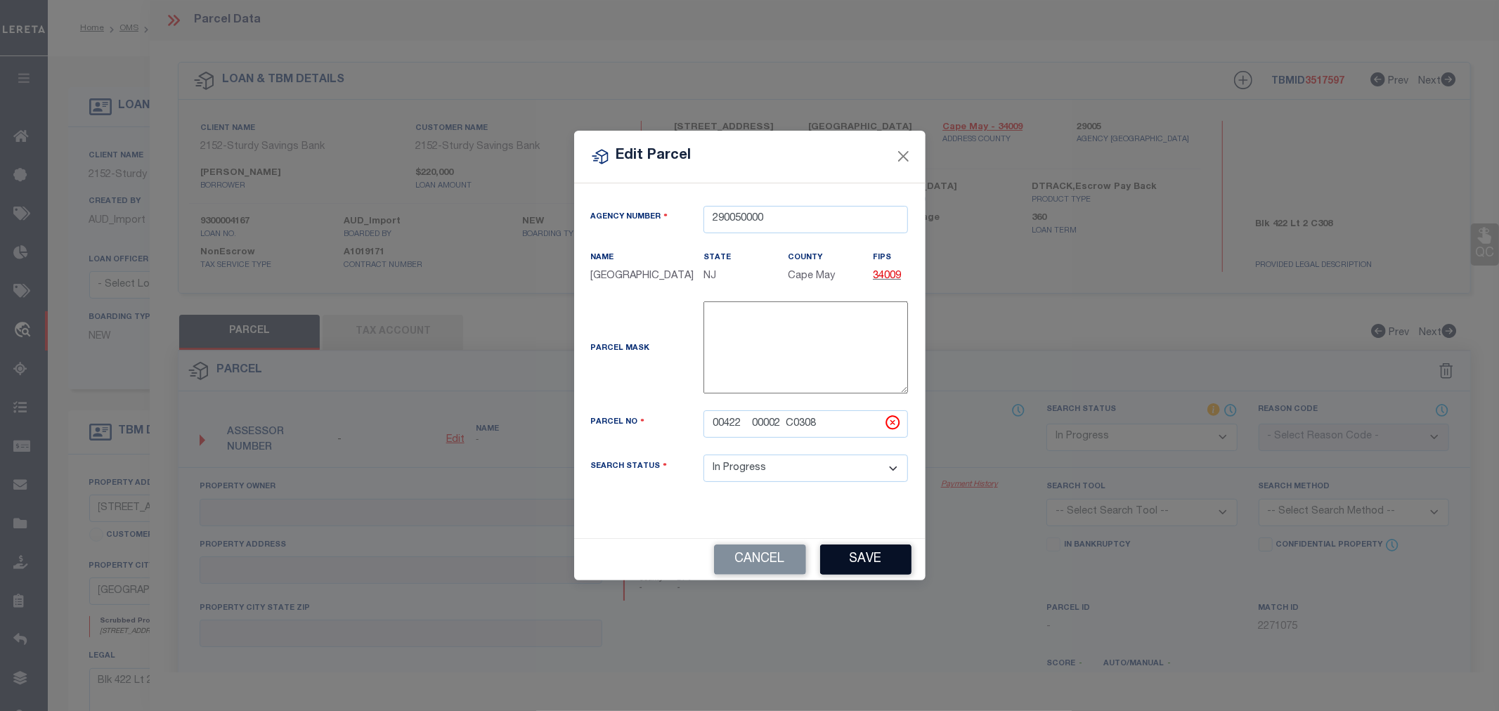
click at [868, 573] on button "Save" at bounding box center [865, 560] width 91 height 30
select select "IP"
checkbox input "false"
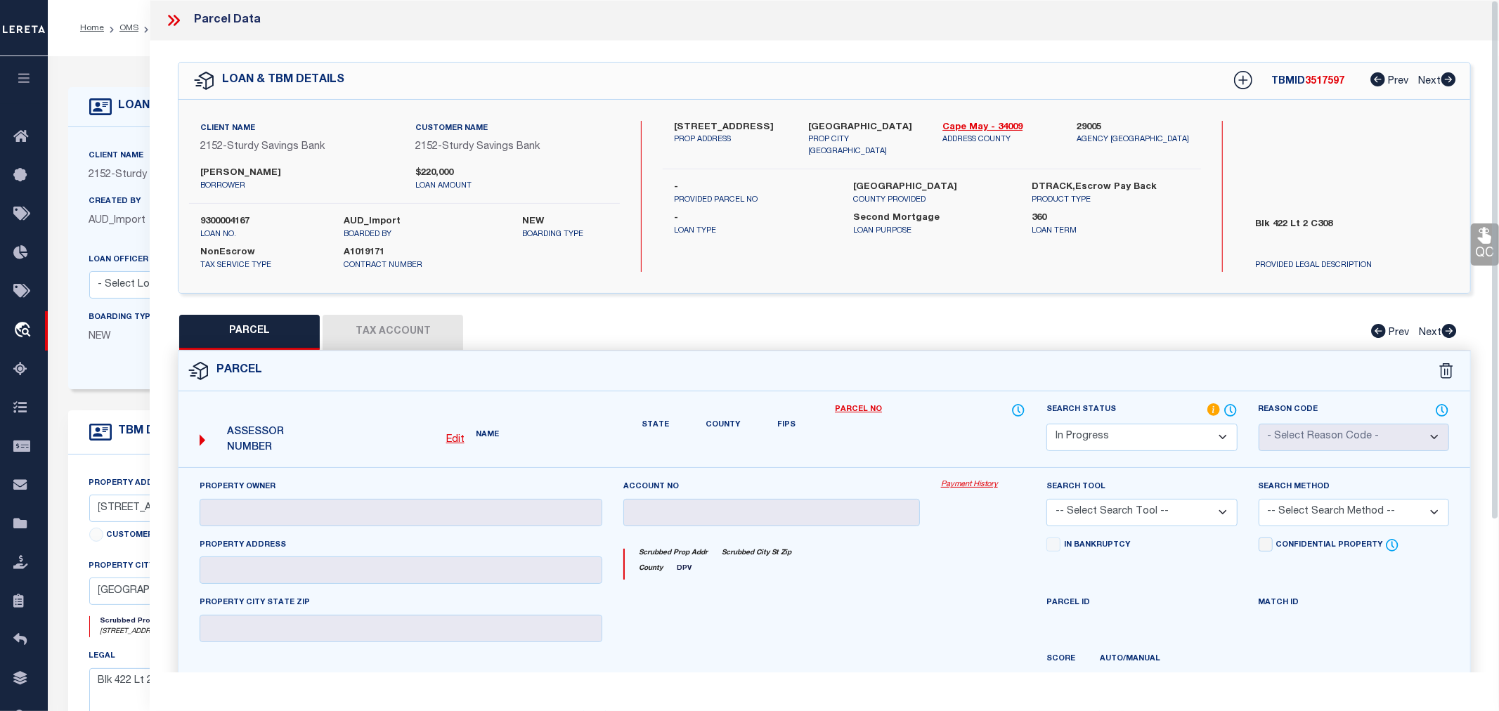
checkbox input "false"
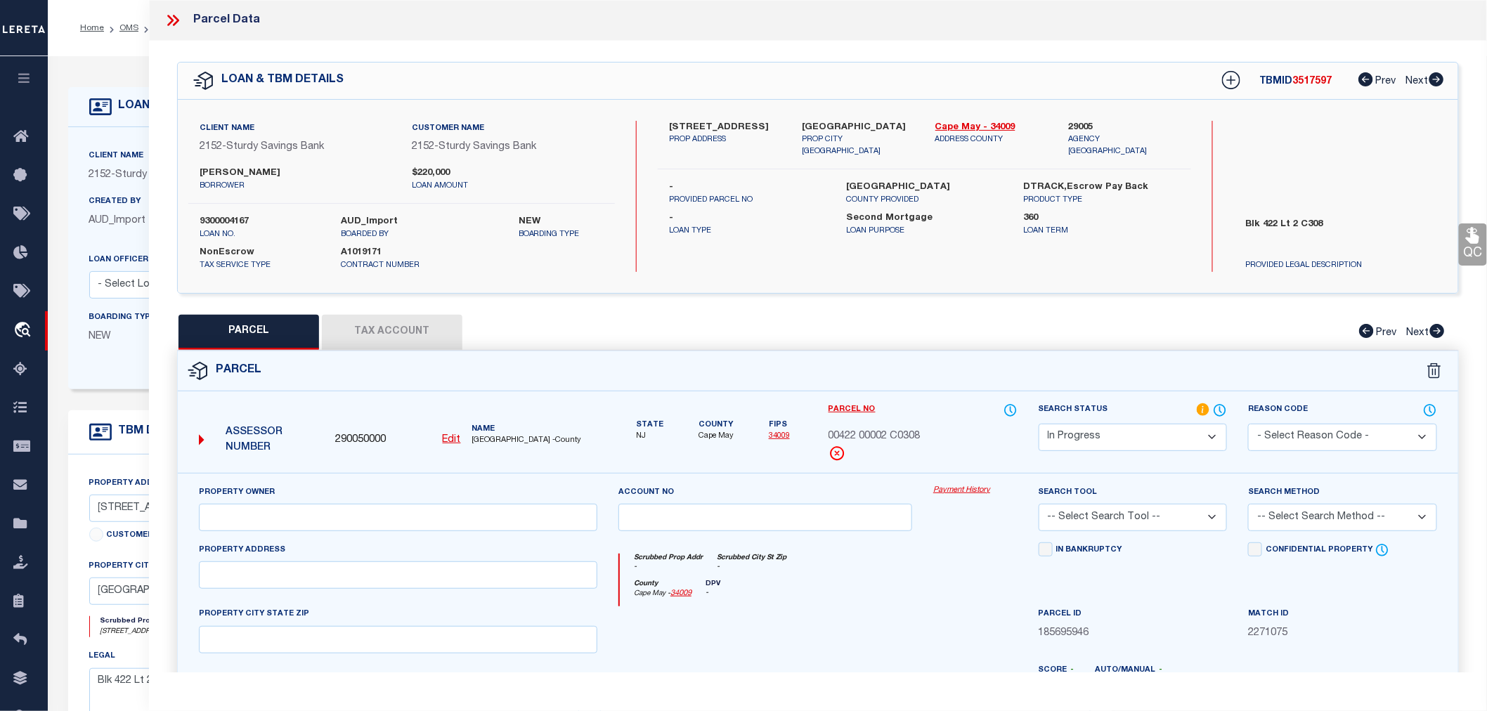
click at [397, 331] on button "Tax Account" at bounding box center [392, 332] width 141 height 35
select select "100"
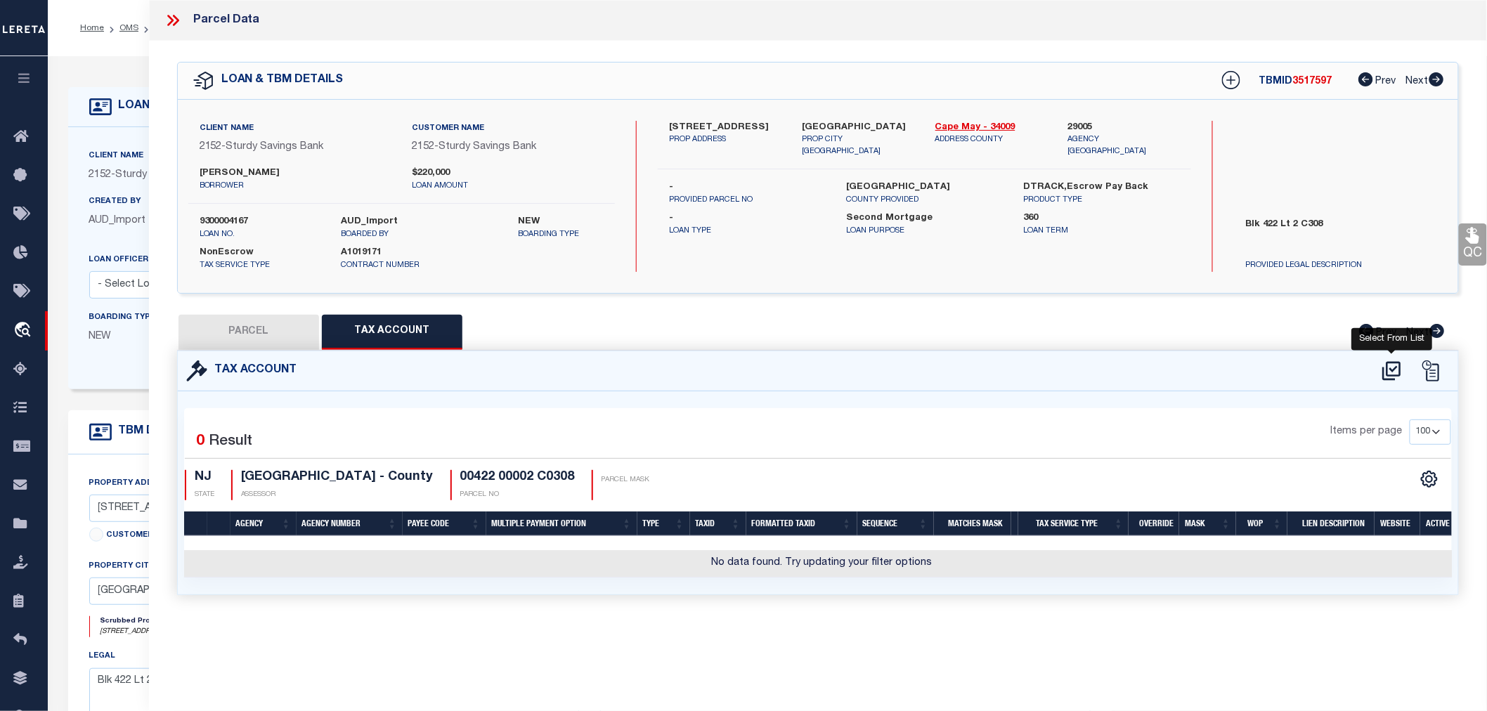
click at [1382, 362] on icon at bounding box center [1391, 371] width 23 height 22
select select "100"
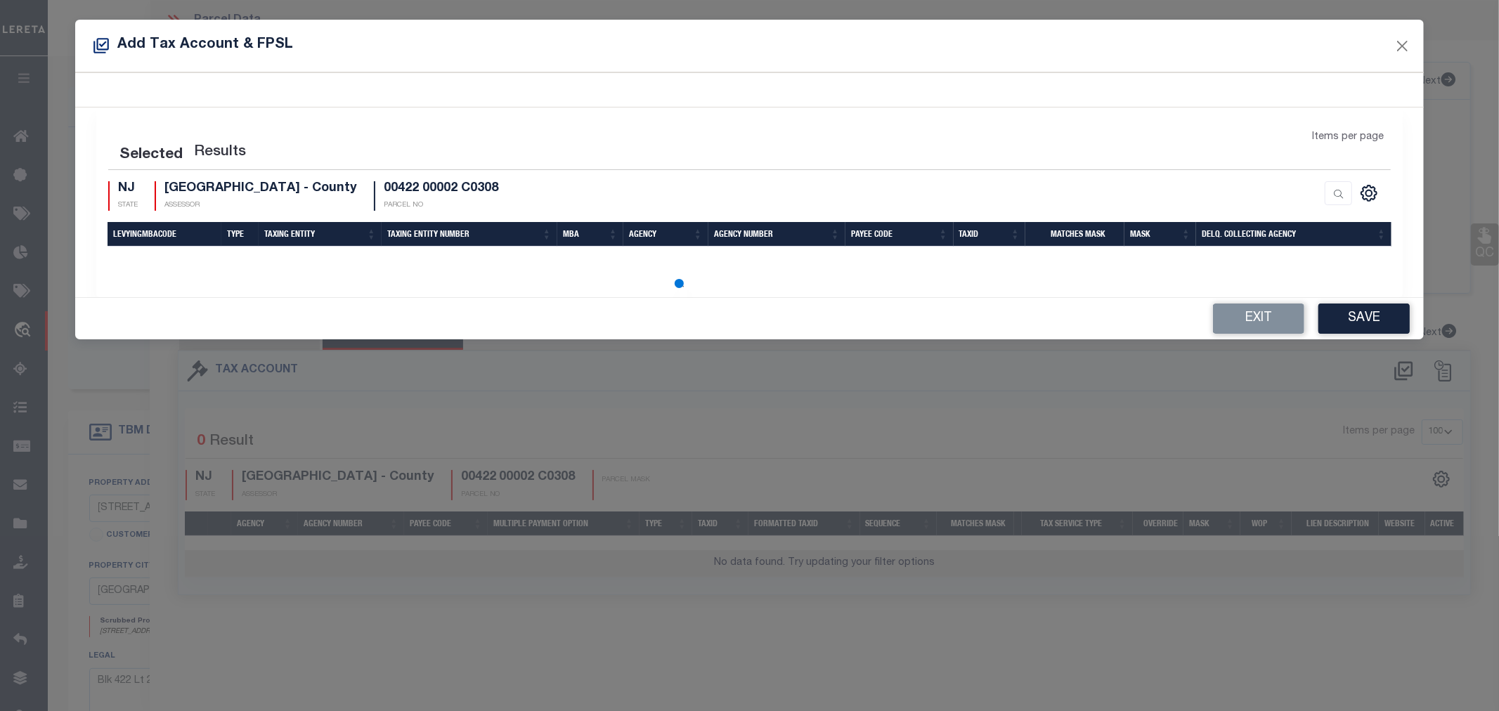
select select "100"
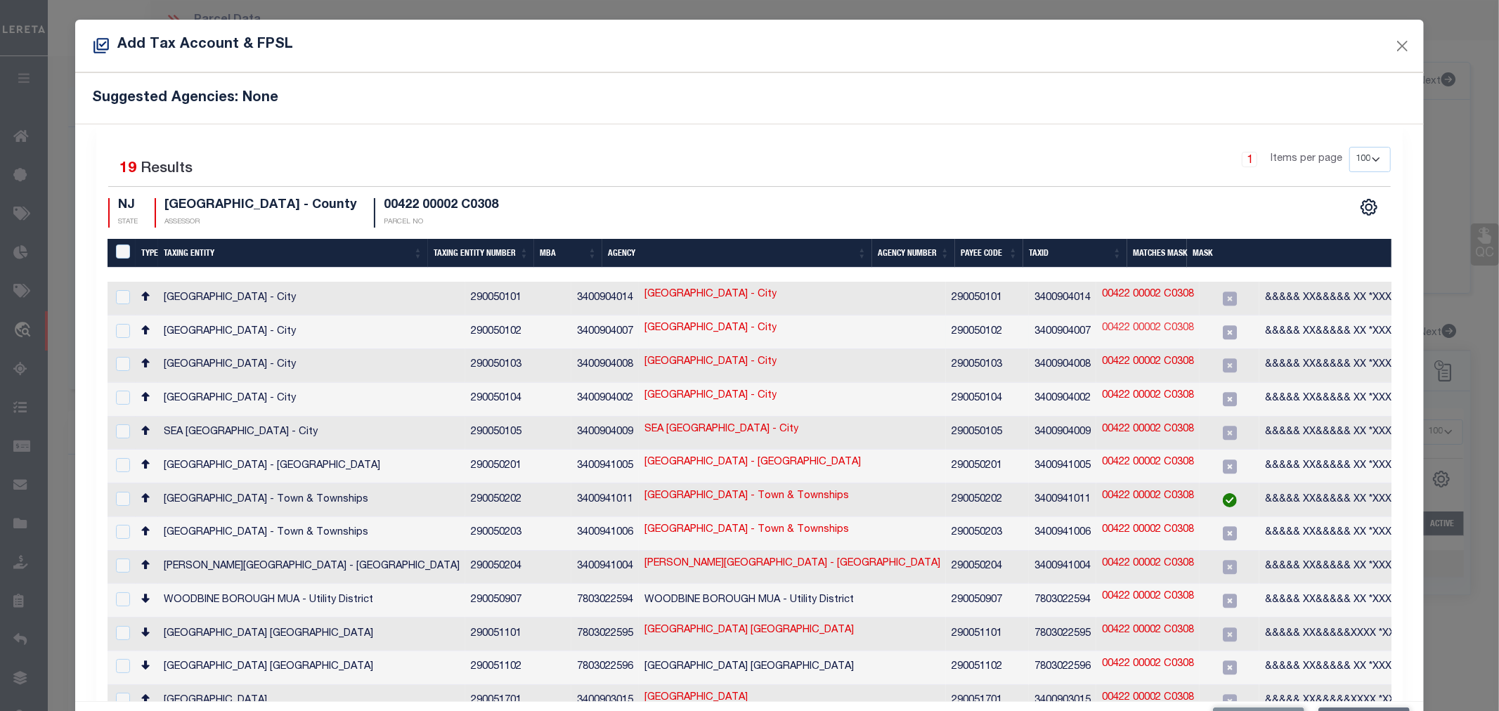
click at [1102, 322] on link "00422 00002 C0308" at bounding box center [1148, 328] width 92 height 15
type input "00422 00002 C0308"
type textarea "&&&&& XX&&&&& XX *XXXXX,&&&&&XXXX&&&&&XXXX *XXXXX,$$$$$ $$$$$"
checkbox input "true"
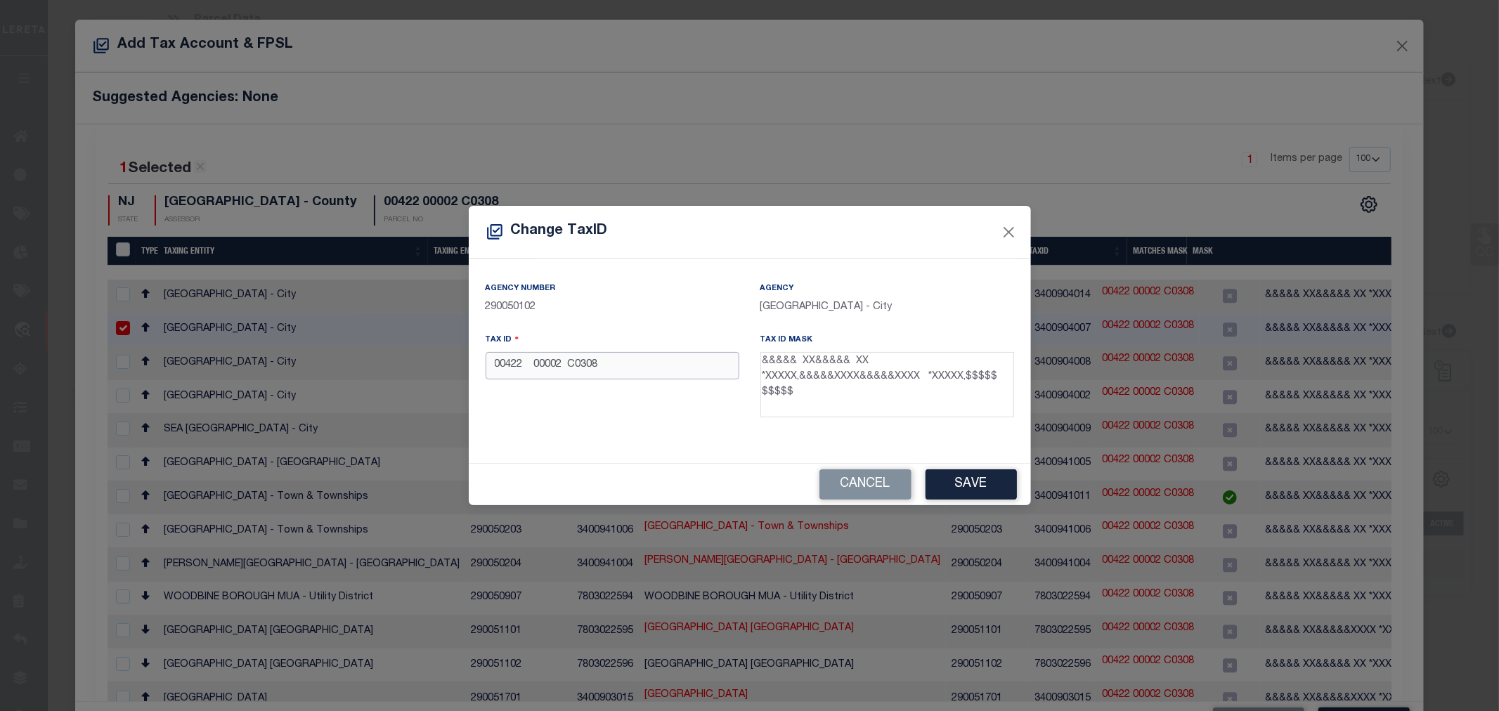
click at [570, 367] on input "00422 00002 C0308" at bounding box center [613, 365] width 254 height 27
type input "00422 00002 C0308"
click at [1000, 484] on button "Save" at bounding box center [971, 484] width 91 height 30
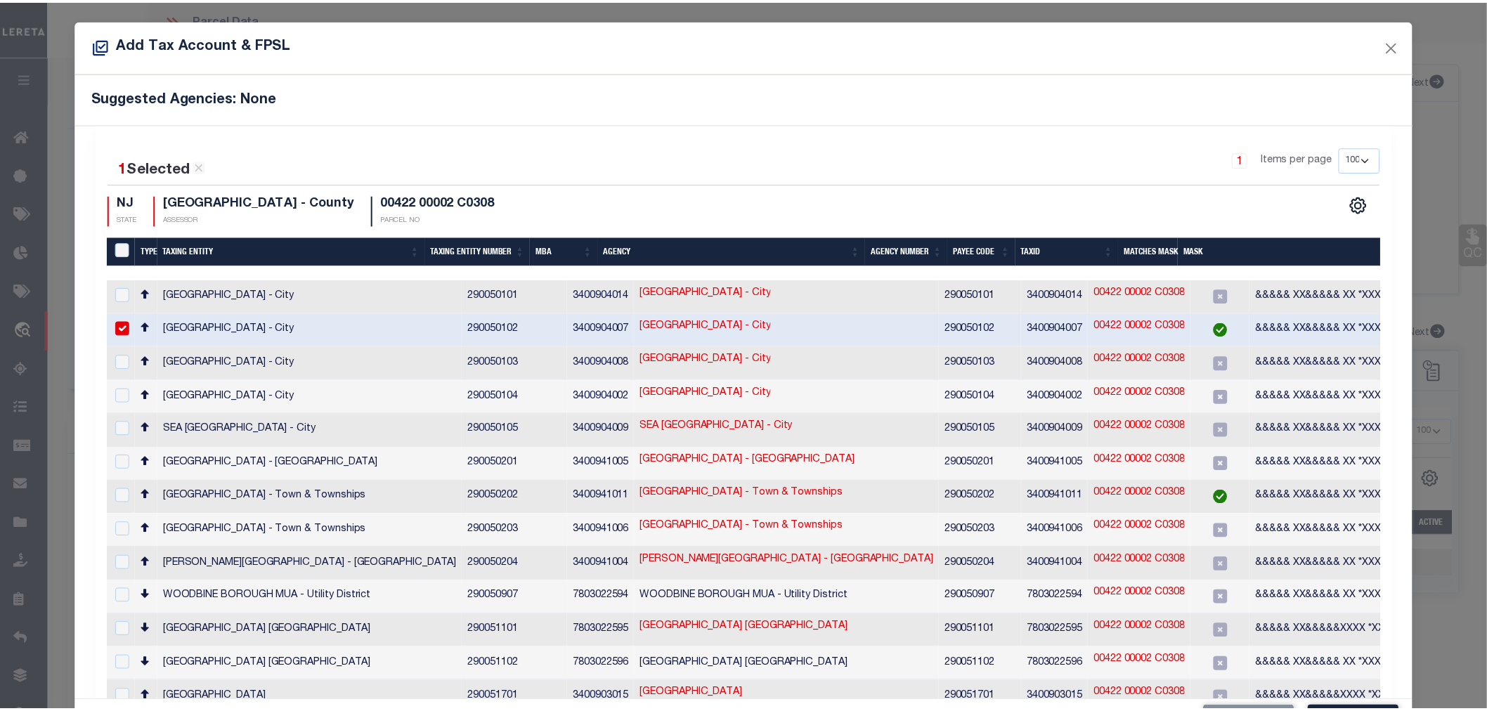
scroll to position [52, 0]
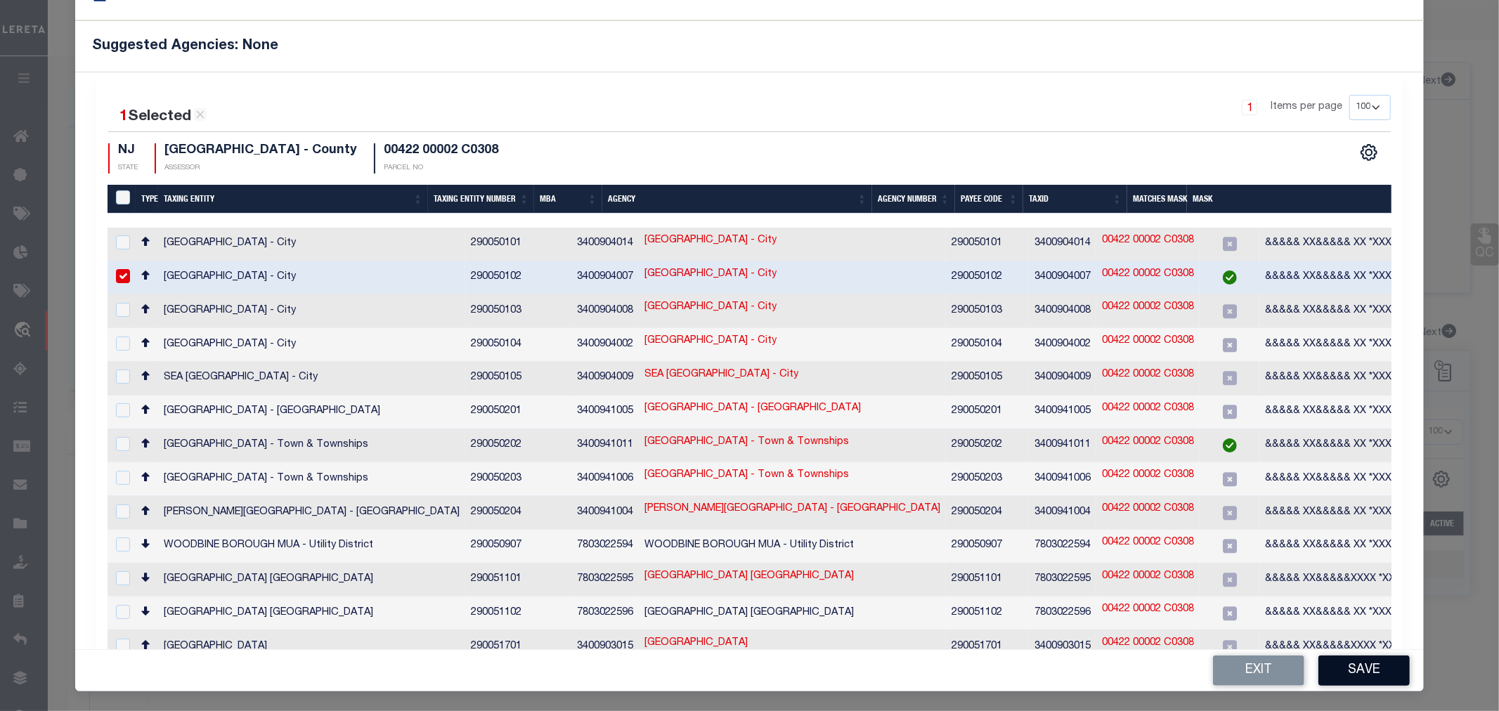
click at [1375, 664] on button "Save" at bounding box center [1363, 671] width 91 height 30
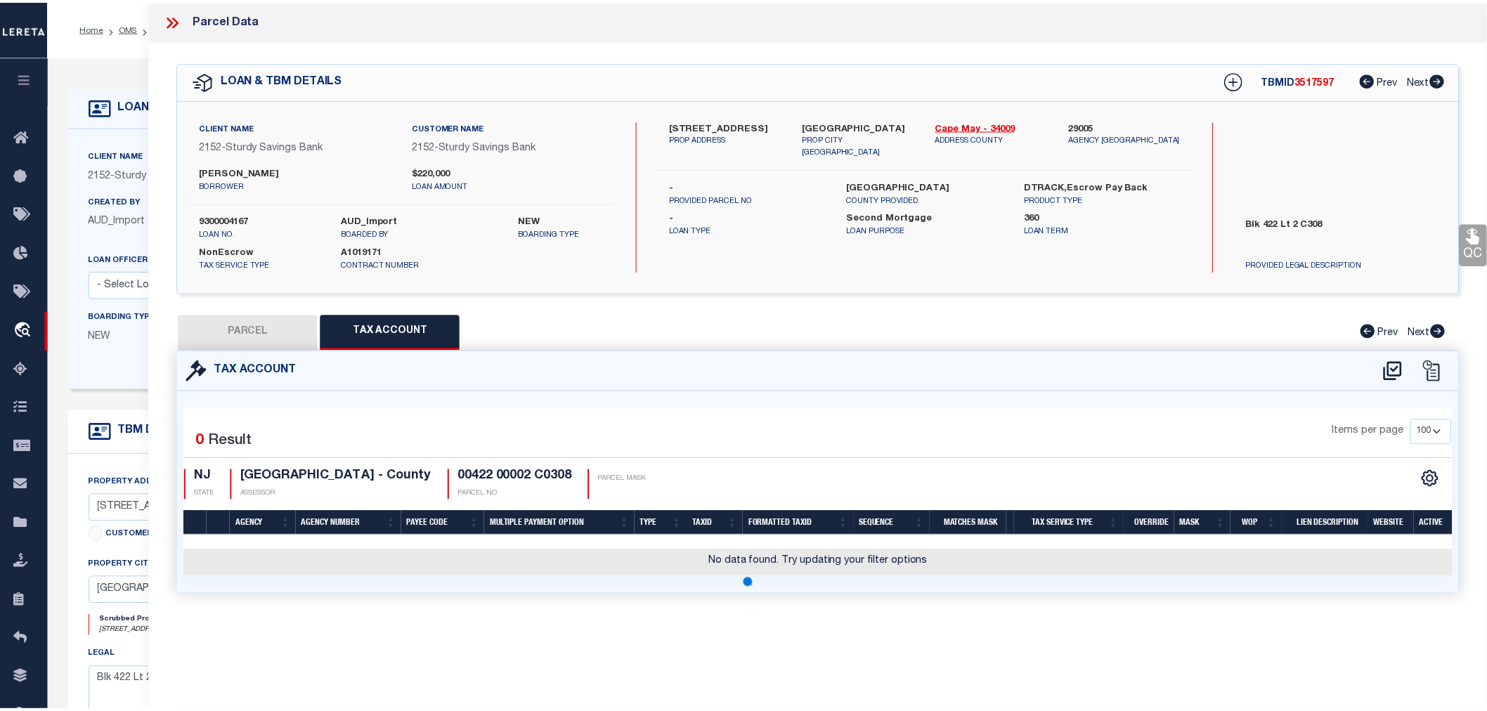
scroll to position [0, 0]
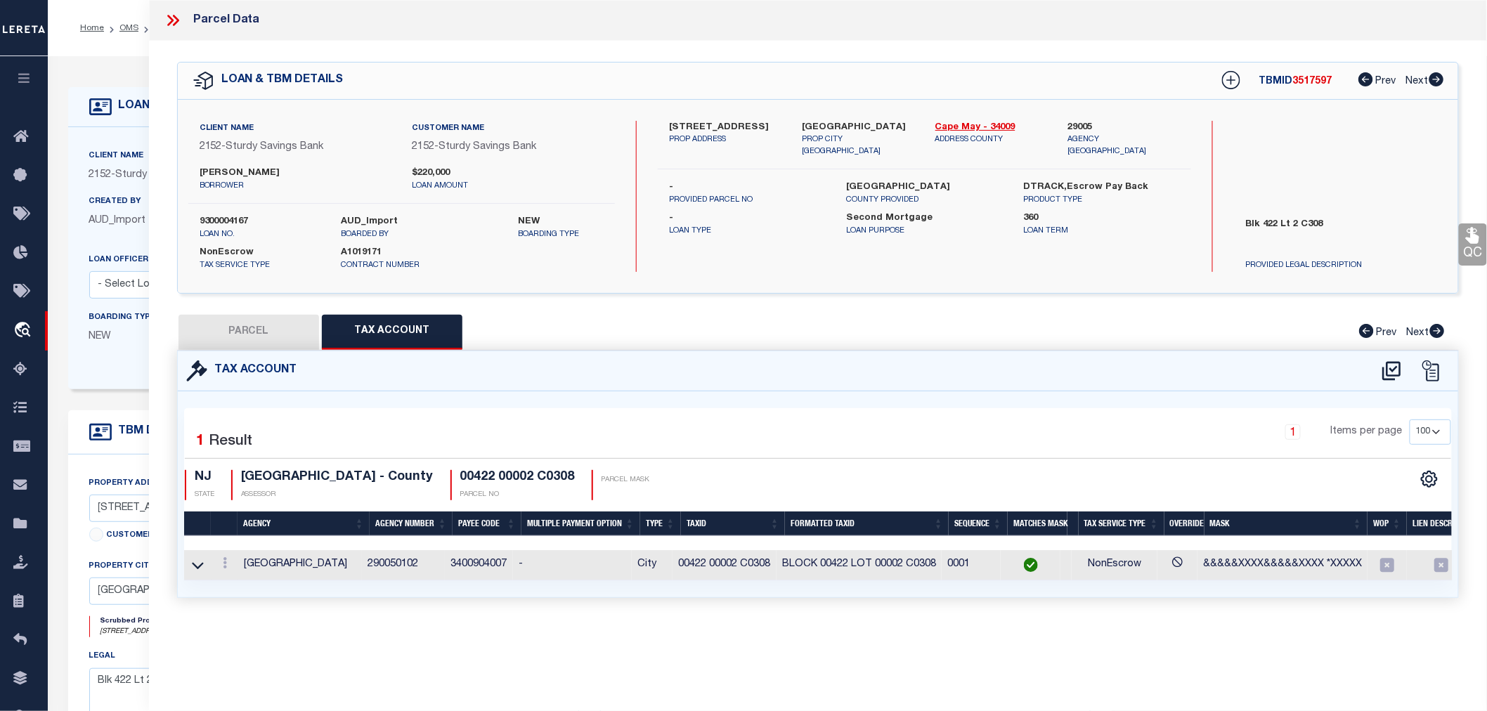
click at [257, 321] on button "PARCEL" at bounding box center [249, 332] width 141 height 35
select select "AS"
checkbox input "false"
select select "IP"
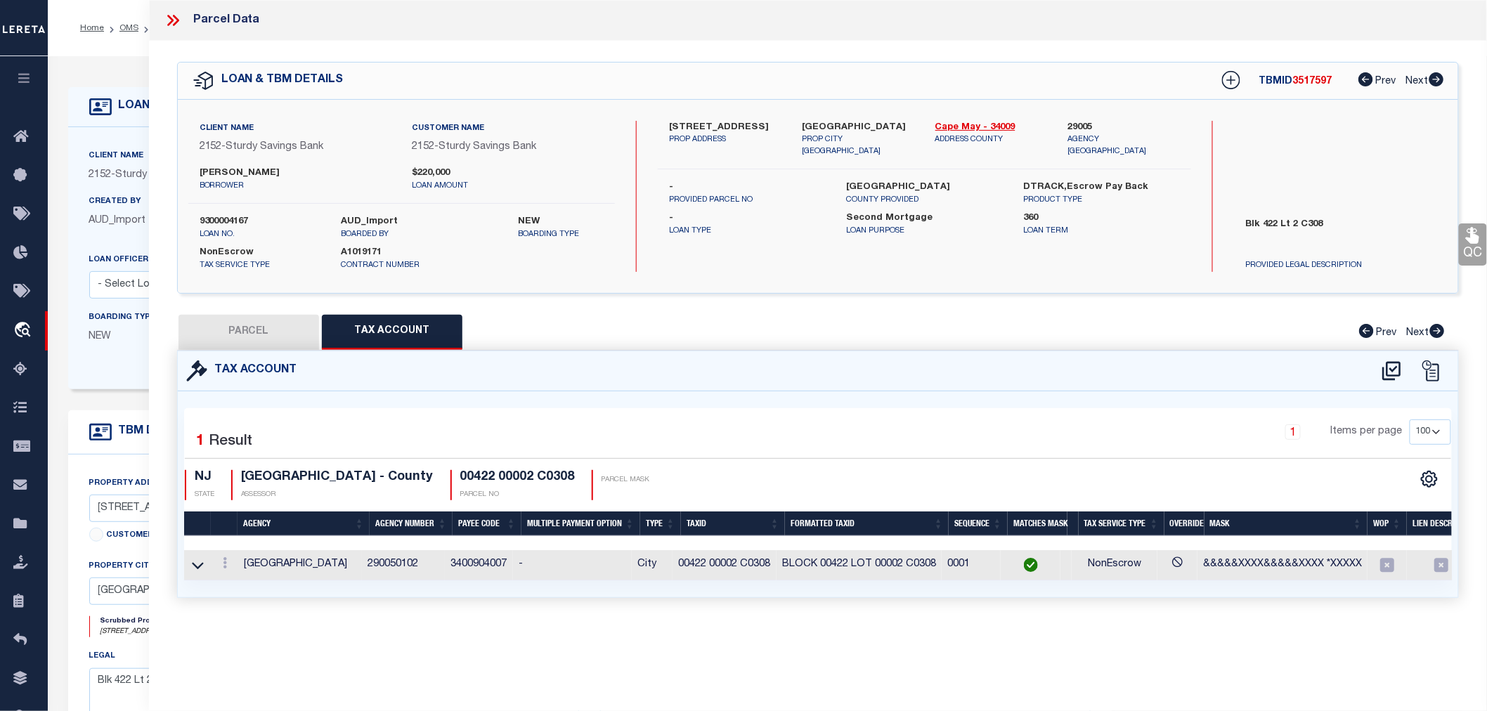
checkbox input "false"
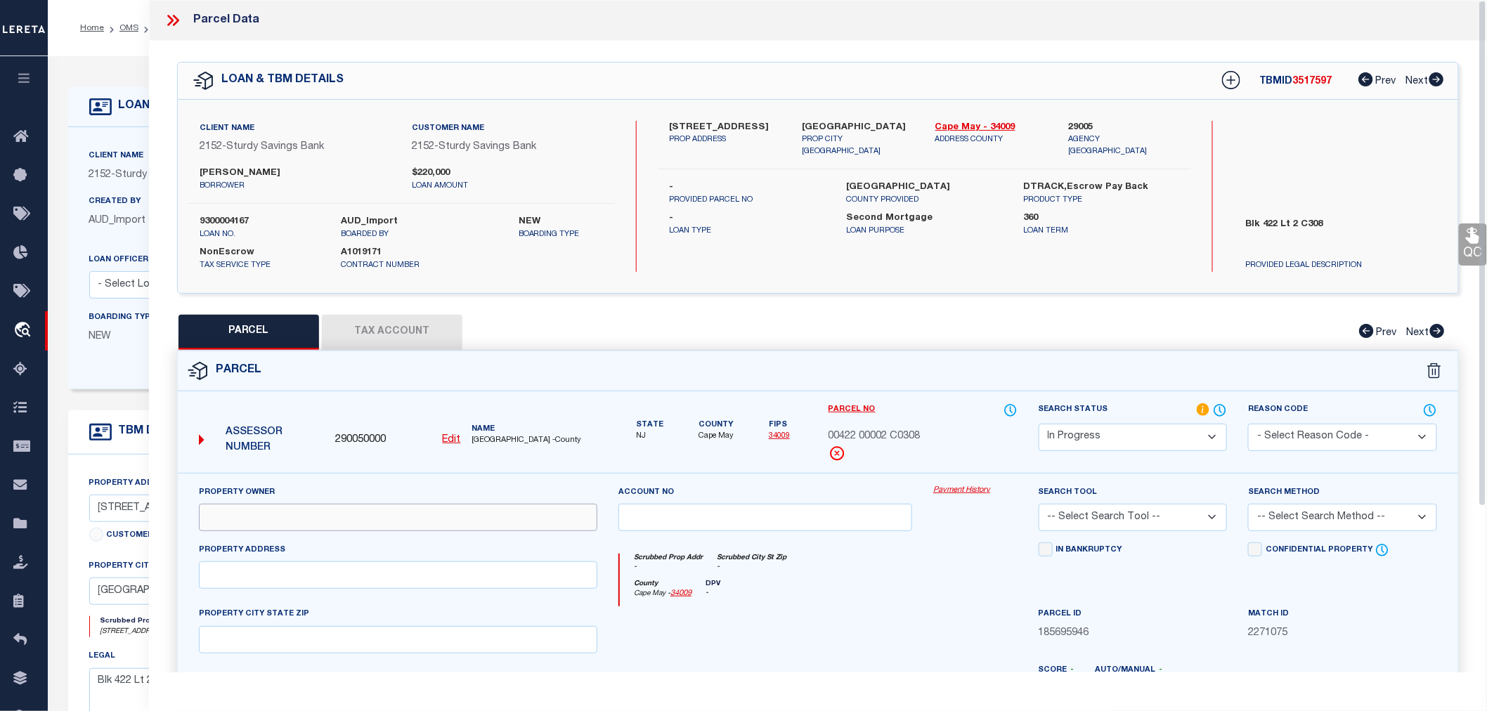
click at [251, 520] on input "text" at bounding box center [398, 517] width 398 height 27
paste input "[PERSON_NAME] & [PERSON_NAME]"
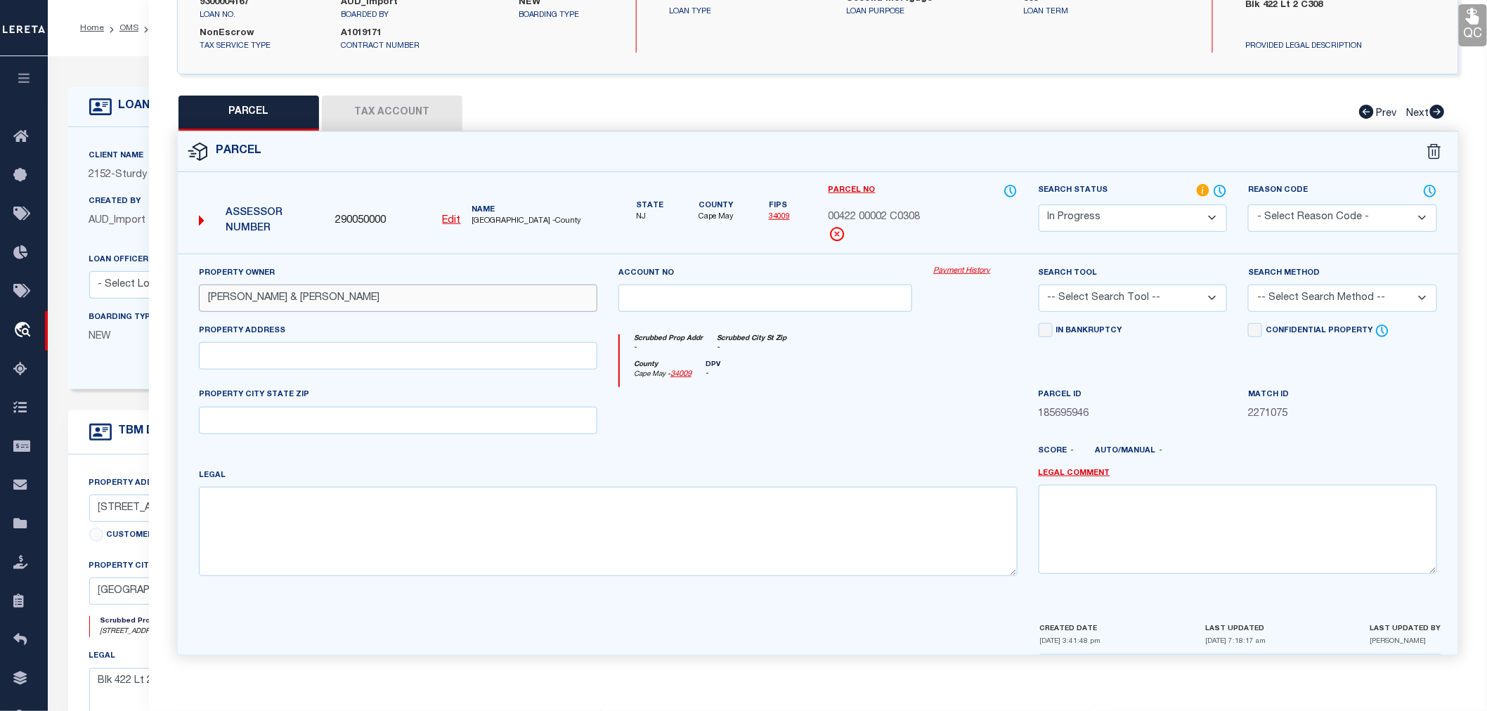
type input "[PERSON_NAME] & [PERSON_NAME]"
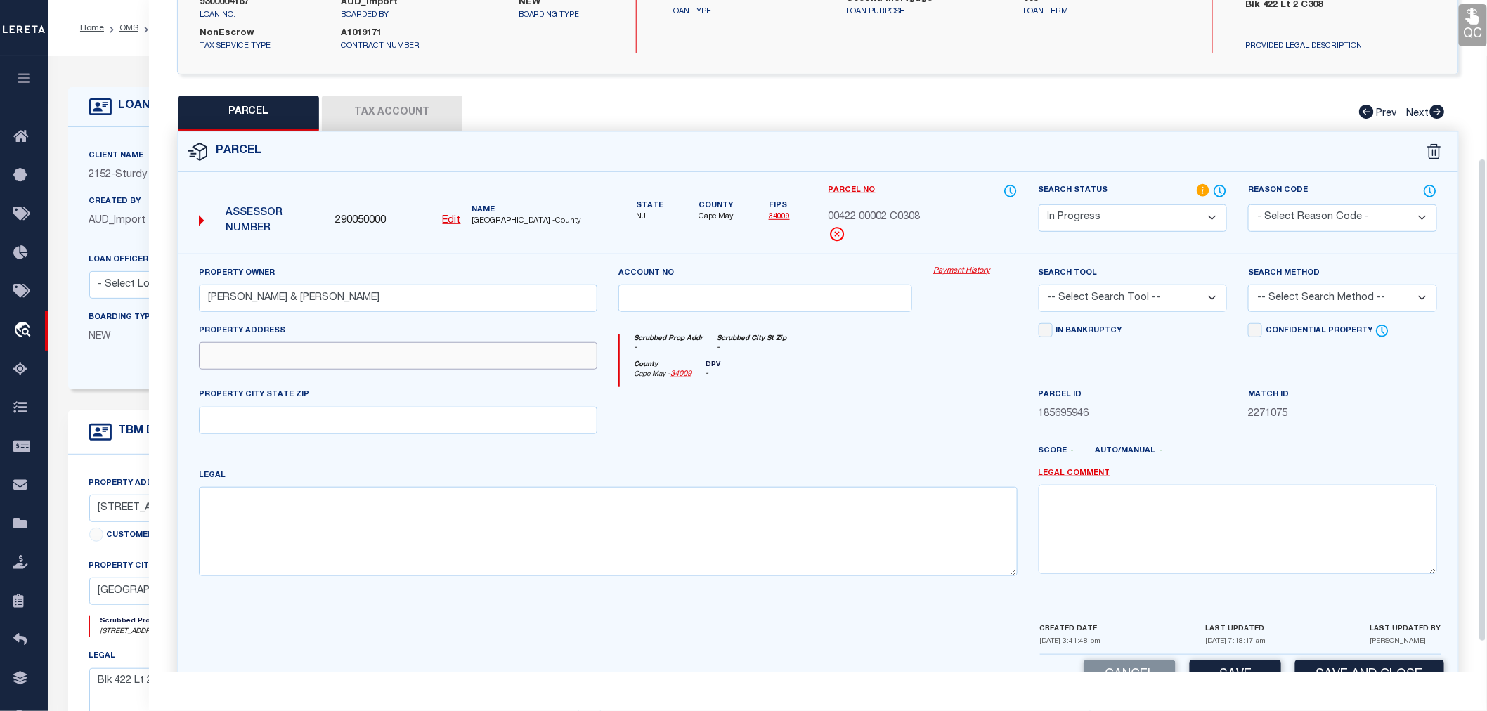
click at [230, 356] on input "text" at bounding box center [398, 355] width 398 height 27
paste input "[STREET_ADDRESS]"
click at [230, 356] on input "[STREET_ADDRESS]" at bounding box center [398, 355] width 398 height 27
type input "[STREET_ADDRESS]"
click at [262, 507] on textarea at bounding box center [608, 531] width 819 height 89
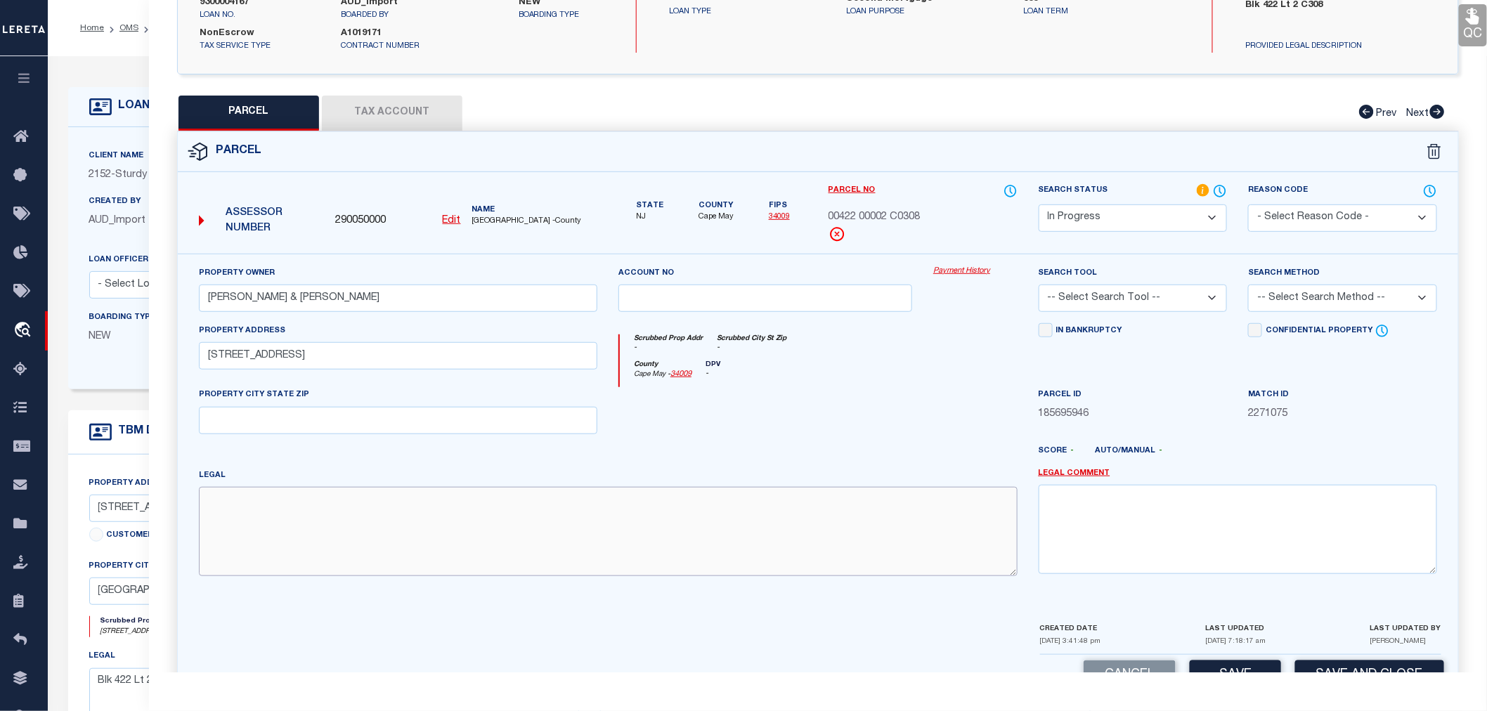
paste textarea "Block: 422 Lot: 2 Qualifier: C0308"
type textarea "Block: 422 Lot: 2 Qualifier: C0308"
click at [1105, 290] on select "-- Select Search Tool -- 3rd Party Website Agency File Agency Website ATLS CNV-…" at bounding box center [1133, 298] width 189 height 27
select select "AGW"
click at [1039, 285] on select "-- Select Search Tool -- 3rd Party Website Agency File Agency Website ATLS CNV-…" at bounding box center [1133, 298] width 189 height 27
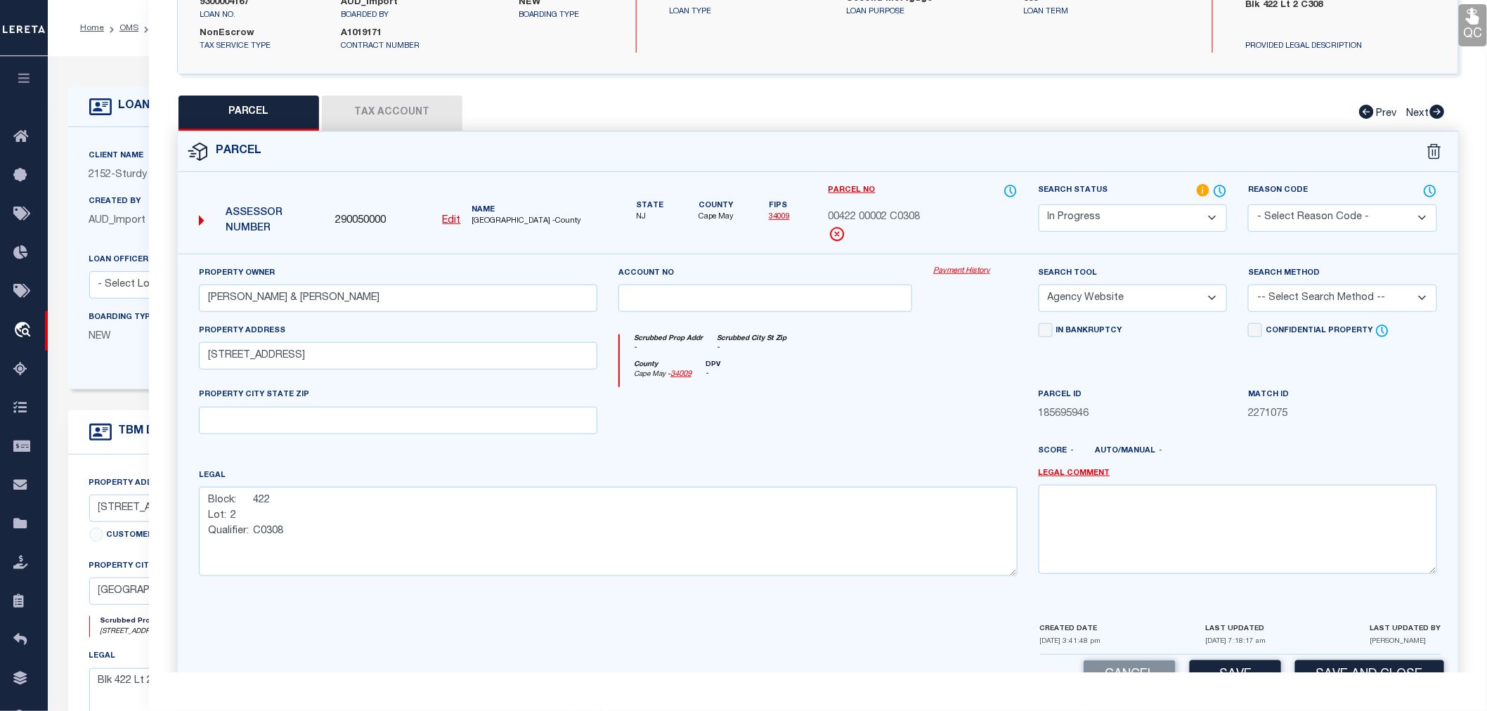
click at [1333, 302] on select "-- Select Search Method -- Property Address Legal Liability Info Provided" at bounding box center [1342, 298] width 189 height 27
select select "LEG"
click at [1248, 285] on select "-- Select Search Method -- Property Address Legal Liability Info Provided" at bounding box center [1342, 298] width 189 height 27
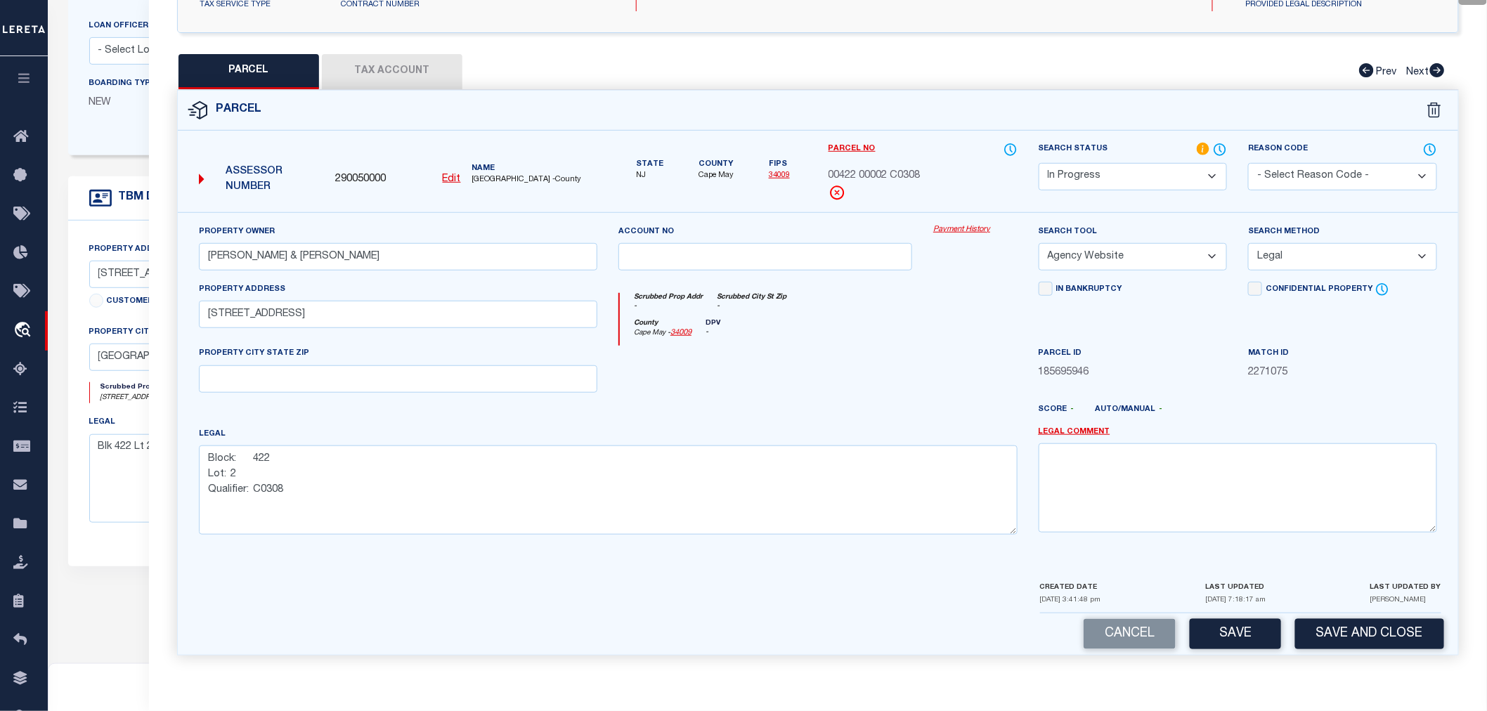
click at [1083, 174] on select "Automated Search Bad Parcel Complete Duplicate Parcel High Dollar Reporting In …" at bounding box center [1133, 176] width 189 height 27
click at [1039, 163] on select "Automated Search Bad Parcel Complete Duplicate Parcel High Dollar Reporting In …" at bounding box center [1133, 176] width 189 height 27
click at [1243, 642] on button "Save" at bounding box center [1235, 634] width 91 height 30
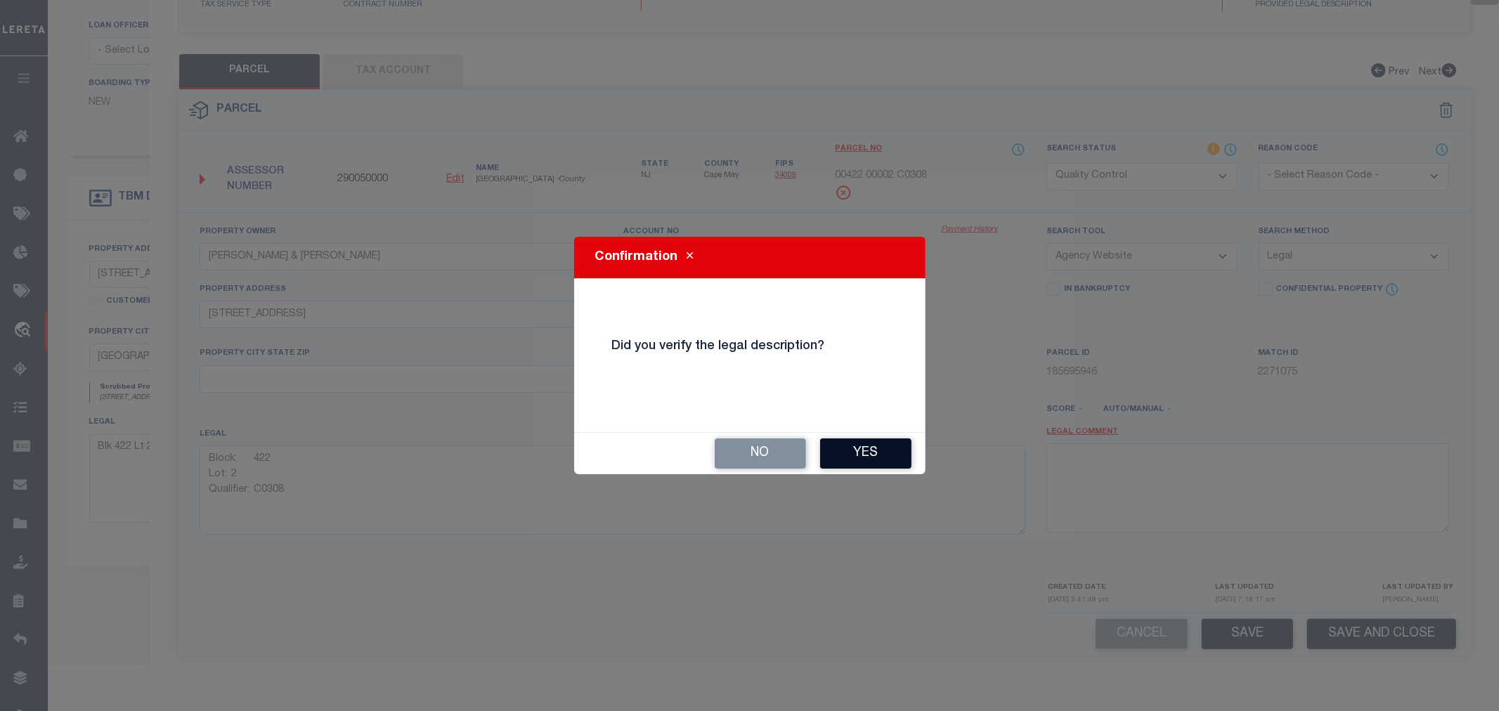
click at [873, 445] on button "Yes" at bounding box center [865, 454] width 91 height 30
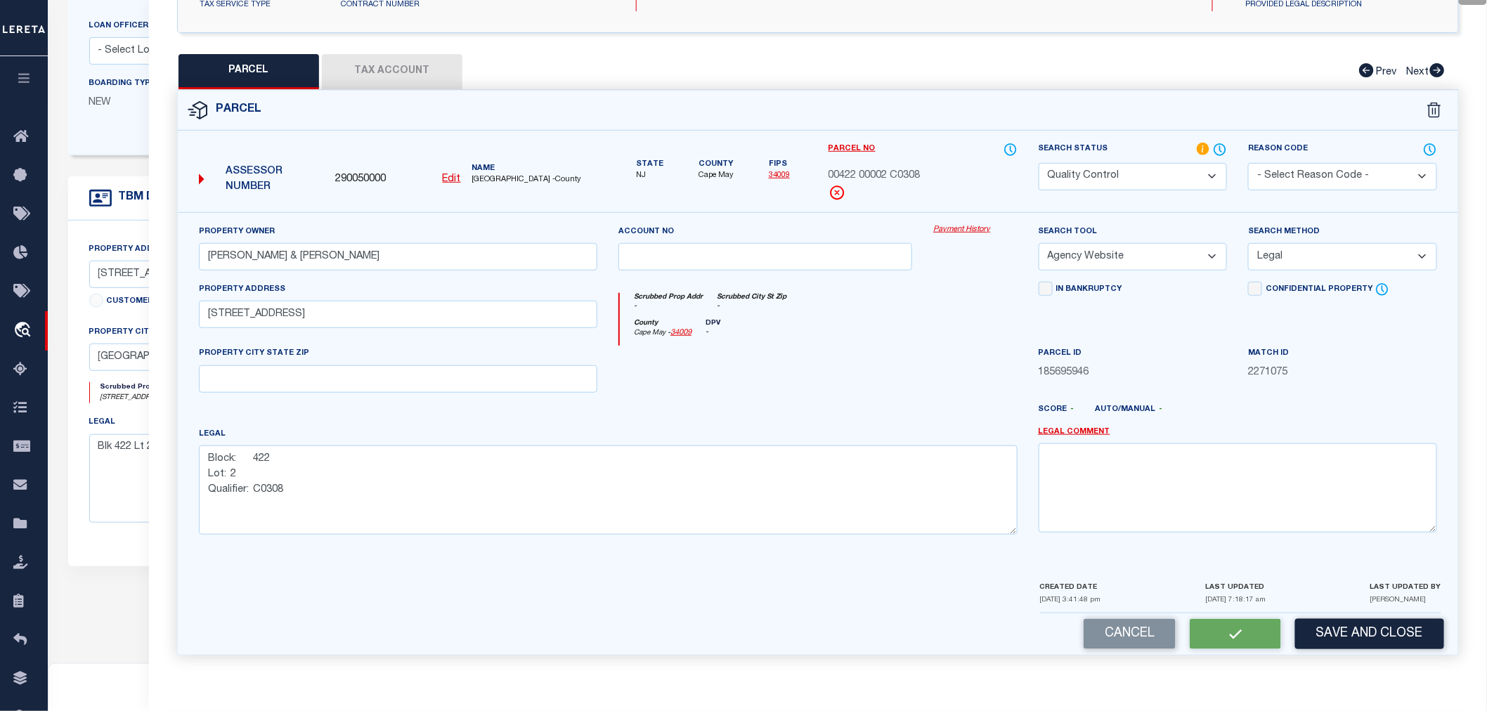
select select "AS"
select select
checkbox input "false"
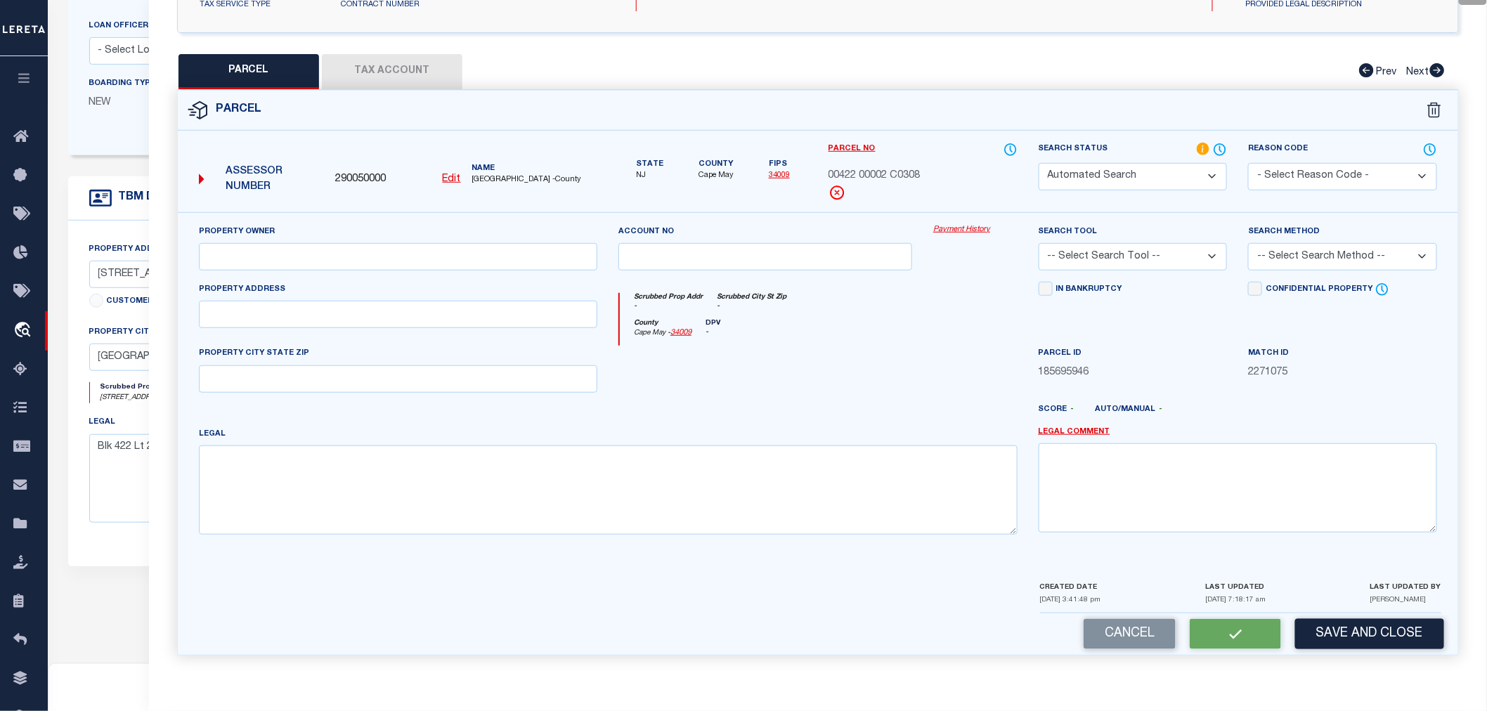
select select "QC"
type input "[PERSON_NAME] & [PERSON_NAME]"
select select "AGW"
select select "LEG"
type input "[STREET_ADDRESS]"
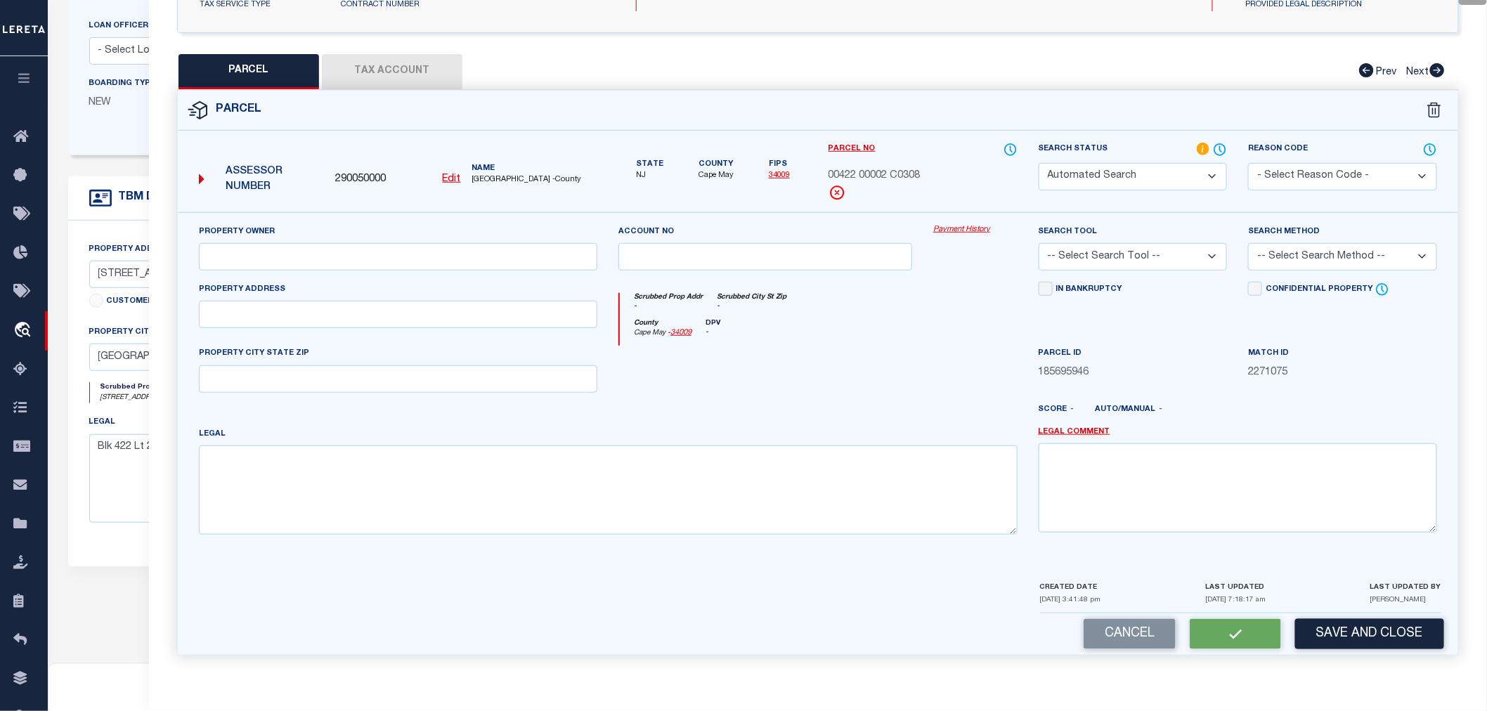
type textarea "Block: 422 Lot: 2 Qualifier: C0308"
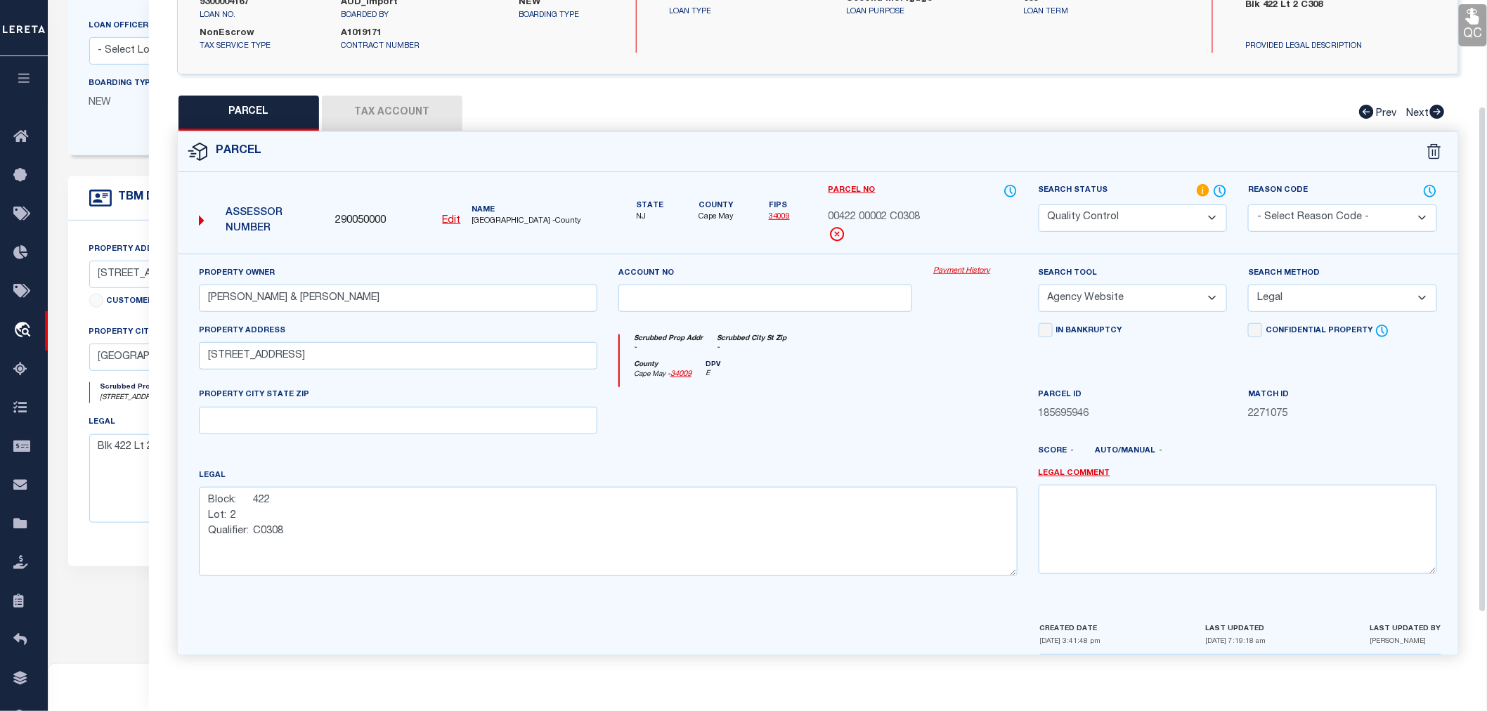
scroll to position [0, 0]
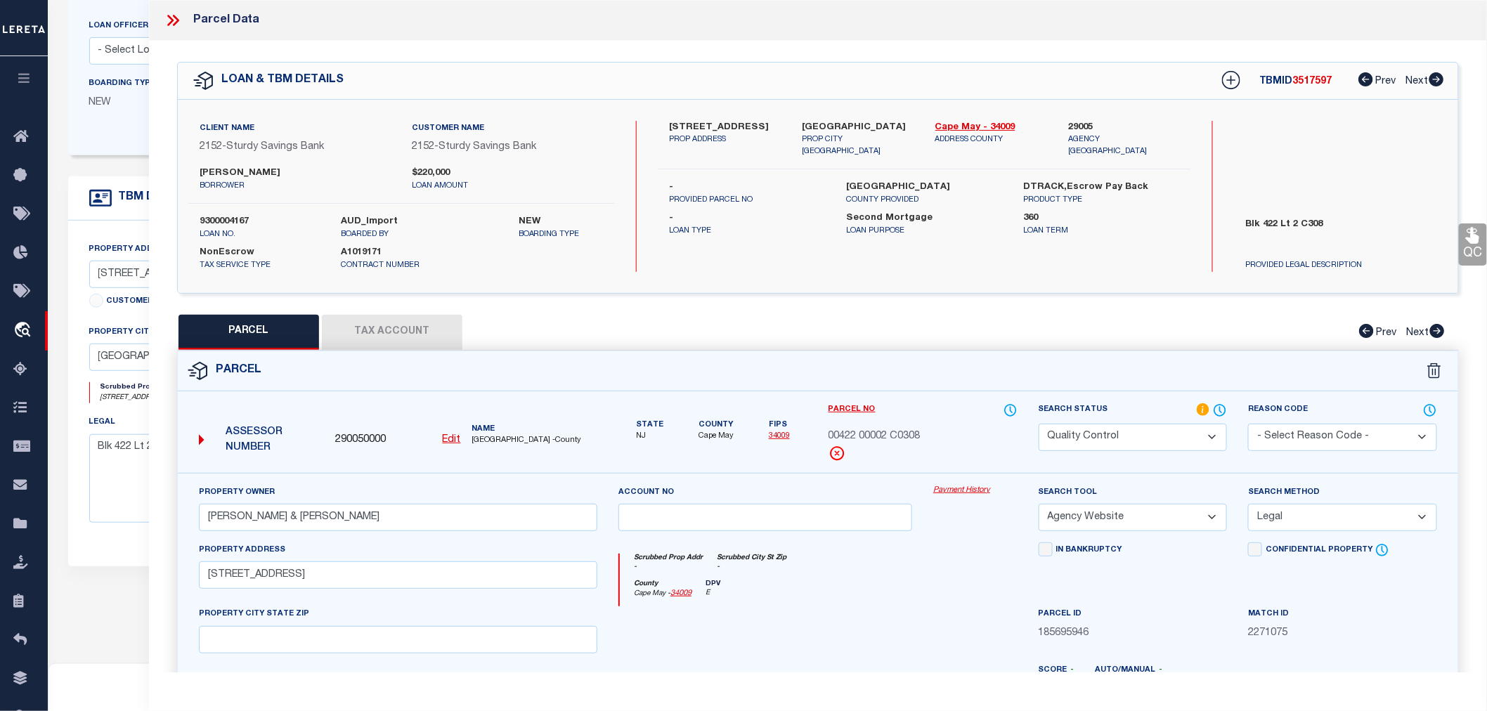
click at [1302, 82] on span "3517597" at bounding box center [1312, 82] width 39 height 10
copy span "3517597"
drag, startPoint x: 818, startPoint y: 434, endPoint x: 922, endPoint y: 438, distance: 104.1
click at [922, 438] on div "Parcel No 00422 00002 C0308" at bounding box center [923, 438] width 210 height 70
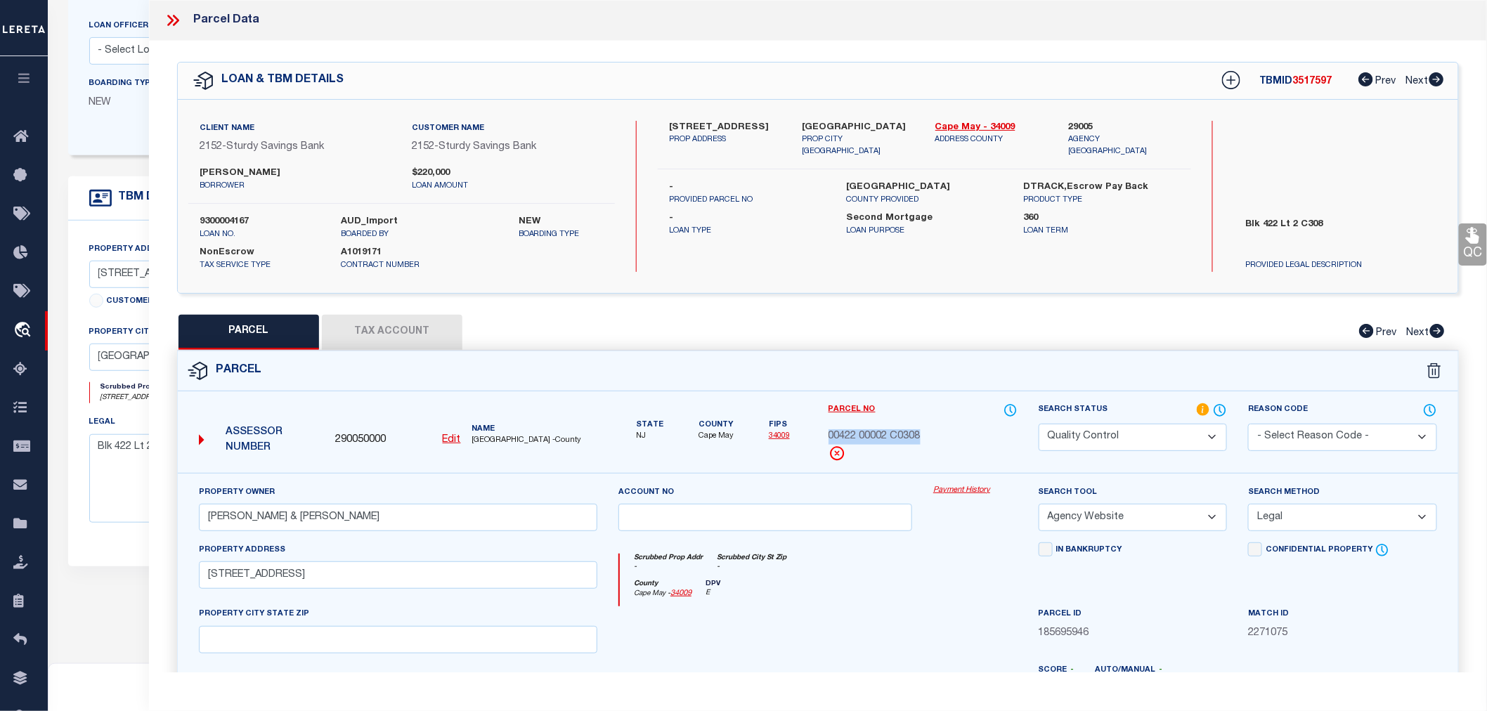
copy span "00422 00002 C0308"
click at [167, 22] on icon at bounding box center [173, 20] width 18 height 18
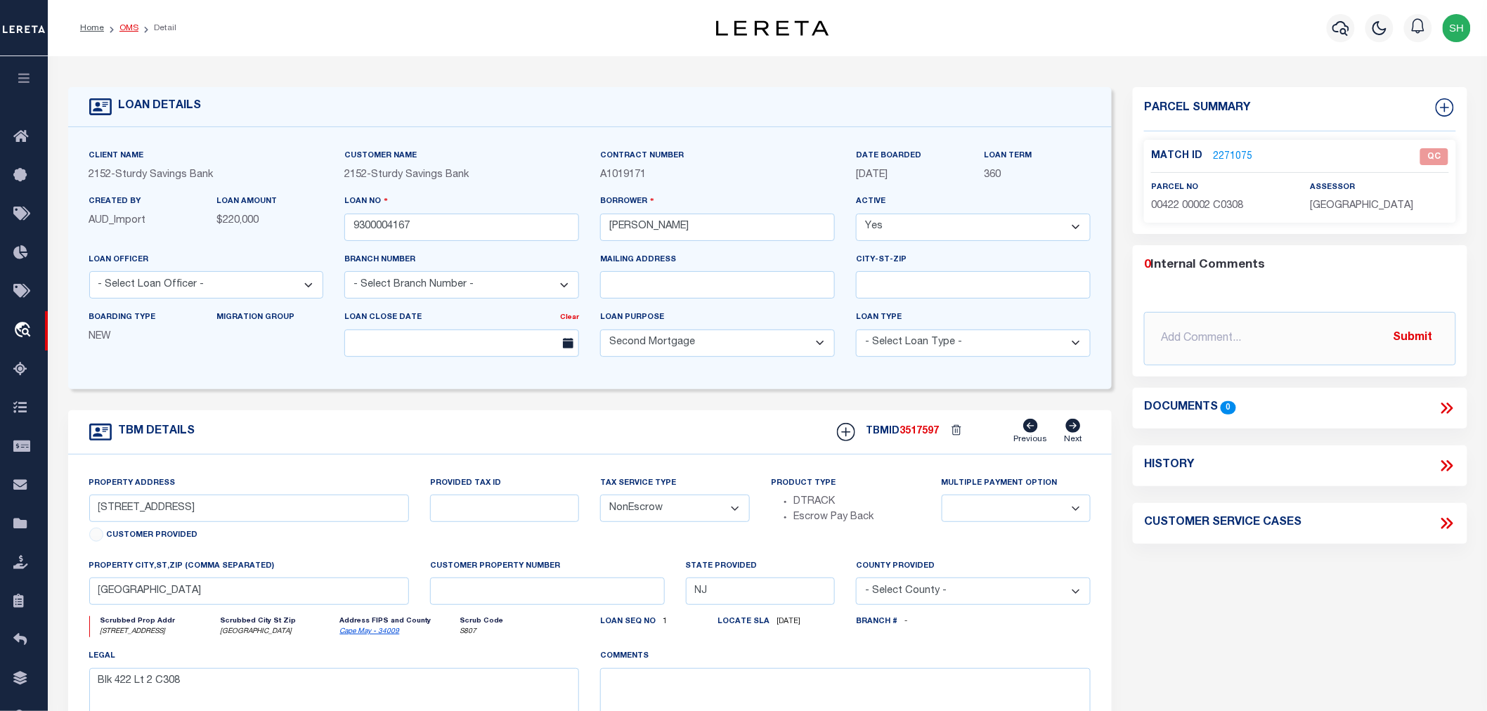
click at [131, 26] on link "OMS" at bounding box center [128, 28] width 19 height 8
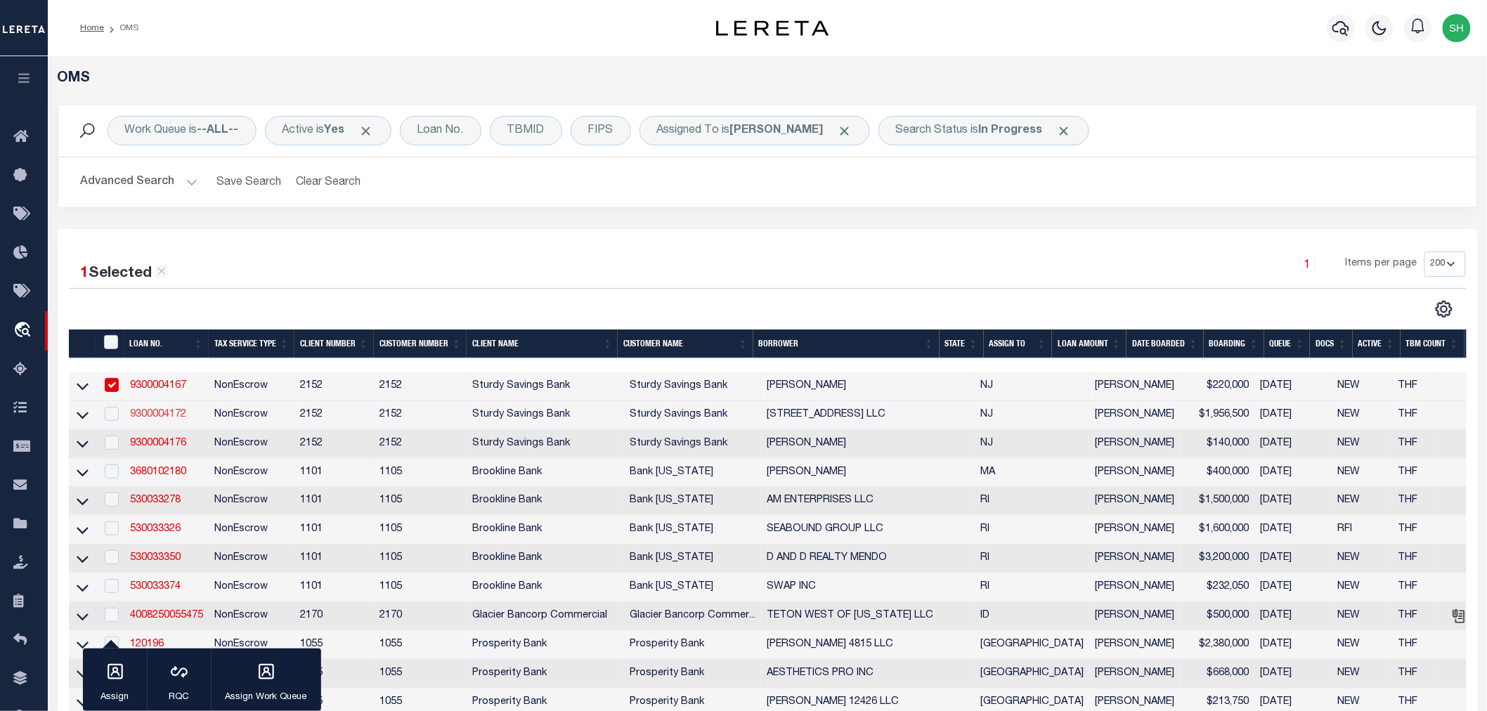
click at [162, 417] on link "9300004172" at bounding box center [158, 415] width 56 height 10
type input "9300004172"
type input "[STREET_ADDRESS] LLC"
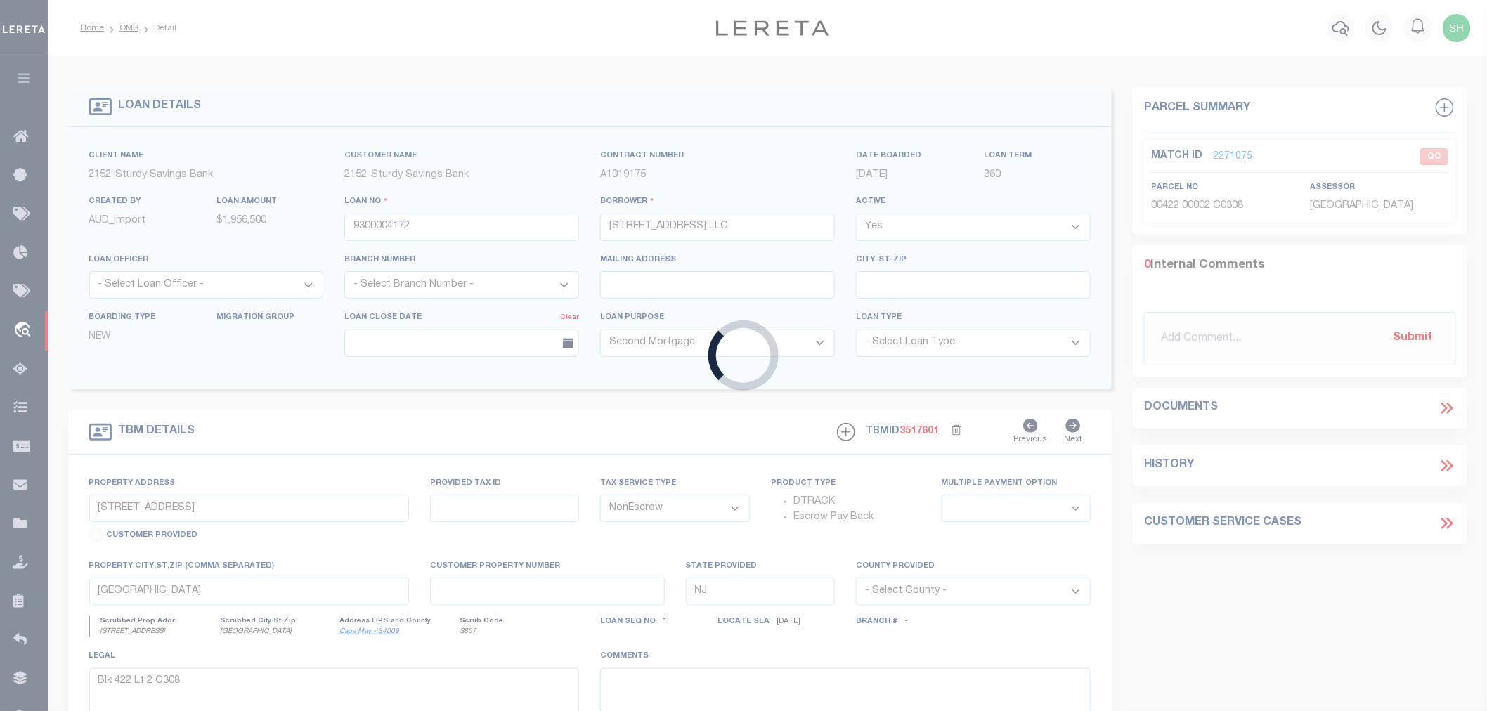
type input "[STREET_ADDRESS]"
select select
type input "Marmora NJ 08223"
select select
type textarea "Blk 599 Lt 34.02"
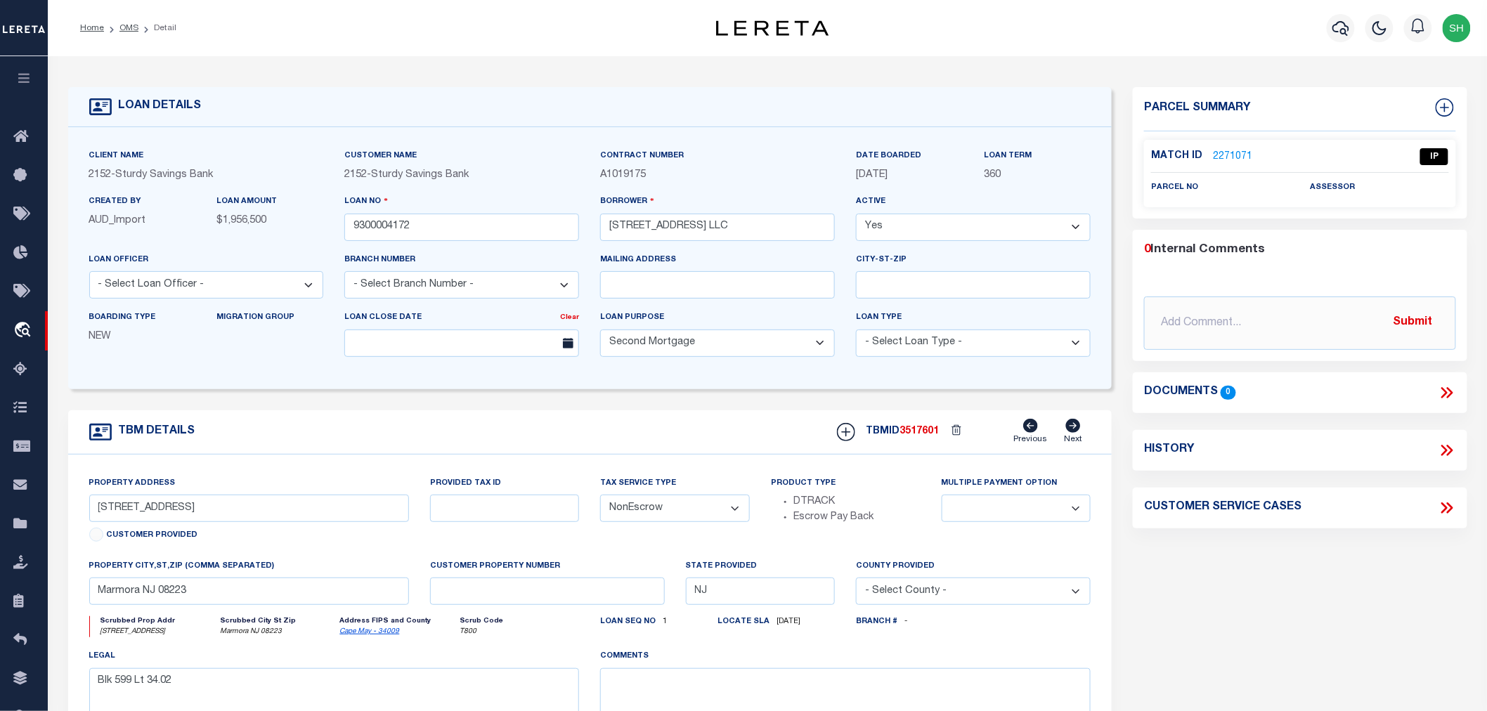
click at [1231, 153] on link "2271071" at bounding box center [1232, 157] width 39 height 15
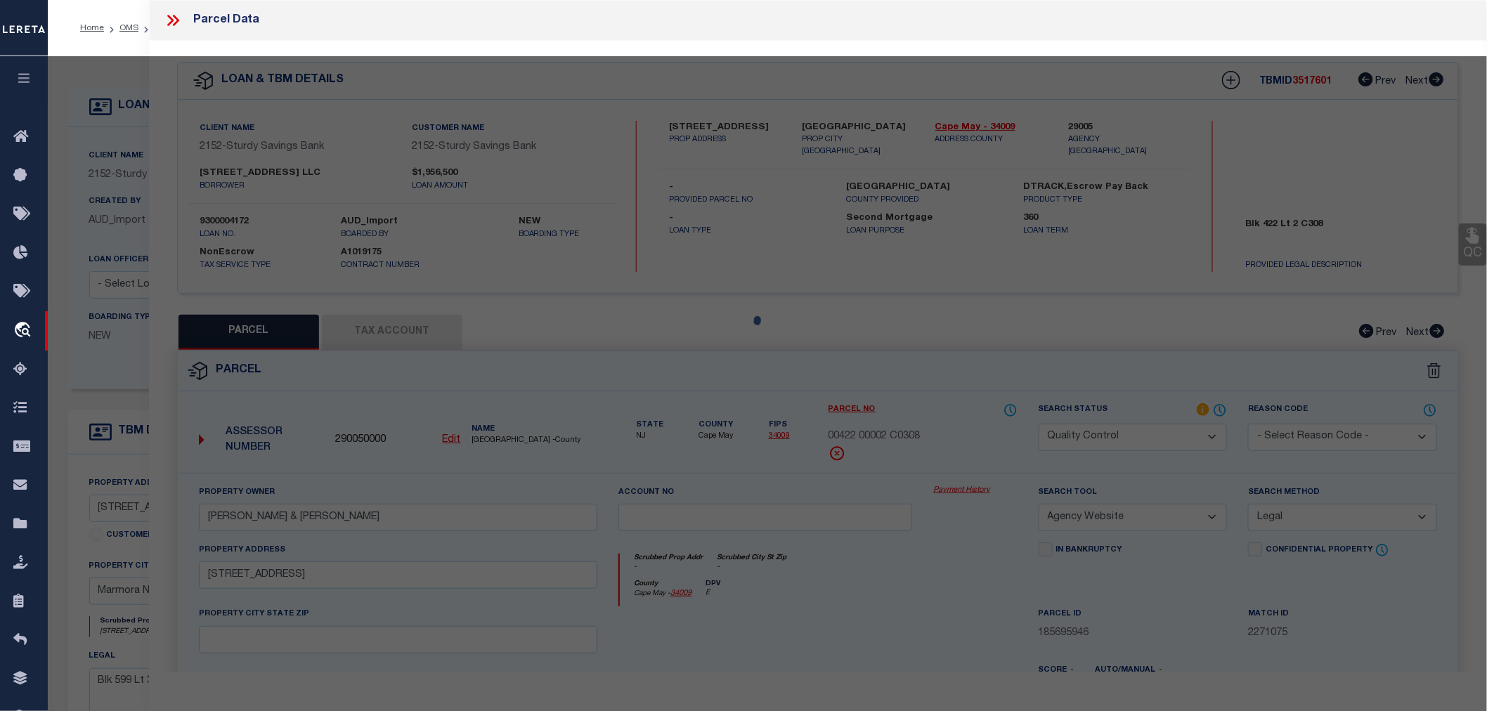
select select "AS"
select select
checkbox input "false"
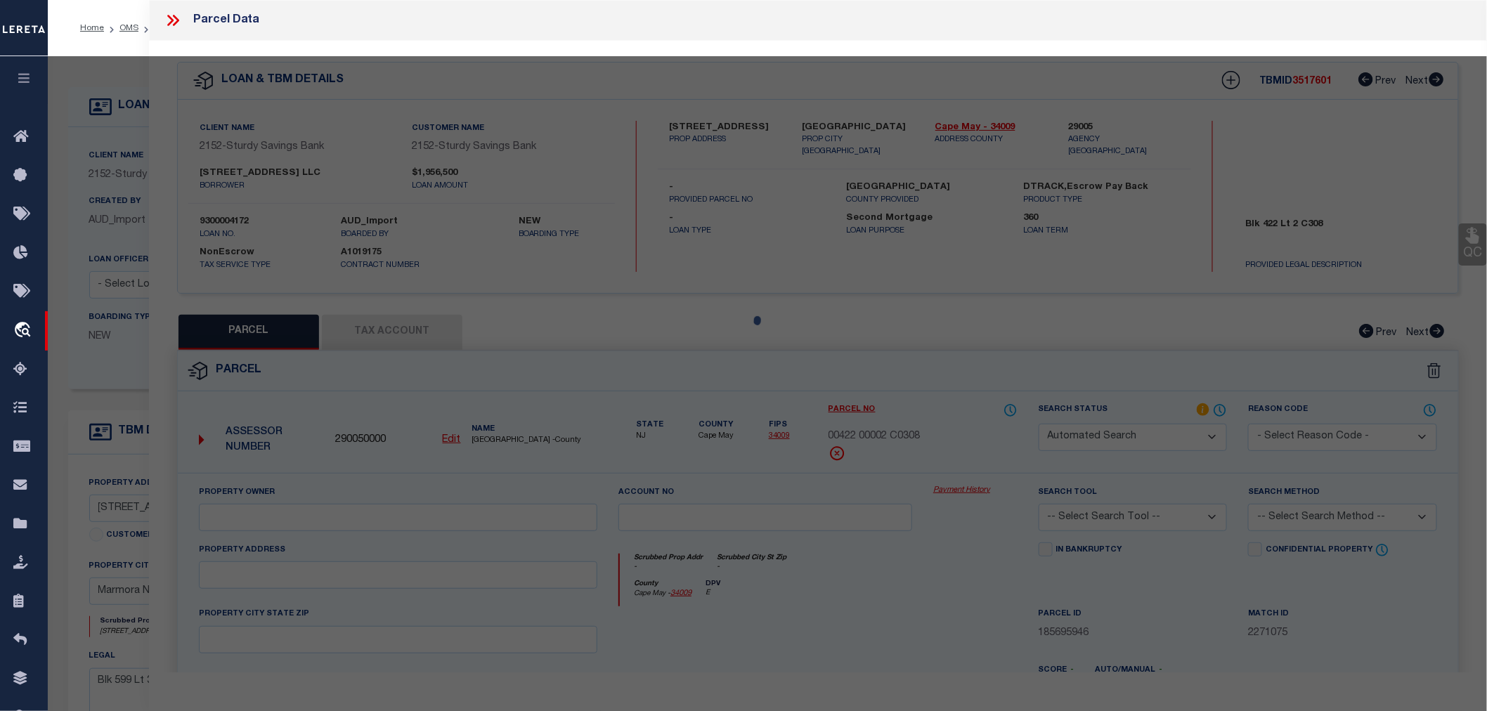
select select "IP"
checkbox input "false"
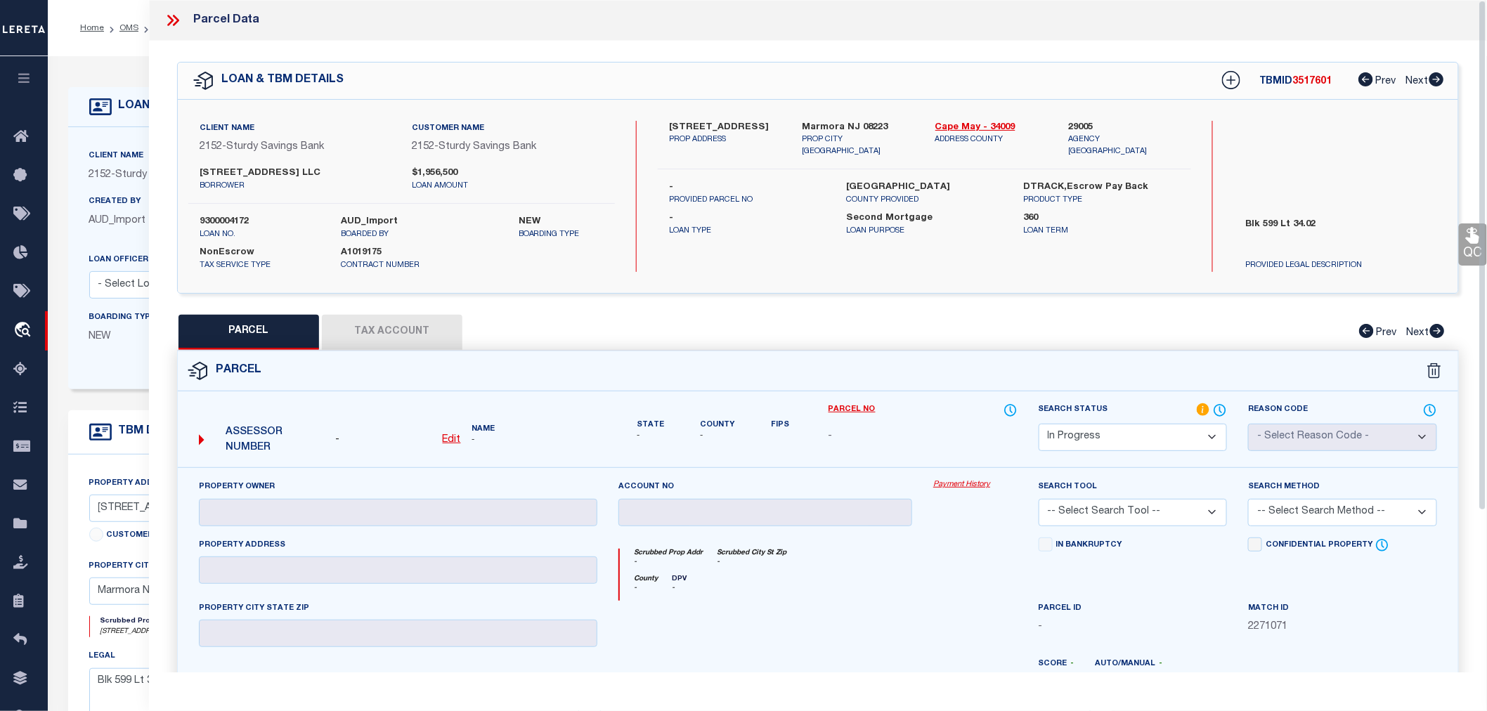
click at [1086, 436] on select "Automated Search Bad Parcel Complete Duplicate Parcel High Dollar Reporting In …" at bounding box center [1133, 437] width 189 height 27
drag, startPoint x: 665, startPoint y: 124, endPoint x: 762, endPoint y: 122, distance: 97.0
click at [762, 122] on div "[STREET_ADDRESS] PROP ADDRESS" at bounding box center [725, 139] width 133 height 37
copy label "[STREET_ADDRESS]"
click at [1103, 432] on select "Automated Search Bad Parcel Complete Duplicate Parcel High Dollar Reporting In …" at bounding box center [1133, 437] width 189 height 27
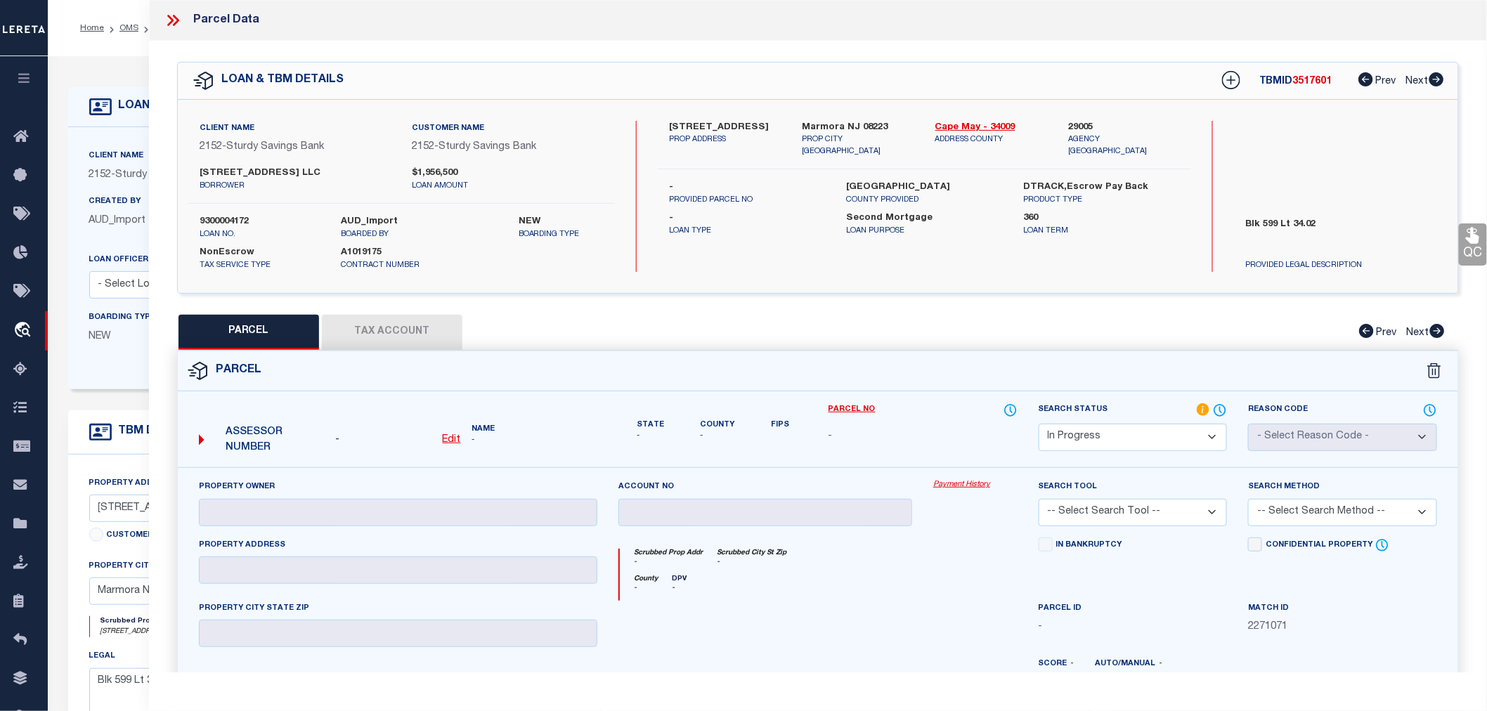
select select "ND"
click at [1039, 424] on select "Automated Search Bad Parcel Complete Duplicate Parcel High Dollar Reporting In …" at bounding box center [1133, 437] width 189 height 27
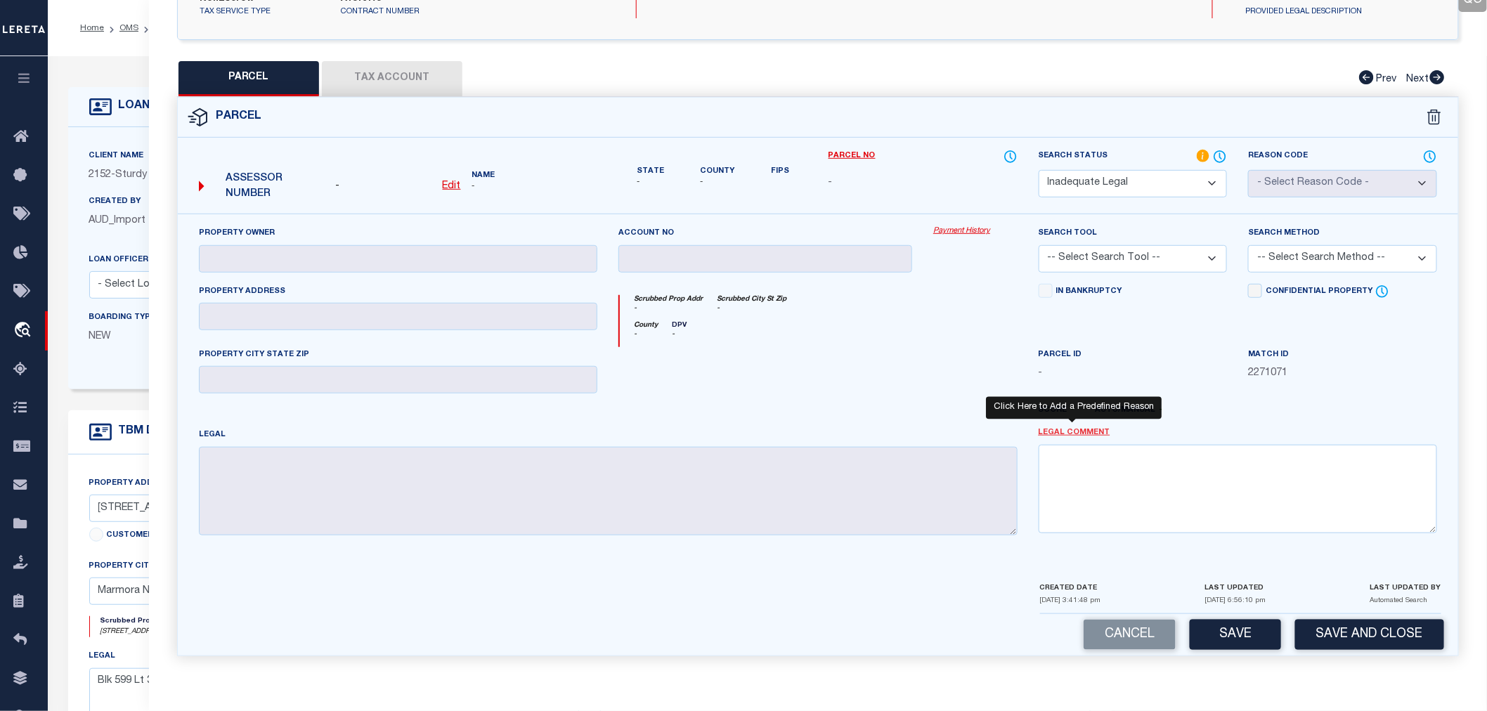
click at [1056, 430] on link "Legal Comment" at bounding box center [1075, 433] width 72 height 12
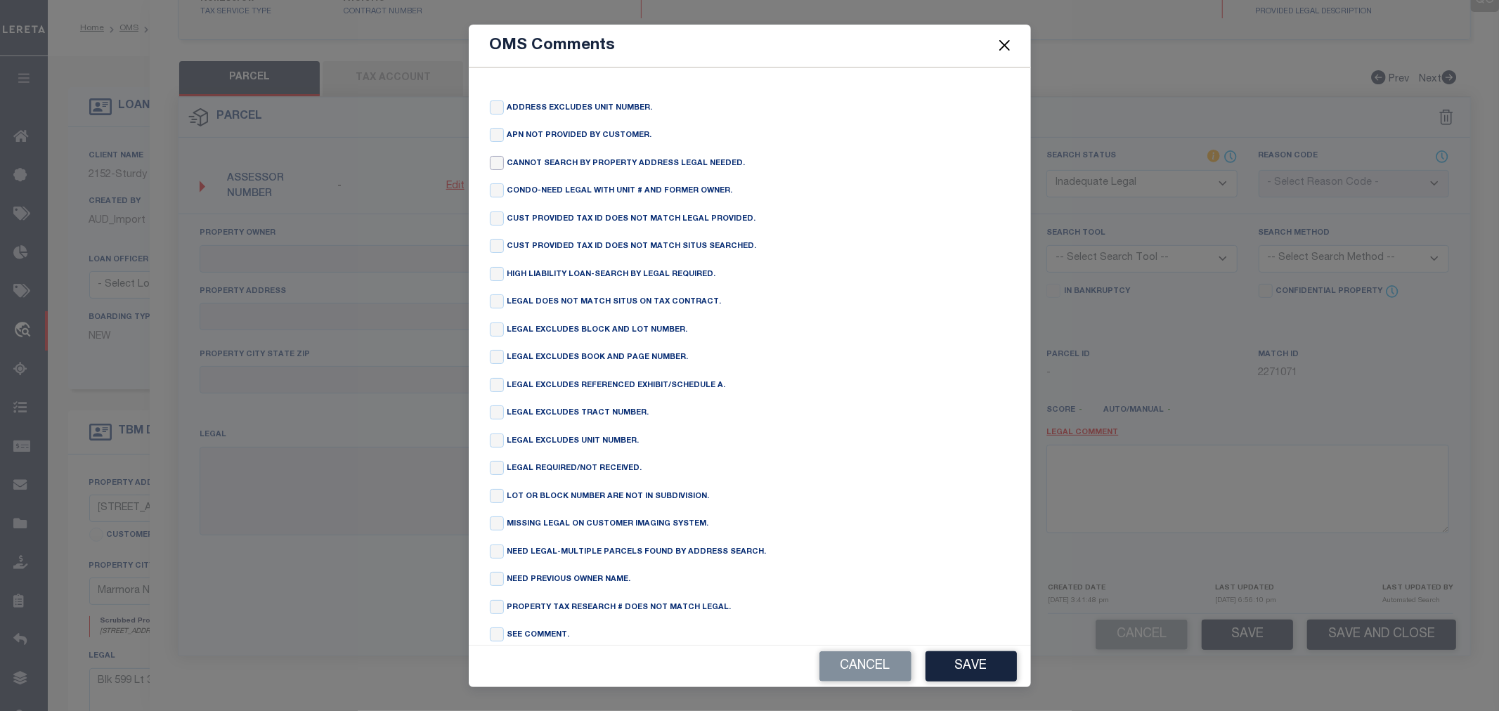
click at [492, 162] on input "checkbox" at bounding box center [497, 163] width 14 height 14
checkbox input "true"
click at [491, 278] on input "checkbox" at bounding box center [497, 274] width 14 height 14
checkbox input "true"
click at [498, 167] on input "checkbox" at bounding box center [497, 163] width 14 height 14
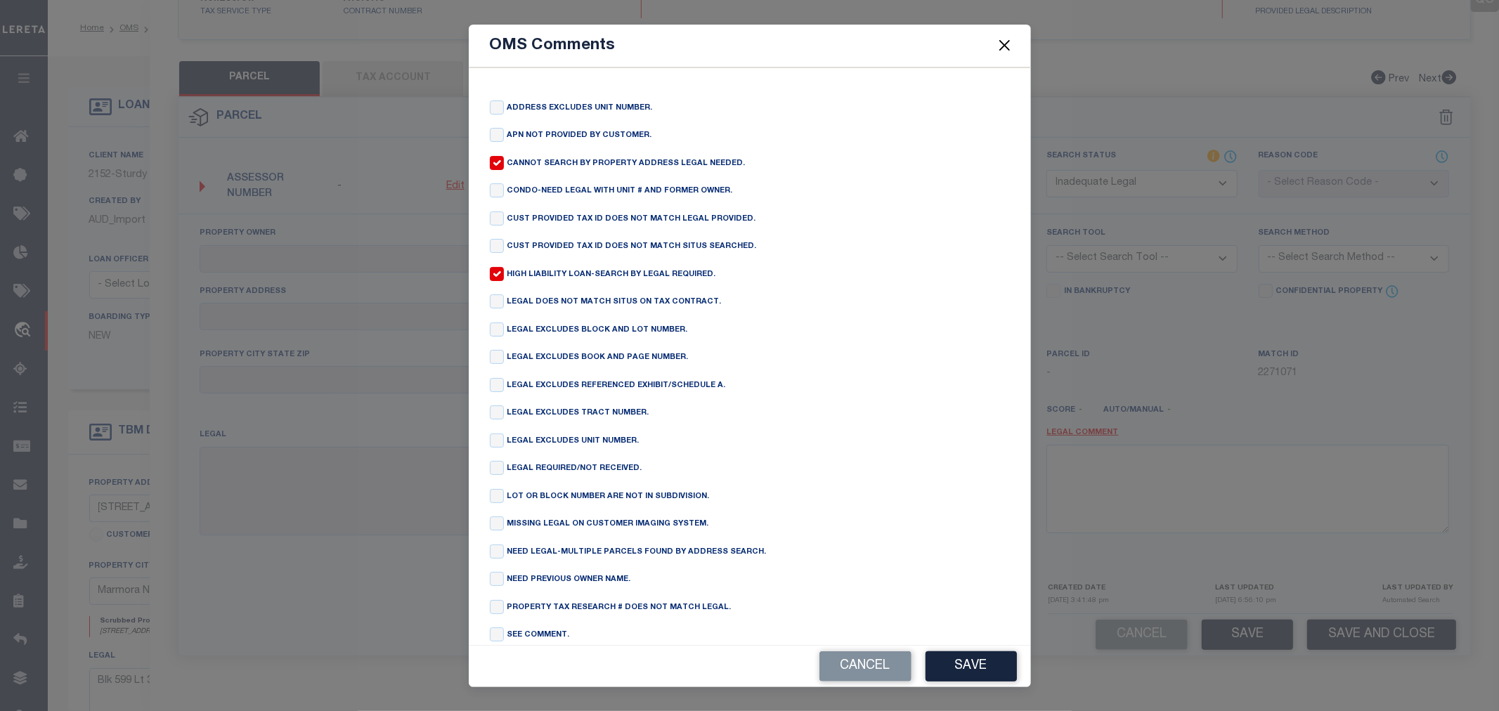
checkbox input "false"
click at [982, 675] on button "Save" at bounding box center [971, 667] width 91 height 30
type textarea "HIGH LIABILITY LOAN-SEARCH BY LEGAL REQUIRED."
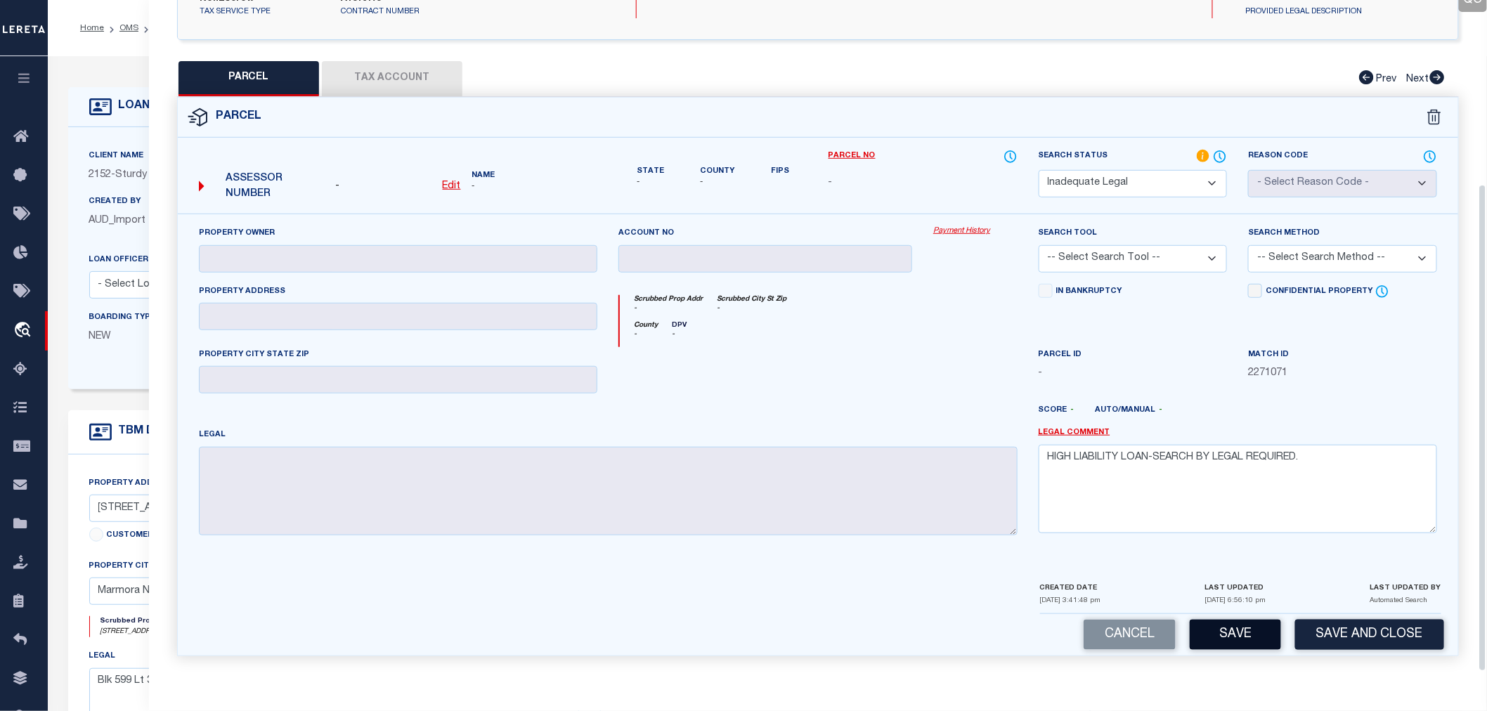
click at [1228, 633] on button "Save" at bounding box center [1235, 635] width 91 height 30
select select "AS"
checkbox input "false"
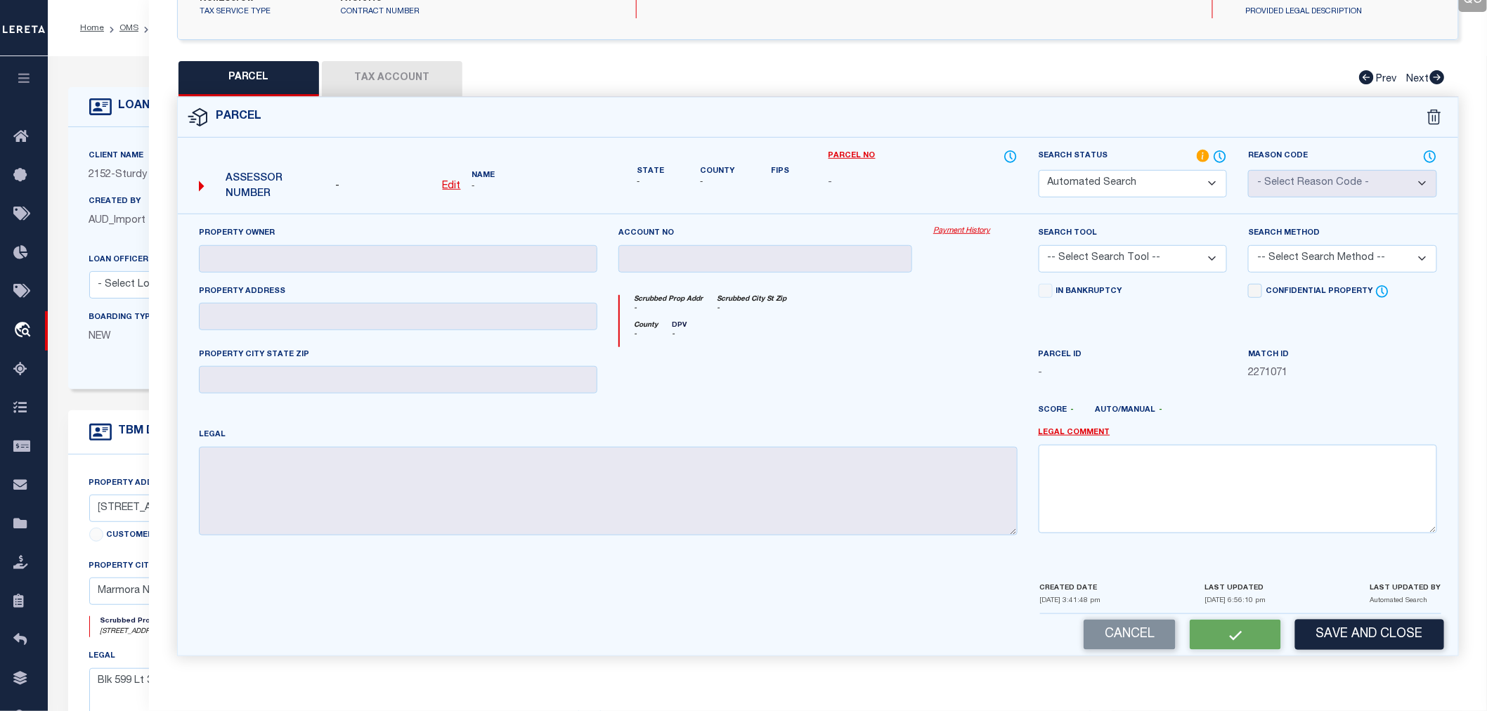
select select "ND"
checkbox input "false"
type textarea "HIGH LIABILITY LOAN-SEARCH BY LEGAL REQUIRED."
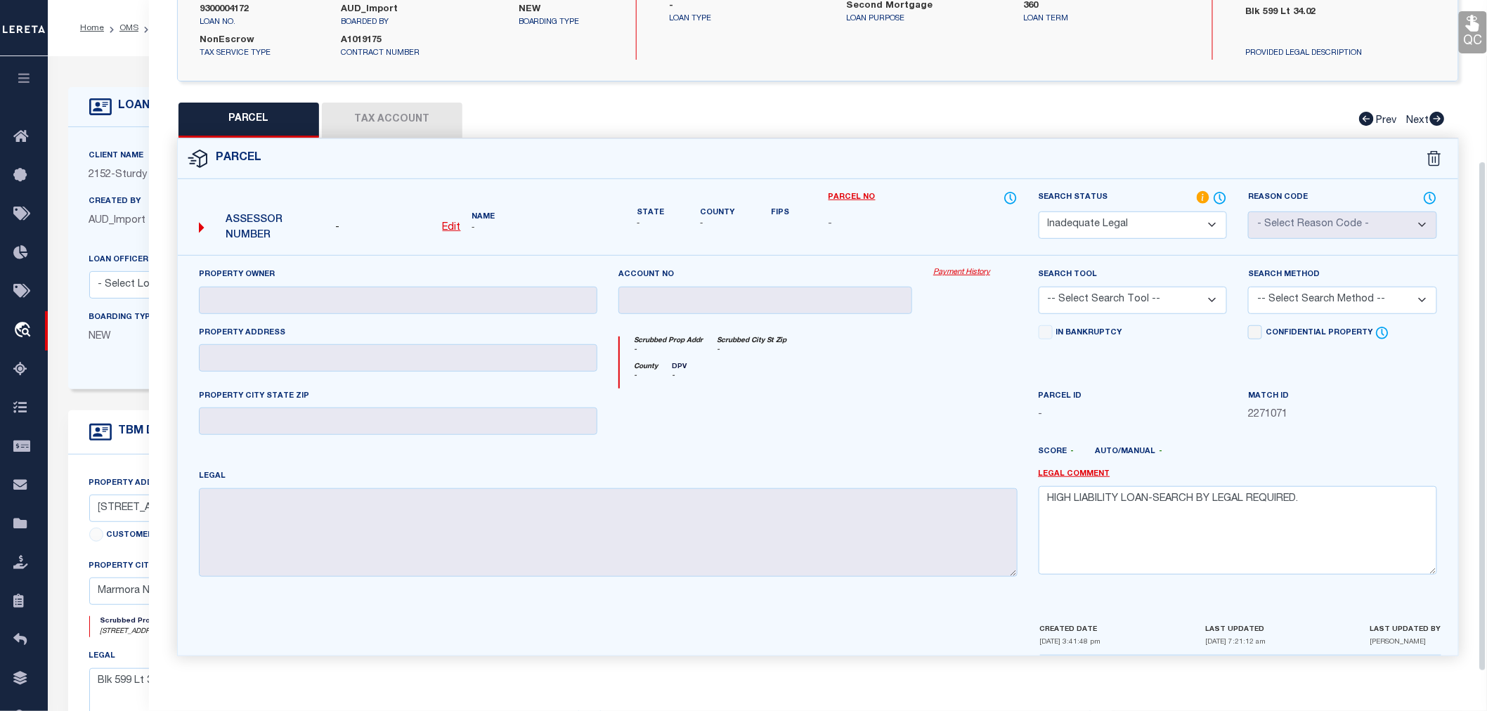
scroll to position [0, 0]
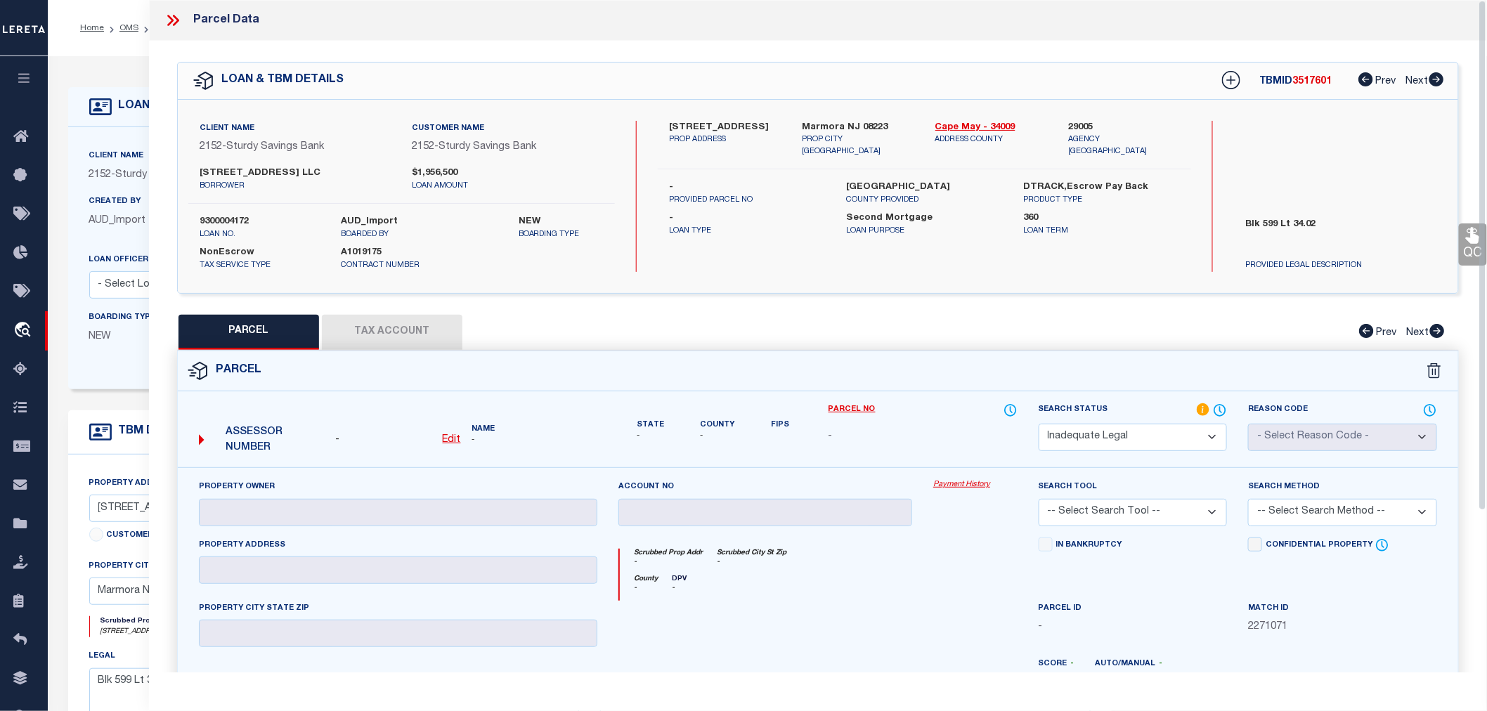
click at [176, 17] on icon at bounding box center [173, 20] width 18 height 18
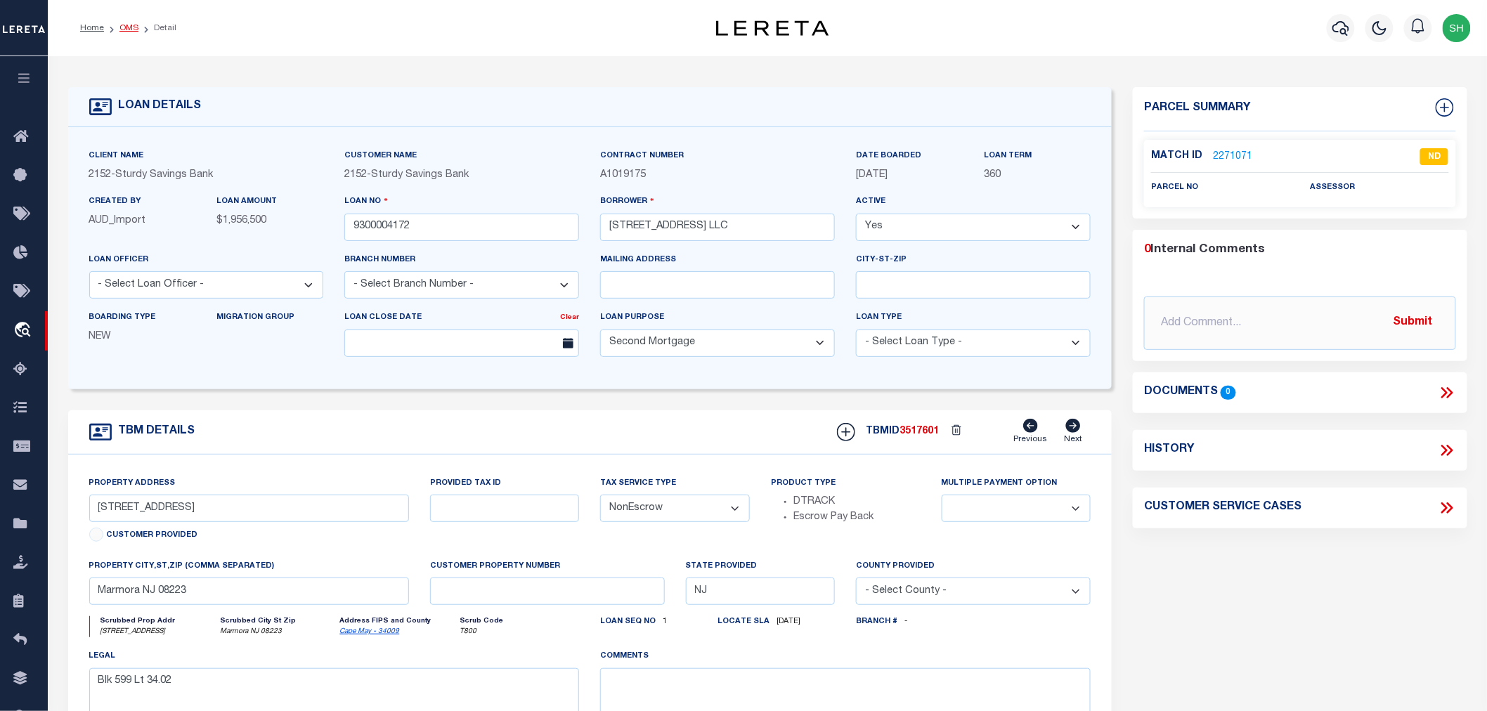
click at [129, 24] on link "OMS" at bounding box center [128, 28] width 19 height 8
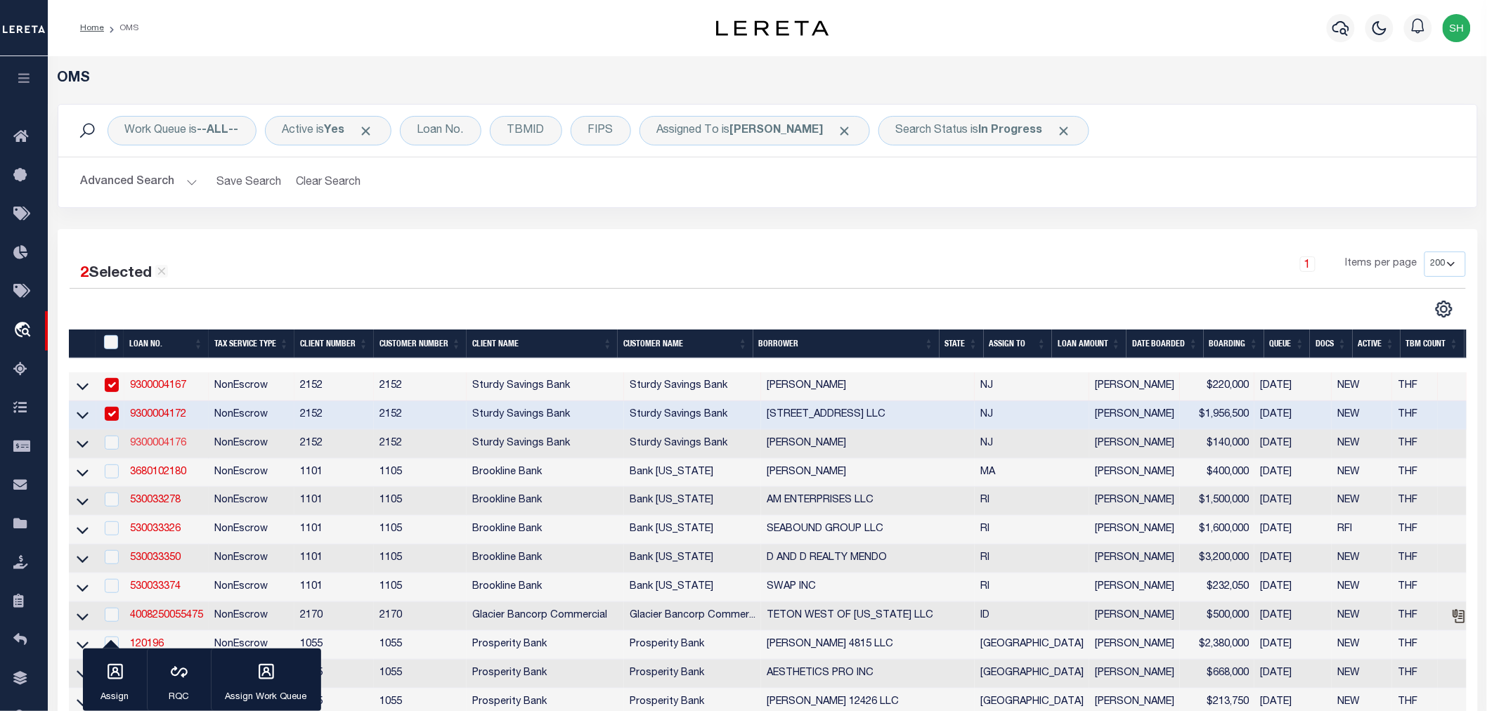
click at [155, 443] on link "9300004176" at bounding box center [158, 444] width 56 height 10
type input "9300004176"
type input "[PERSON_NAME]"
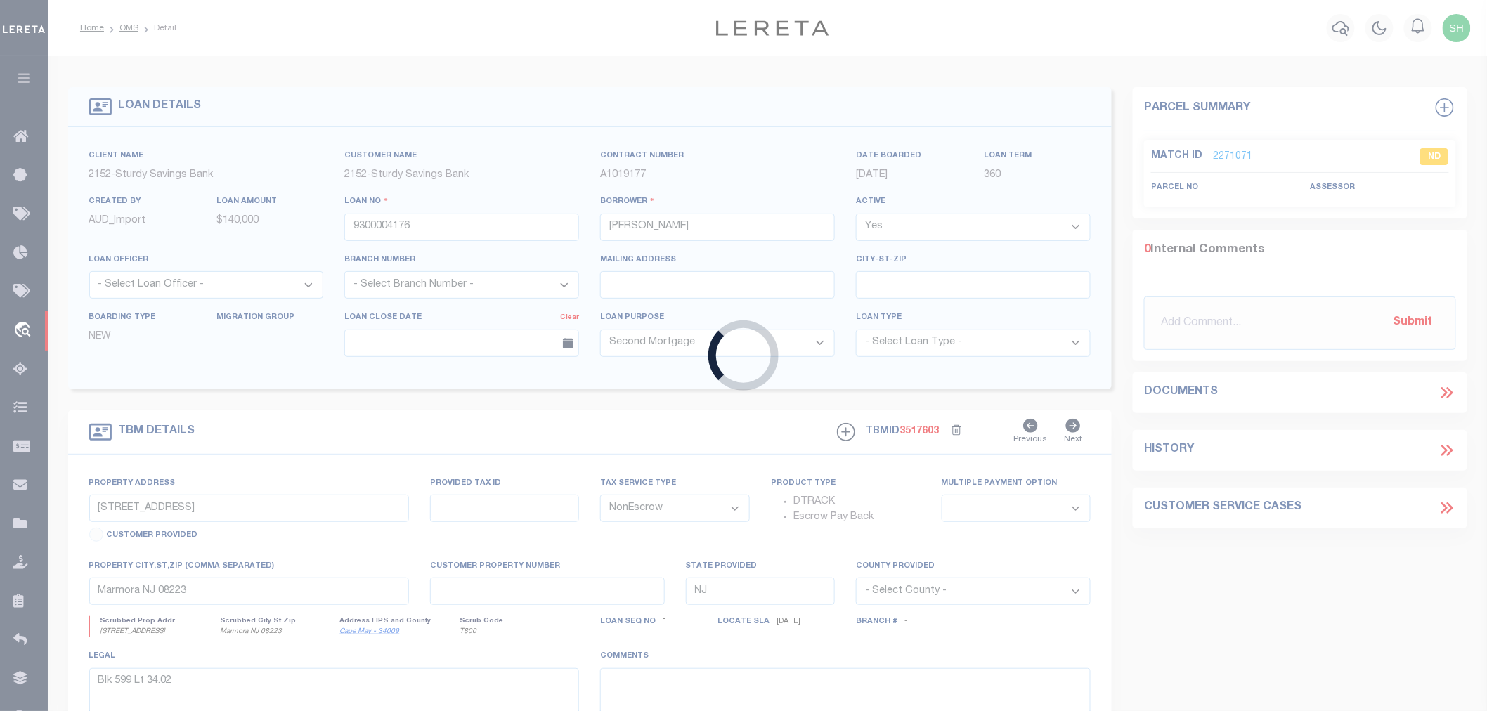
type input "[STREET_ADDRESS]"
select select
type input "[GEOGRAPHIC_DATA]"
select select
type textarea "Blk 494.01 Lt 10 C096"
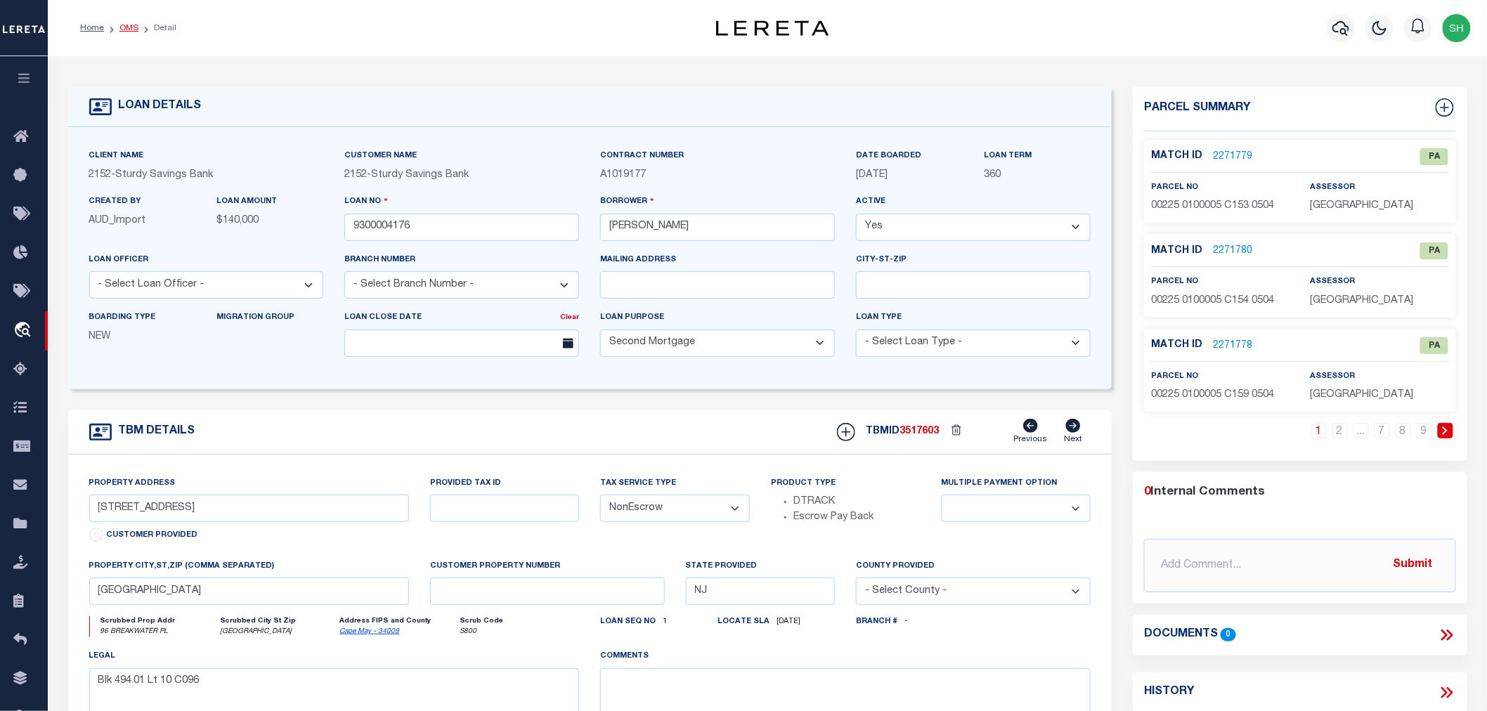
click at [131, 28] on link "OMS" at bounding box center [128, 28] width 19 height 8
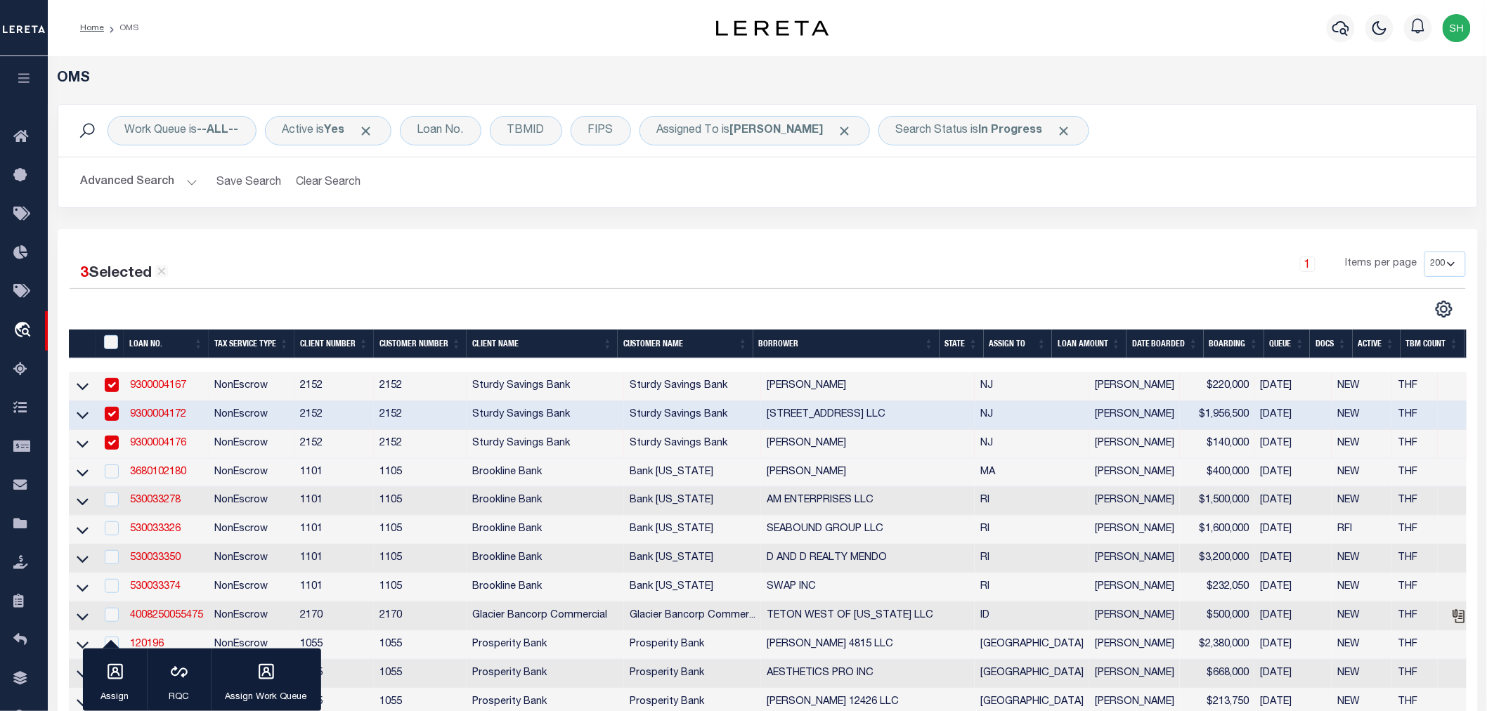
scroll to position [234, 0]
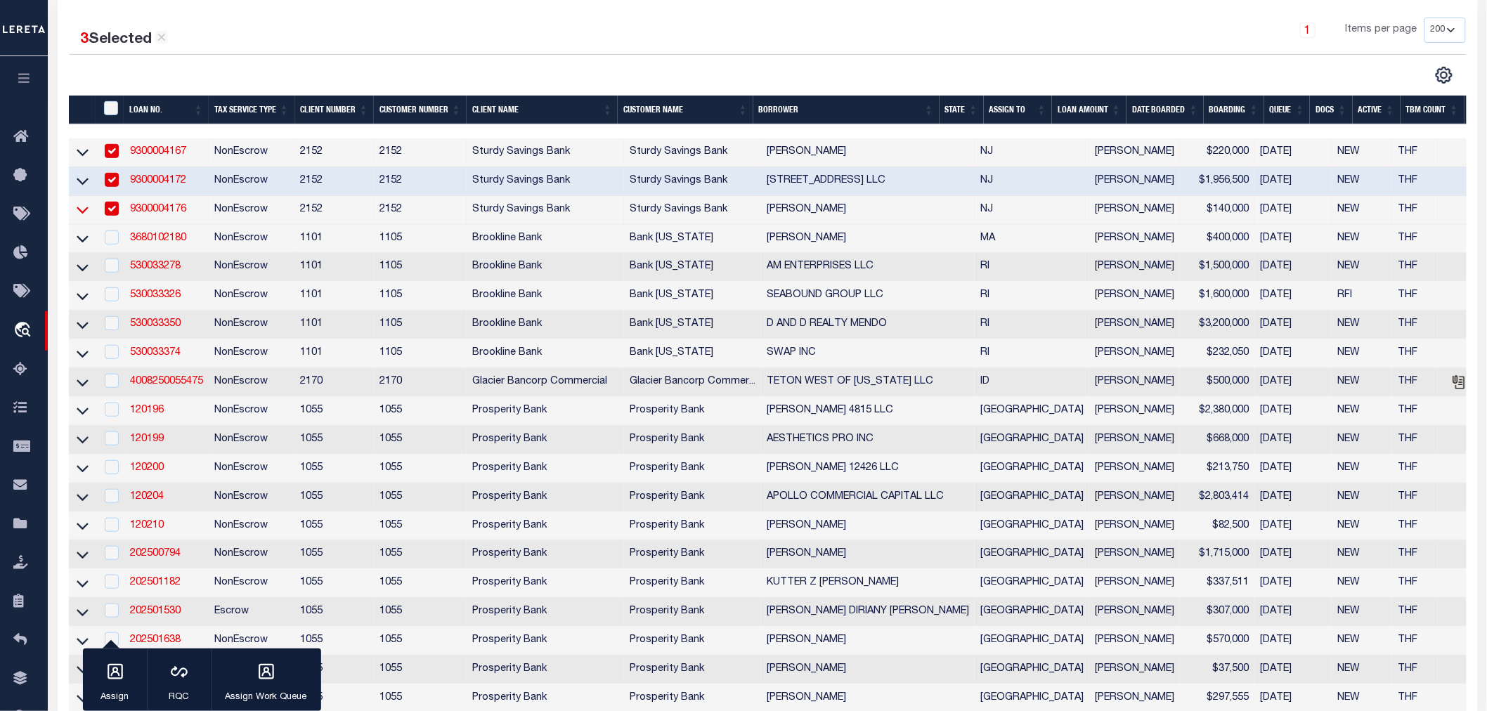
click at [77, 209] on icon at bounding box center [83, 209] width 12 height 15
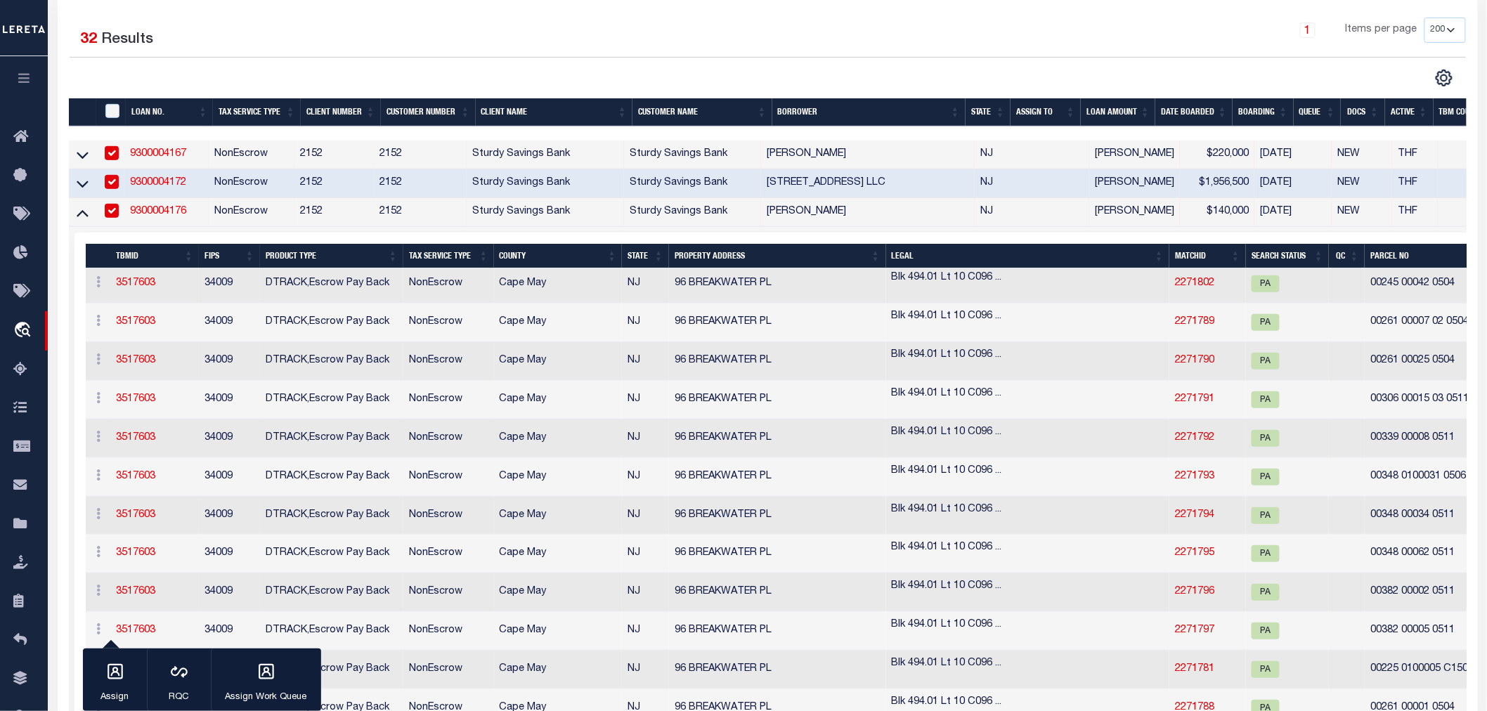
scroll to position [477, 0]
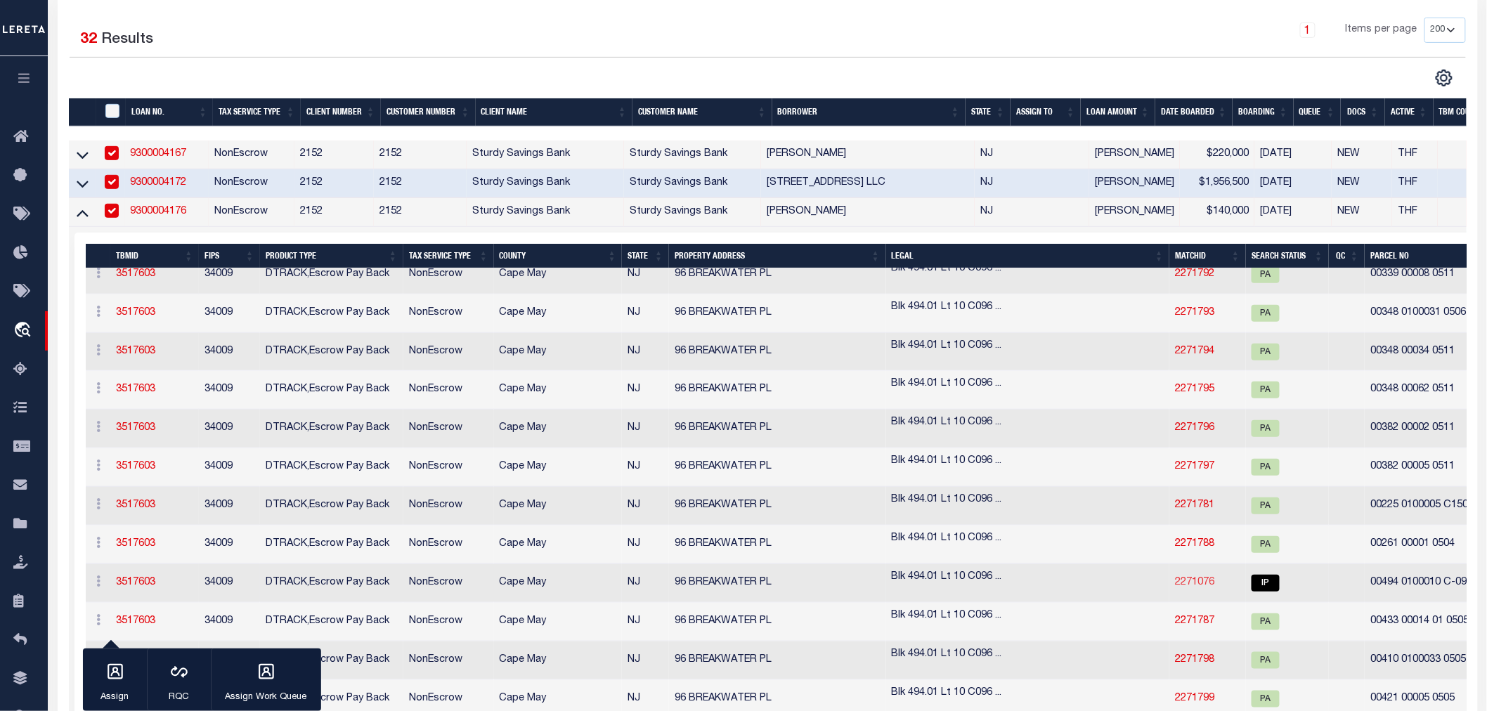
click at [1175, 580] on link "2271076" at bounding box center [1194, 583] width 39 height 10
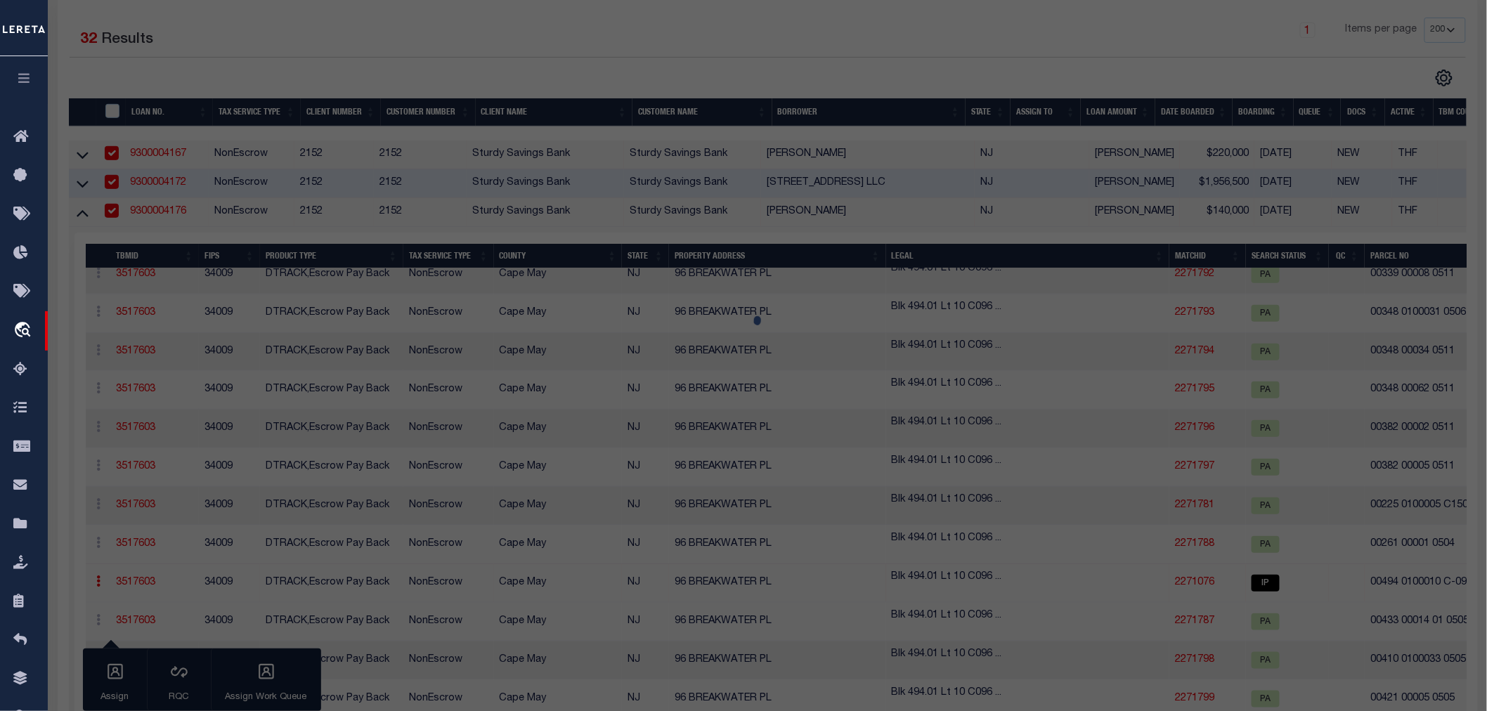
select select "AS"
checkbox input "false"
select select "IP"
type input "AVAILABLE FROM DATA SOURCE,NOT"
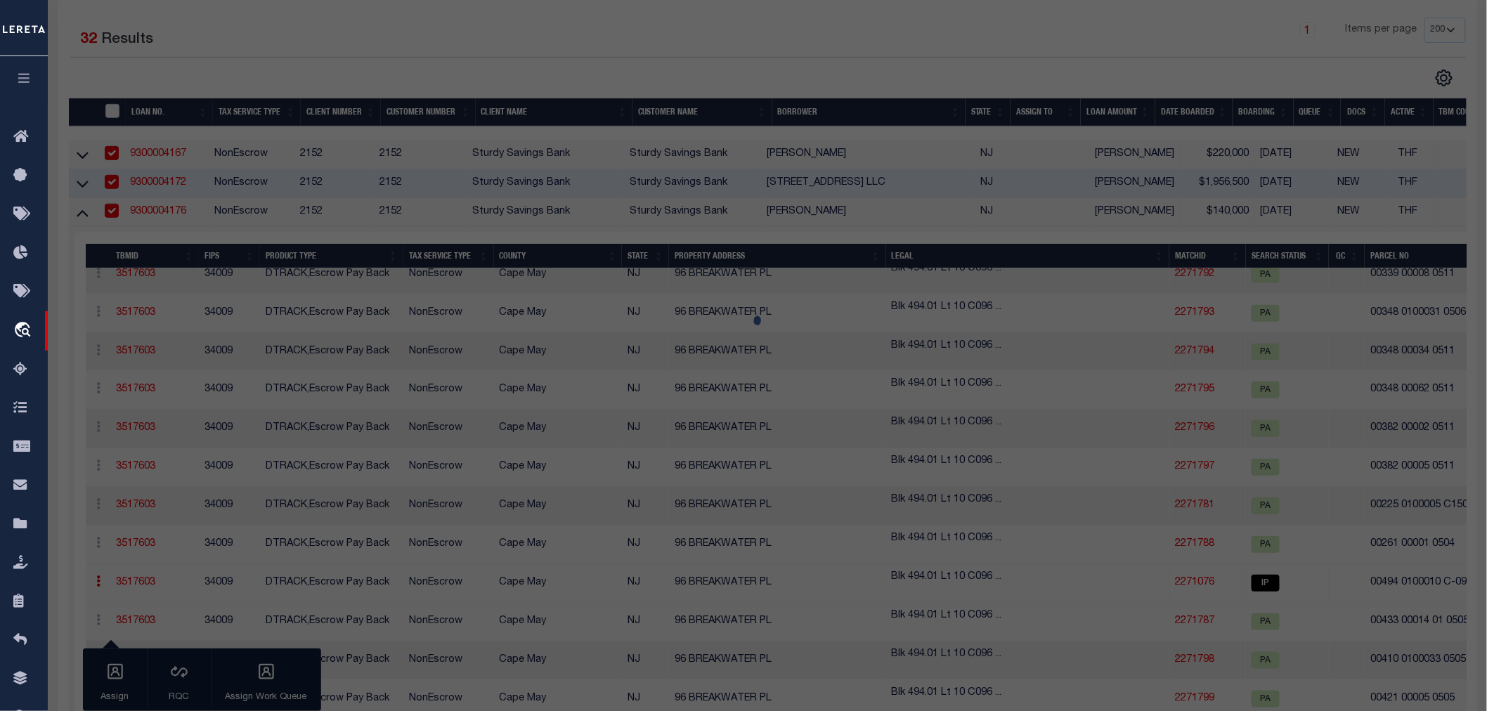
select select "ATL"
select select "ADD"
type input "96 BREAKWATER PL"
checkbox input "false"
type input "[GEOGRAPHIC_DATA]"
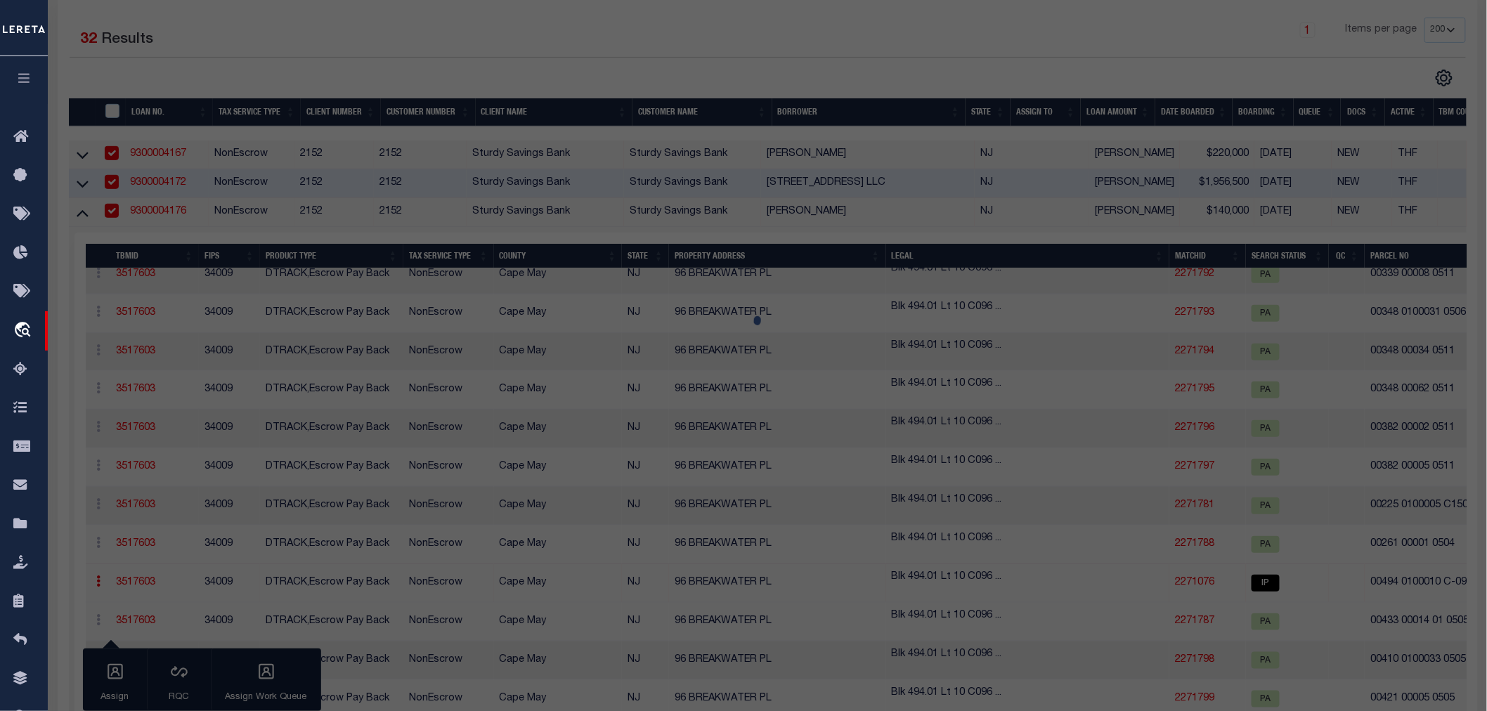
type textarea "ADDITIONAL LOTS: BAYSHORE [PERSON_NAME] CONDO"
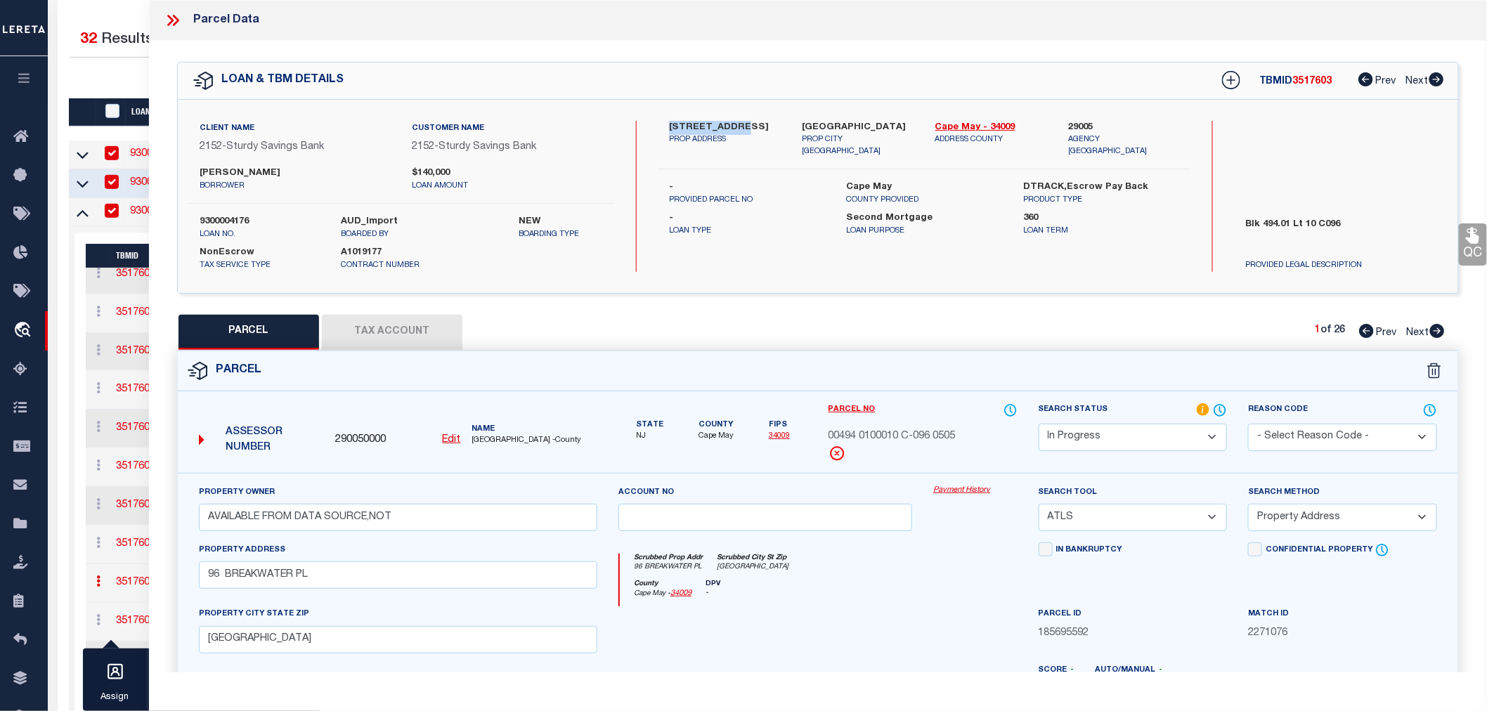
drag, startPoint x: 661, startPoint y: 129, endPoint x: 731, endPoint y: 124, distance: 69.7
click at [731, 124] on div "[STREET_ADDRESS] PROP ADDRESS" at bounding box center [725, 139] width 133 height 37
copy label "96 Breakwater"
click at [284, 167] on label "[PERSON_NAME]" at bounding box center [296, 174] width 192 height 14
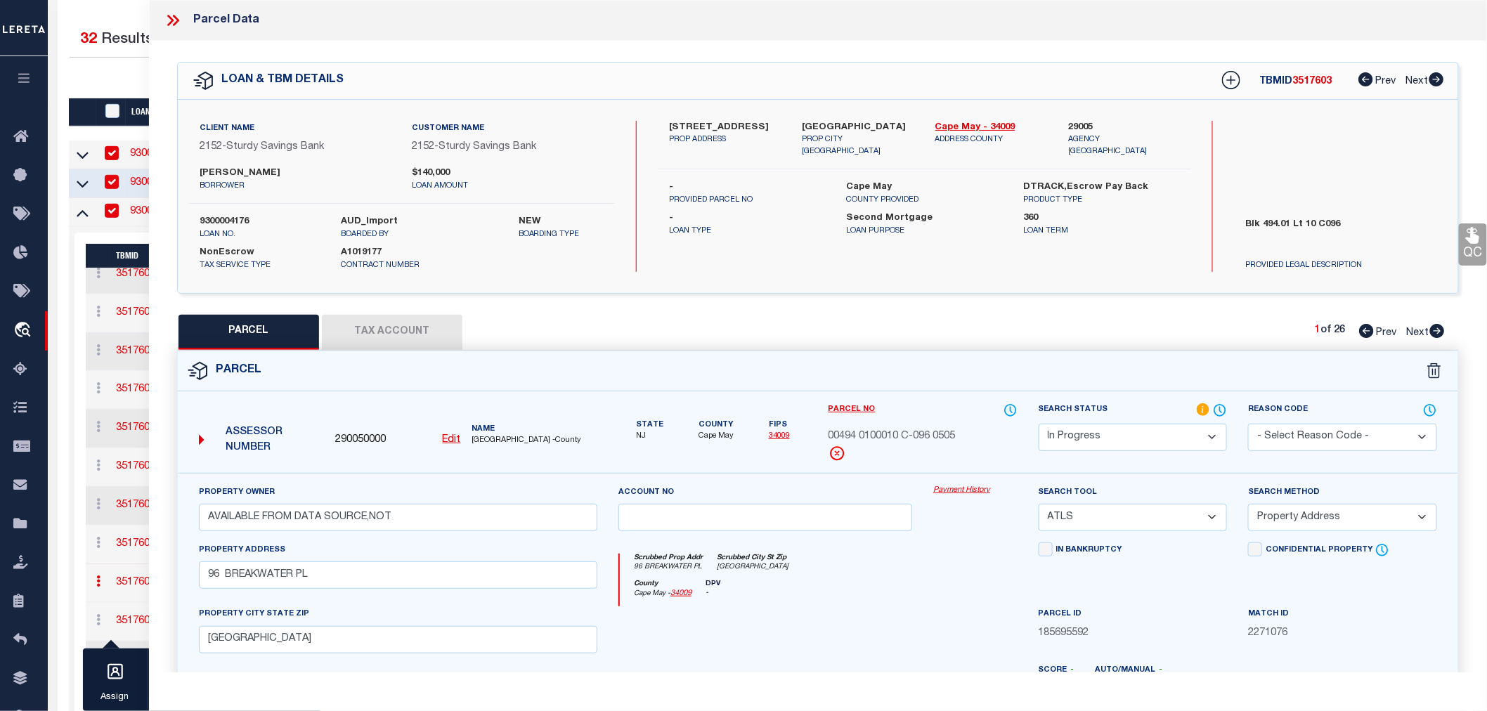
copy label "[PERSON_NAME]"
click at [455, 440] on u "Edit" at bounding box center [452, 440] width 18 height 10
type input "00494 0100010 C-096 0505"
select select "IP"
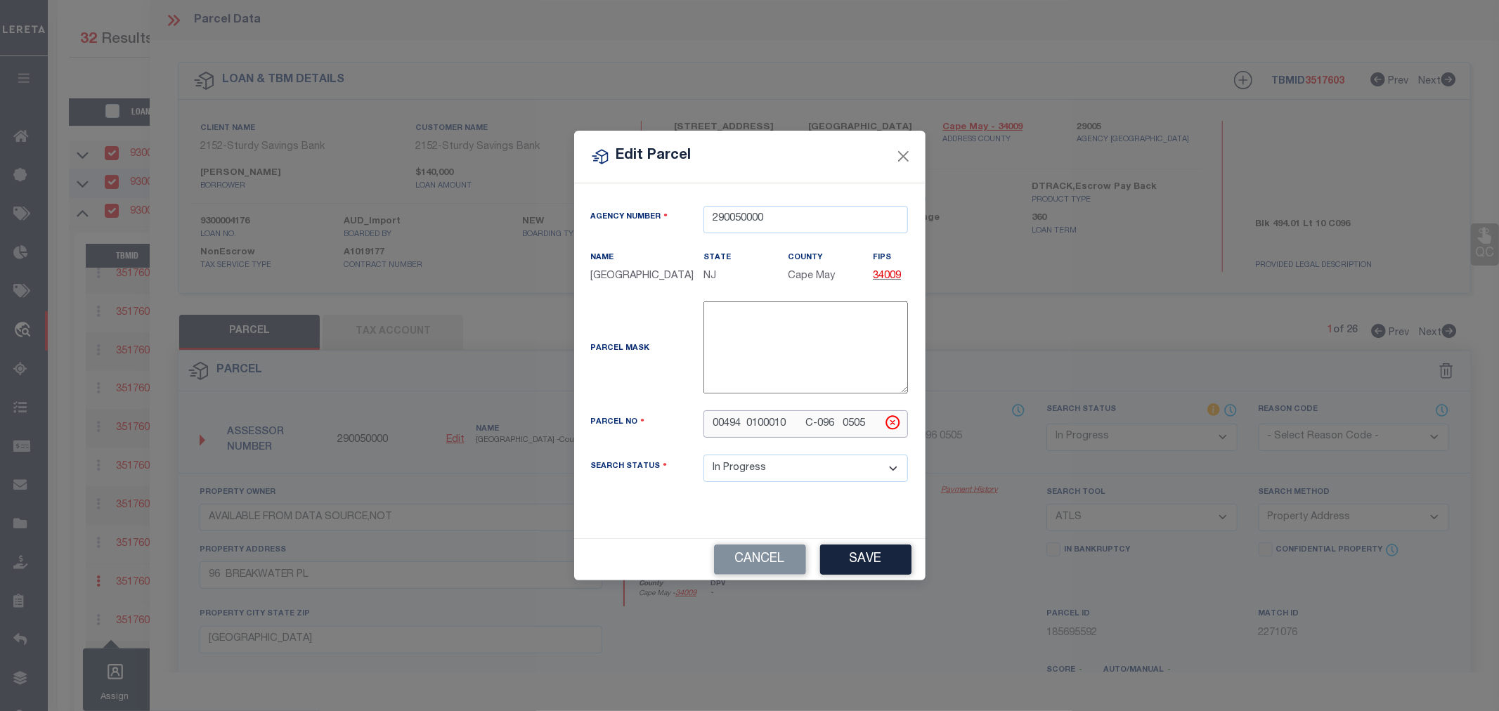
drag, startPoint x: 834, startPoint y: 429, endPoint x: 874, endPoint y: 433, distance: 40.9
click at [874, 433] on input "00494 0100010 C-096 0505" at bounding box center [806, 423] width 205 height 27
click at [820, 429] on input "00494 0100010 C-096" at bounding box center [806, 423] width 205 height 27
click at [748, 429] on input "00494 0100010 C096" at bounding box center [806, 423] width 205 height 27
click at [814, 427] on input "00494 0100010 C096" at bounding box center [806, 423] width 205 height 27
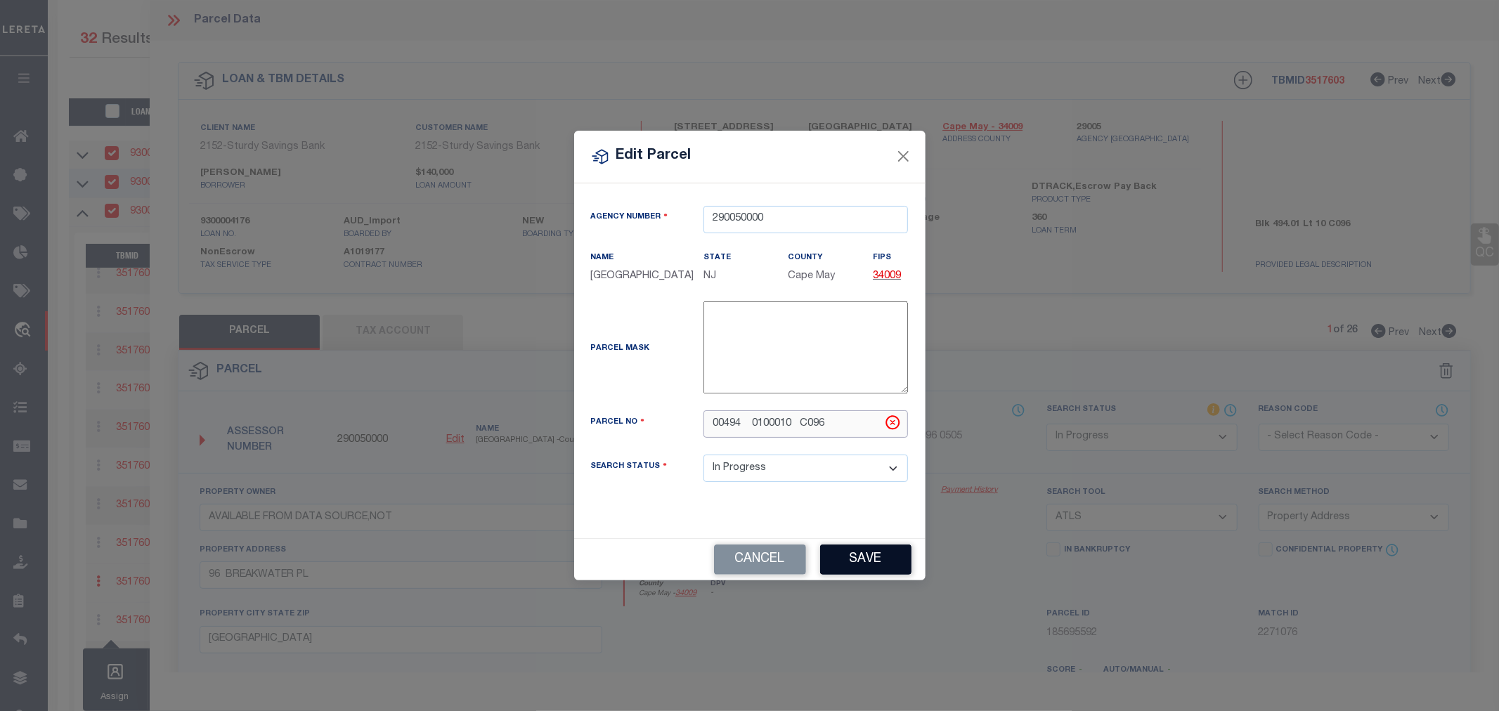
type input "00494 0100010 C096"
click at [839, 560] on button "Save" at bounding box center [865, 560] width 91 height 30
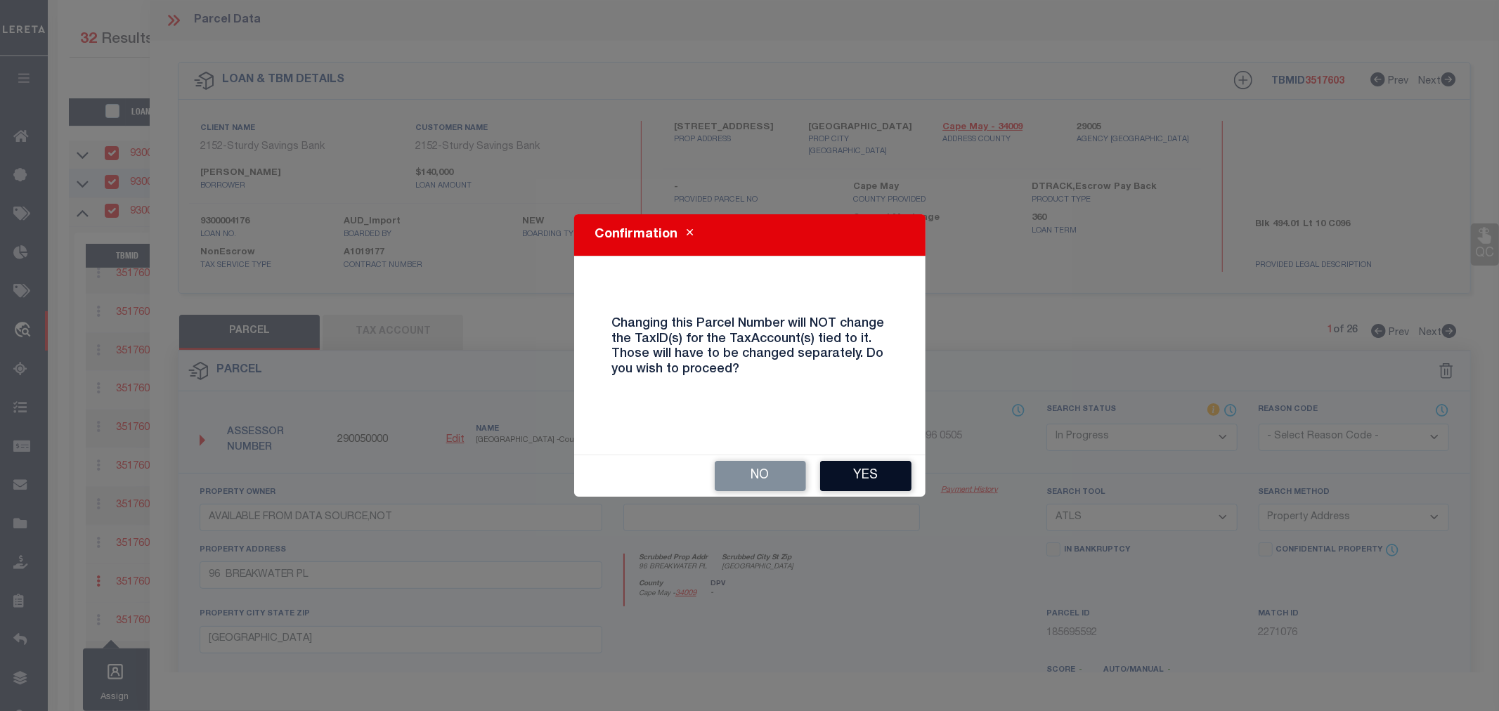
click at [857, 474] on button "Yes" at bounding box center [865, 476] width 91 height 30
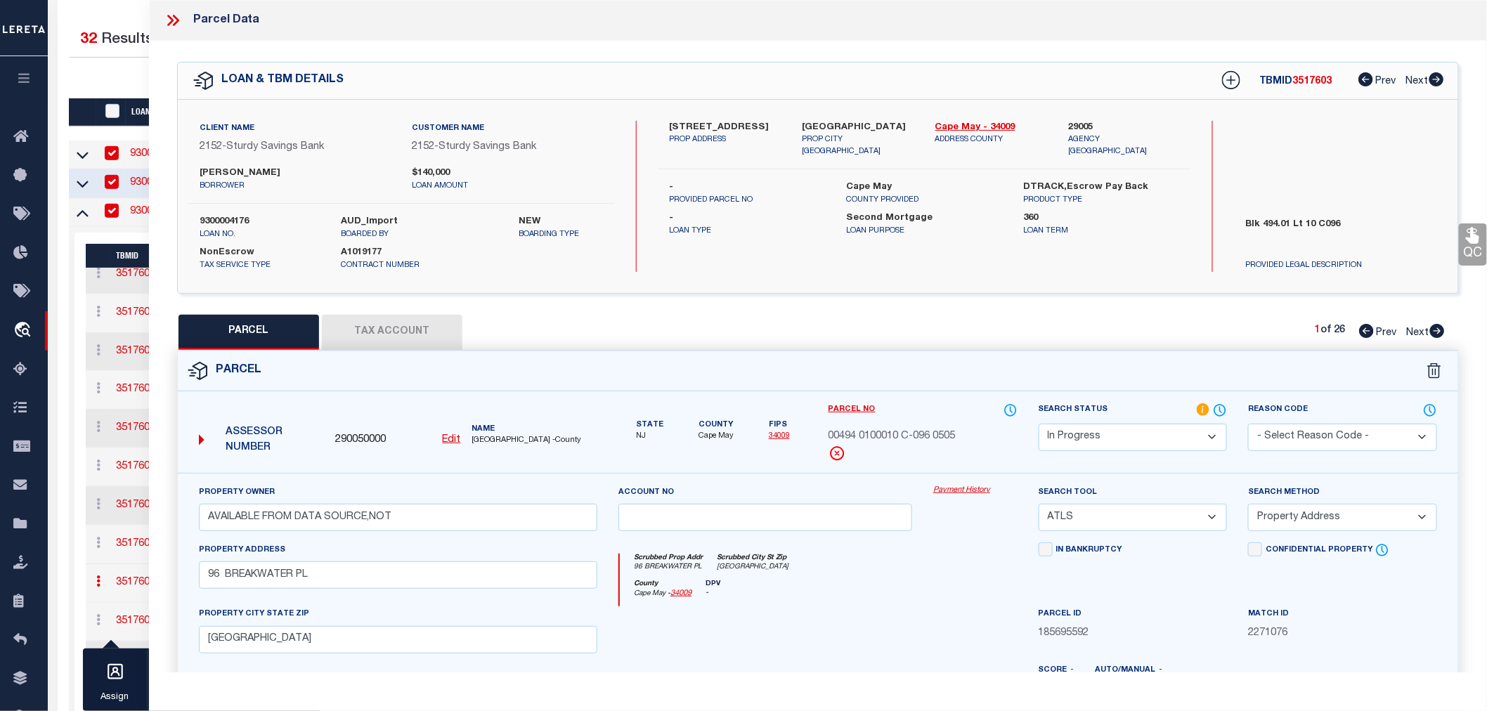
select select "IP"
select select
checkbox input "false"
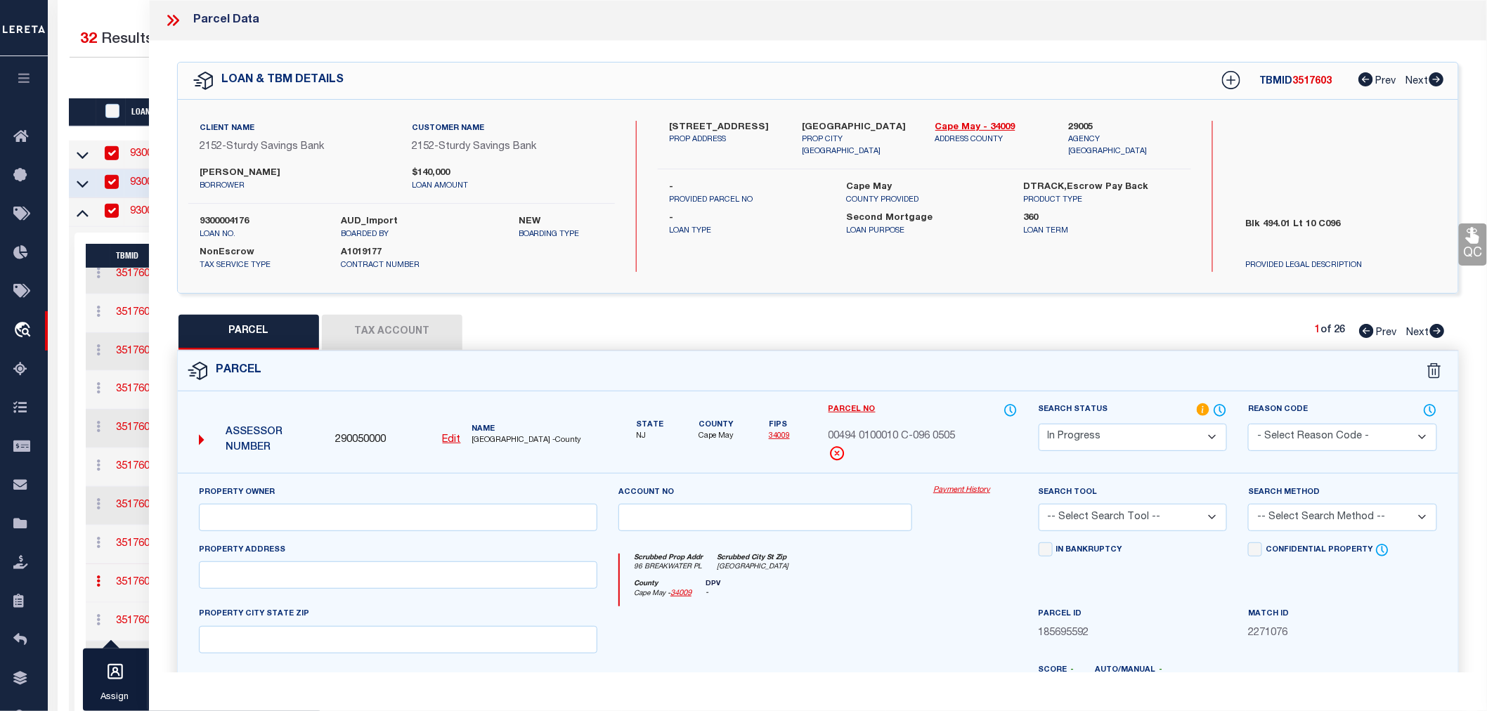
type input "AVAILABLE FROM DATA SOURCE,NOT"
select select "ATL"
select select "ADD"
type input "96 BREAKWATER PL"
checkbox input "false"
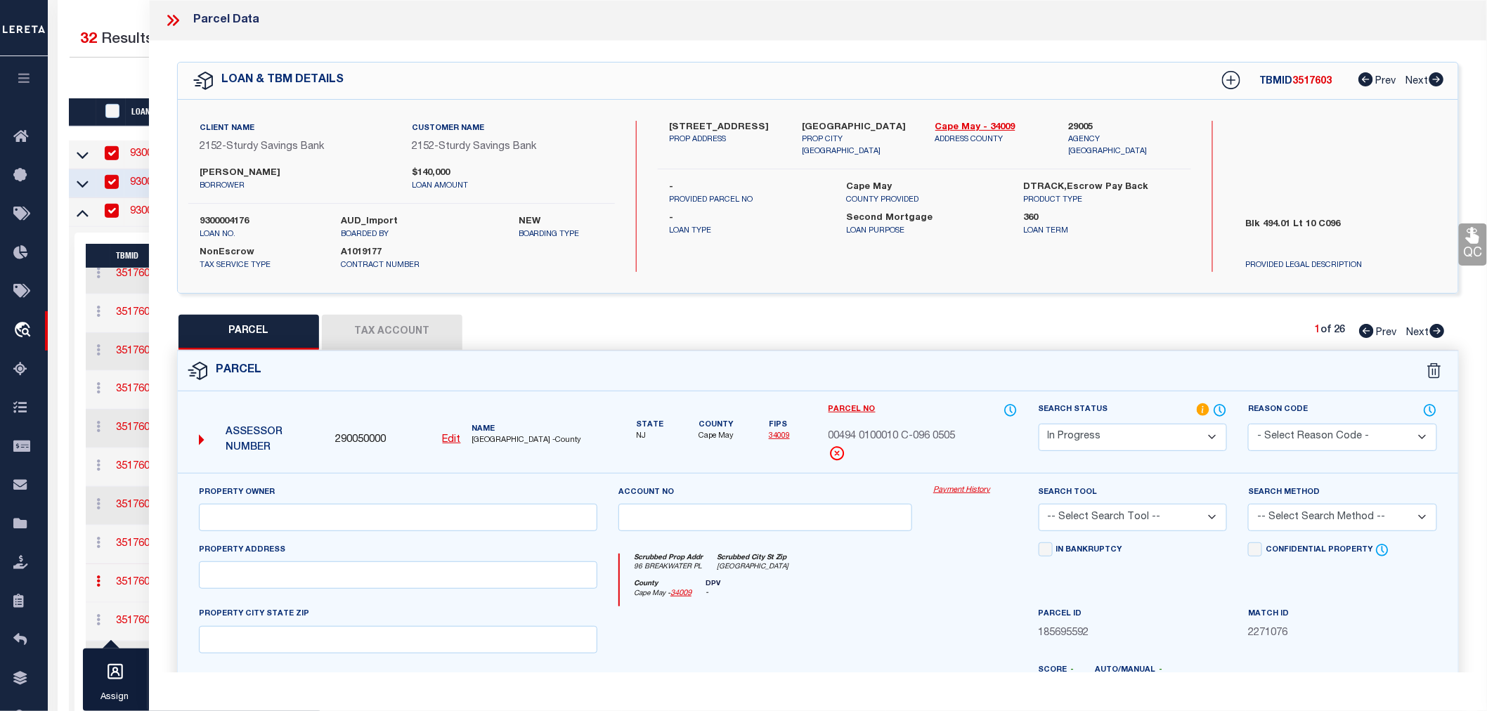
type input "[GEOGRAPHIC_DATA]"
type textarea "ADDITIONAL LOTS: BAYSHORE [PERSON_NAME] CONDO"
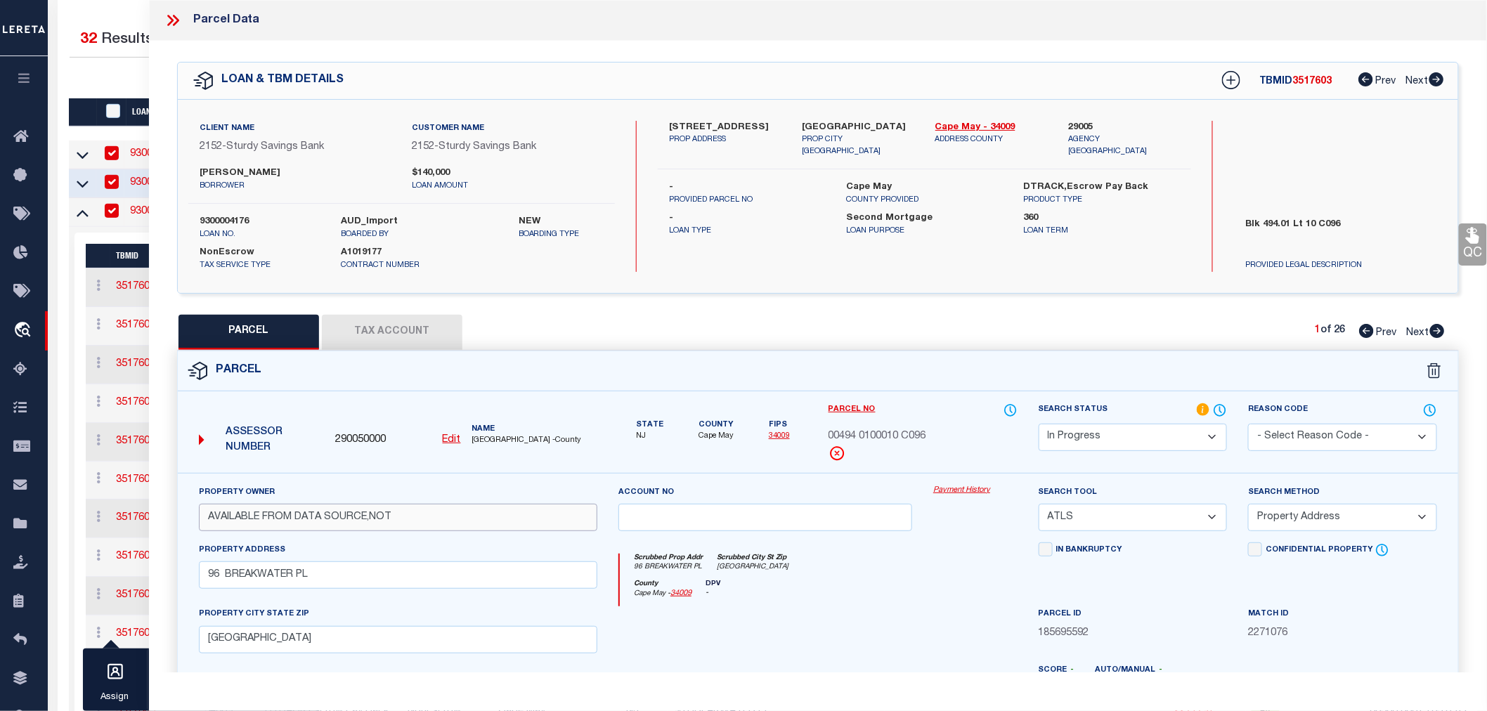
drag, startPoint x: 411, startPoint y: 521, endPoint x: 207, endPoint y: 524, distance: 203.8
click at [207, 524] on input "AVAILABLE FROM DATA SOURCE,NOT" at bounding box center [398, 517] width 398 height 27
paste input "[PERSON_NAME] & [PERSON_NAME]"
click at [233, 514] on input "[PERSON_NAME] & [PERSON_NAME]" at bounding box center [398, 517] width 398 height 27
type input "[PERSON_NAME] & [PERSON_NAME]"
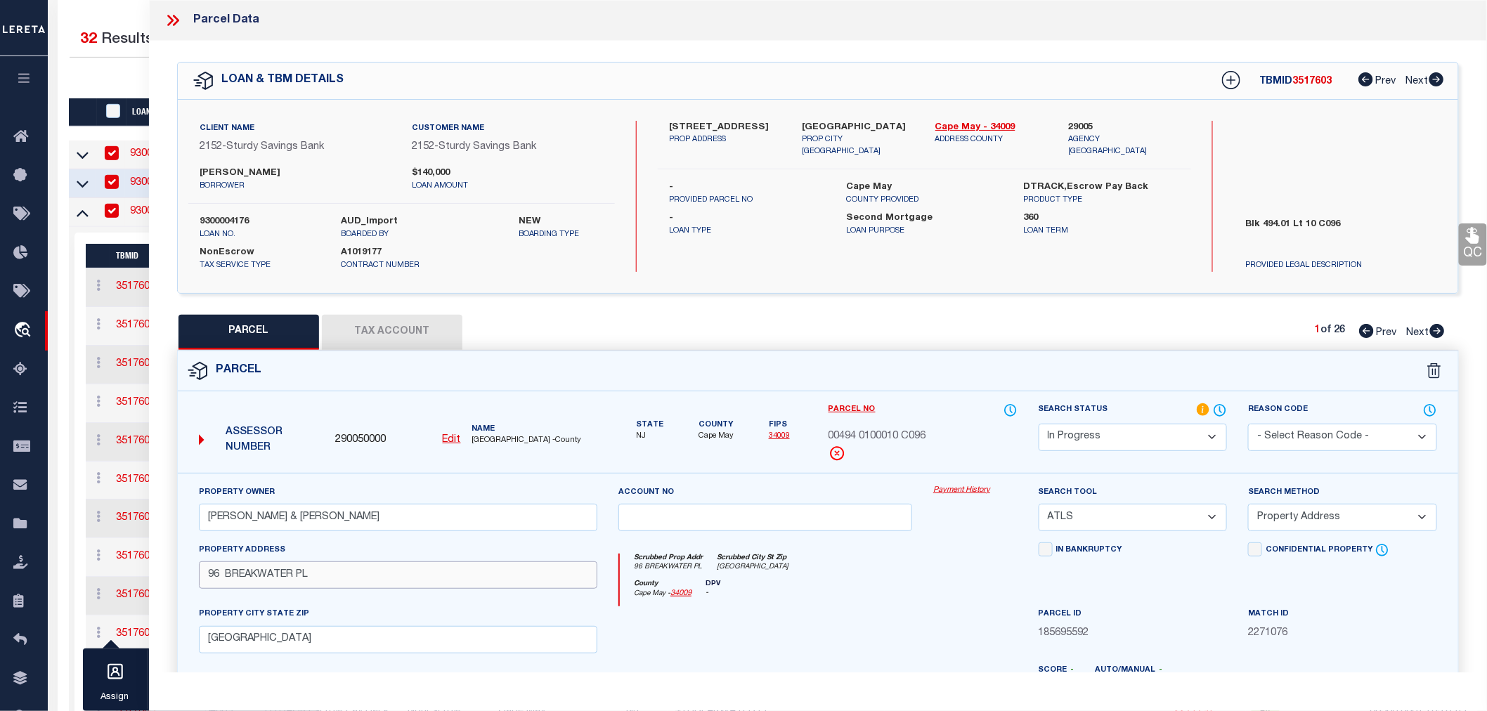
drag, startPoint x: 315, startPoint y: 578, endPoint x: 204, endPoint y: 572, distance: 111.2
click at [204, 572] on input "96 BREAKWATER PL" at bounding box center [398, 575] width 398 height 27
paste input "Breakwater Place Un-96"
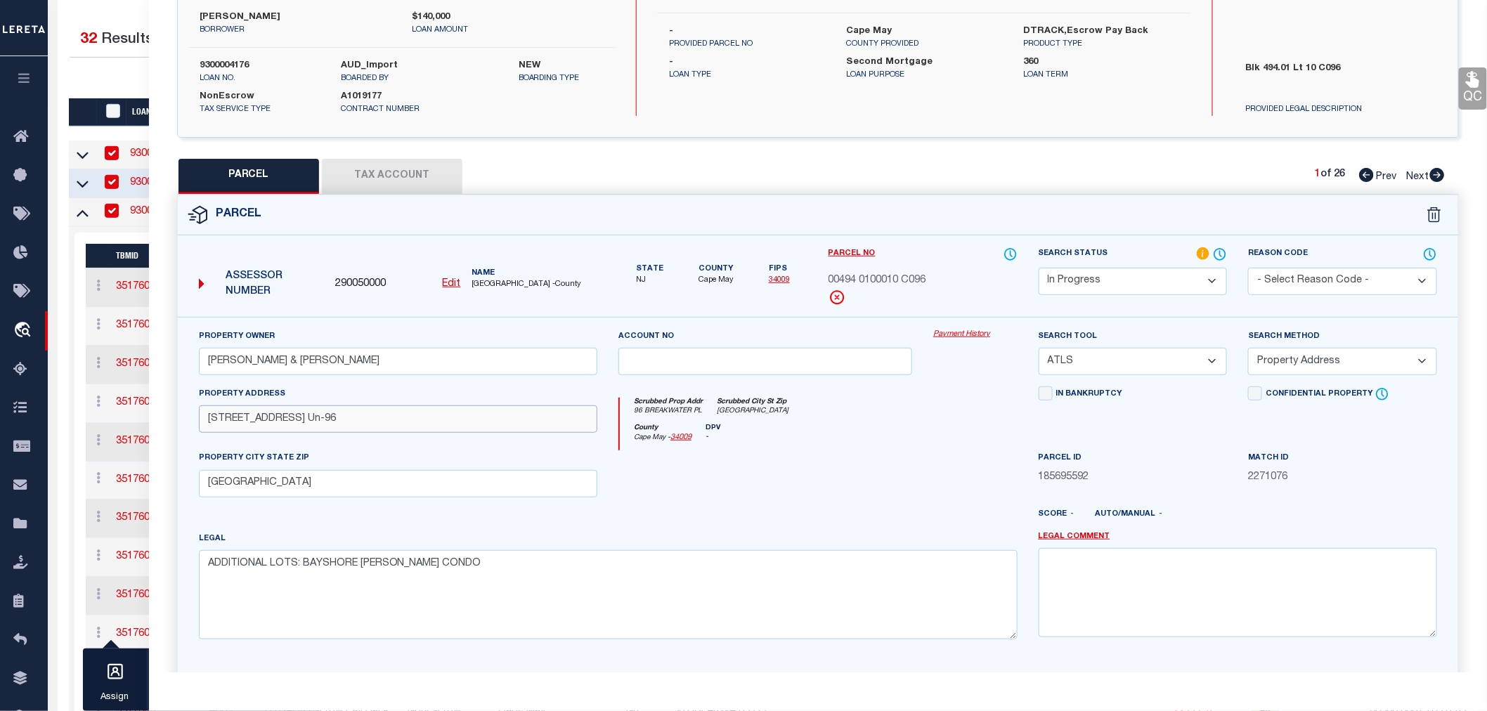
type input "[STREET_ADDRESS] Un-96"
drag, startPoint x: 313, startPoint y: 485, endPoint x: 209, endPoint y: 497, distance: 105.4
click at [209, 497] on input "[GEOGRAPHIC_DATA]" at bounding box center [398, 483] width 398 height 27
drag, startPoint x: 446, startPoint y: 567, endPoint x: 209, endPoint y: 567, distance: 236.1
click at [209, 567] on textarea "ADDITIONAL LOTS: BAYSHORE [PERSON_NAME] CONDO" at bounding box center [608, 594] width 819 height 89
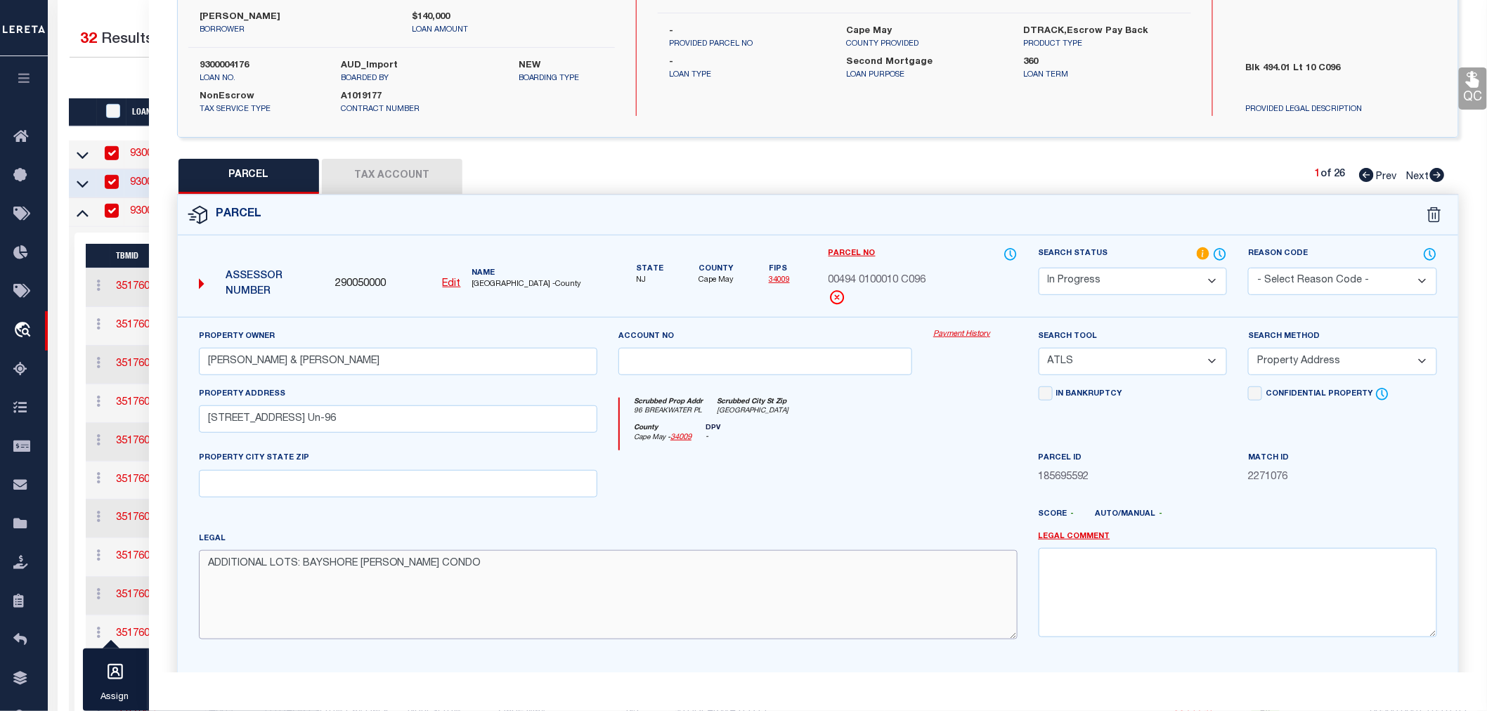
paste textarea "Block: 494.01 Lot: 10 Qualifier: C-096"
type textarea "Block: 494.01 Lot: 10 Qualifier: C-096"
click at [1113, 368] on select "-- Select Search Tool -- 3rd Party Website Agency File Agency Website ATLS CNV-…" at bounding box center [1133, 361] width 189 height 27
select select "AGW"
click at [1039, 348] on select "-- Select Search Tool -- 3rd Party Website Agency File Agency Website ATLS CNV-…" at bounding box center [1133, 361] width 189 height 27
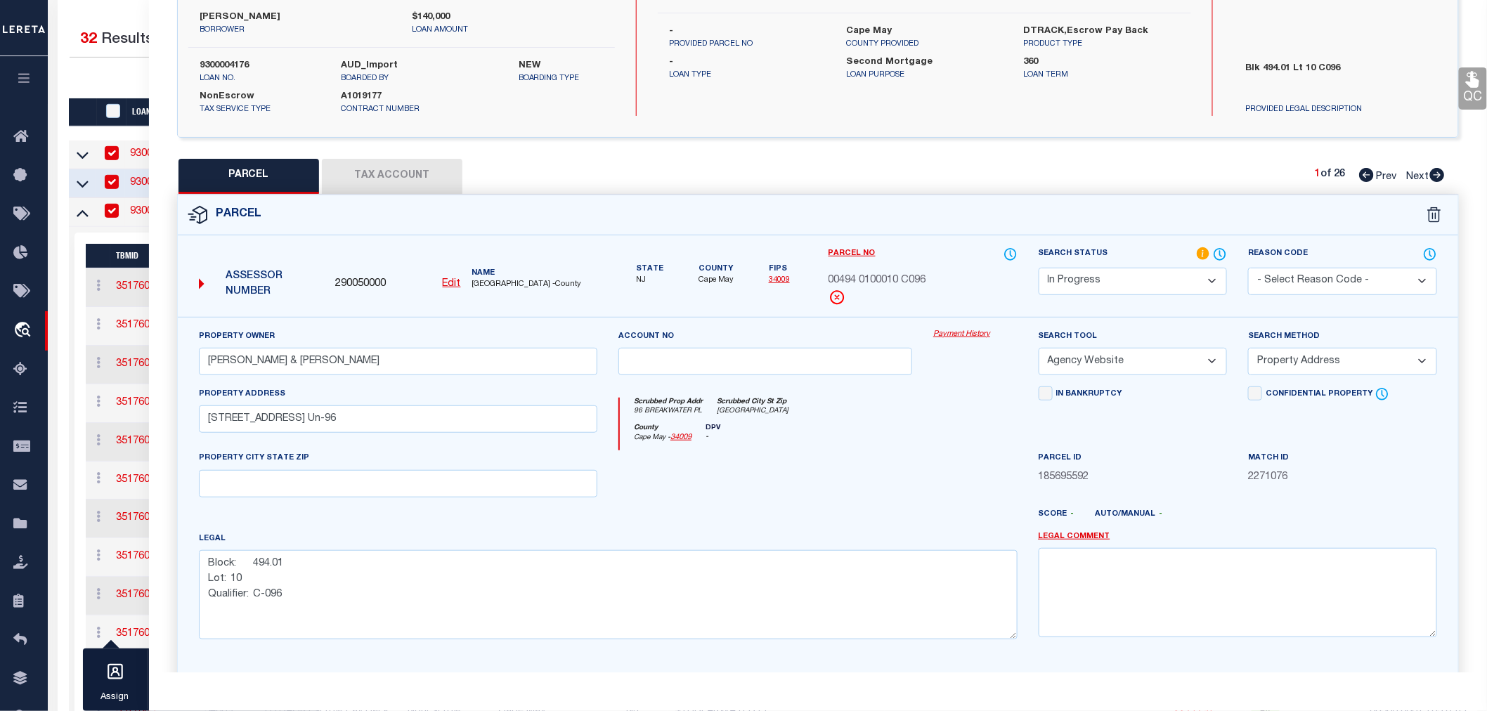
click at [1294, 361] on select "-- Select Search Method -- Property Address Legal Liability Info Provided" at bounding box center [1342, 361] width 189 height 27
select select "LEG"
click at [1248, 348] on select "-- Select Search Method -- Property Address Legal Liability Info Provided" at bounding box center [1342, 361] width 189 height 27
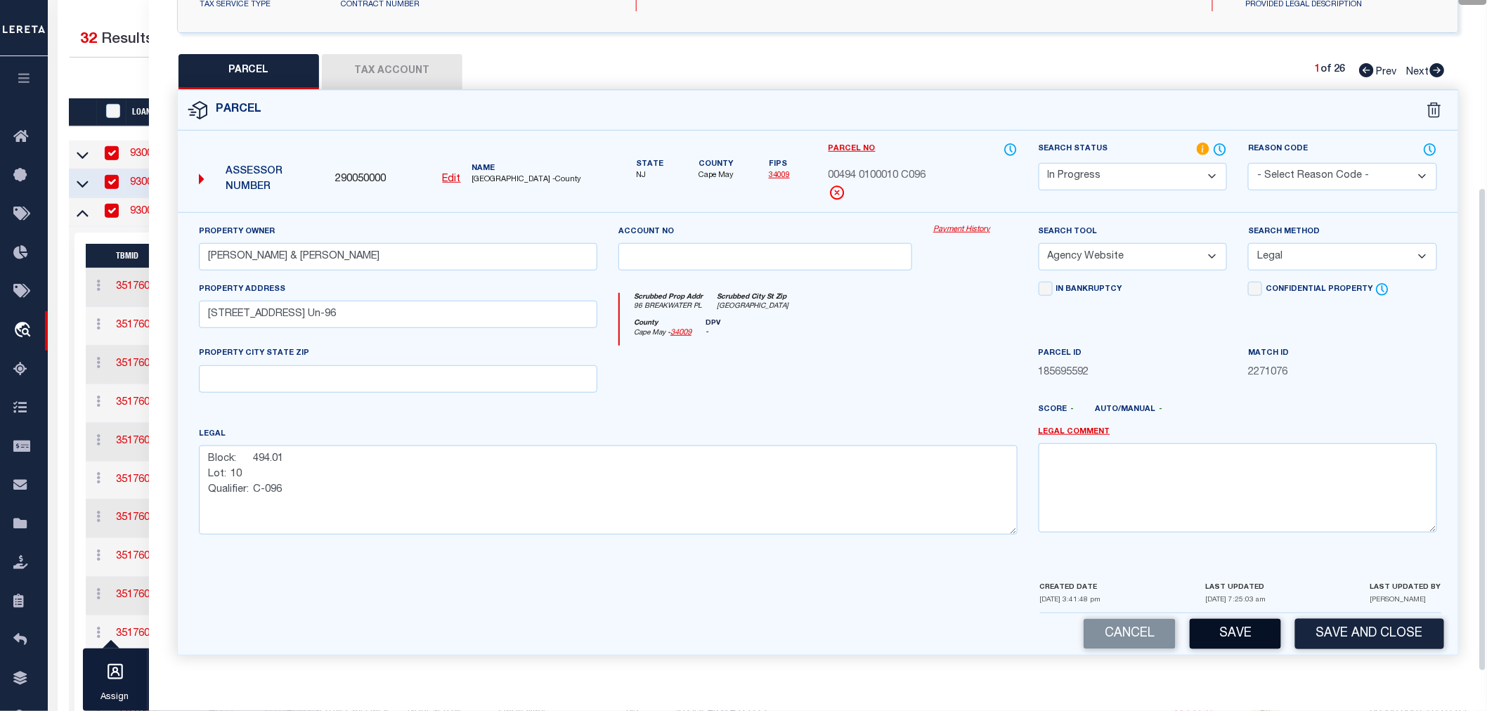
click at [1258, 633] on button "Save" at bounding box center [1235, 634] width 91 height 30
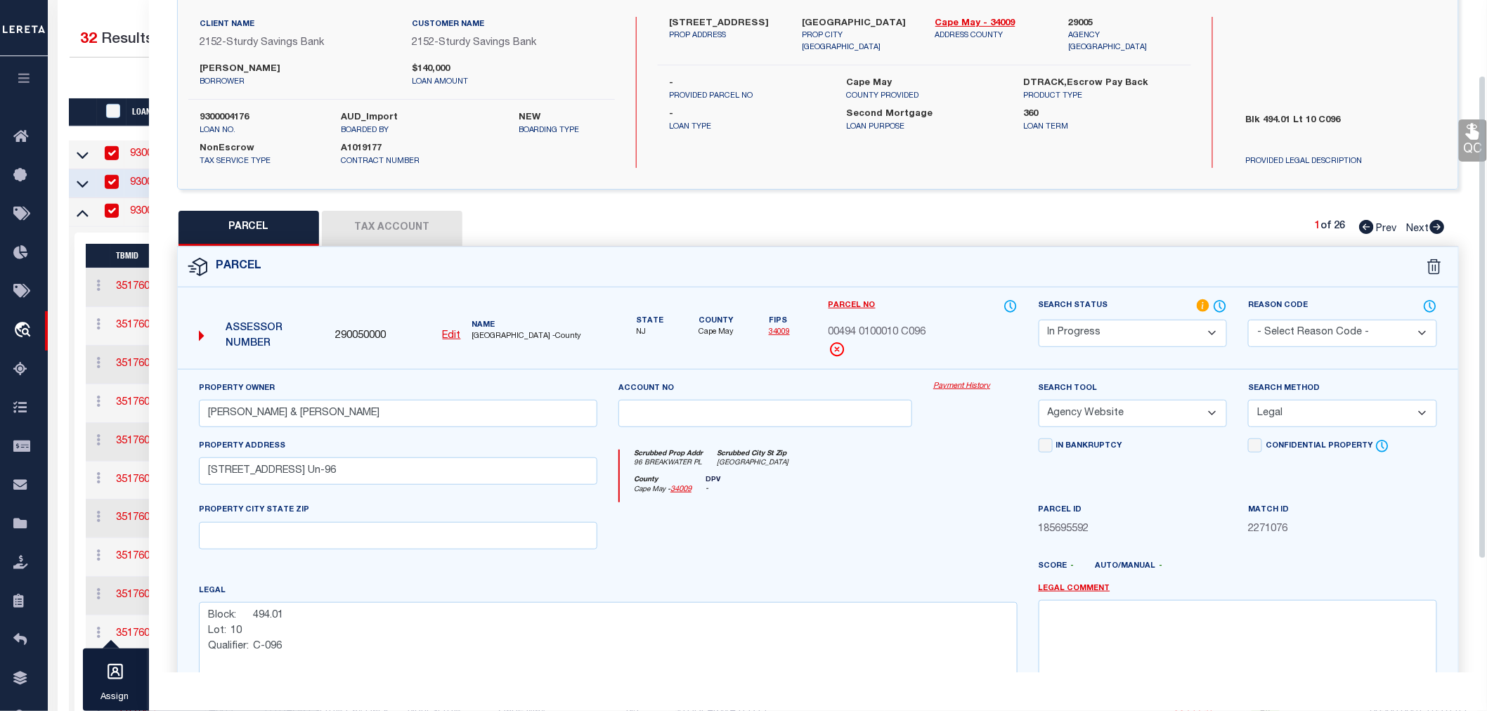
select select "AS"
select select
checkbox input "false"
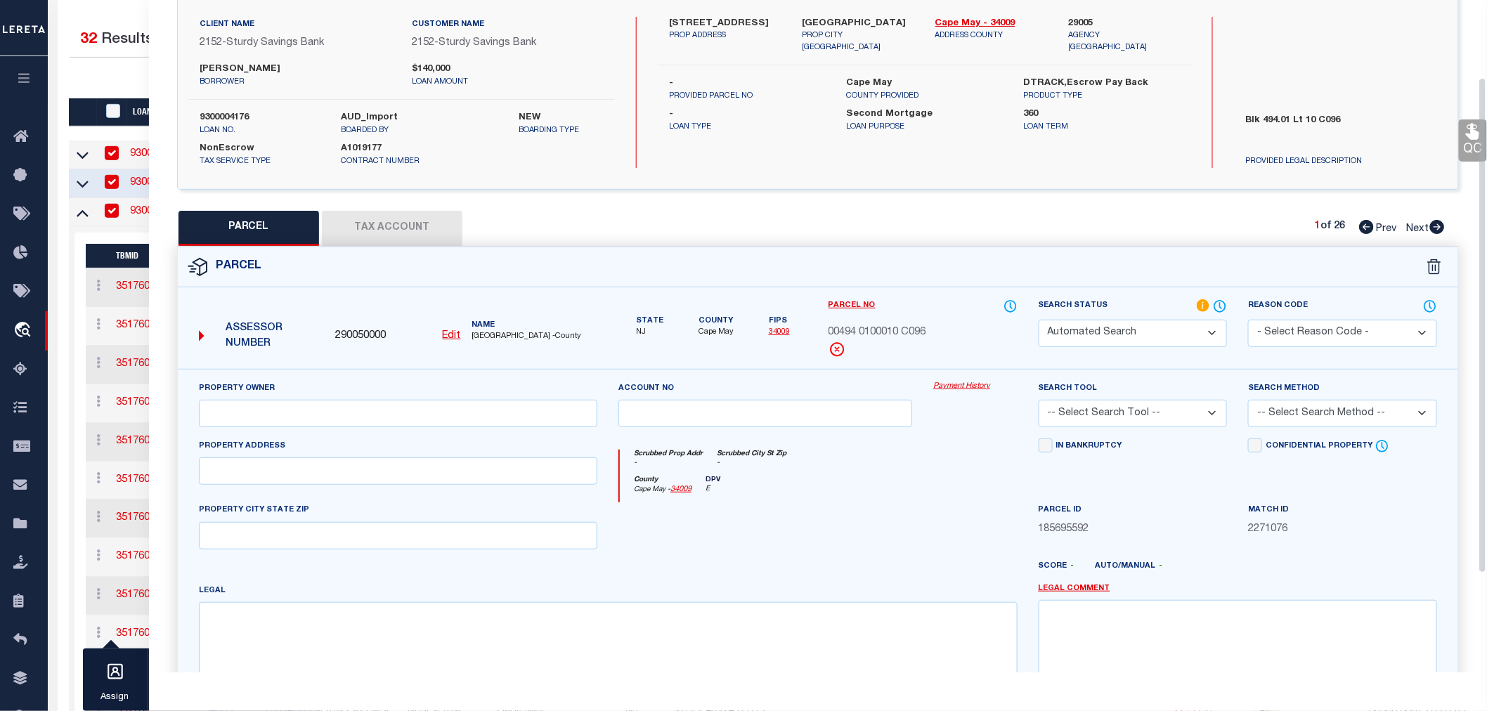
select select "IP"
type input "[PERSON_NAME] & [PERSON_NAME]"
select select "AGW"
select select "LEG"
type input "[STREET_ADDRESS] Un-96"
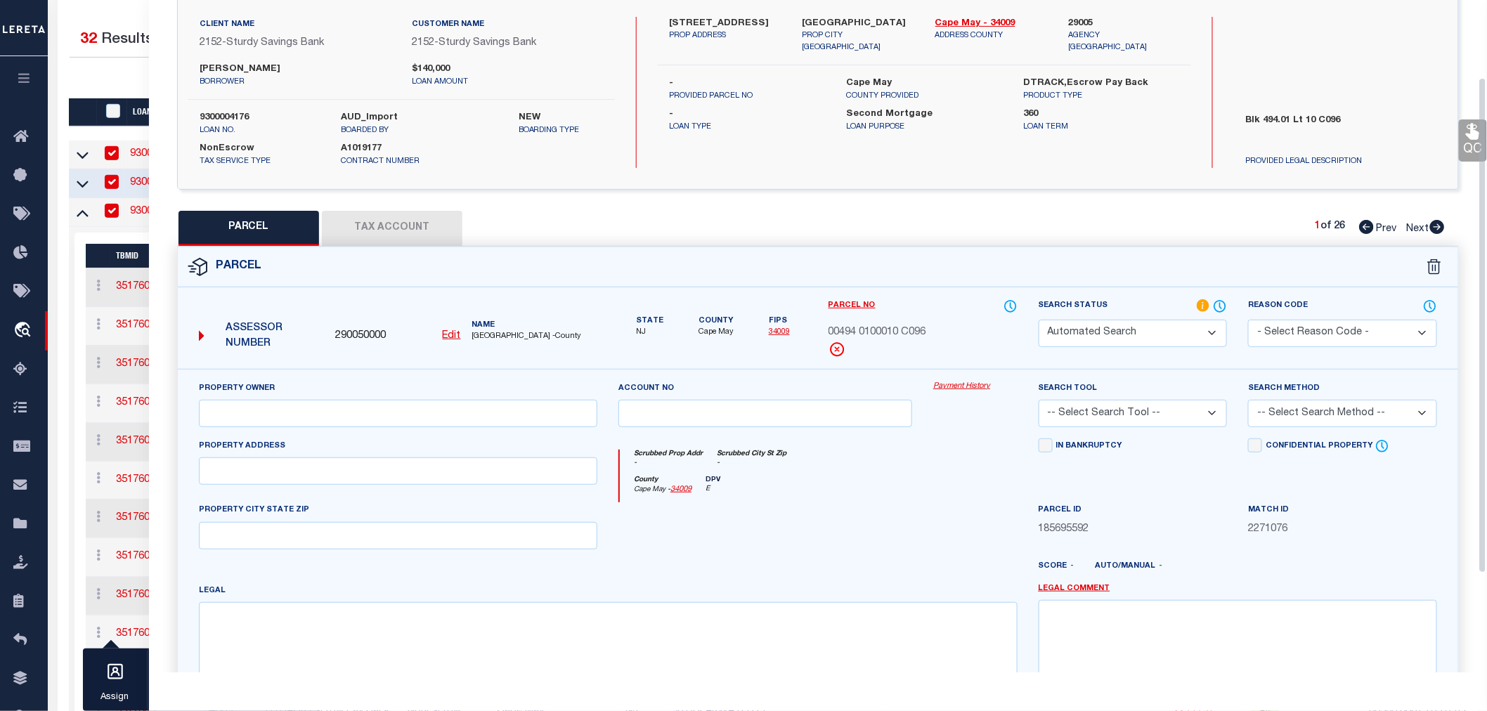
type textarea "Block: 494.01 Lot: 10 Qualifier: C-096"
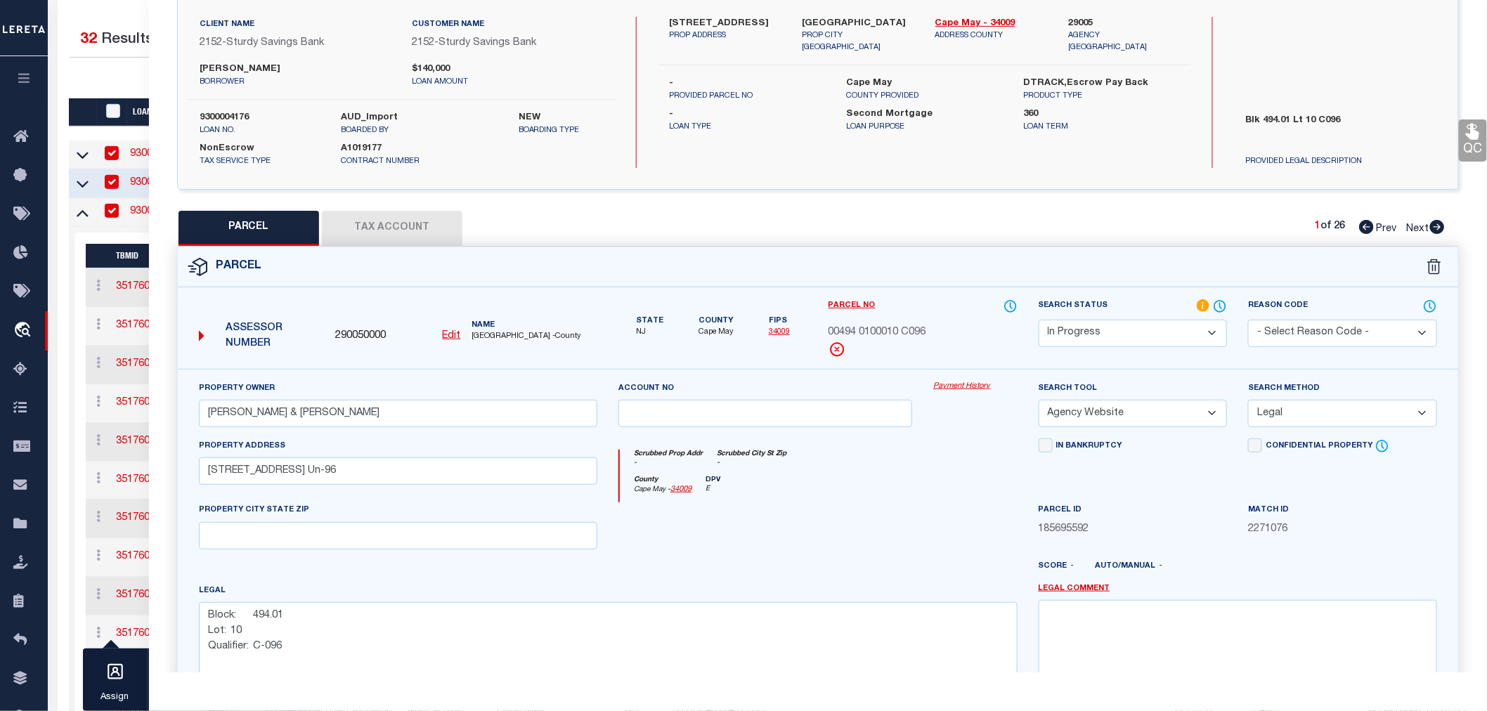
click at [391, 223] on button "Tax Account" at bounding box center [392, 228] width 141 height 35
select select "100"
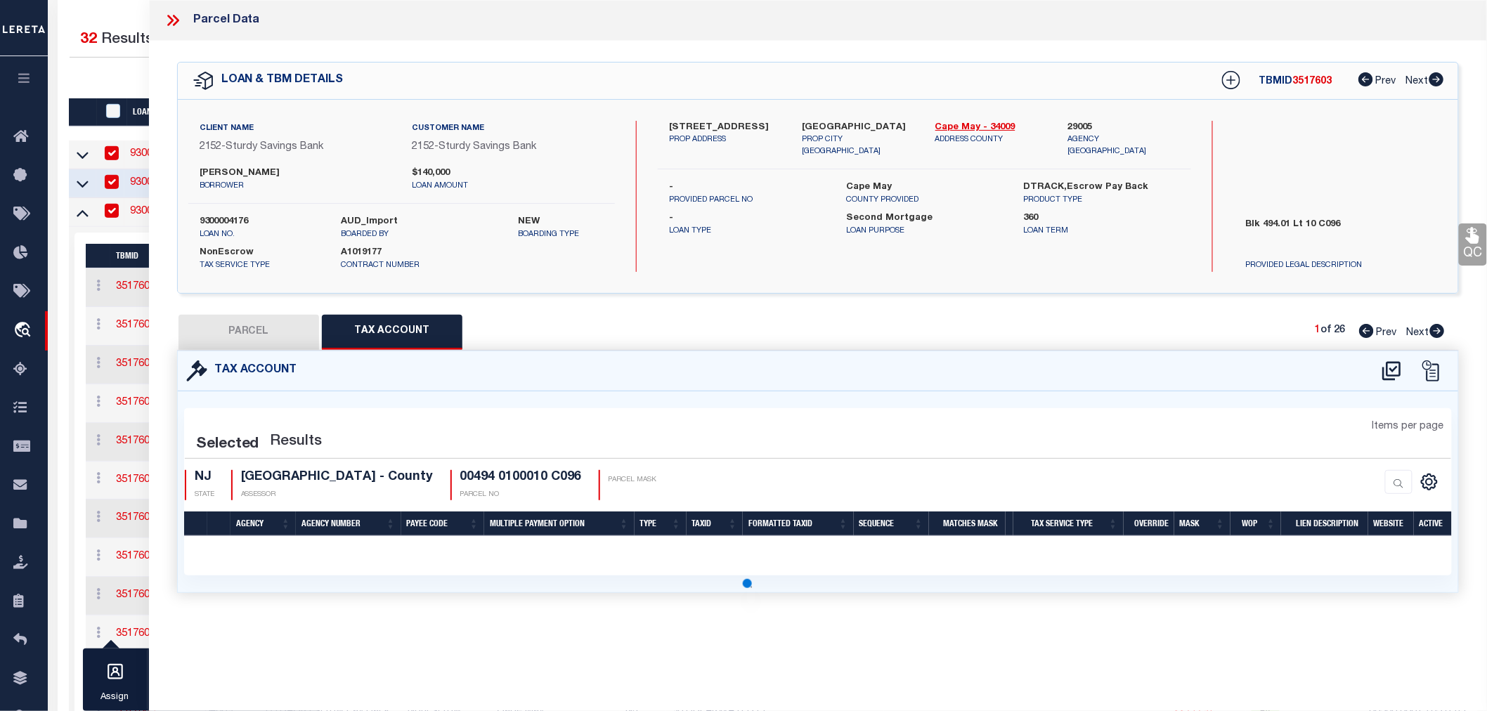
scroll to position [0, 0]
select select "100"
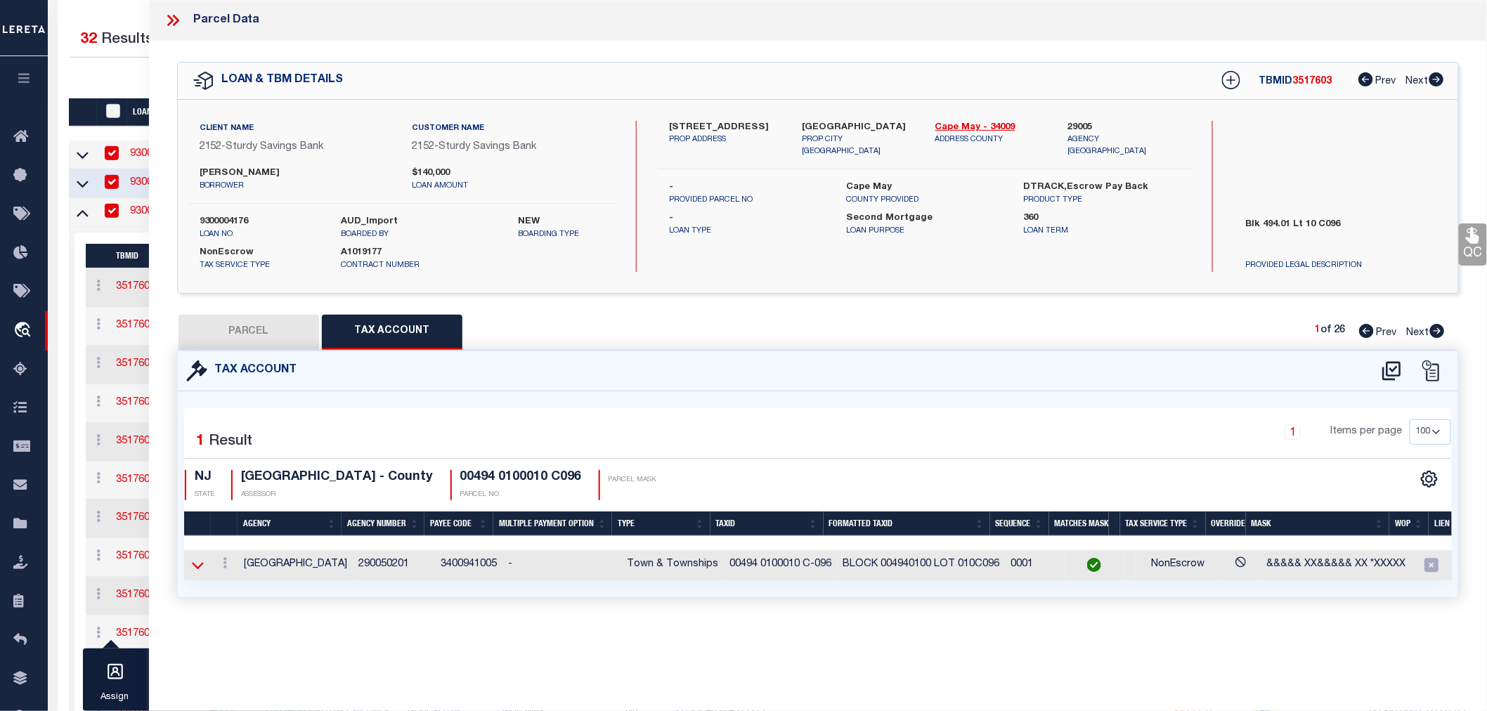
click at [200, 560] on icon at bounding box center [198, 565] width 12 height 15
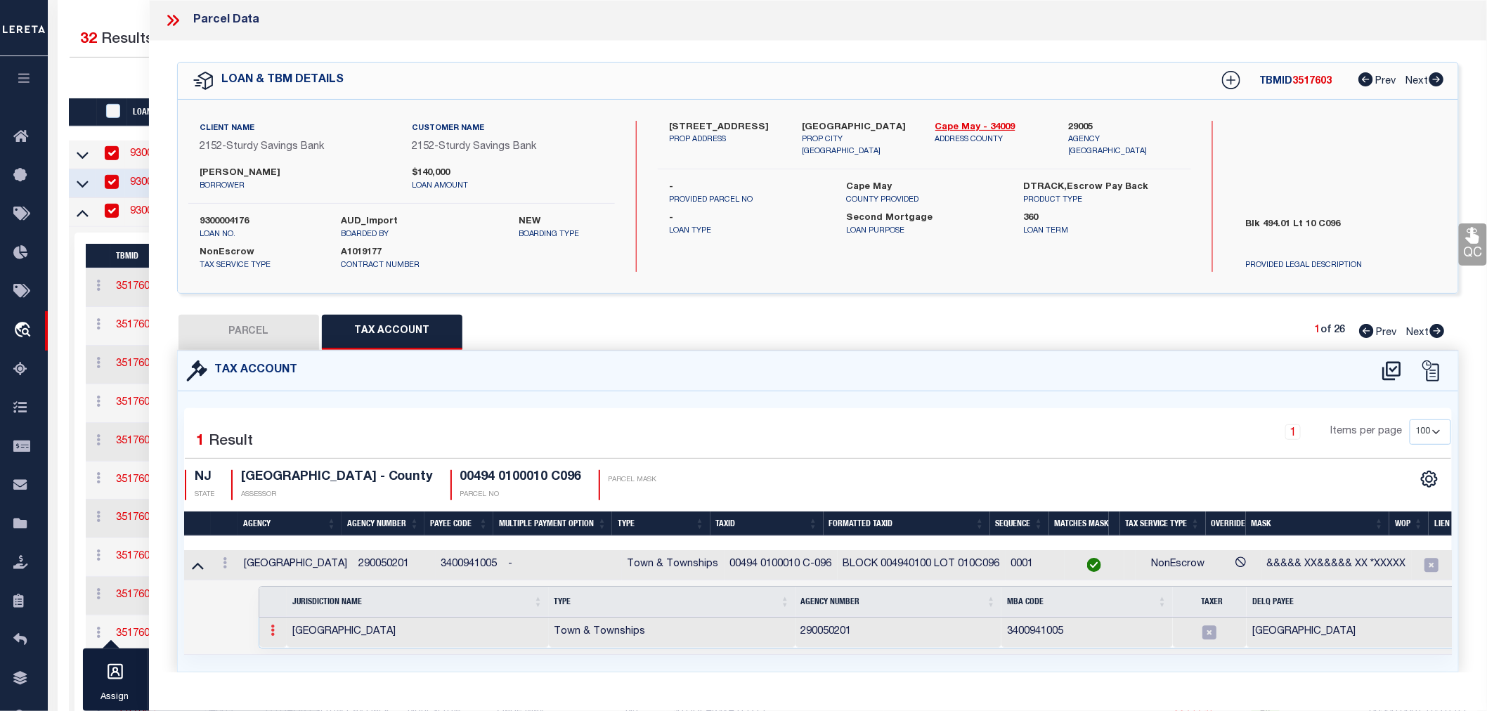
click at [271, 633] on icon at bounding box center [273, 630] width 4 height 11
click at [226, 566] on icon at bounding box center [225, 562] width 4 height 11
click at [237, 581] on icon "" at bounding box center [240, 584] width 11 height 11
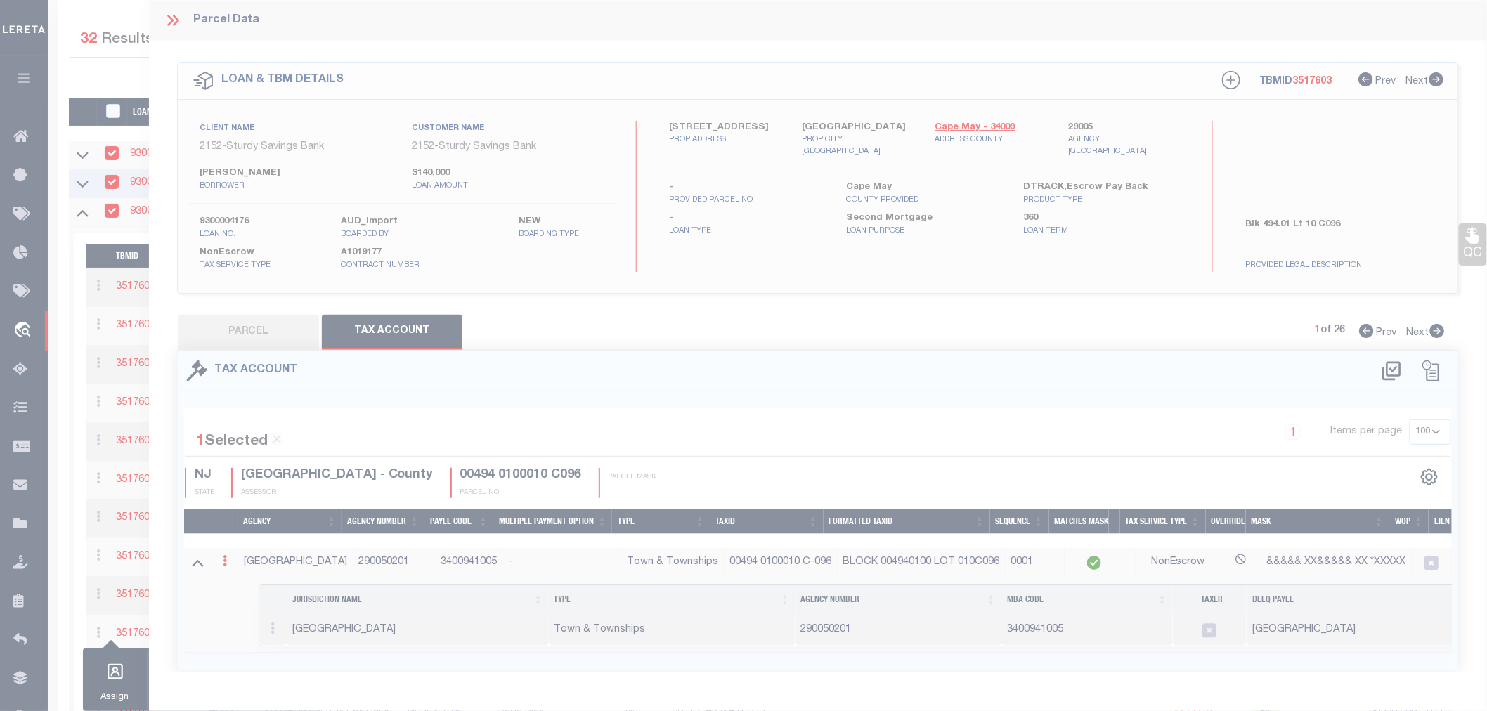
type input "00494 0100010 C-096"
type textarea "&&&&& XX&&&&& XX *XXXXX"
checkbox input "true"
type input "BLOCK XXXXXXXXX LOT XXXXXXXXXXXXXXXXXX*"
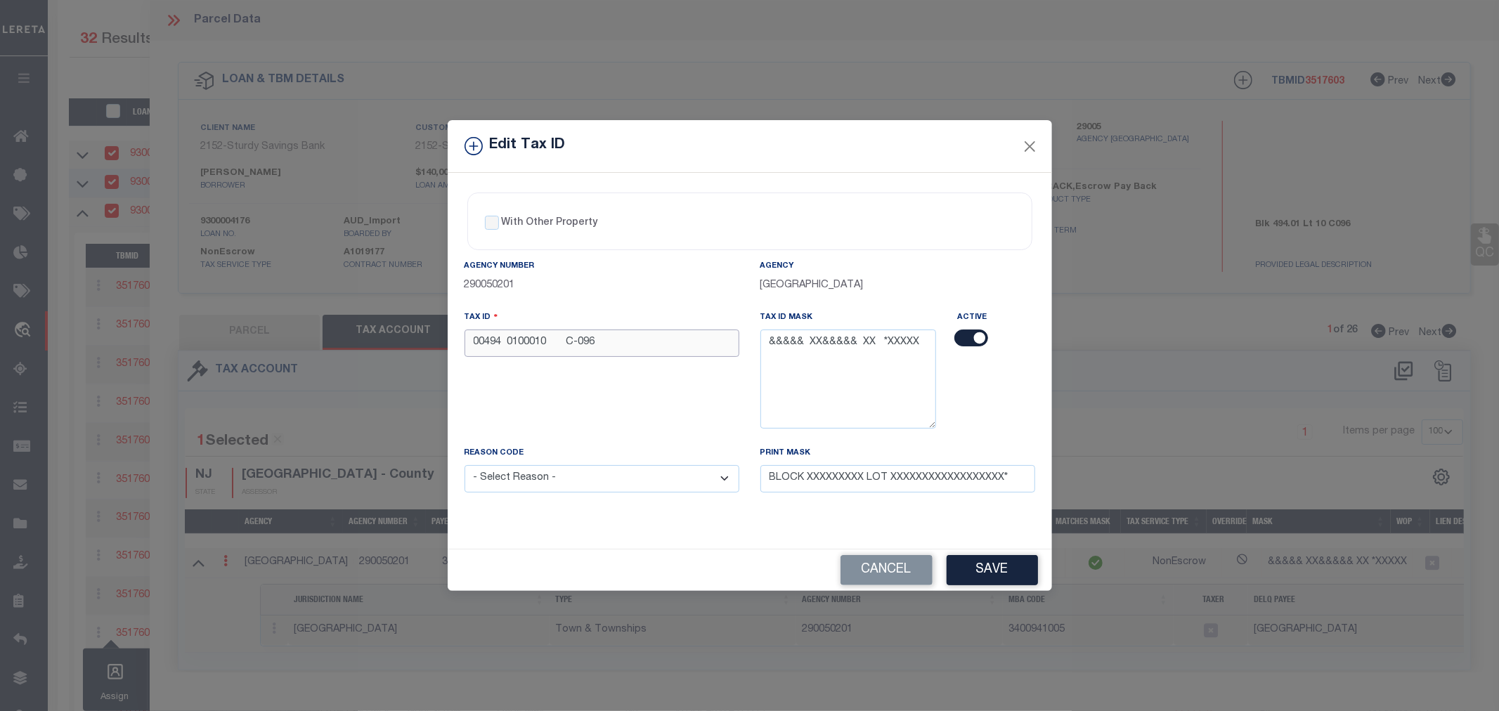
drag, startPoint x: 577, startPoint y: 344, endPoint x: 585, endPoint y: 344, distance: 8.4
click at [579, 344] on input "00494 0100010 C-096" at bounding box center [602, 343] width 275 height 27
click at [507, 342] on input "00494 0100010 C096" at bounding box center [602, 343] width 275 height 27
drag, startPoint x: 572, startPoint y: 342, endPoint x: 624, endPoint y: 351, distance: 52.8
click at [573, 342] on input "00494 0100010 C096" at bounding box center [602, 343] width 275 height 27
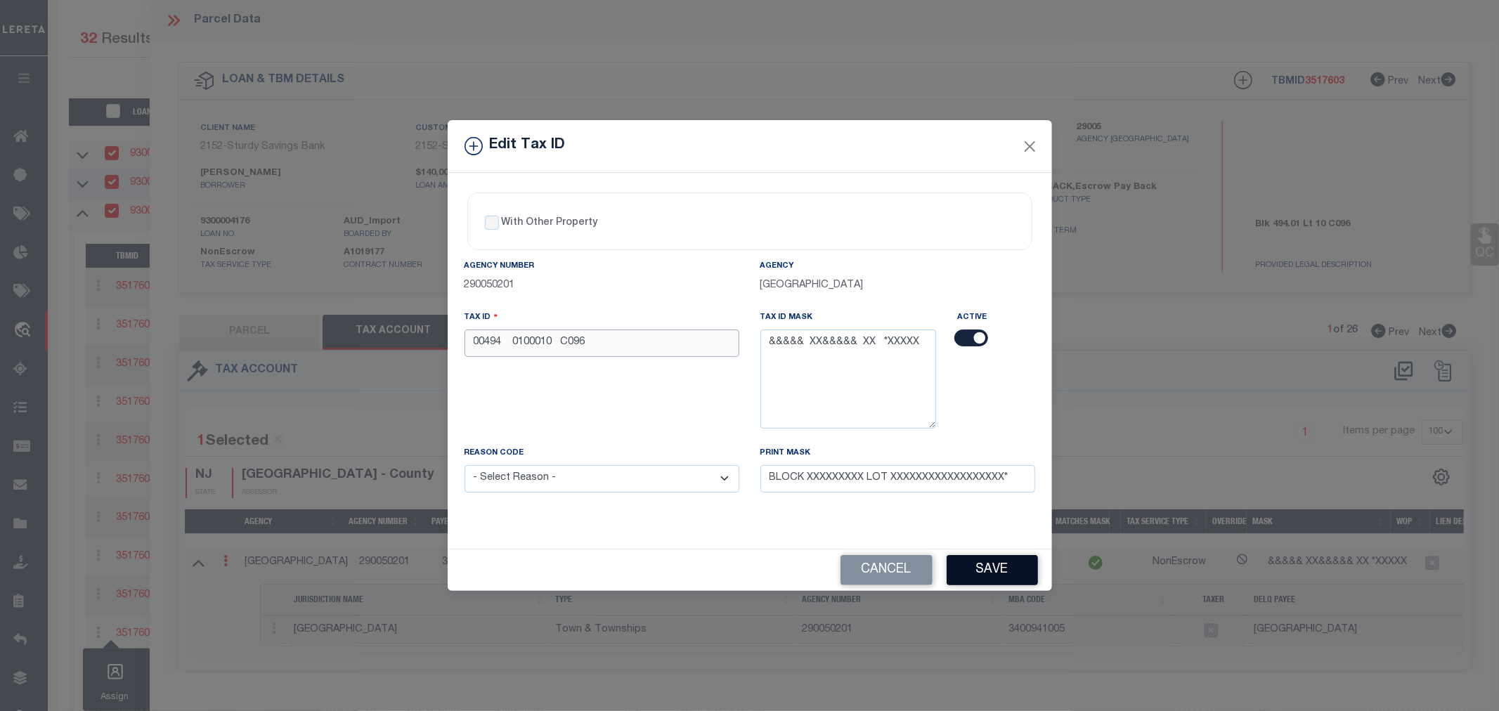
type input "00494 0100010 C096"
click at [988, 577] on button "Save" at bounding box center [992, 570] width 91 height 30
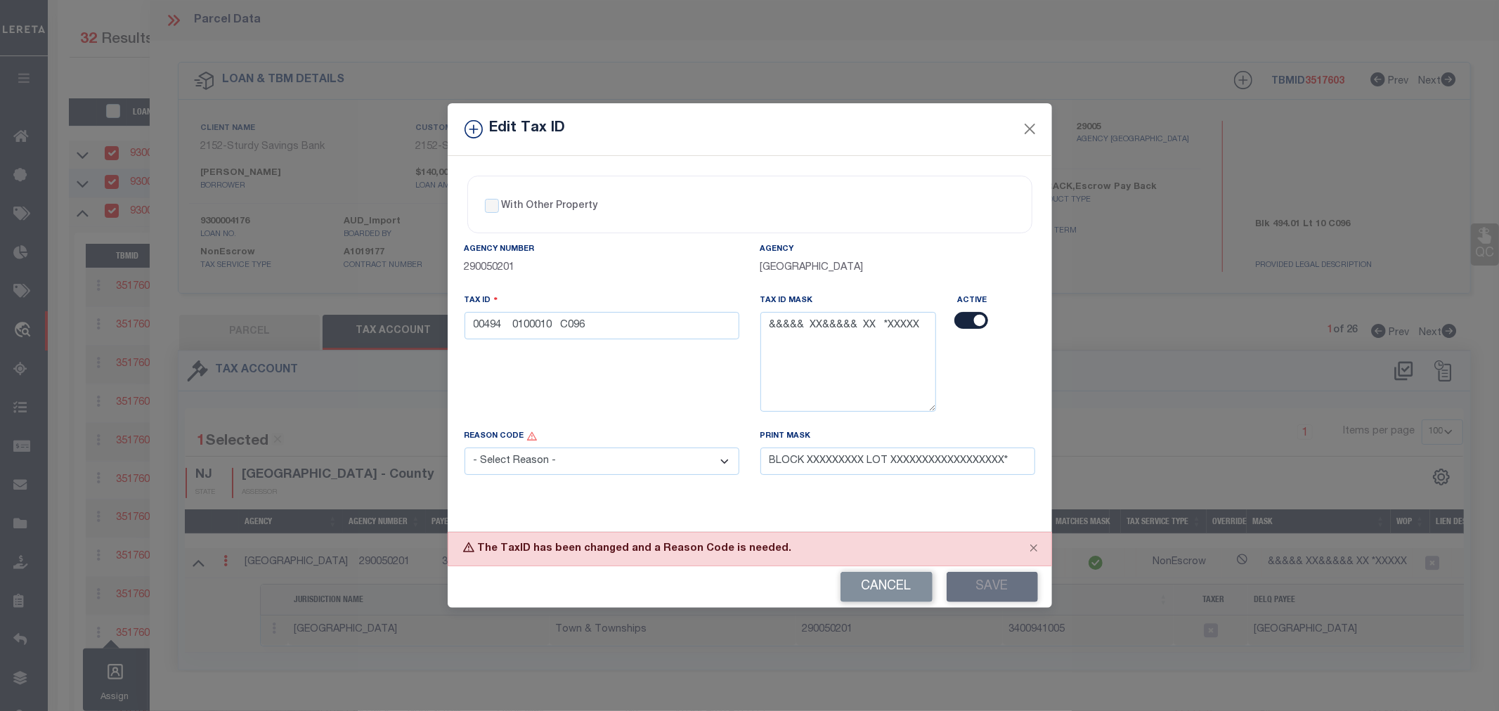
click at [615, 469] on select "- Select Reason - 099 - Other (Provide additional detail) ACT - Agency Changed …" at bounding box center [602, 461] width 275 height 27
select select "ACT"
click at [465, 449] on select "- Select Reason - 099 - Other (Provide additional detail) ACT - Agency Changed …" at bounding box center [602, 461] width 275 height 27
click at [992, 586] on button "Save" at bounding box center [992, 587] width 91 height 30
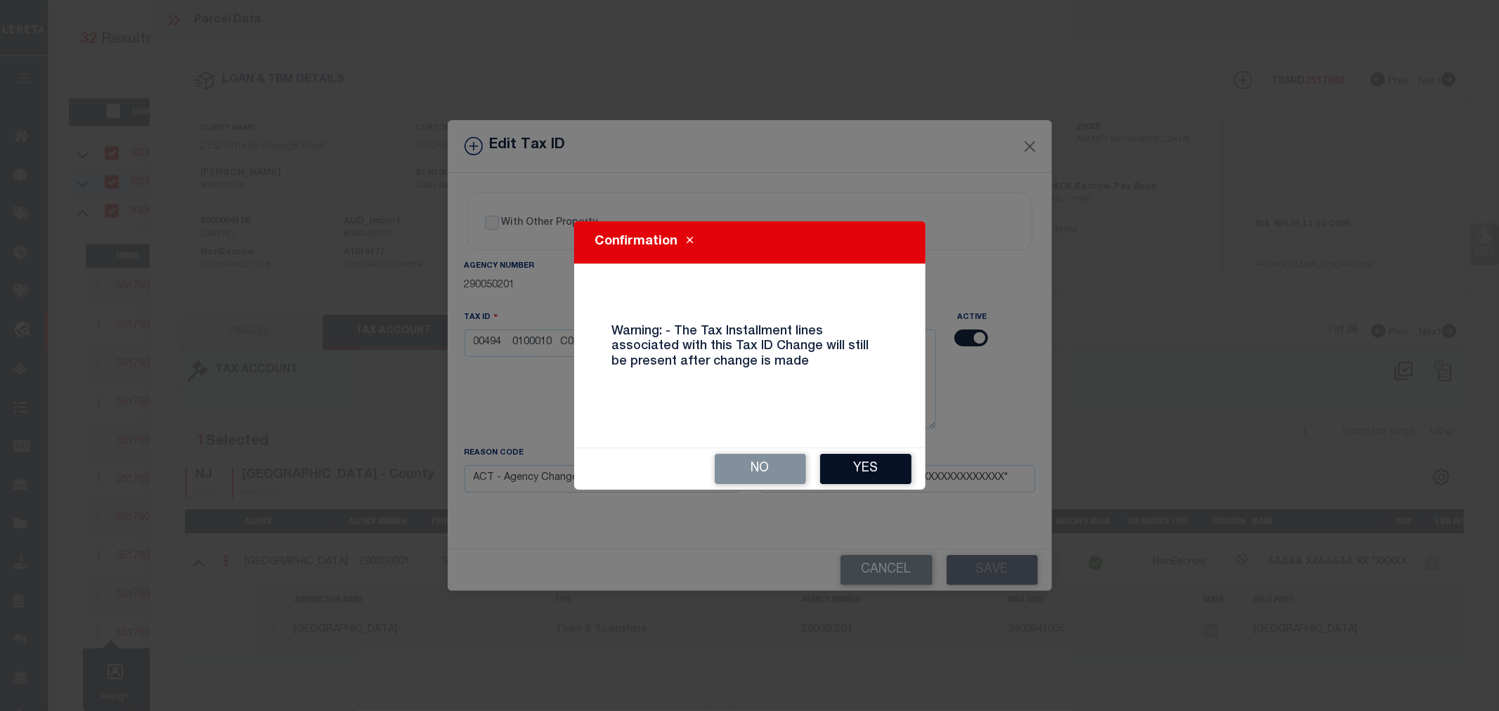
click at [853, 457] on button "Yes" at bounding box center [865, 469] width 91 height 30
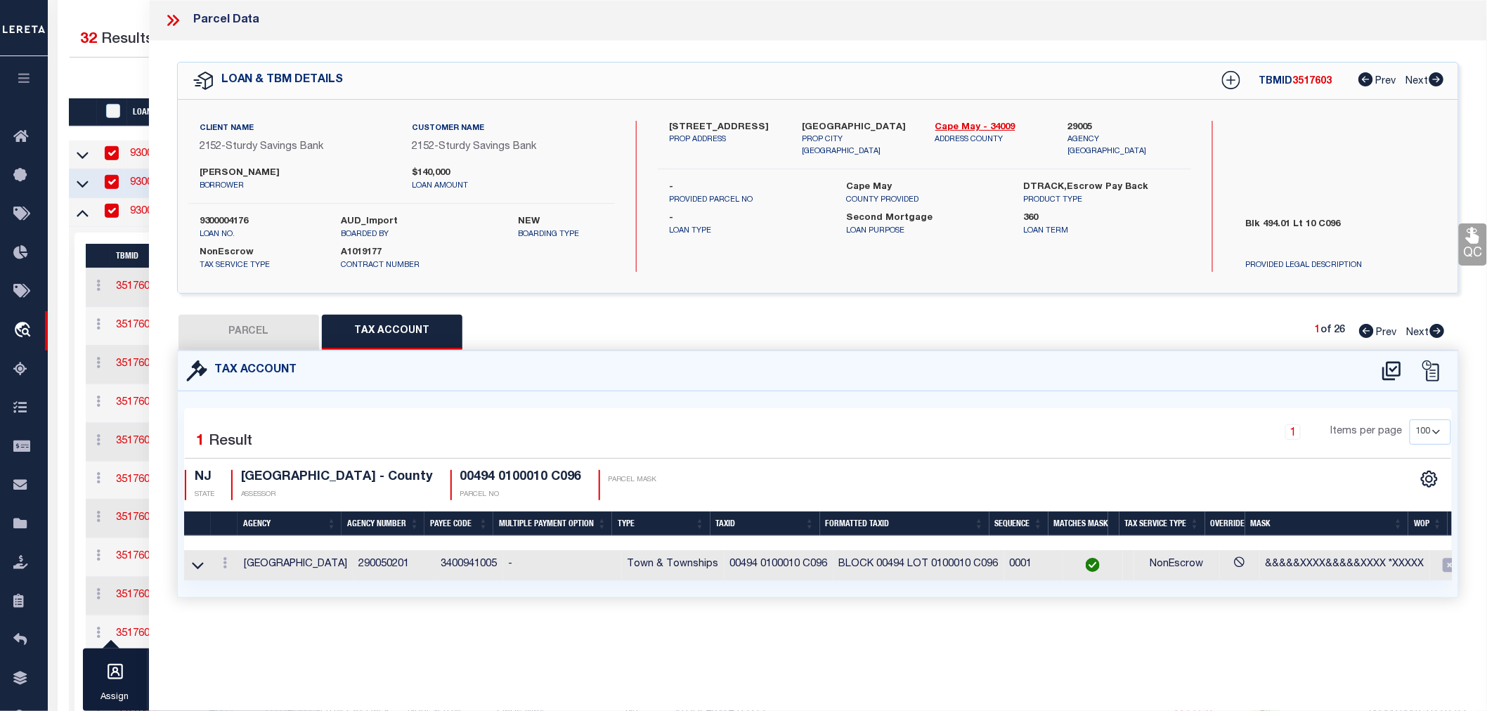
click at [777, 443] on div "1 Items per page 10 25 50 100" at bounding box center [979, 438] width 945 height 37
click at [223, 561] on icon at bounding box center [225, 562] width 4 height 11
click at [242, 582] on icon at bounding box center [240, 584] width 11 height 11
type input "00494 0100010 C096"
type textarea "&&&&&XXXX&&&&&XXXX *XXXXX"
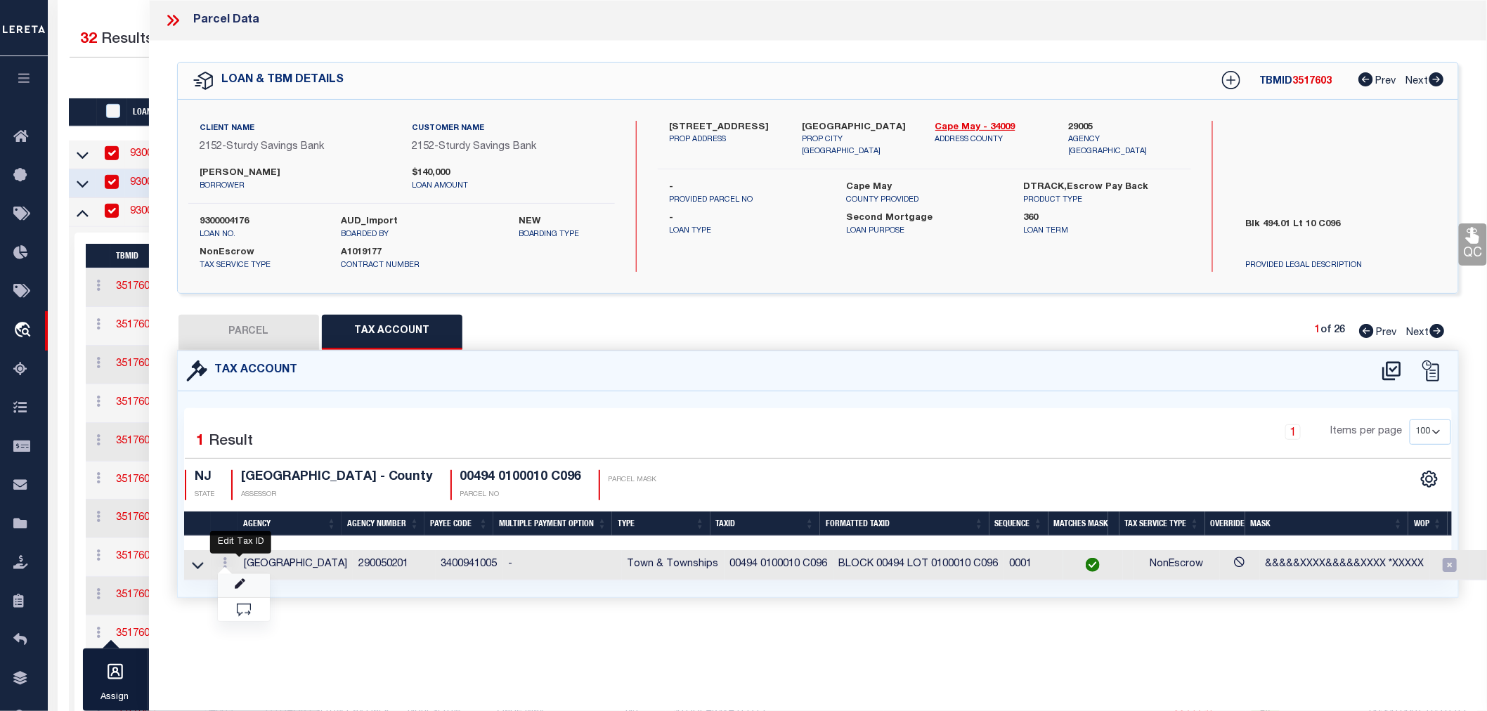
select select "ACT"
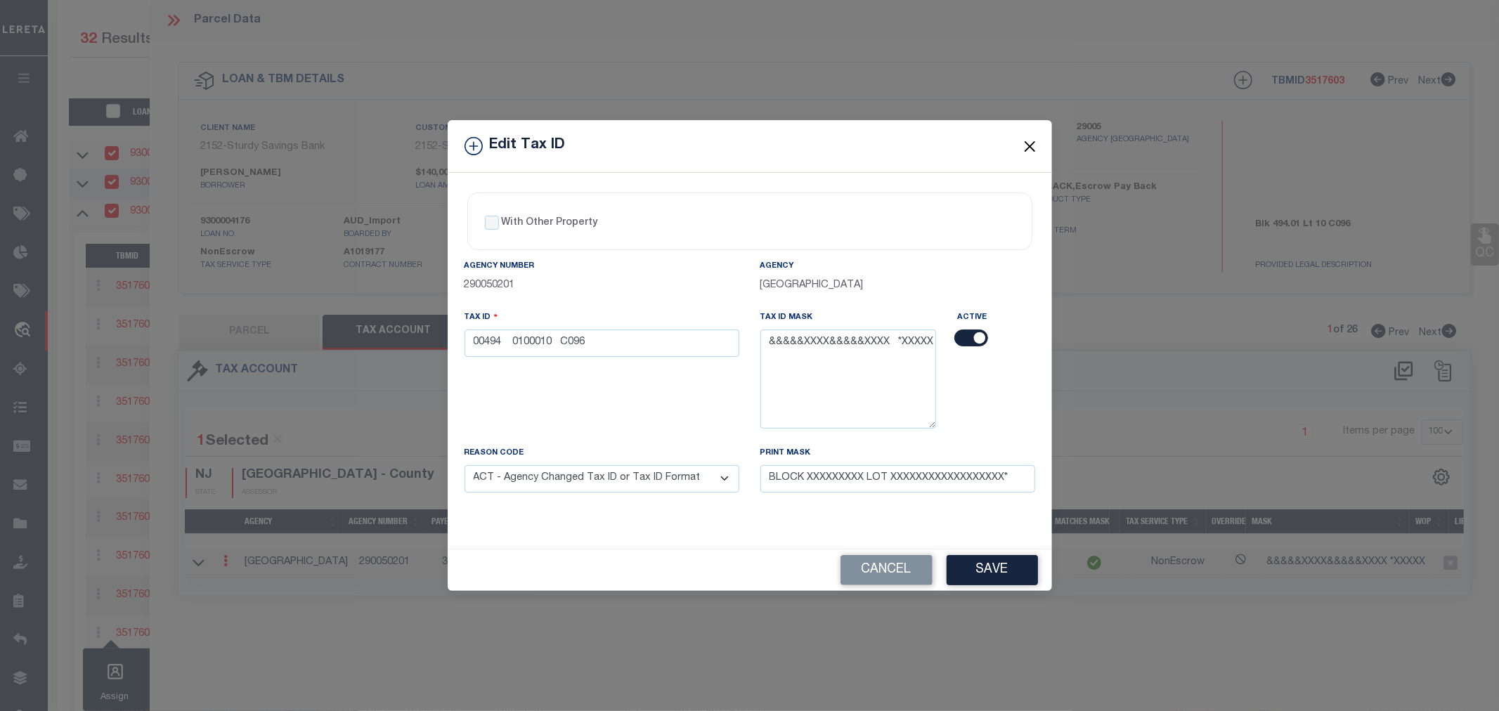
click at [1032, 143] on button "Close" at bounding box center [1029, 146] width 18 height 18
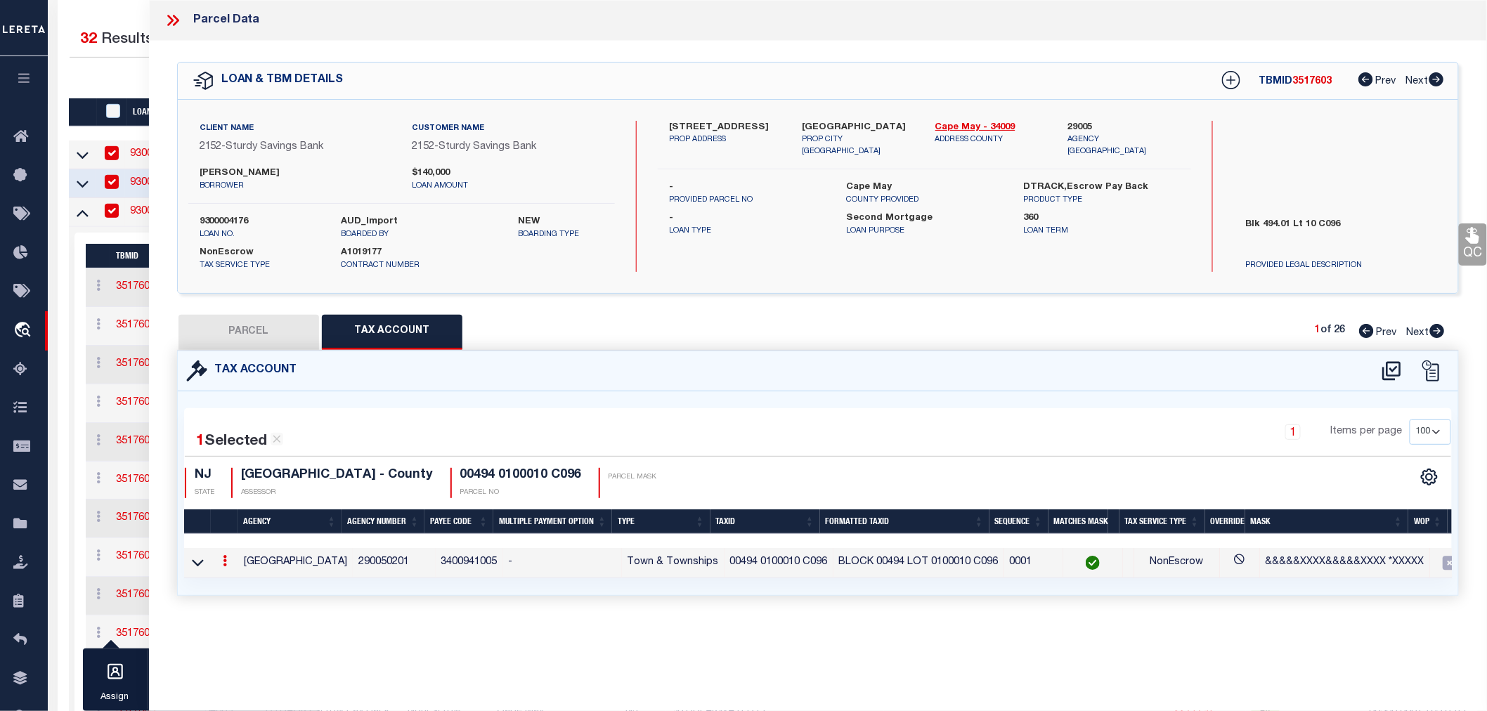
click at [264, 325] on button "PARCEL" at bounding box center [249, 332] width 141 height 35
select select "AS"
select select
checkbox input "false"
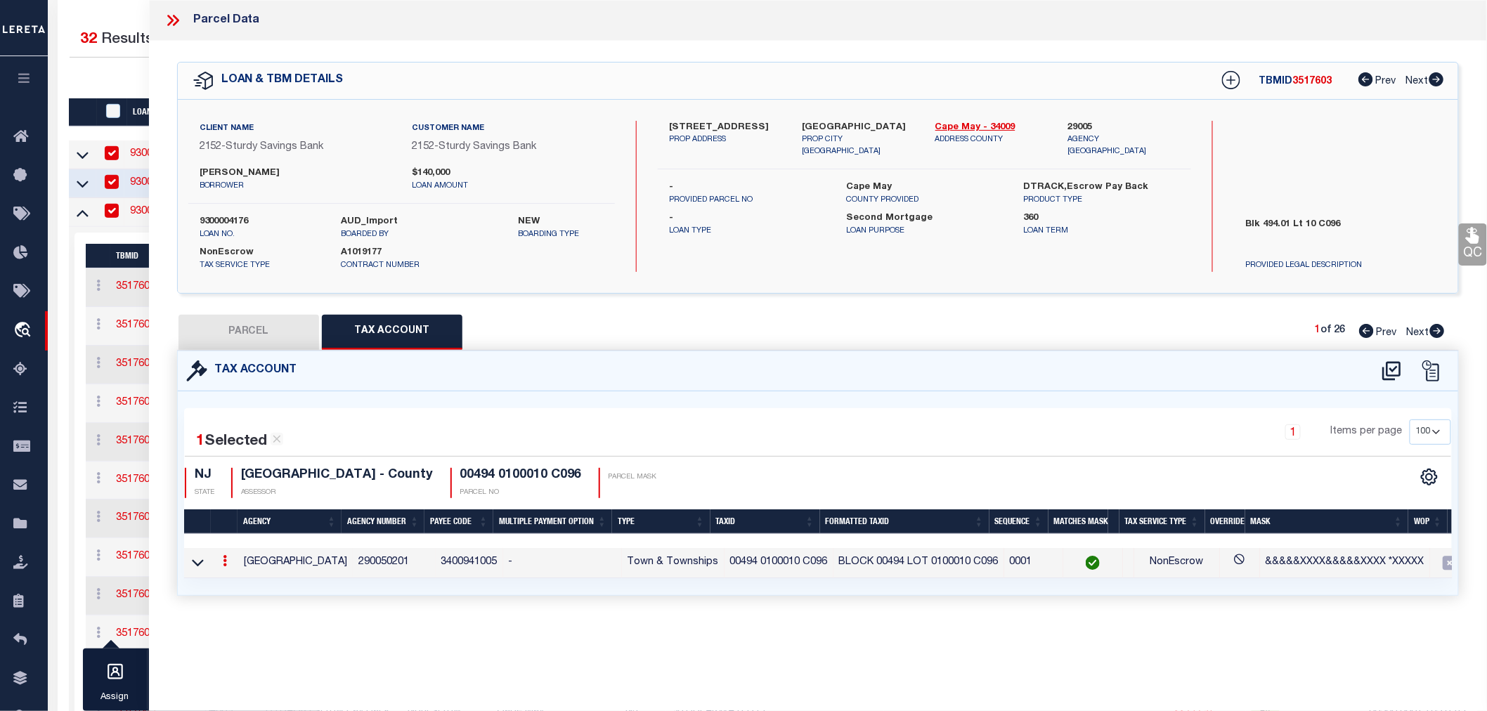
checkbox input "false"
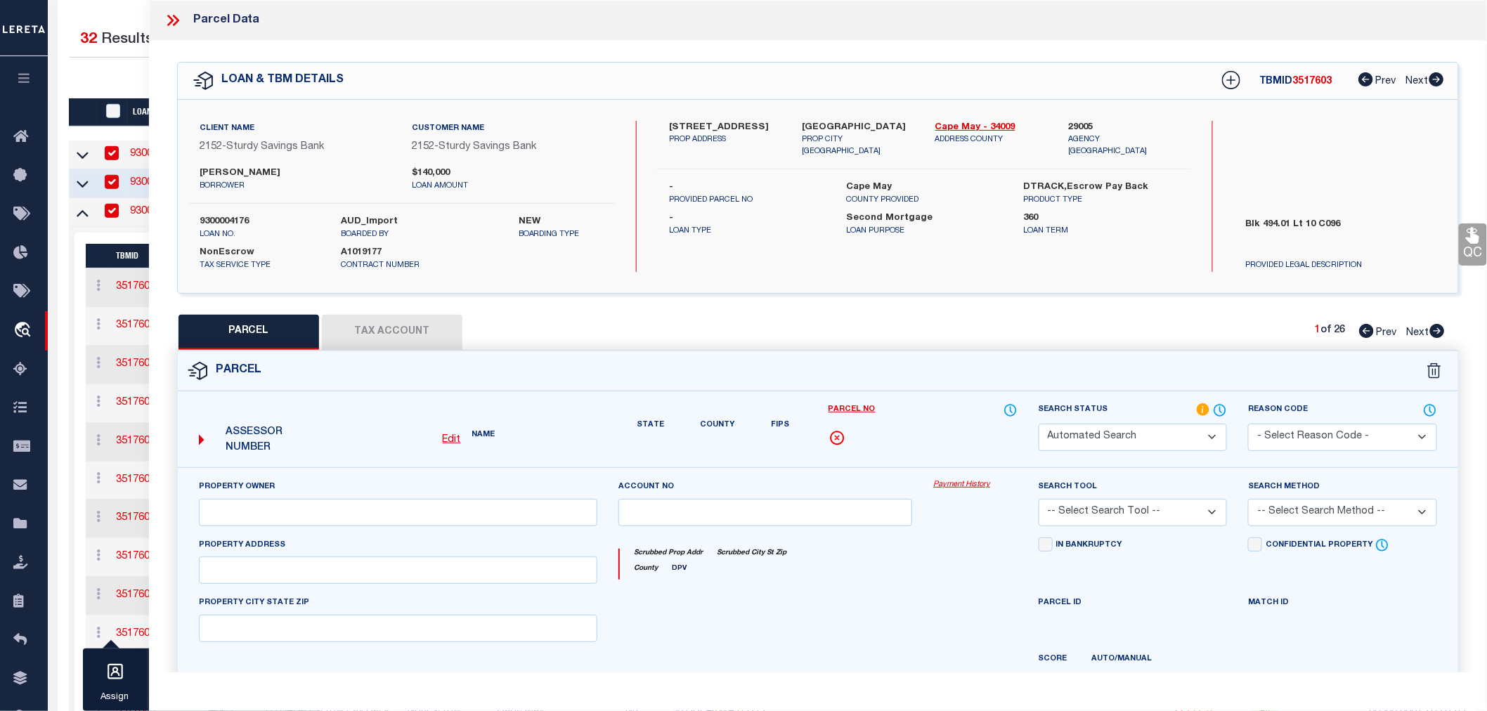
select select "IP"
type input "[PERSON_NAME] & [PERSON_NAME]"
select select "AGW"
select select "LEG"
type input "[STREET_ADDRESS] Un-96"
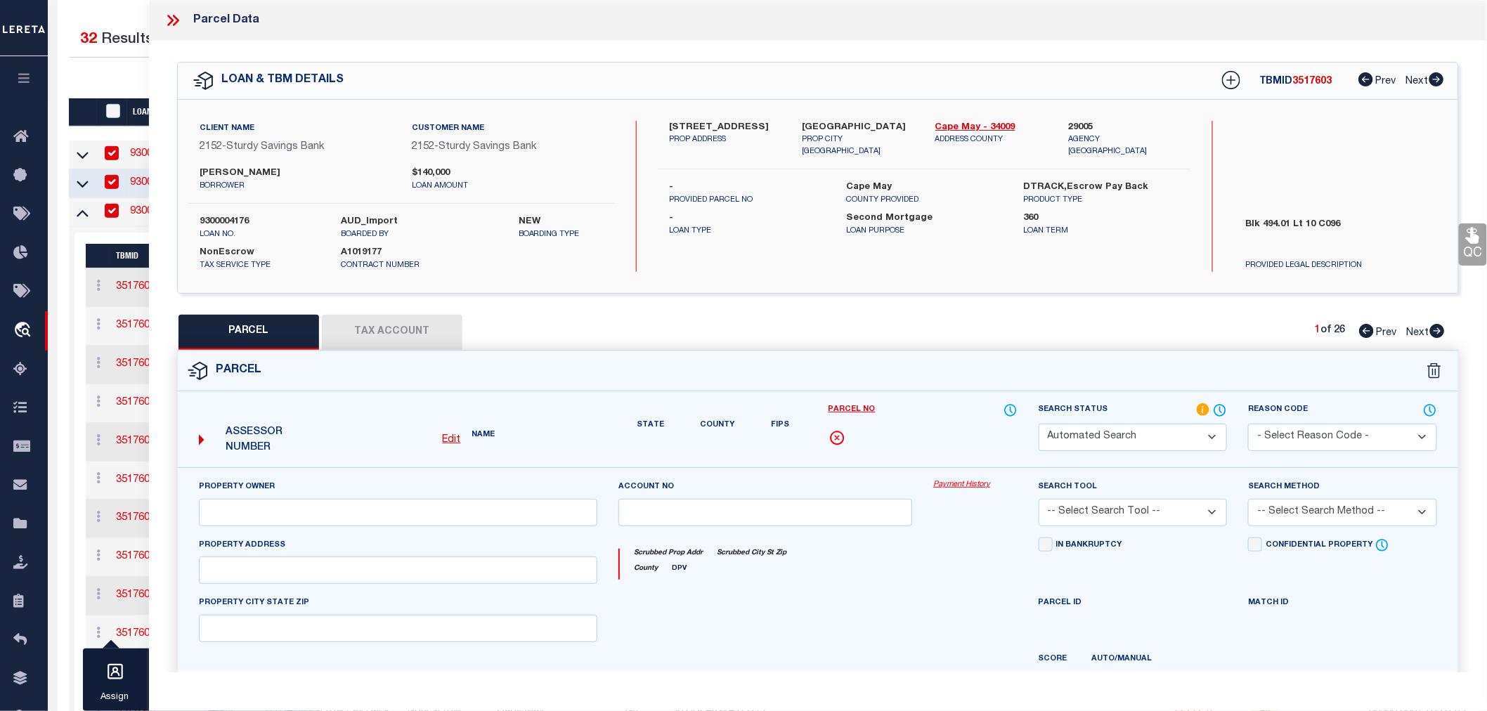
type textarea "Block: 494.01 Lot: 10 Qualifier: C-096"
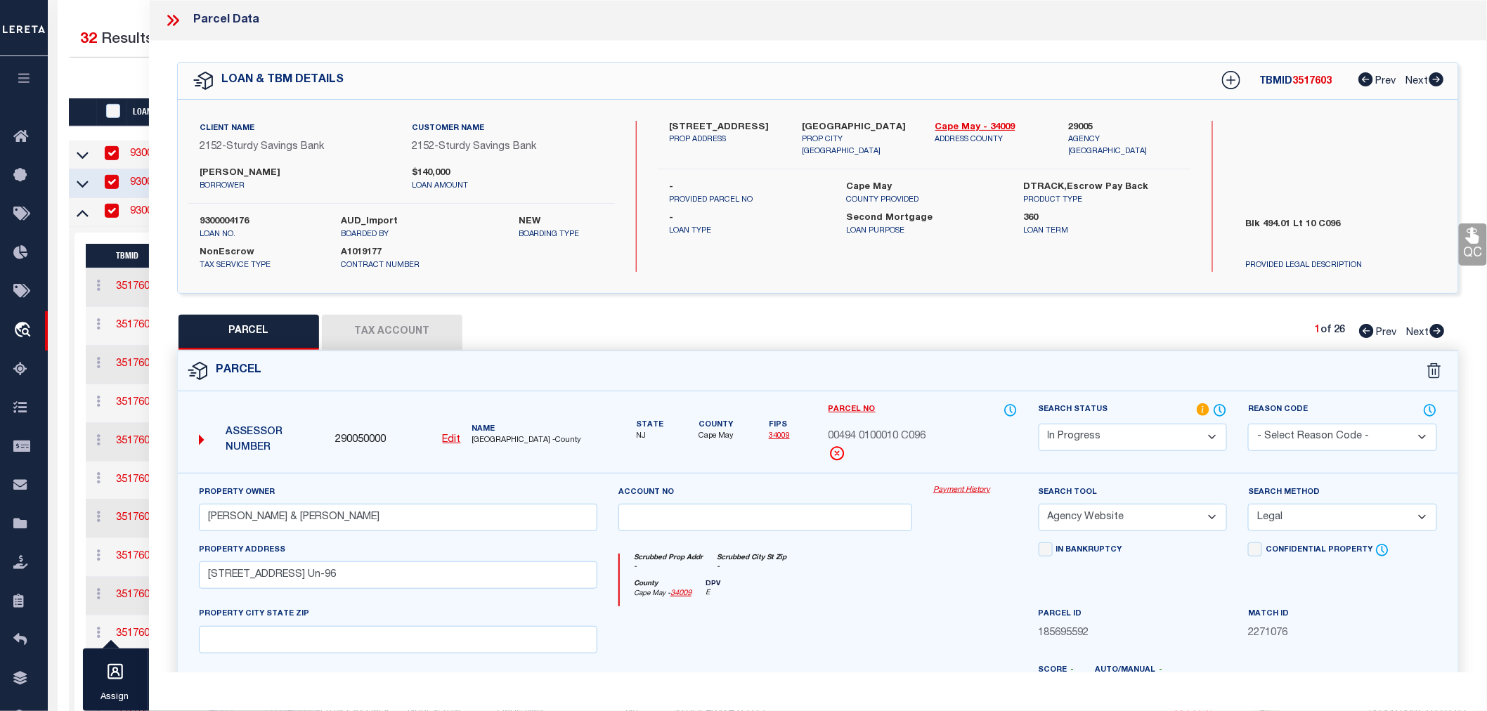
click at [1142, 438] on select "Automated Search Bad Parcel Complete Duplicate Parcel High Dollar Reporting In …" at bounding box center [1133, 437] width 189 height 27
click at [1039, 424] on select "Automated Search Bad Parcel Complete Duplicate Parcel High Dollar Reporting In …" at bounding box center [1133, 437] width 189 height 27
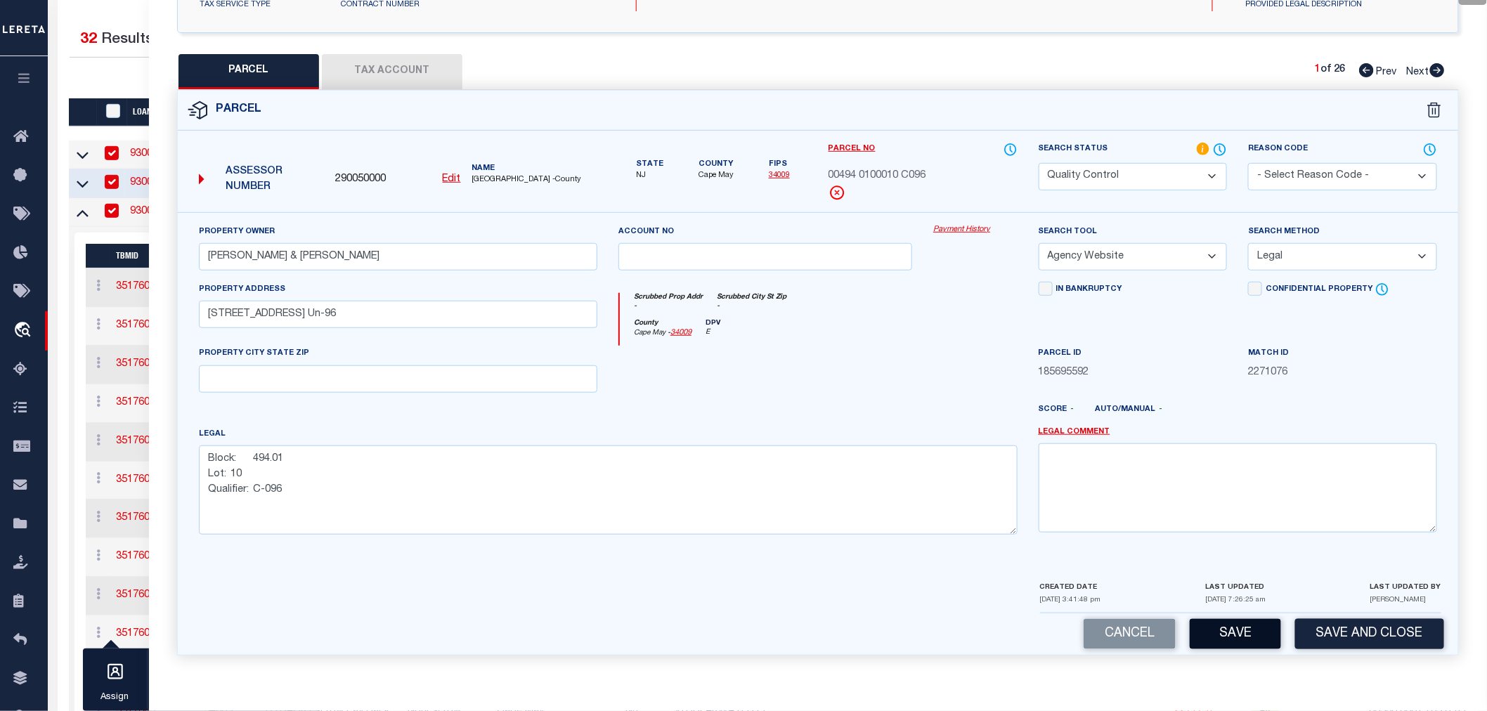
click at [1234, 637] on button "Save" at bounding box center [1235, 634] width 91 height 30
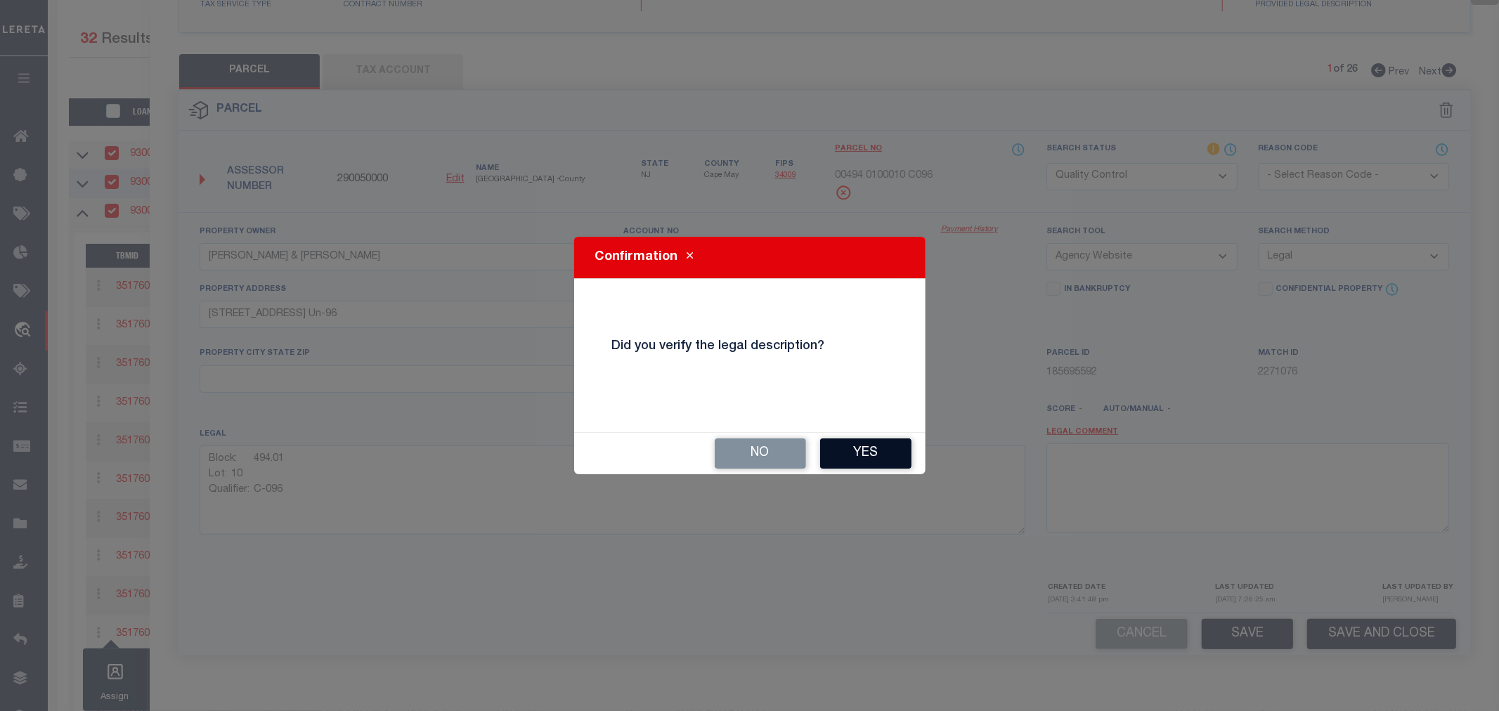
click at [863, 451] on button "Yes" at bounding box center [865, 454] width 91 height 30
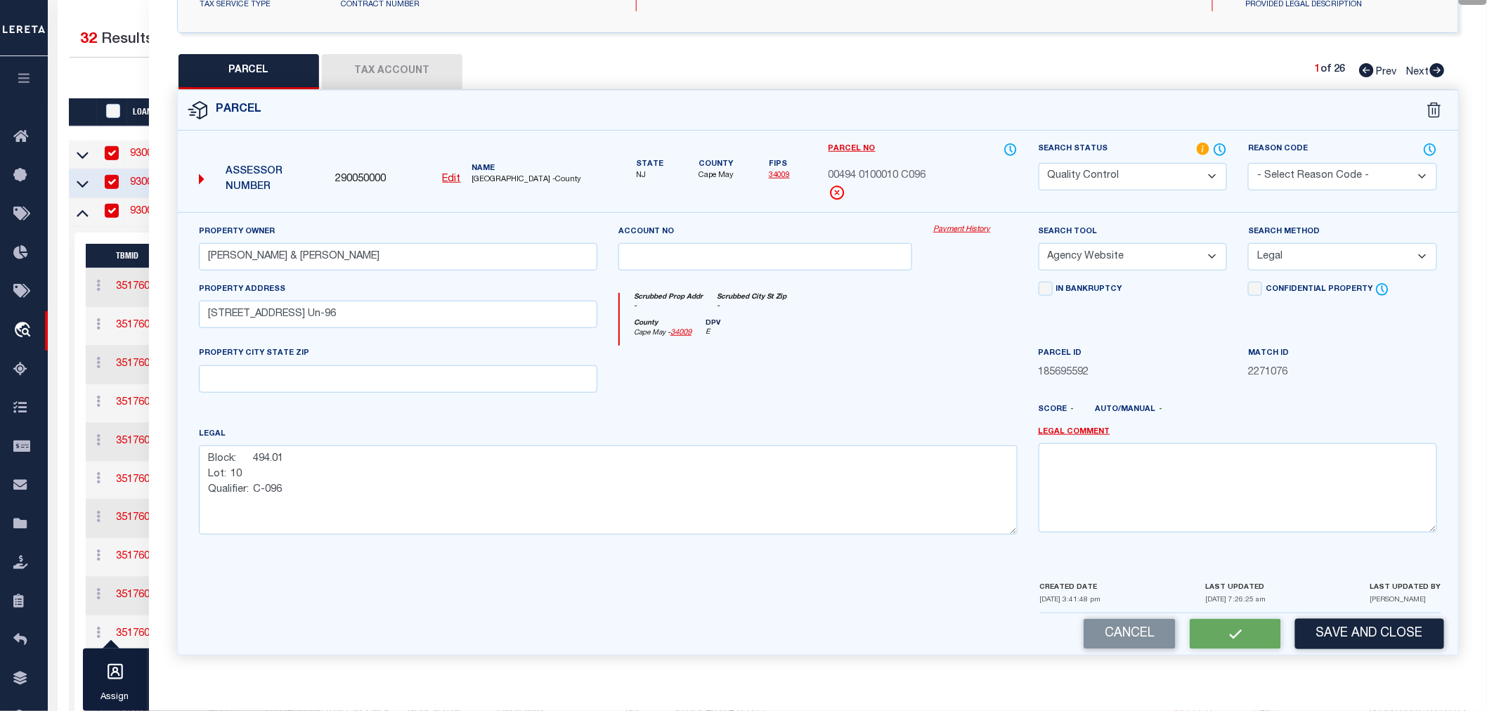
select select "AS"
select select
checkbox input "false"
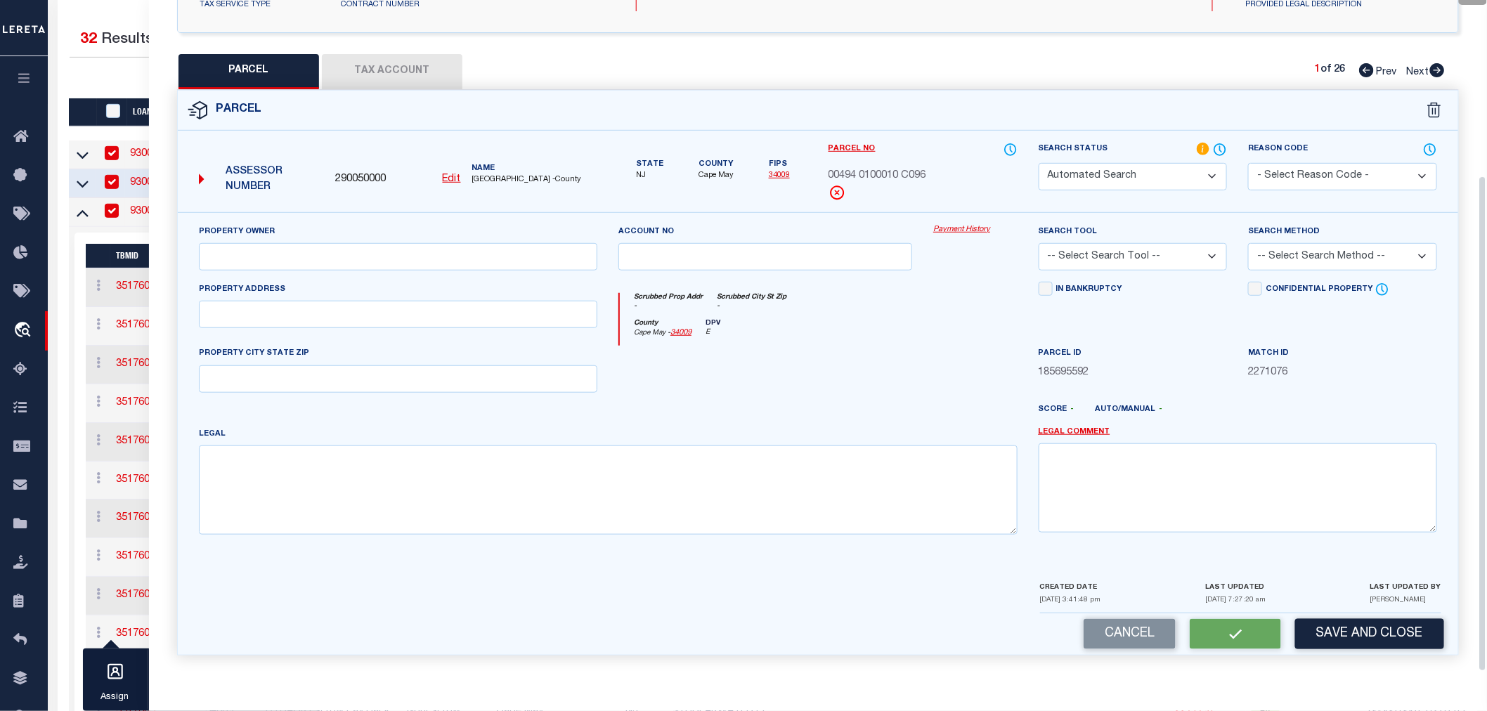
select select "QC"
type input "[PERSON_NAME] & [PERSON_NAME]"
select select "AGW"
select select "LEG"
type input "[STREET_ADDRESS] Un-96"
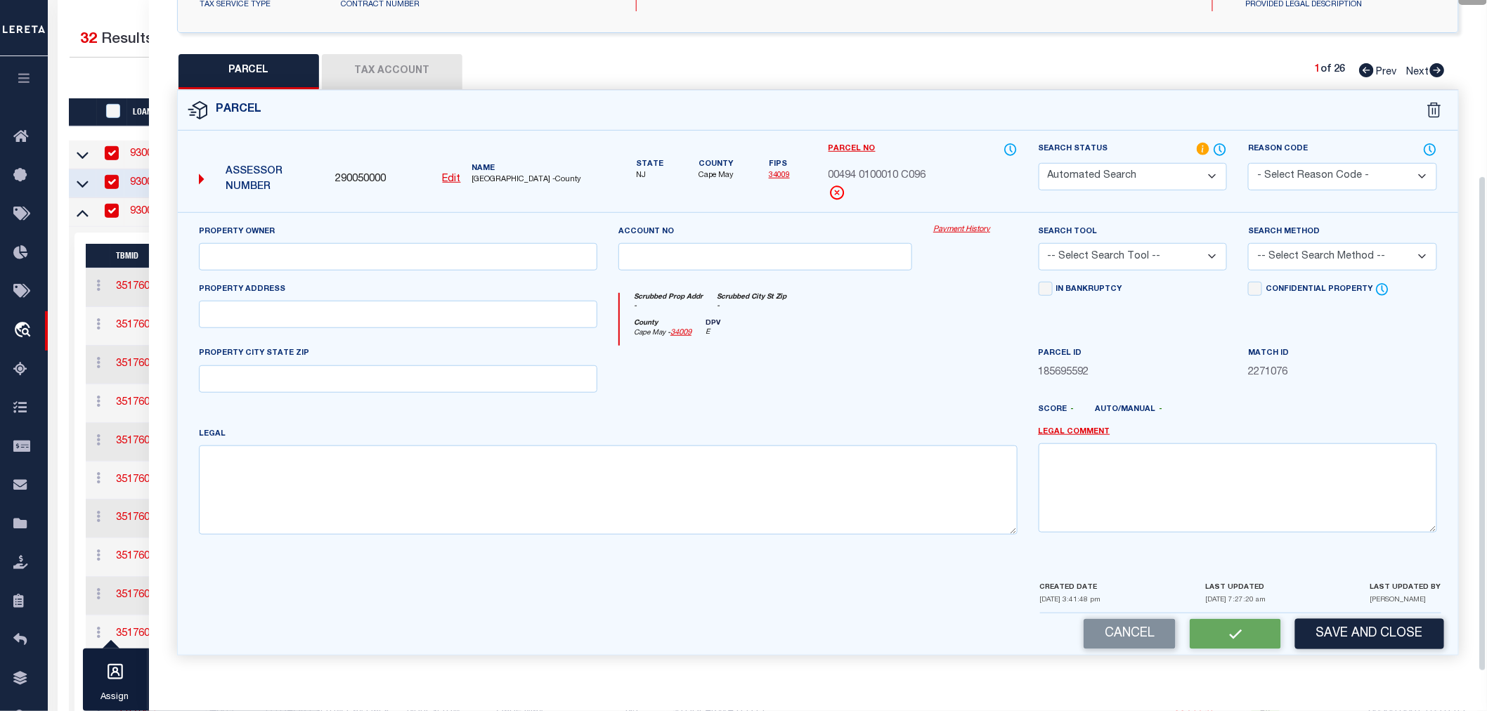
type textarea "Block: 494.01 Lot: 10 Qualifier: C-096"
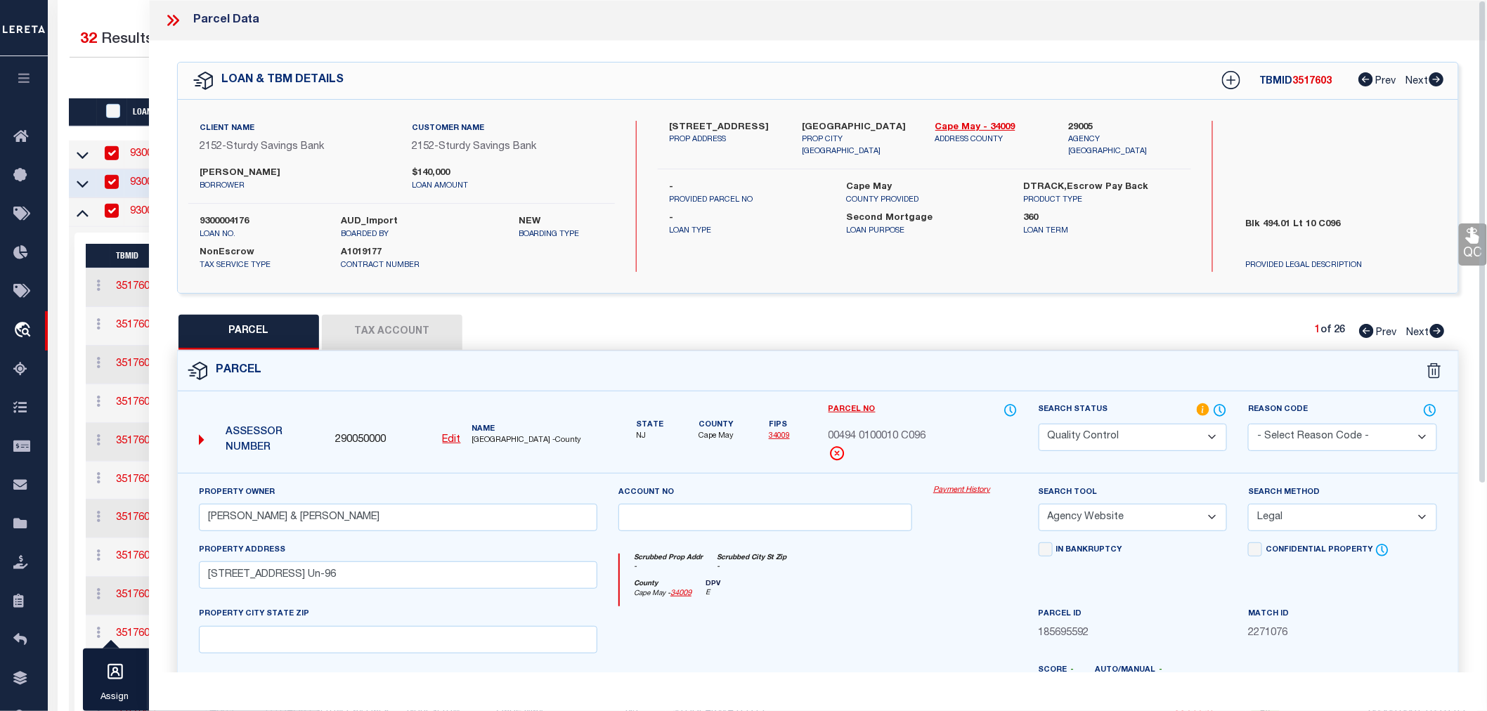
scroll to position [156, 0]
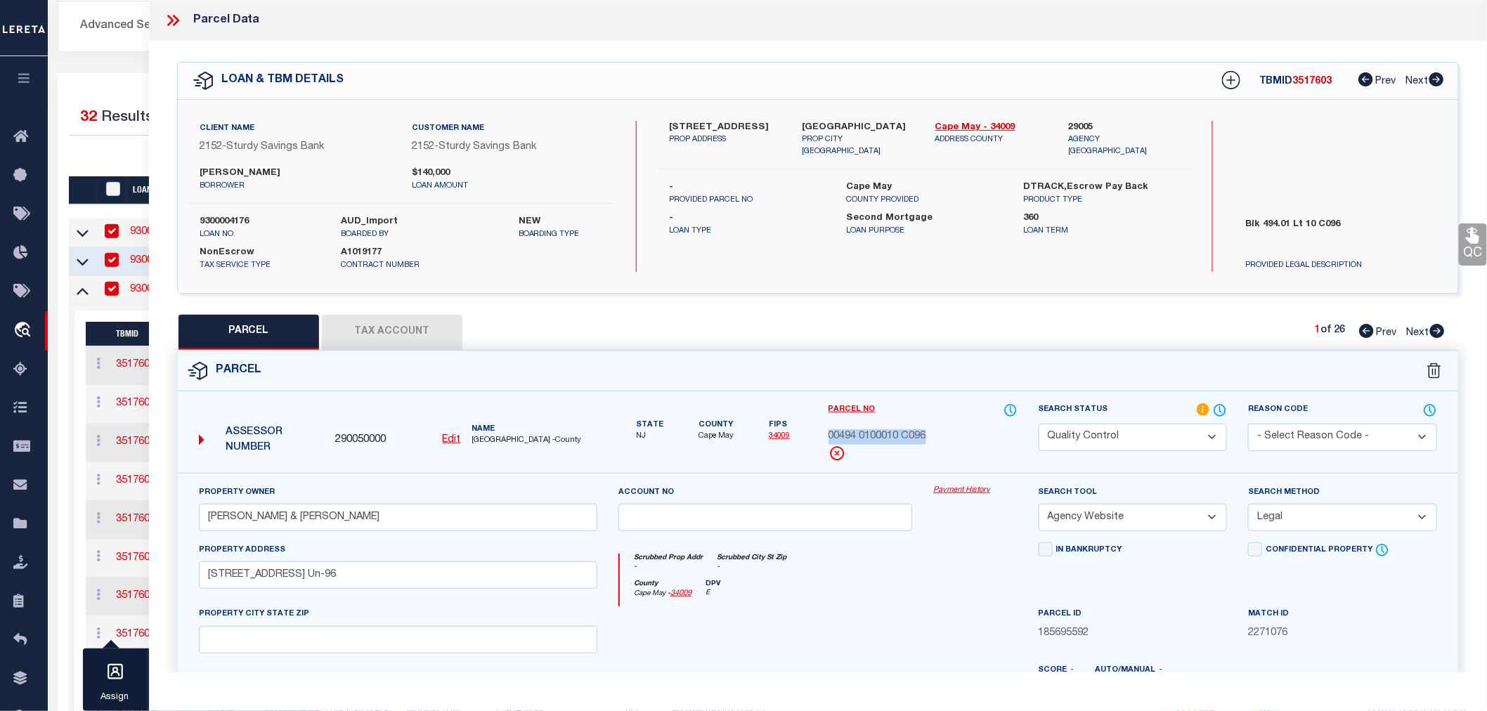
drag, startPoint x: 820, startPoint y: 434, endPoint x: 929, endPoint y: 430, distance: 109.0
click at [929, 430] on div "Parcel No 00494 0100010 C096" at bounding box center [923, 438] width 210 height 70
copy span "00494 0100010 C096"
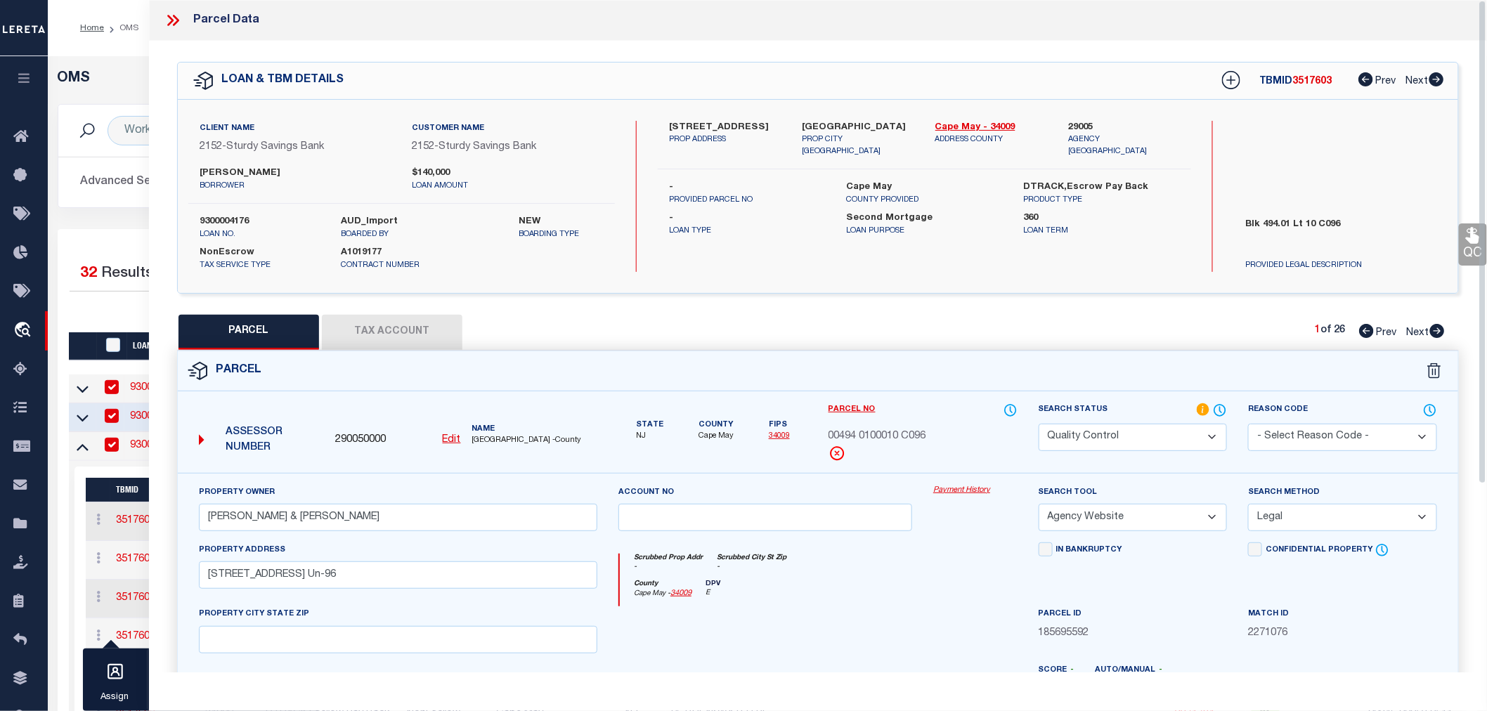
click at [173, 20] on icon at bounding box center [170, 20] width 6 height 11
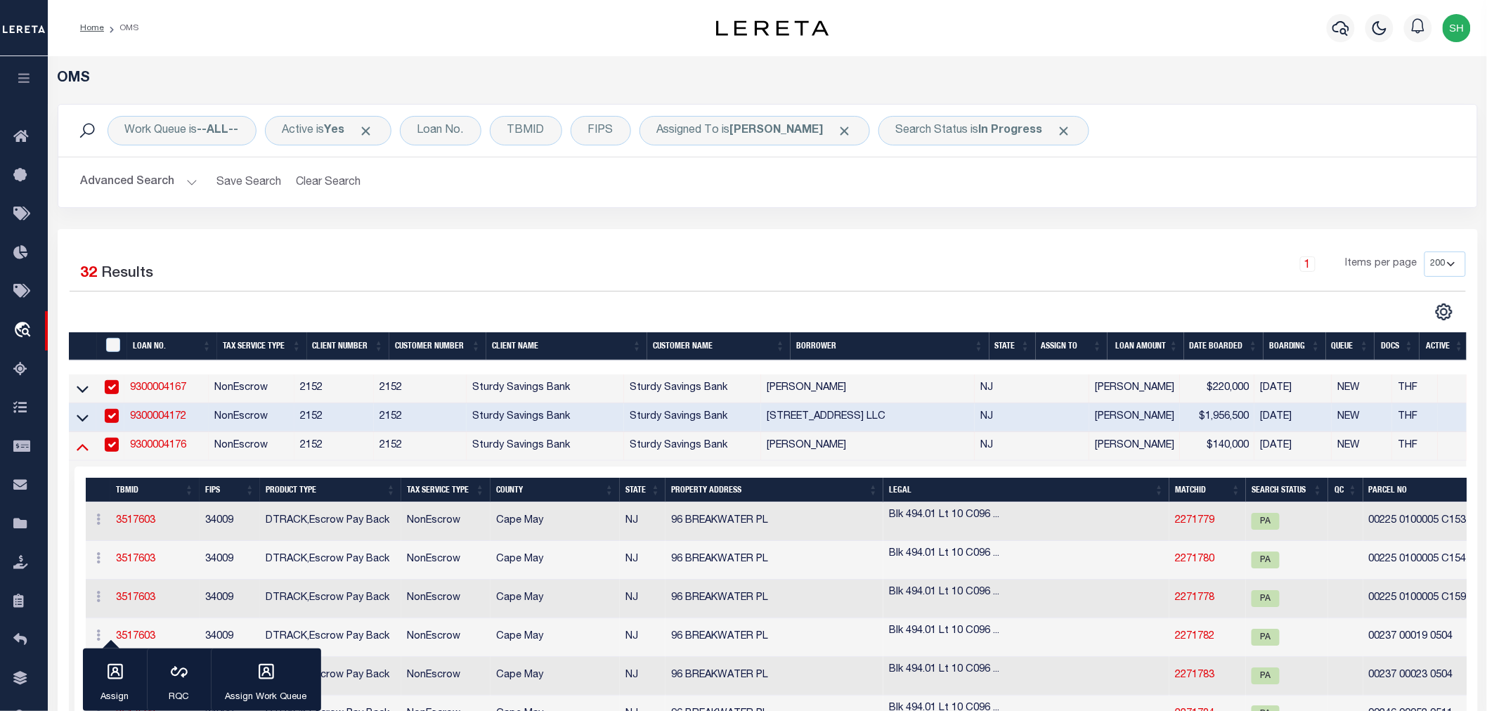
click at [78, 448] on icon at bounding box center [83, 446] width 12 height 15
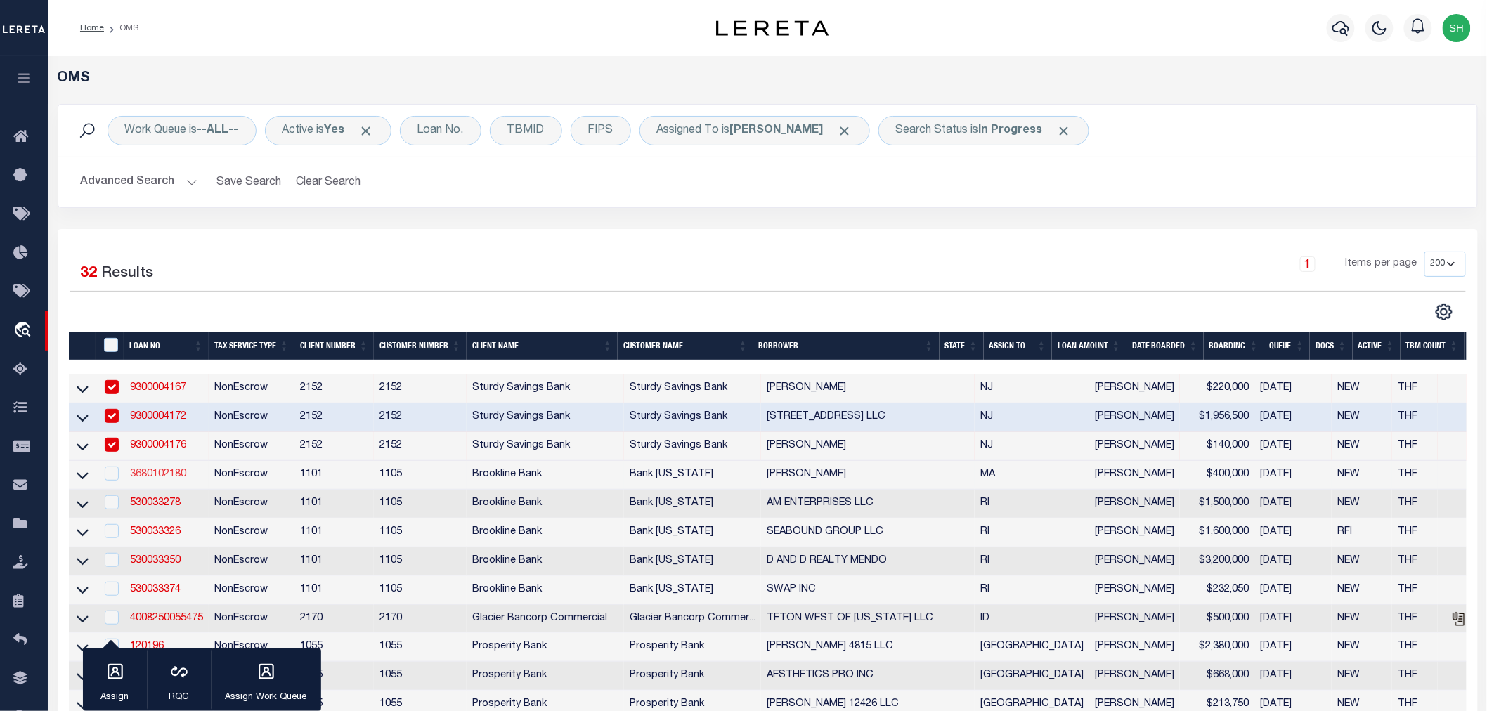
click at [150, 472] on link "3680102180" at bounding box center [158, 474] width 56 height 10
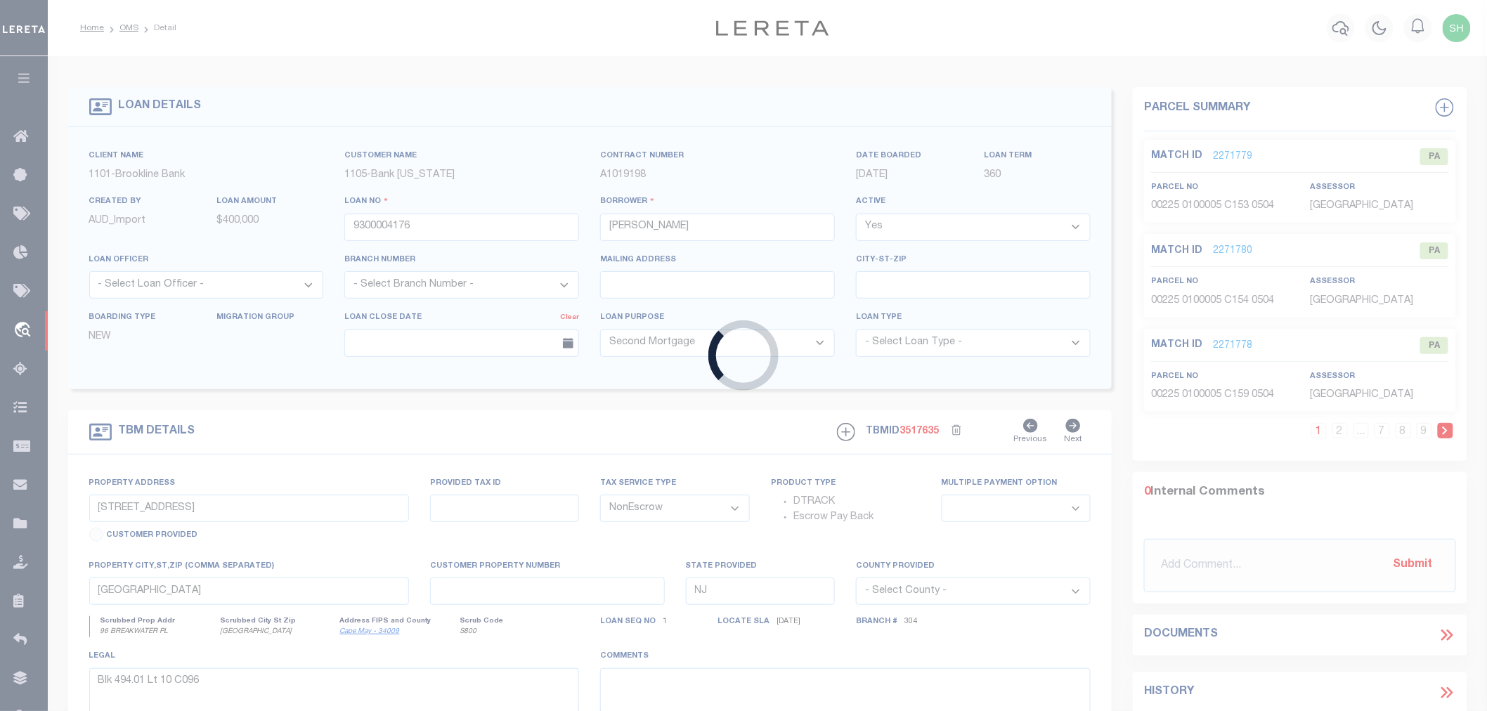
type input "3680102180"
type input "[PERSON_NAME]"
select select
type input "[STREET_ADDRESS]"
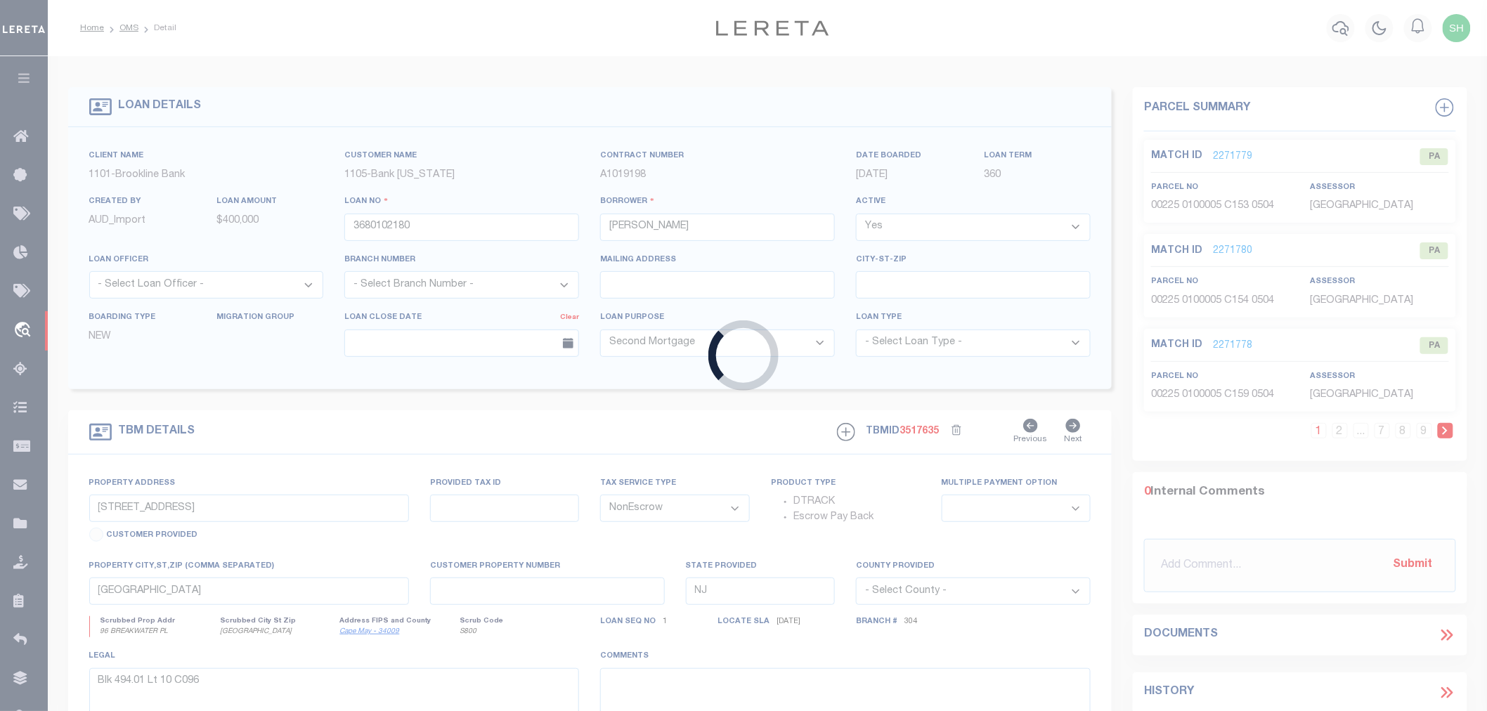
type input "068-685"
select select
type input "PEABODY MA 01960"
type input "31284"
type input "MA"
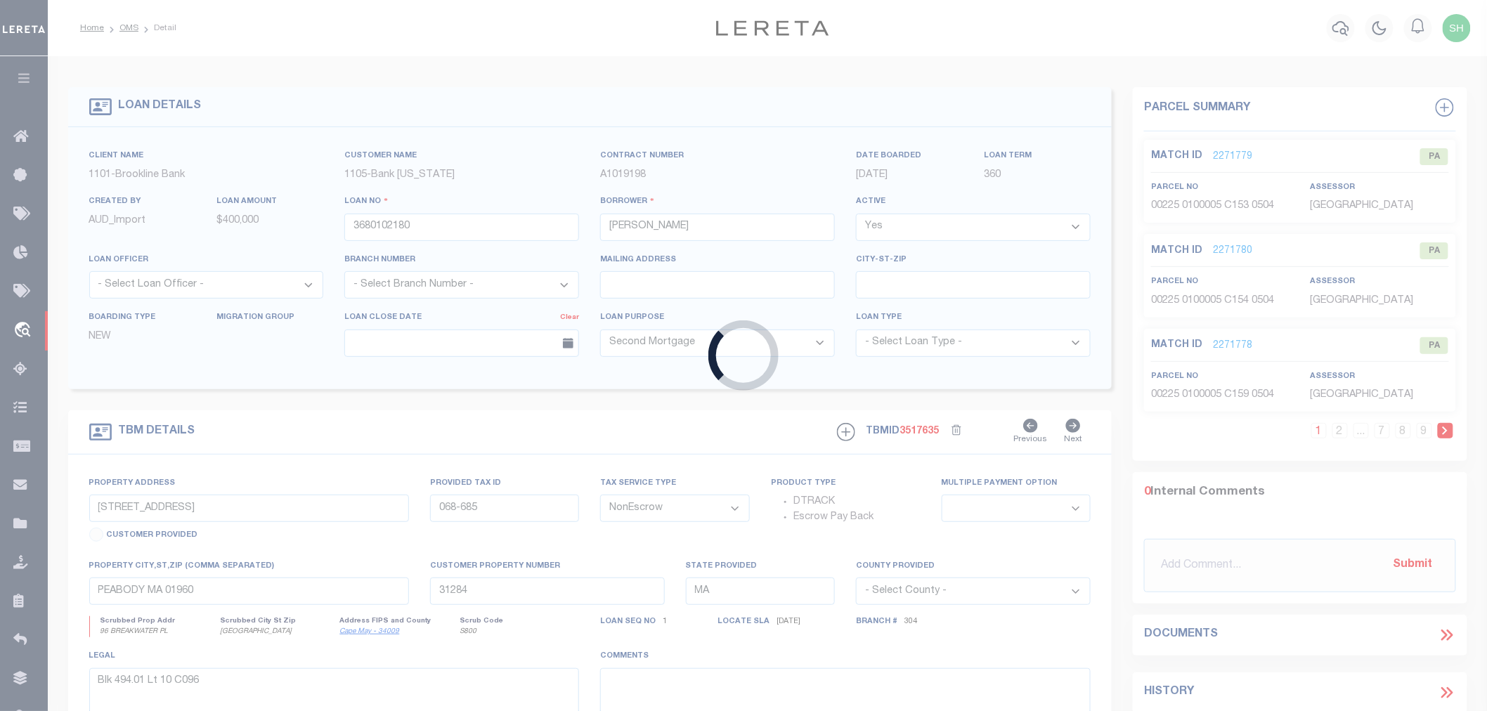
select select
select select "9088"
select select "1755"
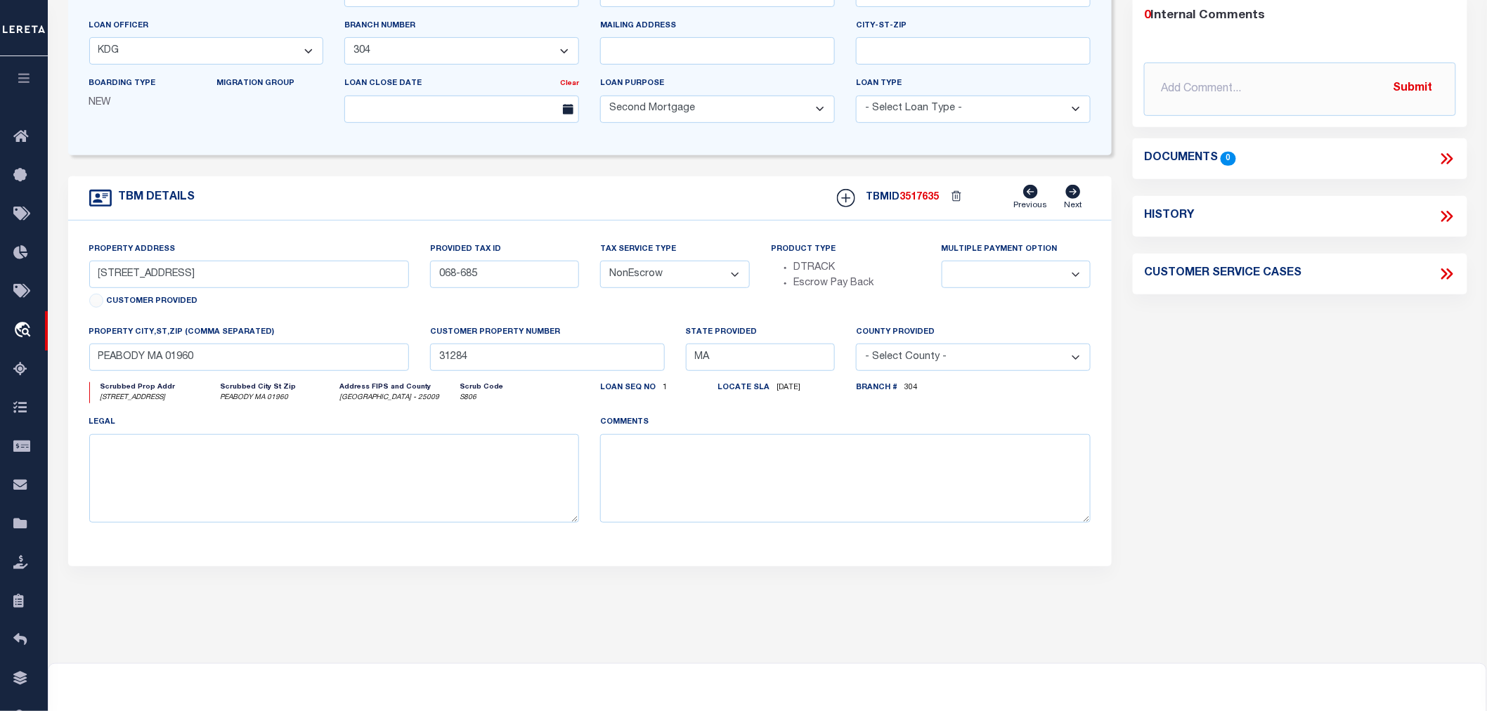
scroll to position [78, 0]
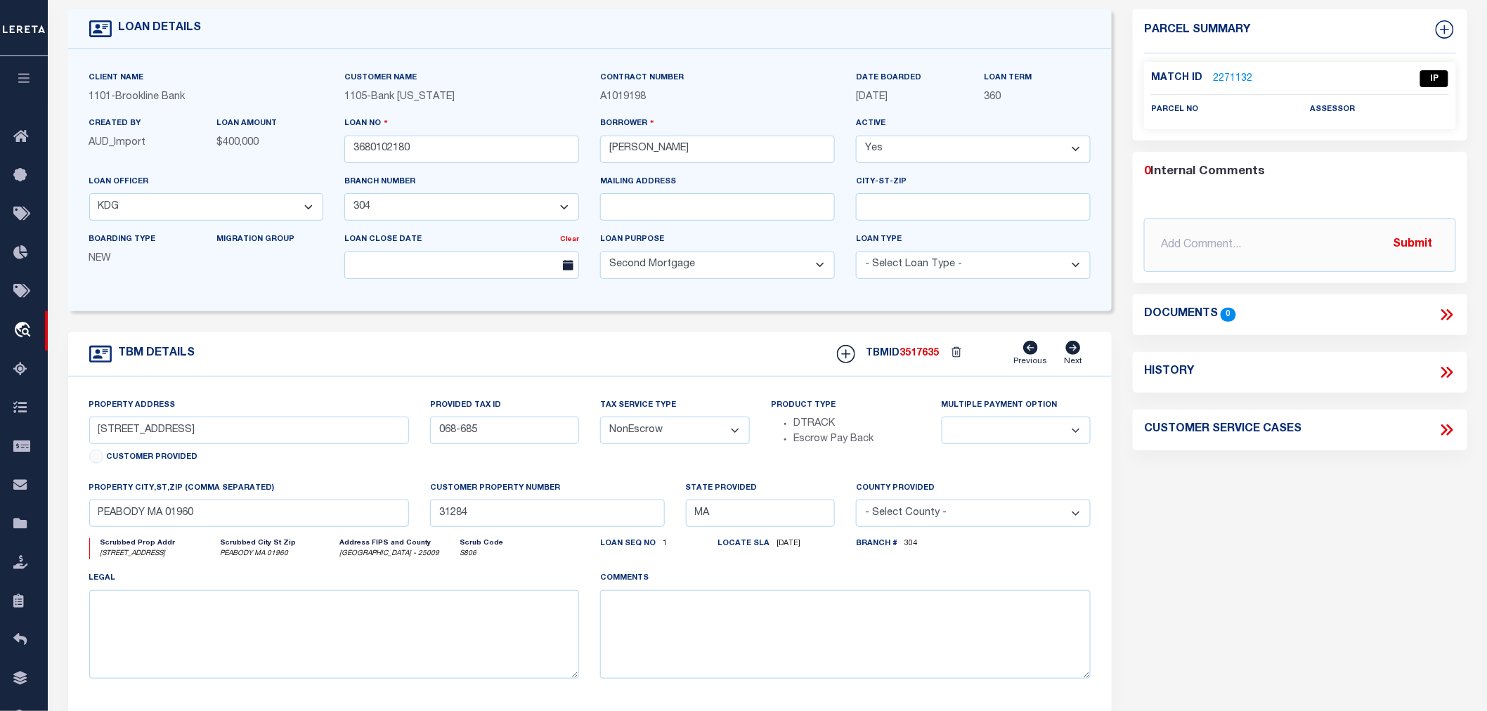
click at [1227, 75] on link "2271132" at bounding box center [1232, 79] width 39 height 15
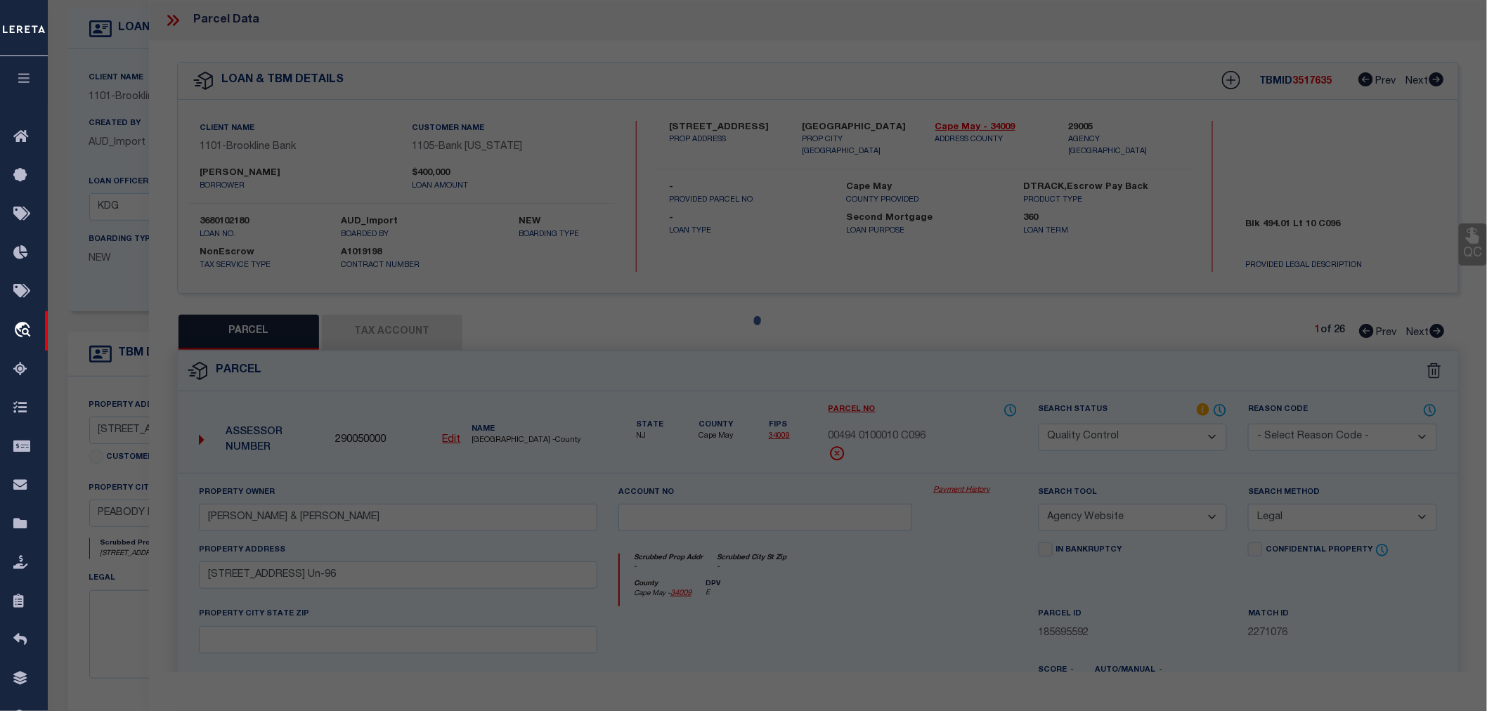
select select "AS"
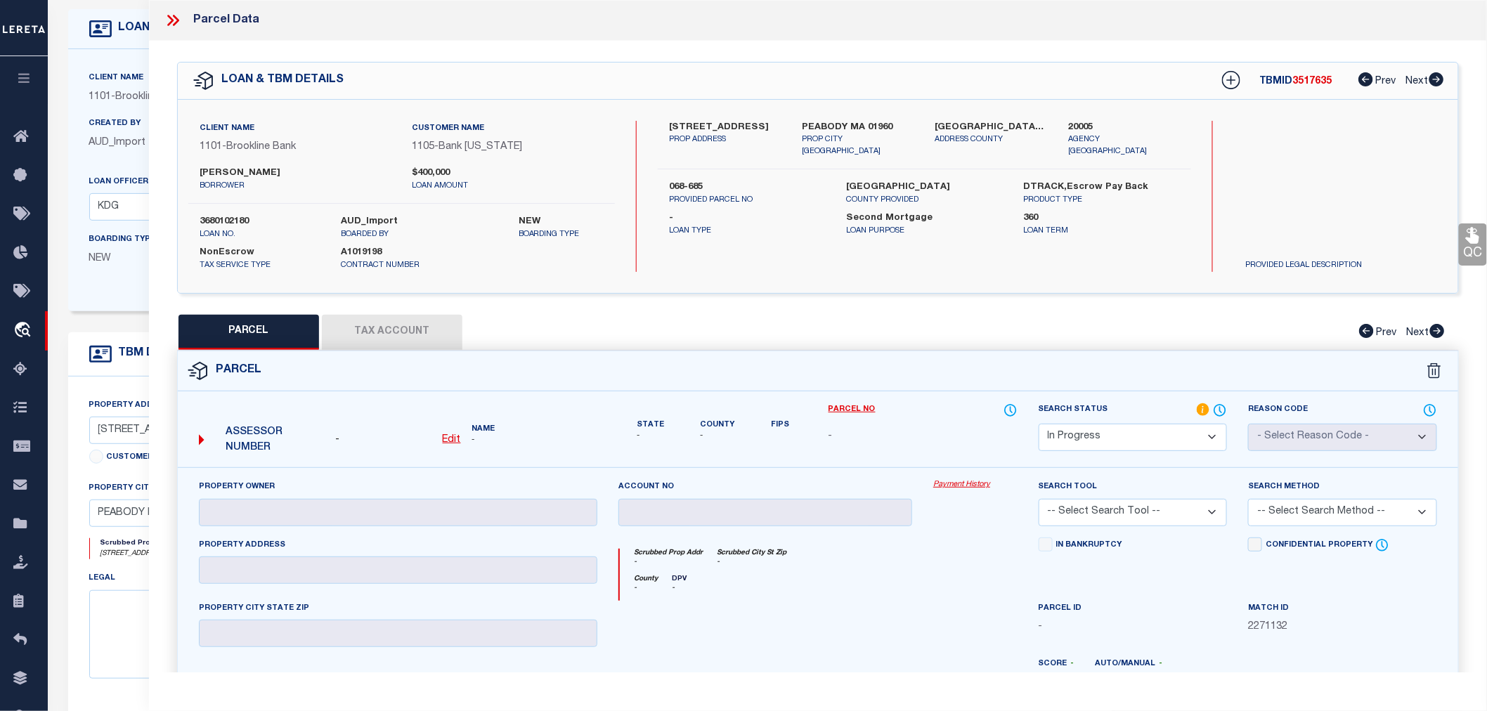
drag, startPoint x: 669, startPoint y: 127, endPoint x: 776, endPoint y: 127, distance: 106.8
click at [776, 127] on label "[STREET_ADDRESS]" at bounding box center [725, 128] width 112 height 14
copy label "[STREET_ADDRESS]"
click at [761, 226] on p "Loan Type" at bounding box center [747, 232] width 156 height 12
drag, startPoint x: 199, startPoint y: 171, endPoint x: 280, endPoint y: 171, distance: 80.8
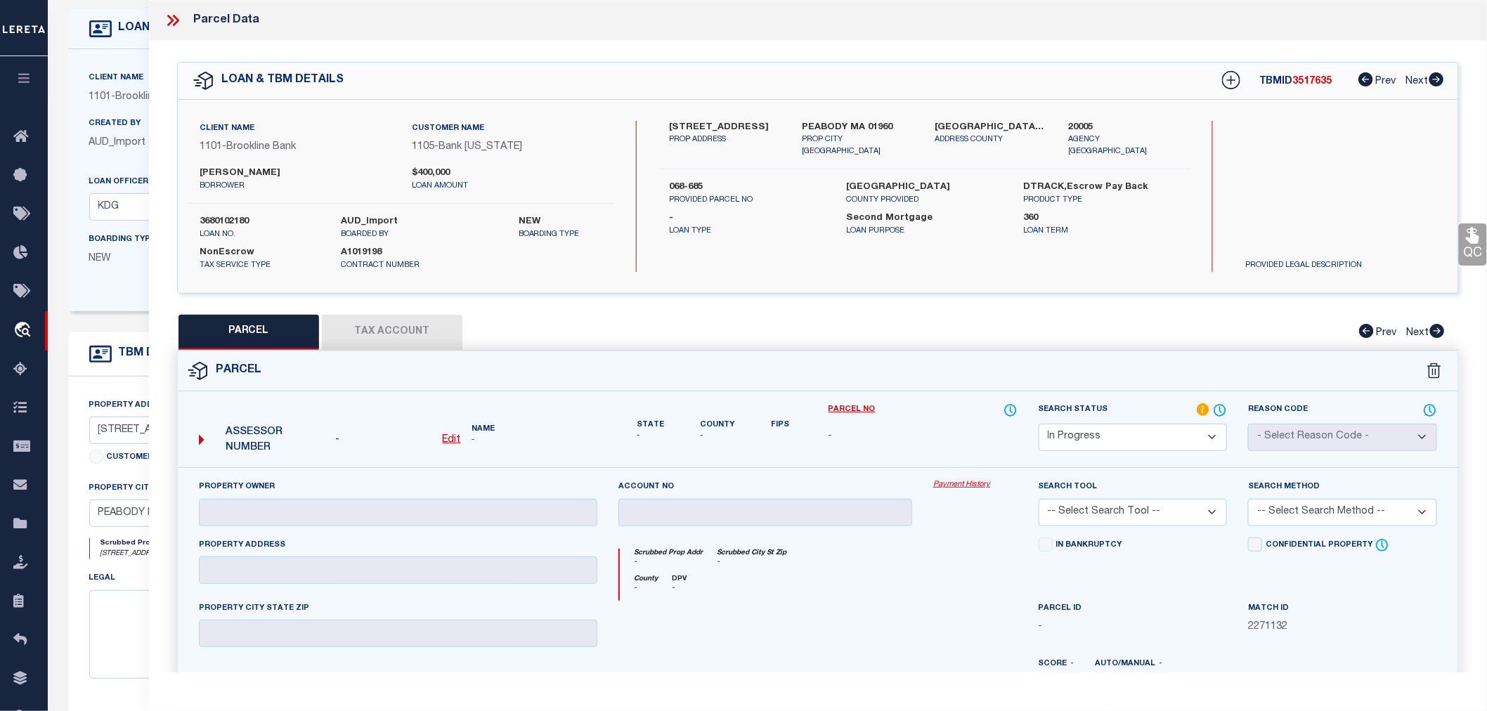
click at [280, 171] on label "[PERSON_NAME]" at bounding box center [296, 174] width 192 height 14
copy label "[PERSON_NAME]"
drag, startPoint x: 528, startPoint y: 188, endPoint x: 377, endPoint y: 202, distance: 151.7
click at [528, 188] on p "loan amount" at bounding box center [508, 187] width 192 height 12
click at [207, 169] on label "[PERSON_NAME]" at bounding box center [296, 174] width 192 height 14
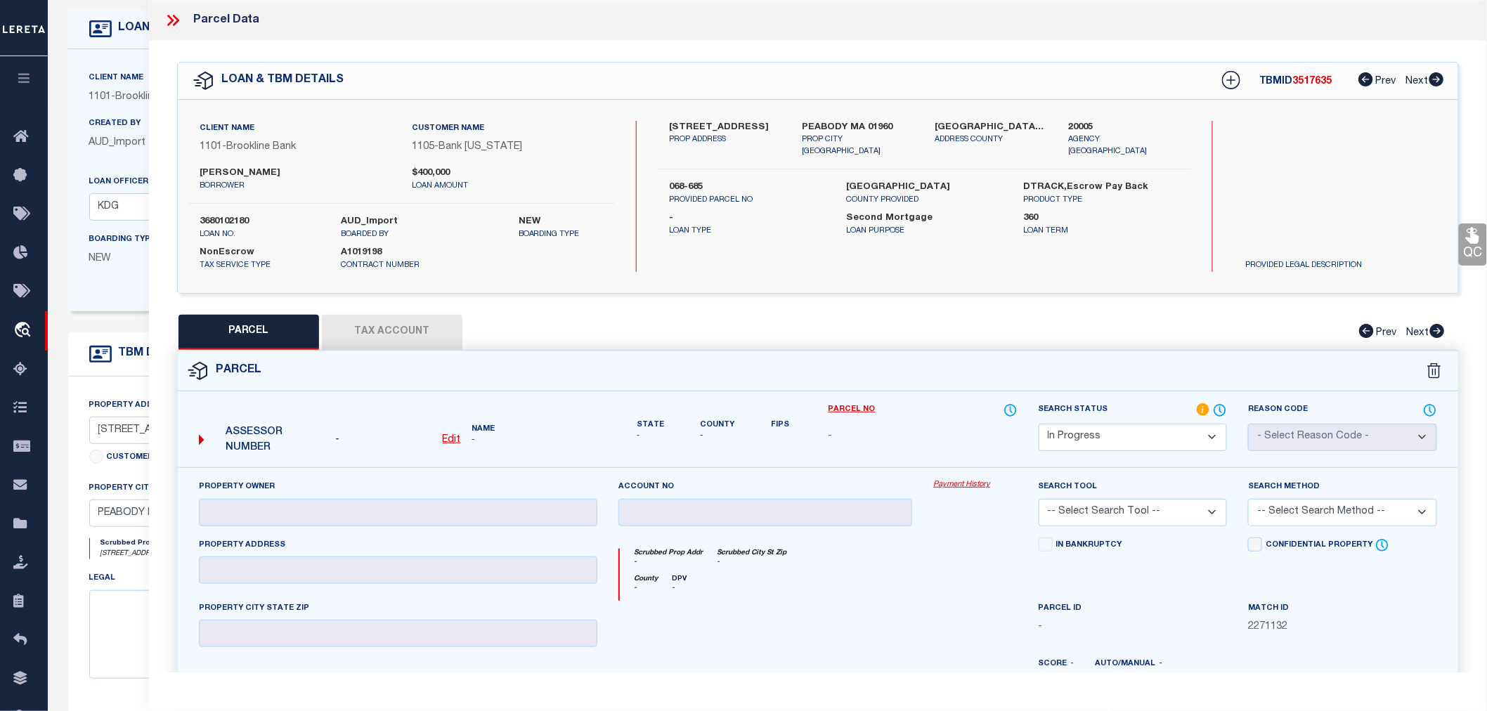
click at [207, 169] on label "[PERSON_NAME]" at bounding box center [296, 174] width 192 height 14
click at [894, 621] on div at bounding box center [765, 630] width 315 height 58
drag, startPoint x: 802, startPoint y: 129, endPoint x: 862, endPoint y: 124, distance: 59.9
click at [862, 124] on label "PEABODY MA 01960" at bounding box center [858, 128] width 112 height 14
drag, startPoint x: 666, startPoint y: 122, endPoint x: 777, endPoint y: 123, distance: 111.8
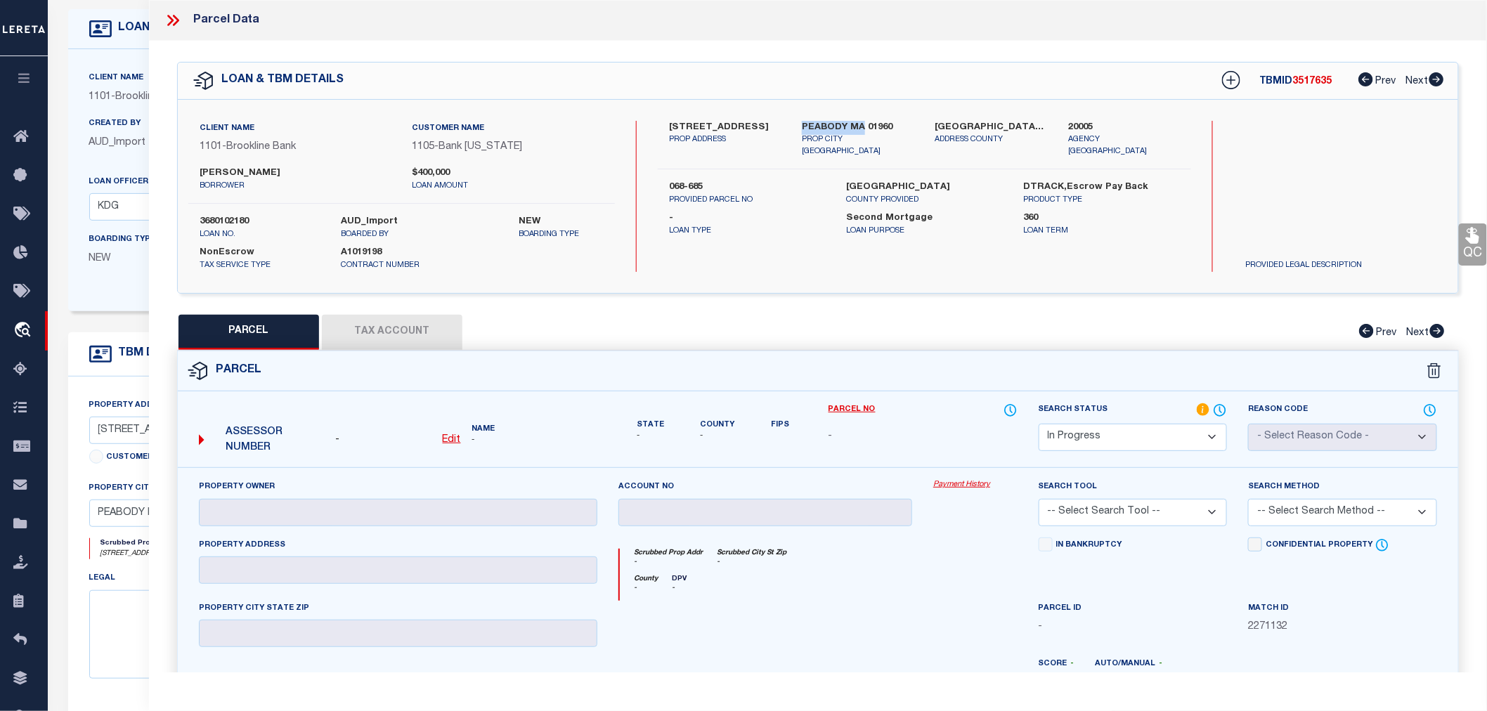
click at [777, 123] on div "[STREET_ADDRESS] PROP ADDRESS" at bounding box center [725, 139] width 133 height 37
click at [1075, 121] on label "20005" at bounding box center [1124, 128] width 112 height 14
click at [452, 438] on u "Edit" at bounding box center [452, 440] width 18 height 10
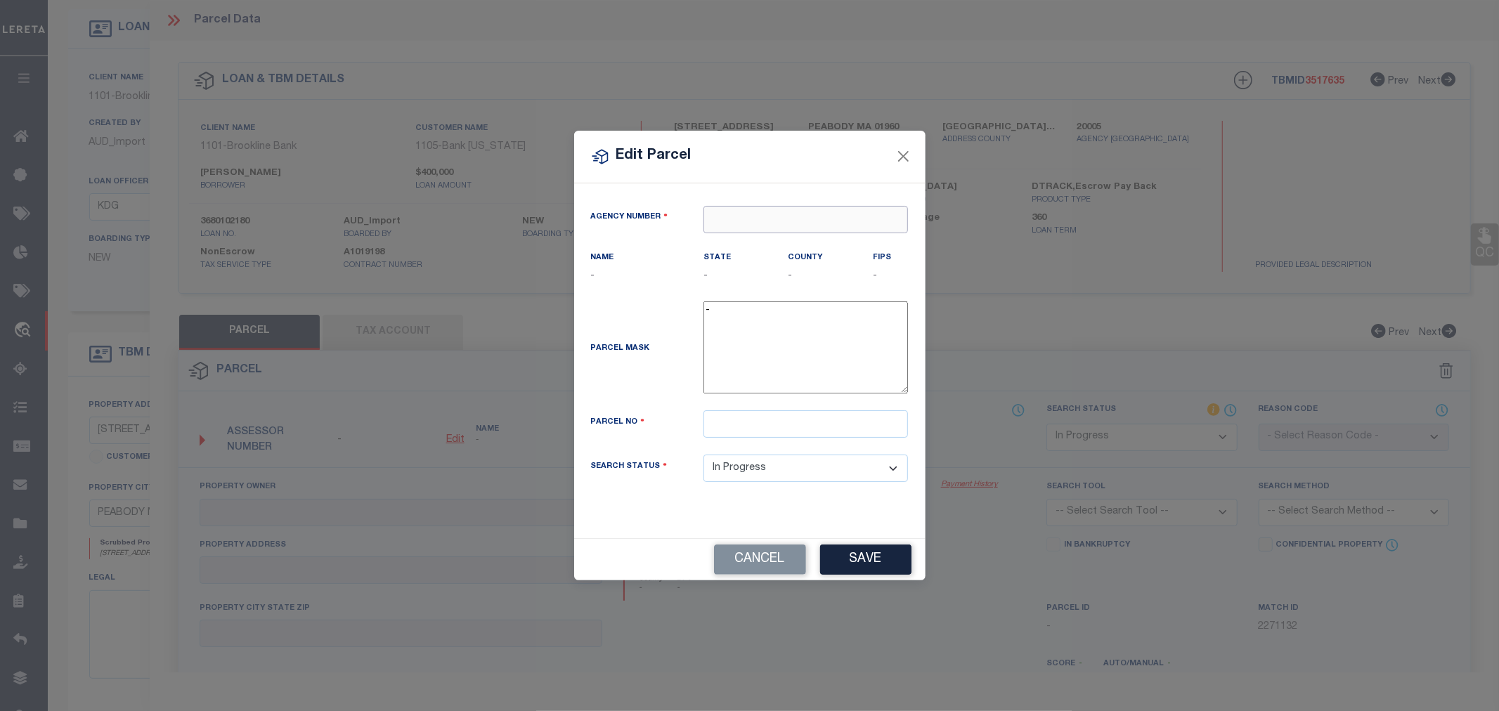
click at [741, 216] on input "text" at bounding box center [806, 219] width 205 height 27
paste input "20005"
click at [762, 240] on div "200050000 : [GEOGRAPHIC_DATA]" at bounding box center [805, 254] width 203 height 40
click at [706, 427] on input "text" at bounding box center [806, 423] width 205 height 27
paste input "068-685"
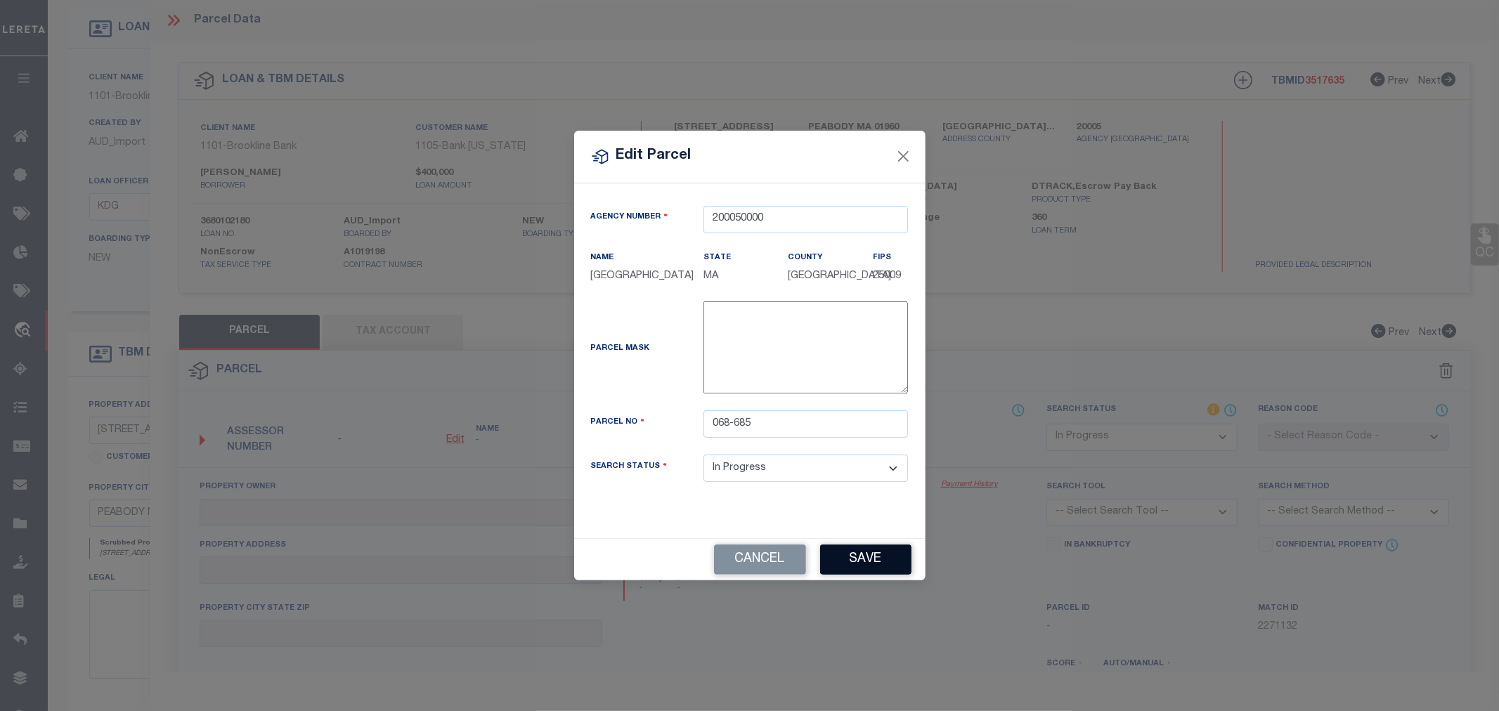
click at [849, 563] on button "Save" at bounding box center [865, 560] width 91 height 30
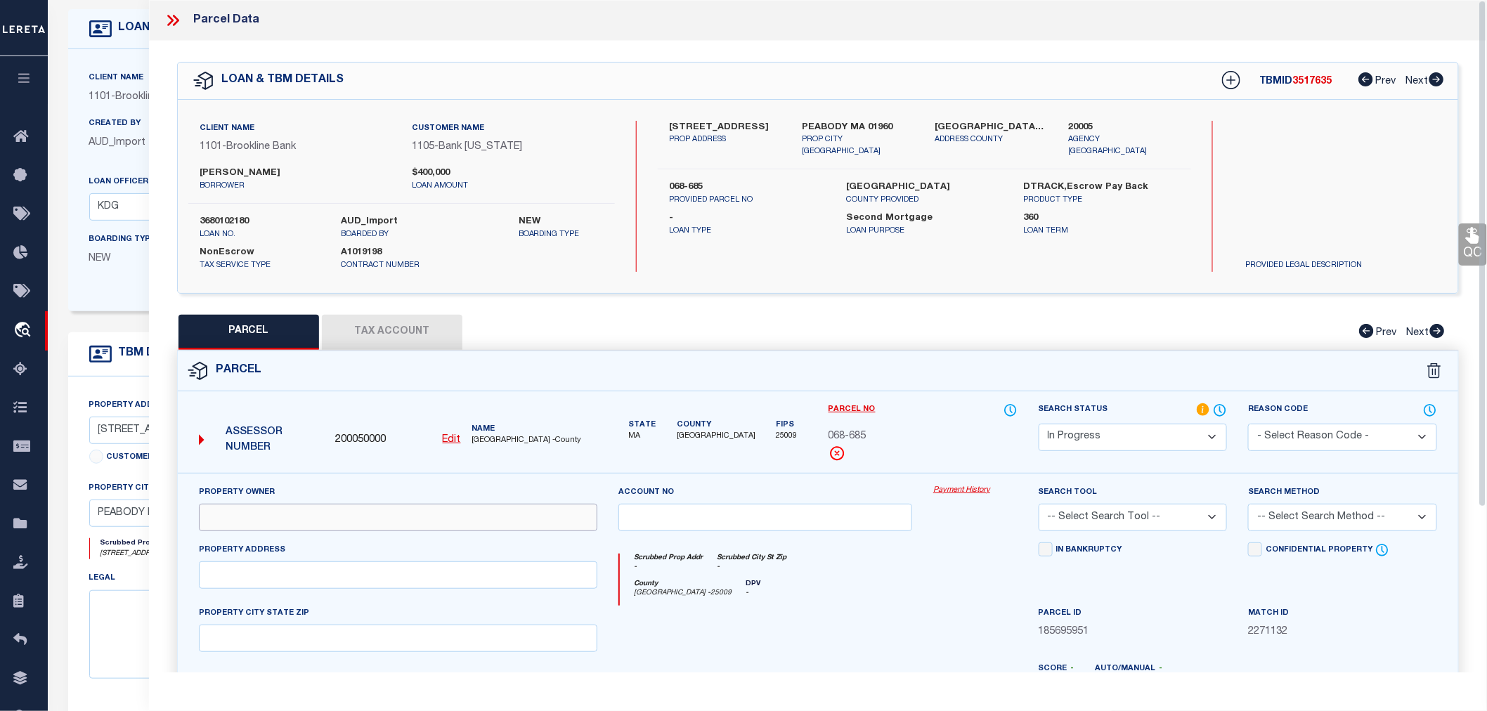
click at [212, 512] on input "text" at bounding box center [398, 517] width 398 height 27
paste input "[PERSON_NAME] & [PERSON_NAME]"
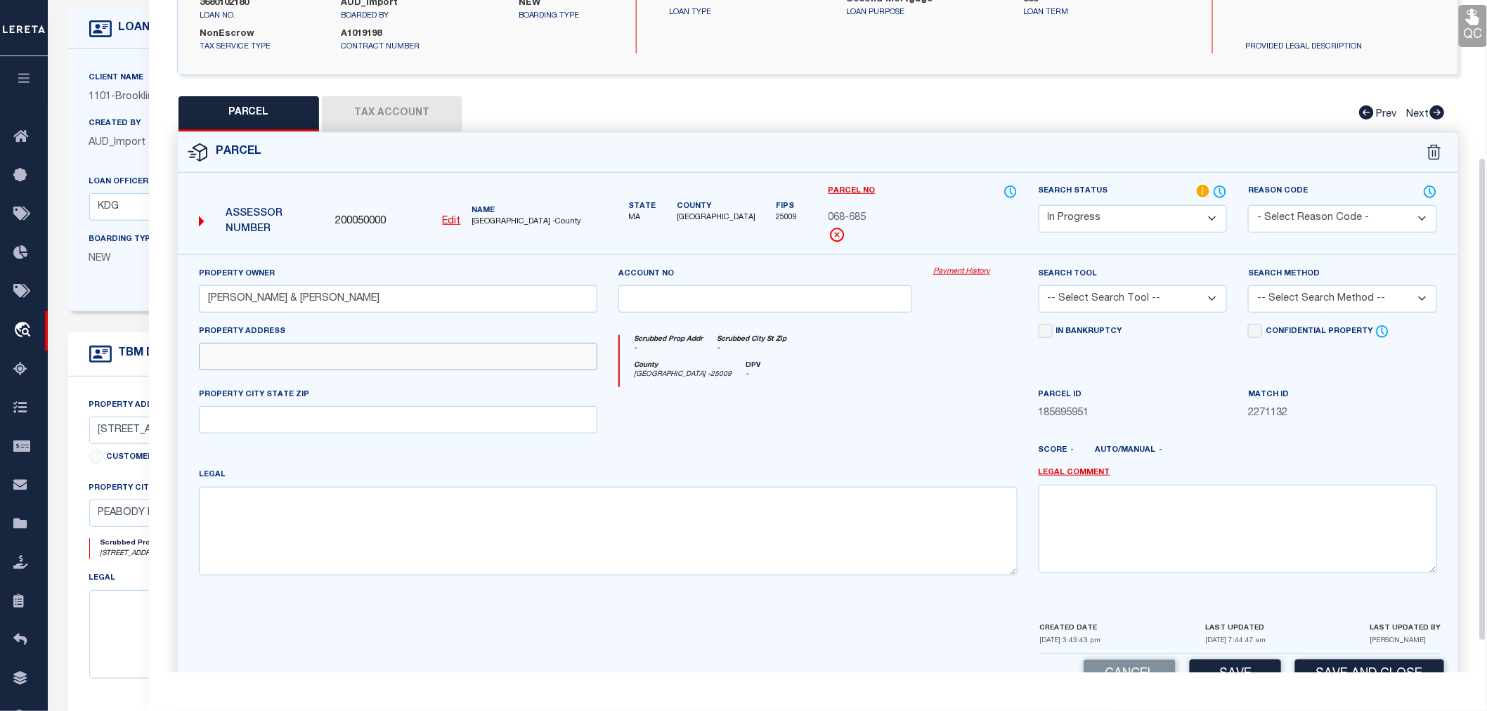
click at [226, 357] on input "text" at bounding box center [398, 356] width 398 height 27
paste input "[STREET_ADDRESS]"
drag, startPoint x: 326, startPoint y: 355, endPoint x: 439, endPoint y: 365, distance: 113.6
click at [439, 365] on input "[STREET_ADDRESS]" at bounding box center [398, 356] width 398 height 27
click at [226, 416] on input "text" at bounding box center [398, 419] width 398 height 27
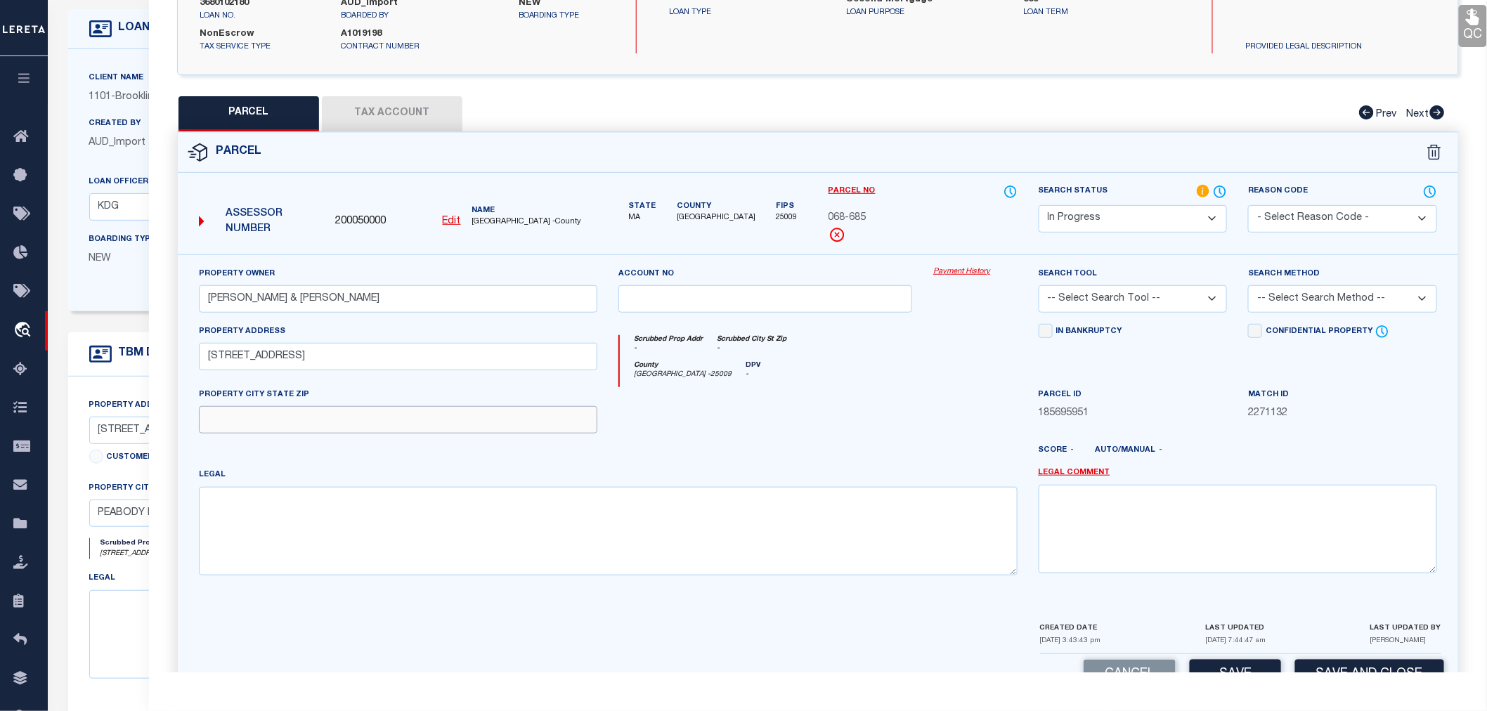
paste input "PEABODY, MA 01960"
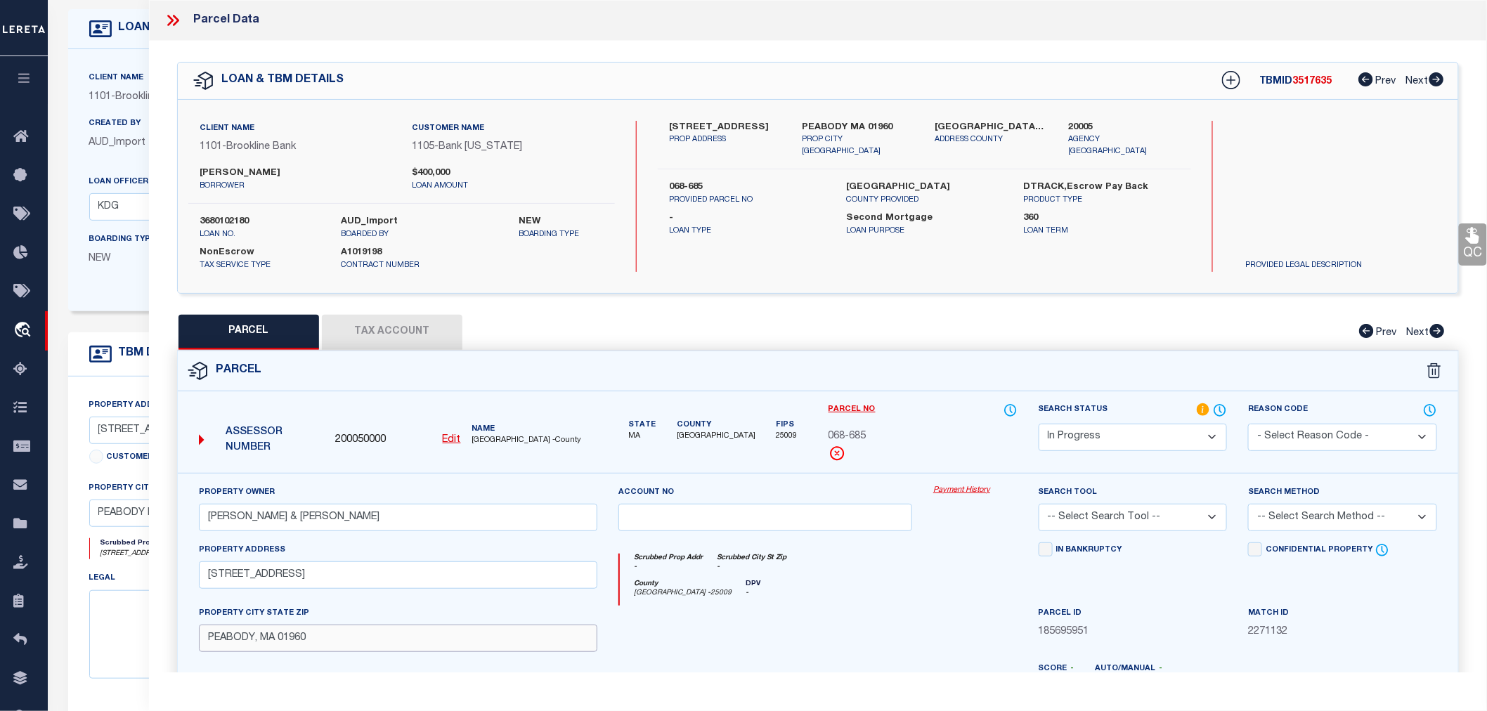
scroll to position [234, 0]
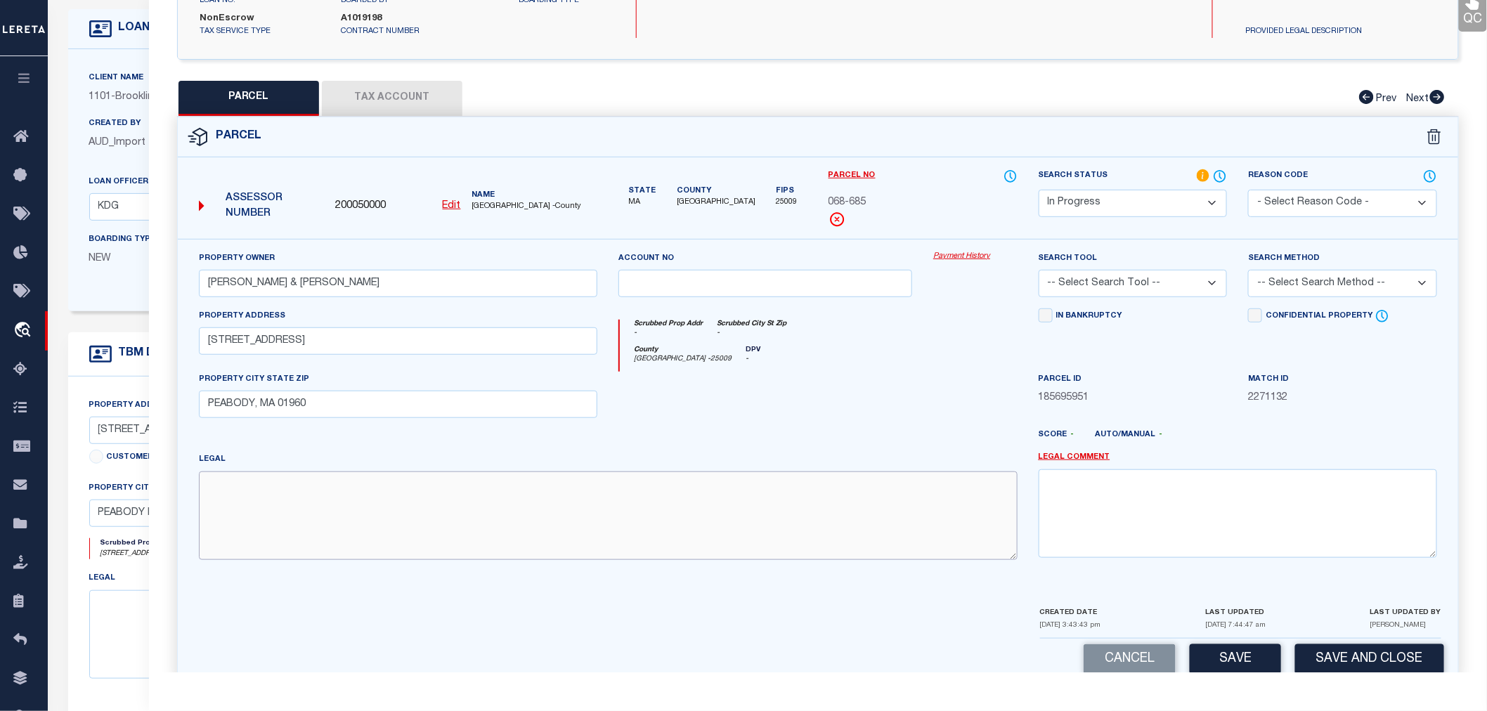
click at [246, 506] on textarea at bounding box center [608, 516] width 819 height 89
paste textarea "UNIT-UNIT #3901"
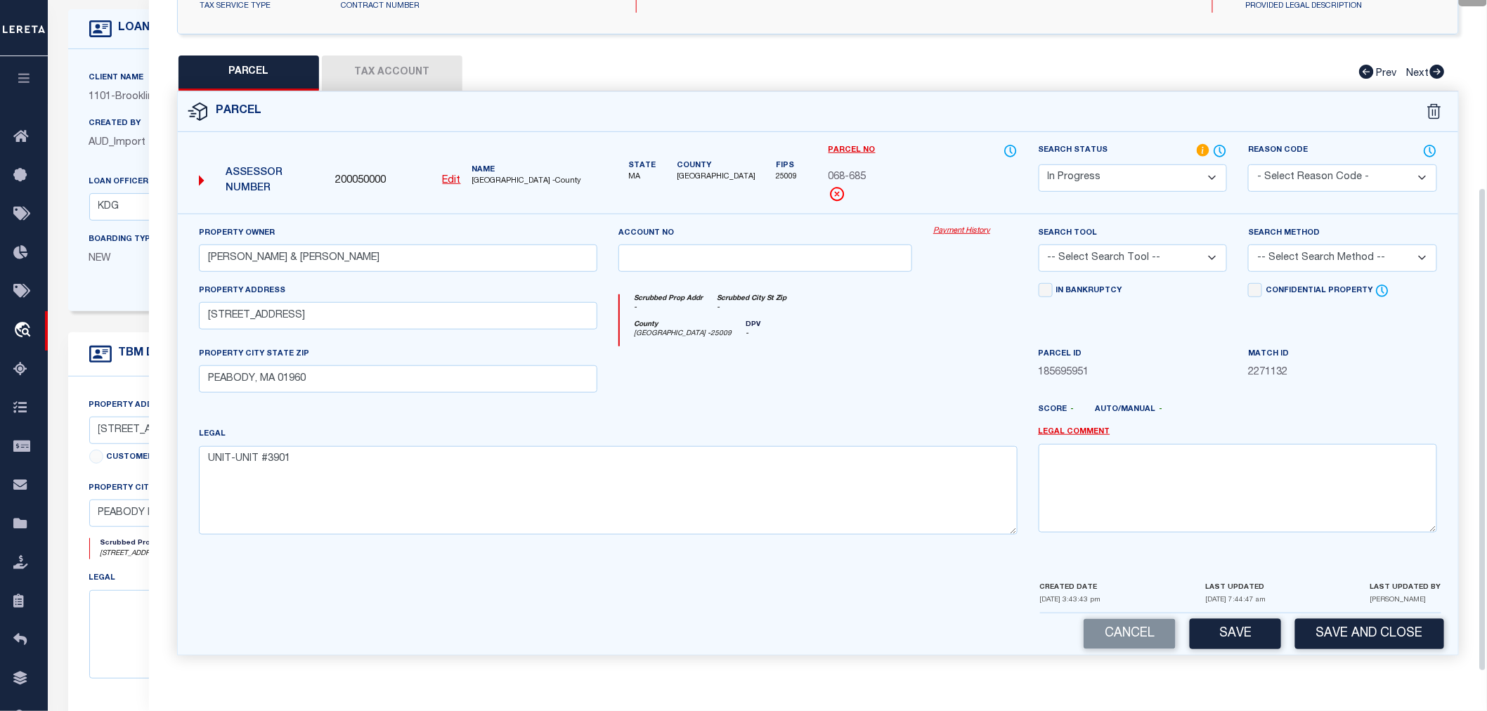
scroll to position [103, 0]
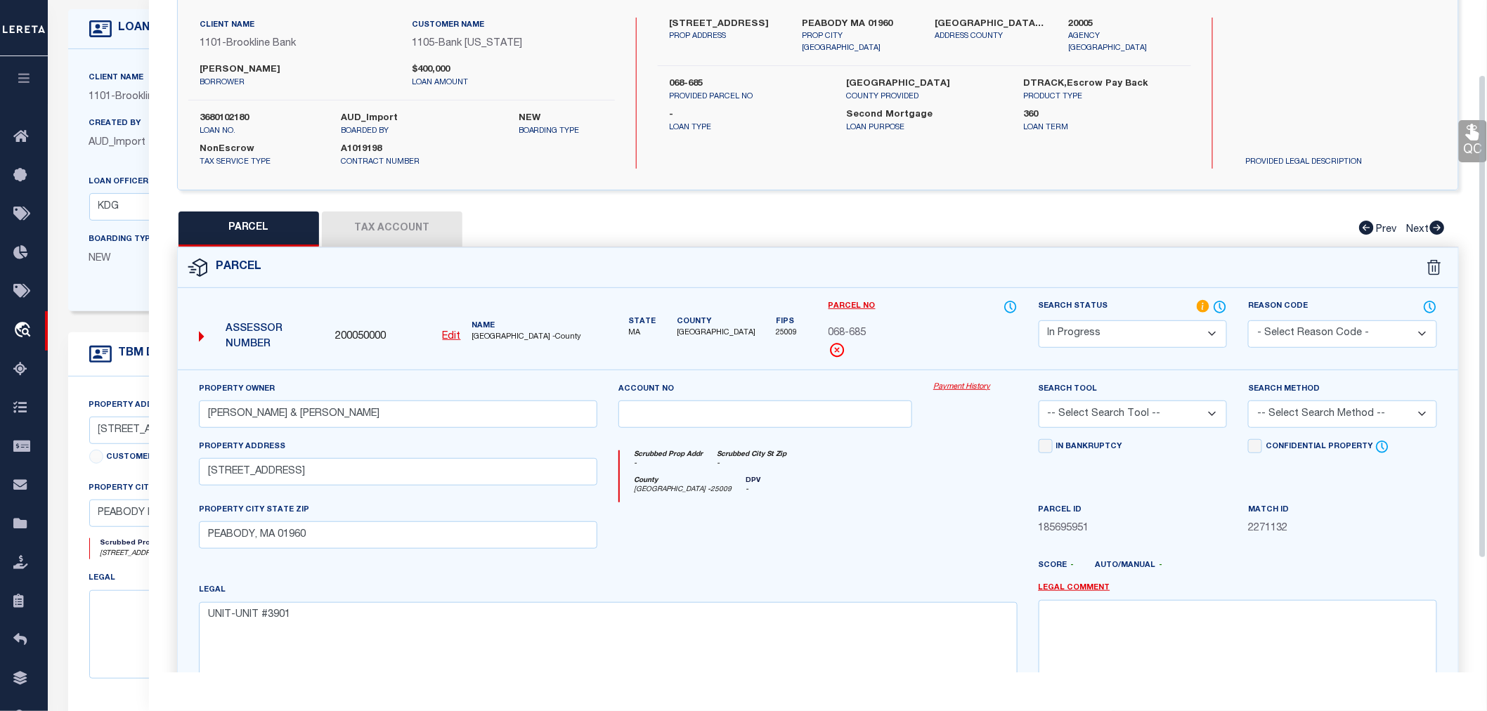
click at [1078, 410] on select "-- Select Search Tool -- 3rd Party Website Agency File Agency Website ATLS CNV-…" at bounding box center [1133, 414] width 189 height 27
click at [1039, 401] on select "-- Select Search Tool -- 3rd Party Website Agency File Agency Website ATLS CNV-…" at bounding box center [1133, 414] width 189 height 27
click at [1269, 410] on select "-- Select Search Method -- Property Address Legal Liability Info Provided" at bounding box center [1342, 414] width 189 height 27
click at [1248, 401] on select "-- Select Search Method -- Property Address Legal Liability Info Provided" at bounding box center [1342, 414] width 189 height 27
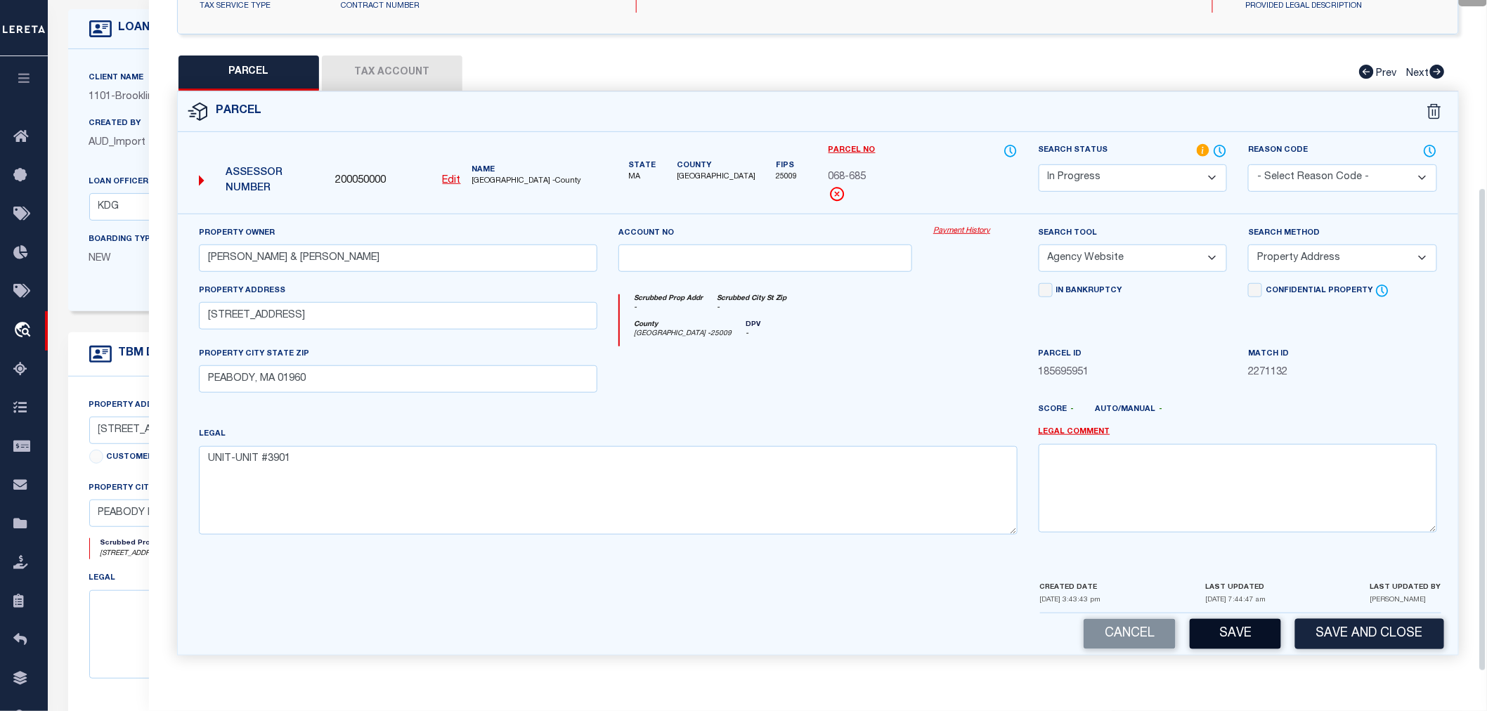
click at [1251, 637] on button "Save" at bounding box center [1235, 634] width 91 height 30
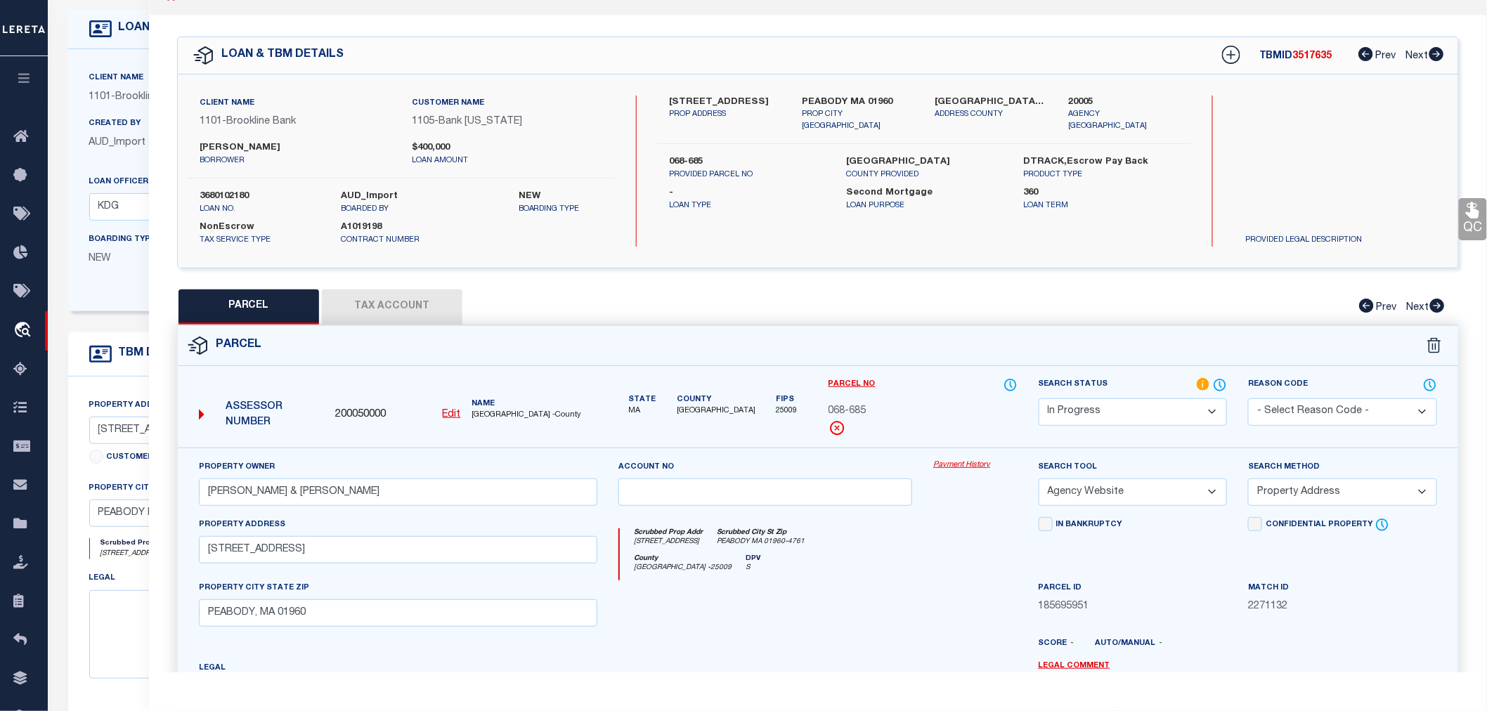
click at [381, 304] on button "Tax Account" at bounding box center [392, 307] width 141 height 35
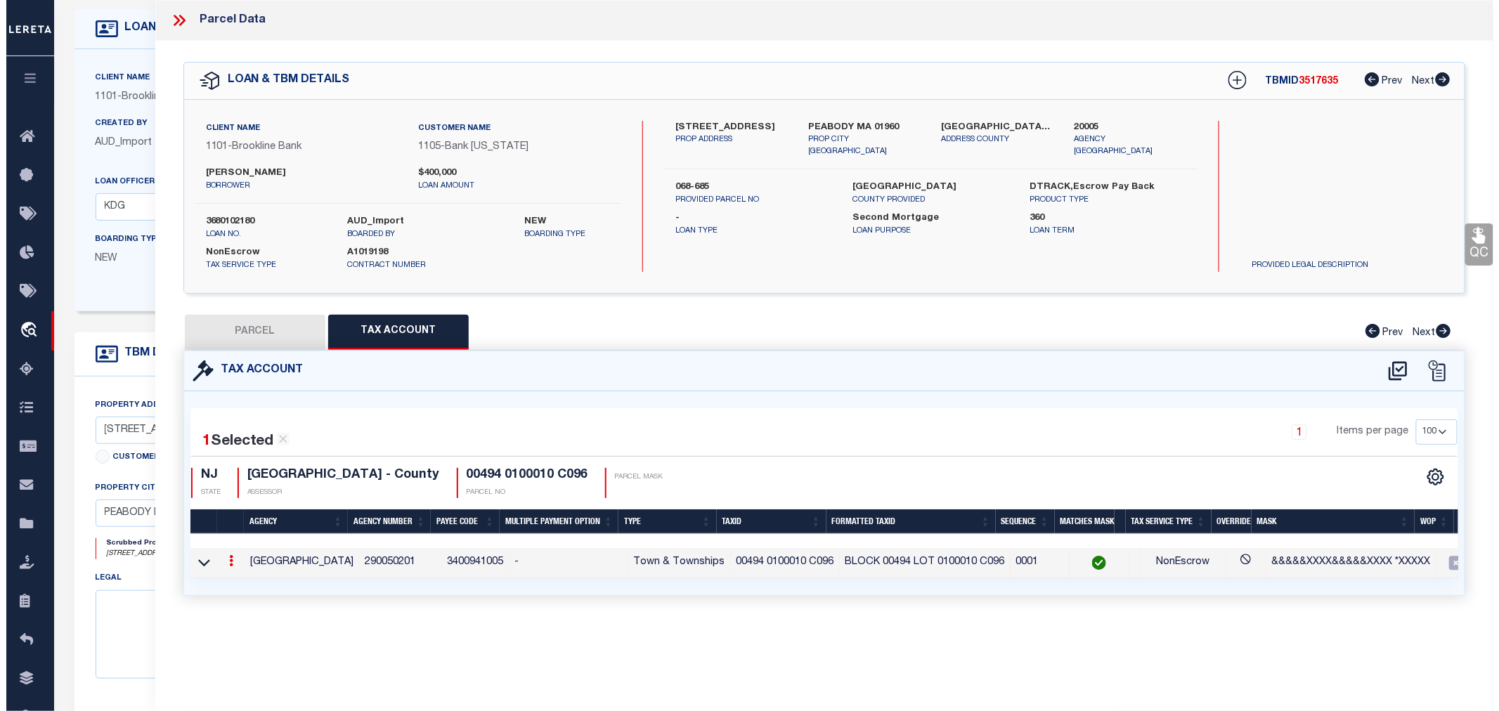
scroll to position [0, 0]
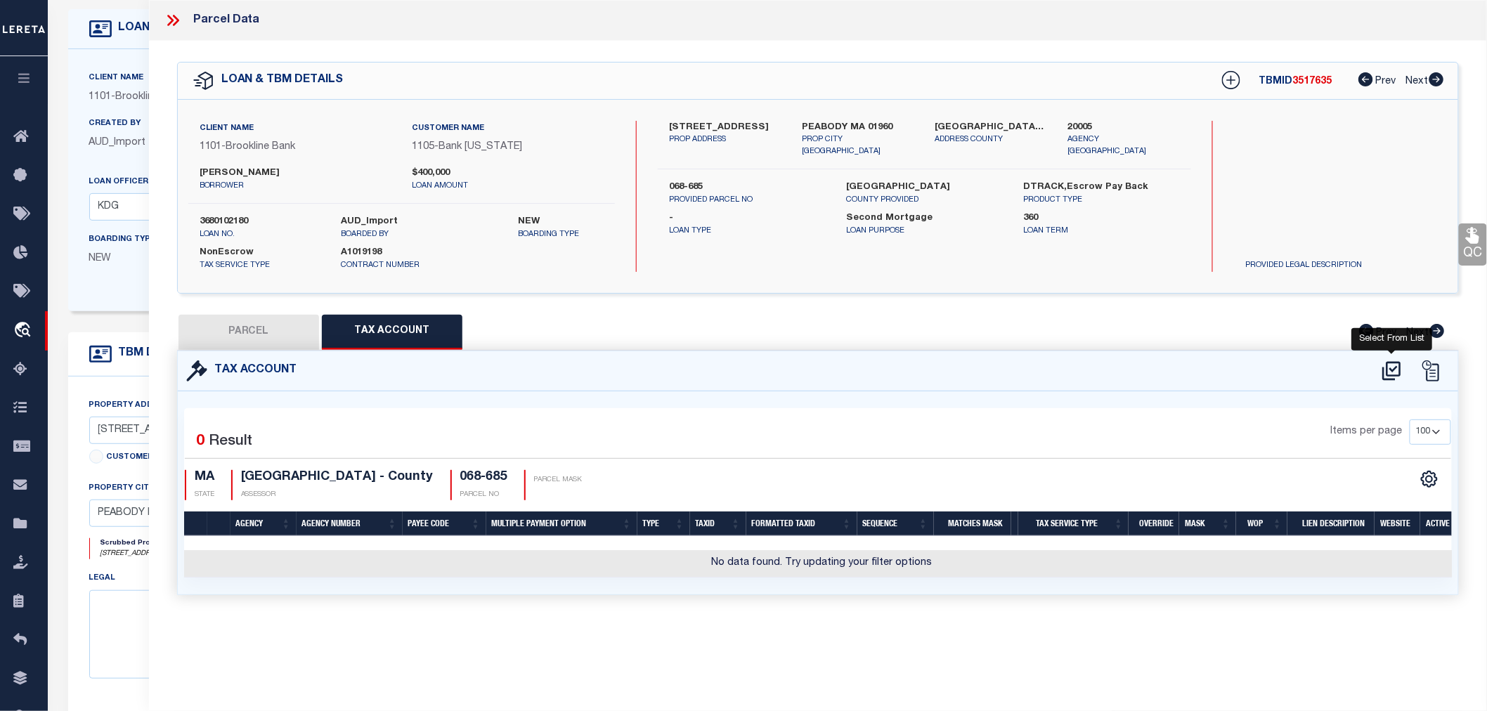
click at [1394, 360] on icon at bounding box center [1391, 371] width 23 height 22
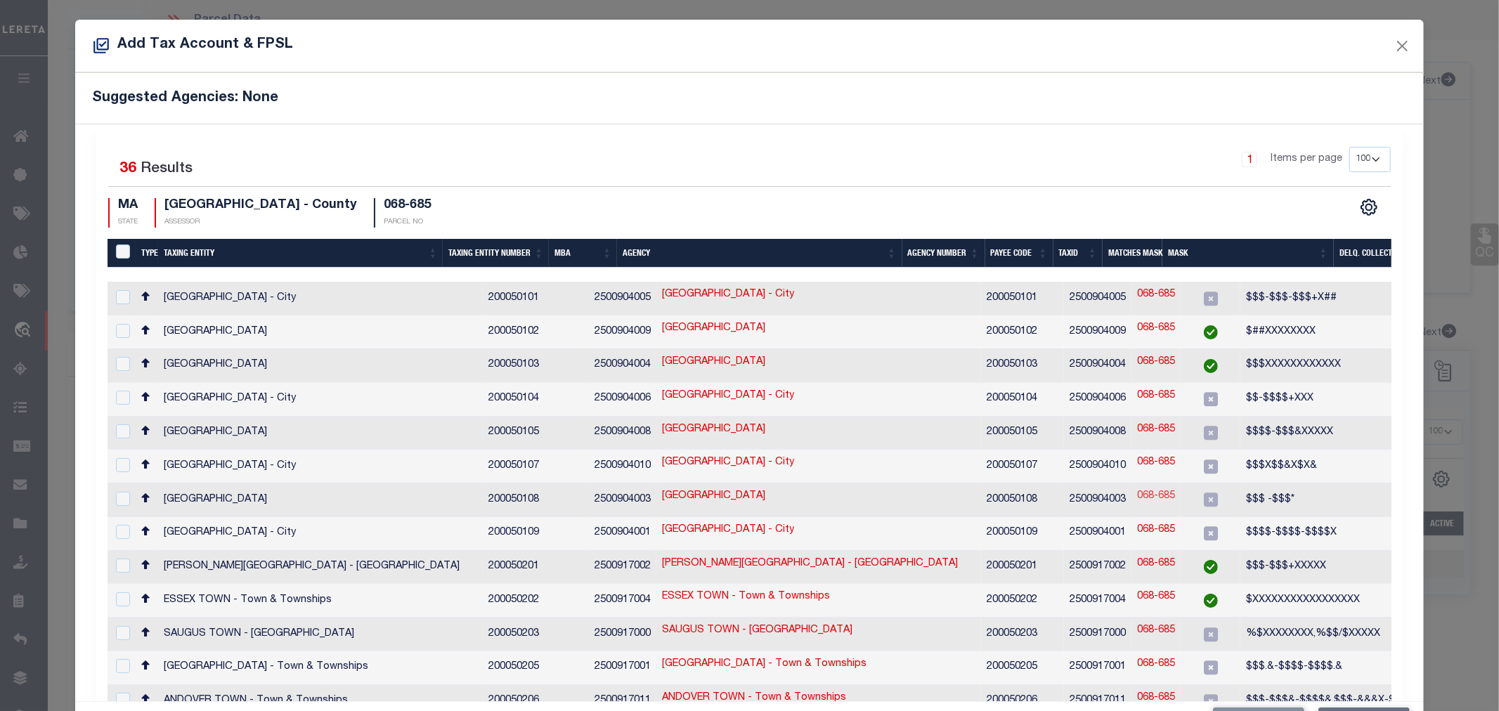
click at [1137, 489] on link "068-685" at bounding box center [1156, 496] width 38 height 15
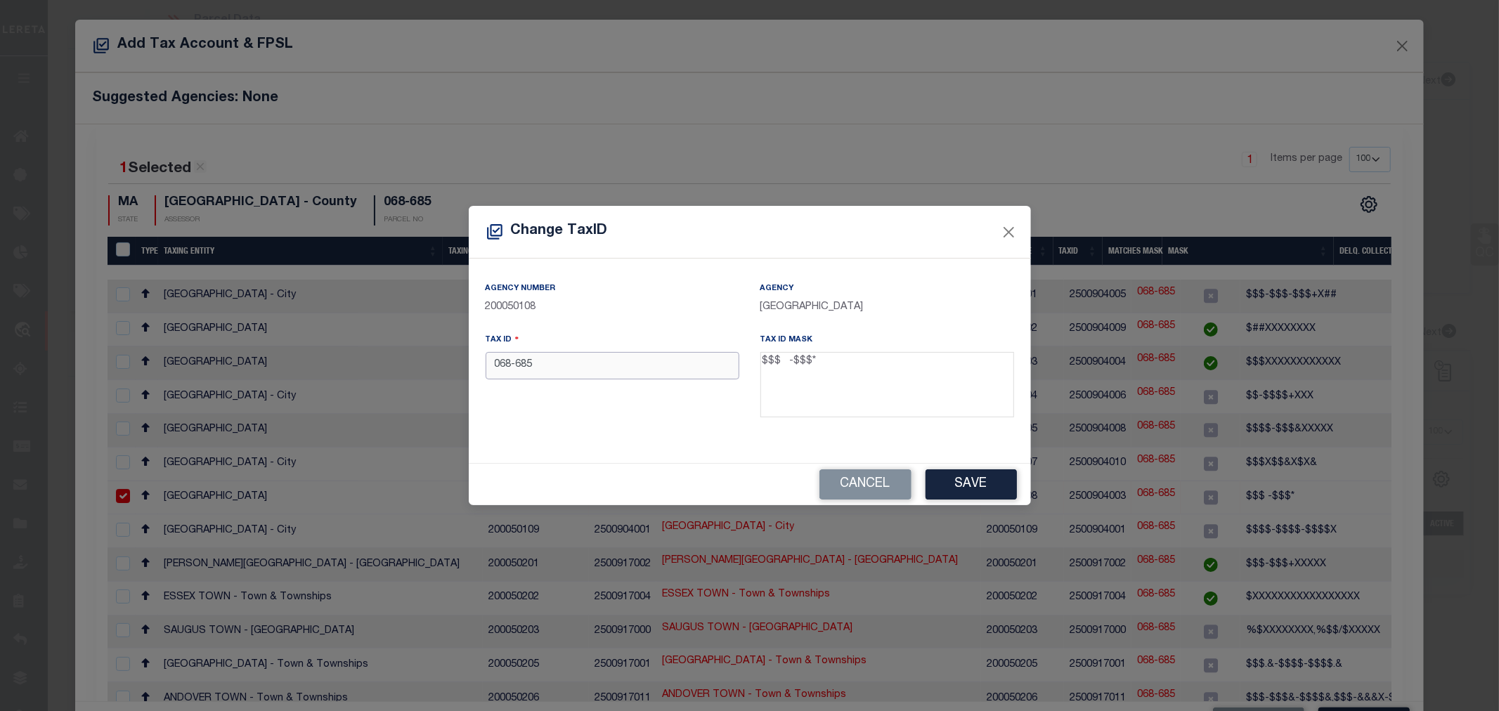
click at [511, 366] on input "068-685" at bounding box center [613, 365] width 254 height 27
click at [986, 488] on button "Save" at bounding box center [971, 484] width 91 height 30
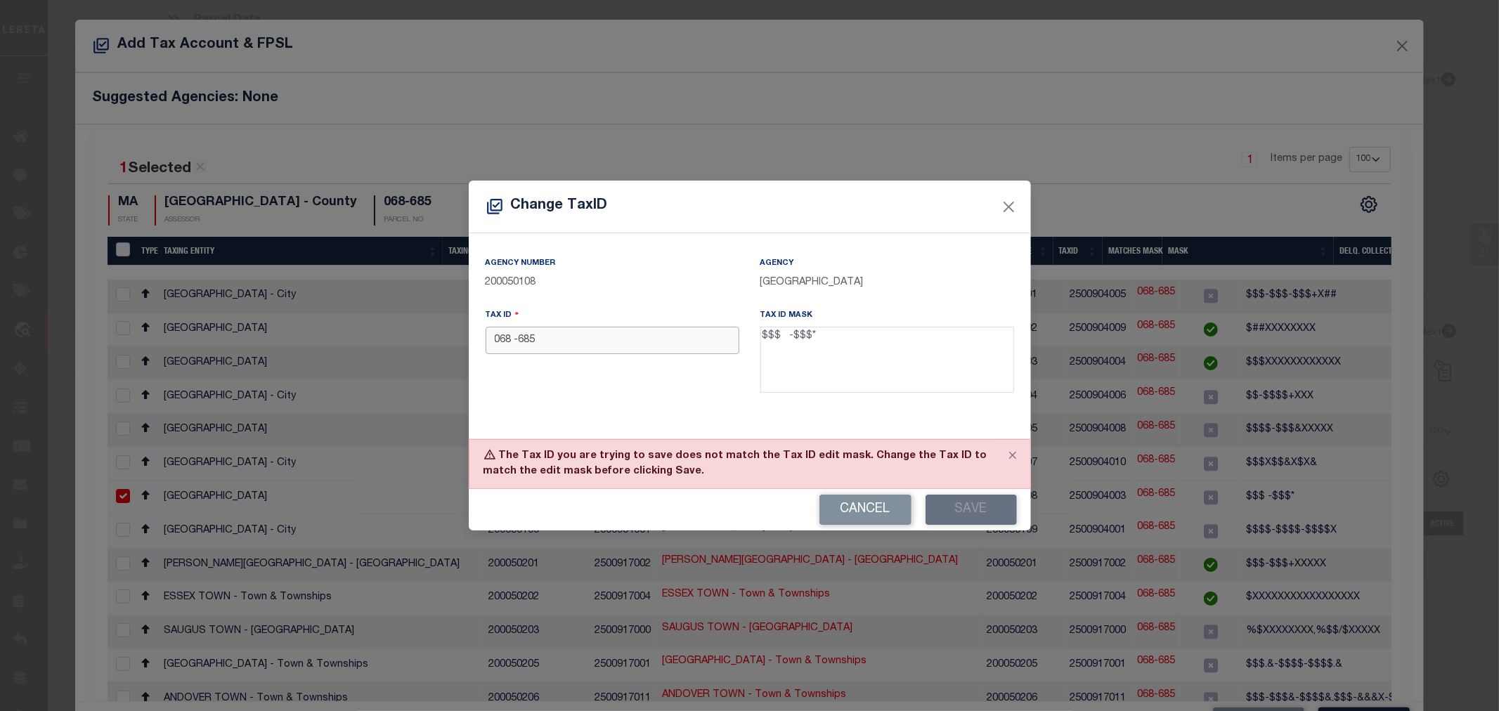
click at [513, 343] on input "068 -685" at bounding box center [613, 340] width 254 height 27
click at [950, 504] on button "Save" at bounding box center [971, 510] width 91 height 30
click at [516, 340] on input "068 -685" at bounding box center [613, 340] width 254 height 27
click at [958, 507] on button "Save" at bounding box center [971, 510] width 91 height 30
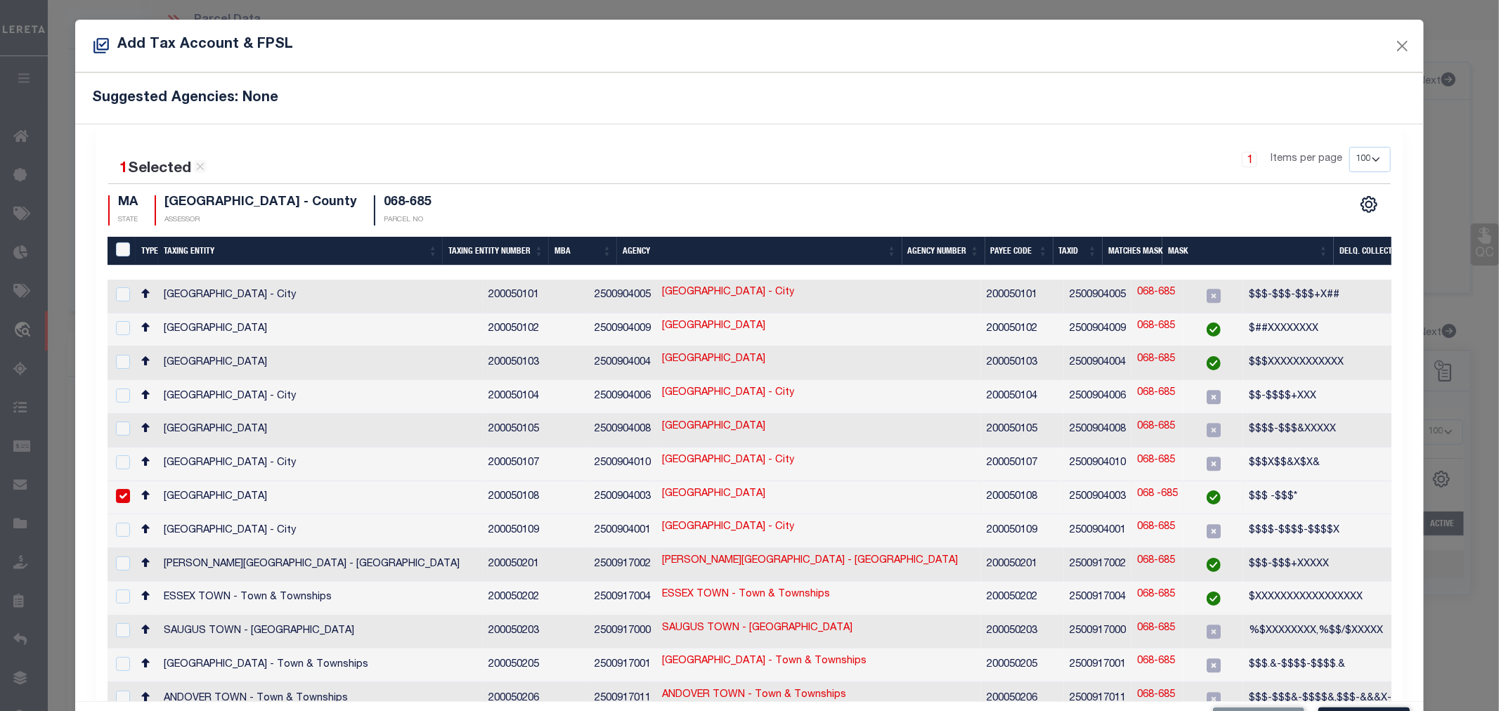
scroll to position [52, 0]
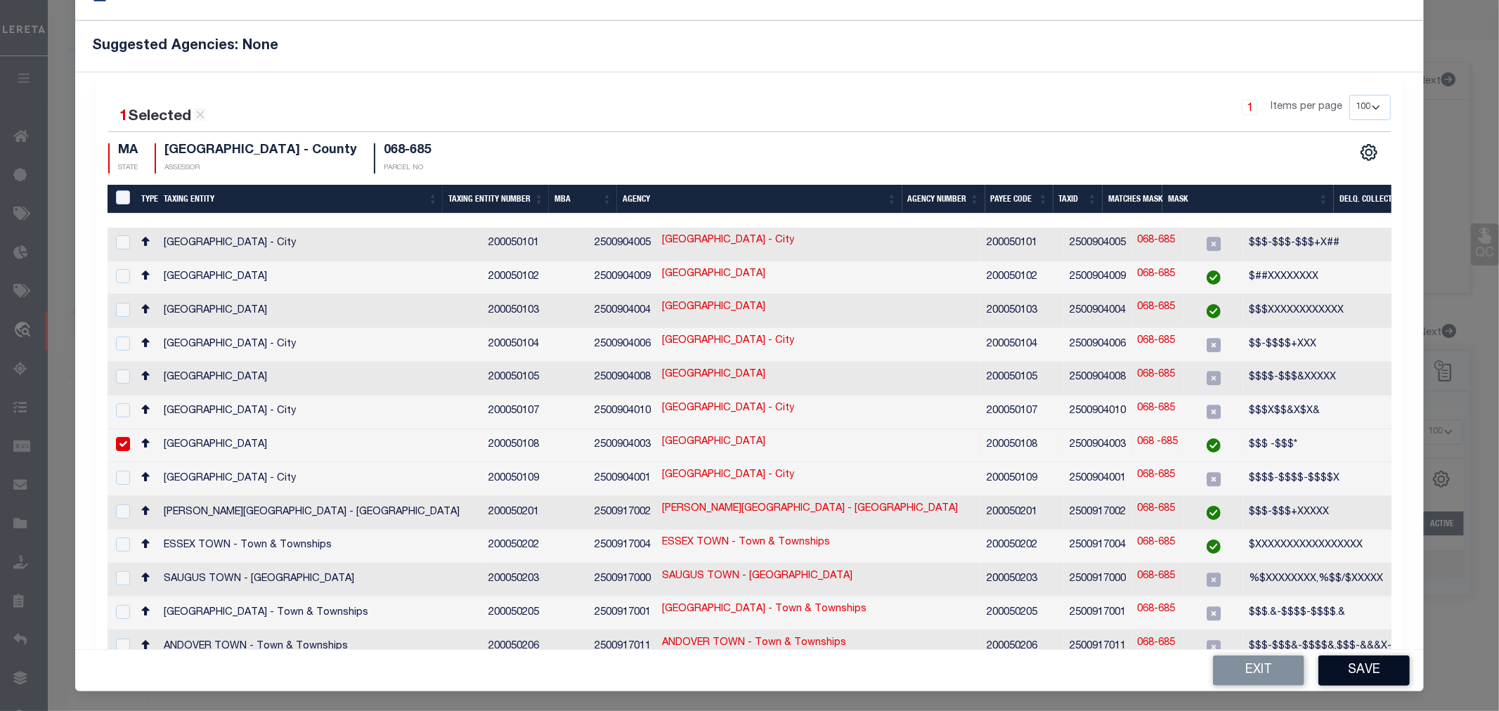
click at [1344, 673] on button "Save" at bounding box center [1363, 671] width 91 height 30
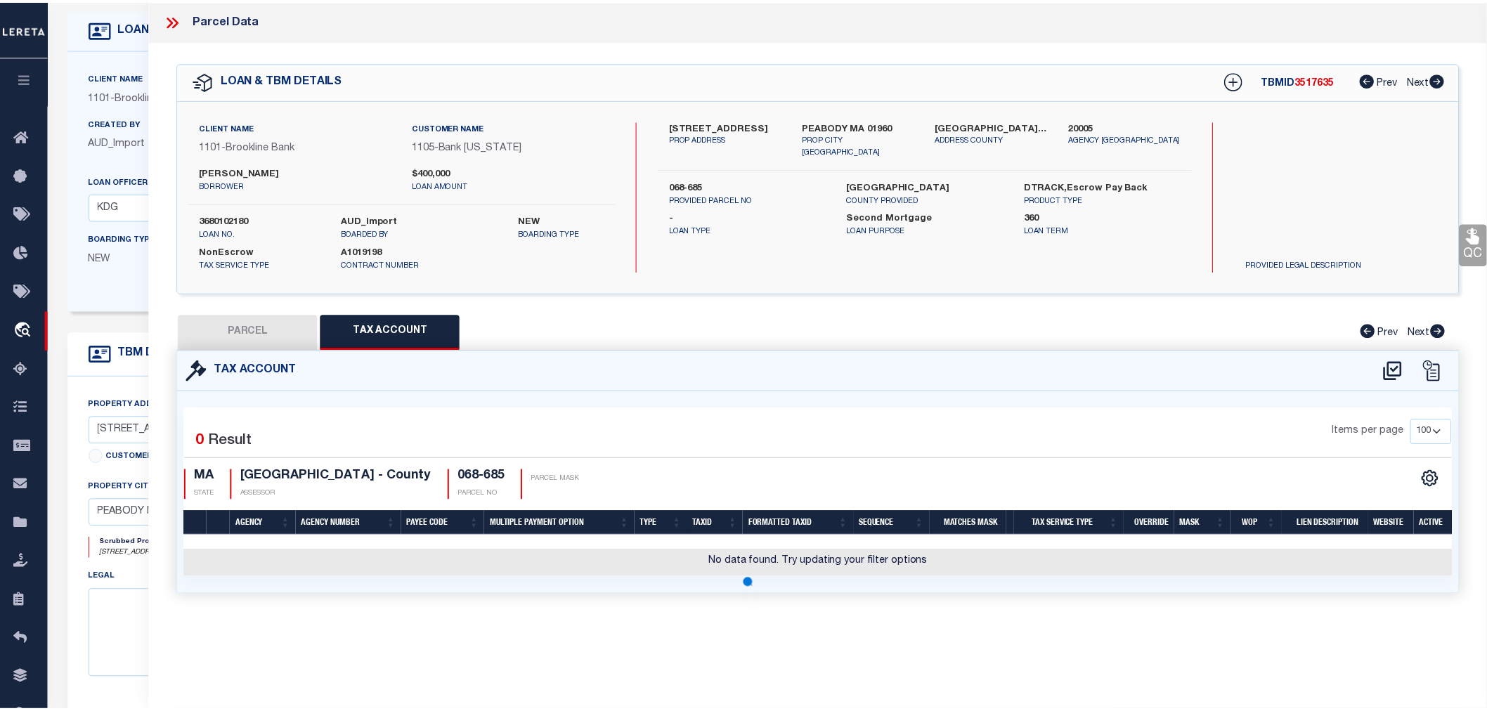
scroll to position [0, 0]
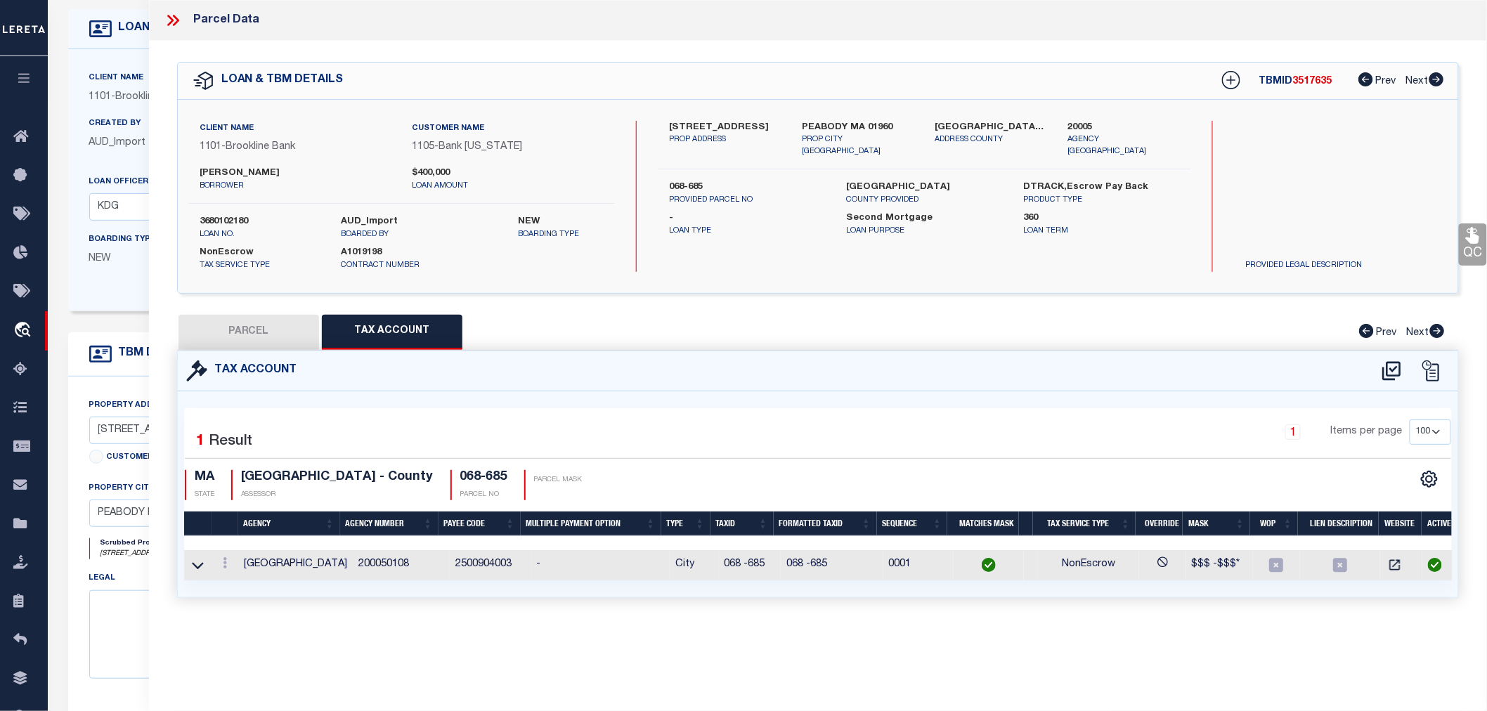
click at [228, 331] on button "PARCEL" at bounding box center [249, 332] width 141 height 35
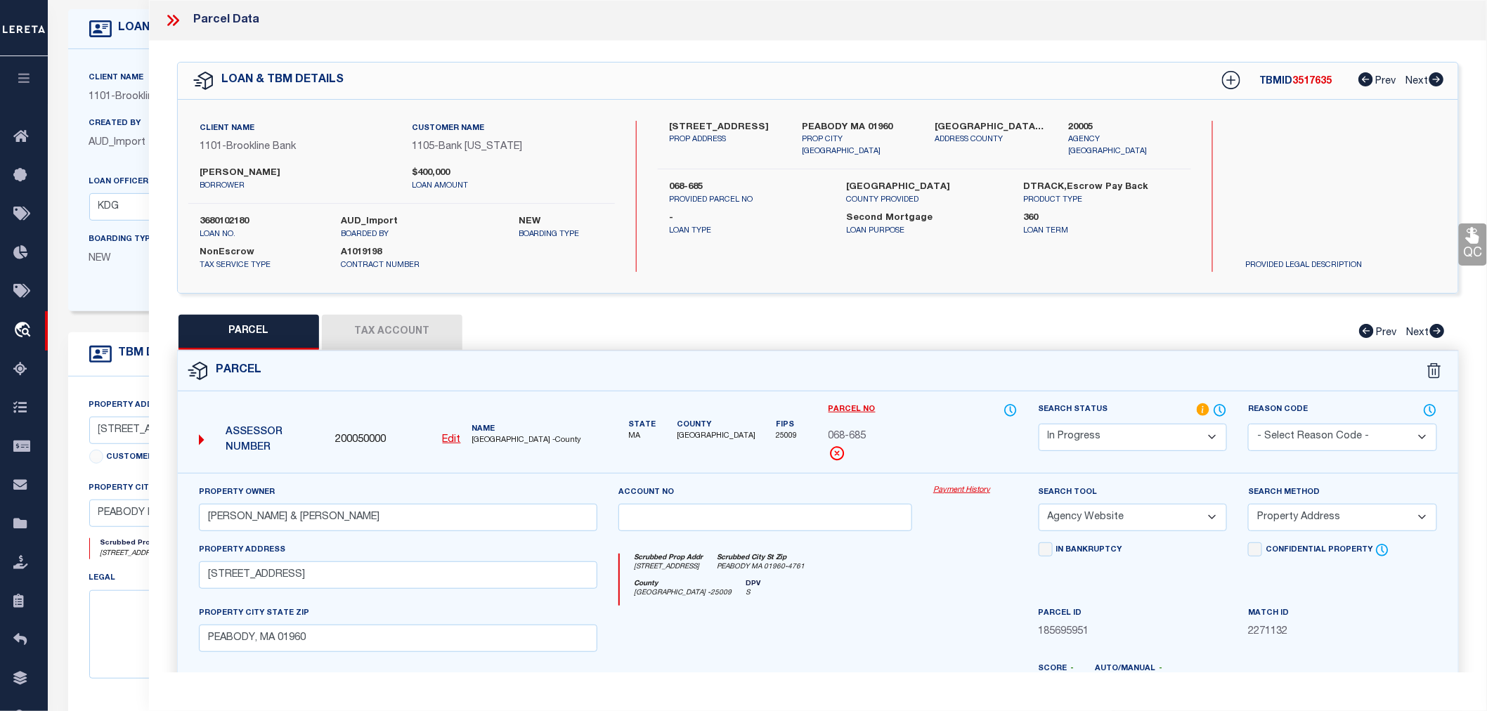
click at [1069, 434] on select "Automated Search Bad Parcel Complete Duplicate Parcel High Dollar Reporting In …" at bounding box center [1133, 437] width 189 height 27
click at [1039, 424] on select "Automated Search Bad Parcel Complete Duplicate Parcel High Dollar Reporting In …" at bounding box center [1133, 437] width 189 height 27
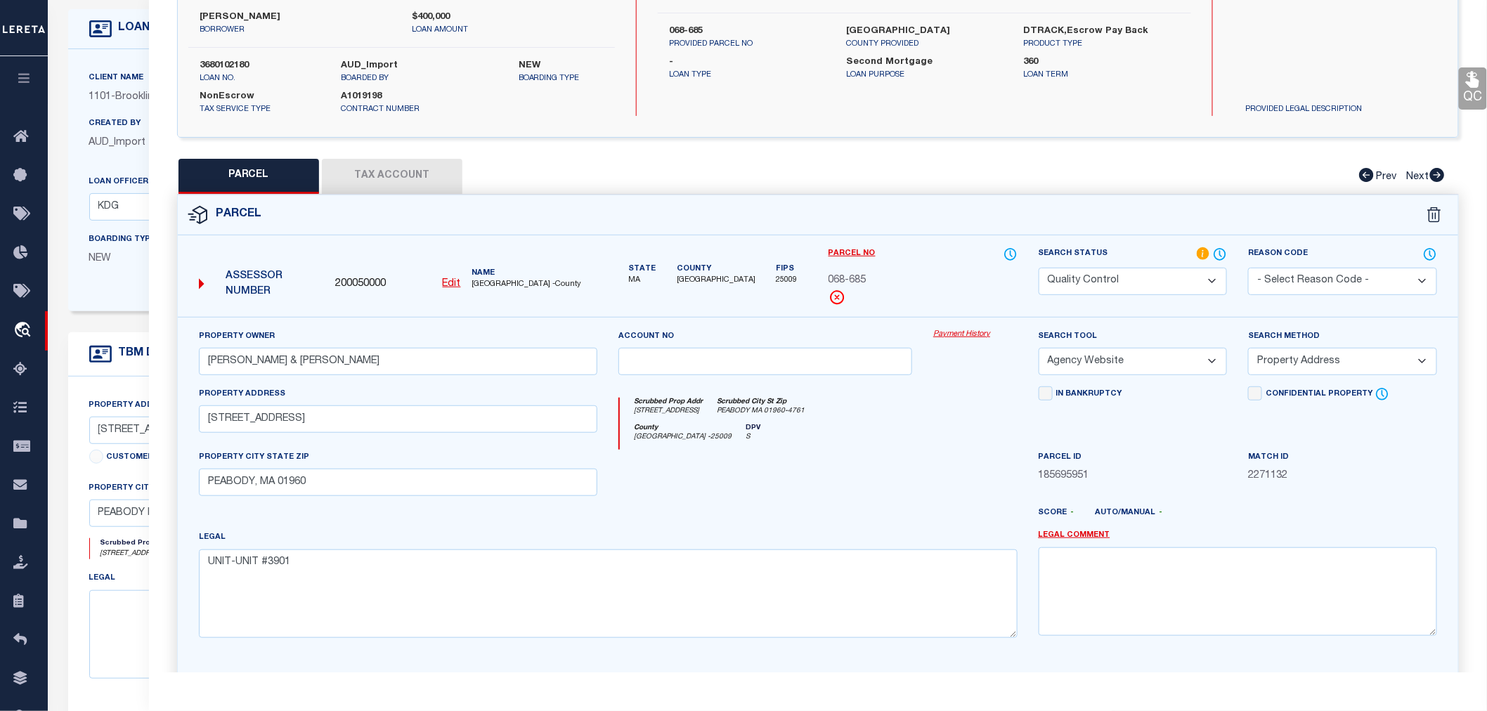
click at [1084, 271] on select "Automated Search Bad Parcel Complete Duplicate Parcel High Dollar Reporting In …" at bounding box center [1133, 281] width 189 height 27
click at [1039, 268] on select "Automated Search Bad Parcel Complete Duplicate Parcel High Dollar Reporting In …" at bounding box center [1133, 281] width 189 height 27
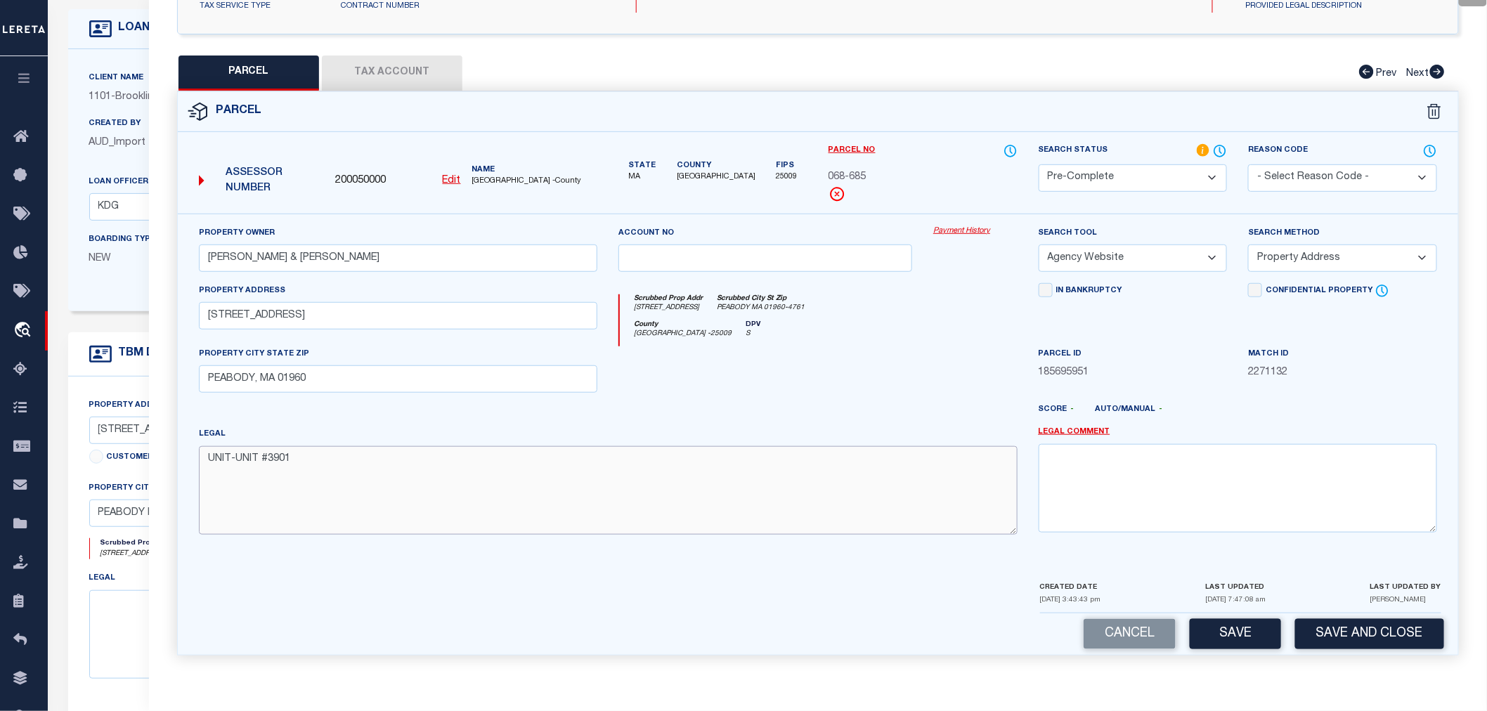
drag, startPoint x: 235, startPoint y: 458, endPoint x: 212, endPoint y: 460, distance: 24.1
click at [212, 460] on textarea "UNIT-UNIT #3901" at bounding box center [608, 490] width 819 height 89
click at [1237, 644] on button "Save" at bounding box center [1235, 634] width 91 height 30
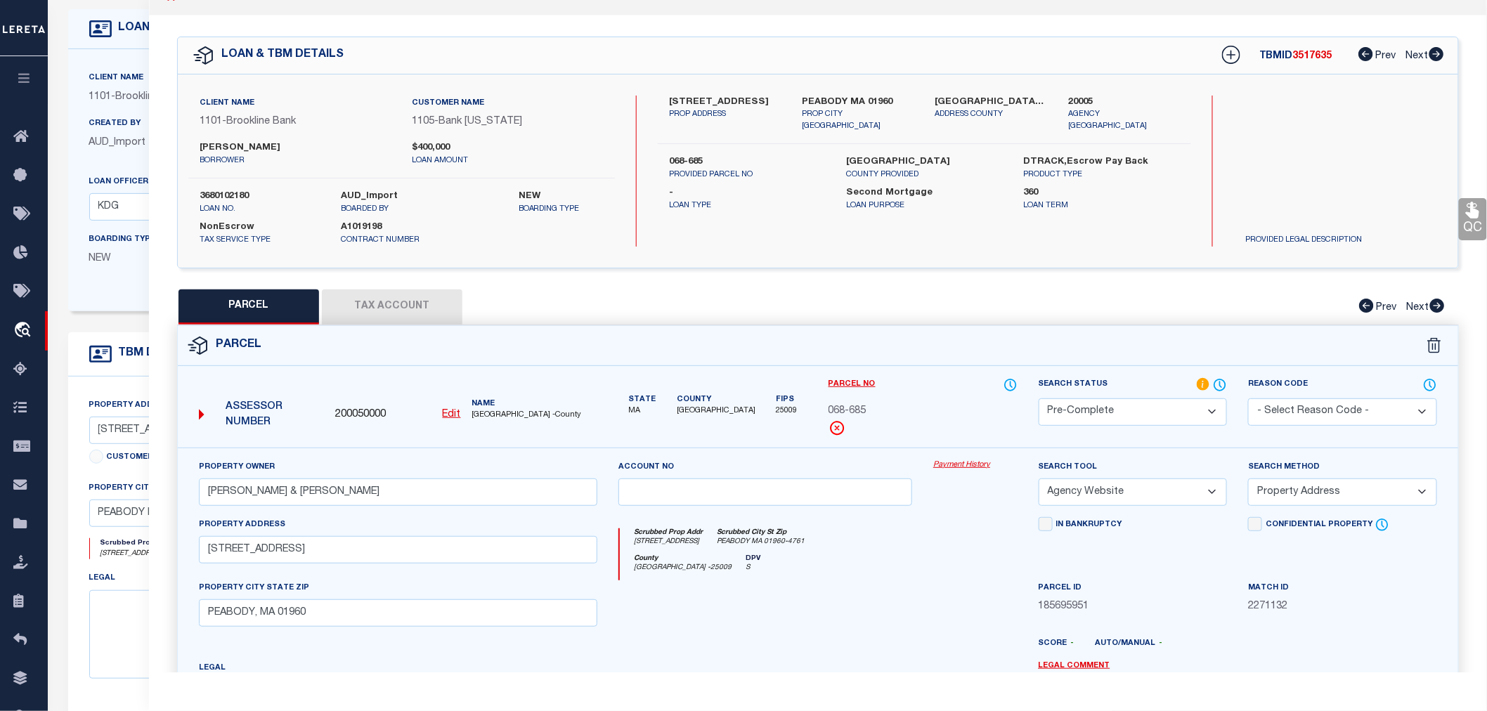
click at [1309, 62] on div "TBMID 3517635 Prev Next" at bounding box center [1323, 55] width 241 height 25
click at [396, 308] on button "Tax Account" at bounding box center [392, 307] width 141 height 35
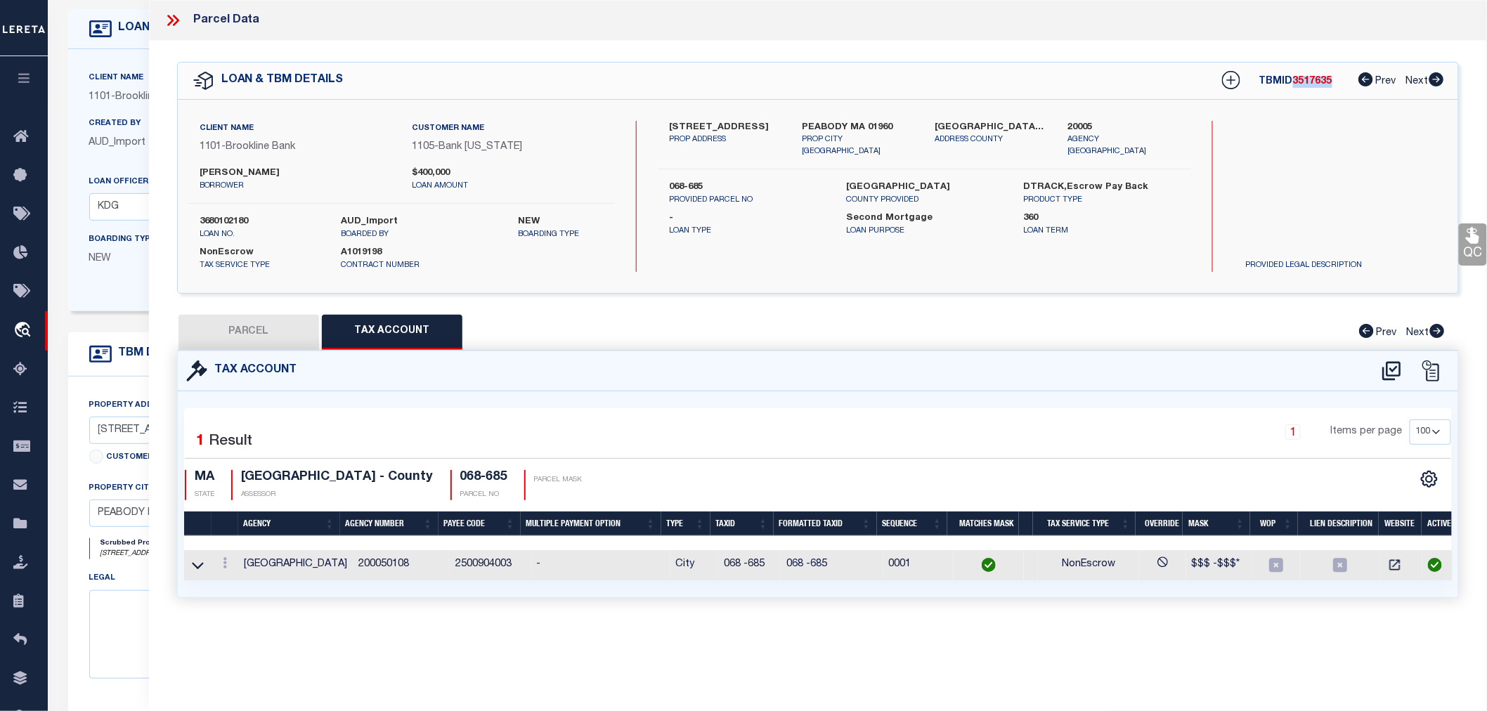
scroll to position [0, 0]
drag, startPoint x: 713, startPoint y: 570, endPoint x: 760, endPoint y: 568, distance: 47.8
click at [760, 568] on td "068 -685" at bounding box center [750, 565] width 63 height 30
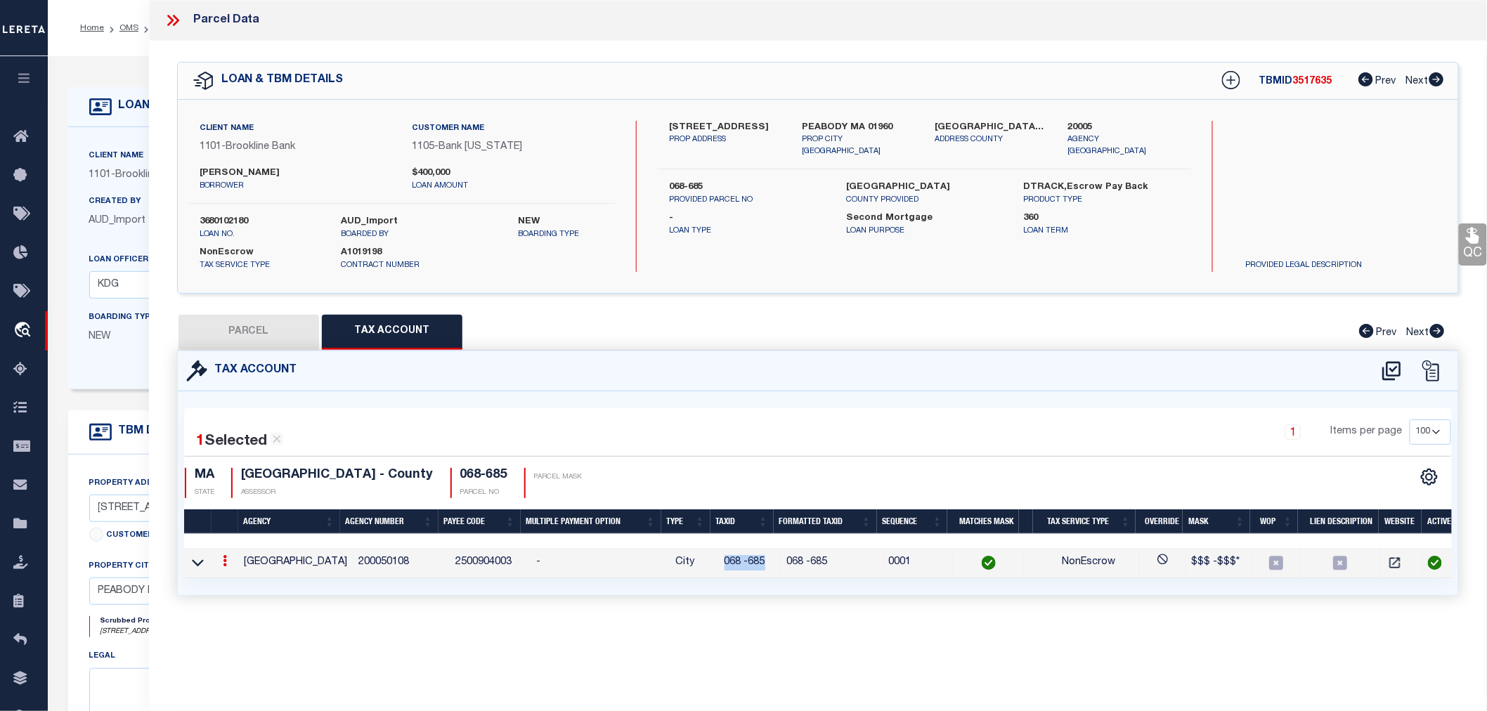
click at [240, 320] on button "PARCEL" at bounding box center [249, 332] width 141 height 35
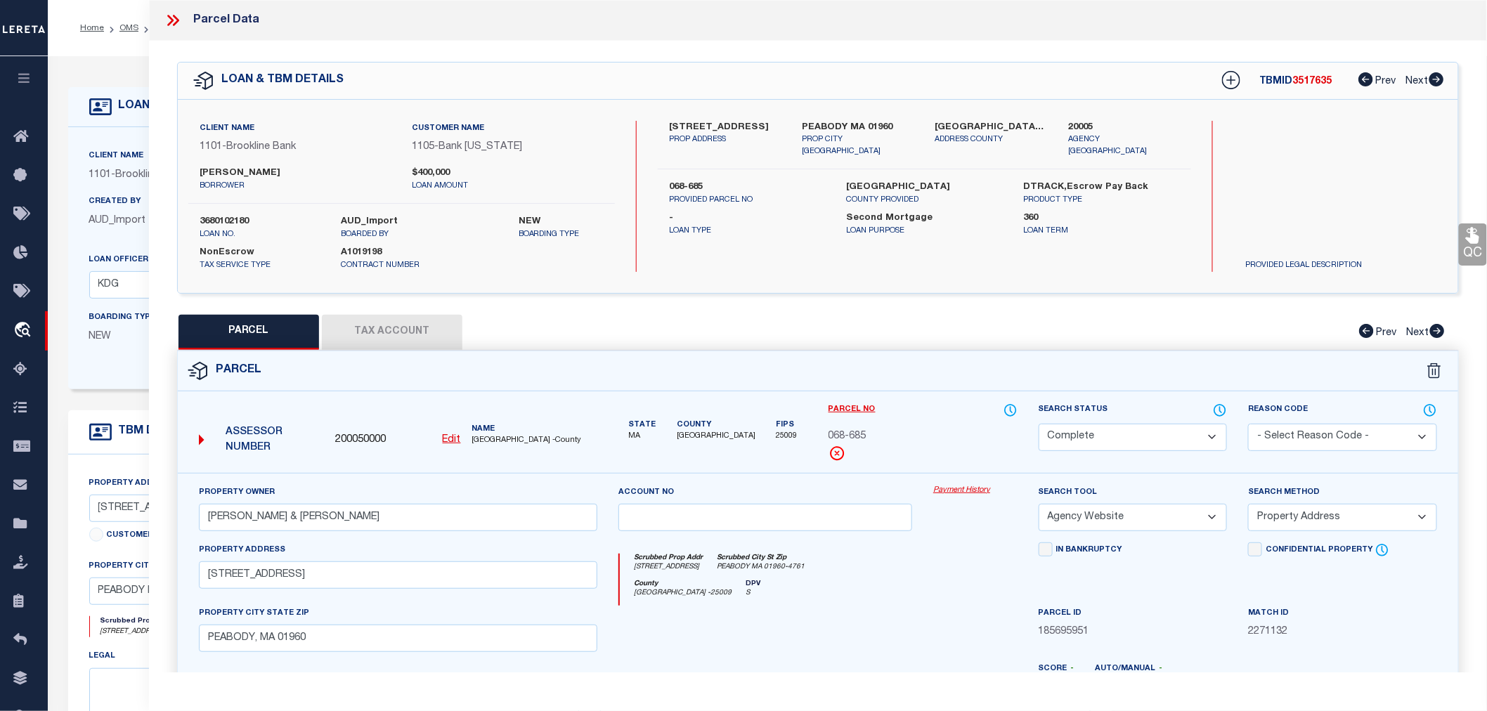
click at [176, 20] on icon at bounding box center [173, 20] width 18 height 18
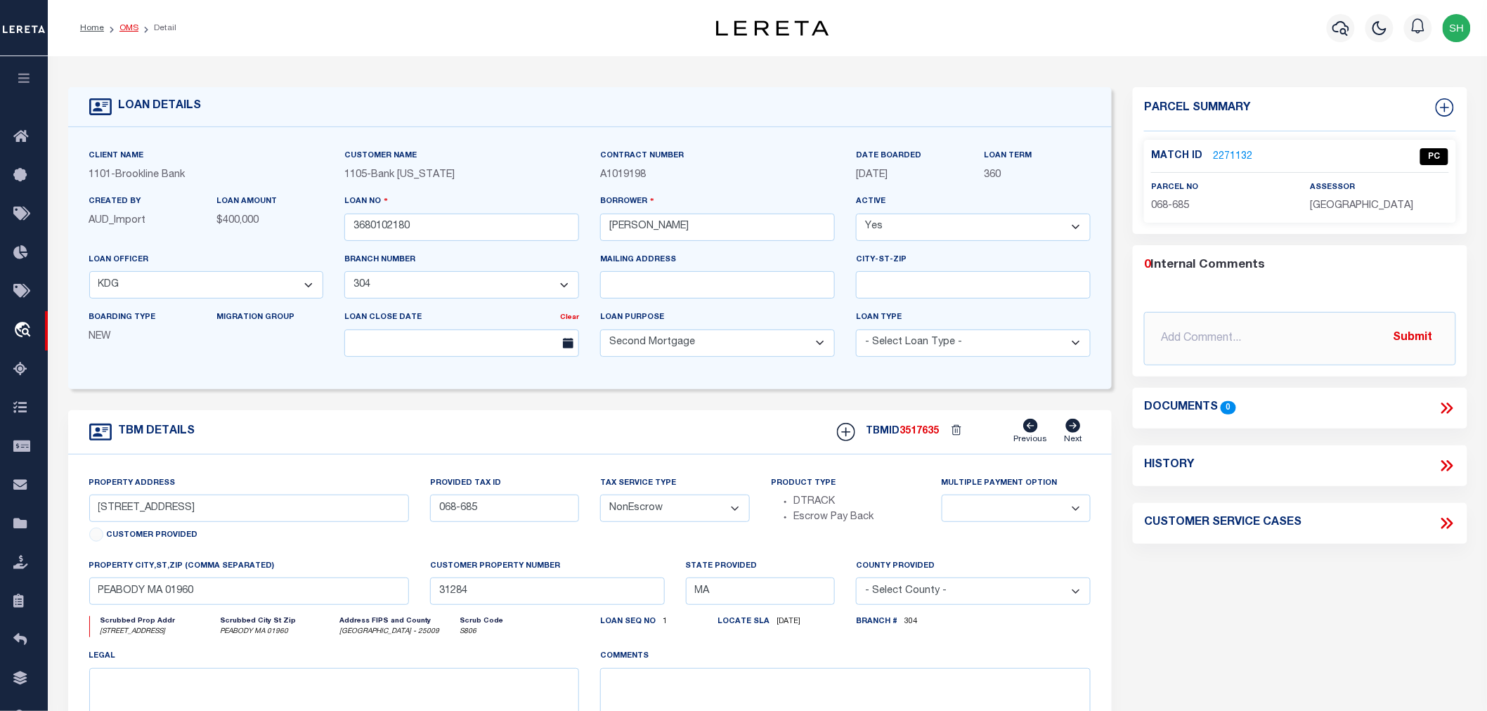
click at [129, 27] on link "OMS" at bounding box center [128, 28] width 19 height 8
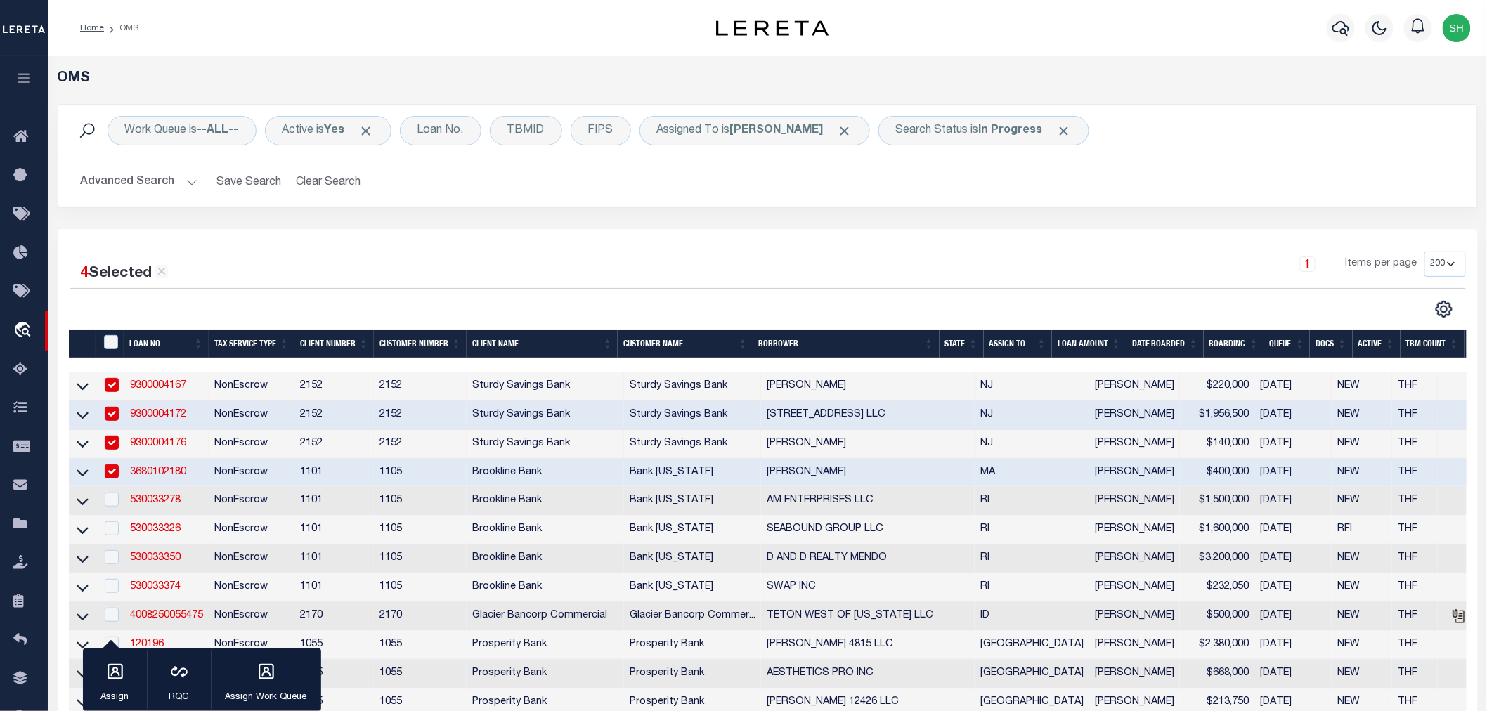
scroll to position [234, 0]
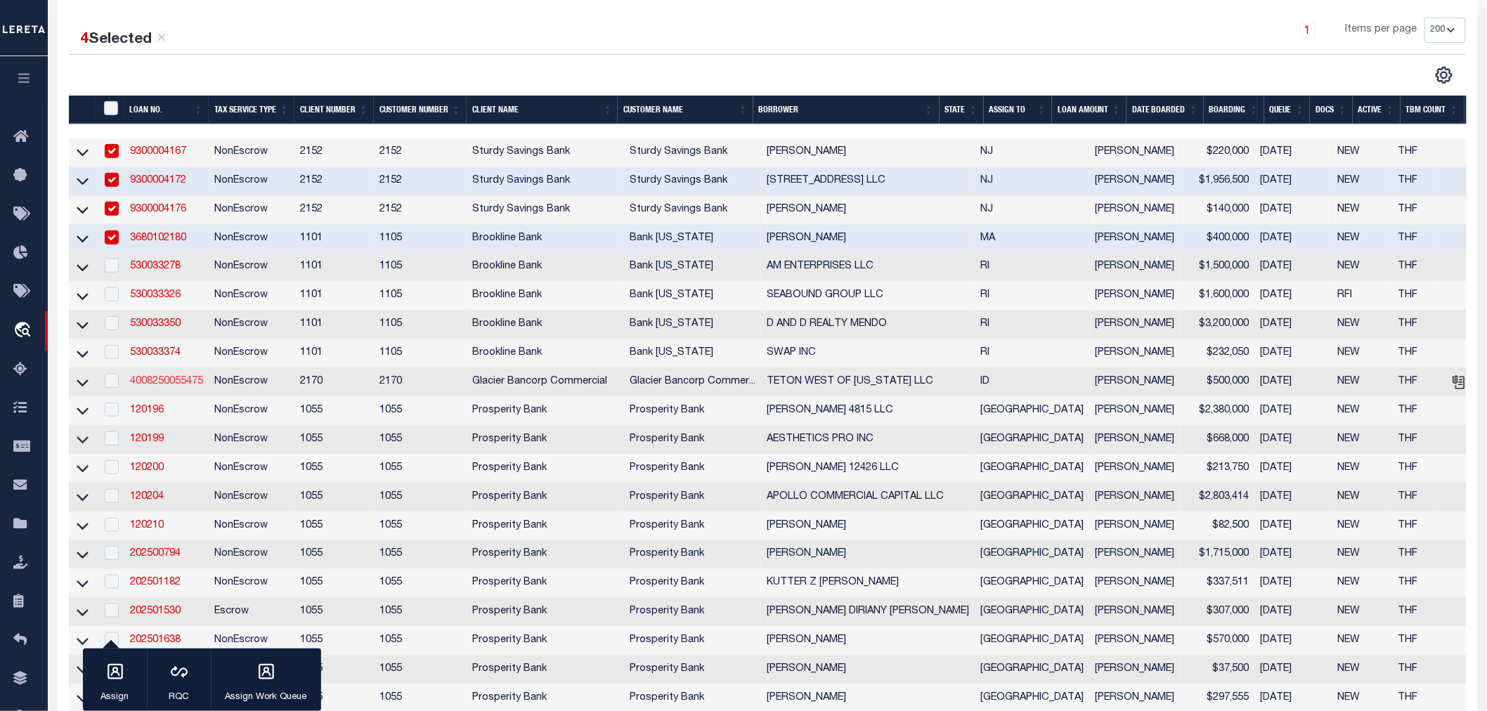
click at [176, 384] on link "4008250055475" at bounding box center [166, 382] width 73 height 10
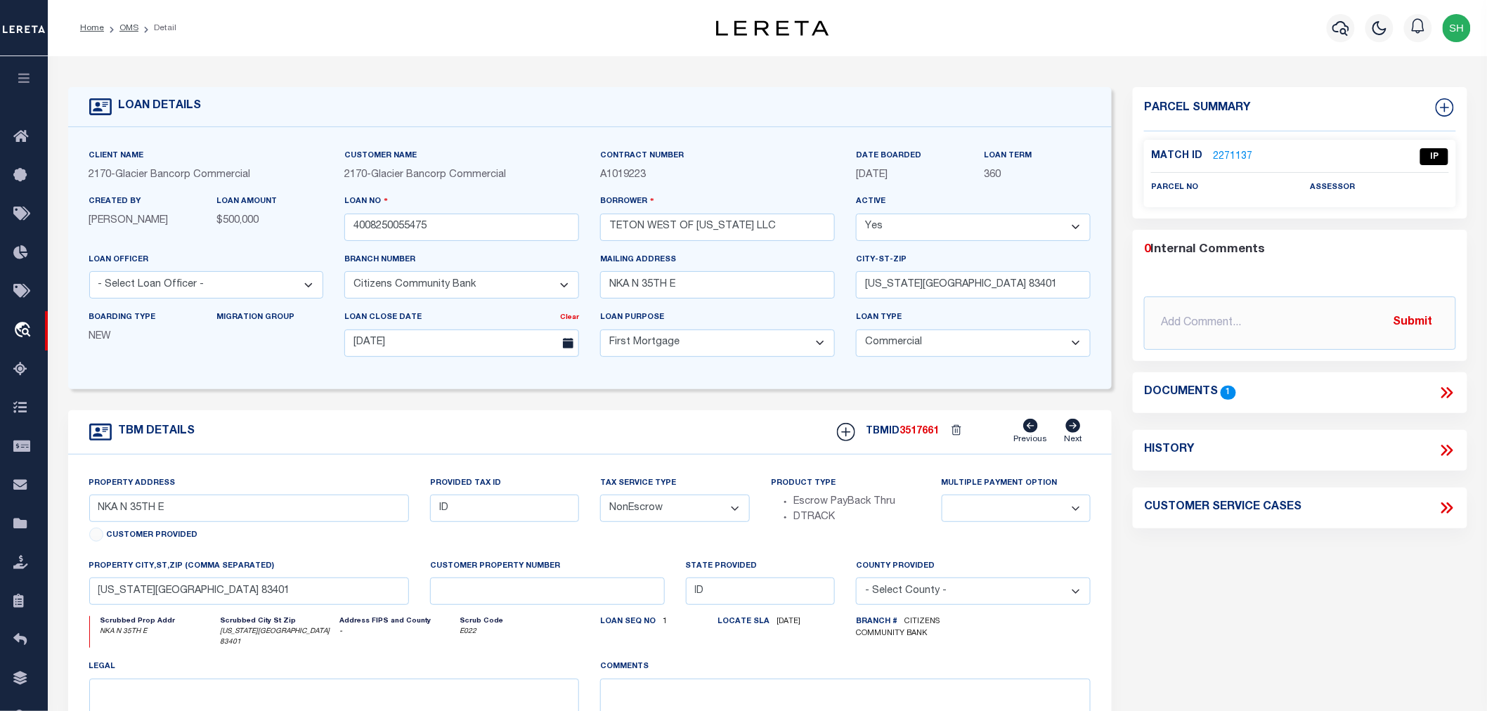
scroll to position [234, 0]
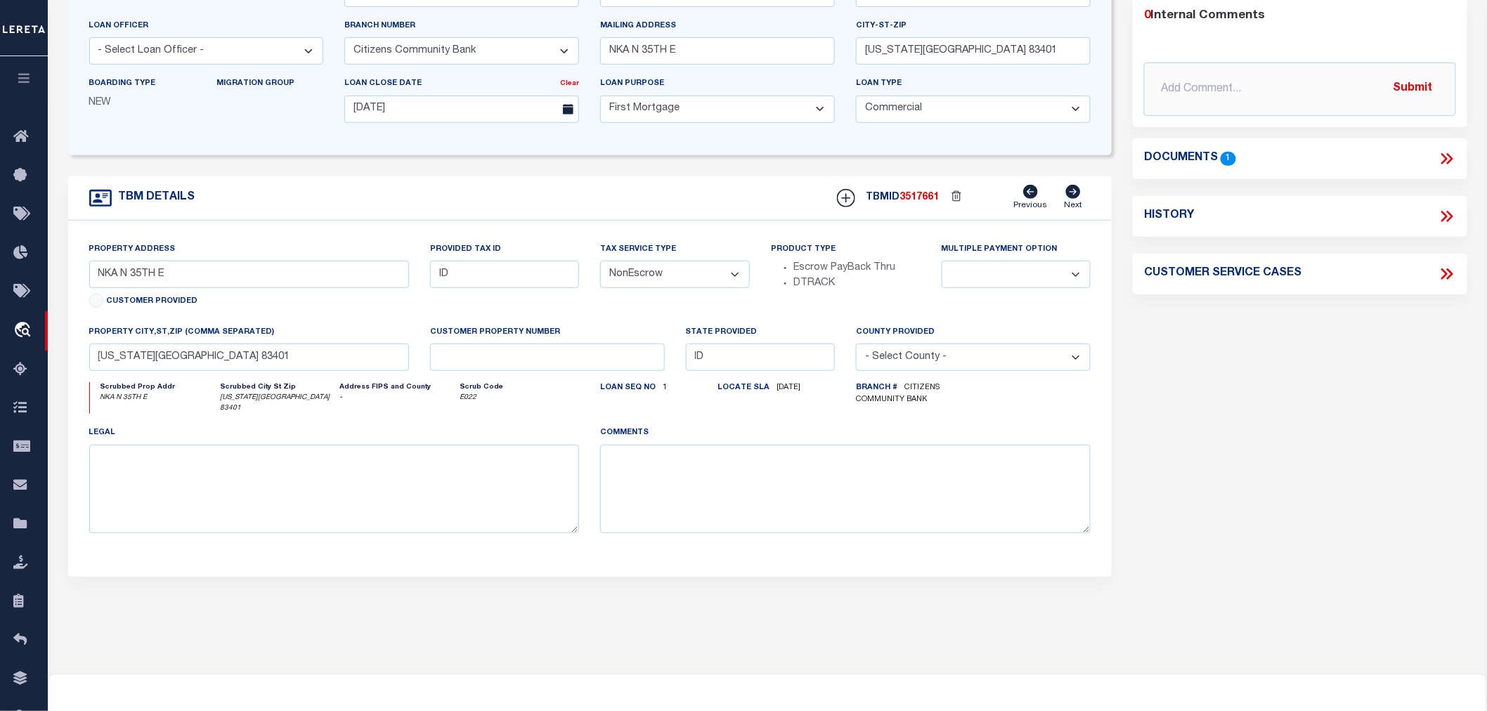
click at [1444, 158] on icon at bounding box center [1447, 159] width 18 height 18
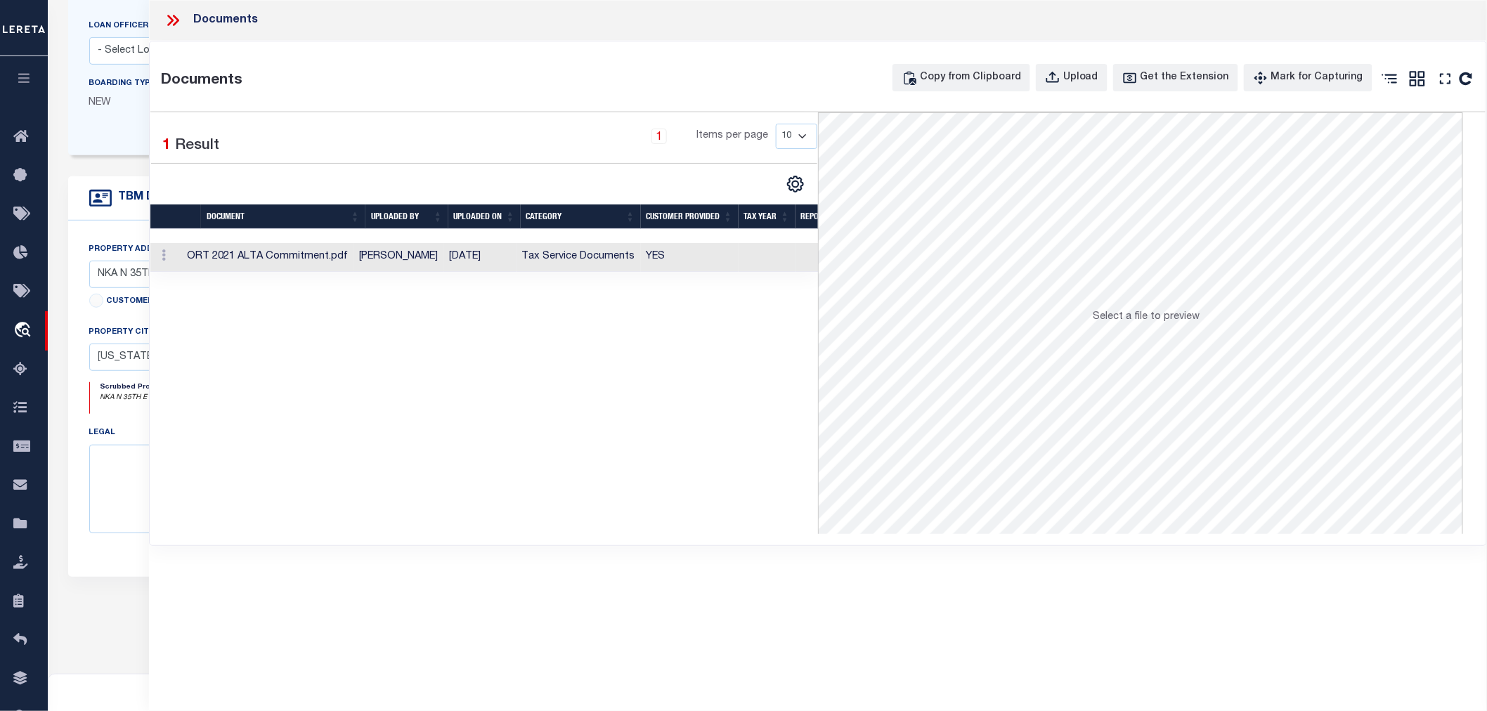
click at [269, 260] on td "ORT 2021 ALTA Commitment.pdf" at bounding box center [267, 257] width 172 height 29
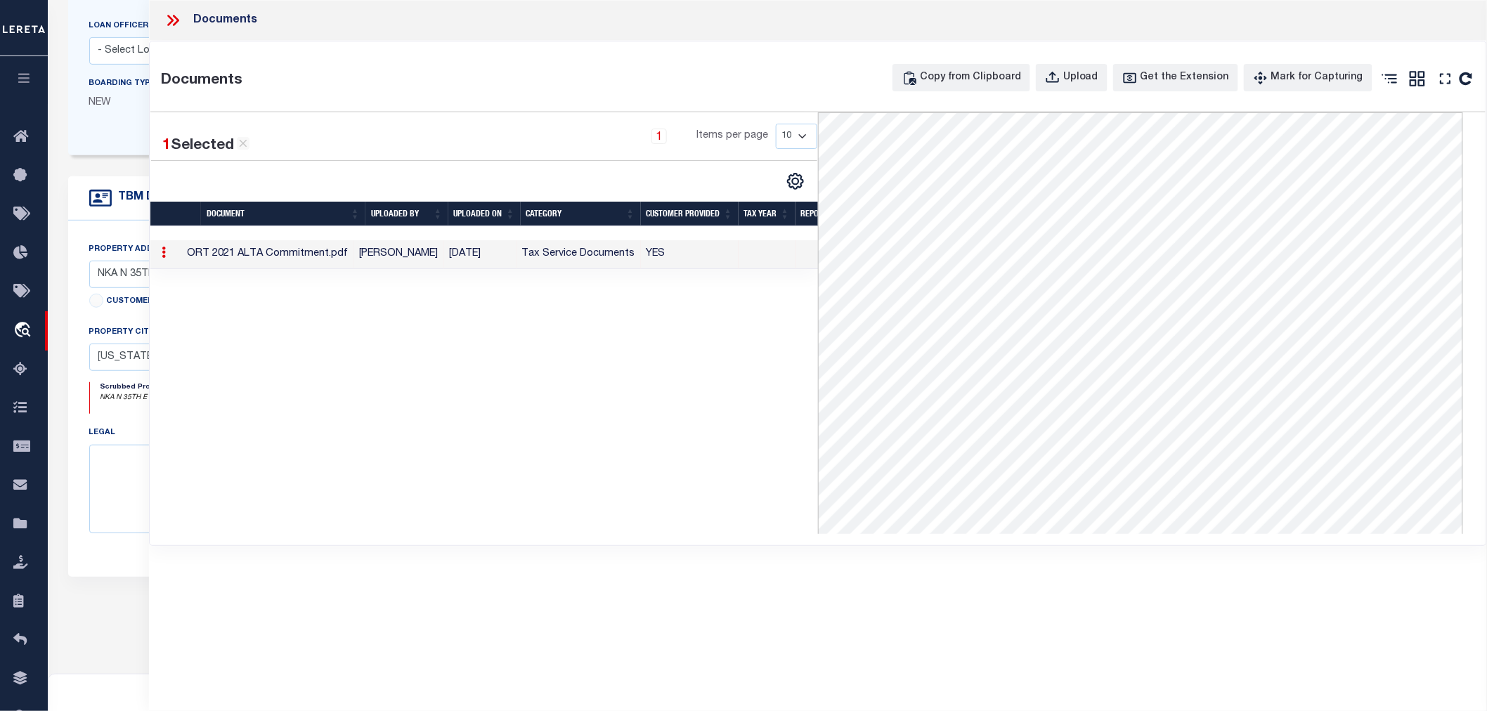
click at [176, 18] on icon at bounding box center [176, 20] width 6 height 11
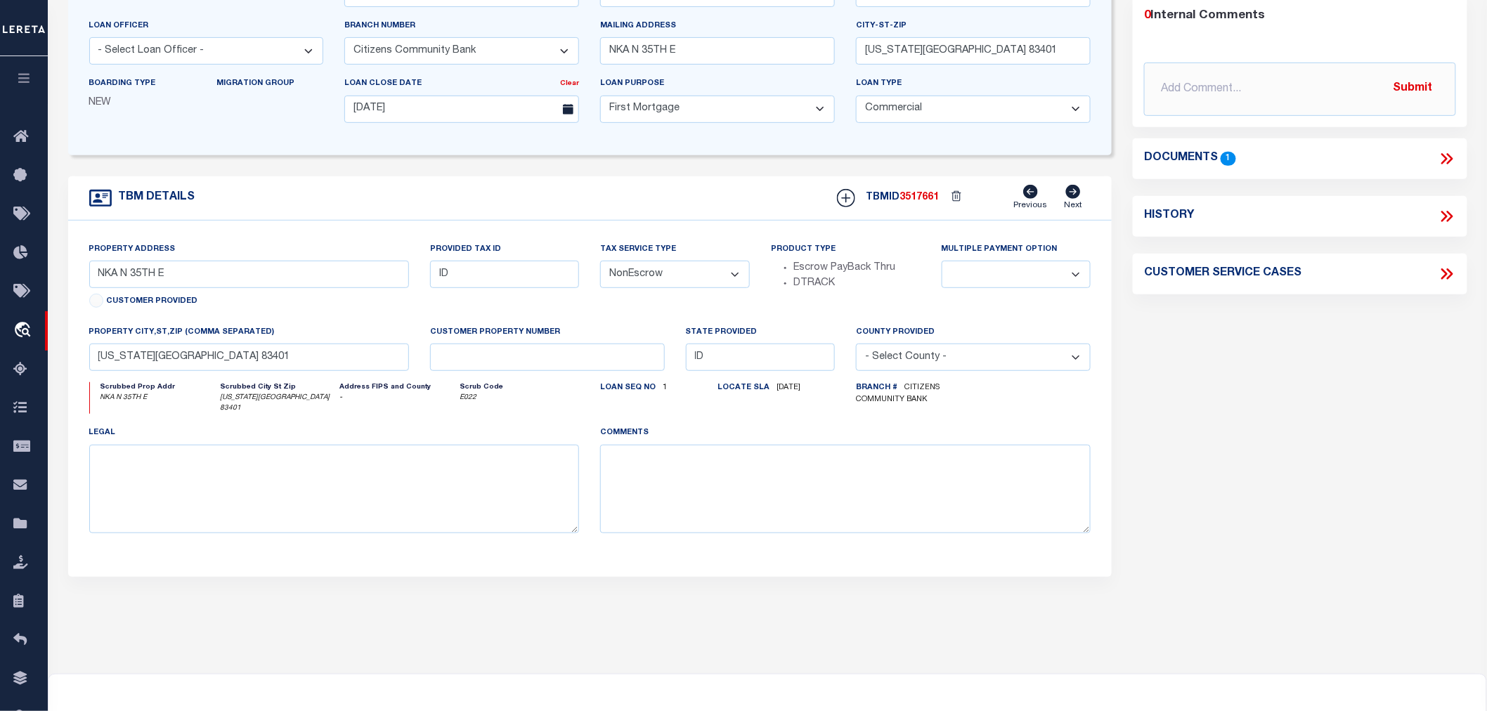
scroll to position [0, 0]
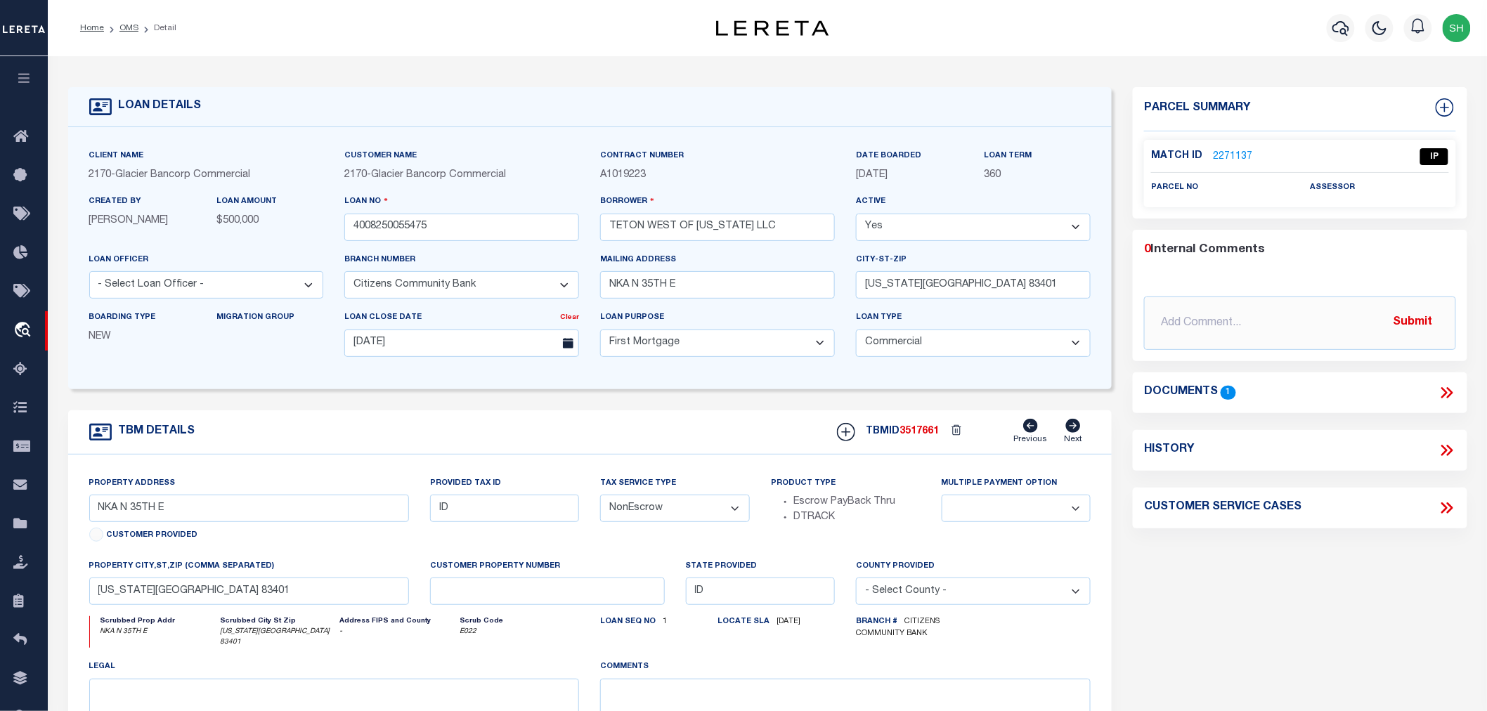
click at [1231, 150] on link "2271137" at bounding box center [1232, 157] width 39 height 15
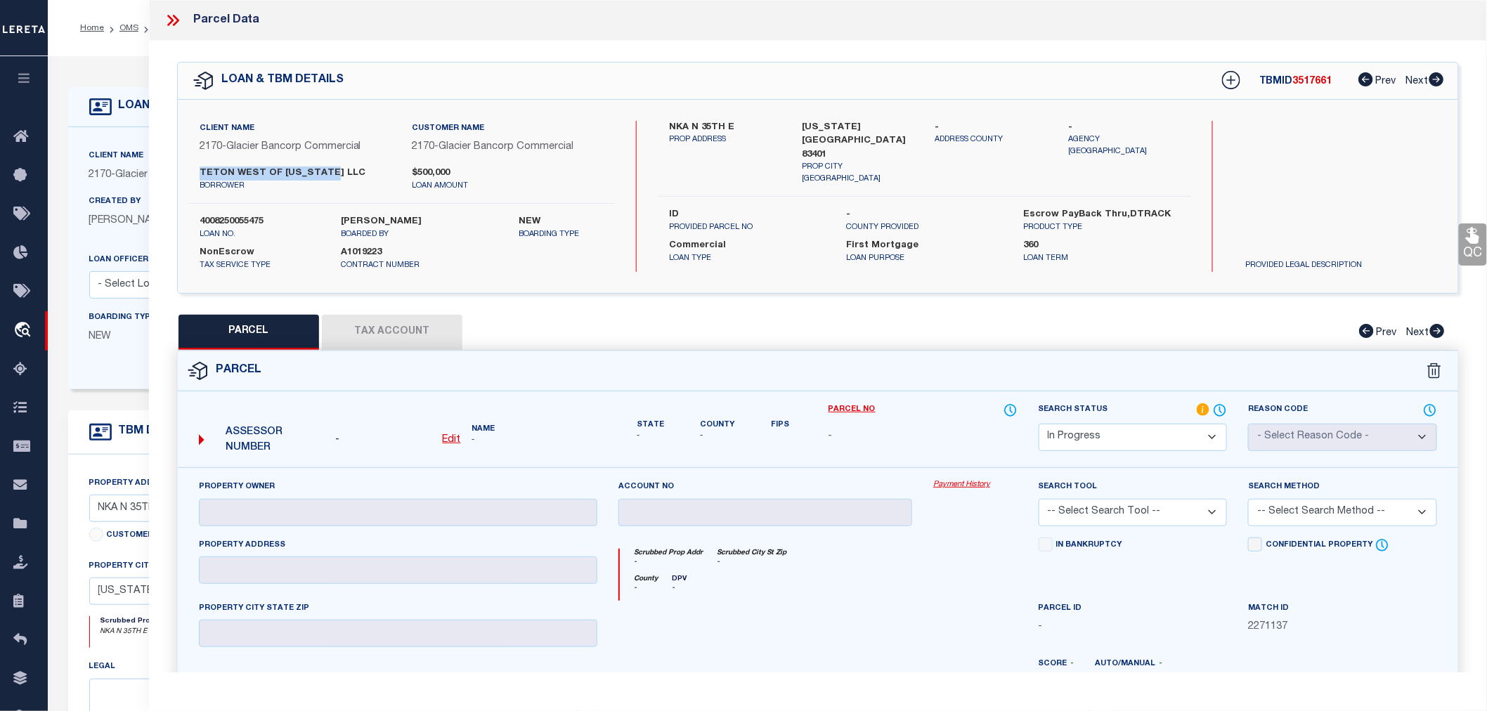
drag, startPoint x: 198, startPoint y: 167, endPoint x: 329, endPoint y: 174, distance: 130.9
click at [329, 174] on div "TETON WEST OF [US_STATE] LLC borrower" at bounding box center [295, 179] width 213 height 25
click at [450, 439] on u "Edit" at bounding box center [452, 440] width 18 height 10
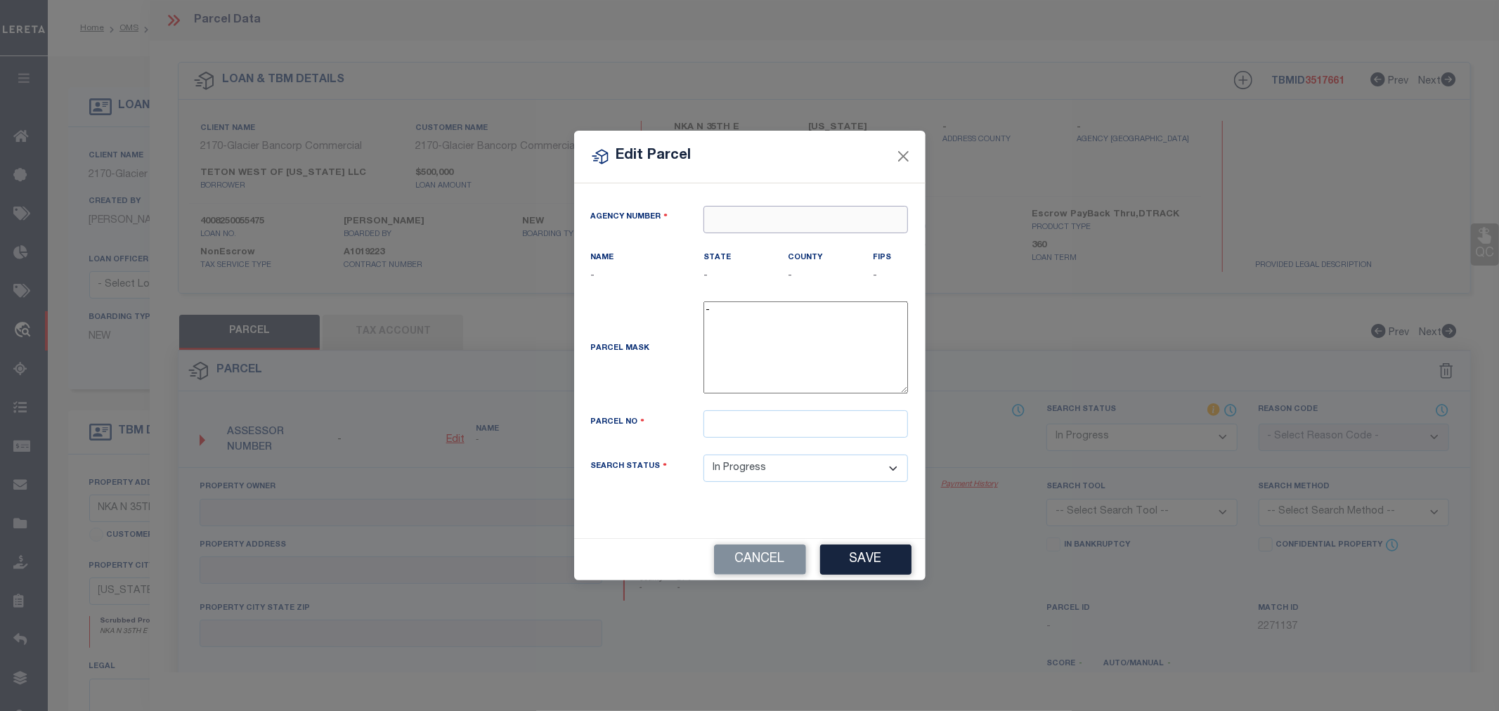
click at [721, 227] on input "text" at bounding box center [806, 219] width 205 height 27
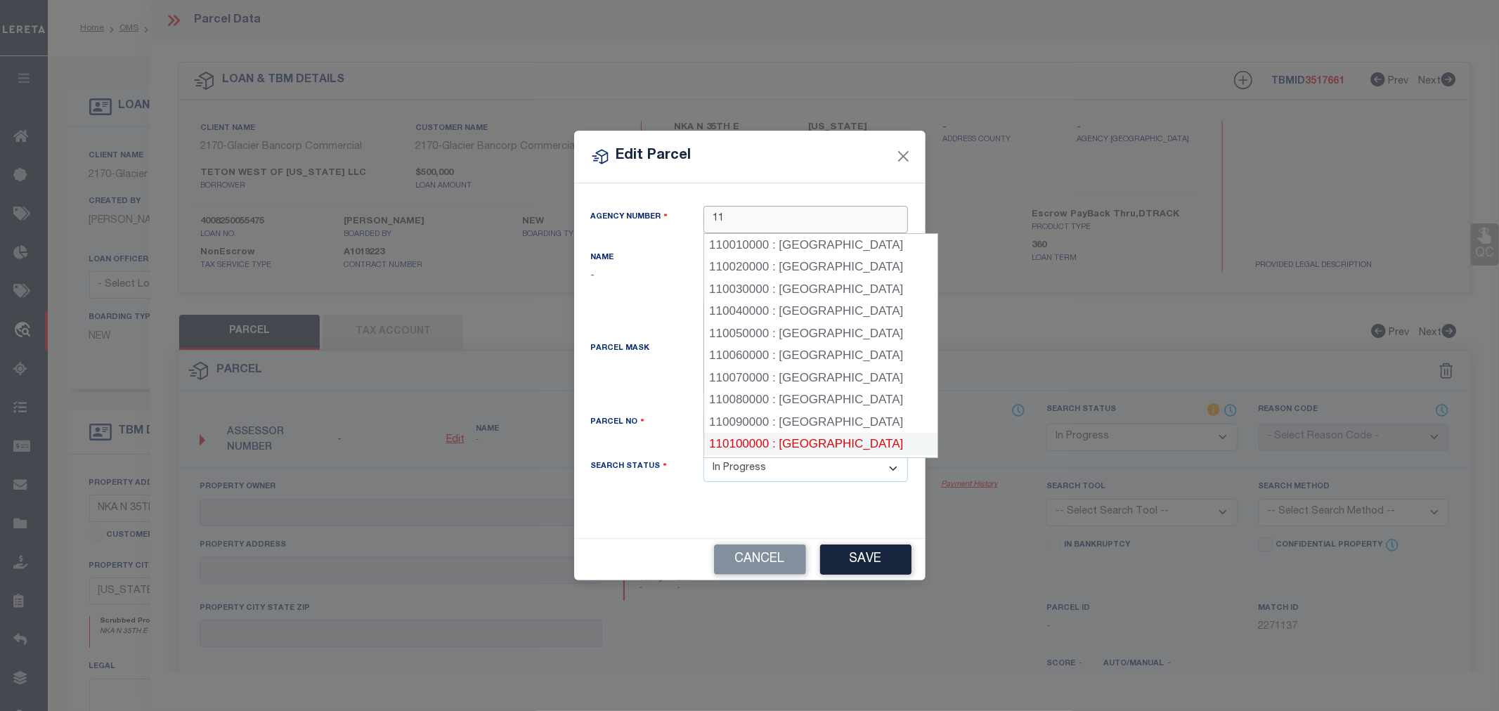
click at [762, 440] on div "110100000 : [GEOGRAPHIC_DATA]" at bounding box center [820, 444] width 233 height 22
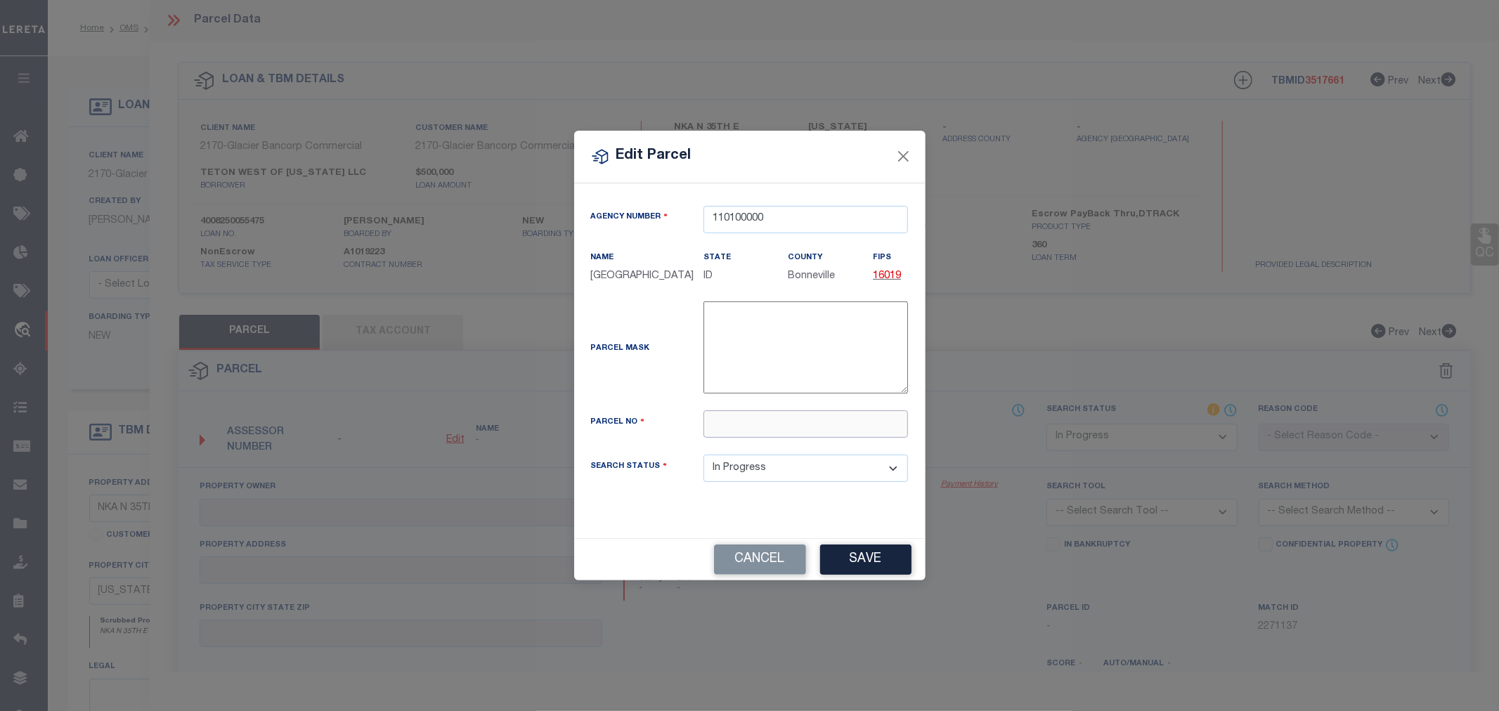
click at [737, 423] on input "text" at bounding box center [806, 423] width 205 height 27
paste input "RP03N38E220050"
click at [855, 569] on button "Save" at bounding box center [865, 560] width 91 height 30
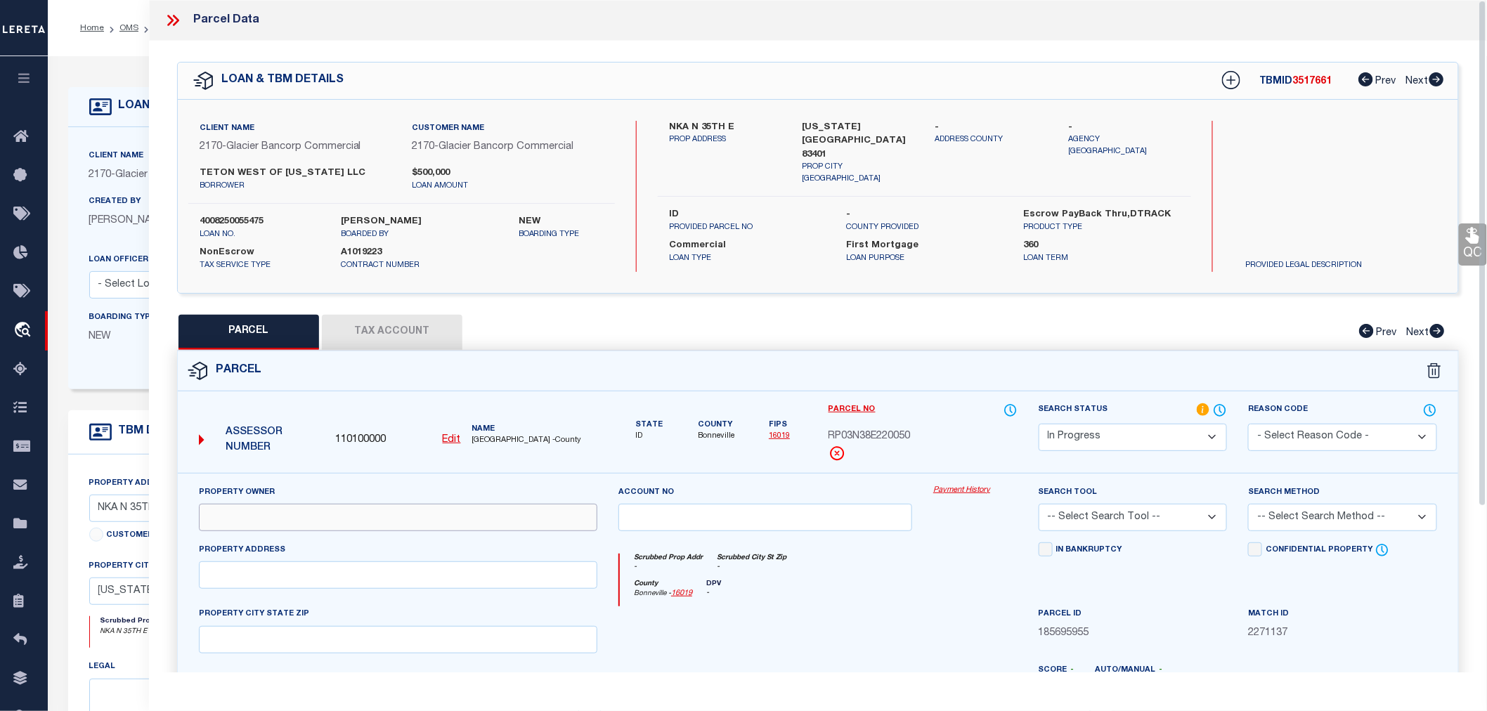
click at [225, 523] on input "text" at bounding box center [398, 517] width 398 height 27
paste input "TETON WEST OF [US_STATE] LLC"
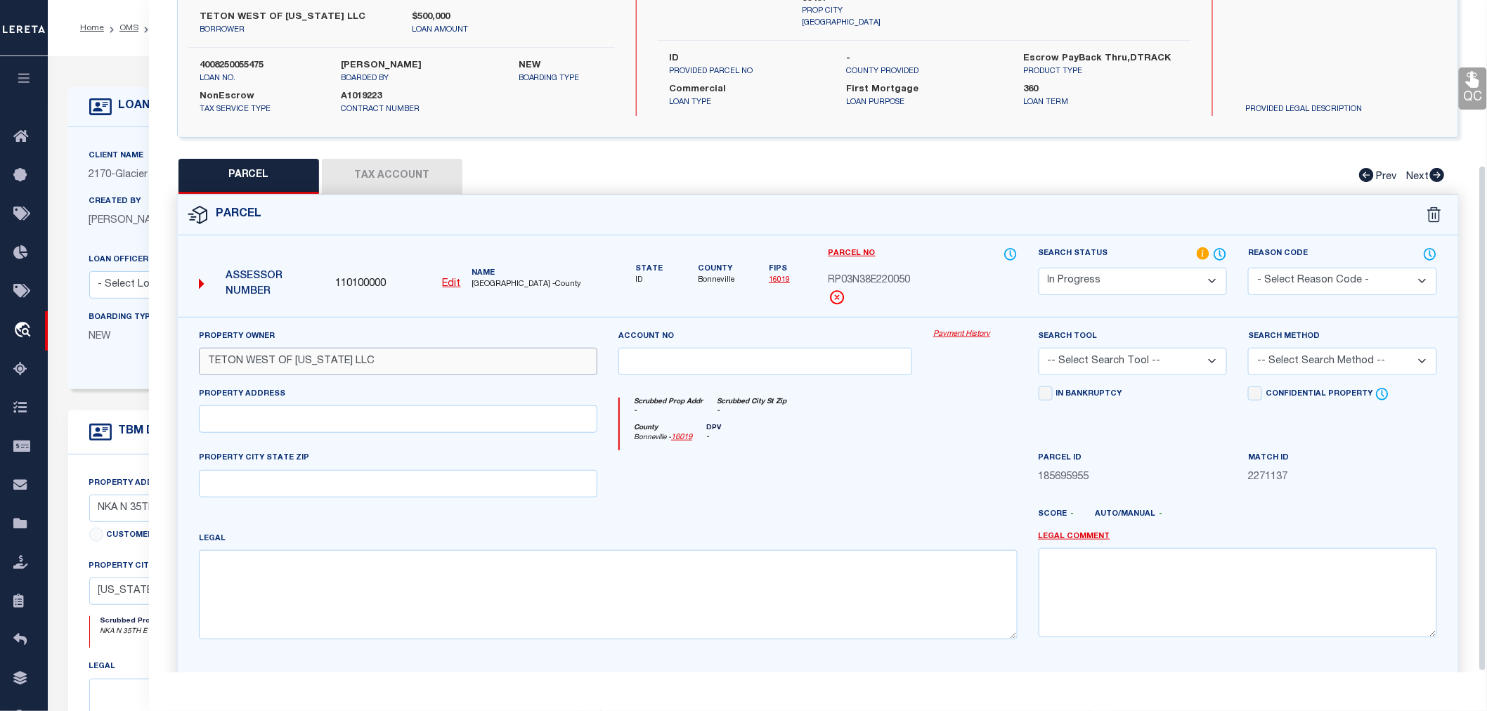
scroll to position [219, 0]
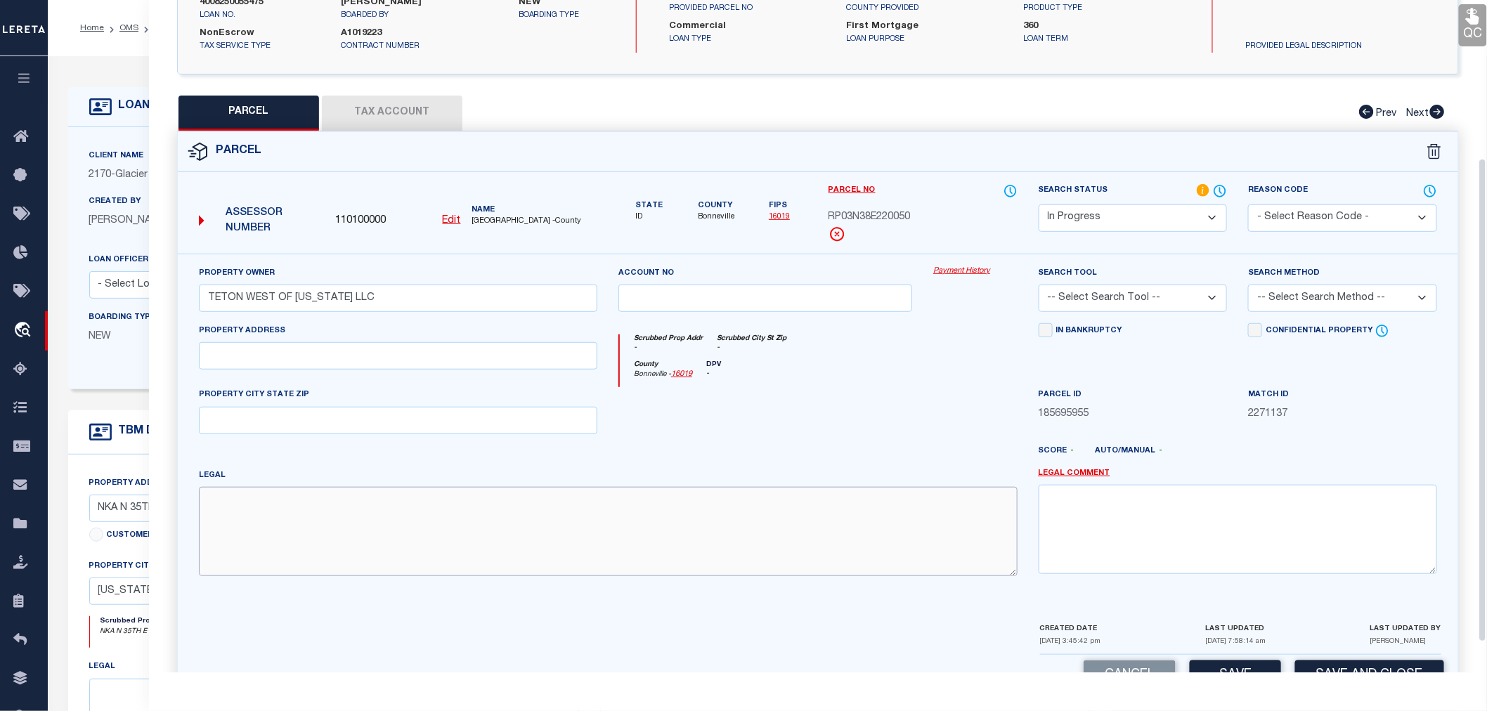
click at [329, 514] on textarea at bounding box center [608, 531] width 819 height 89
paste textarea "5.000 A NE1/4 NE1/4, SEC 22, T 3N, R 38"
click at [1086, 289] on select "-- Select Search Tool -- 3rd Party Website Agency File Agency Website ATLS CNV-…" at bounding box center [1133, 298] width 189 height 27
click at [1039, 285] on select "-- Select Search Tool -- 3rd Party Website Agency File Agency Website ATLS CNV-…" at bounding box center [1133, 298] width 189 height 27
click at [1268, 294] on select "-- Select Search Method -- Property Address Legal Liability Info Provided" at bounding box center [1342, 298] width 189 height 27
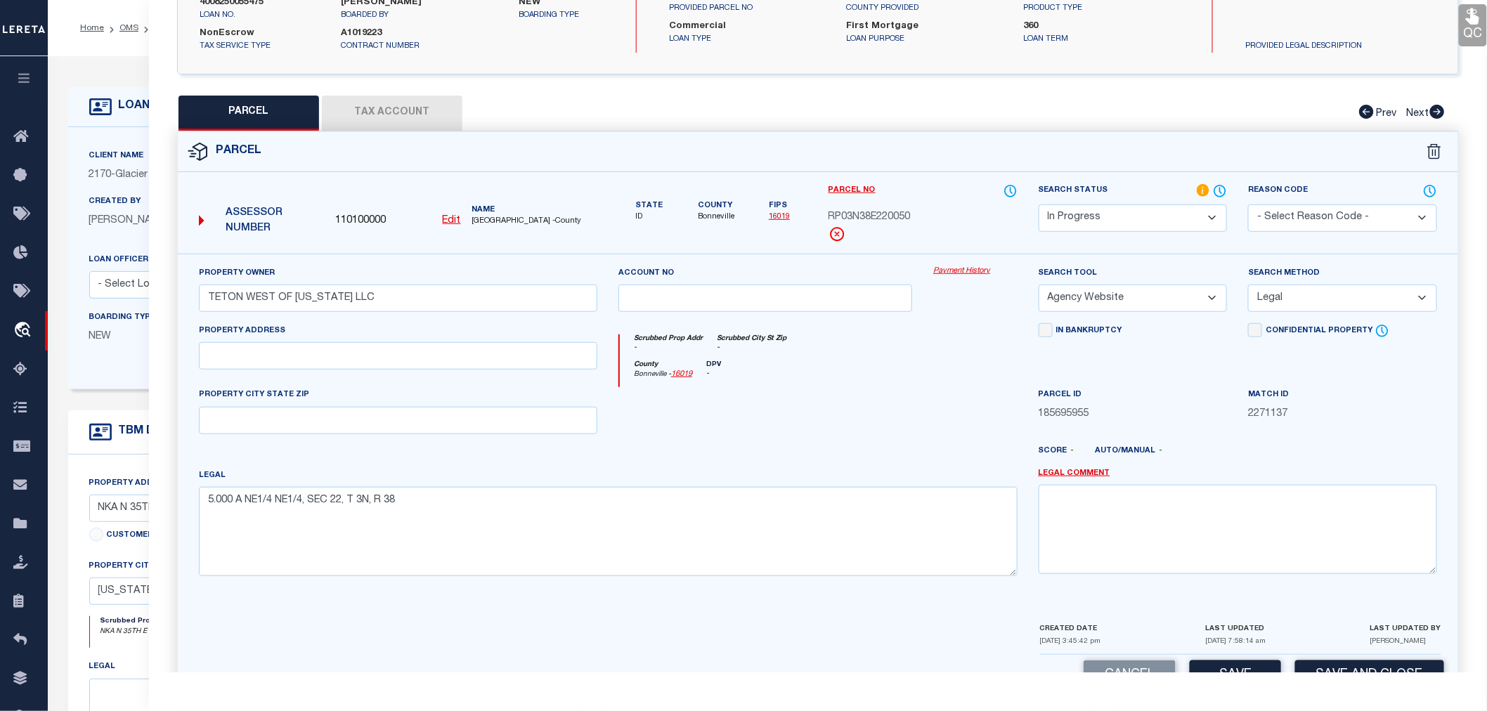
click at [1248, 285] on select "-- Select Search Method -- Property Address Legal Liability Info Provided" at bounding box center [1342, 298] width 189 height 27
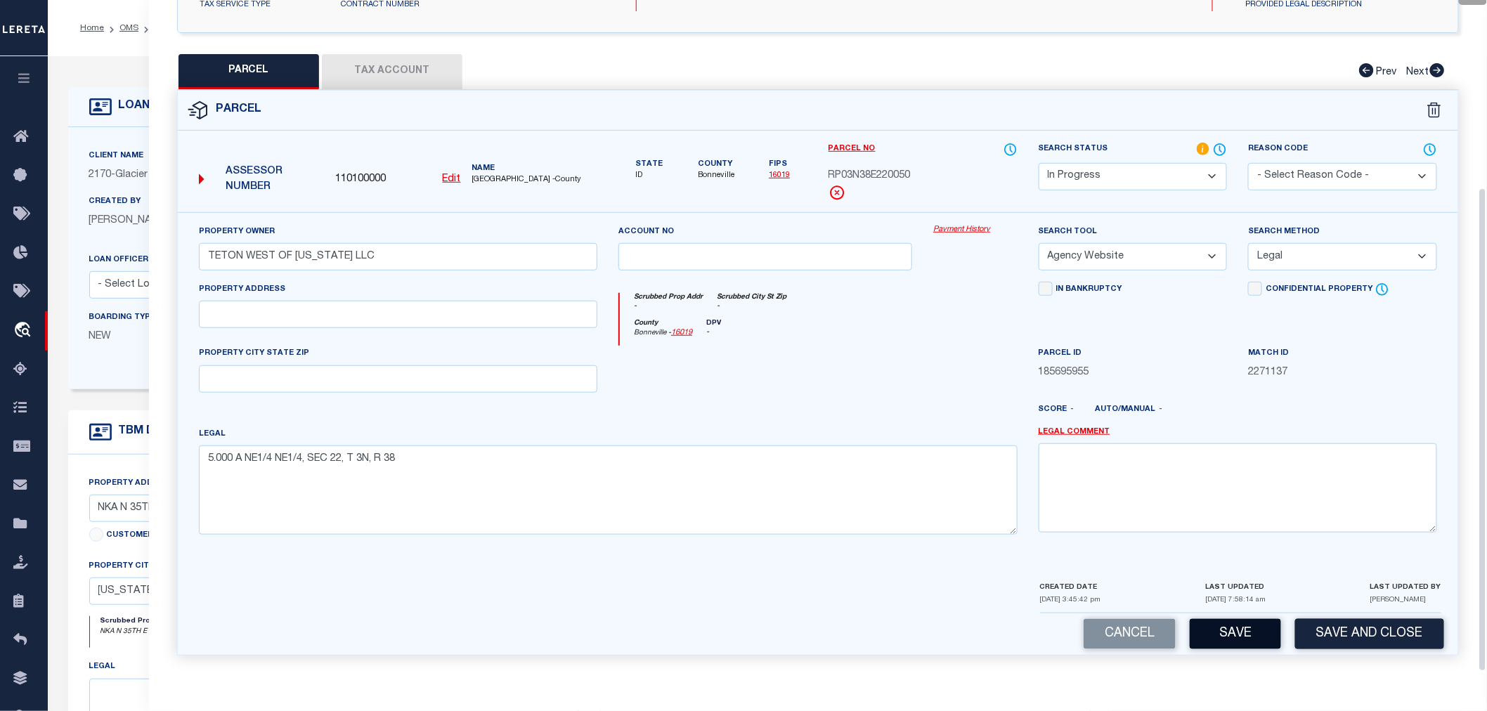
click at [1261, 633] on button "Save" at bounding box center [1235, 634] width 91 height 30
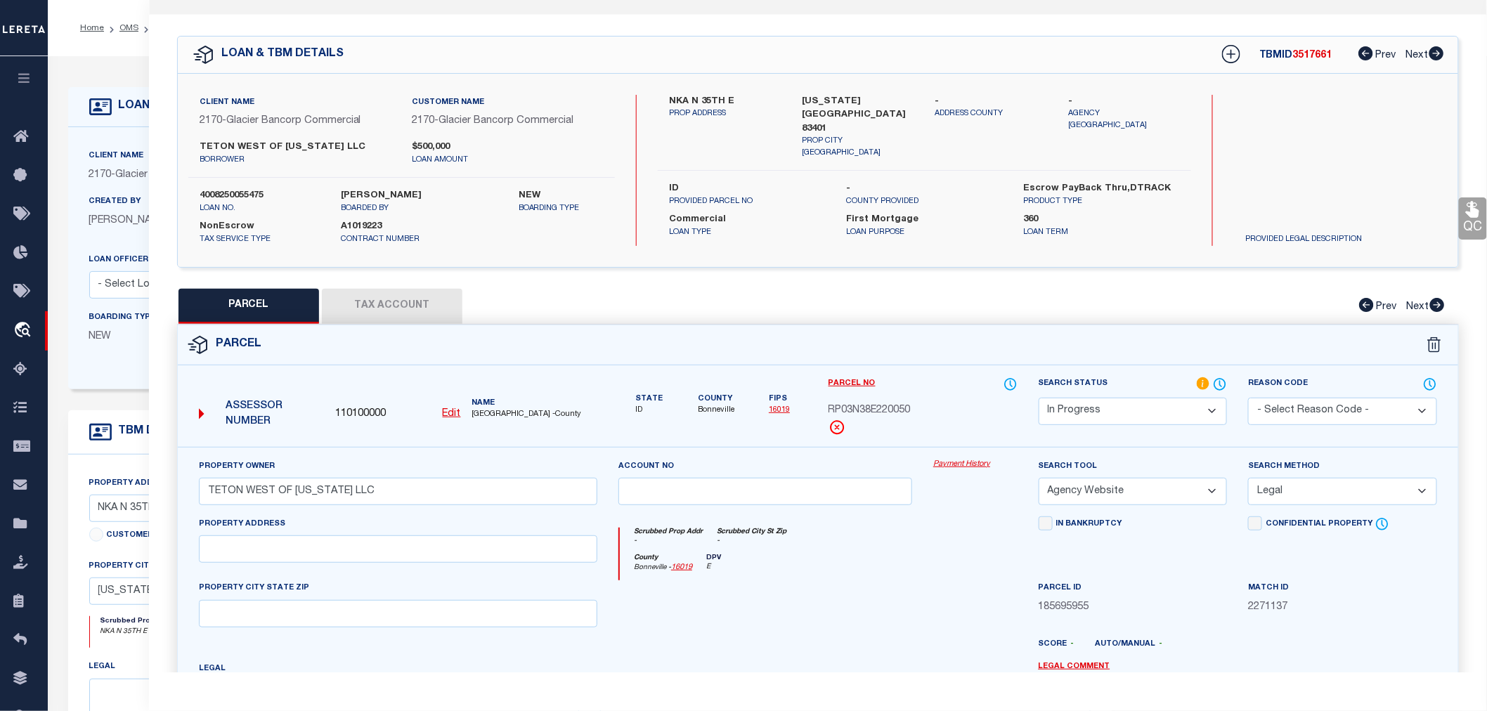
click at [408, 308] on button "Tax Account" at bounding box center [392, 306] width 141 height 35
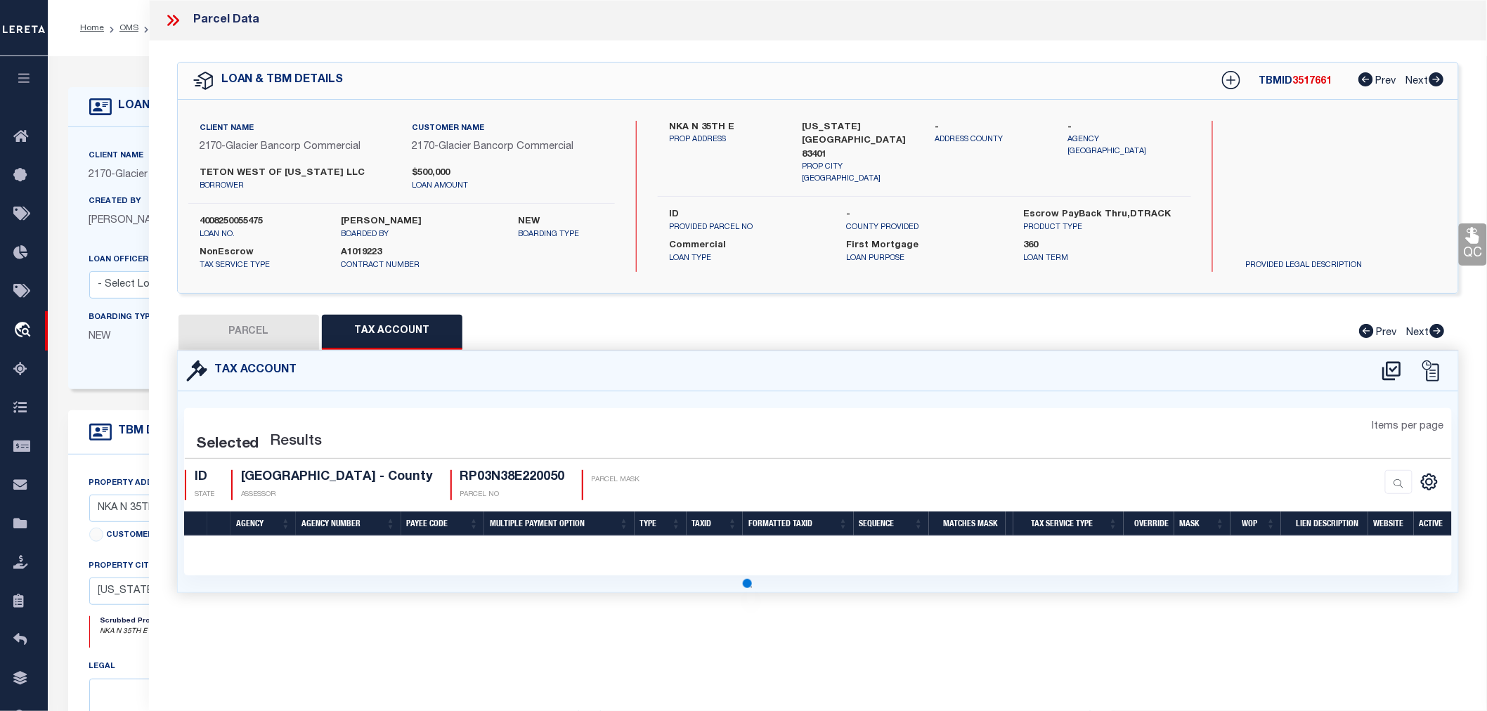
scroll to position [0, 0]
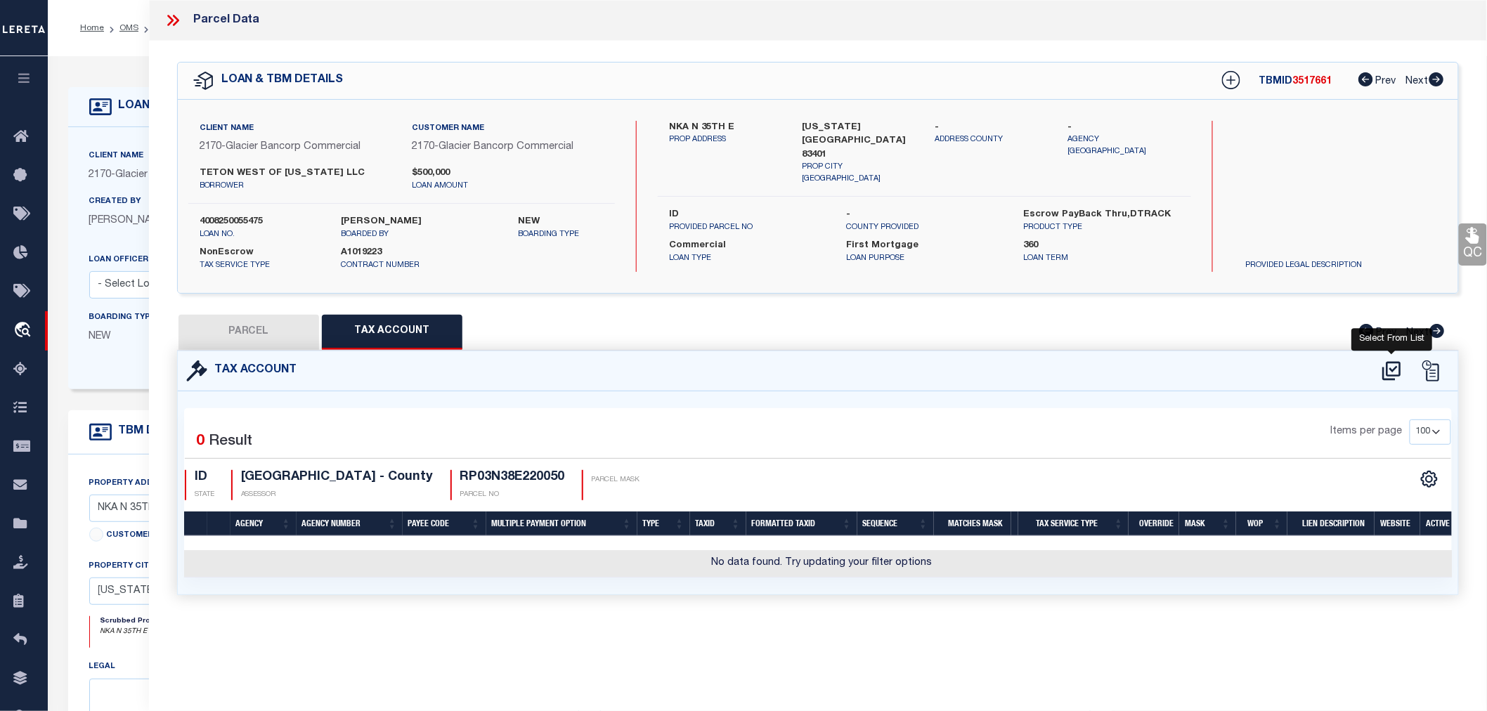
click at [1387, 360] on icon at bounding box center [1391, 371] width 23 height 22
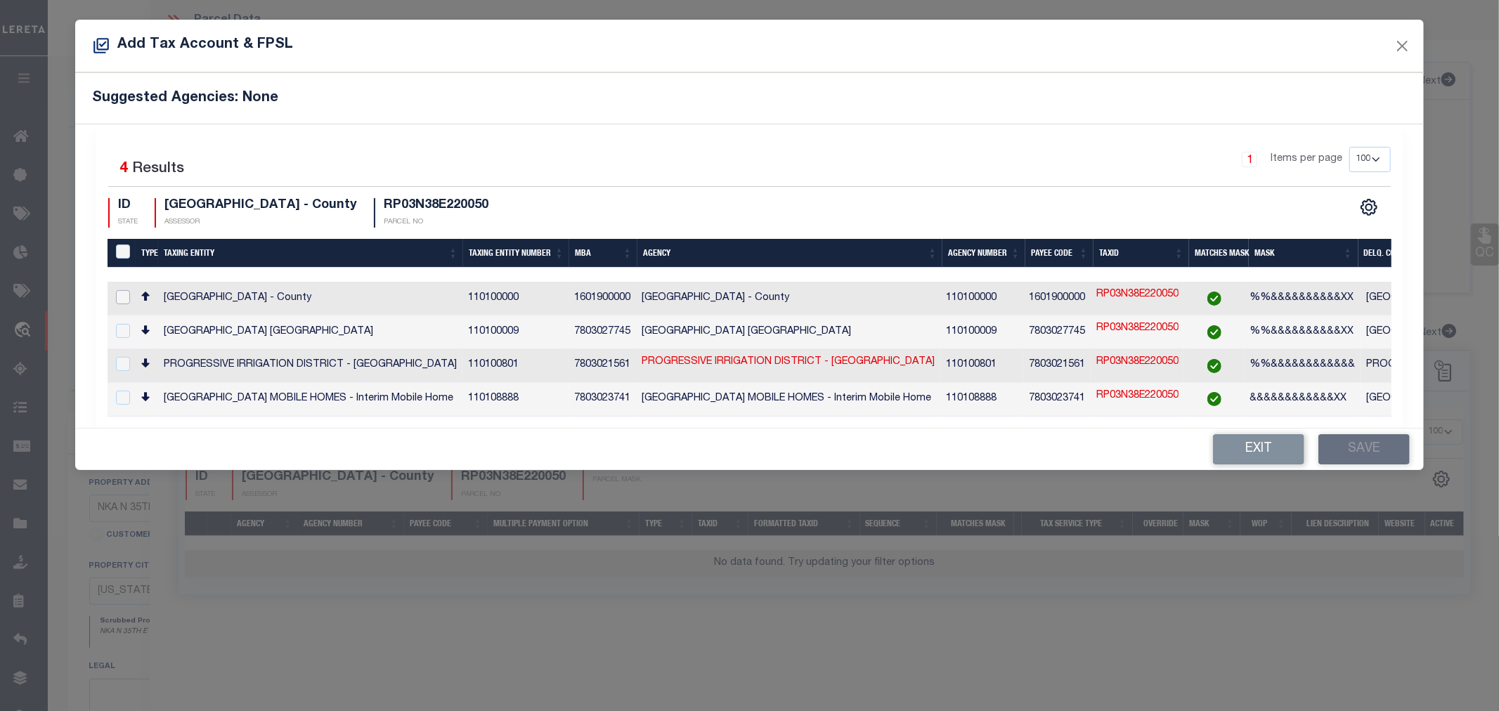
click at [120, 295] on input "checkbox" at bounding box center [123, 297] width 14 height 14
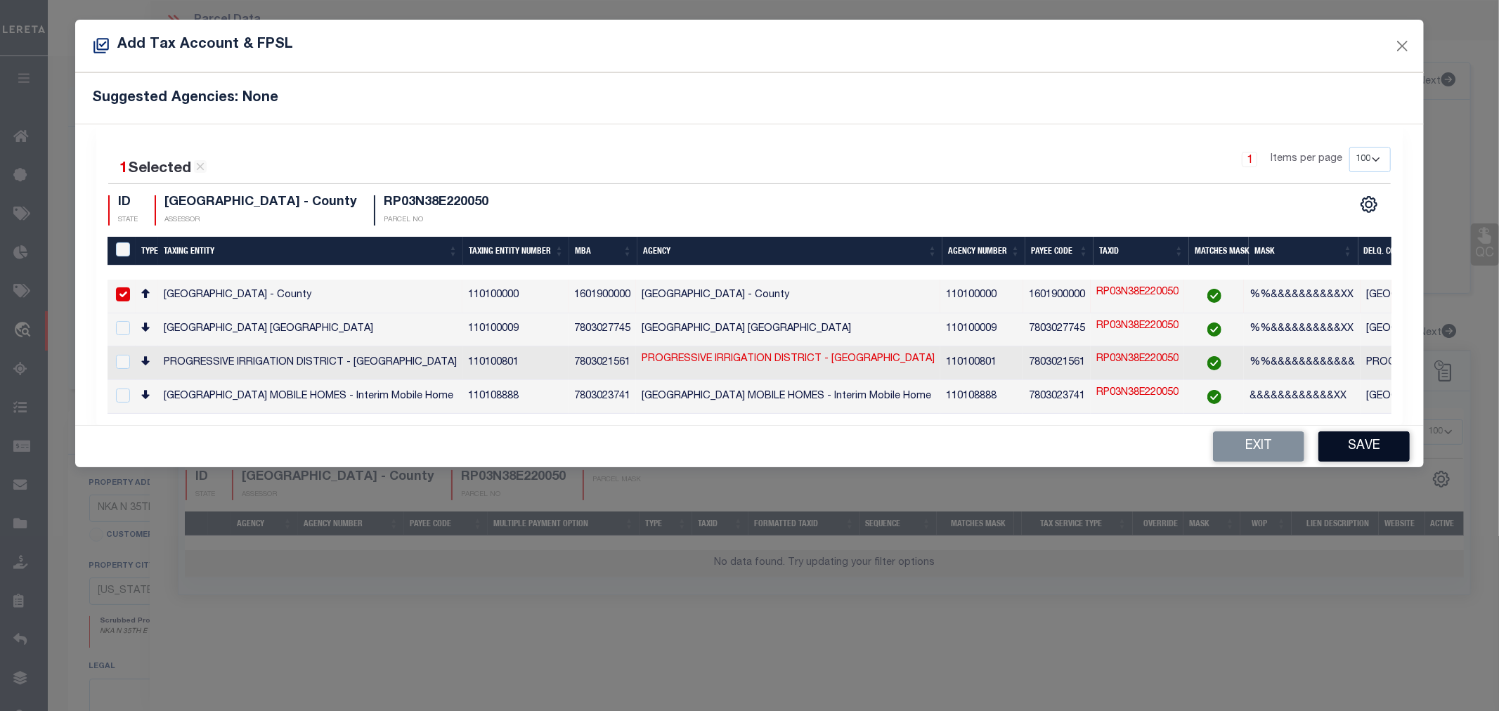
click at [1367, 448] on button "Save" at bounding box center [1363, 447] width 91 height 30
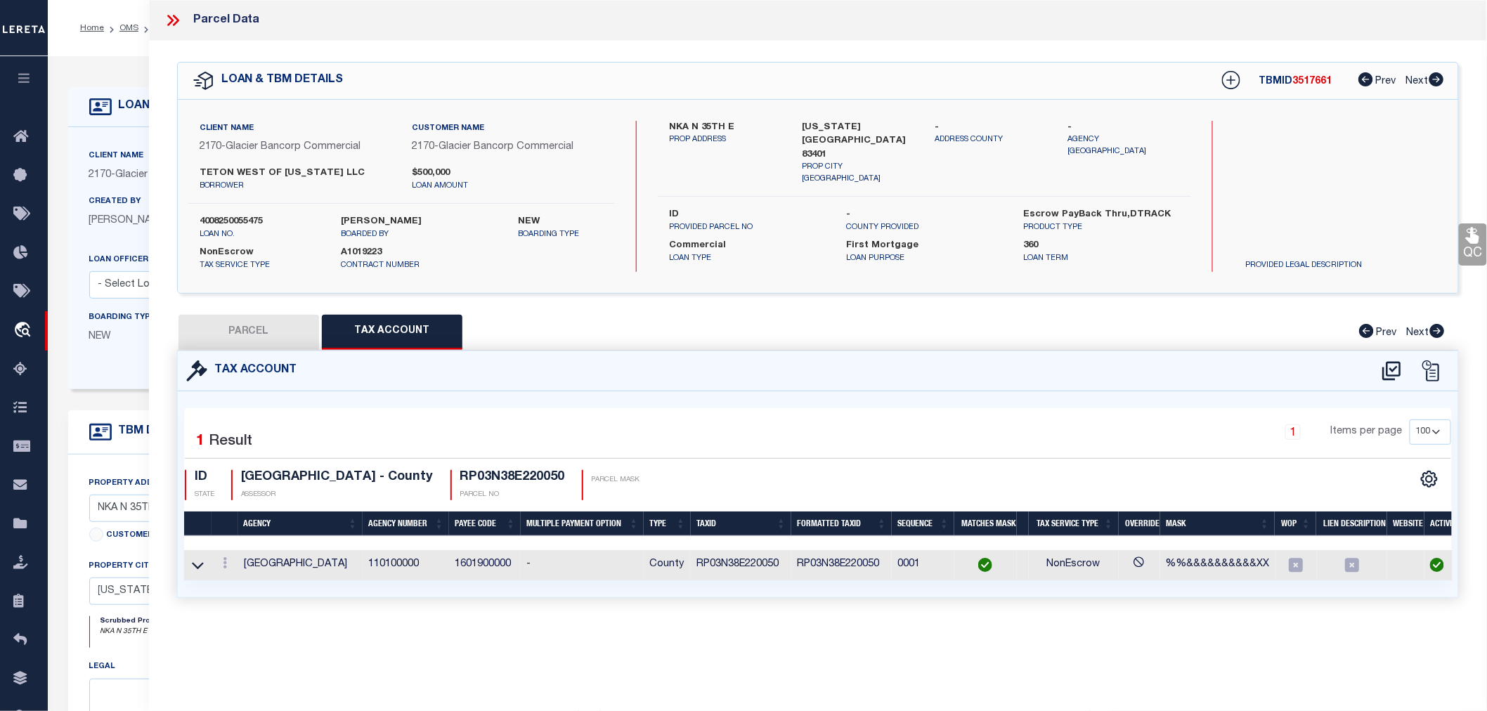
click at [214, 335] on button "PARCEL" at bounding box center [249, 332] width 141 height 35
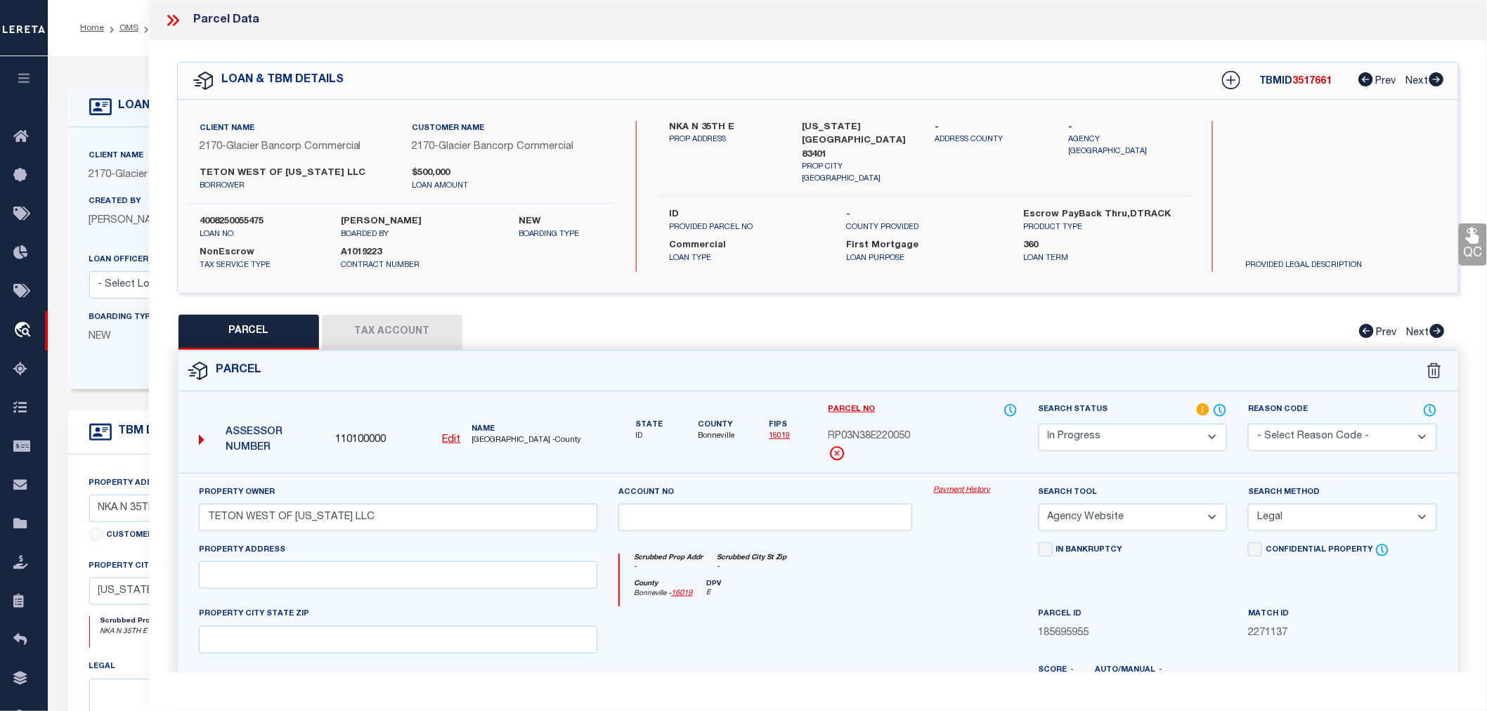
click at [1122, 430] on select "Automated Search Bad Parcel Complete Duplicate Parcel High Dollar Reporting In …" at bounding box center [1133, 437] width 189 height 27
click at [1039, 424] on select "Automated Search Bad Parcel Complete Duplicate Parcel High Dollar Reporting In …" at bounding box center [1133, 437] width 189 height 27
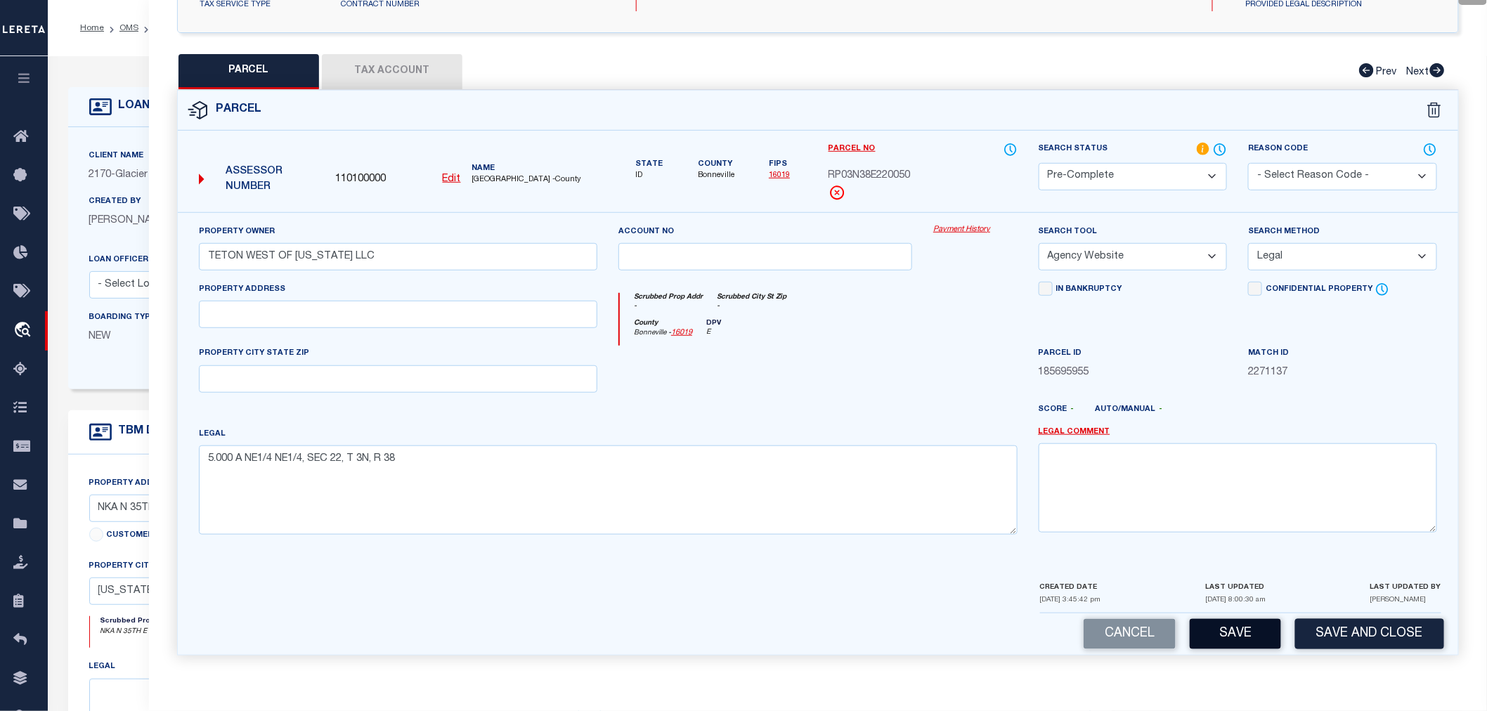
click at [1251, 645] on button "Save" at bounding box center [1235, 634] width 91 height 30
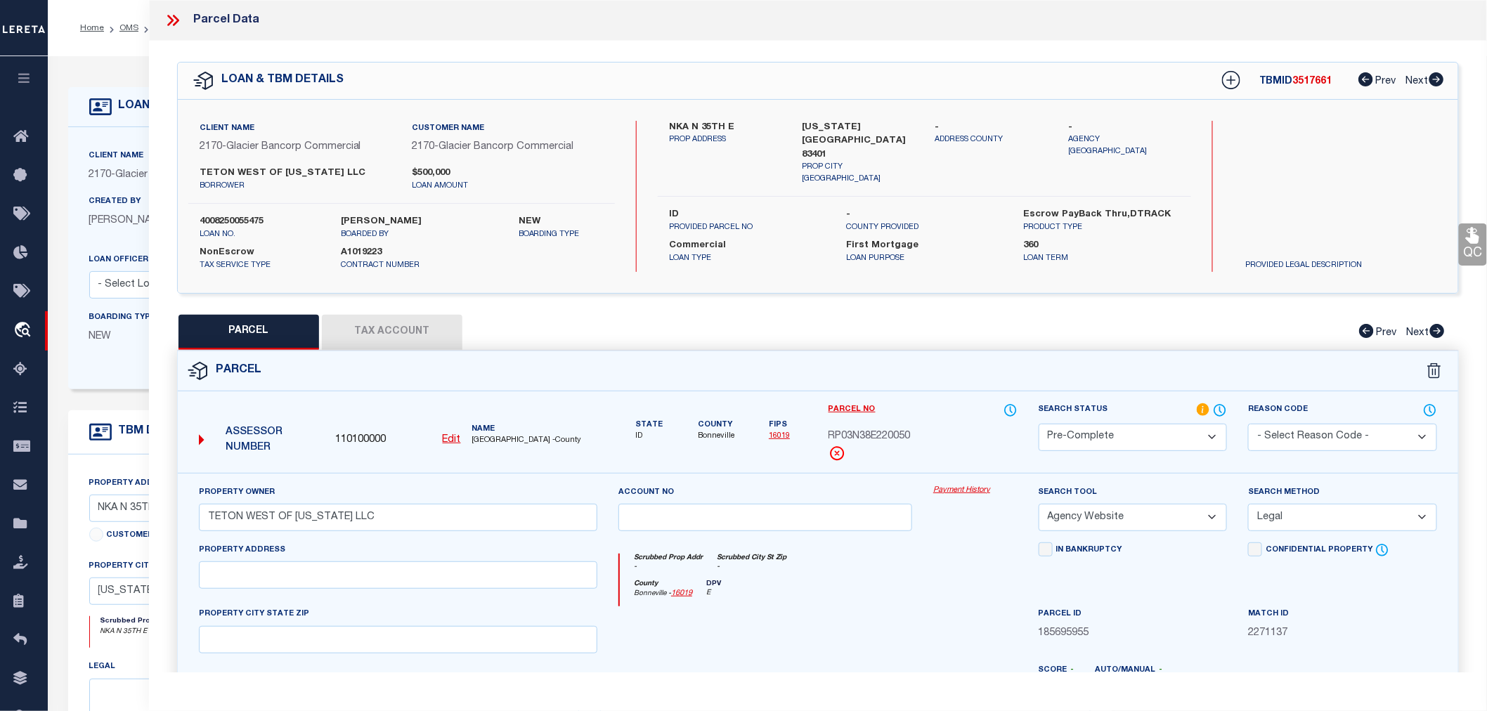
click at [1295, 83] on span "3517661" at bounding box center [1312, 82] width 39 height 10
click at [1297, 86] on span "3517661" at bounding box center [1312, 82] width 39 height 10
click at [1309, 89] on div "TBMID 3517661 Prev Next" at bounding box center [1323, 80] width 241 height 25
click at [252, 219] on label "4008250055475" at bounding box center [260, 222] width 121 height 14
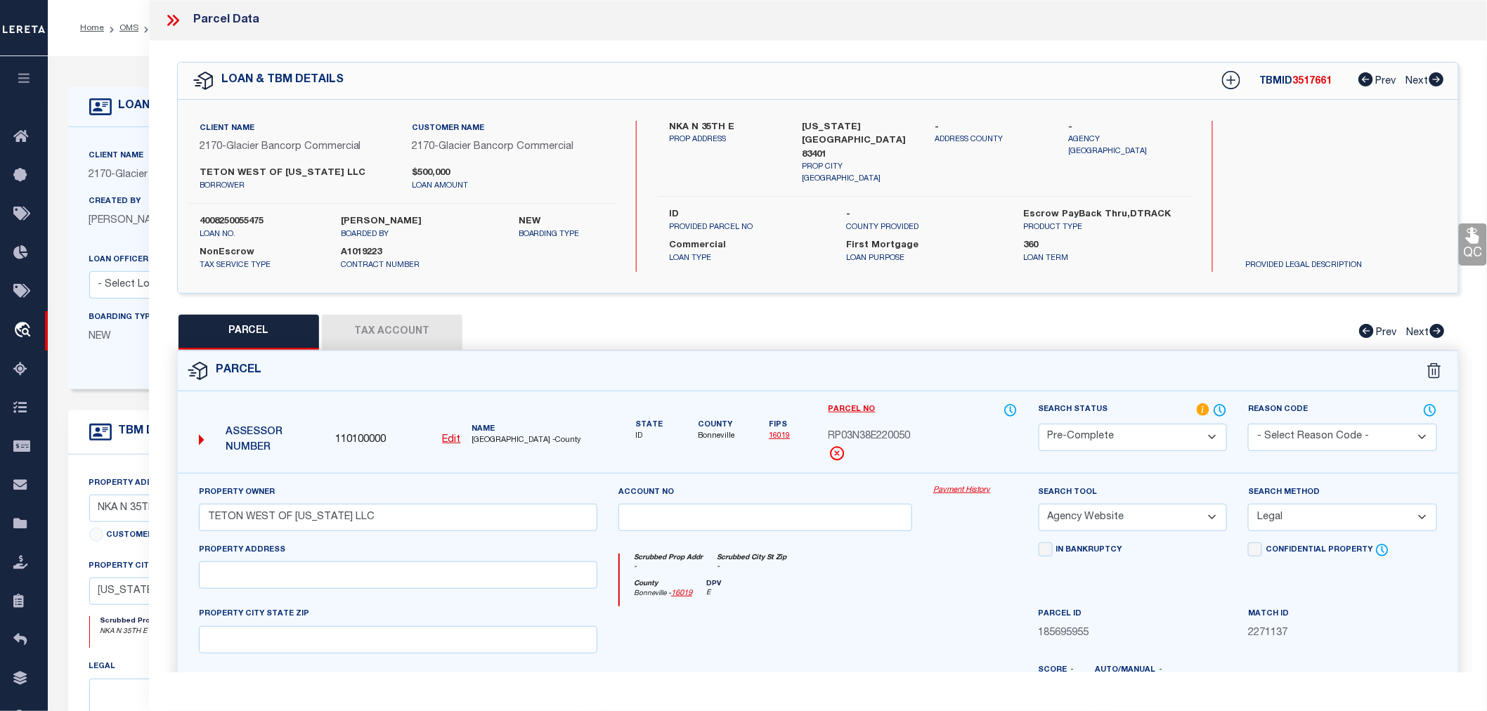
click at [252, 219] on label "4008250055475" at bounding box center [260, 222] width 121 height 14
click at [867, 436] on span "RP03N38E220050" at bounding box center [870, 436] width 82 height 15
click at [170, 20] on icon at bounding box center [173, 20] width 18 height 18
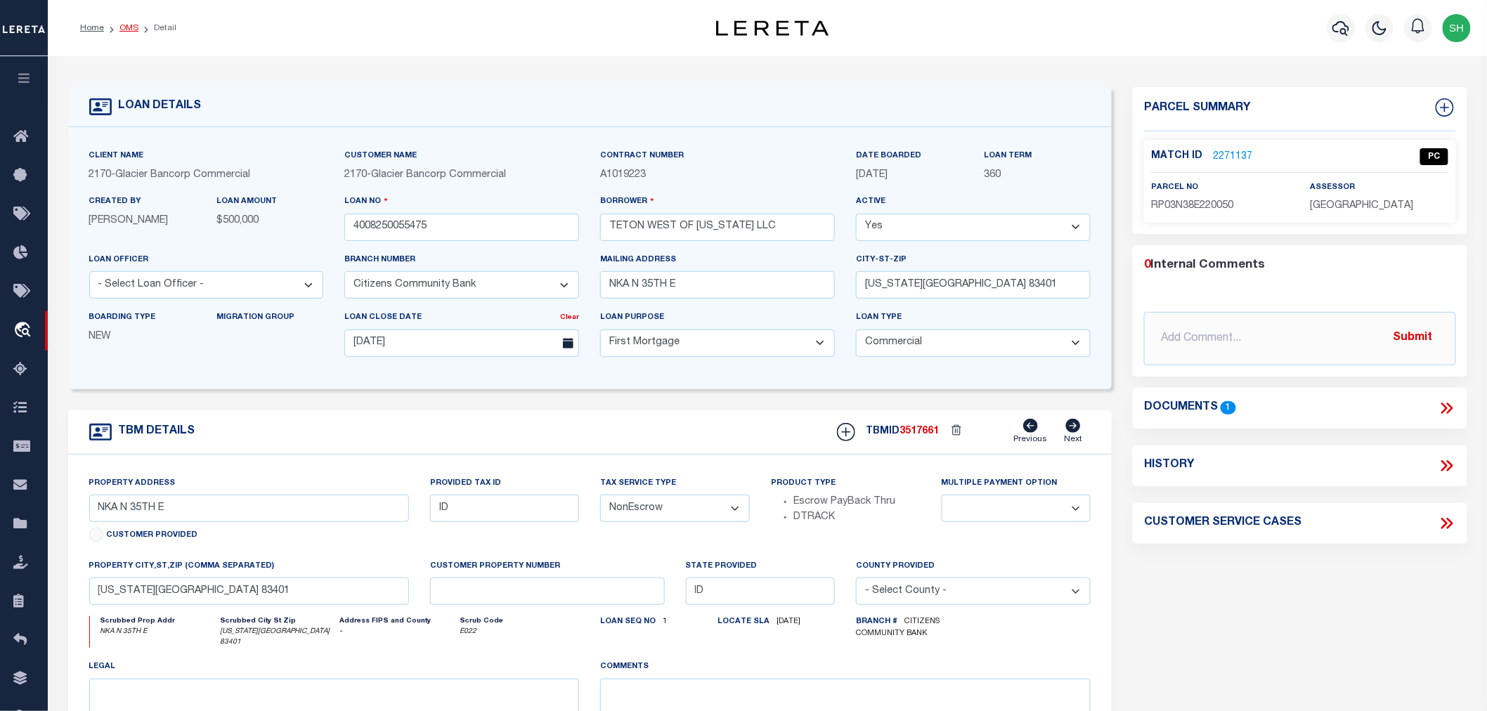
click at [123, 30] on link "OMS" at bounding box center [128, 28] width 19 height 8
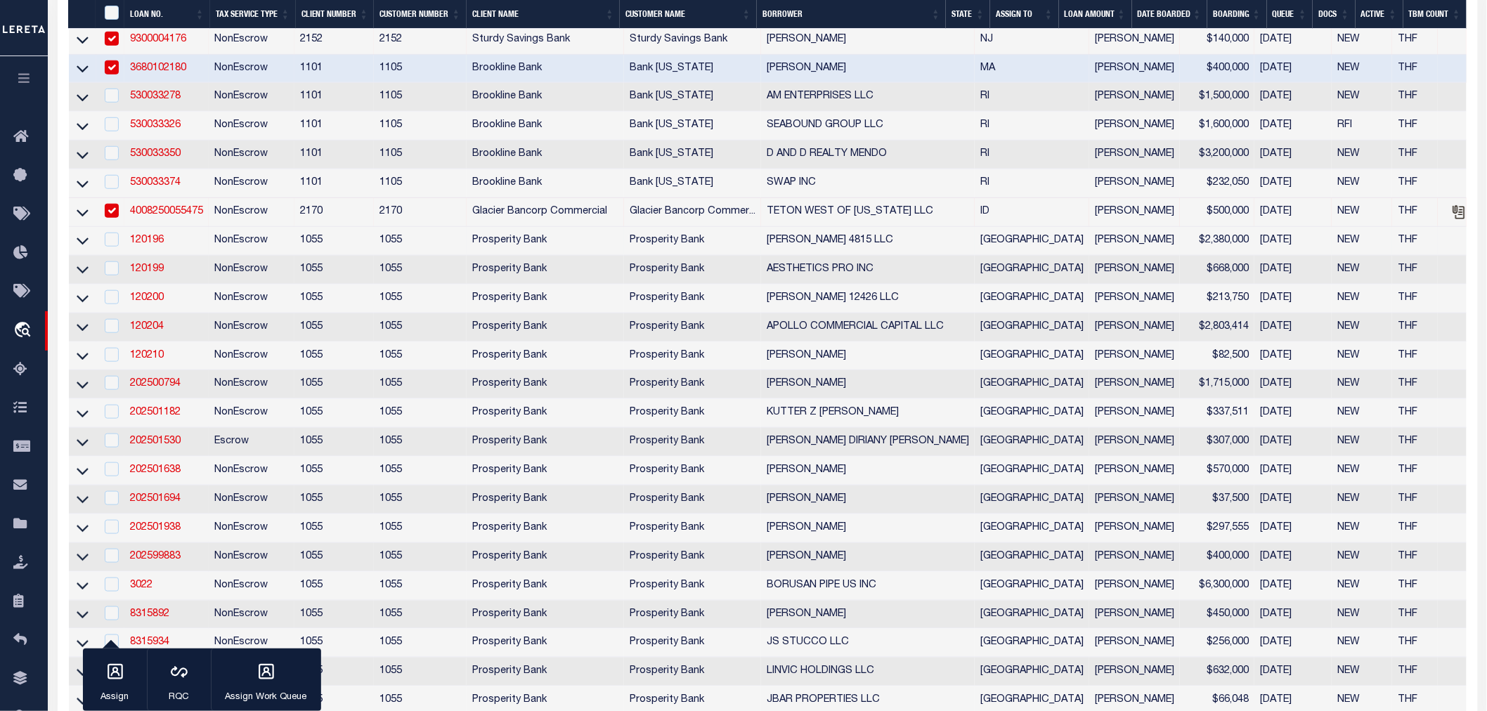
scroll to position [703, 0]
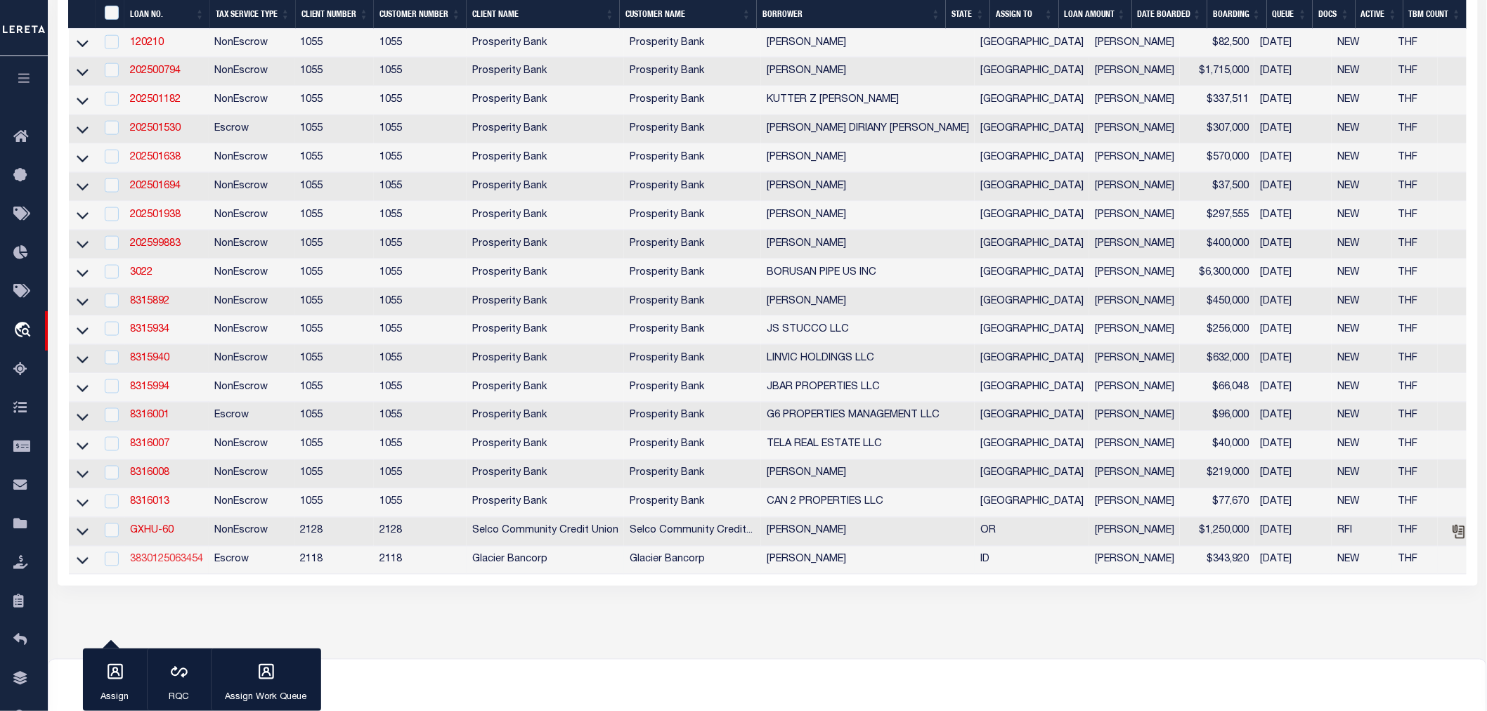
click at [157, 565] on link "3830125063454" at bounding box center [166, 560] width 73 height 10
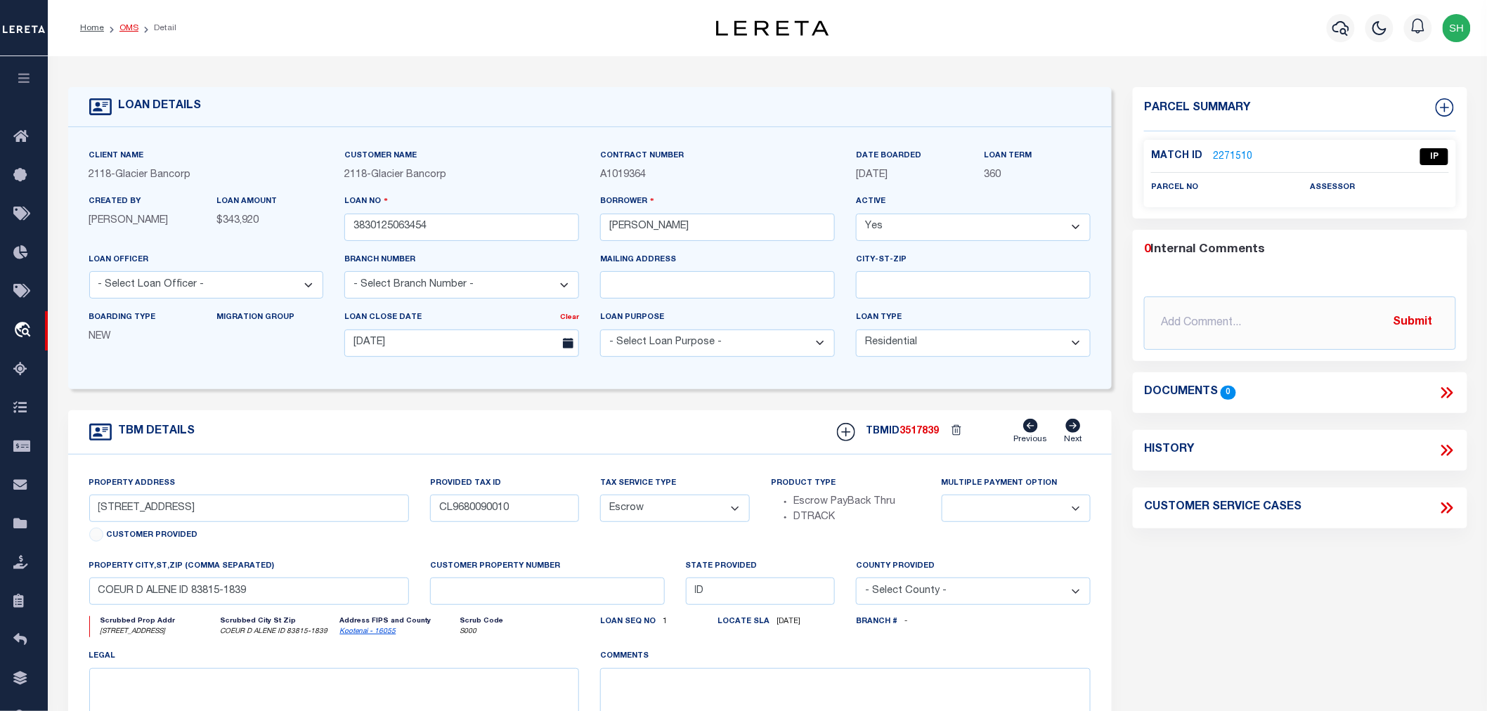
click at [129, 28] on link "OMS" at bounding box center [128, 28] width 19 height 8
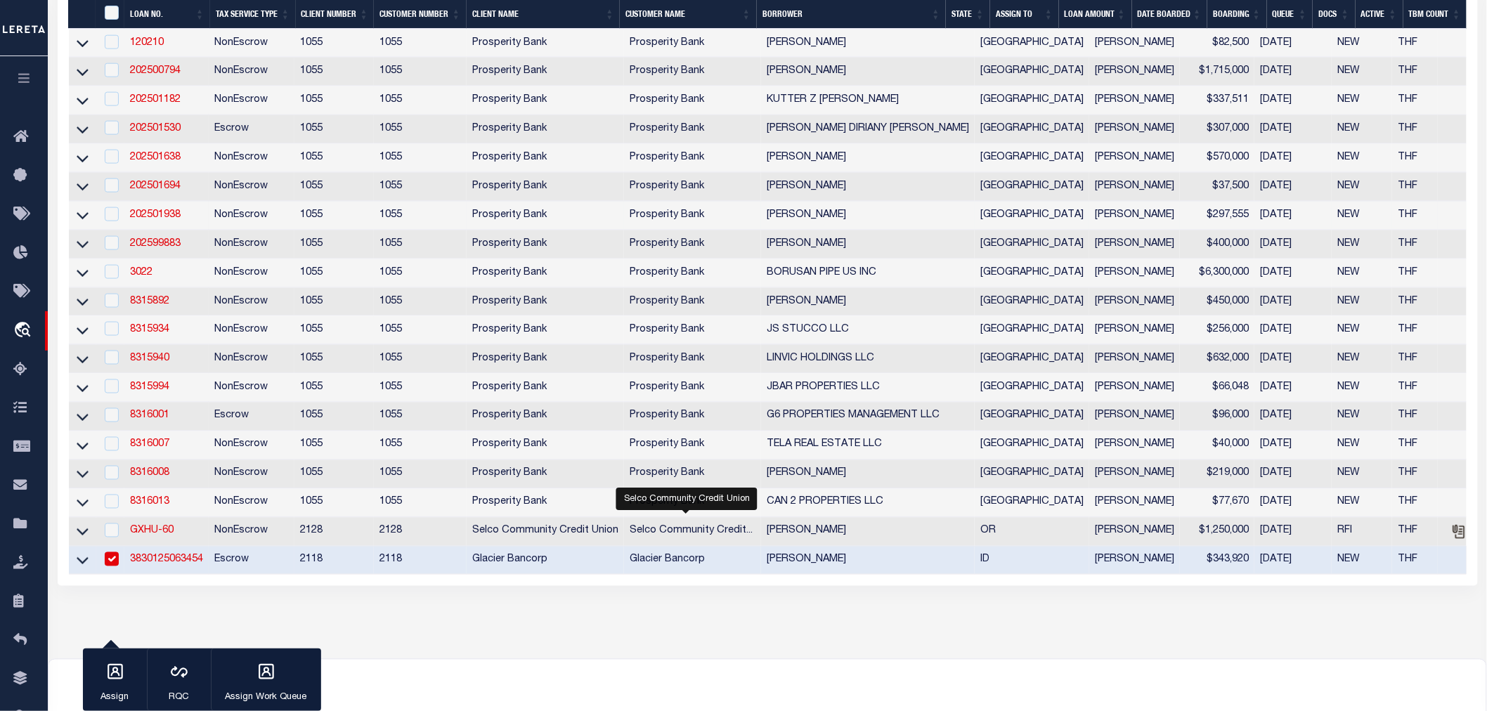
scroll to position [845, 0]
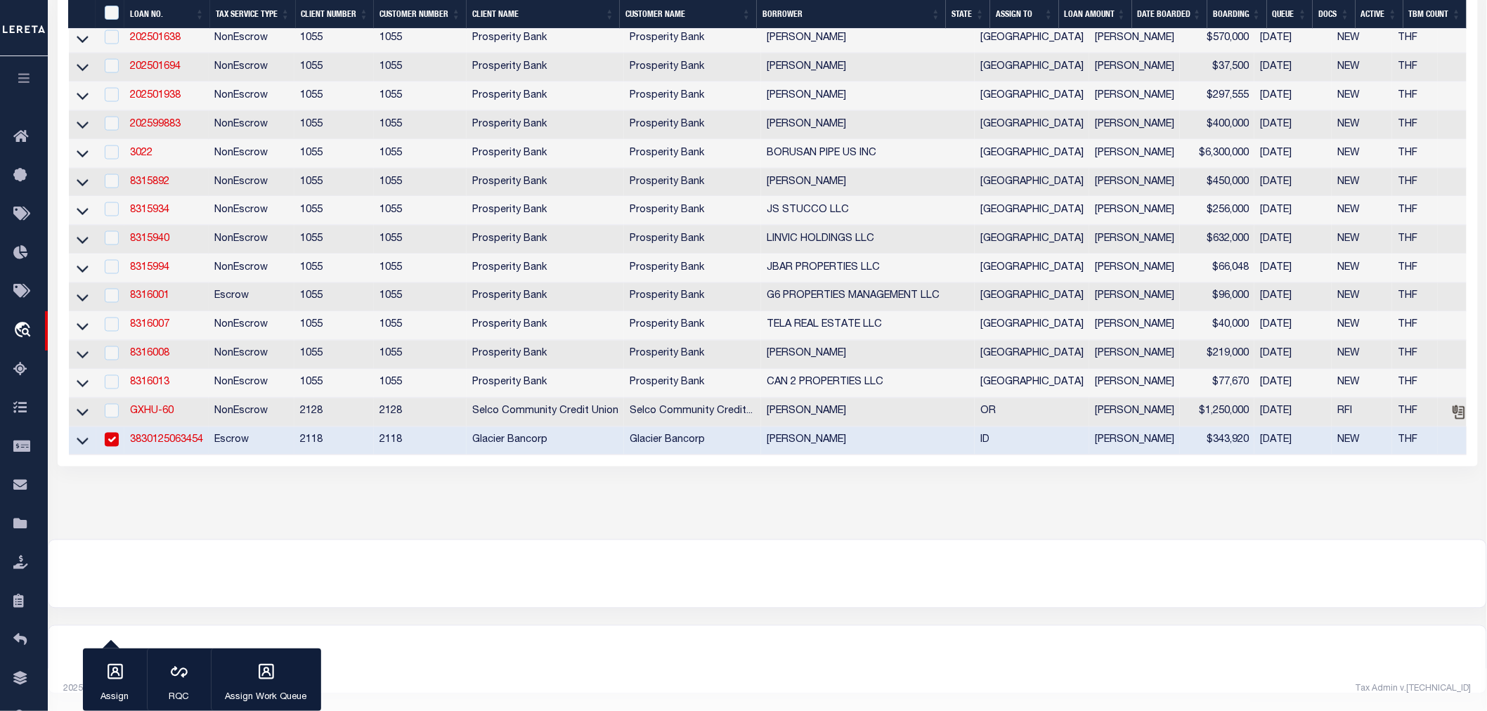
click at [110, 433] on input "checkbox" at bounding box center [112, 440] width 14 height 14
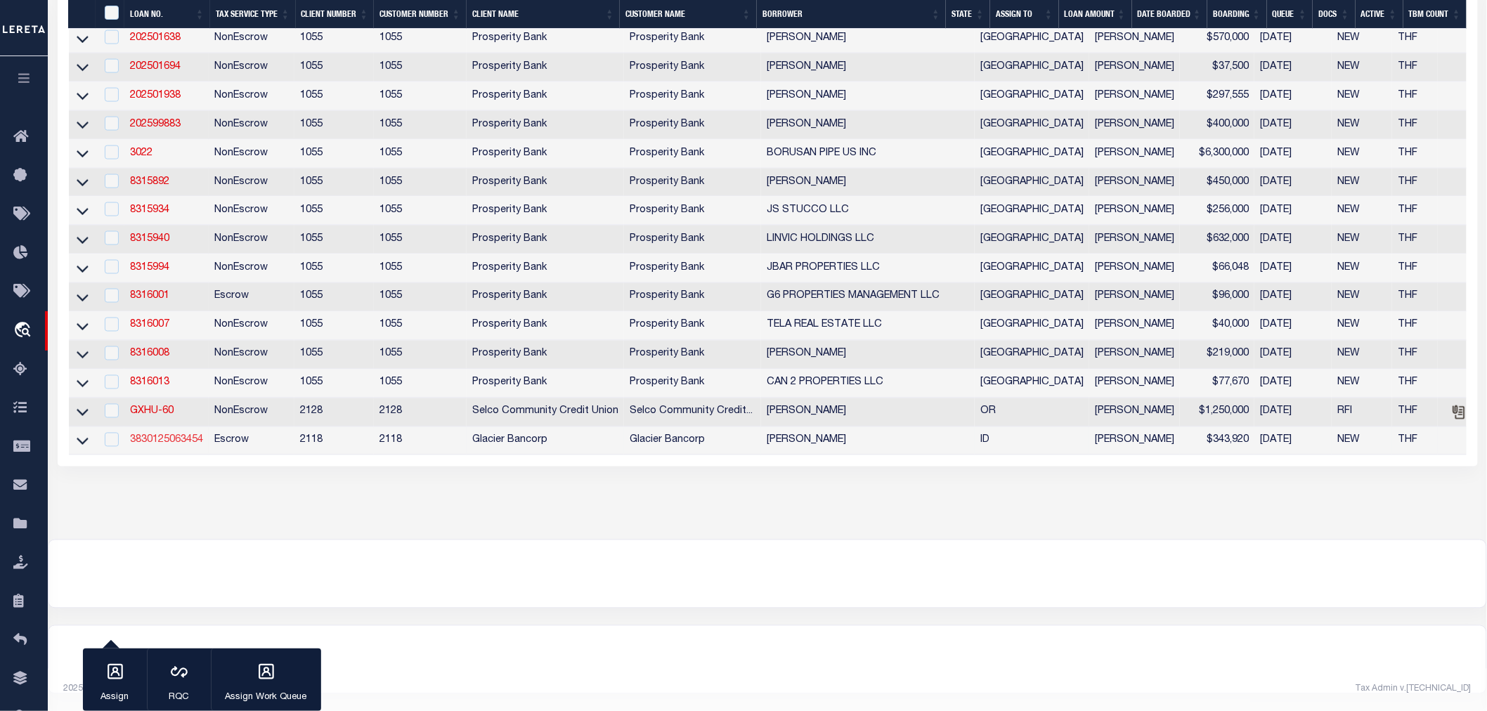
click at [174, 436] on link "3830125063454" at bounding box center [166, 441] width 73 height 10
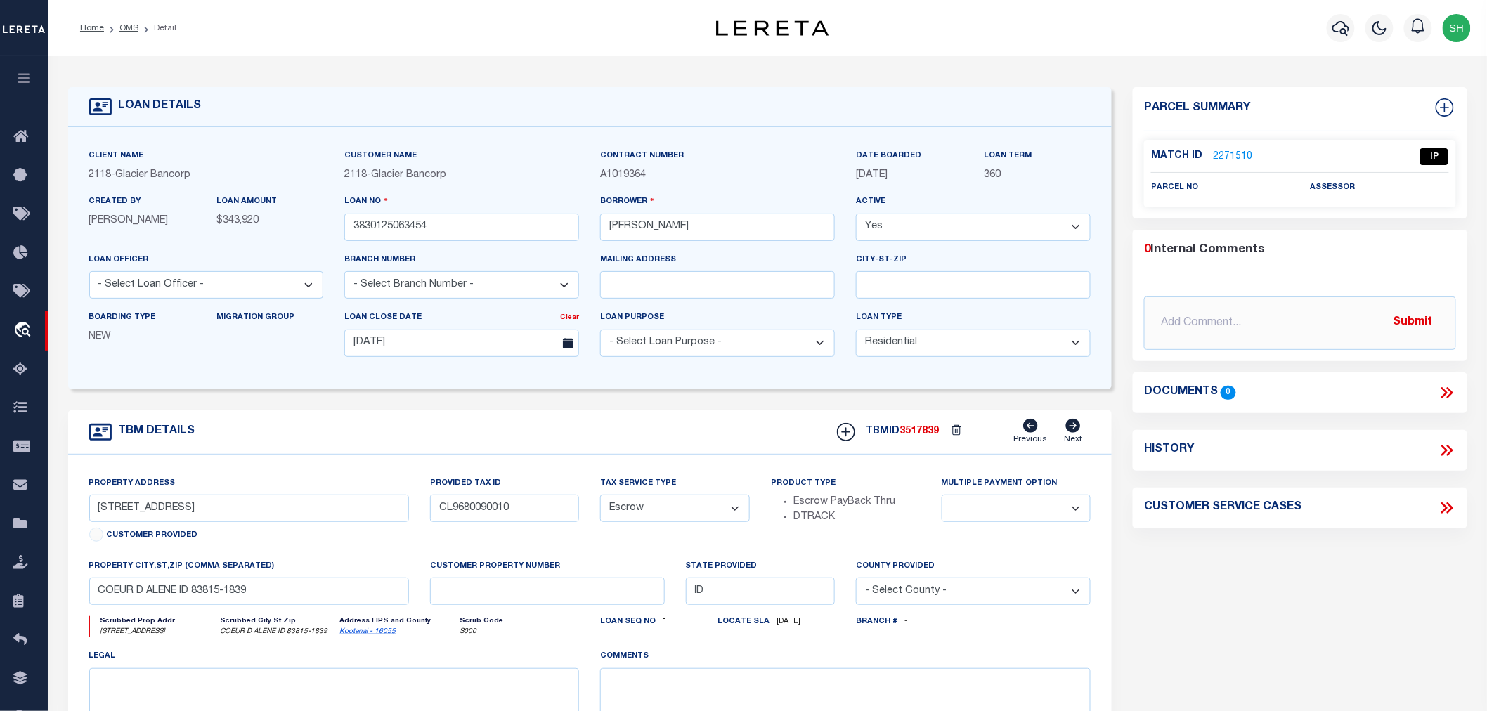
click at [1230, 157] on link "2271510" at bounding box center [1232, 157] width 39 height 15
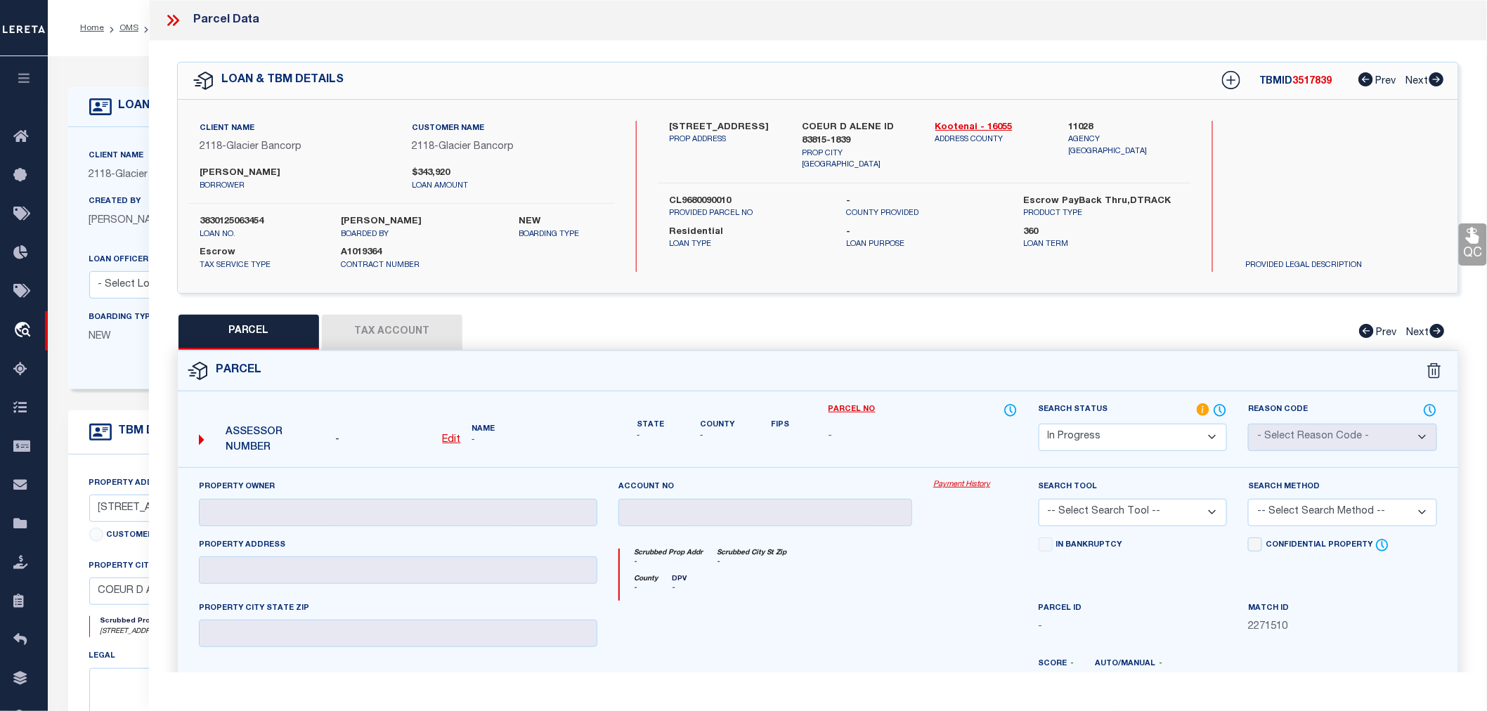
drag, startPoint x: 664, startPoint y: 127, endPoint x: 766, endPoint y: 129, distance: 101.9
click at [766, 129] on div "[GEOGRAPHIC_DATA] PROP ADDRESS" at bounding box center [725, 146] width 133 height 51
click at [1083, 124] on label "11028" at bounding box center [1124, 128] width 112 height 14
click at [448, 437] on u "Edit" at bounding box center [452, 440] width 18 height 10
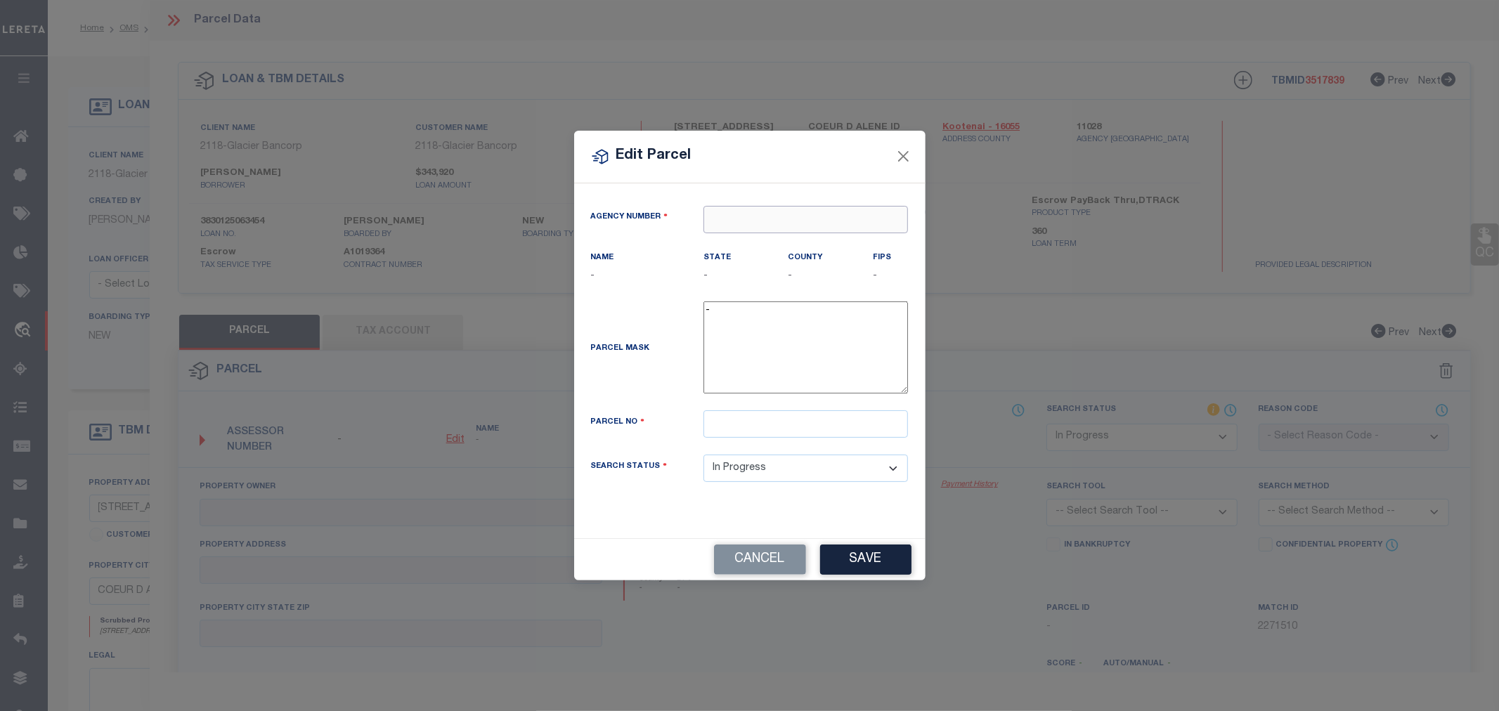
click at [727, 223] on input "text" at bounding box center [806, 219] width 205 height 27
paste input "11028"
click at [759, 245] on div "110280000 : [GEOGRAPHIC_DATA]" at bounding box center [805, 254] width 203 height 40
click at [755, 432] on input "text" at bounding box center [806, 423] width 205 height 27
paste input "CM0540000020"
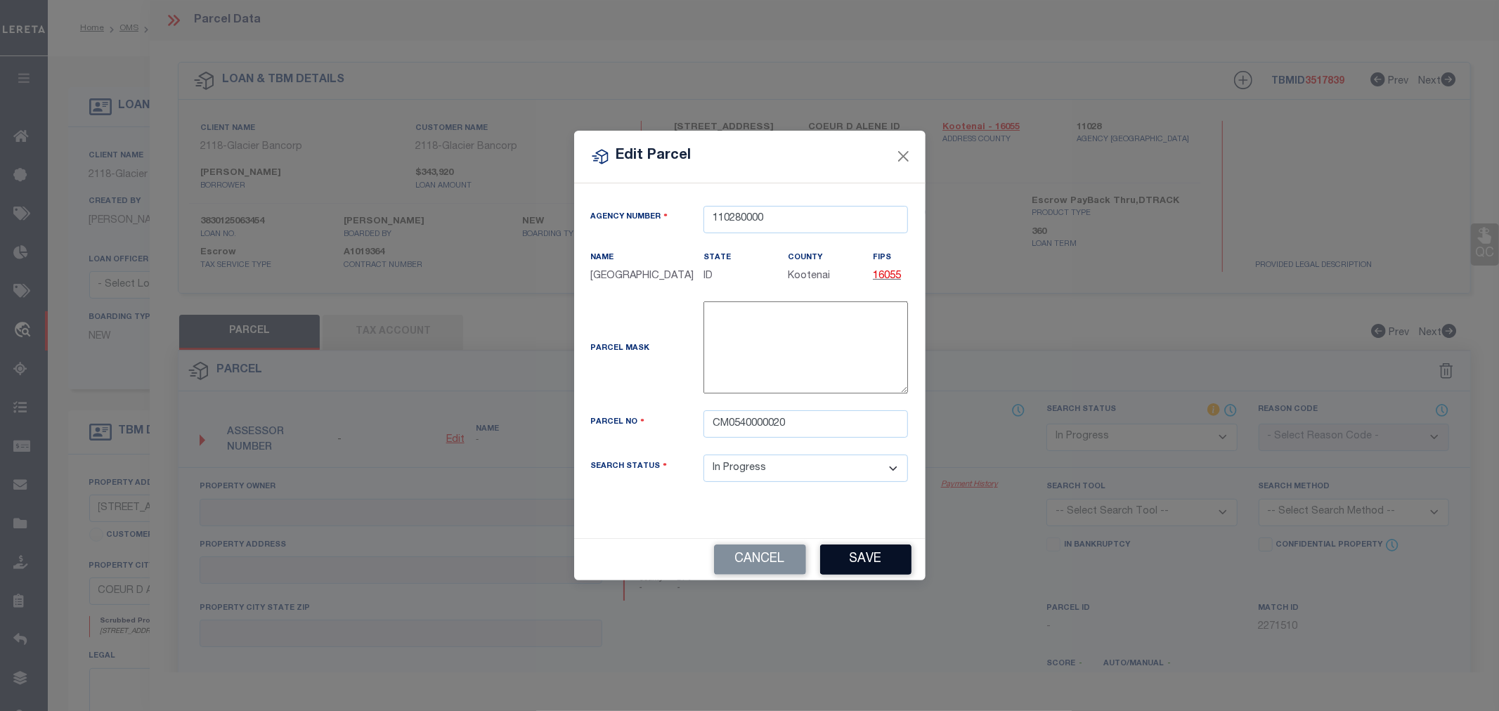
click at [875, 565] on button "Save" at bounding box center [865, 560] width 91 height 30
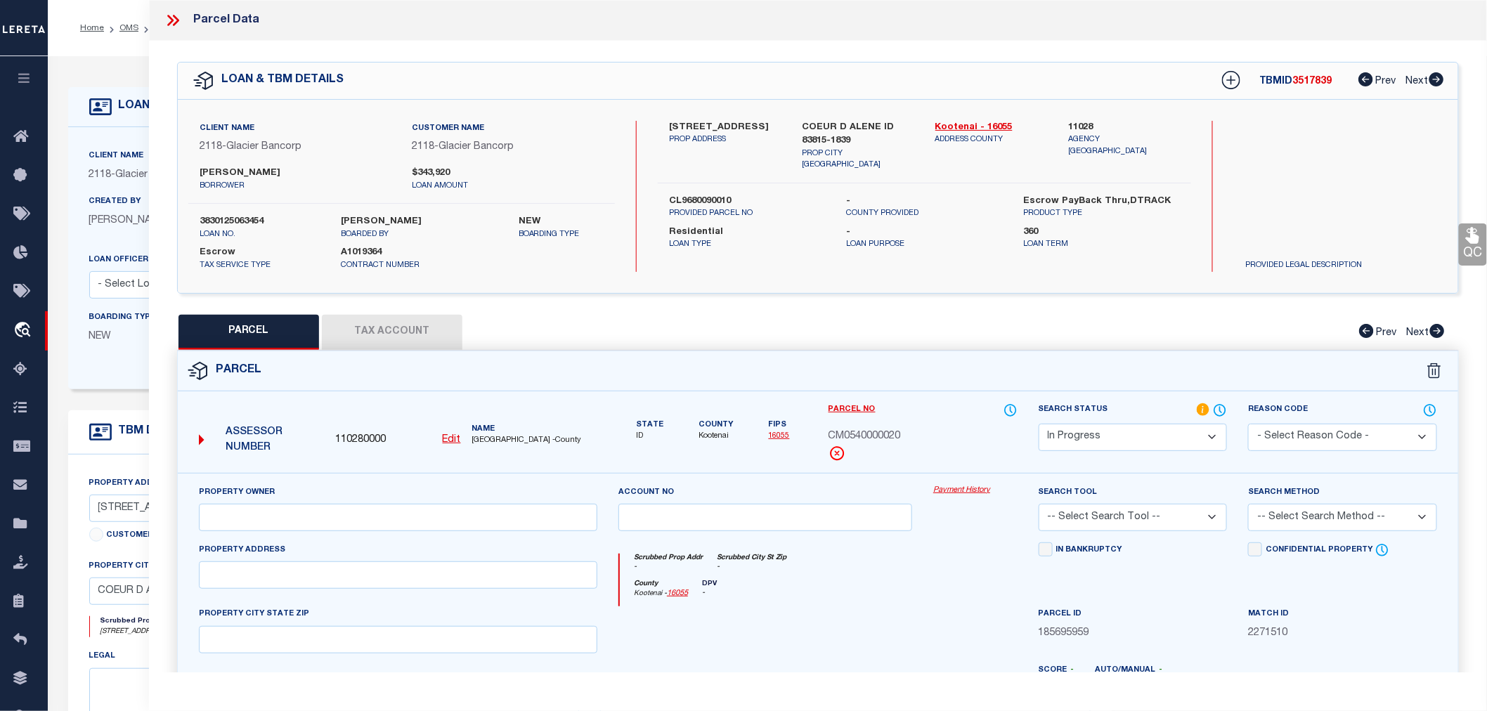
scroll to position [219, 0]
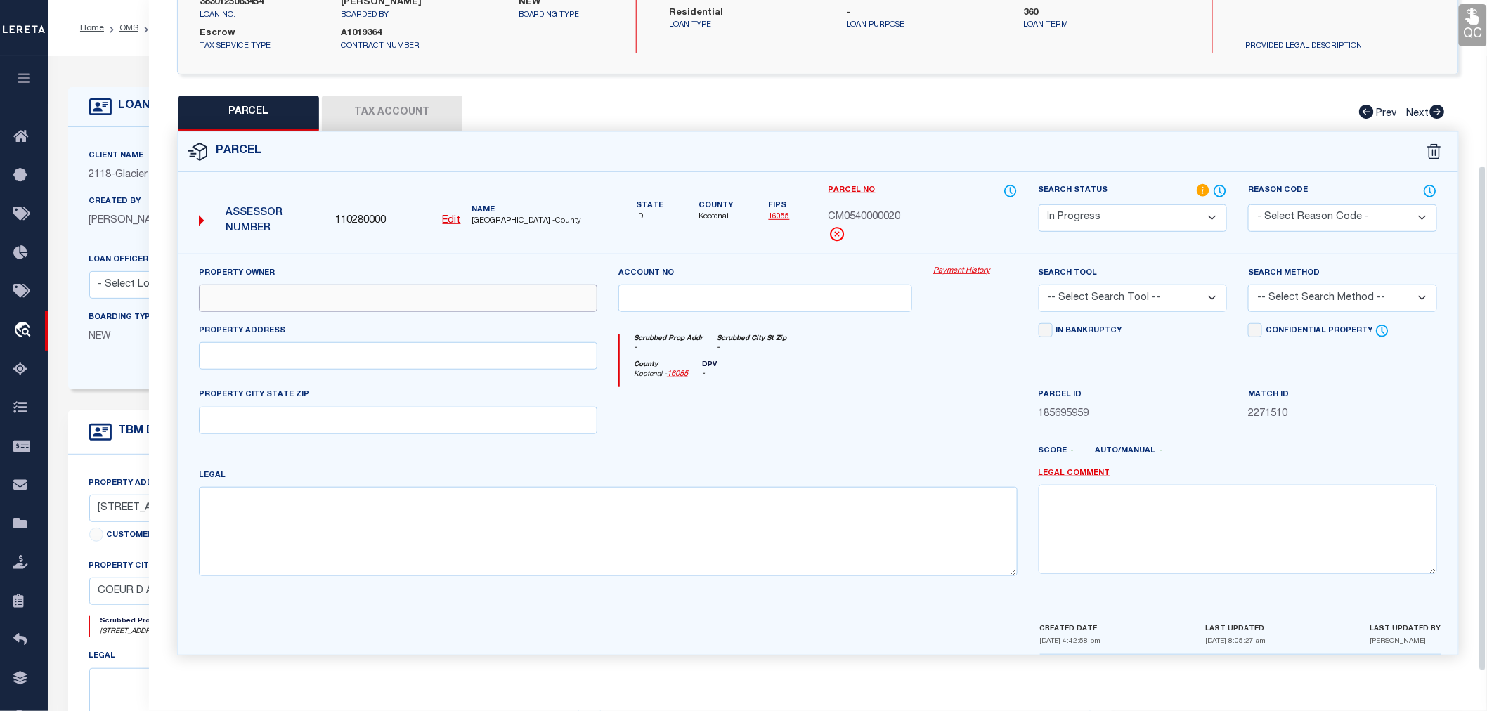
click at [223, 292] on input "text" at bounding box center [398, 298] width 398 height 27
paste input "Hallmark Homes Ii Llc"
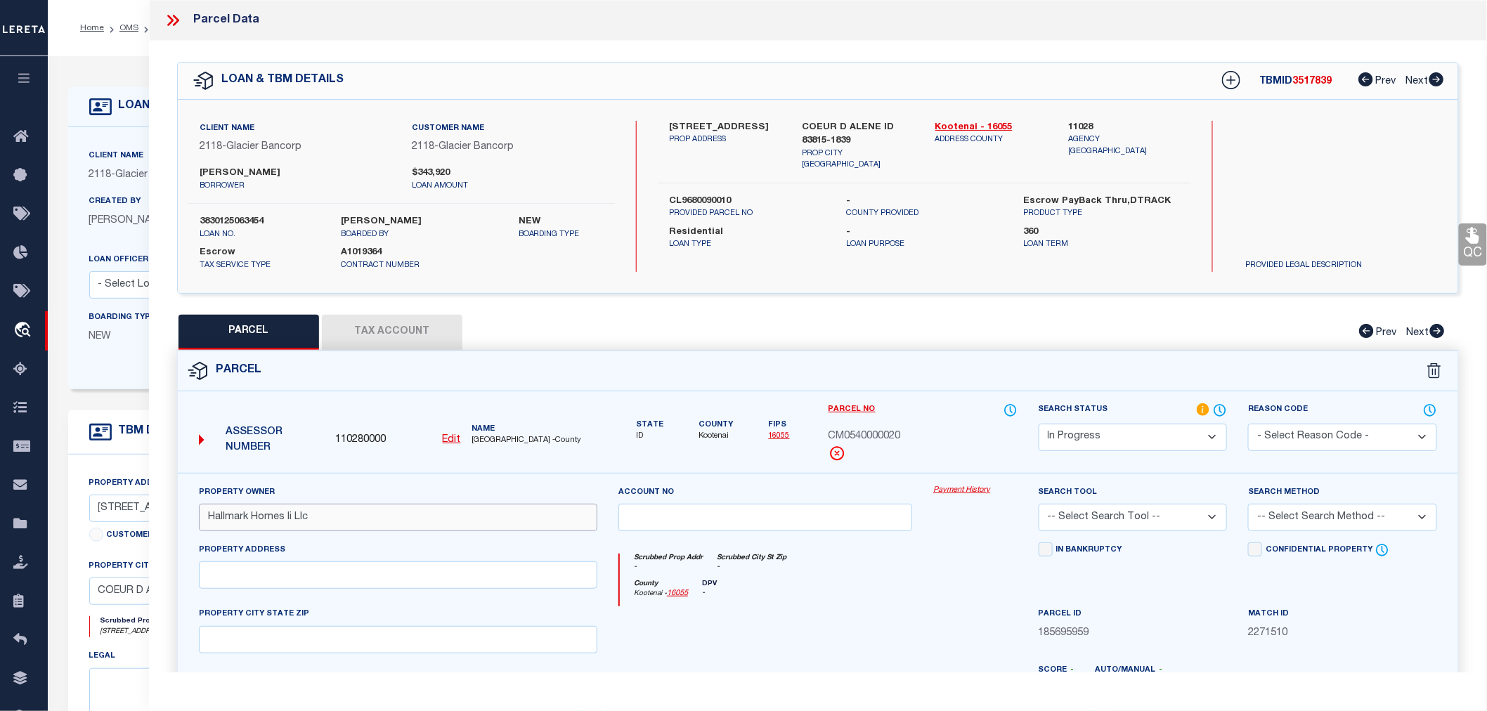
scroll to position [156, 0]
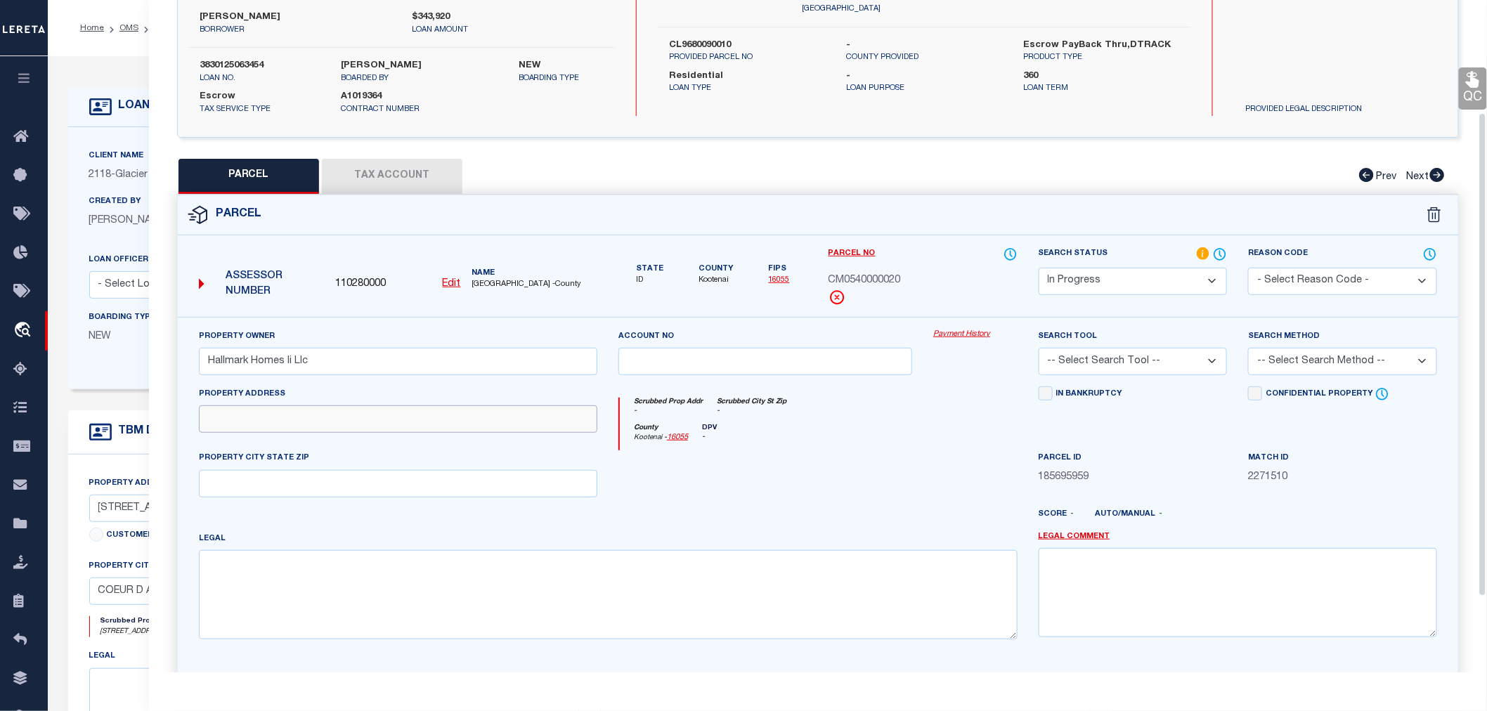
click at [291, 427] on input "text" at bounding box center [398, 419] width 398 height 27
paste input "[STREET_ADDRESS]"
click at [236, 570] on textarea at bounding box center [608, 594] width 819 height 89
paste textarea "VISTA [PERSON_NAME] CONDOS, UNIT 2 & 16.62% INTEREST IN COMMON AREA 2751N04W"
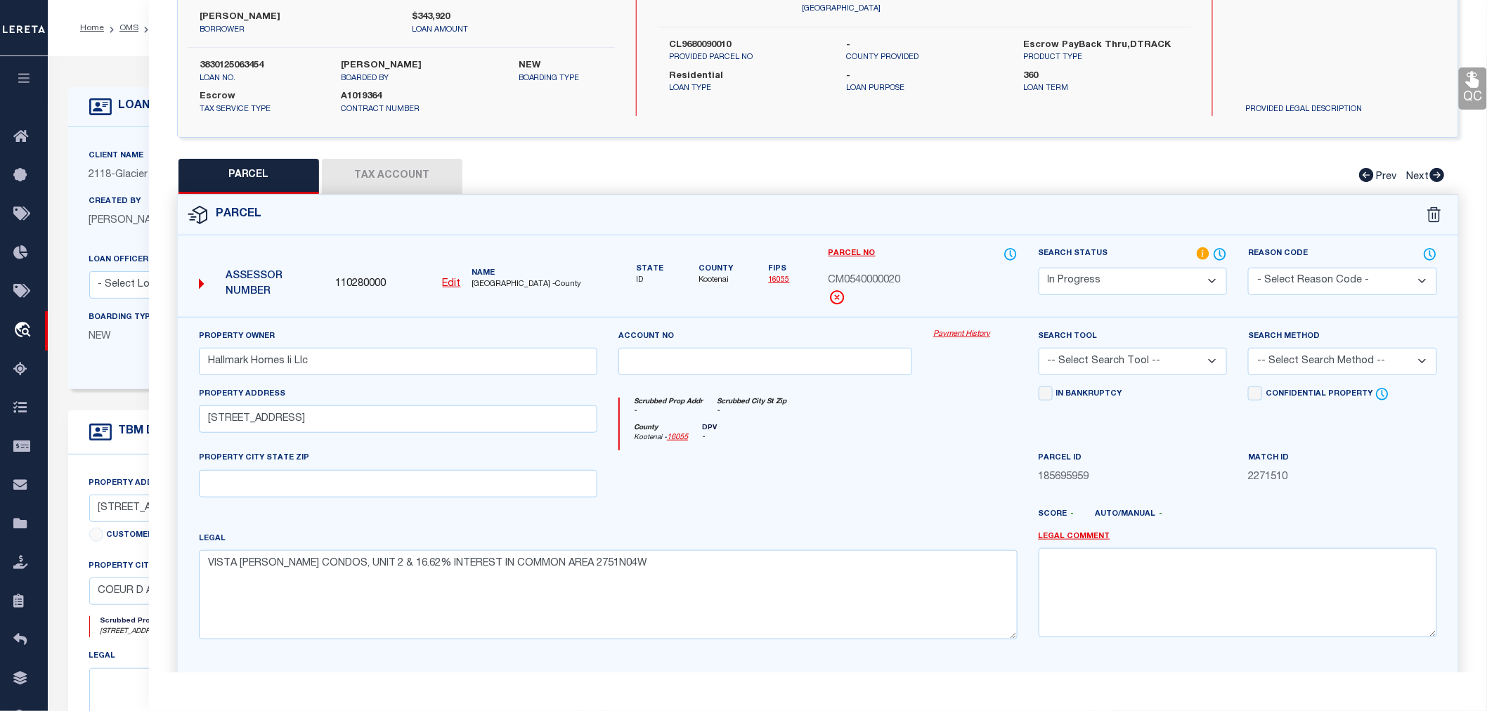
click at [1091, 351] on select "-- Select Search Tool -- 3rd Party Website Agency File Agency Website ATLS CNV-…" at bounding box center [1133, 361] width 189 height 27
click at [1039, 348] on select "-- Select Search Tool -- 3rd Party Website Agency File Agency Website ATLS CNV-…" at bounding box center [1133, 361] width 189 height 27
click at [1300, 355] on select "-- Select Search Method -- Property Address Legal Liability Info Provided" at bounding box center [1342, 361] width 189 height 27
click at [1248, 348] on select "-- Select Search Method -- Property Address Legal Liability Info Provided" at bounding box center [1342, 361] width 189 height 27
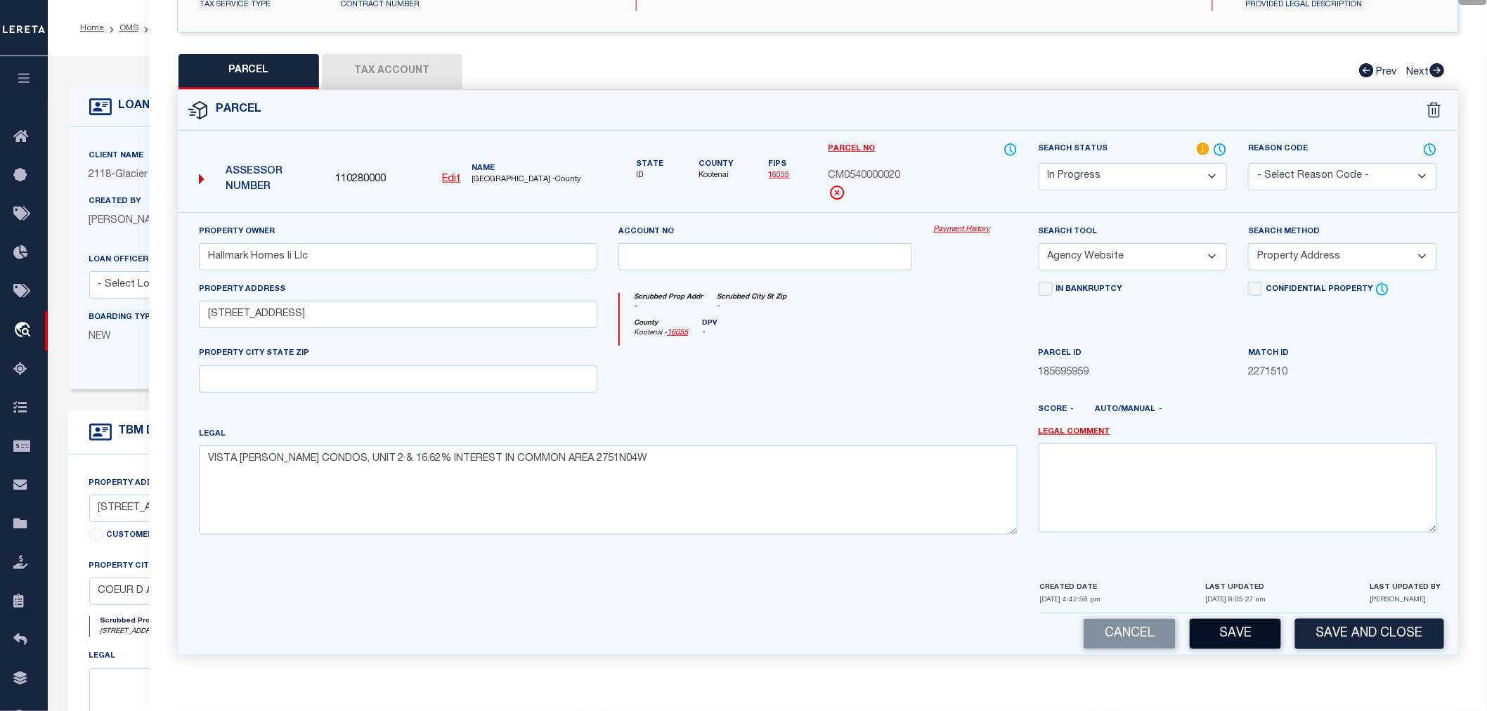
click at [1233, 642] on button "Save" at bounding box center [1235, 634] width 91 height 30
click at [365, 68] on button "Tax Account" at bounding box center [392, 71] width 141 height 35
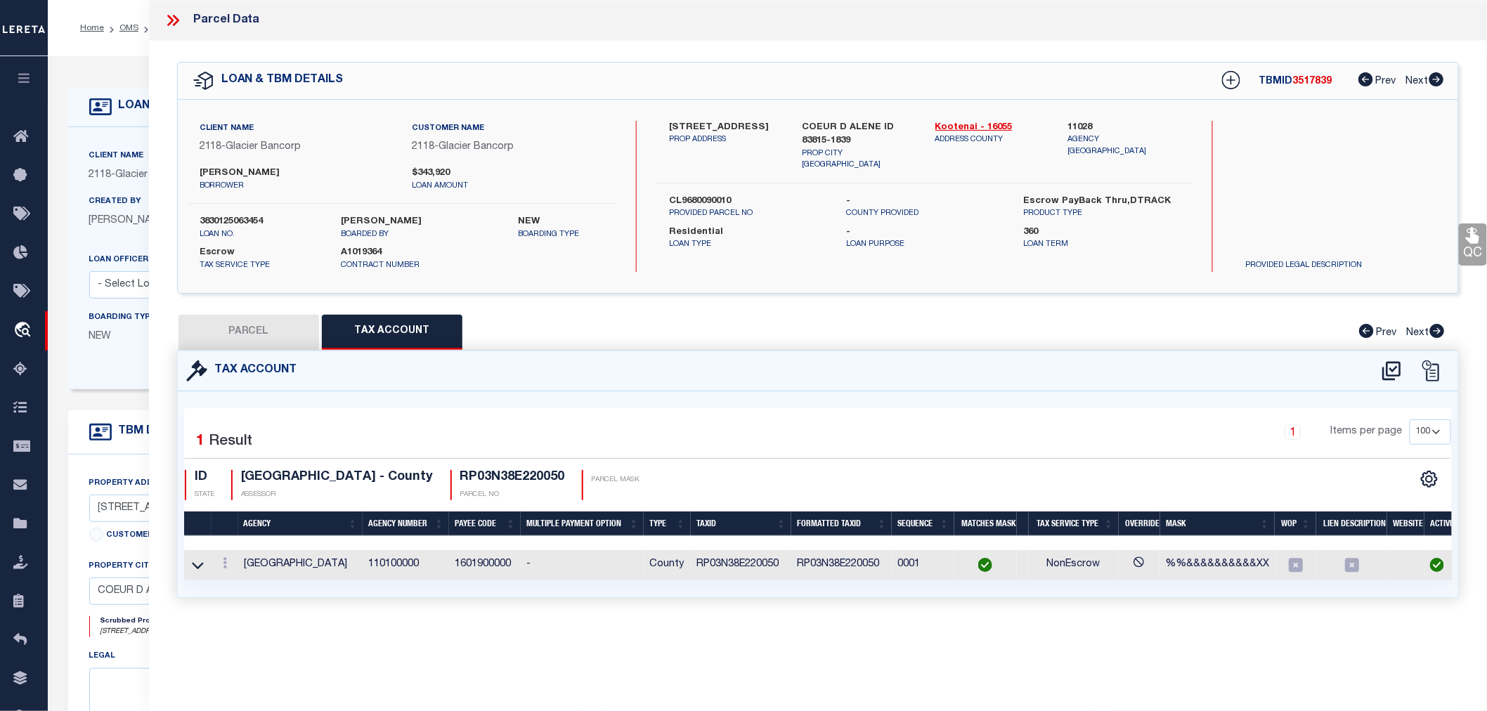
scroll to position [0, 0]
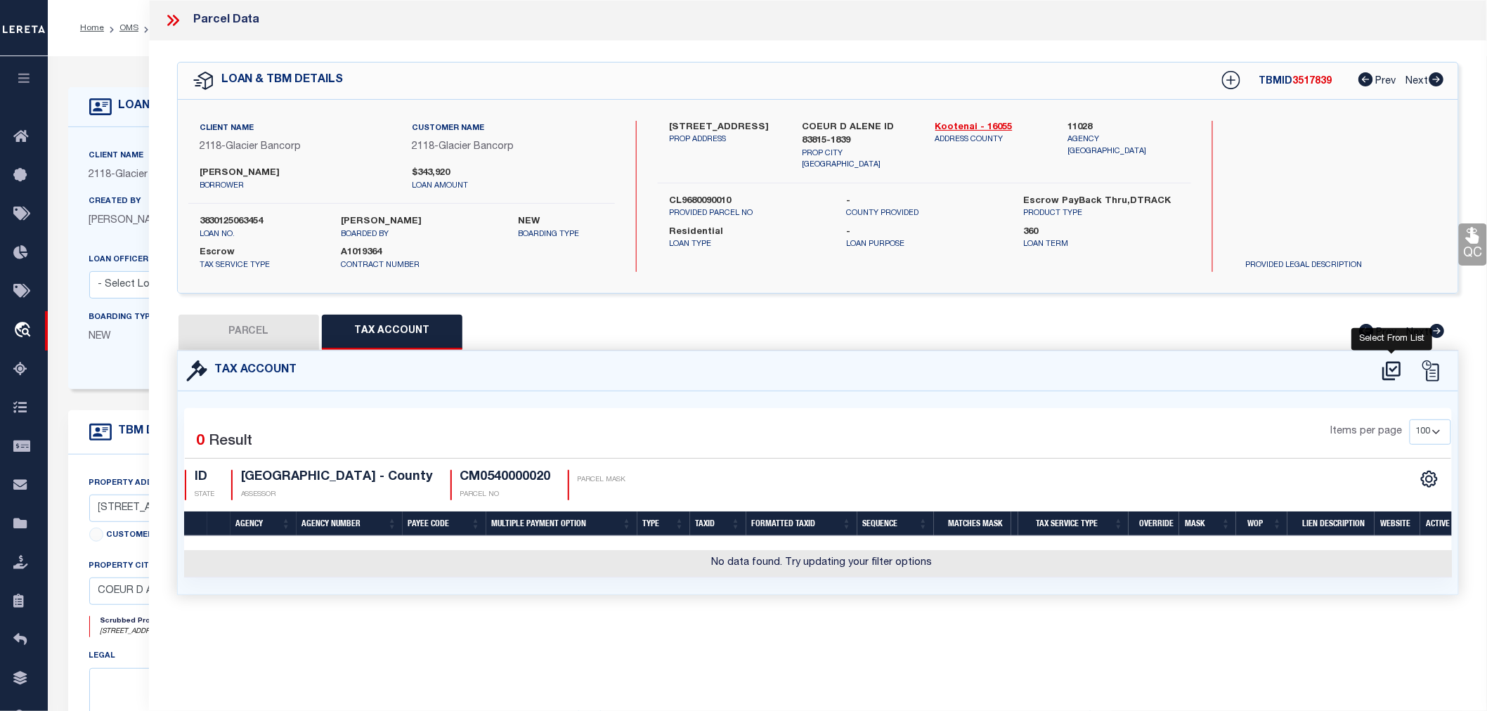
click at [1392, 362] on icon at bounding box center [1391, 371] width 23 height 22
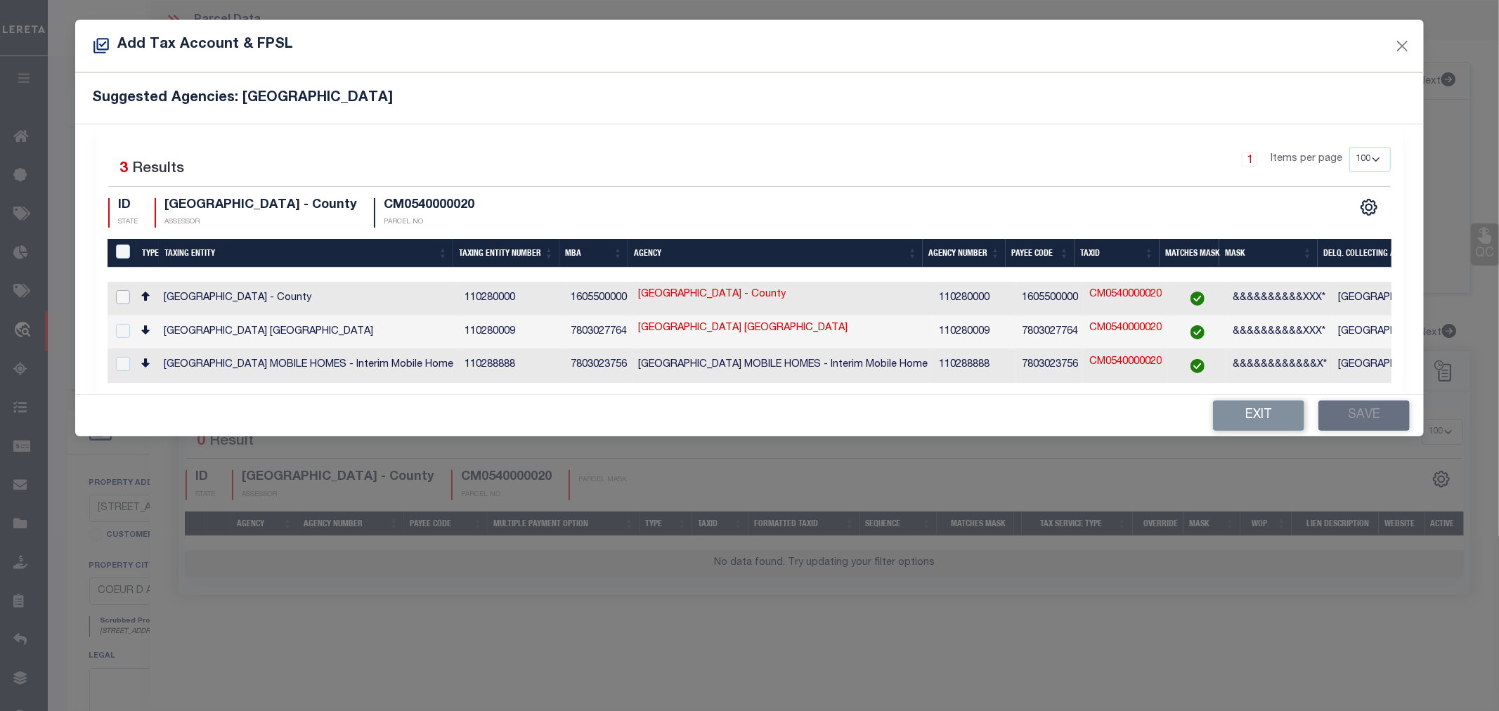
click at [116, 298] on input "checkbox" at bounding box center [123, 297] width 14 height 14
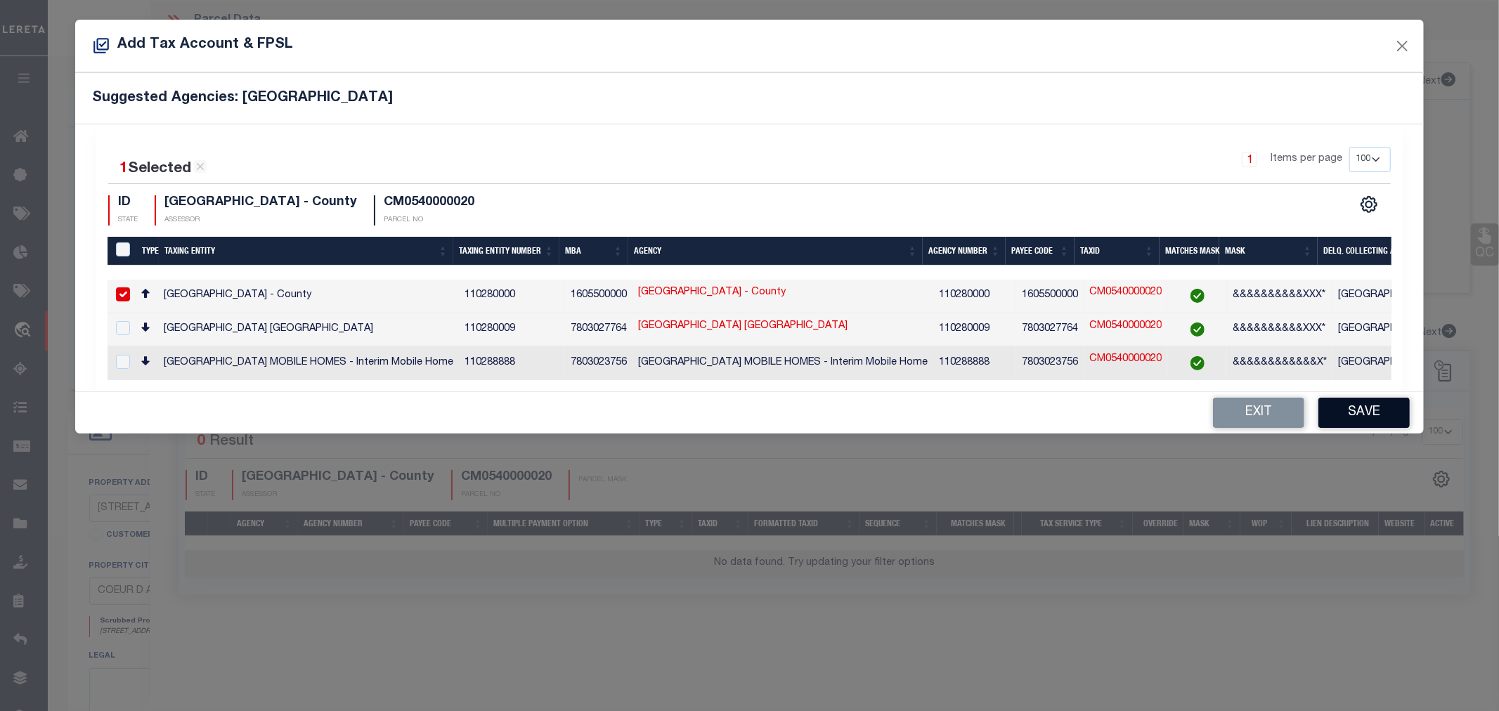
click at [1361, 411] on button "Save" at bounding box center [1363, 413] width 91 height 30
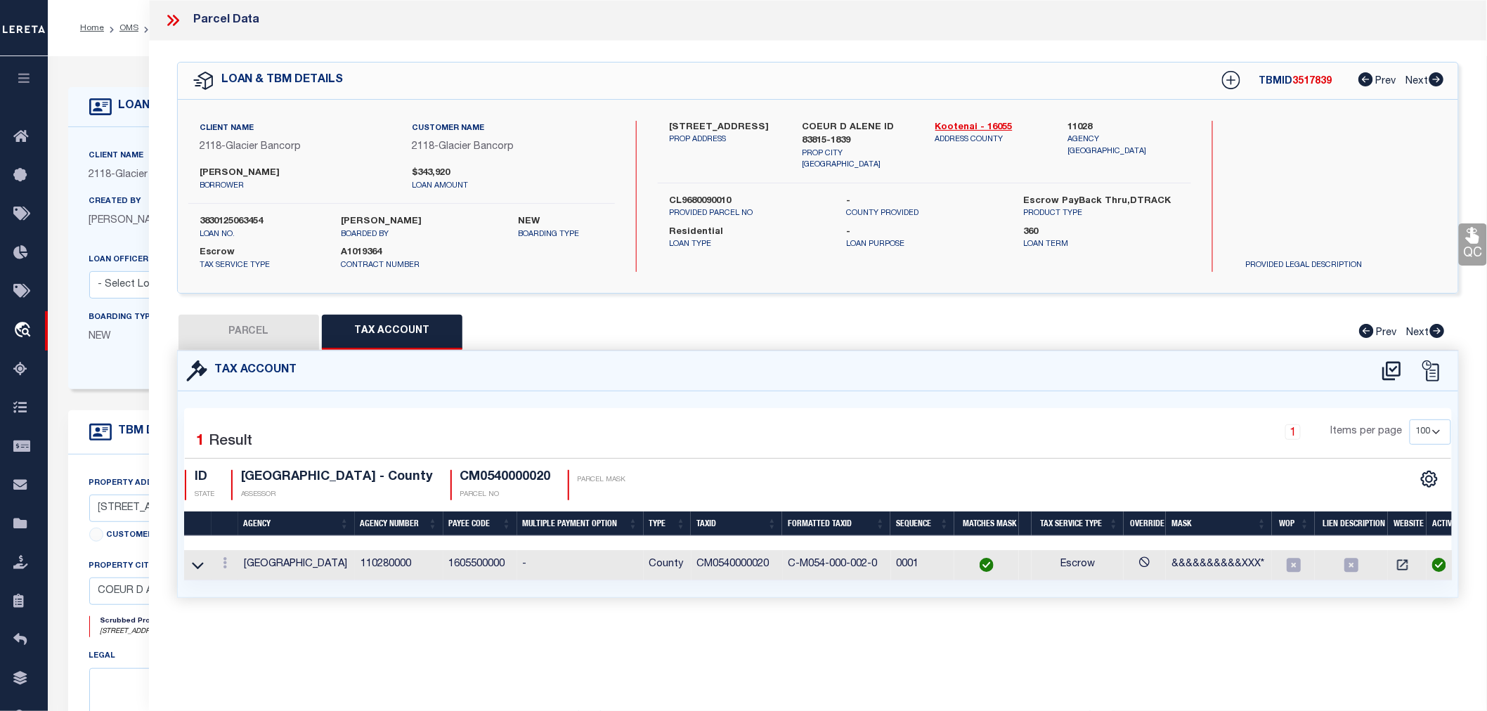
click at [219, 330] on button "PARCEL" at bounding box center [249, 332] width 141 height 35
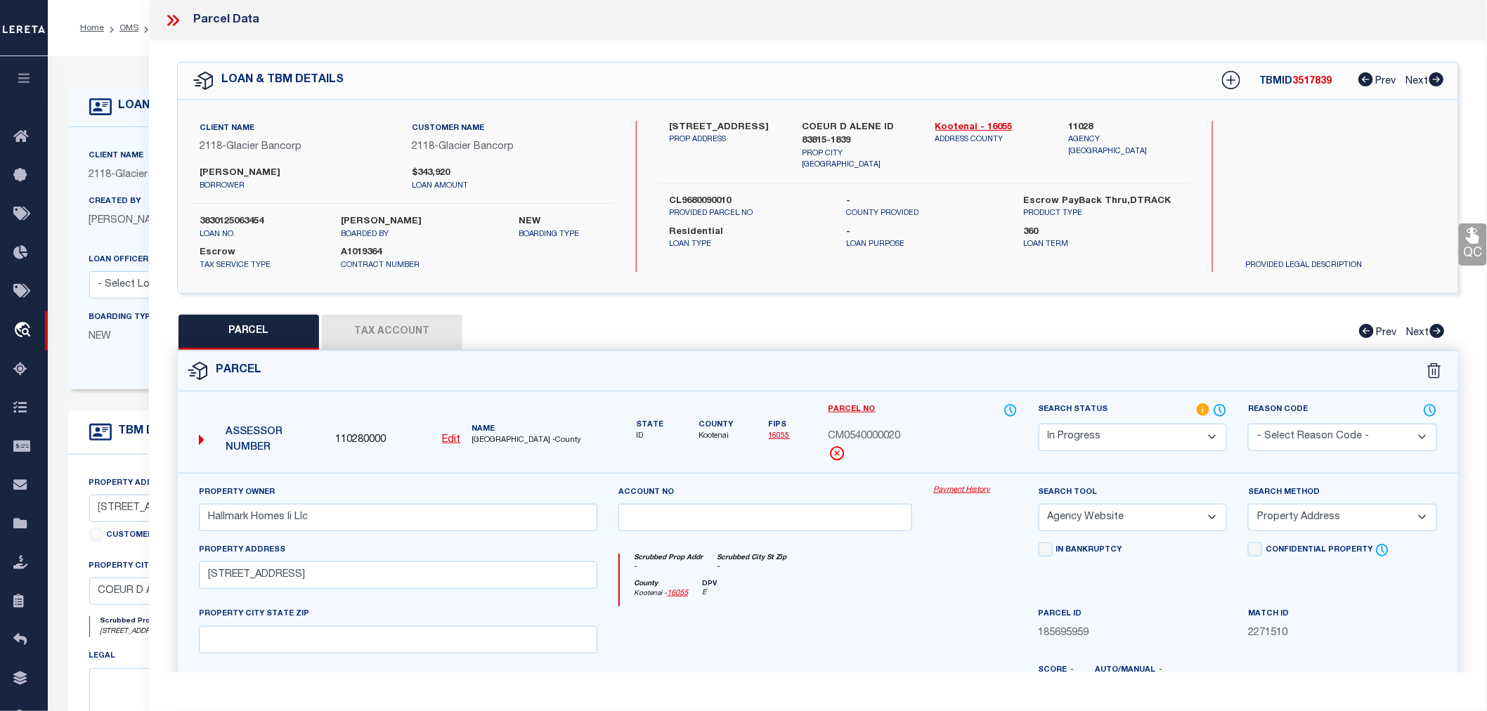
click at [1123, 433] on select "Automated Search Bad Parcel Complete Duplicate Parcel High Dollar Reporting In …" at bounding box center [1133, 437] width 189 height 27
click at [1039, 424] on select "Automated Search Bad Parcel Complete Duplicate Parcel High Dollar Reporting In …" at bounding box center [1133, 437] width 189 height 27
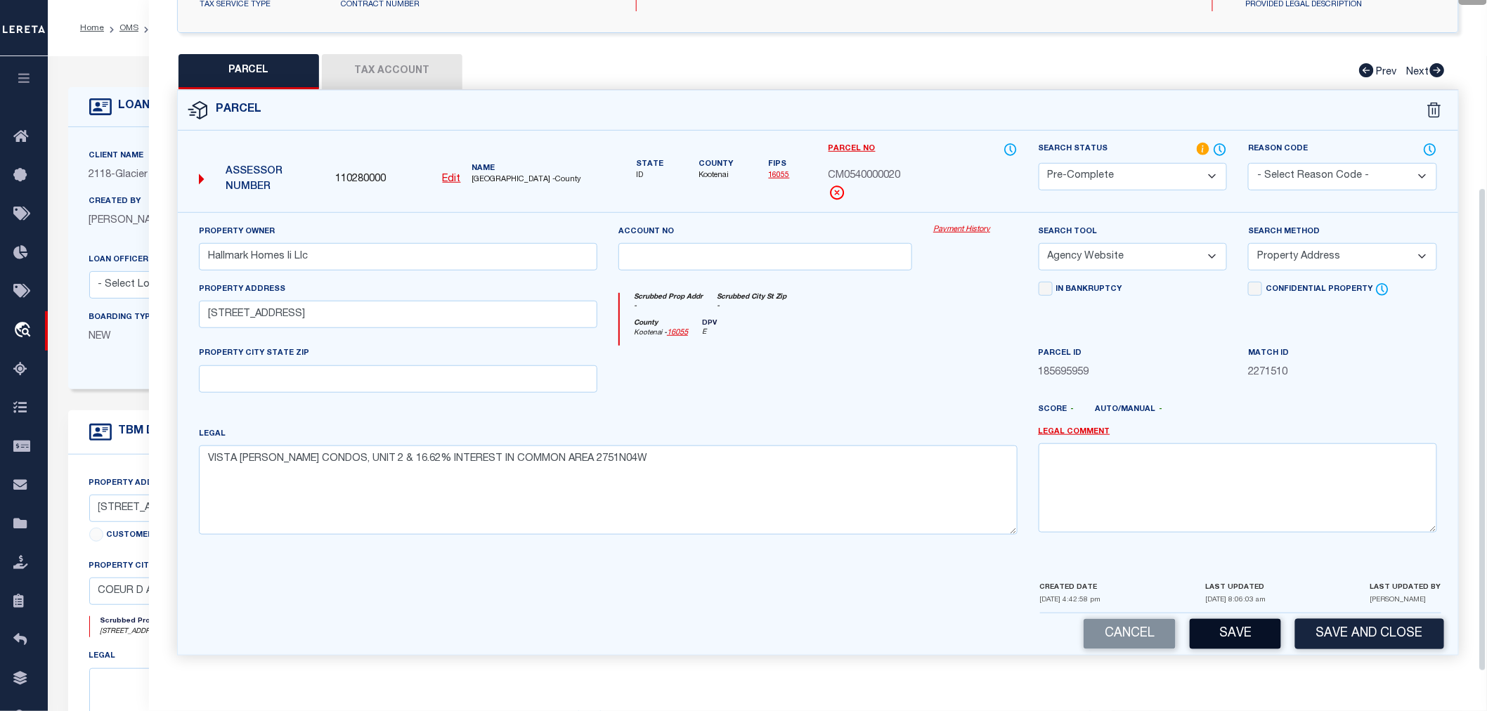
click at [1247, 641] on button "Save" at bounding box center [1235, 634] width 91 height 30
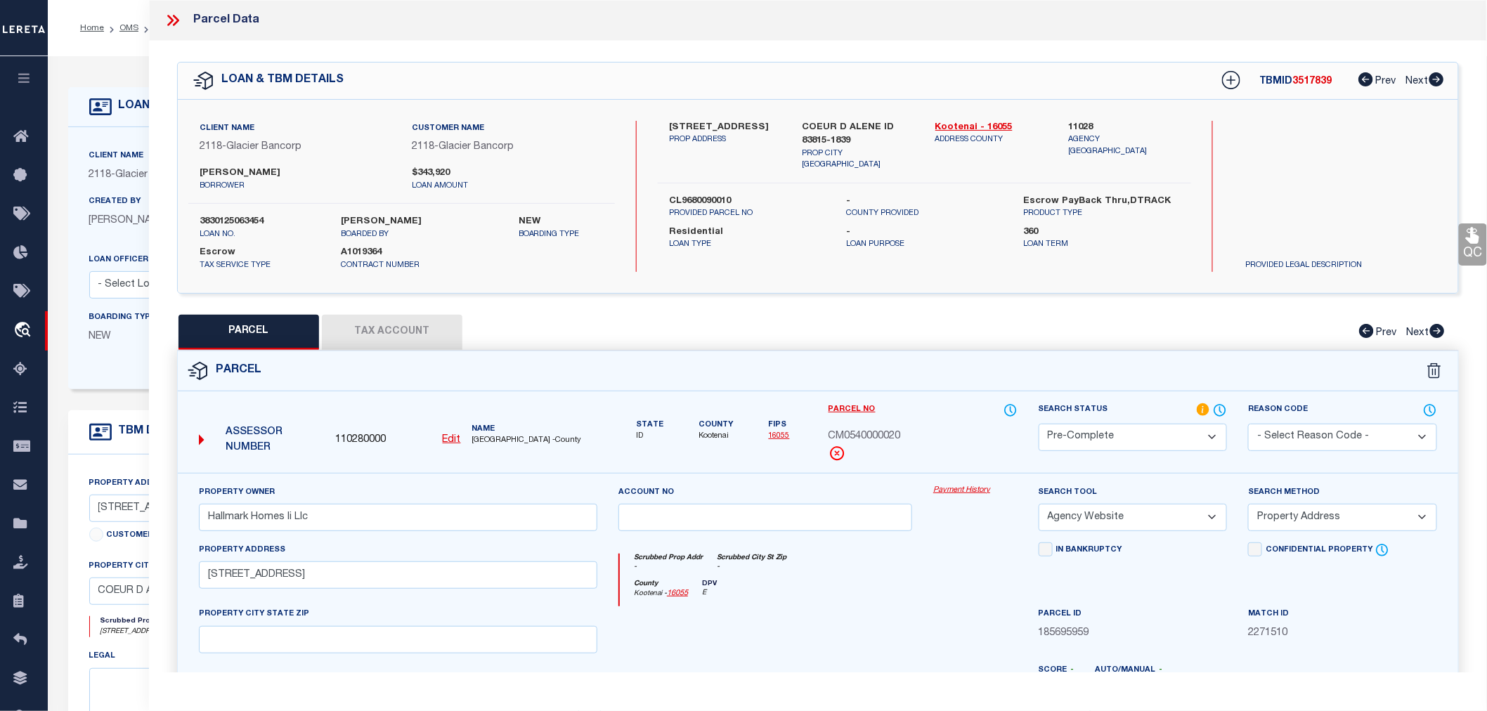
click at [1307, 80] on span "3517839" at bounding box center [1312, 82] width 39 height 10
click at [229, 216] on label "3830125063454" at bounding box center [260, 222] width 121 height 14
click at [868, 433] on span "CM0540000020" at bounding box center [865, 436] width 72 height 15
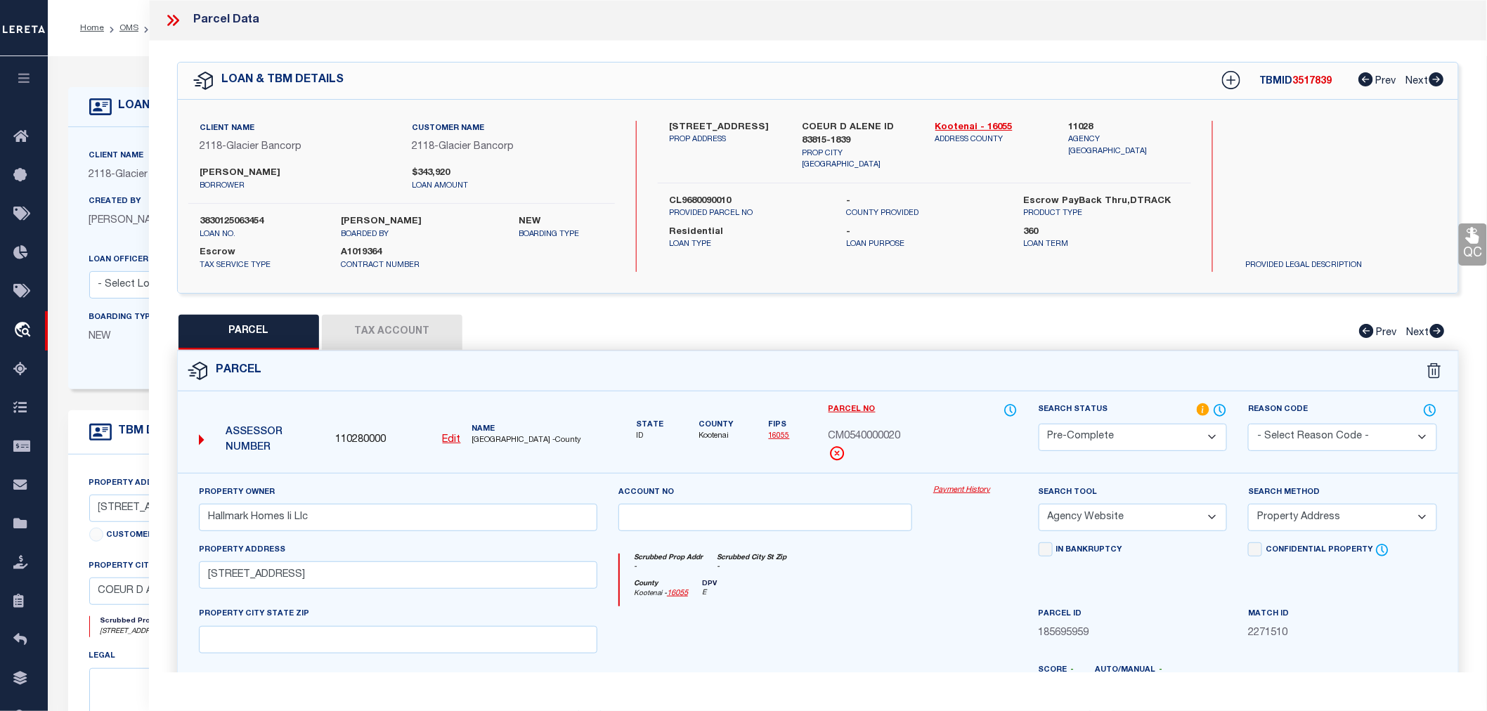
click at [868, 433] on span "CM0540000020" at bounding box center [865, 436] width 72 height 15
